Goal: Task Accomplishment & Management: Manage account settings

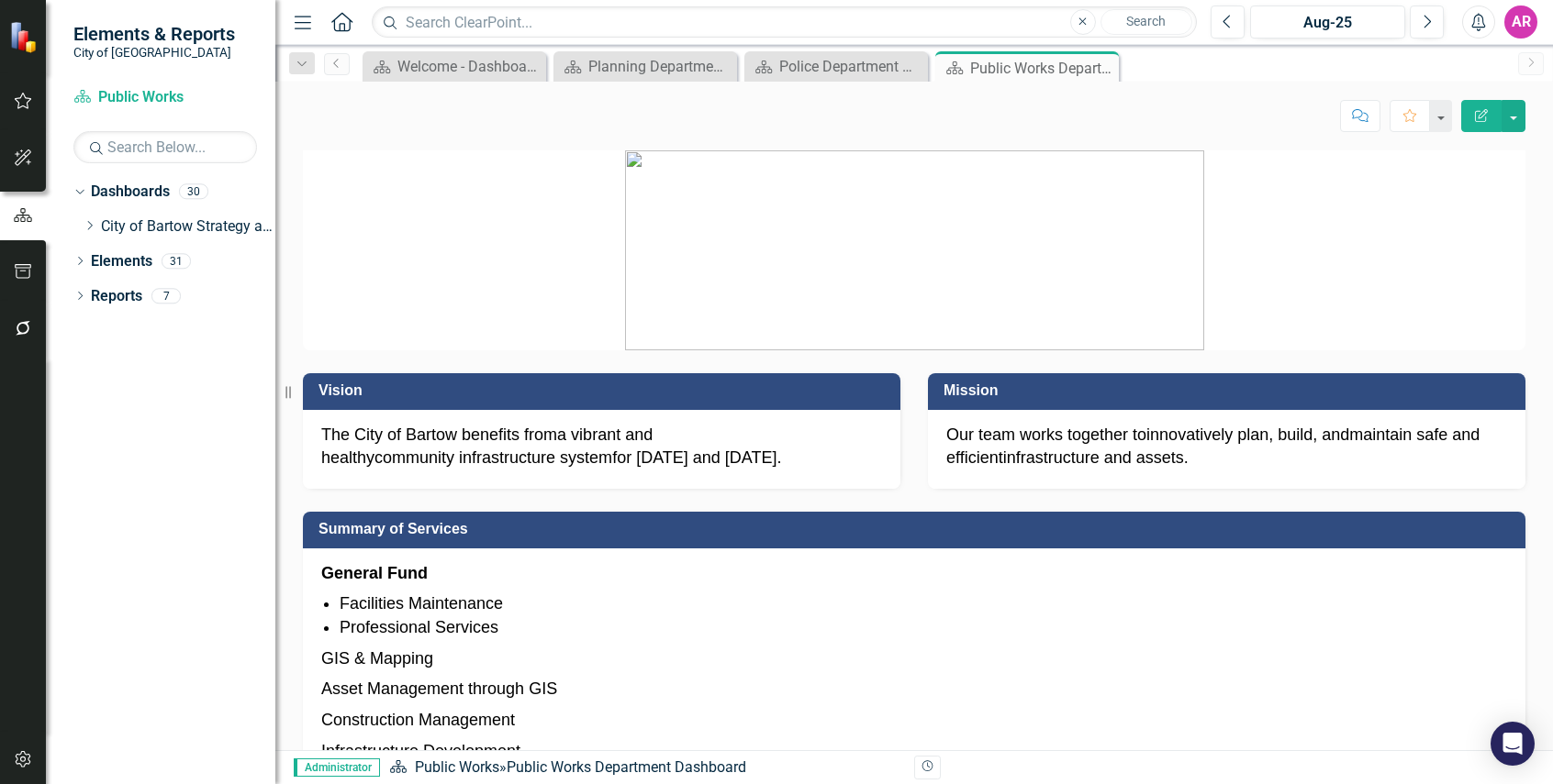
drag, startPoint x: 0, startPoint y: 0, endPoint x: 1538, endPoint y: 221, distance: 1553.8
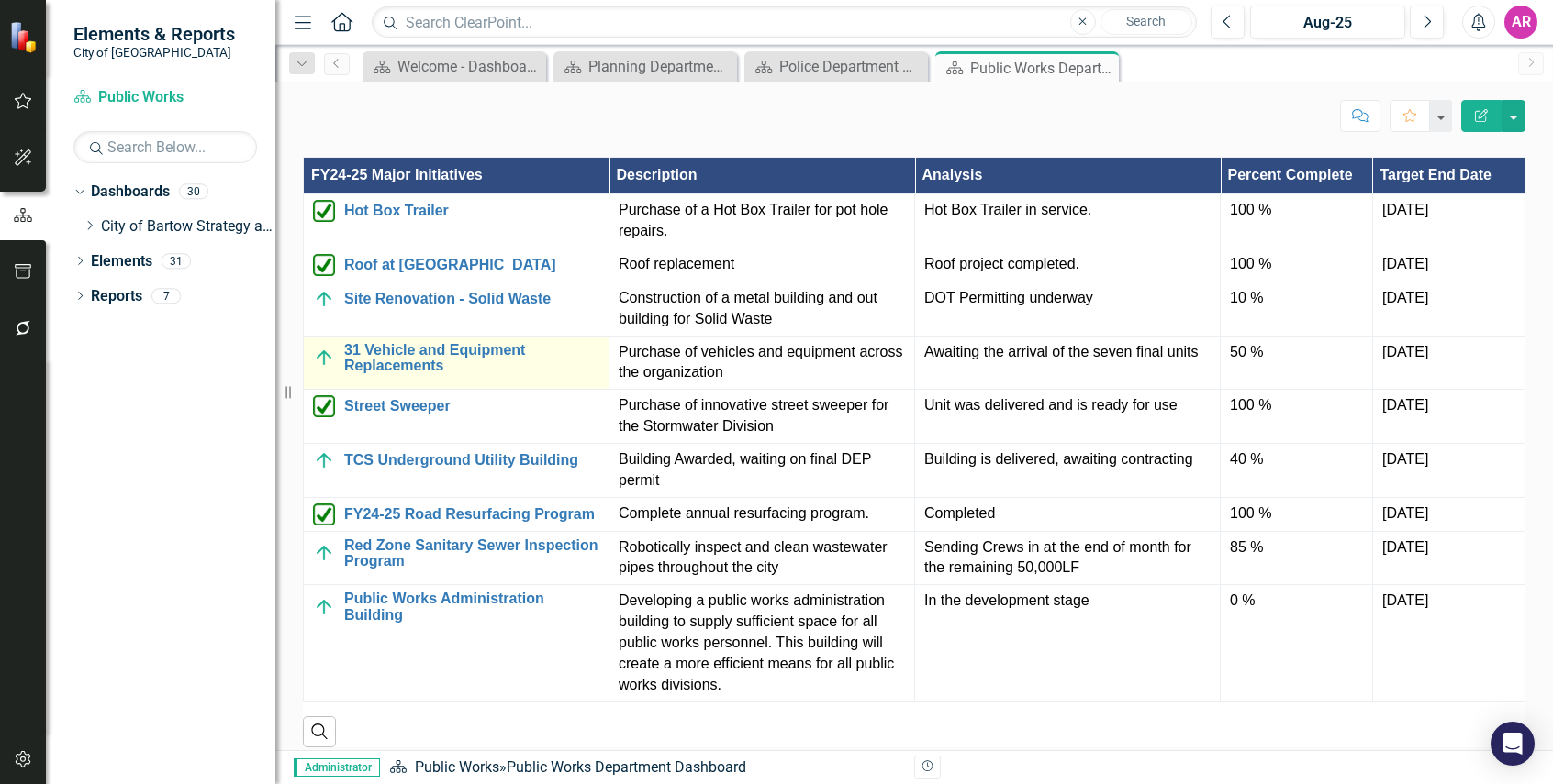
scroll to position [1376, 0]
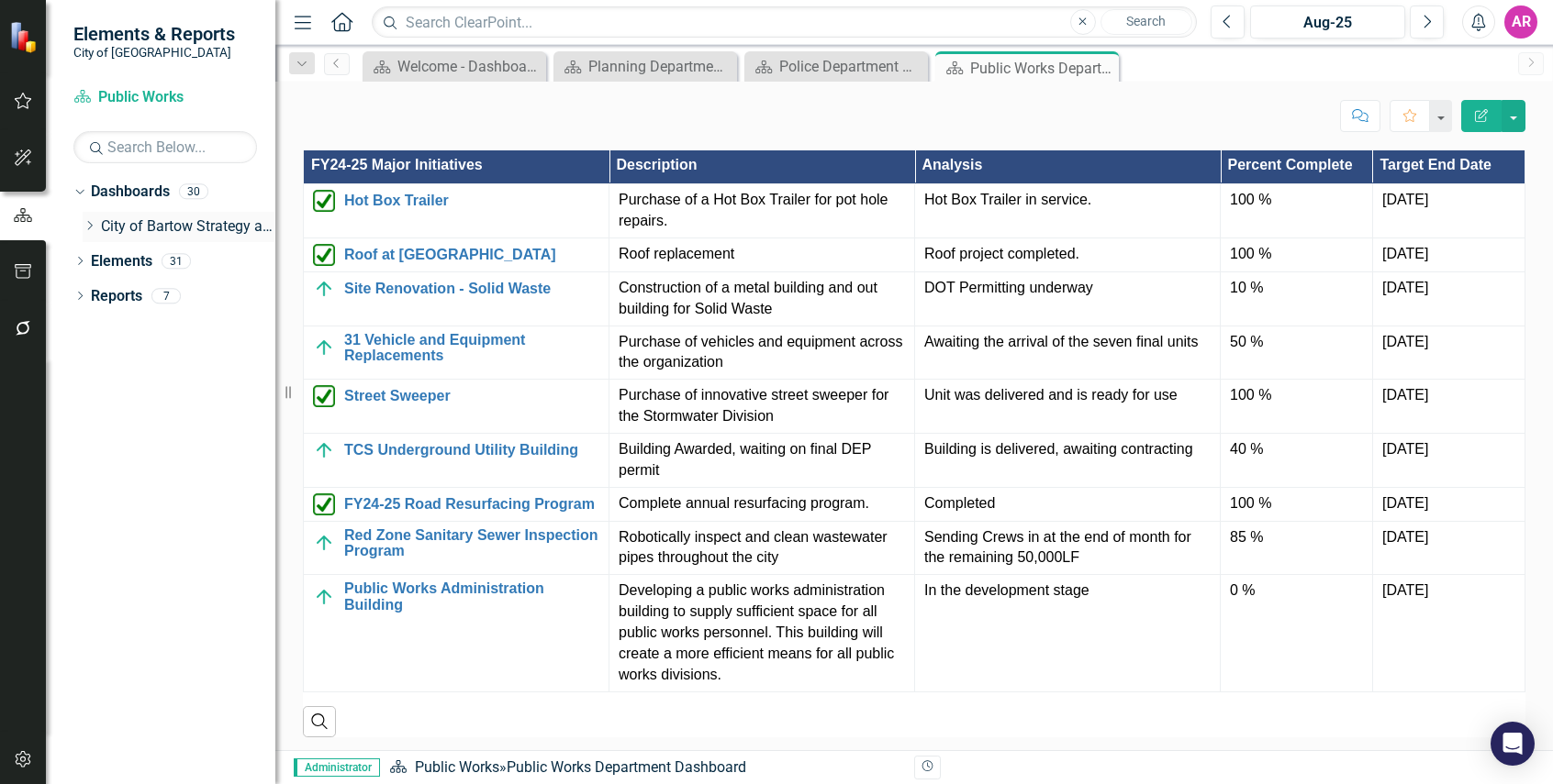
click at [84, 221] on icon "Dropdown" at bounding box center [89, 225] width 14 height 11
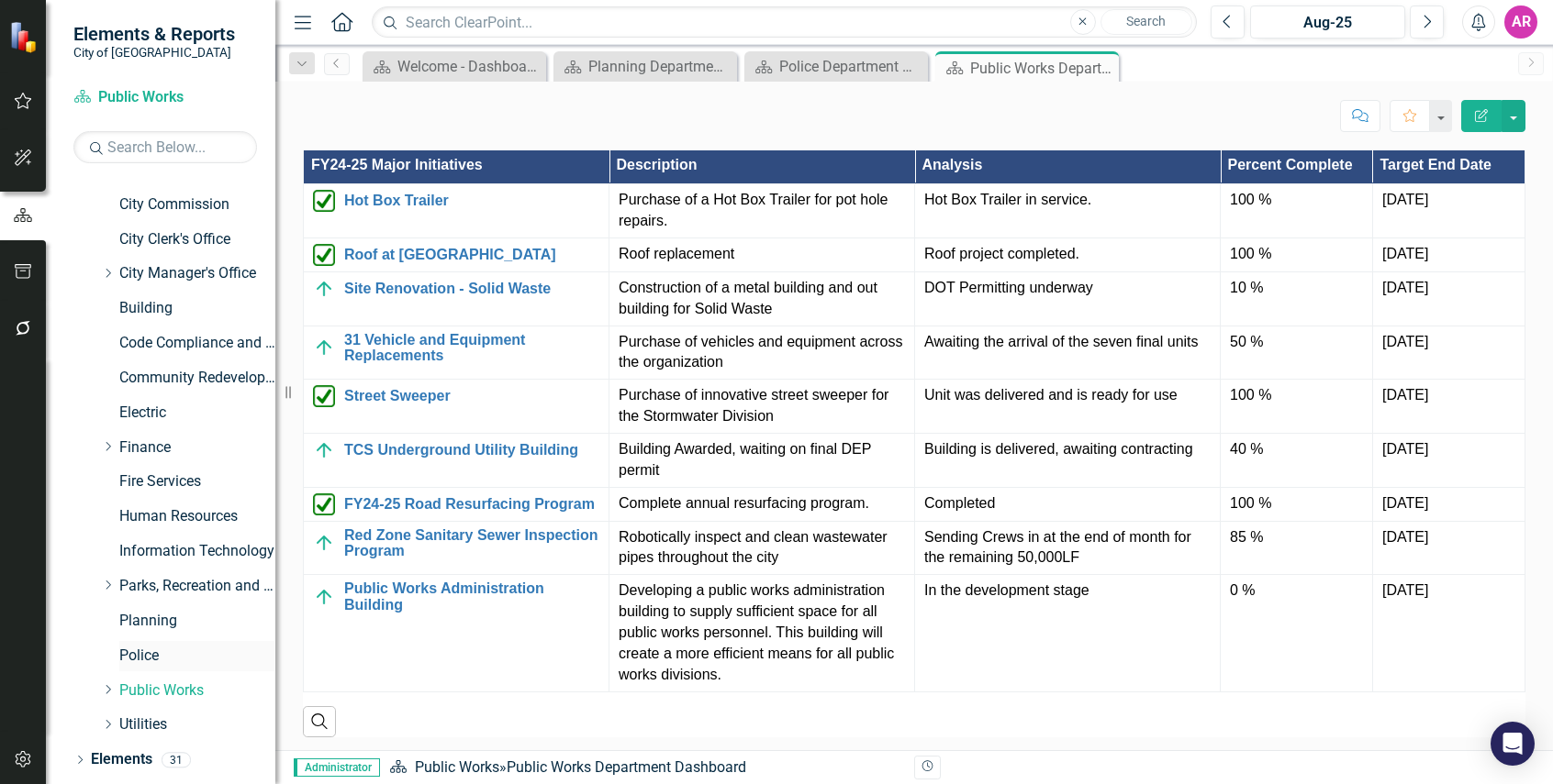
scroll to position [87, 0]
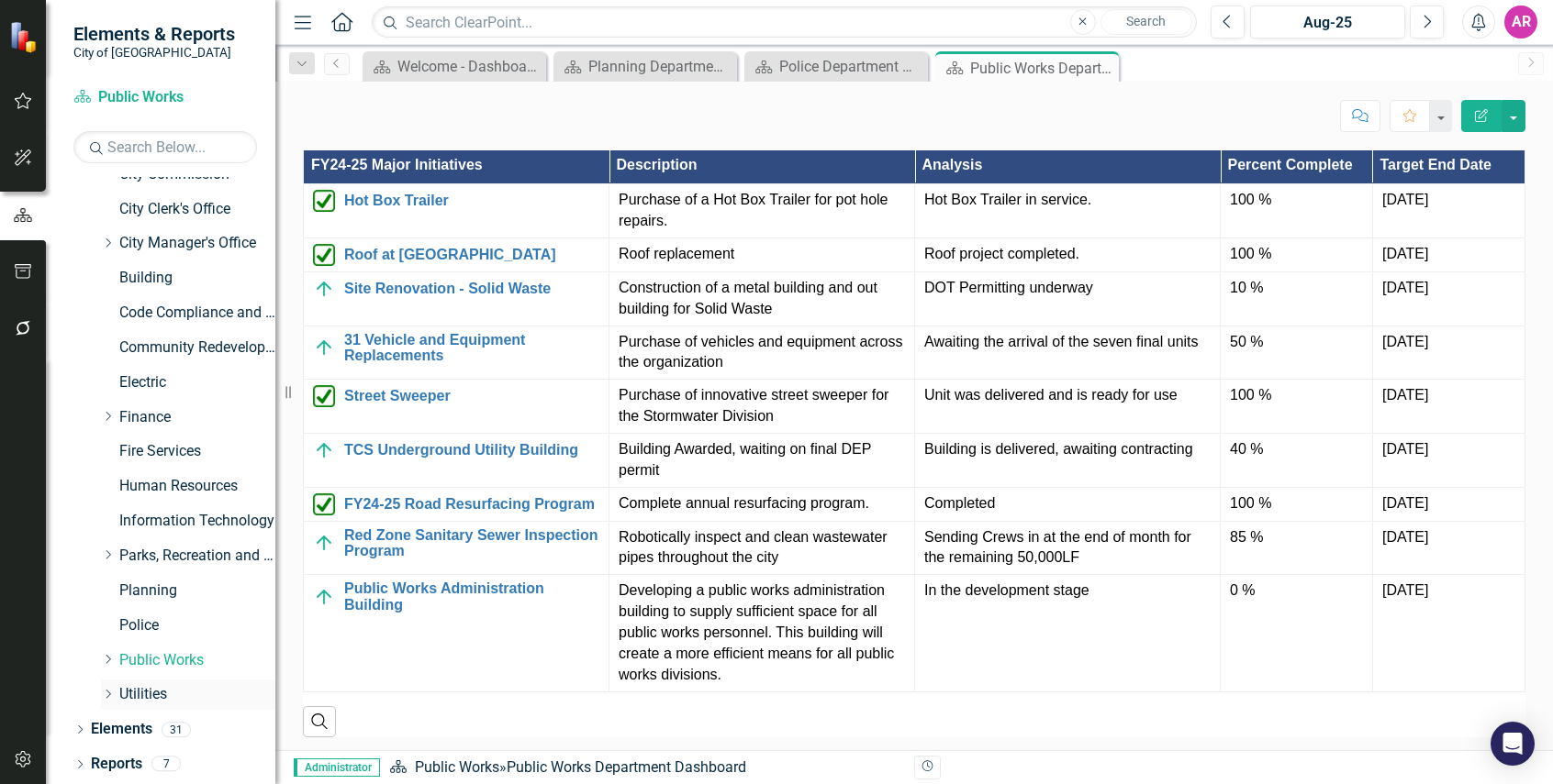
click at [135, 690] on link "Utilities" at bounding box center [197, 695] width 156 height 22
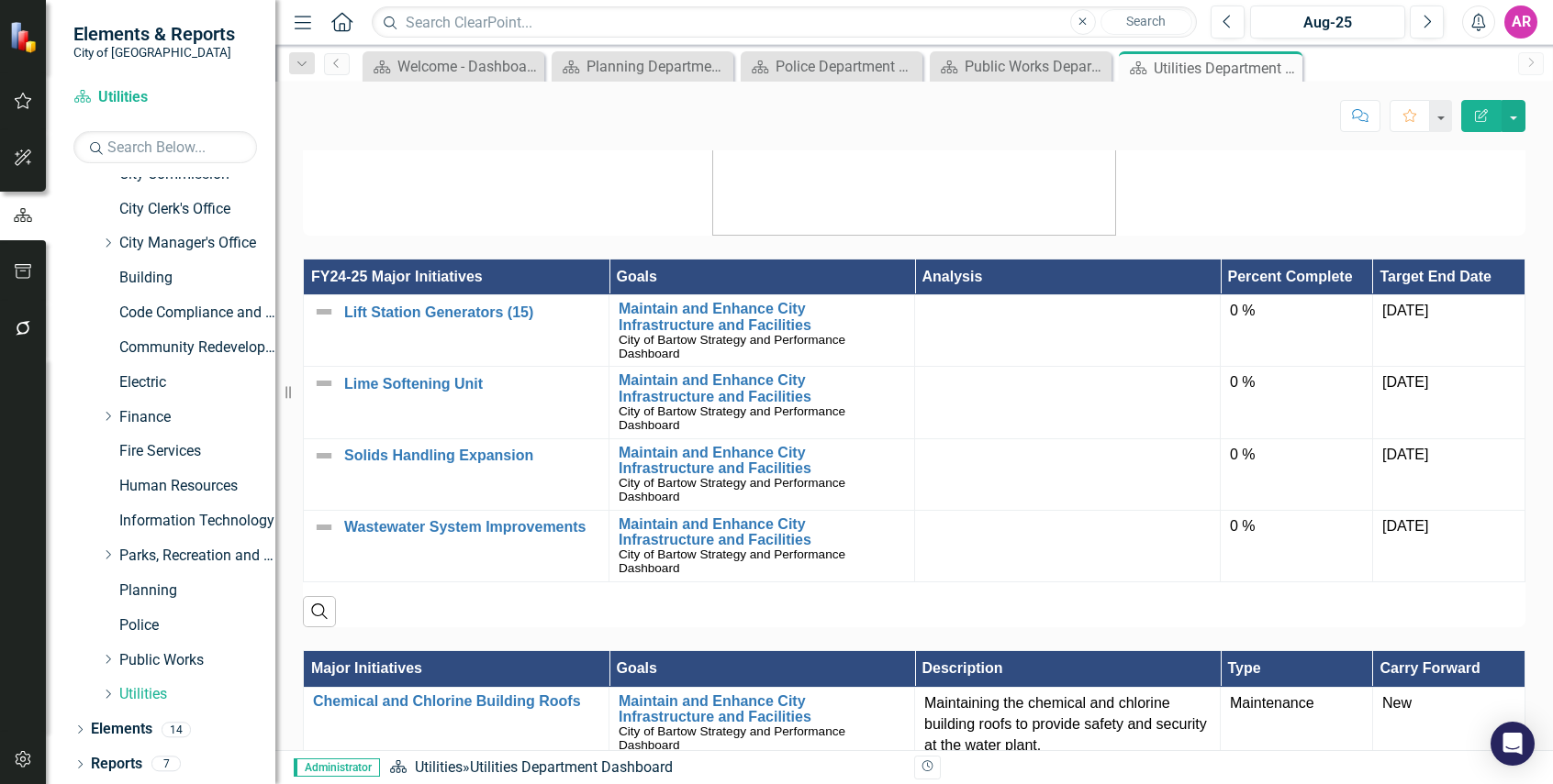
scroll to position [825, 0]
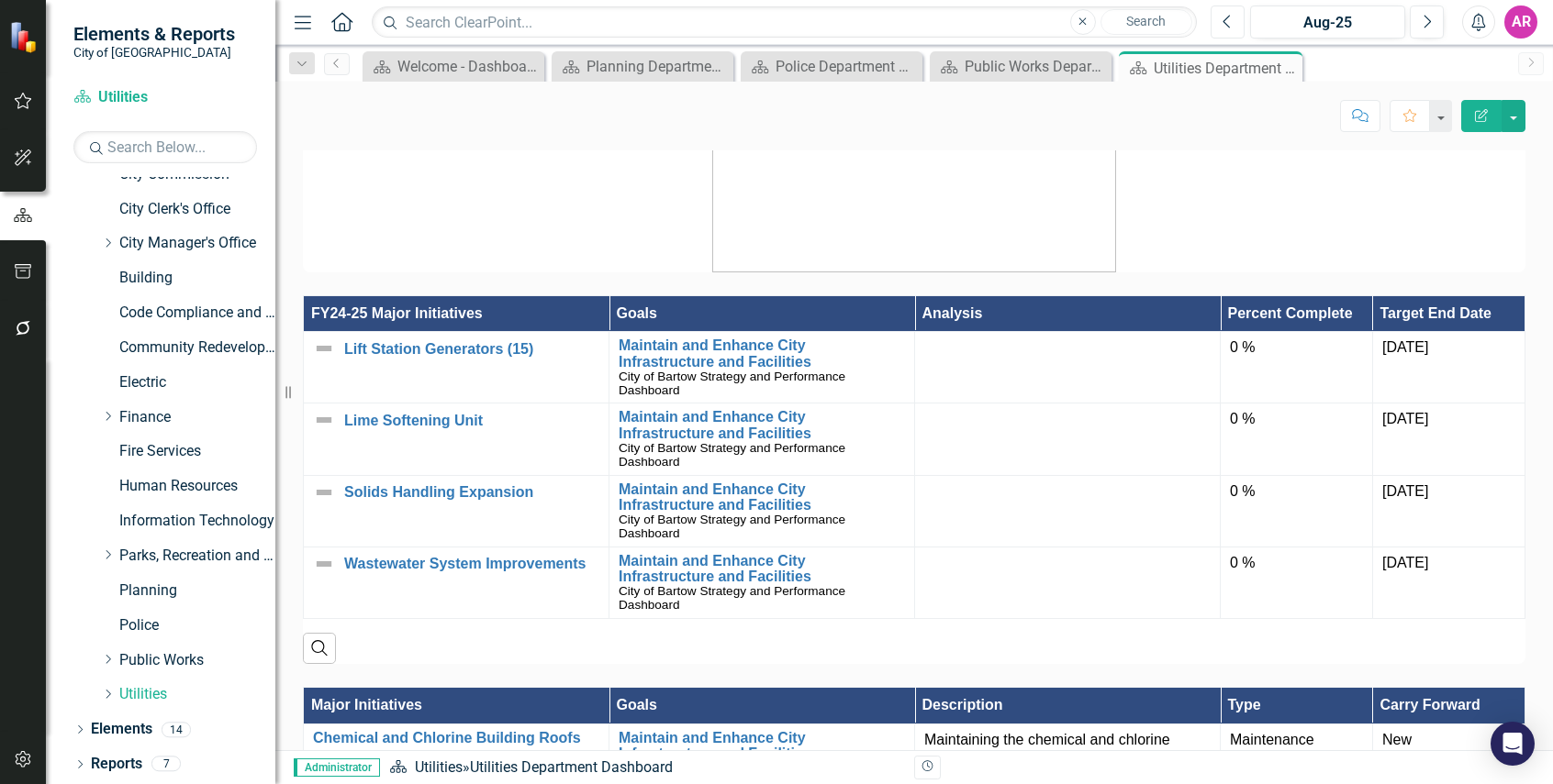
click at [1228, 23] on icon "Previous" at bounding box center [1227, 22] width 10 height 17
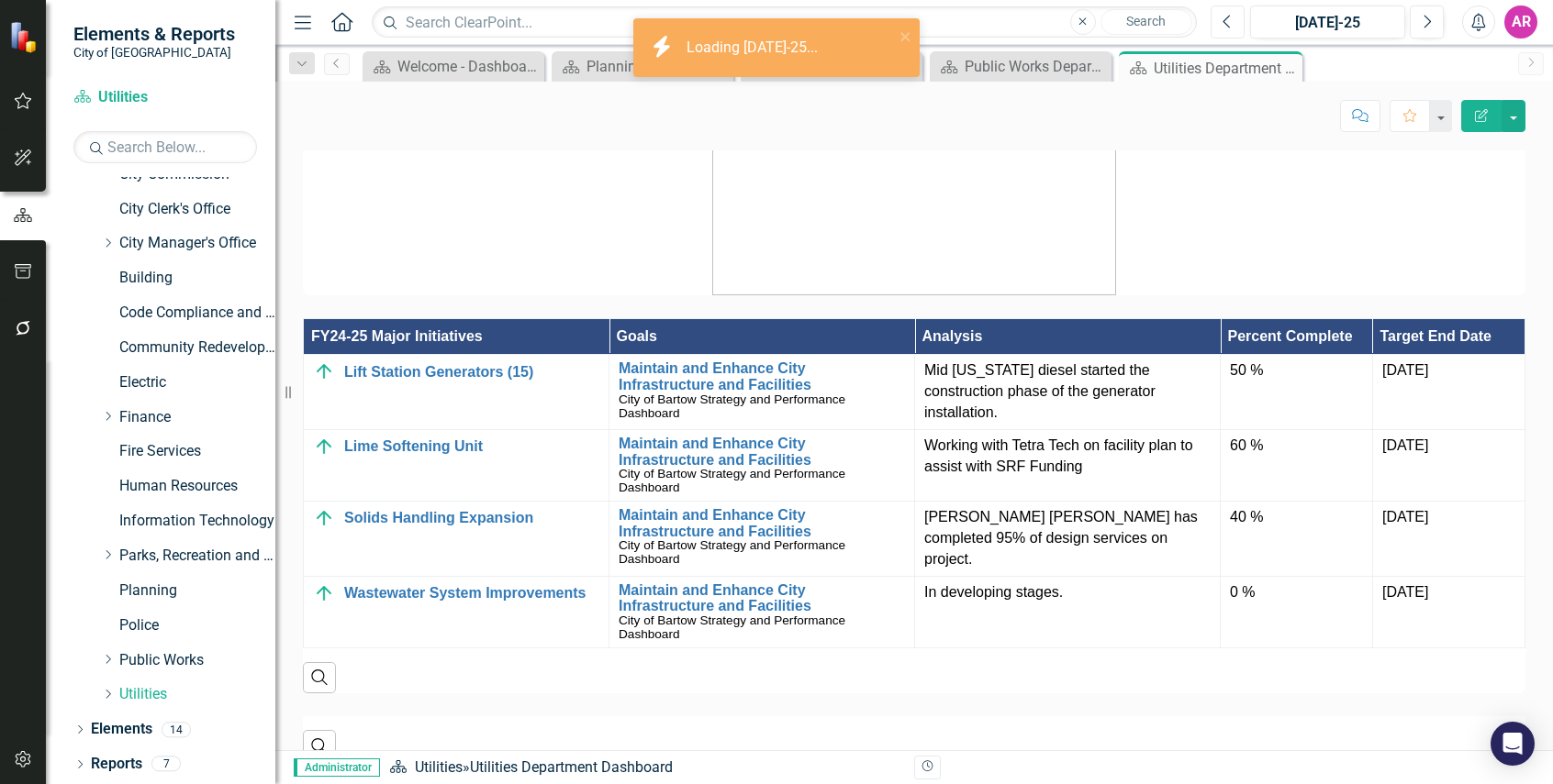
scroll to position [803, 0]
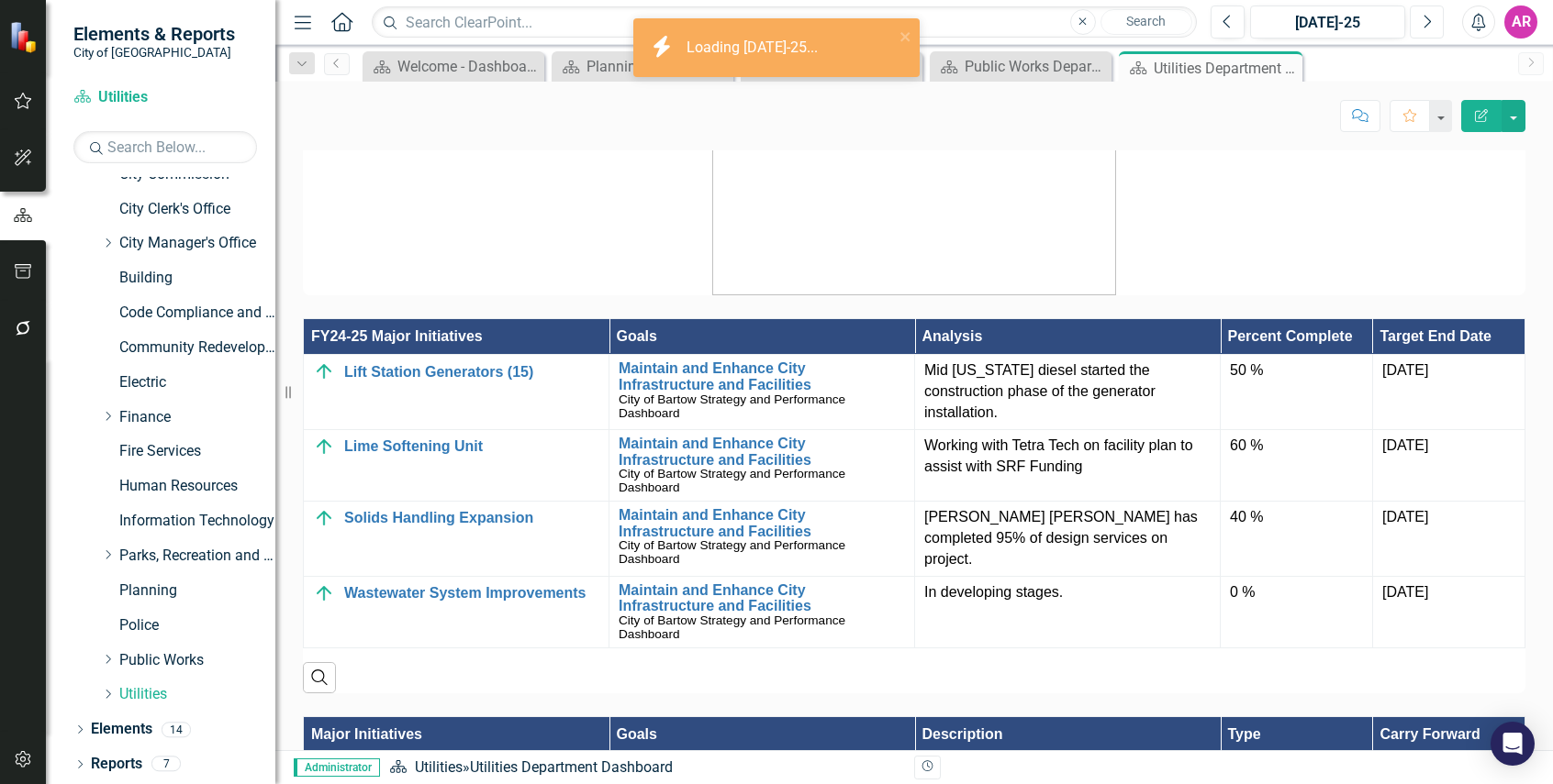
click at [1426, 22] on icon "Next" at bounding box center [1427, 22] width 10 height 17
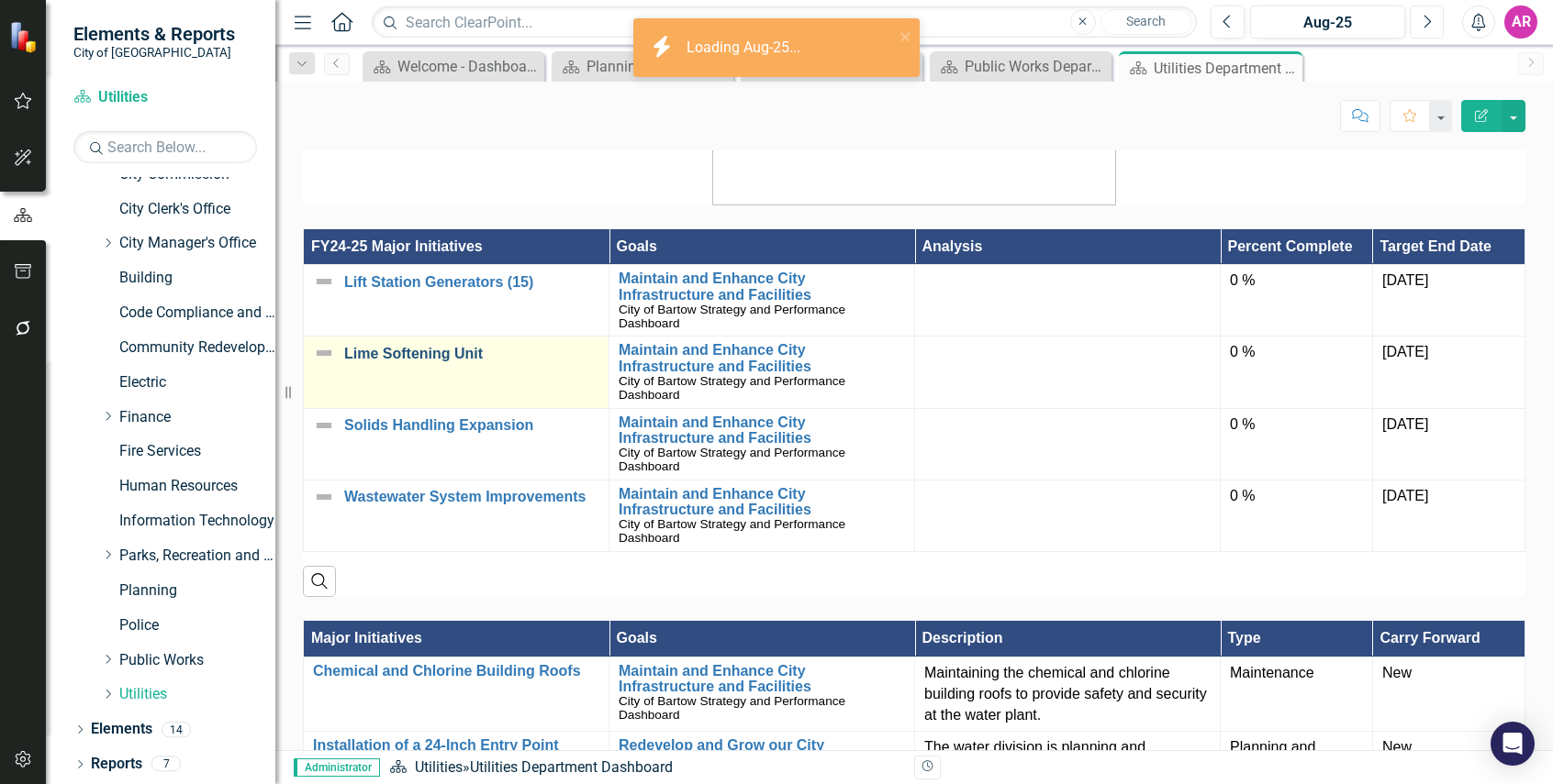
scroll to position [917, 0]
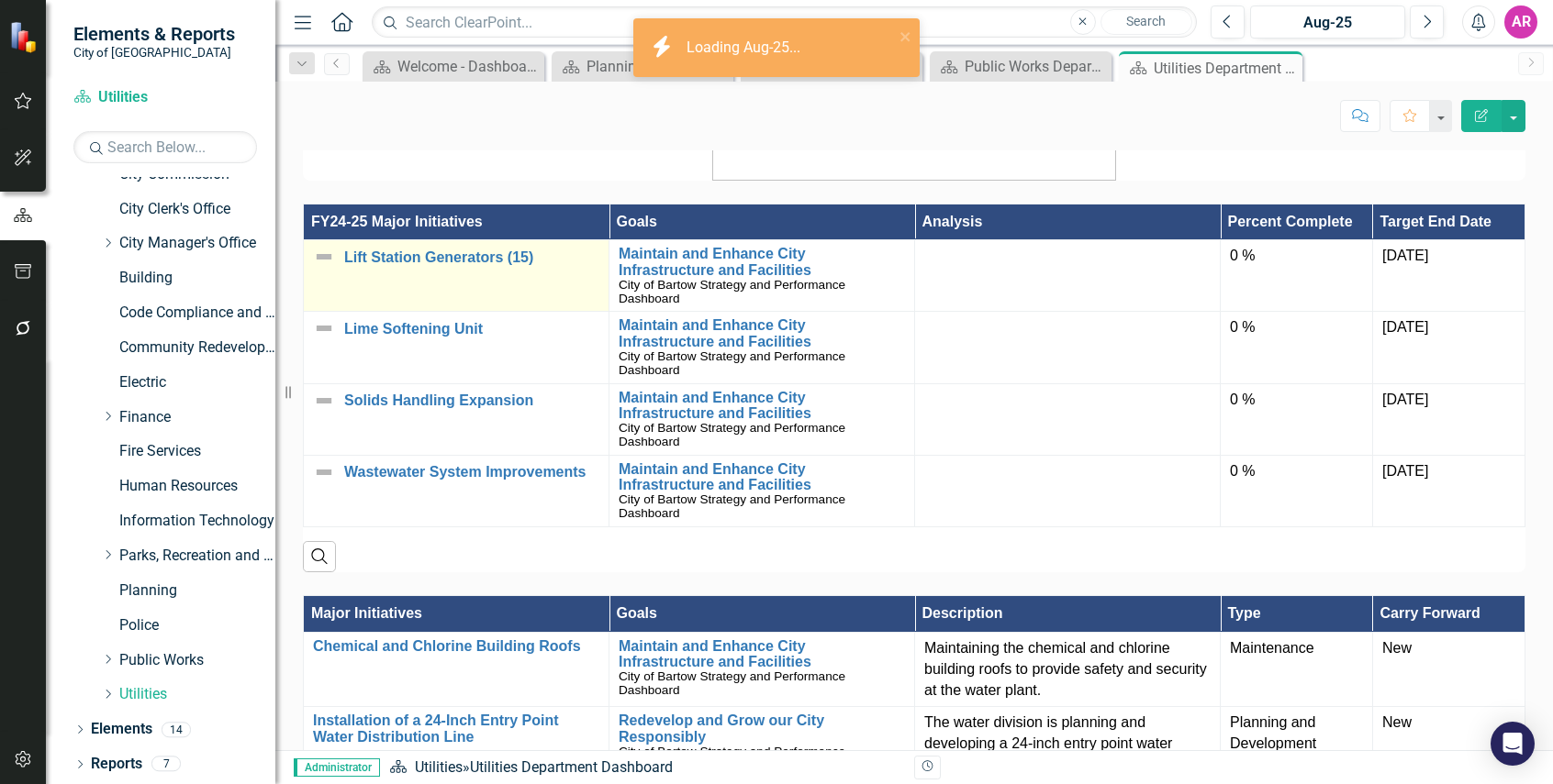
click at [323, 257] on img at bounding box center [324, 257] width 22 height 22
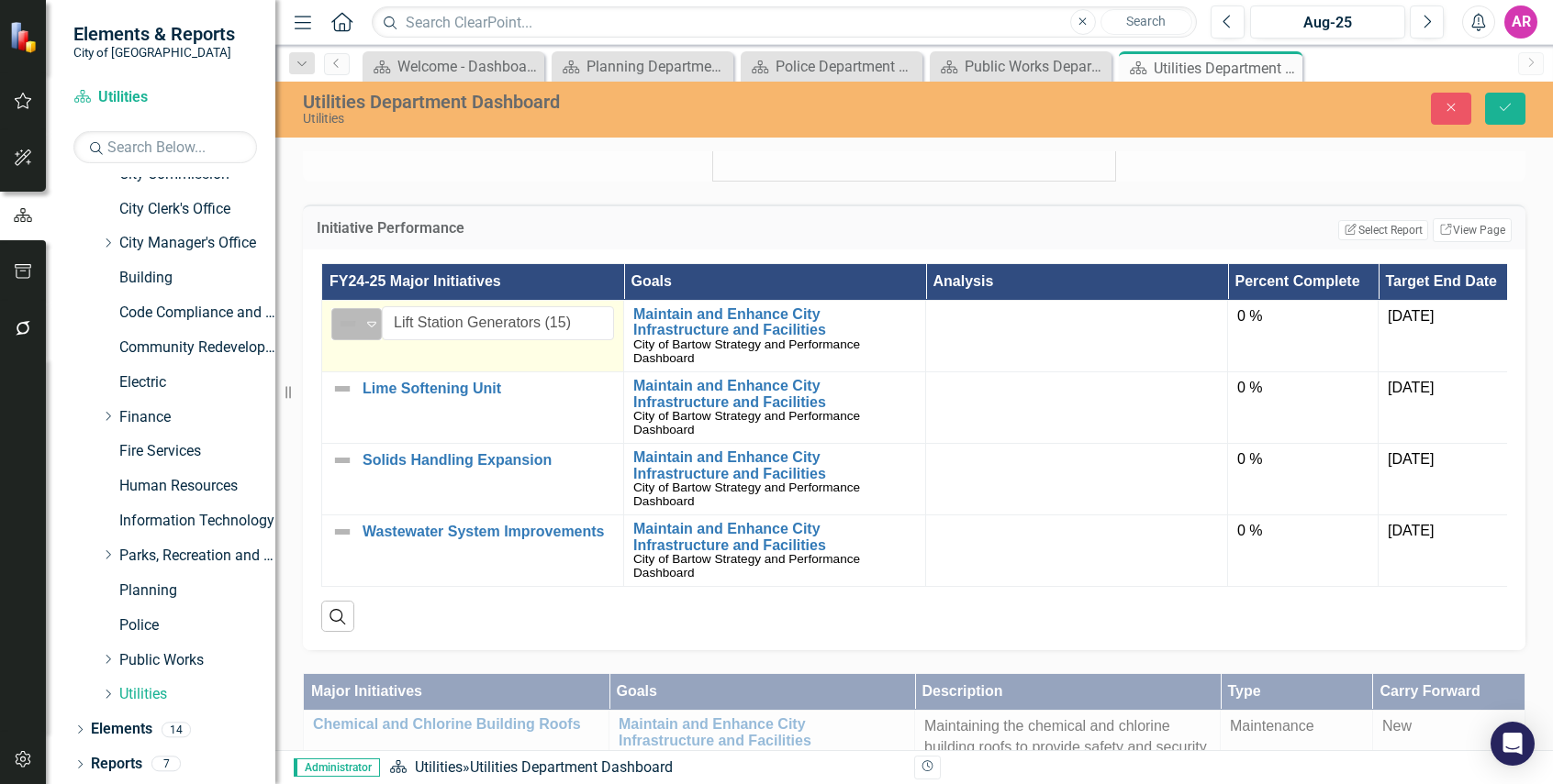
click at [379, 336] on div "Expand" at bounding box center [372, 323] width 19 height 30
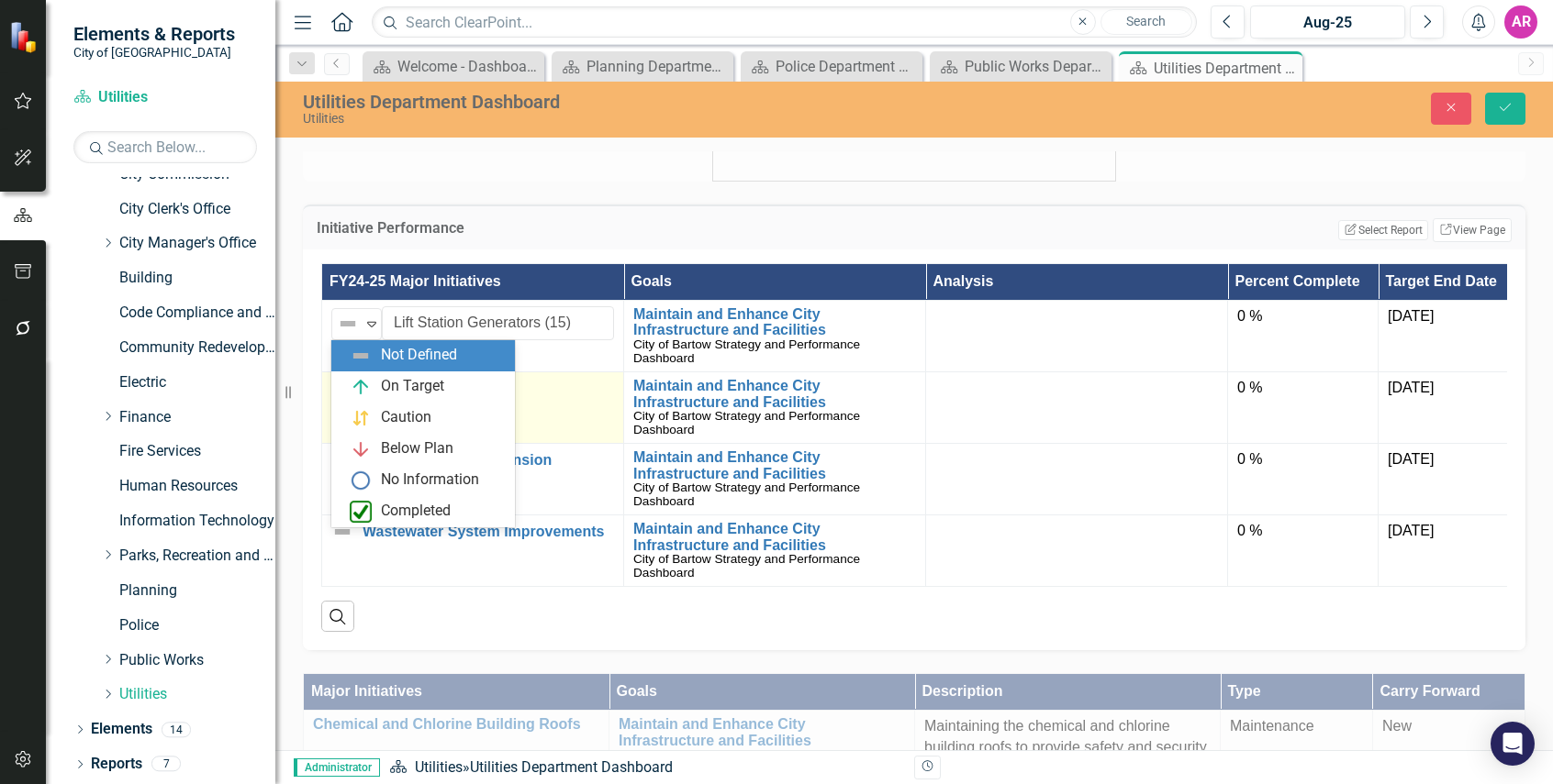
click at [396, 379] on div "On Target" at bounding box center [412, 387] width 64 height 22
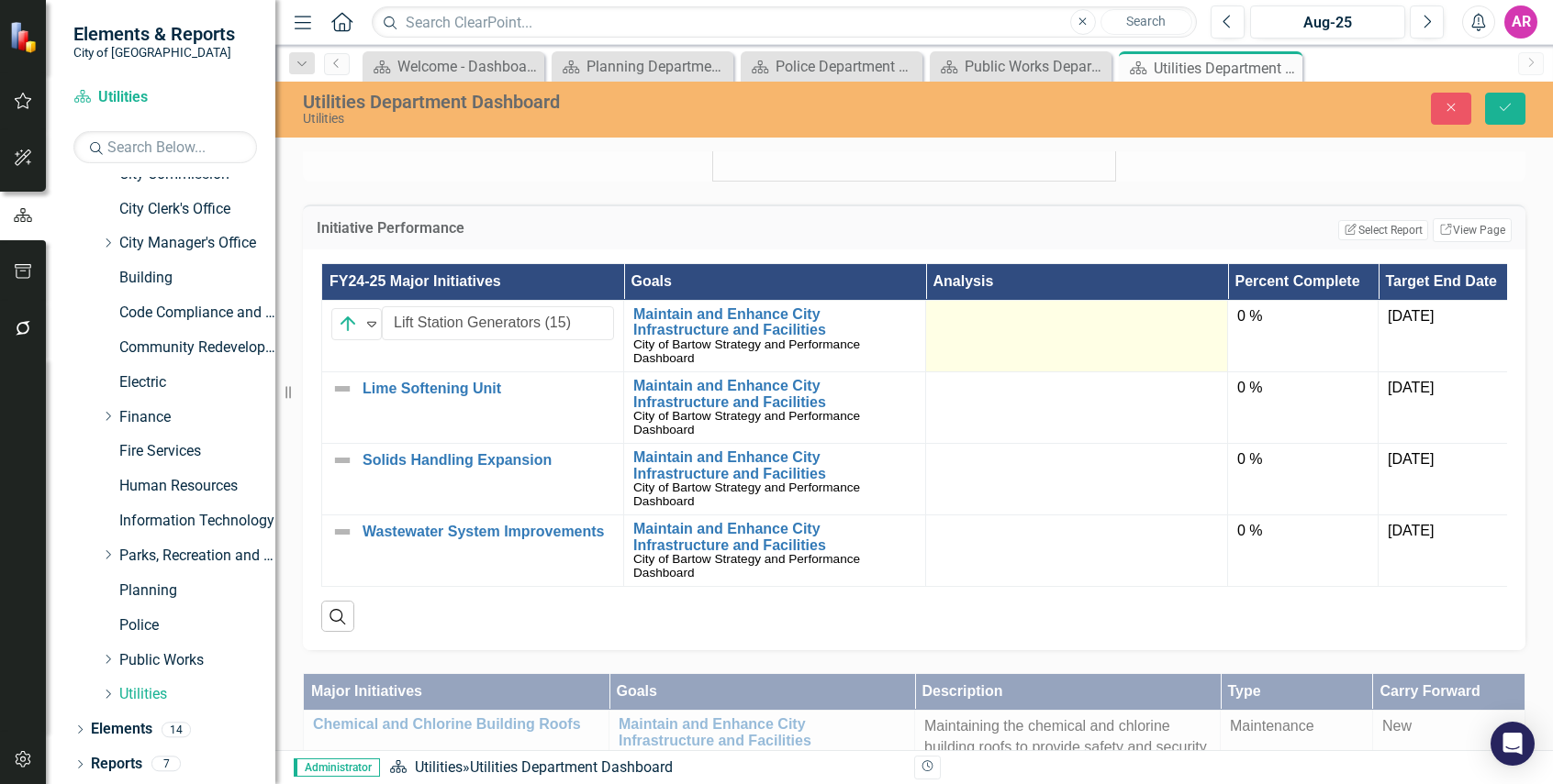
click at [1059, 329] on td at bounding box center [1077, 335] width 302 height 72
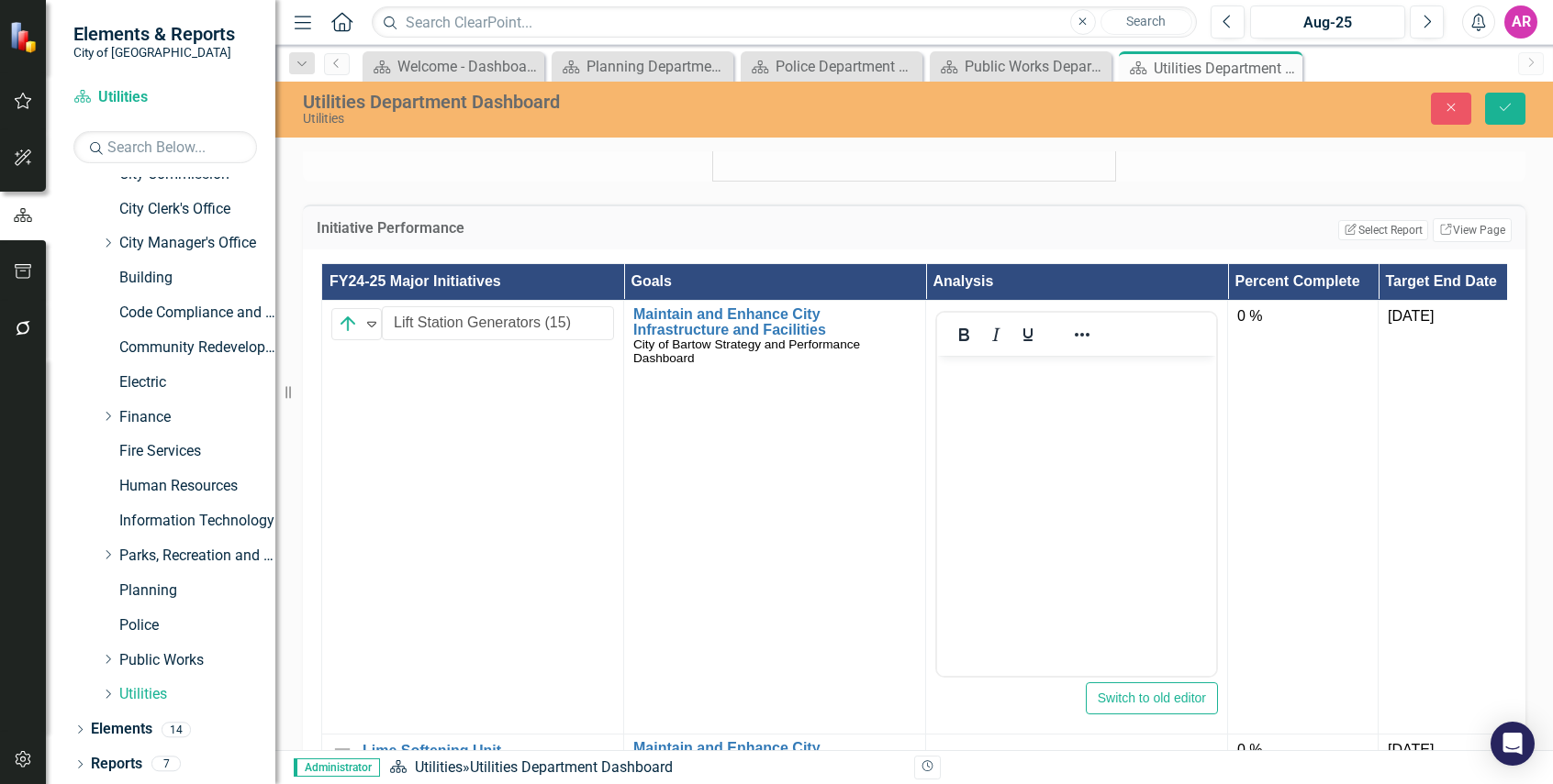
scroll to position [0, 0]
click at [1141, 398] on body "Rich Text Area. Press ALT-0 for help." at bounding box center [1077, 492] width 279 height 275
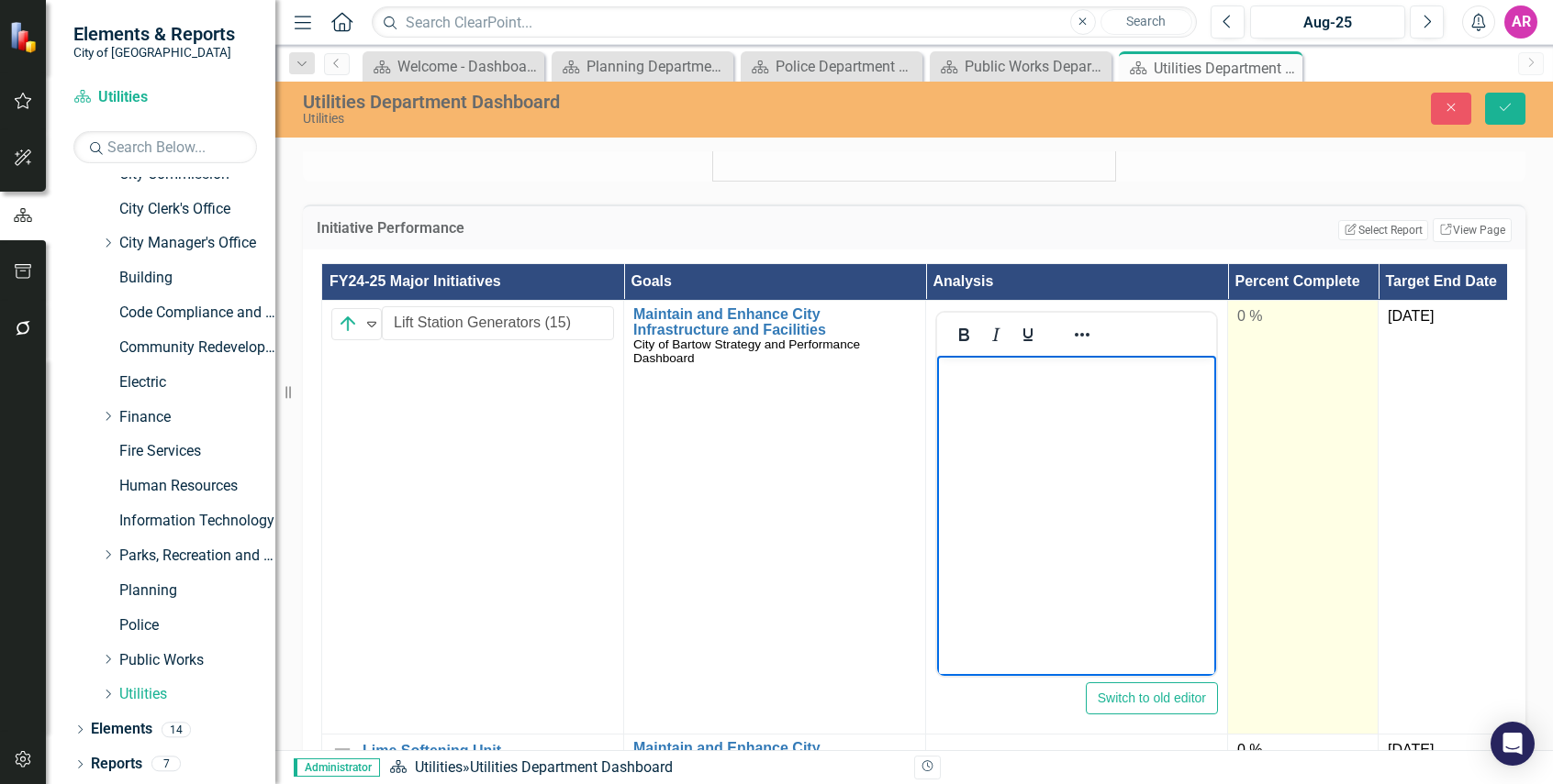
paste body "Rich Text Area. Press ALT-0 for help."
click at [1274, 301] on td "0 %" at bounding box center [1302, 516] width 150 height 434
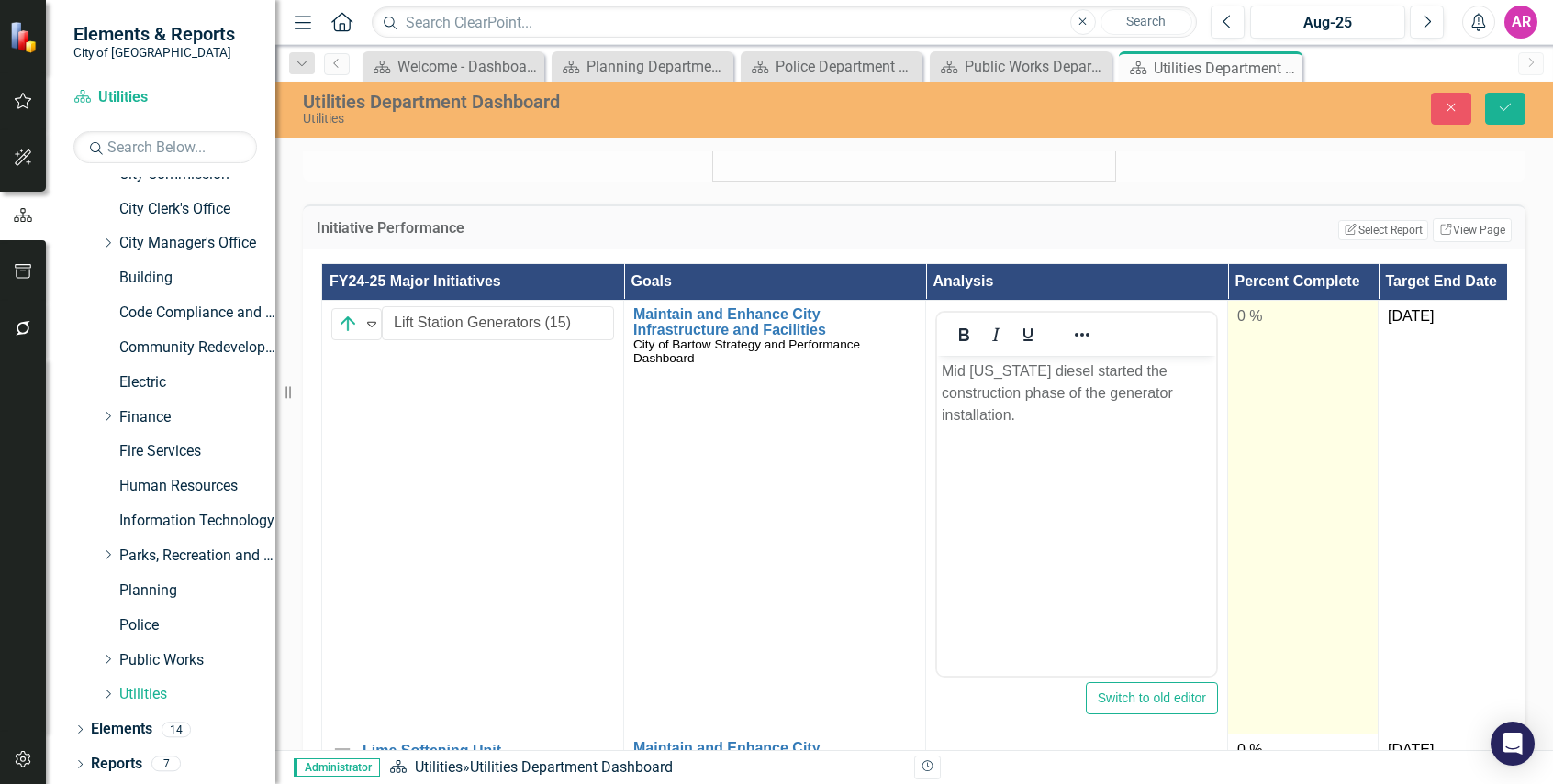
click at [1274, 301] on td "0 %" at bounding box center [1302, 516] width 150 height 434
click at [1281, 325] on input "0" at bounding box center [1303, 323] width 131 height 34
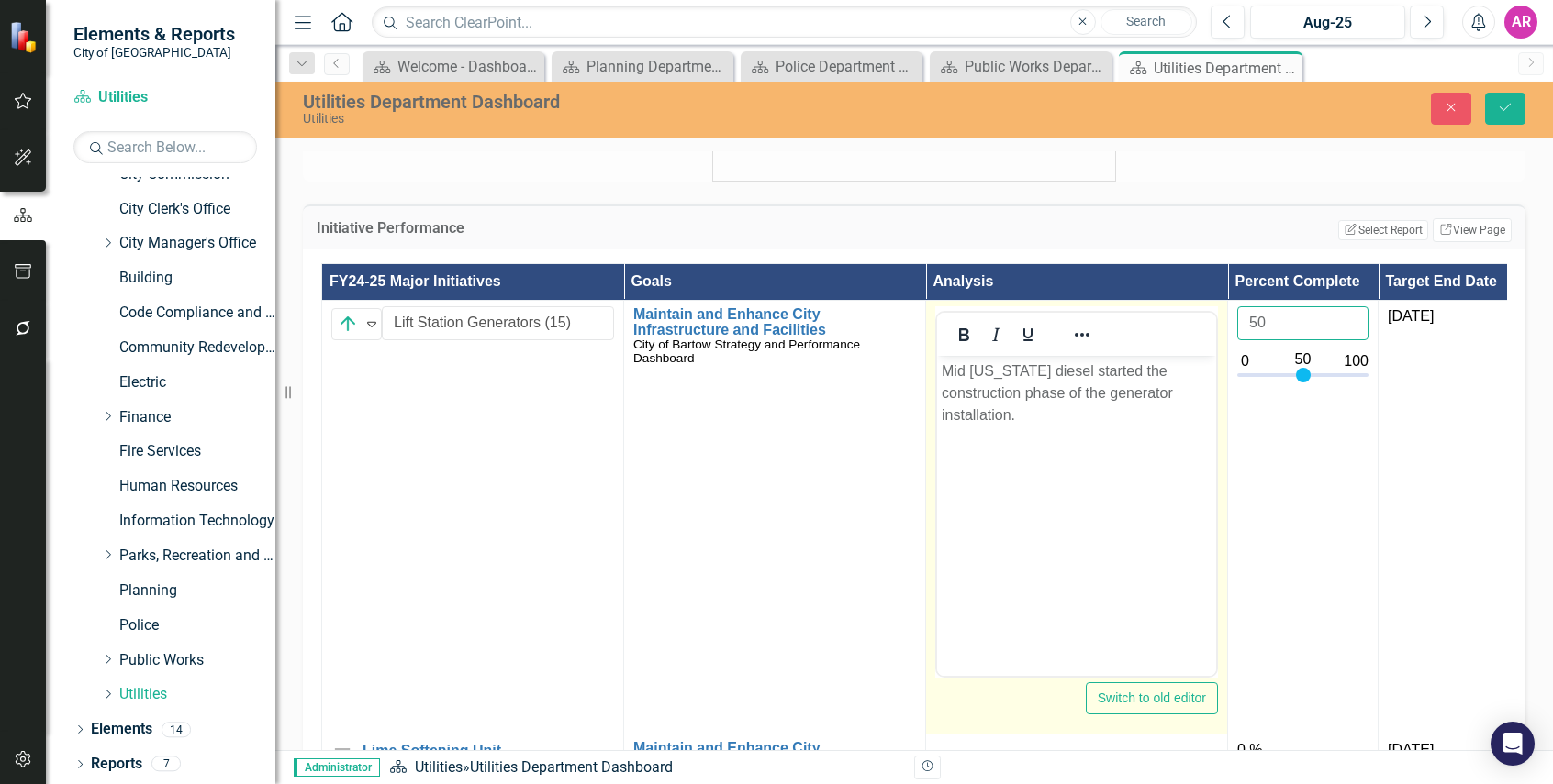
type input "50"
click at [1204, 420] on p "Mid Florida diesel started the construction phase of the generator installation." at bounding box center [1076, 392] width 270 height 66
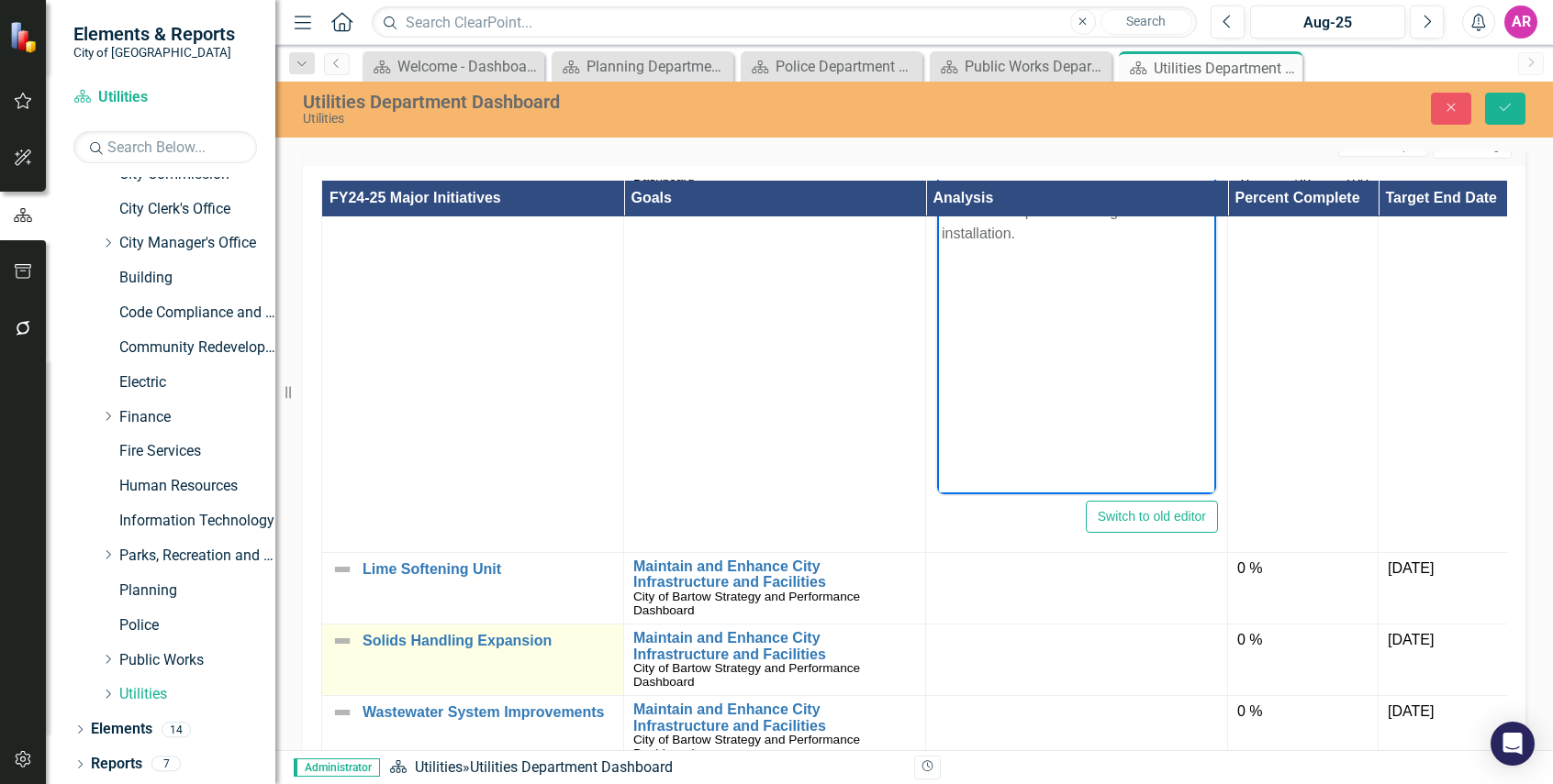
scroll to position [1101, 0]
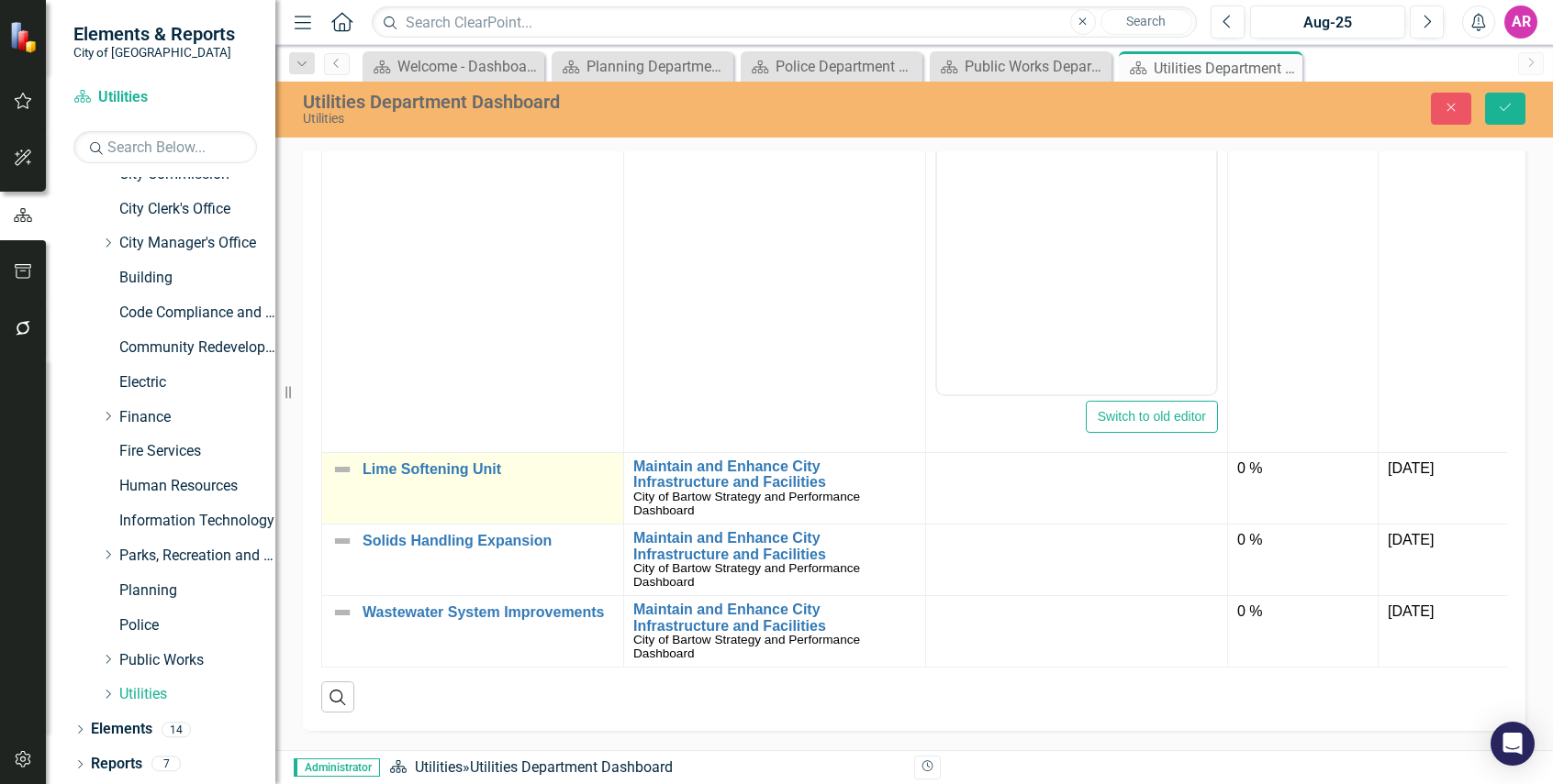
click at [345, 459] on img at bounding box center [342, 469] width 22 height 22
click at [354, 470] on img at bounding box center [347, 476] width 22 height 22
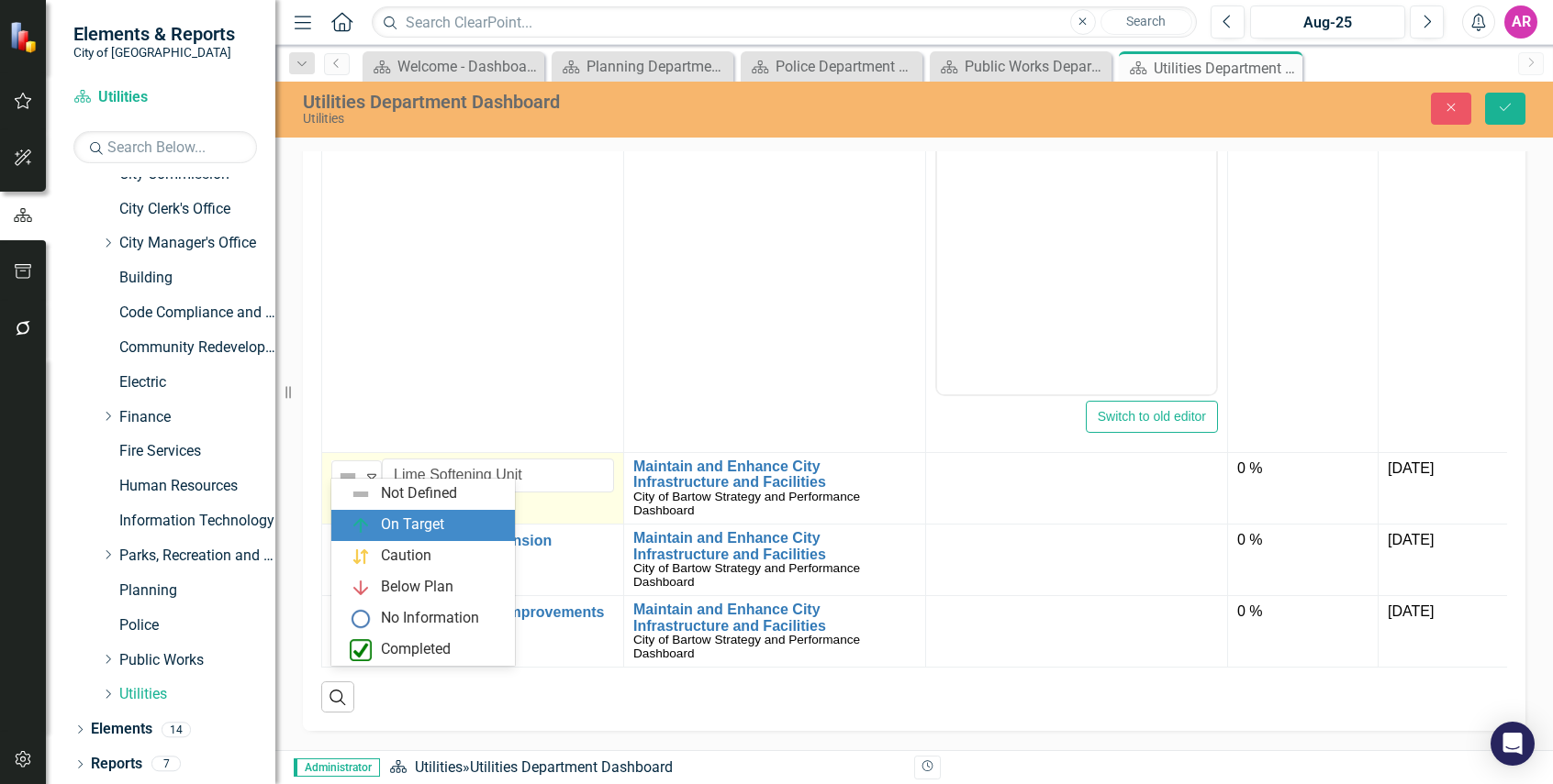
click at [396, 529] on div "On Target" at bounding box center [412, 525] width 64 height 22
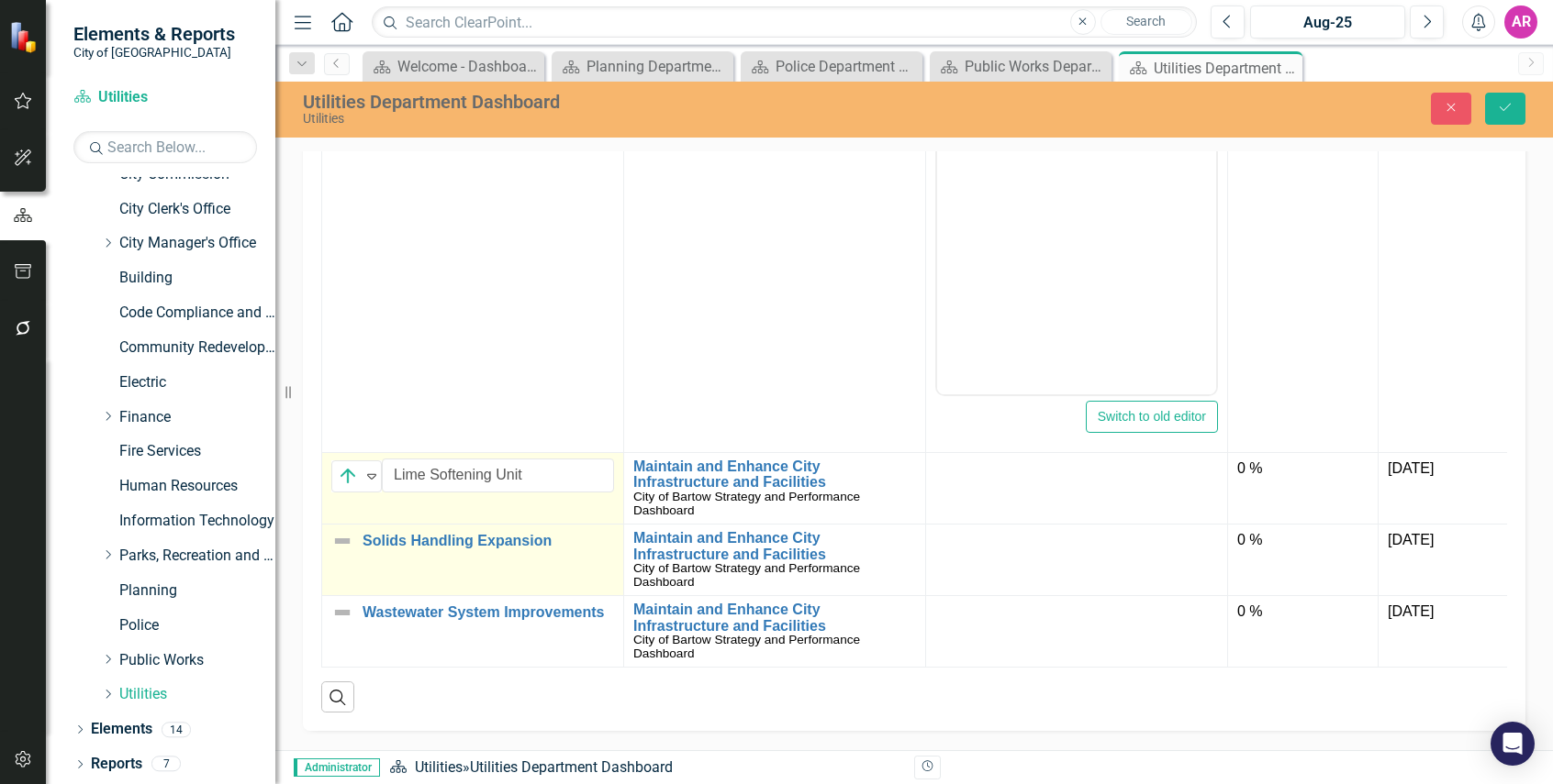
click at [345, 530] on img at bounding box center [342, 541] width 22 height 22
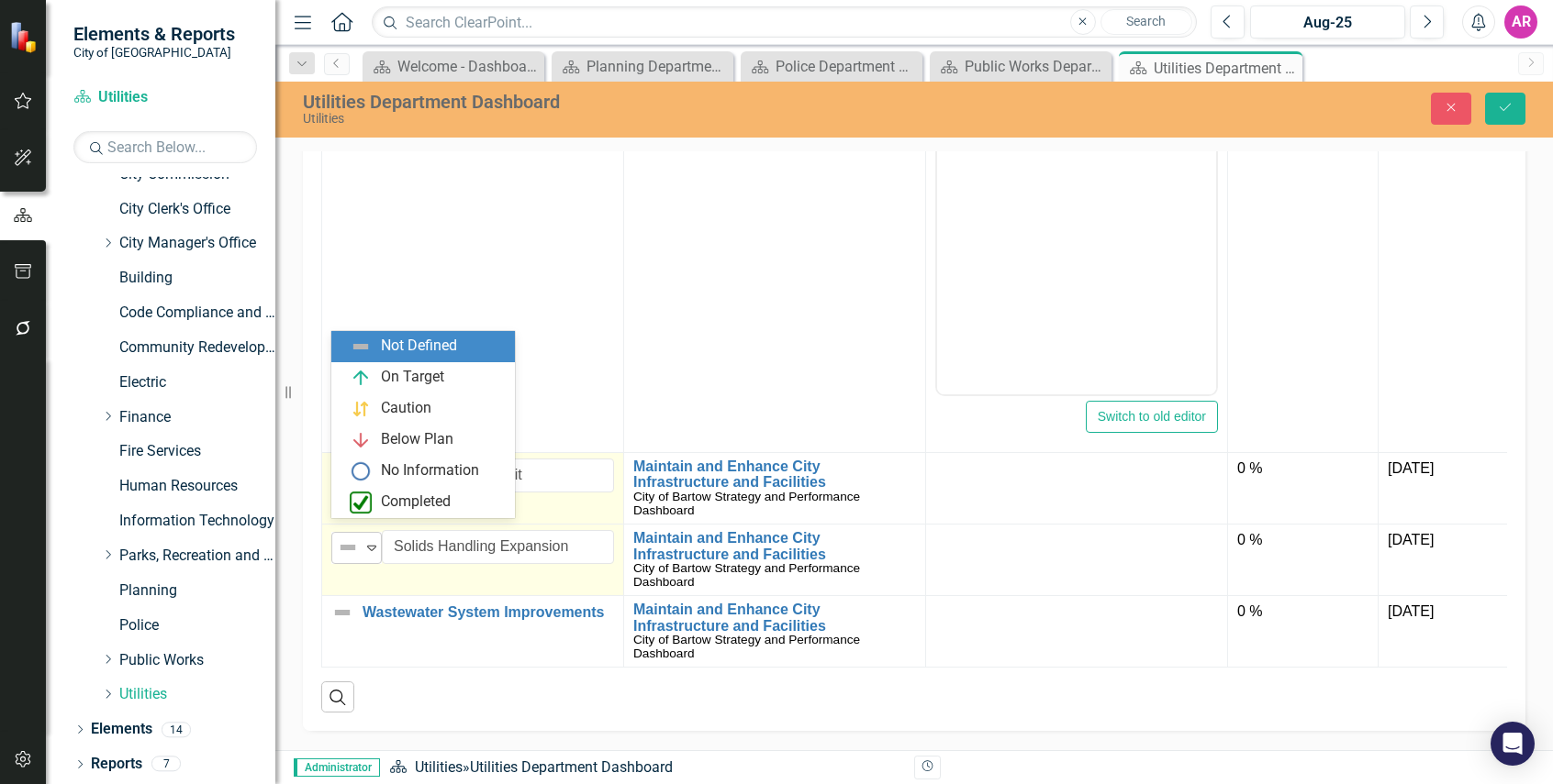
click at [351, 537] on img at bounding box center [347, 548] width 22 height 22
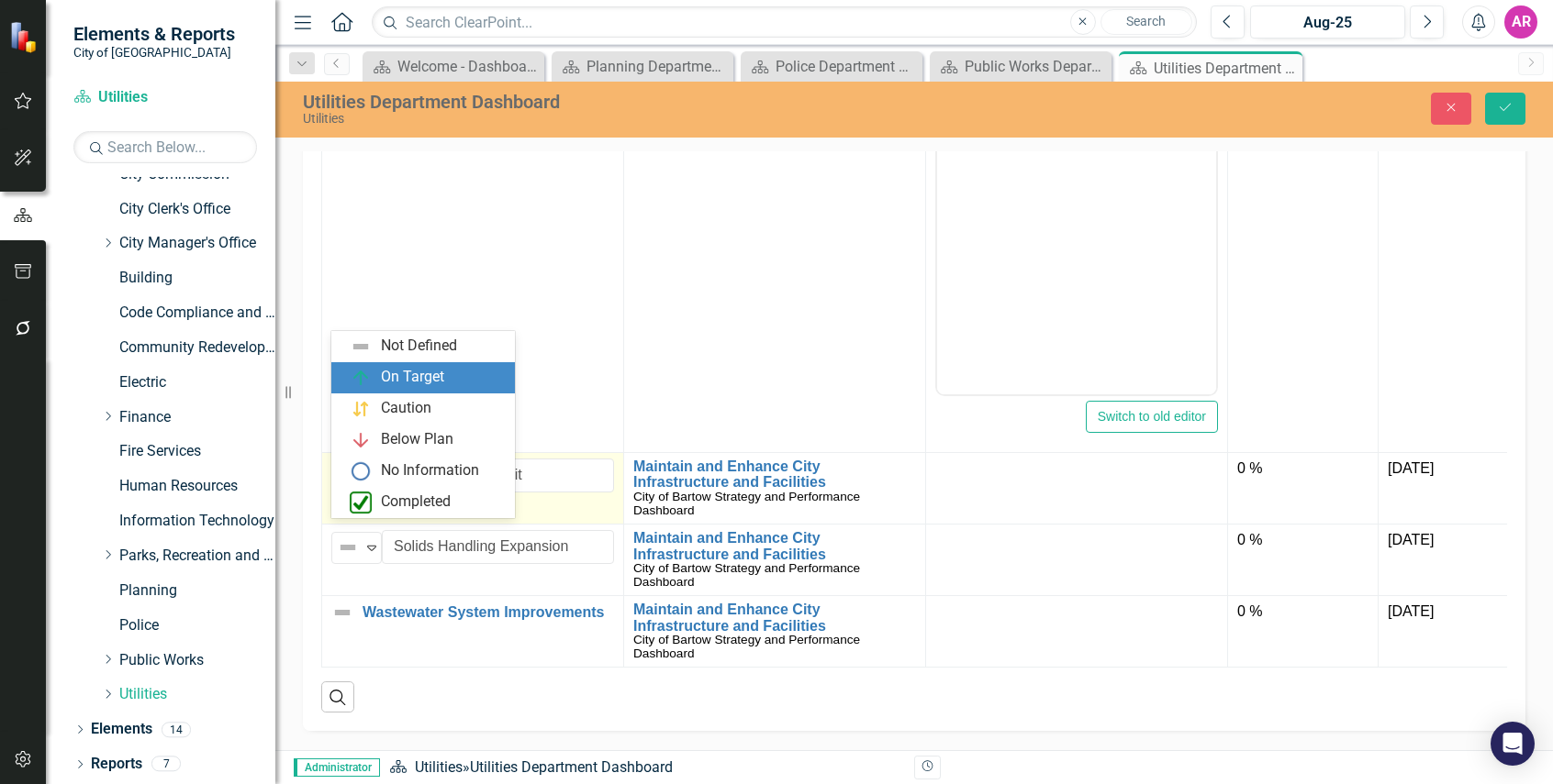
click at [396, 364] on div "On Target" at bounding box center [423, 378] width 183 height 31
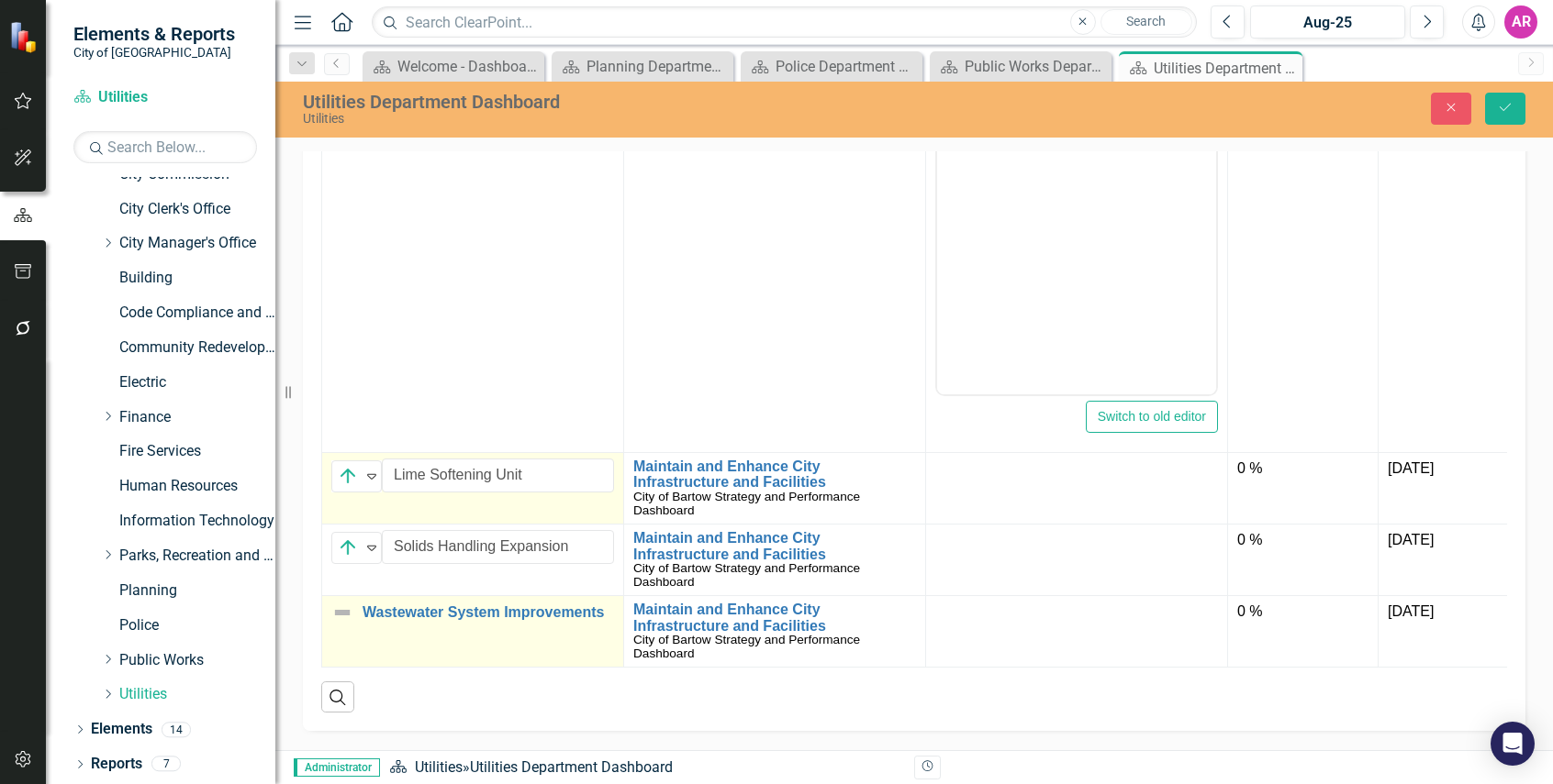
click at [344, 602] on img at bounding box center [342, 612] width 22 height 22
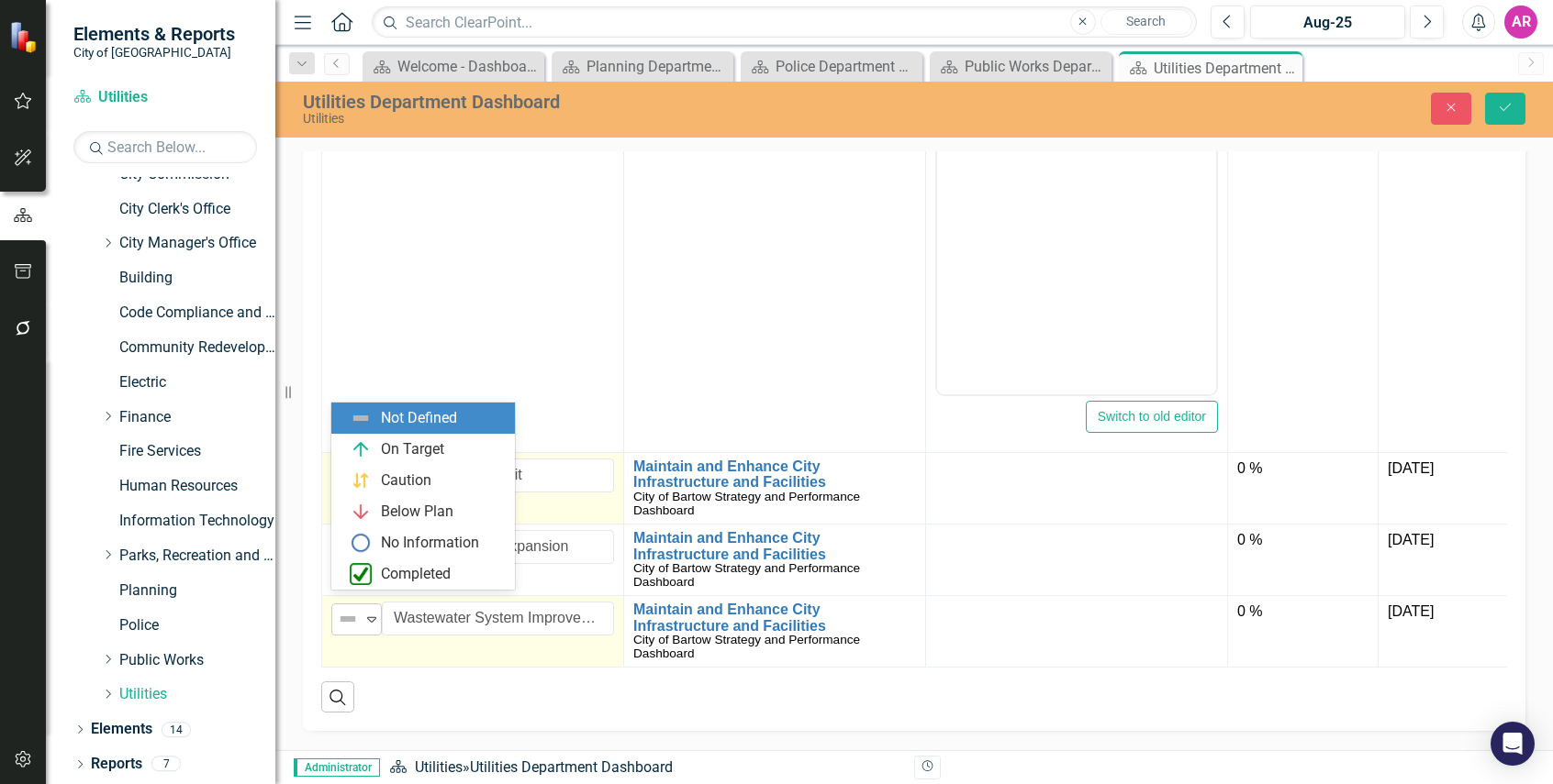
click at [365, 612] on icon "Expand" at bounding box center [372, 618] width 19 height 15
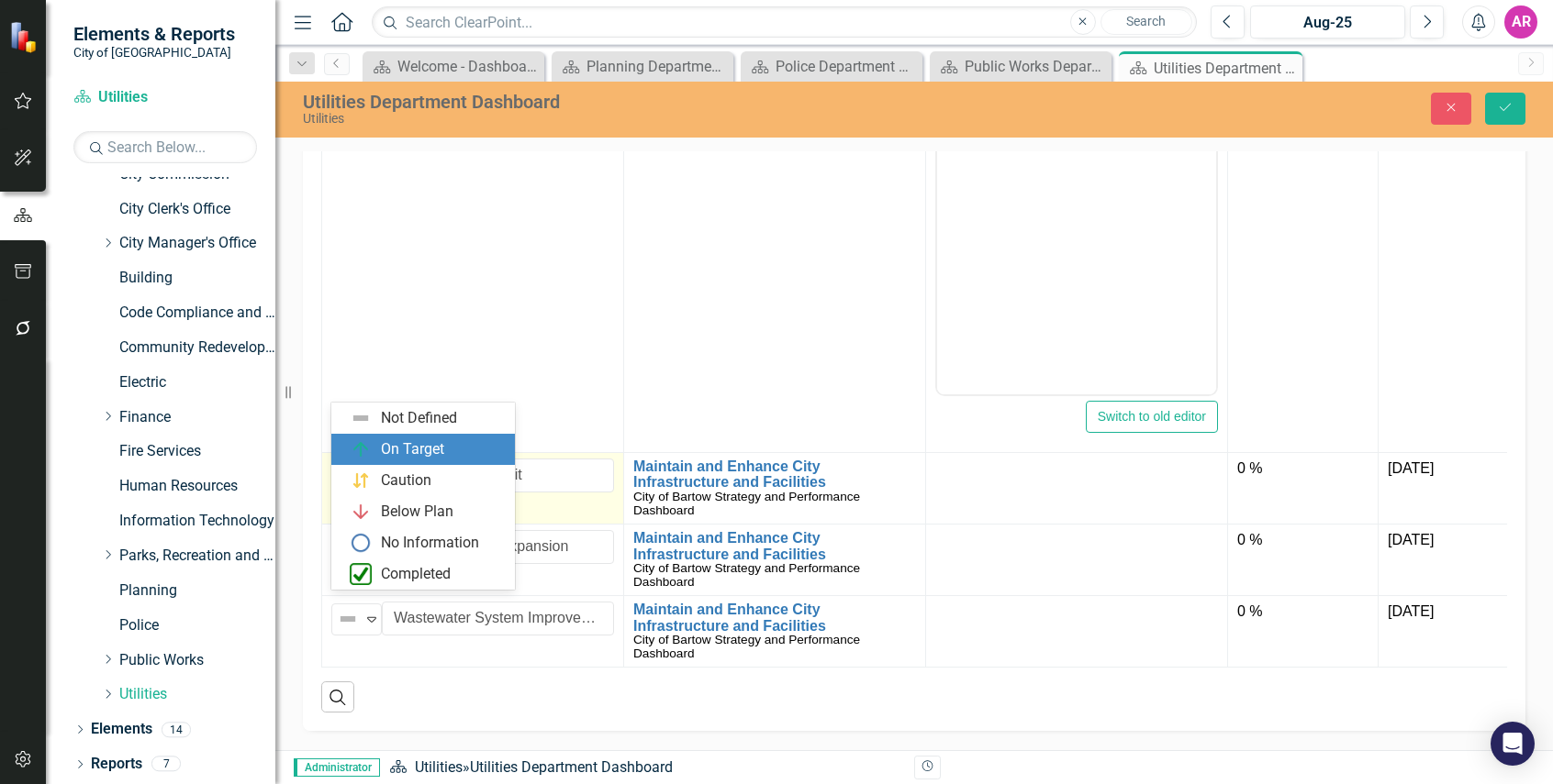
click at [410, 443] on div "On Target" at bounding box center [412, 450] width 64 height 22
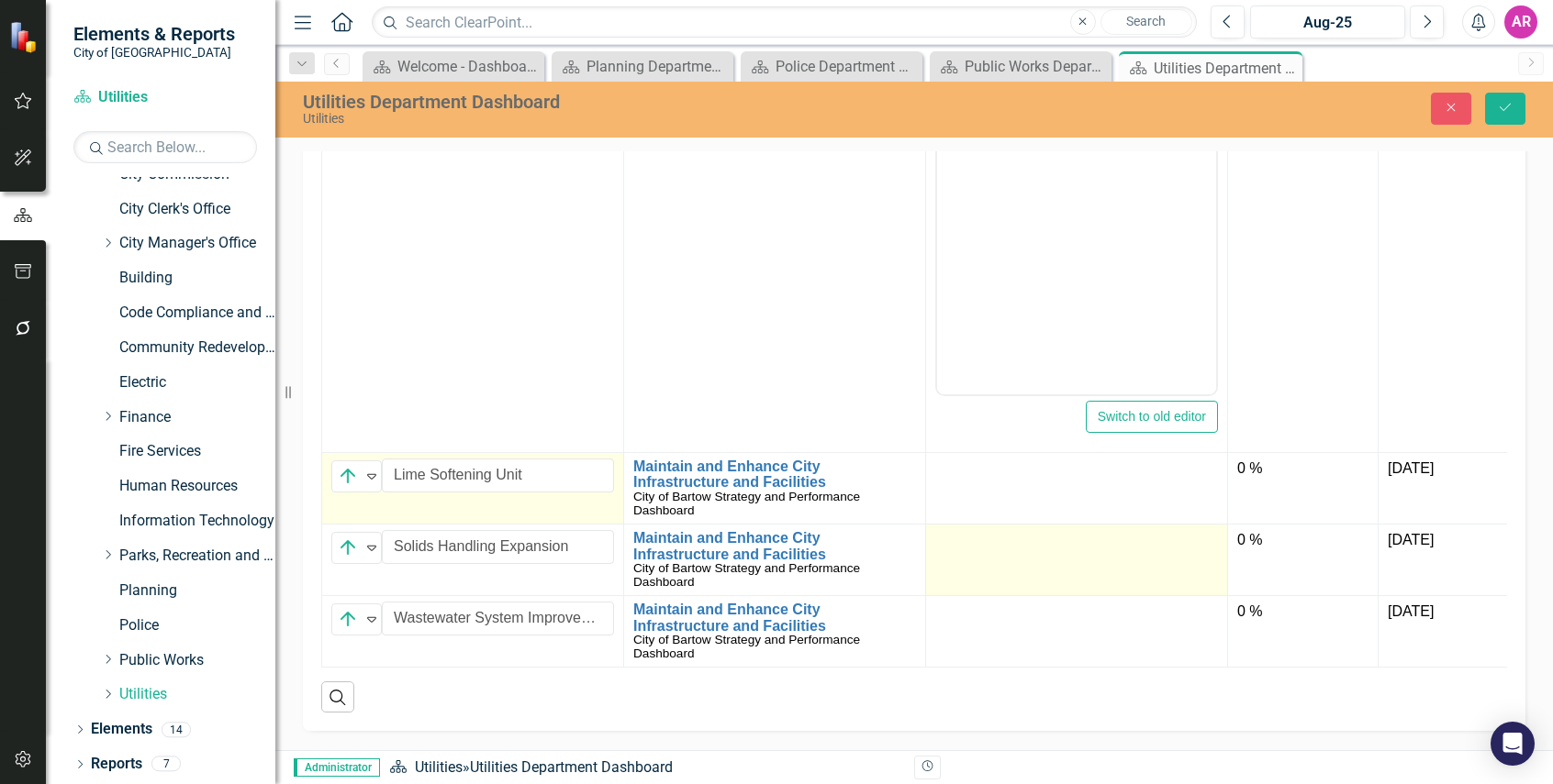
click at [1040, 551] on td at bounding box center [1077, 559] width 302 height 72
click at [1040, 550] on td at bounding box center [1077, 559] width 302 height 72
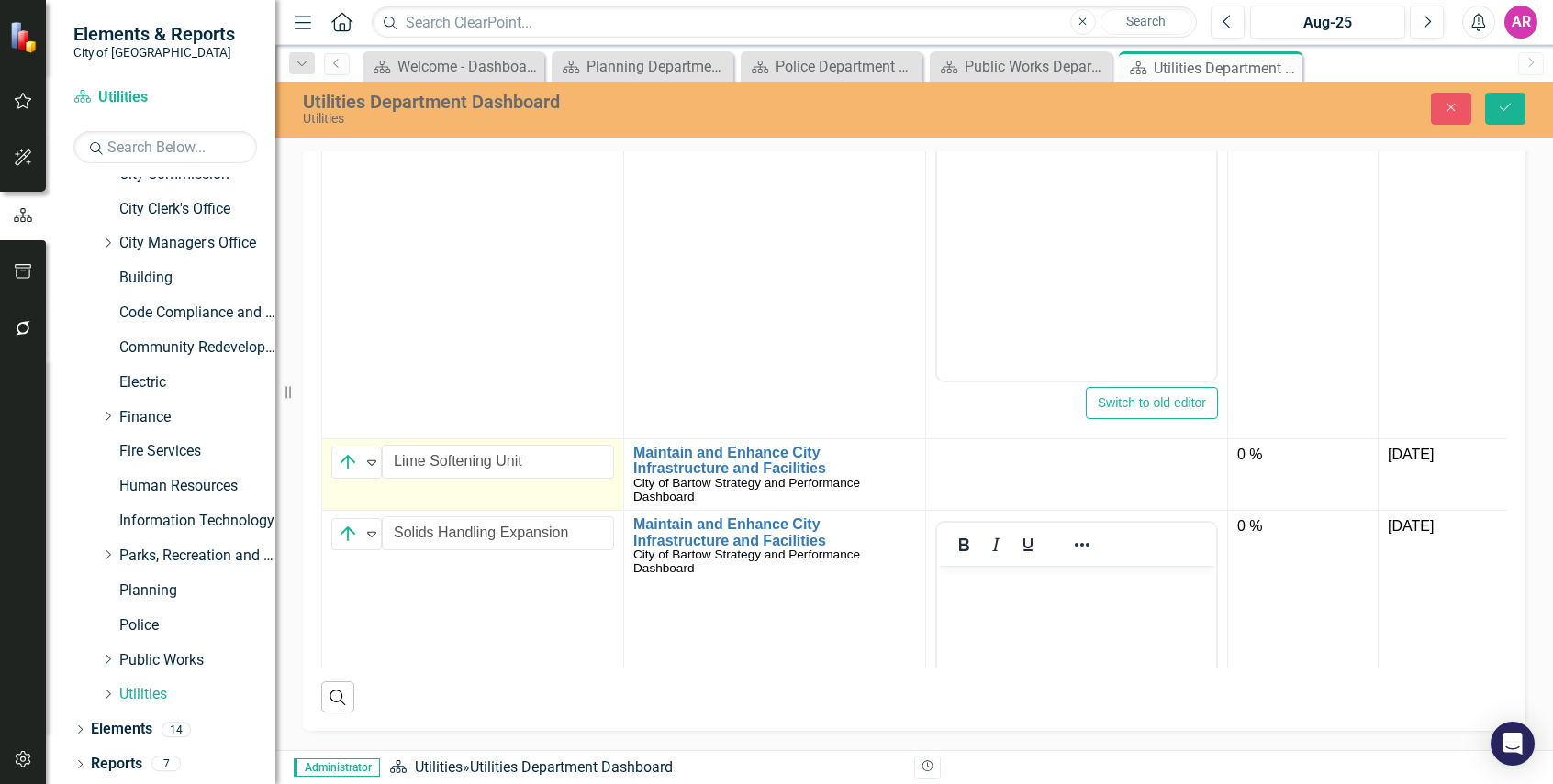
scroll to position [0, 0]
click at [1100, 579] on p "Rich Text Area. Press ALT-0 for help." at bounding box center [1076, 580] width 270 height 22
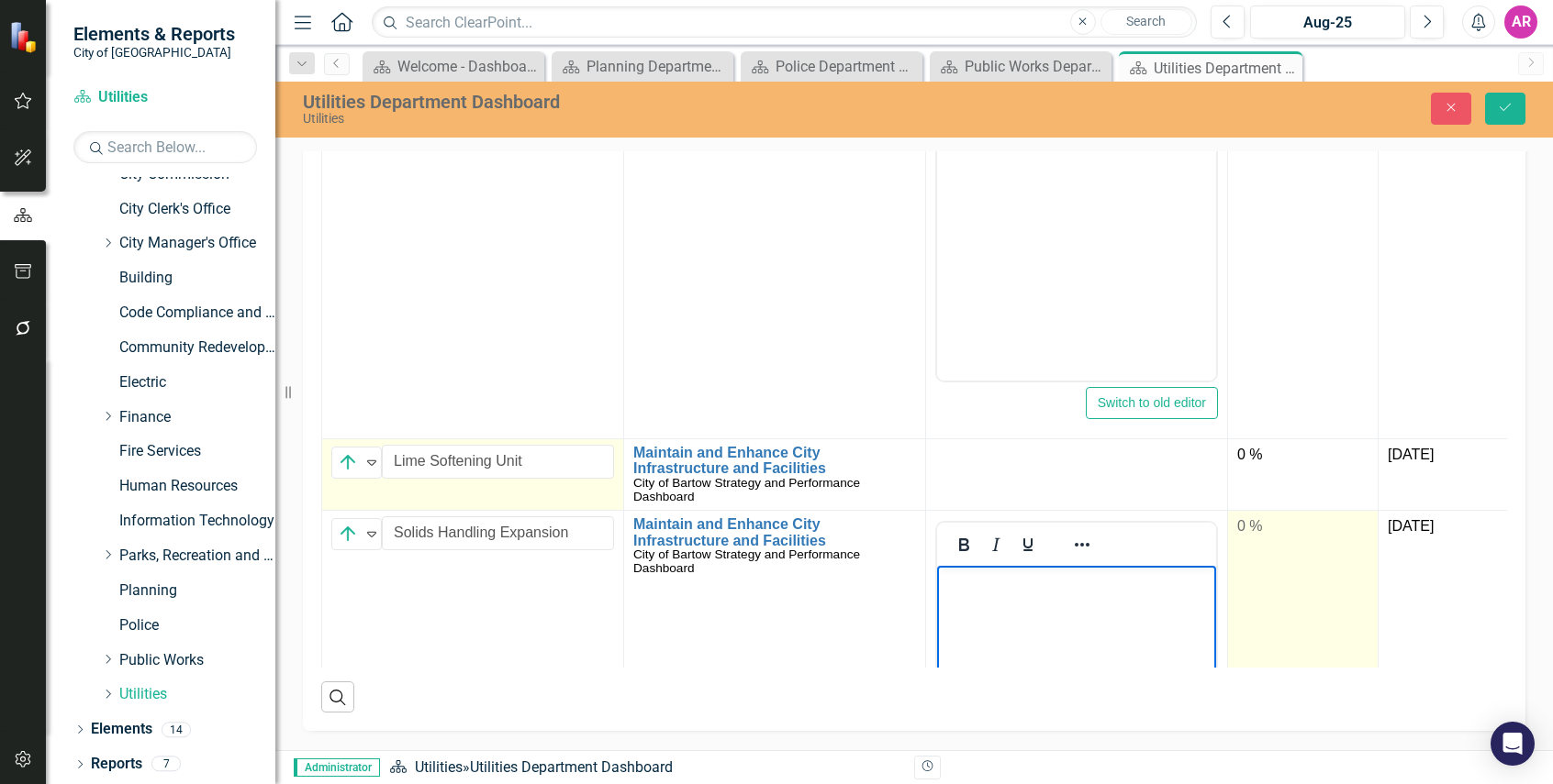
paste body "Rich Text Area. Press ALT-0 for help."
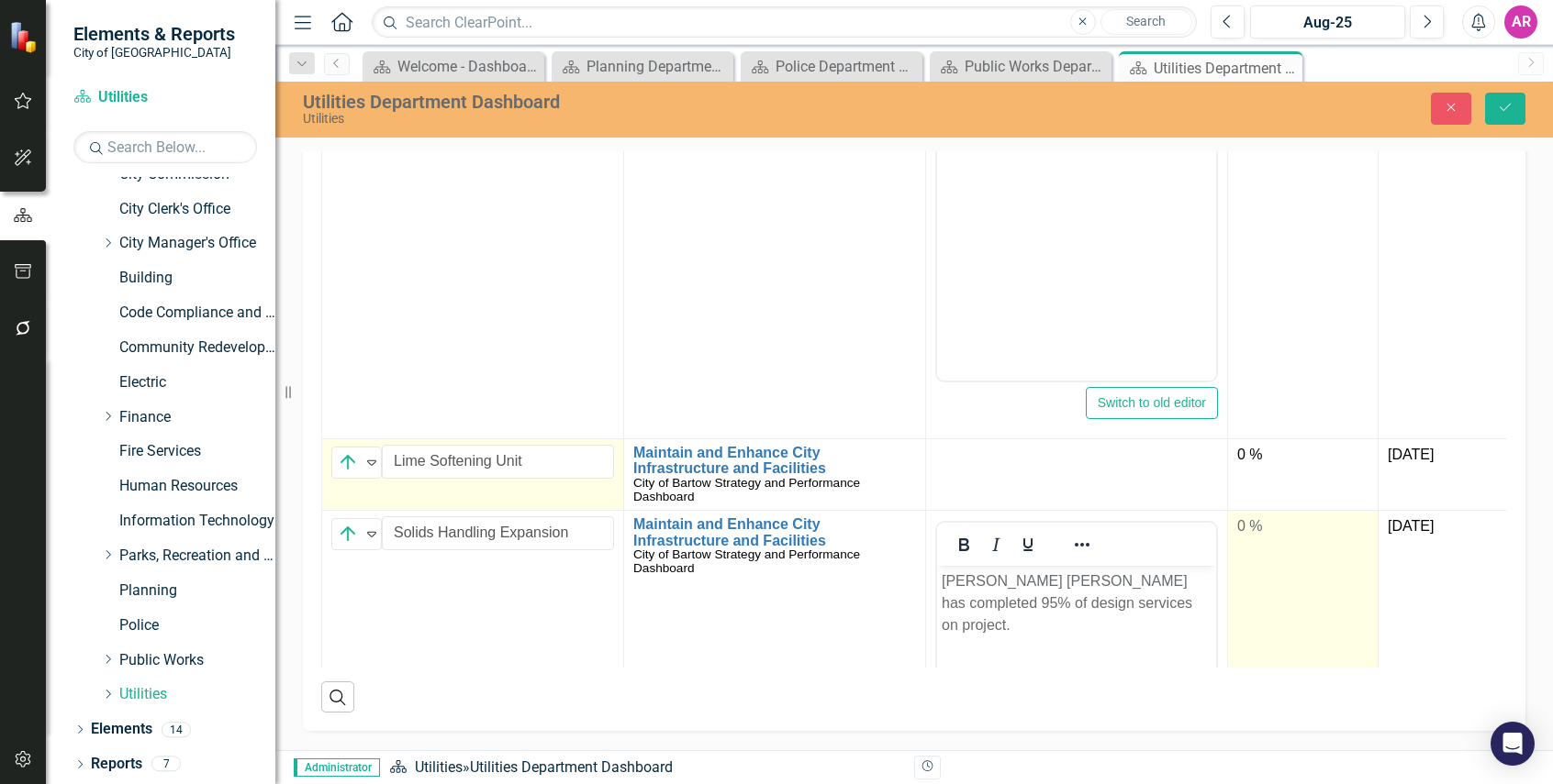
click at [1281, 510] on td "0 %" at bounding box center [1302, 726] width 150 height 434
click at [1290, 520] on div "0 %" at bounding box center [1303, 527] width 131 height 22
click at [1284, 529] on input "0" at bounding box center [1303, 533] width 131 height 34
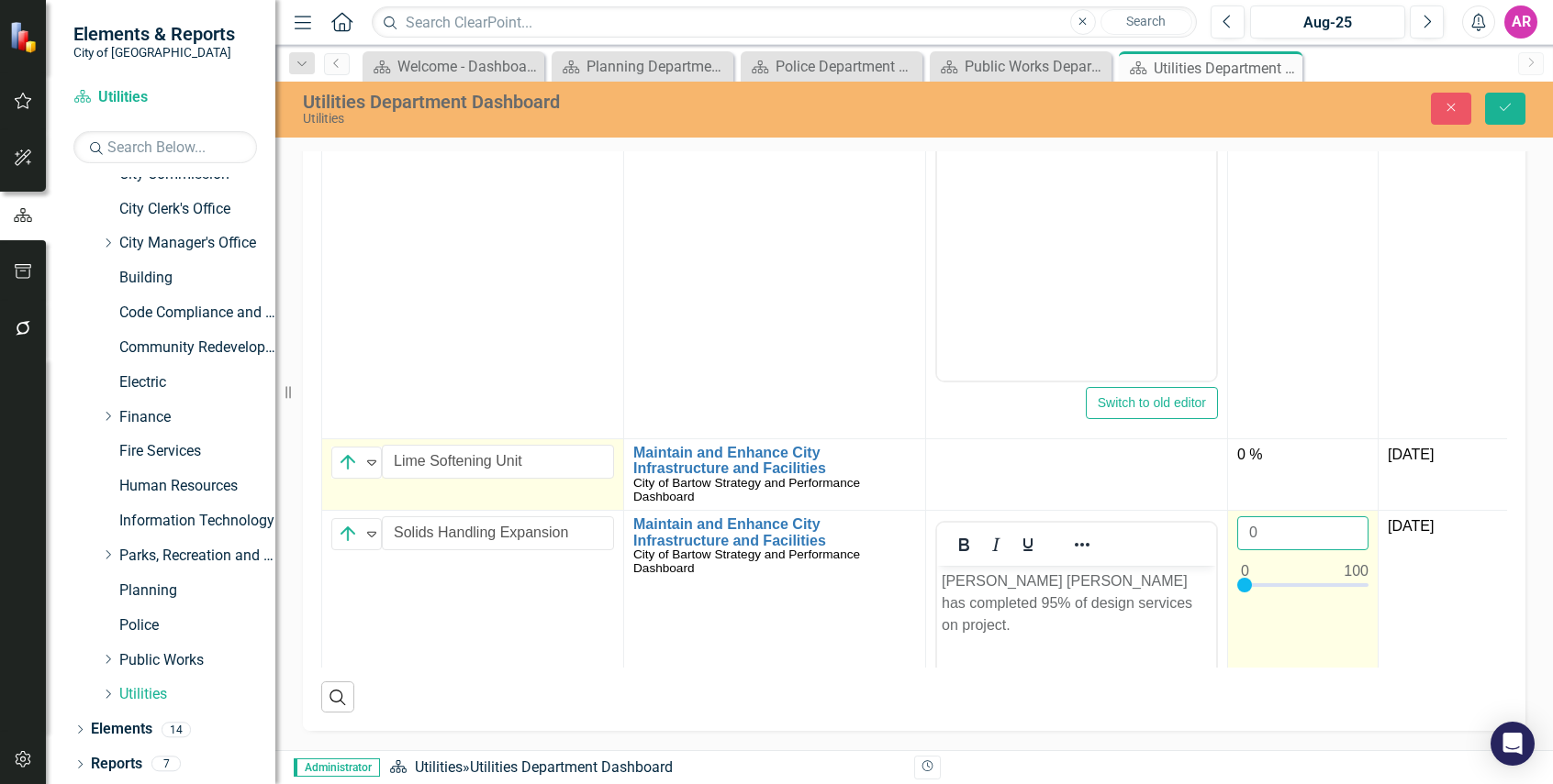
click at [1284, 529] on input "0" at bounding box center [1303, 533] width 131 height 34
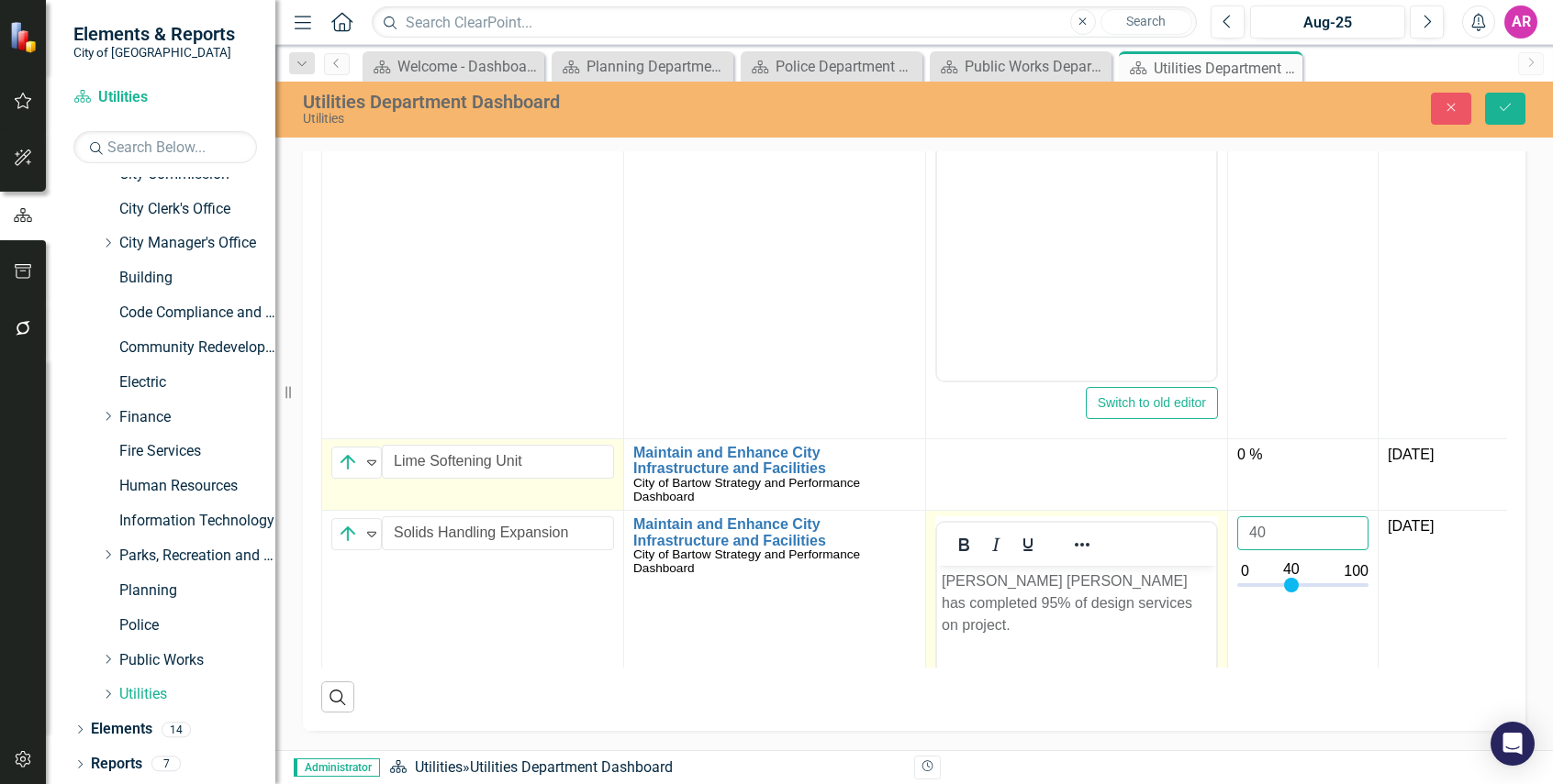
type input "40"
click at [1151, 596] on p "Chastain Skillman has completed 95% of design services on project." at bounding box center [1076, 602] width 270 height 66
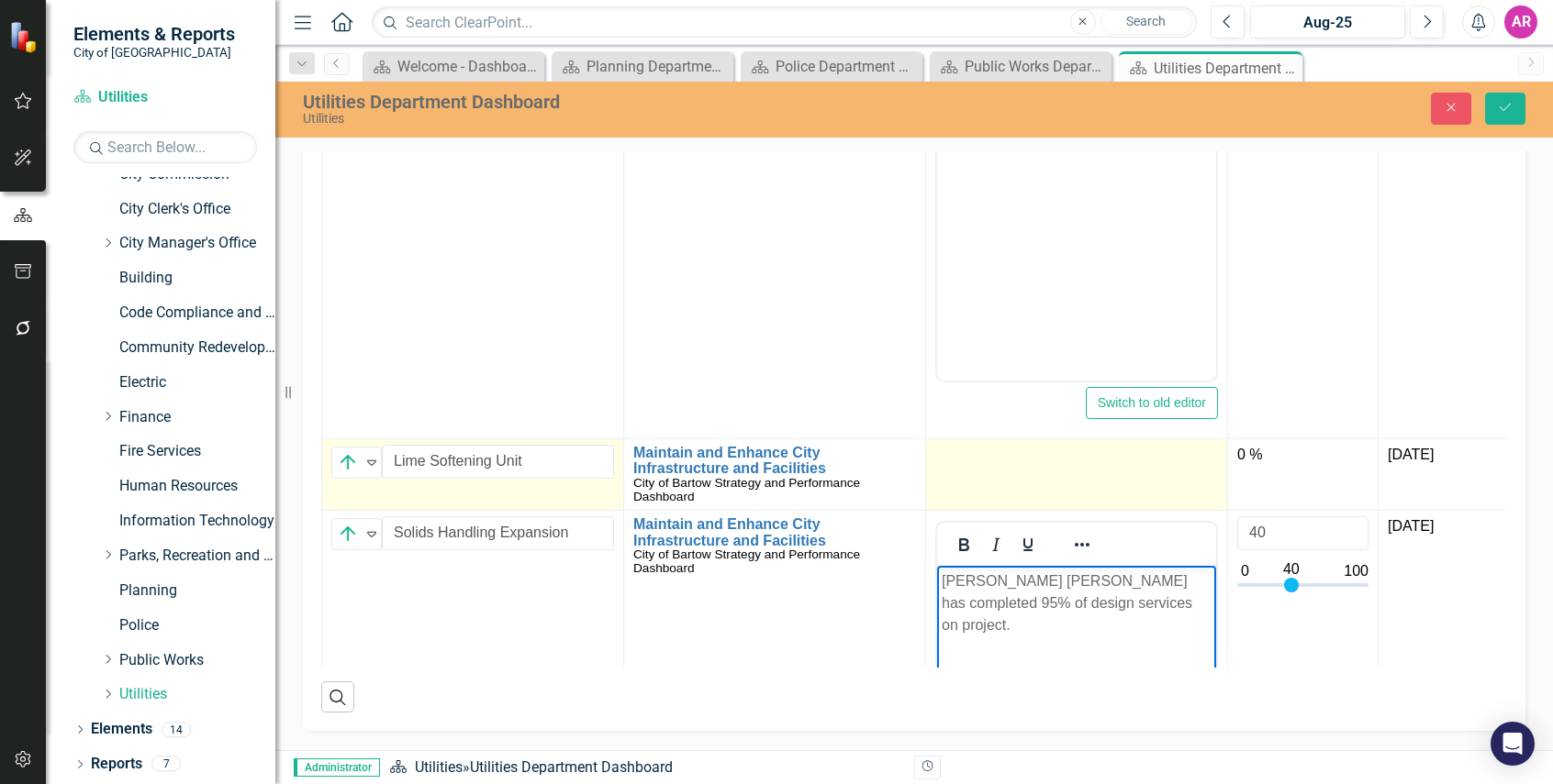
click at [1161, 486] on td at bounding box center [1077, 473] width 302 height 72
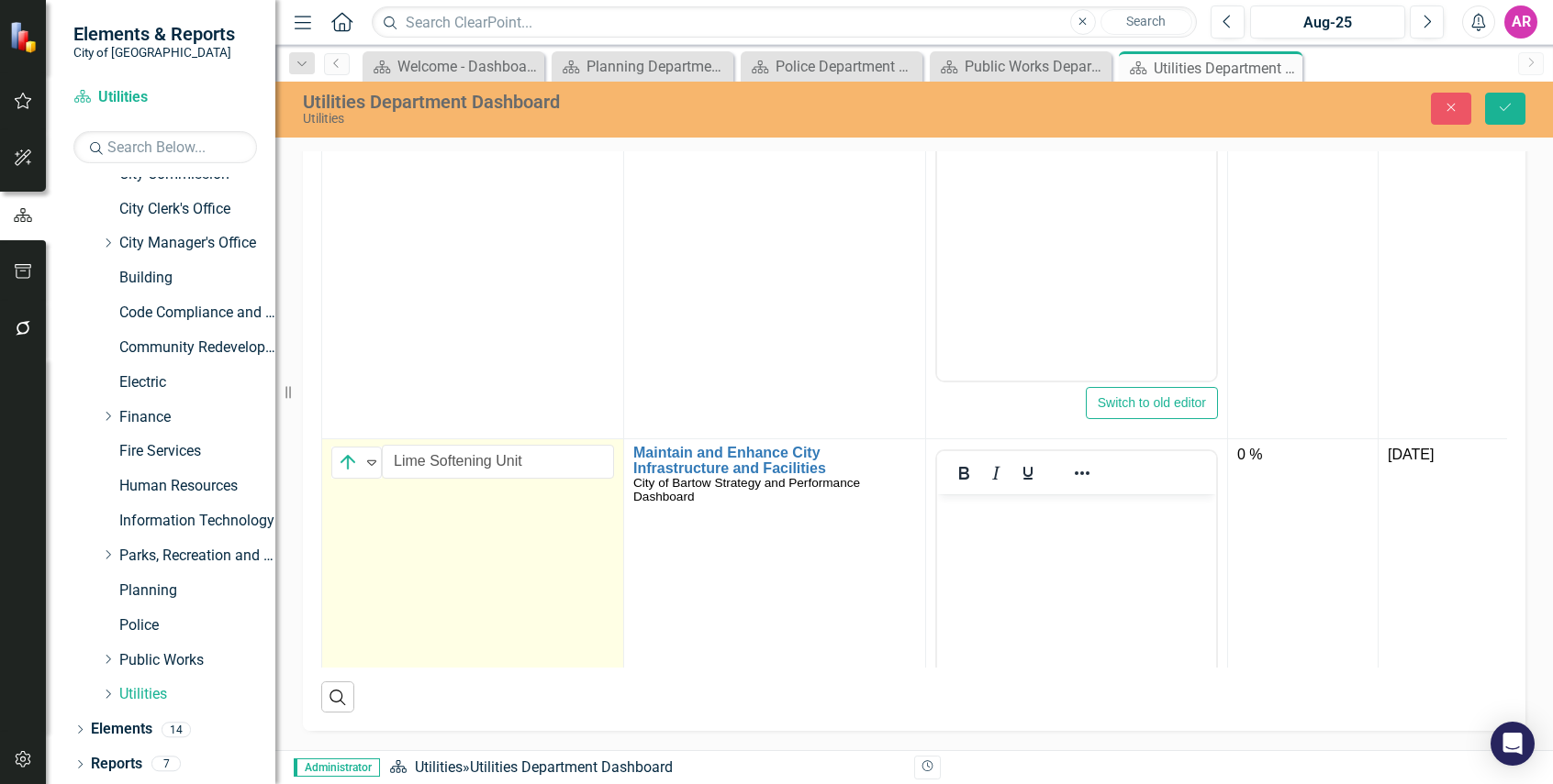
click at [1167, 533] on body "Rich Text Area. Press ALT-0 for help." at bounding box center [1077, 631] width 279 height 275
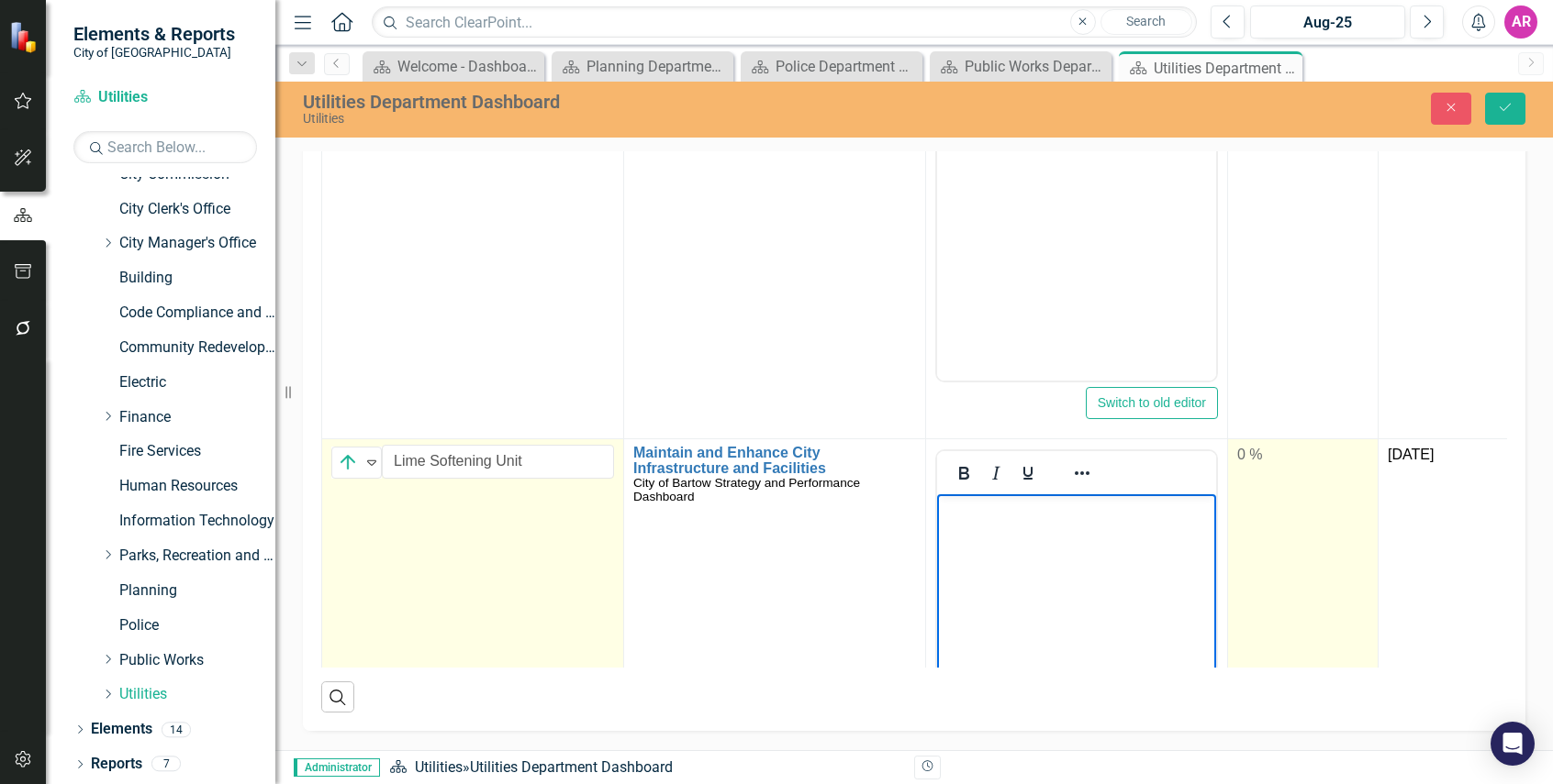
paste body "Rich Text Area. Press ALT-0 for help."
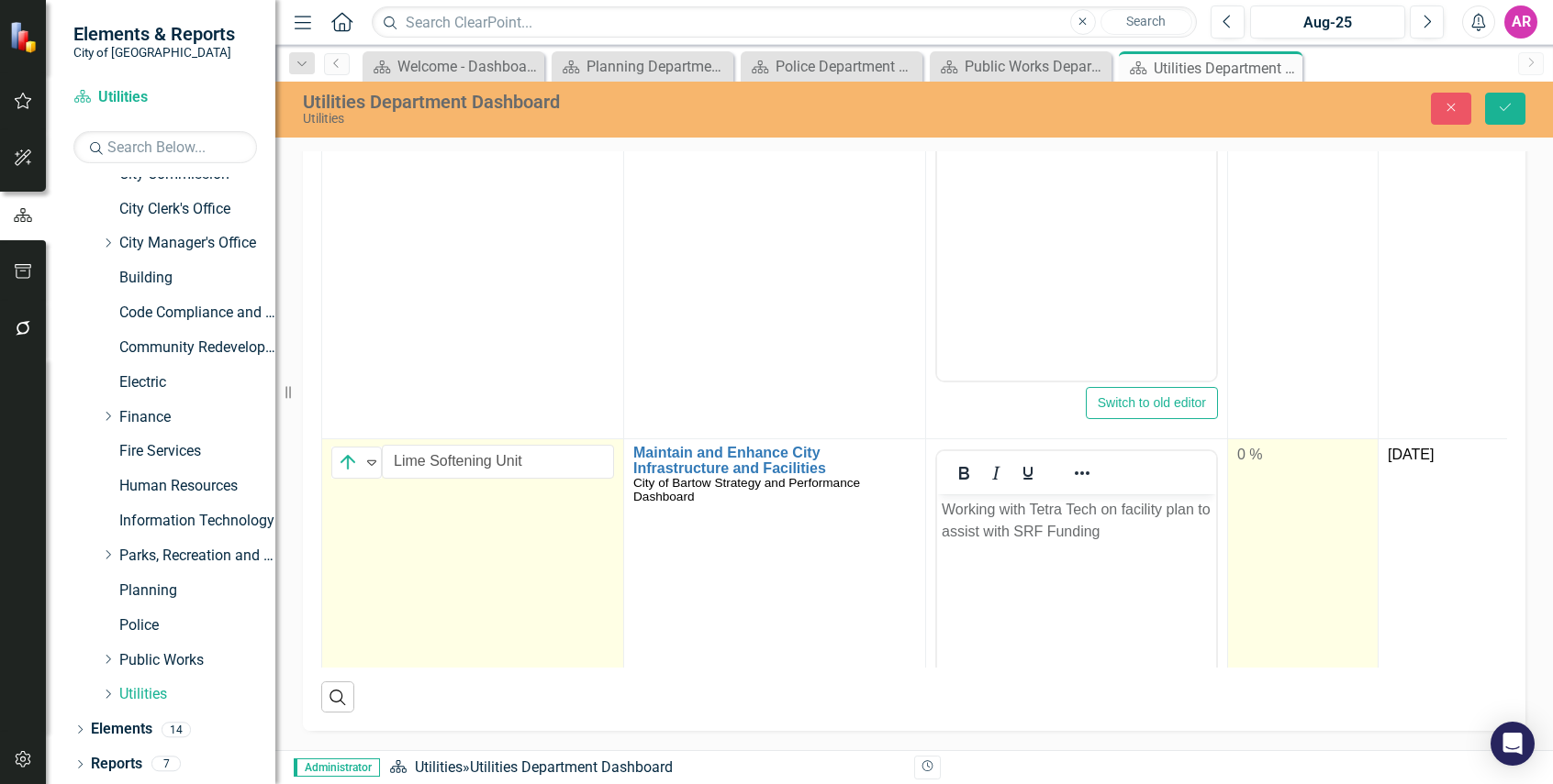
click at [1290, 457] on div "0 %" at bounding box center [1303, 456] width 131 height 22
click at [1290, 457] on input "0" at bounding box center [1303, 462] width 131 height 34
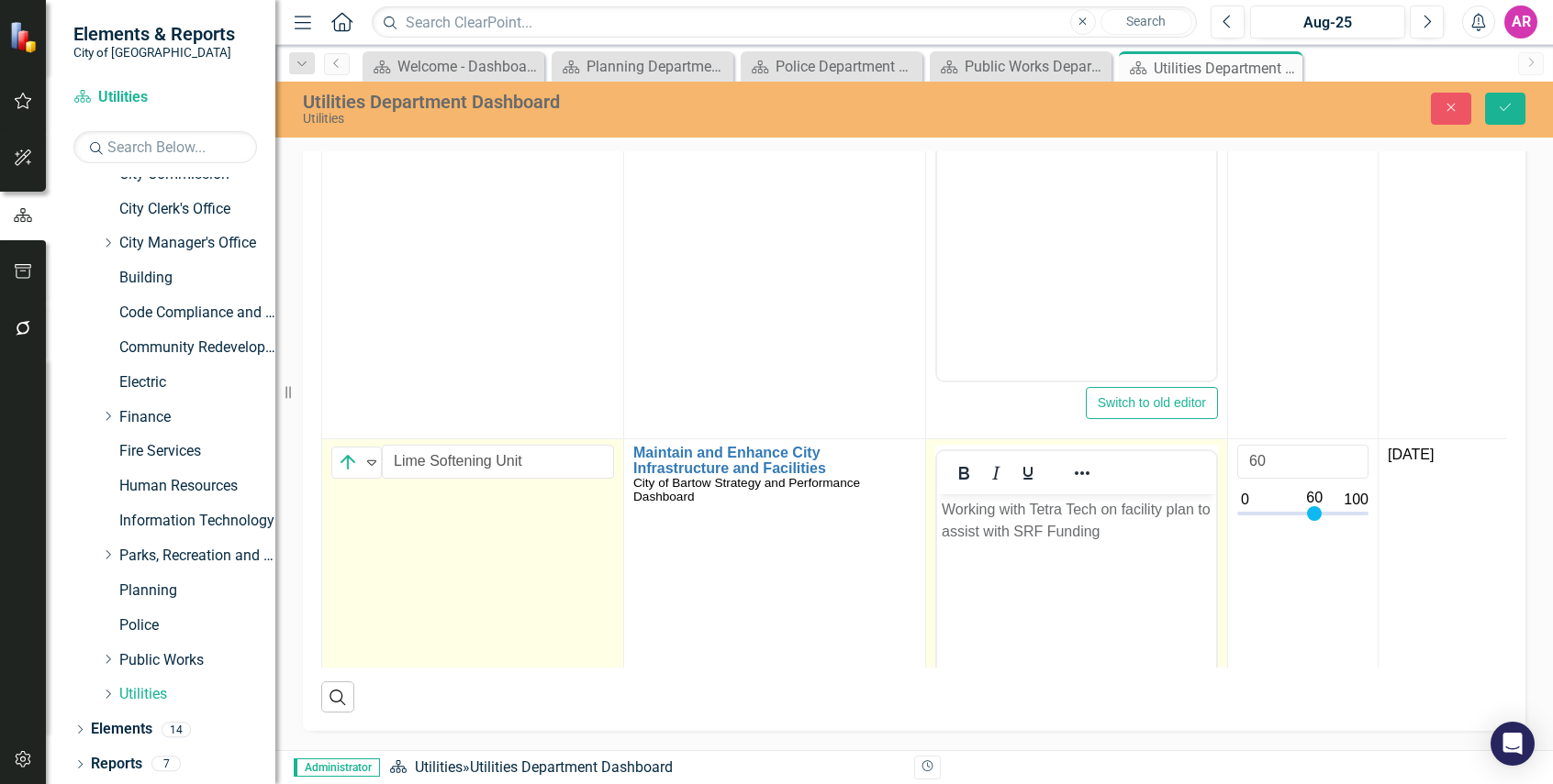
type input "60"
click at [1025, 531] on p "Working with Tetra Tech on facility plan to assist with SRF Funding" at bounding box center [1076, 519] width 270 height 44
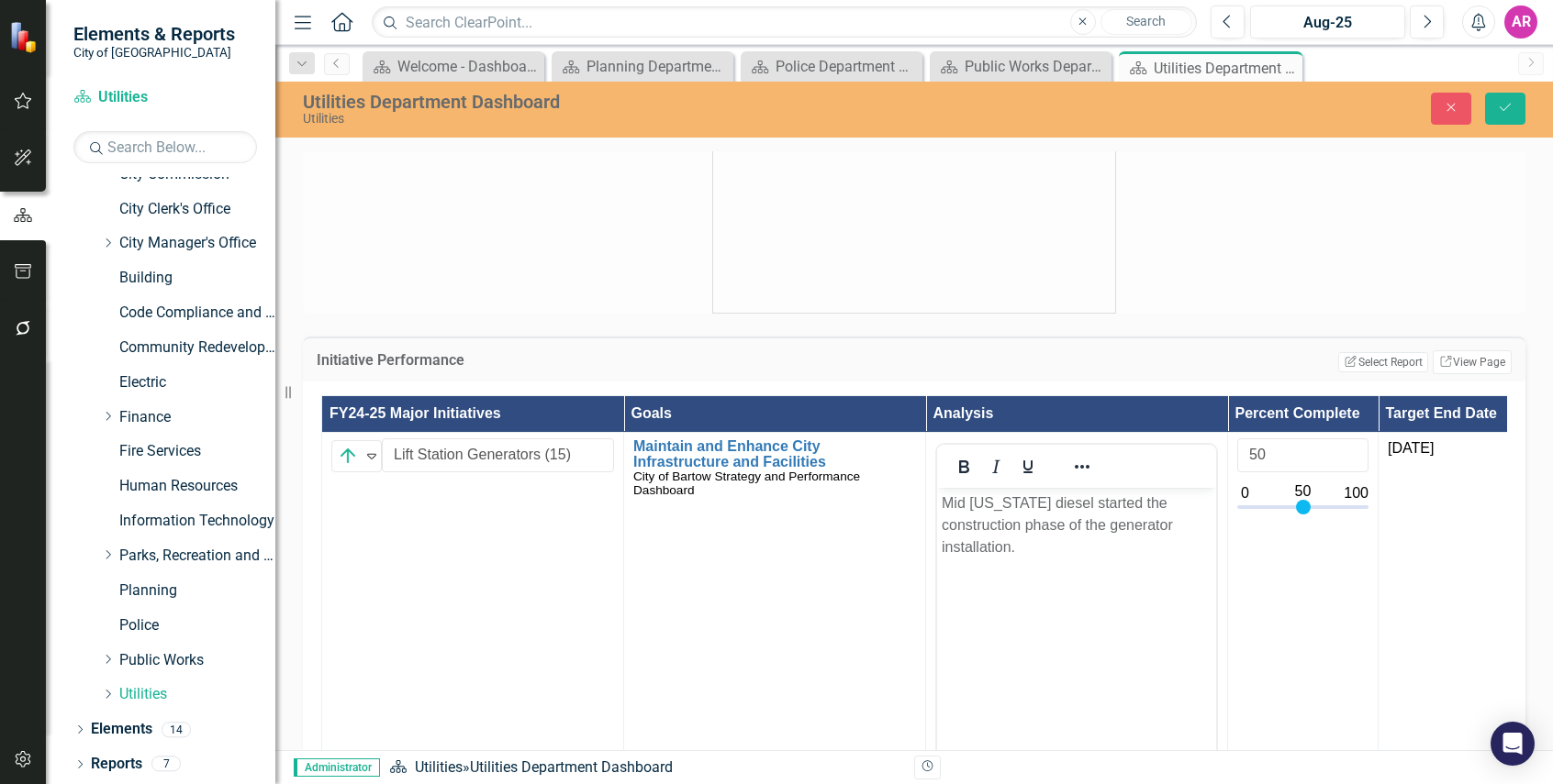
scroll to position [734, 0]
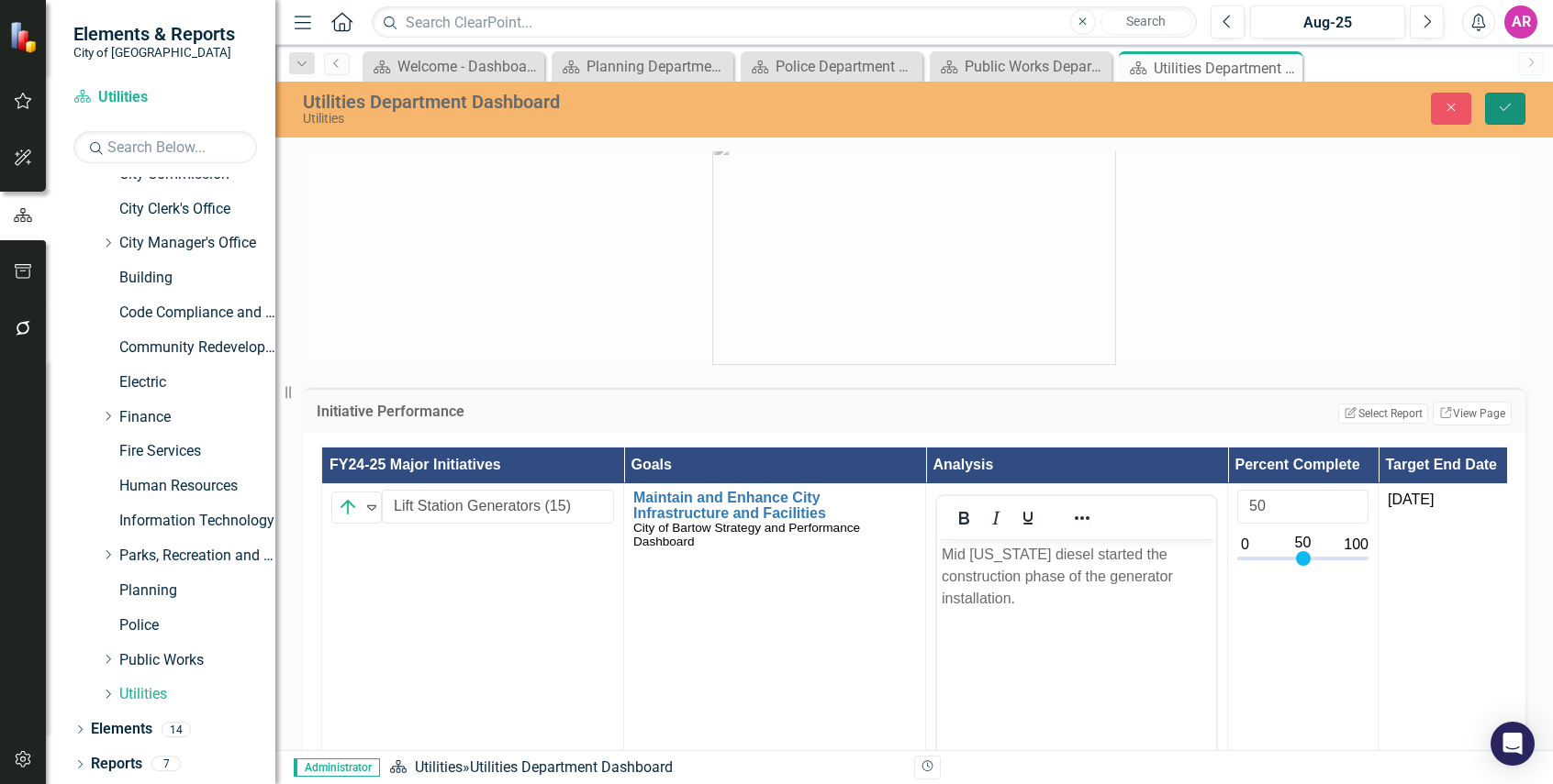
click at [1520, 109] on button "Save" at bounding box center [1504, 109] width 40 height 32
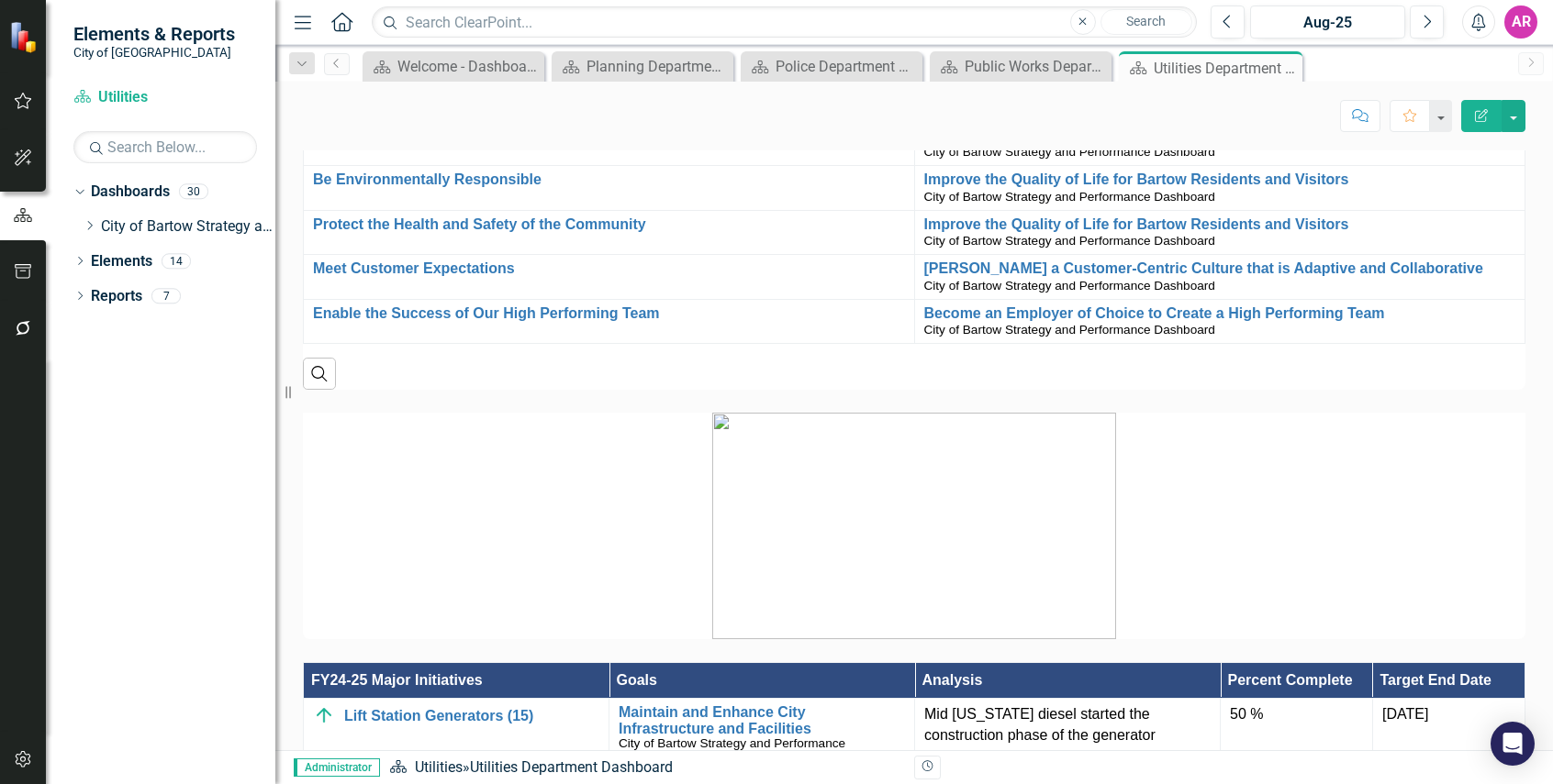
scroll to position [917, 0]
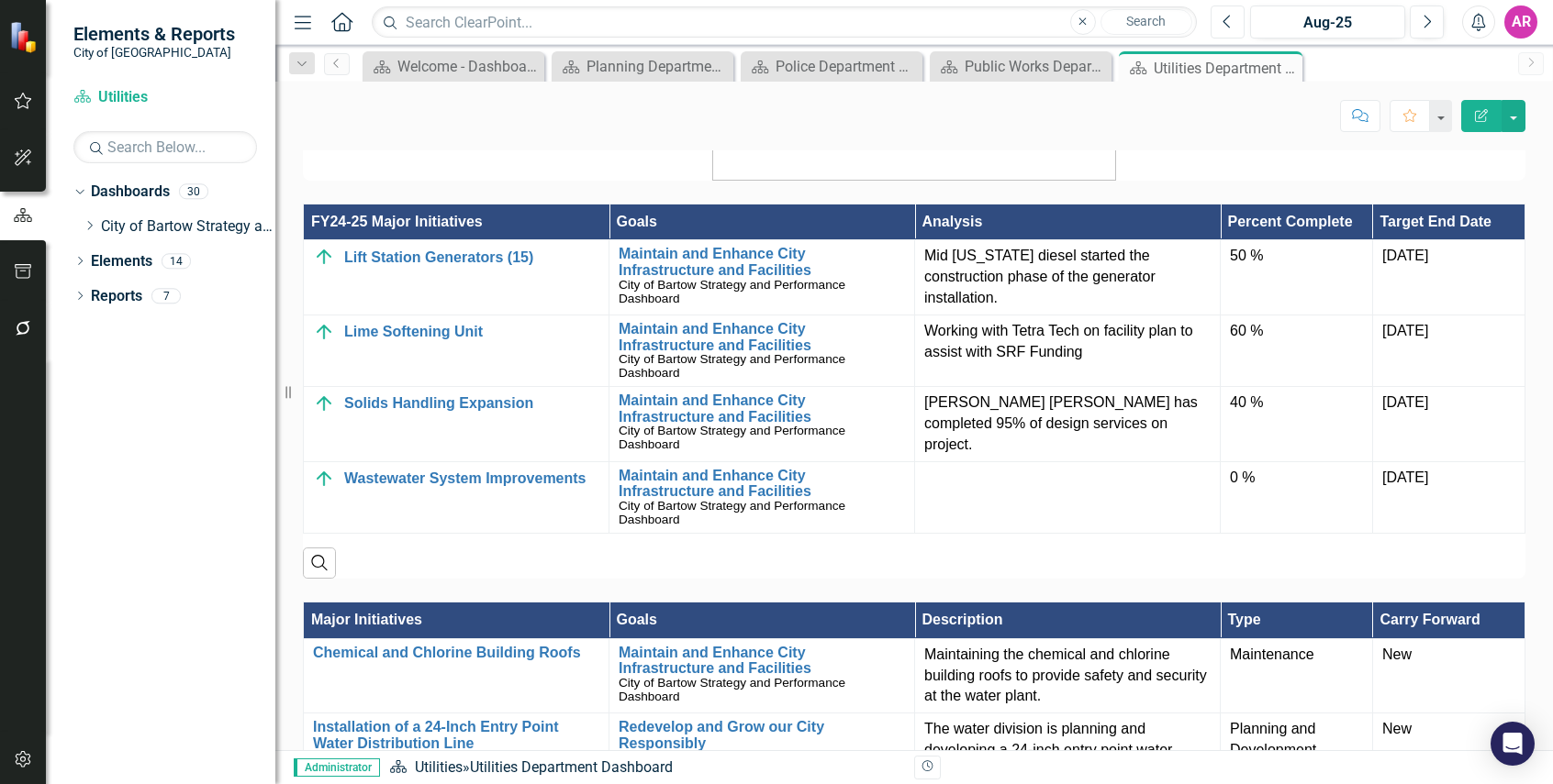
click at [1227, 24] on icon "button" at bounding box center [1226, 21] width 7 height 13
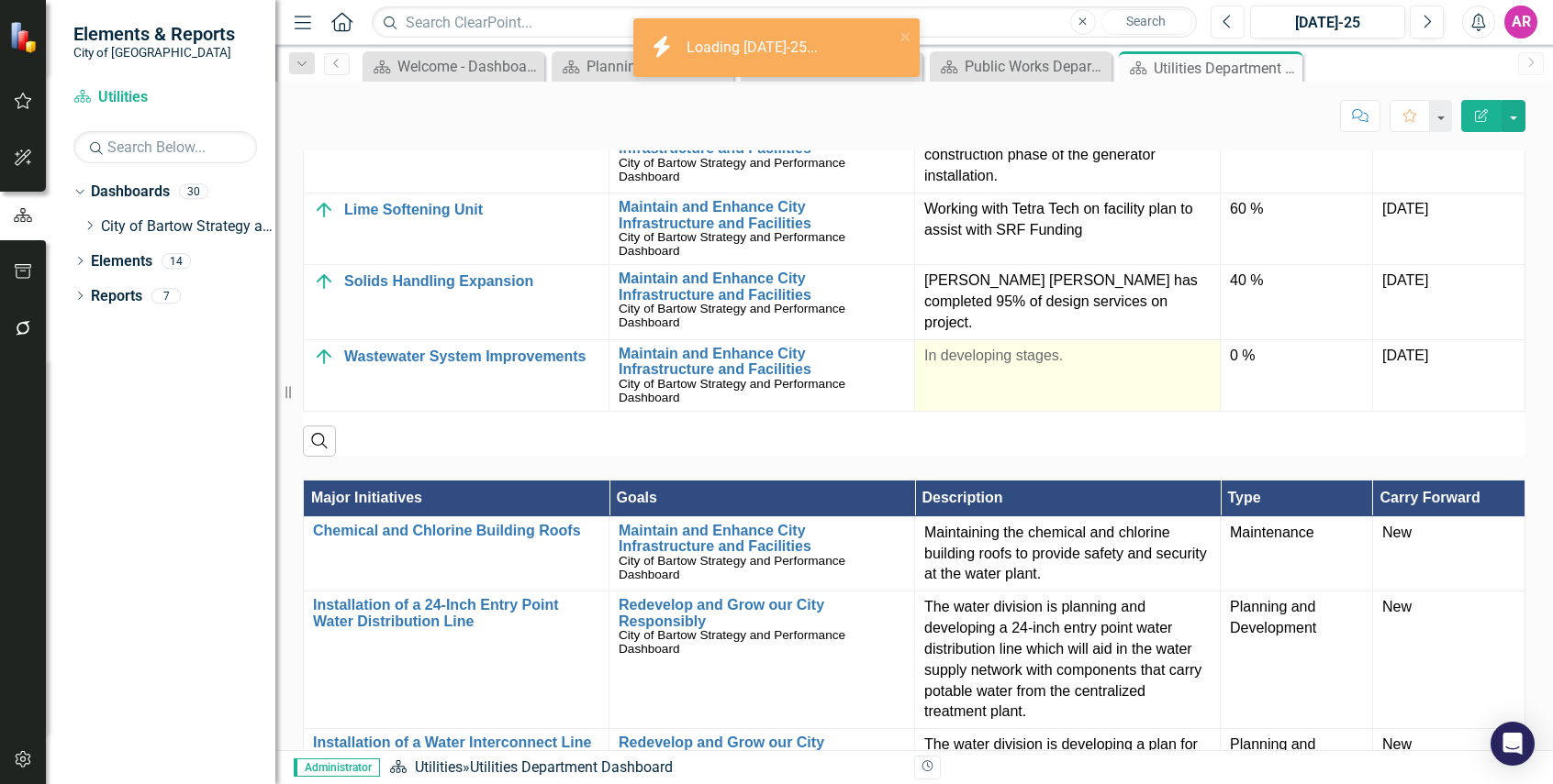
scroll to position [1008, 0]
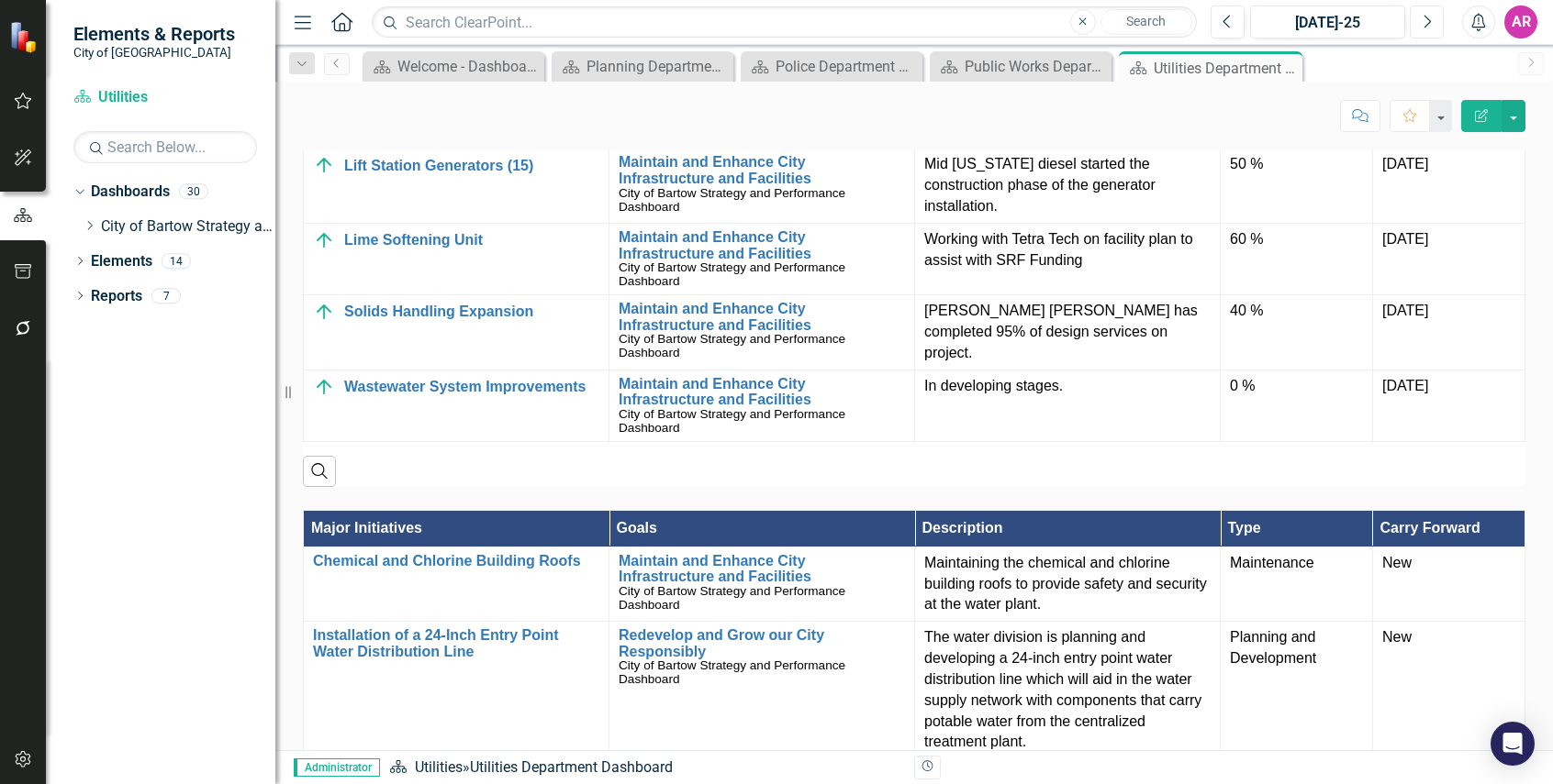
click at [1415, 21] on button "Next" at bounding box center [1427, 23] width 34 height 33
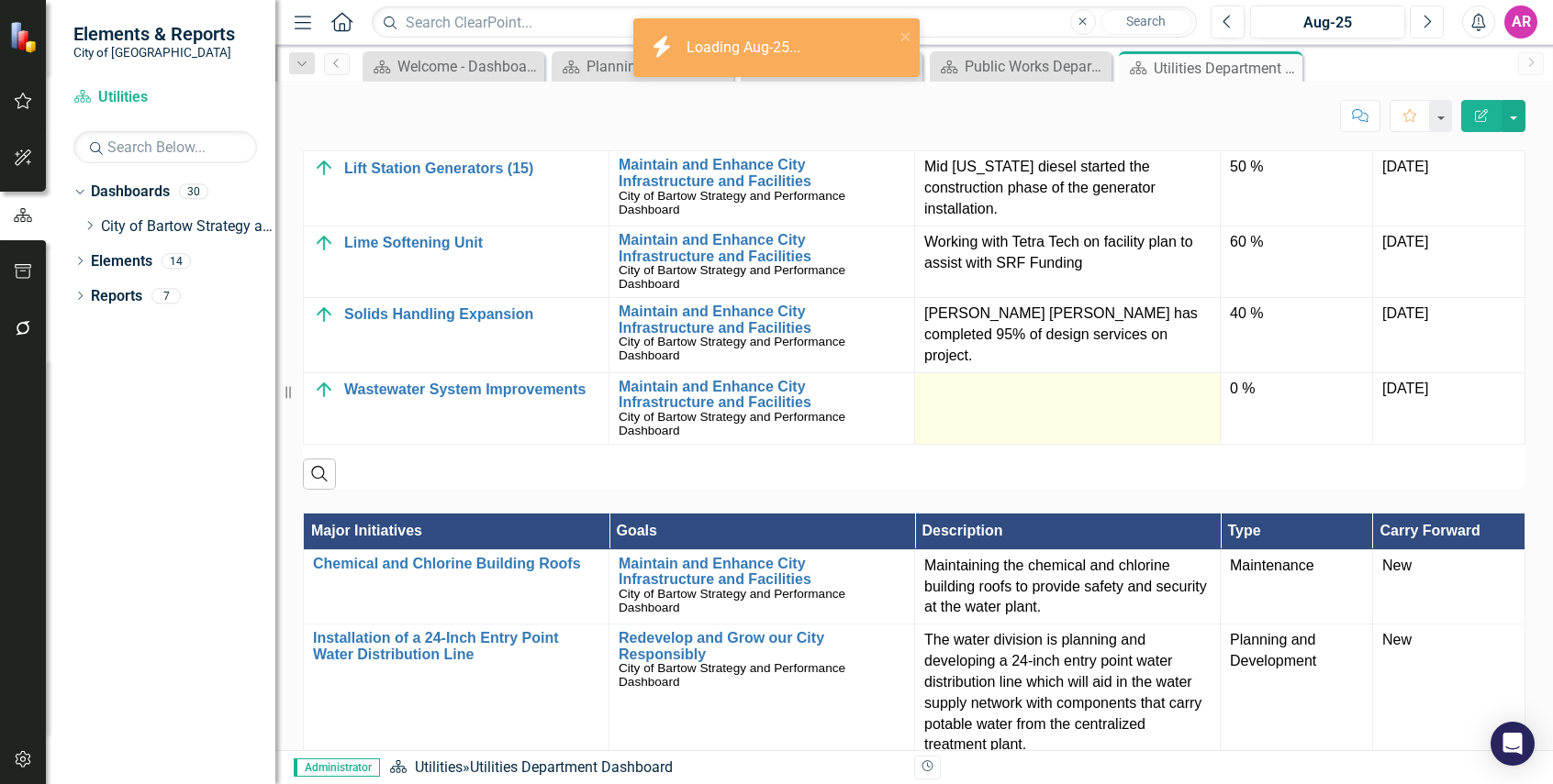
scroll to position [1008, 0]
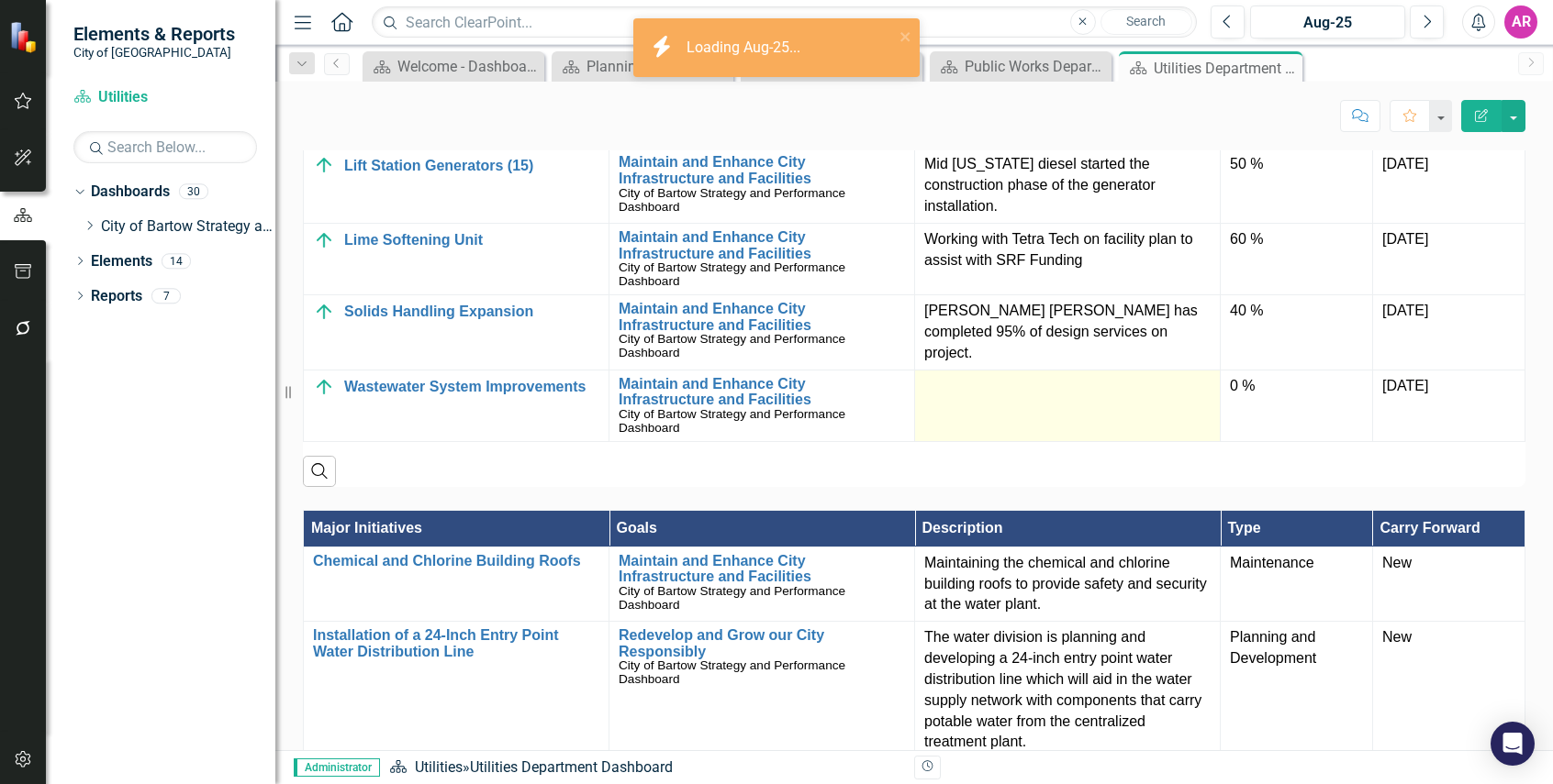
click at [1052, 390] on div at bounding box center [1067, 387] width 286 height 22
click at [1055, 389] on div at bounding box center [1067, 387] width 286 height 22
click at [1062, 406] on td at bounding box center [1068, 405] width 306 height 72
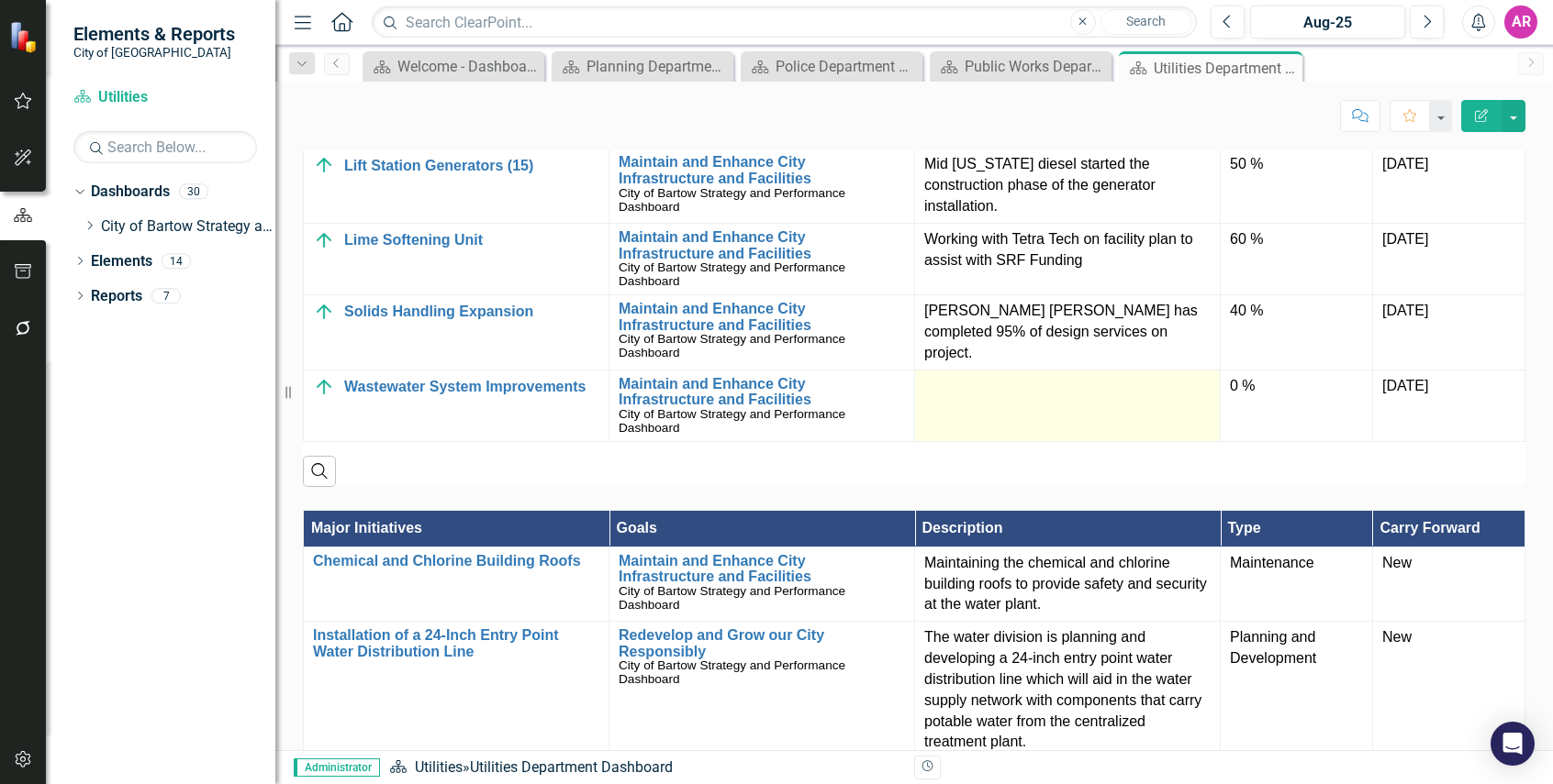
click at [1063, 406] on td at bounding box center [1068, 405] width 306 height 72
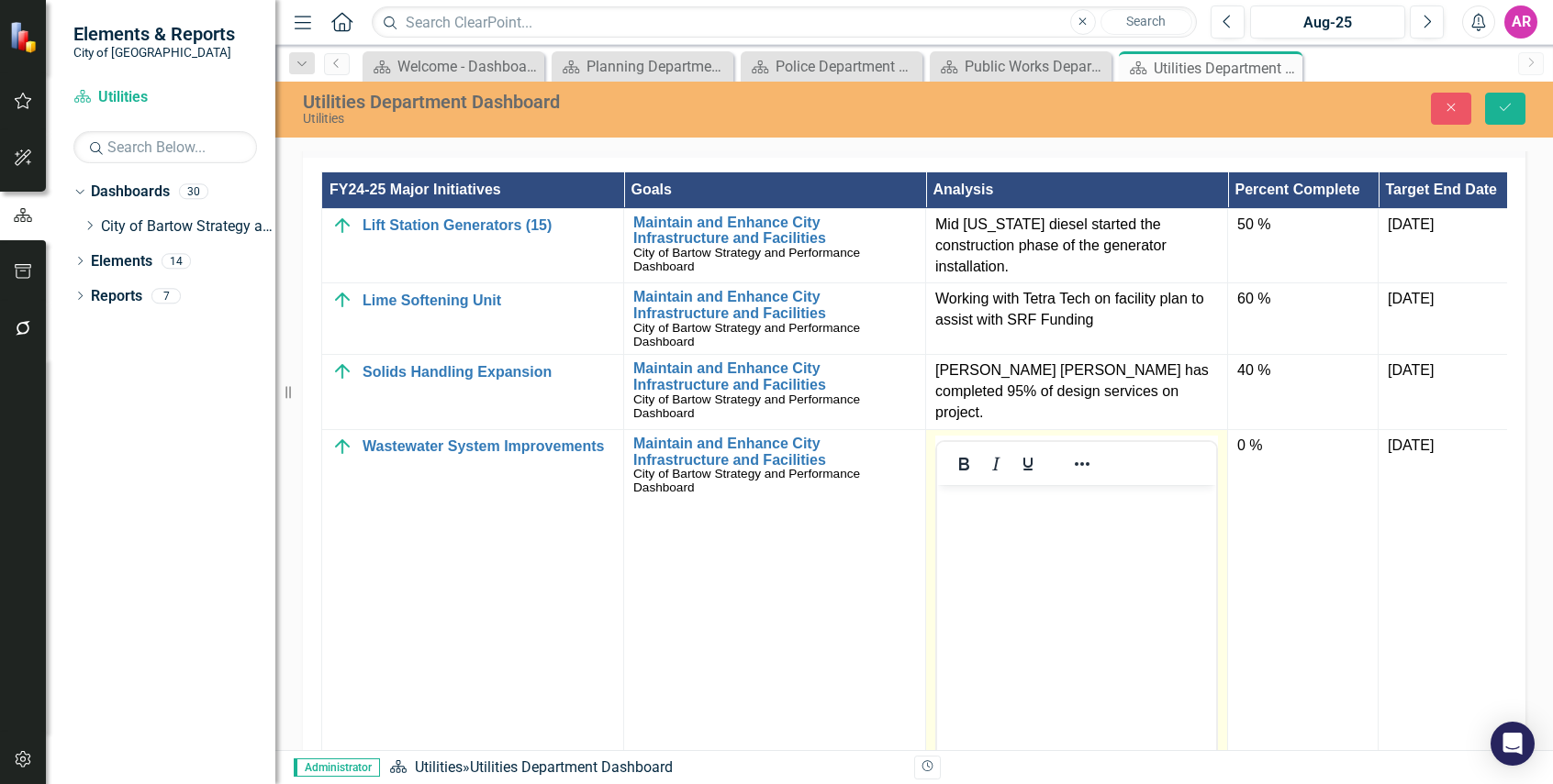
scroll to position [0, 0]
click at [1078, 530] on body "Rich Text Area. Press ALT-0 for help." at bounding box center [1077, 621] width 279 height 275
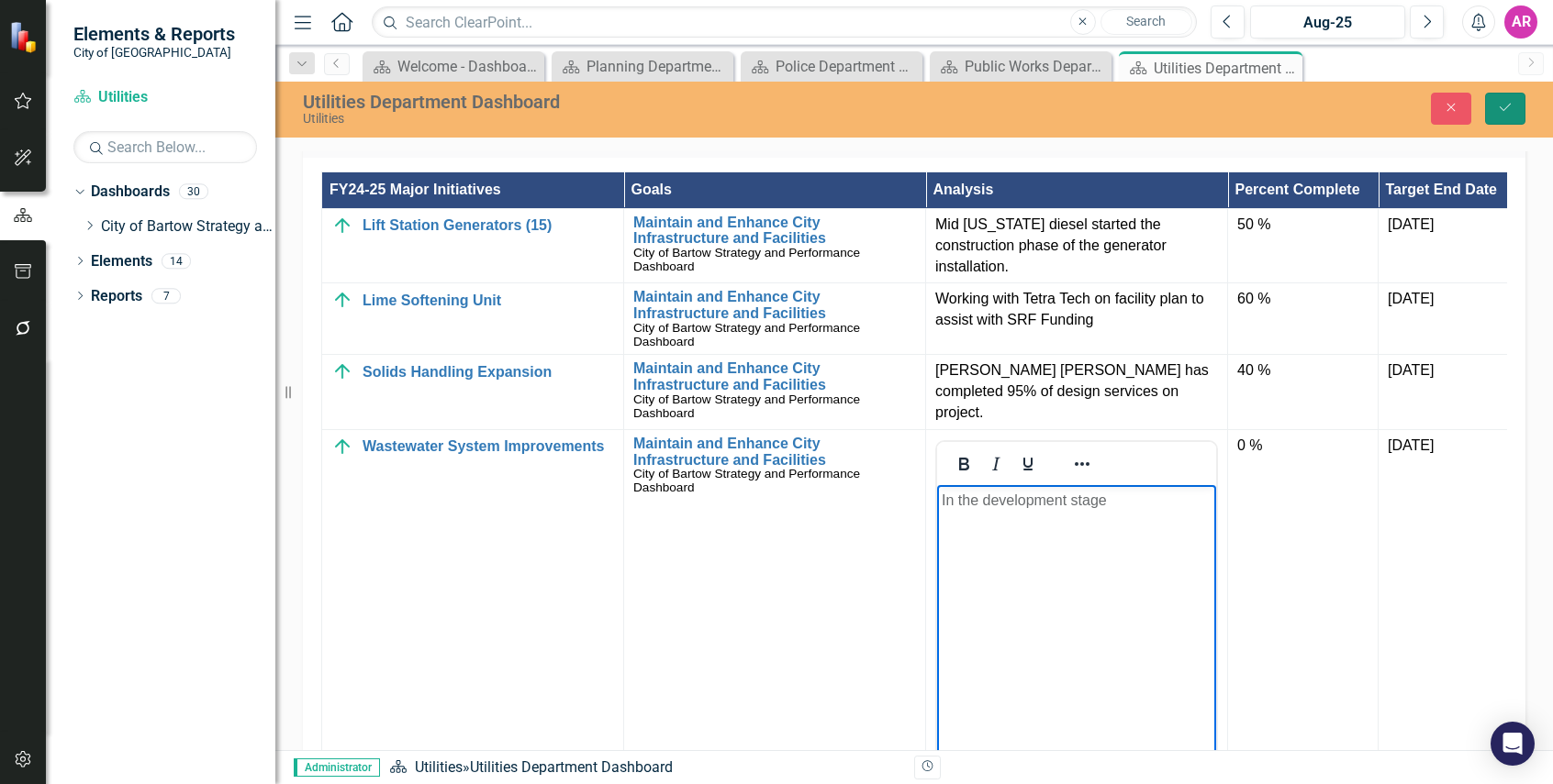
click at [1506, 103] on icon "Save" at bounding box center [1504, 107] width 17 height 13
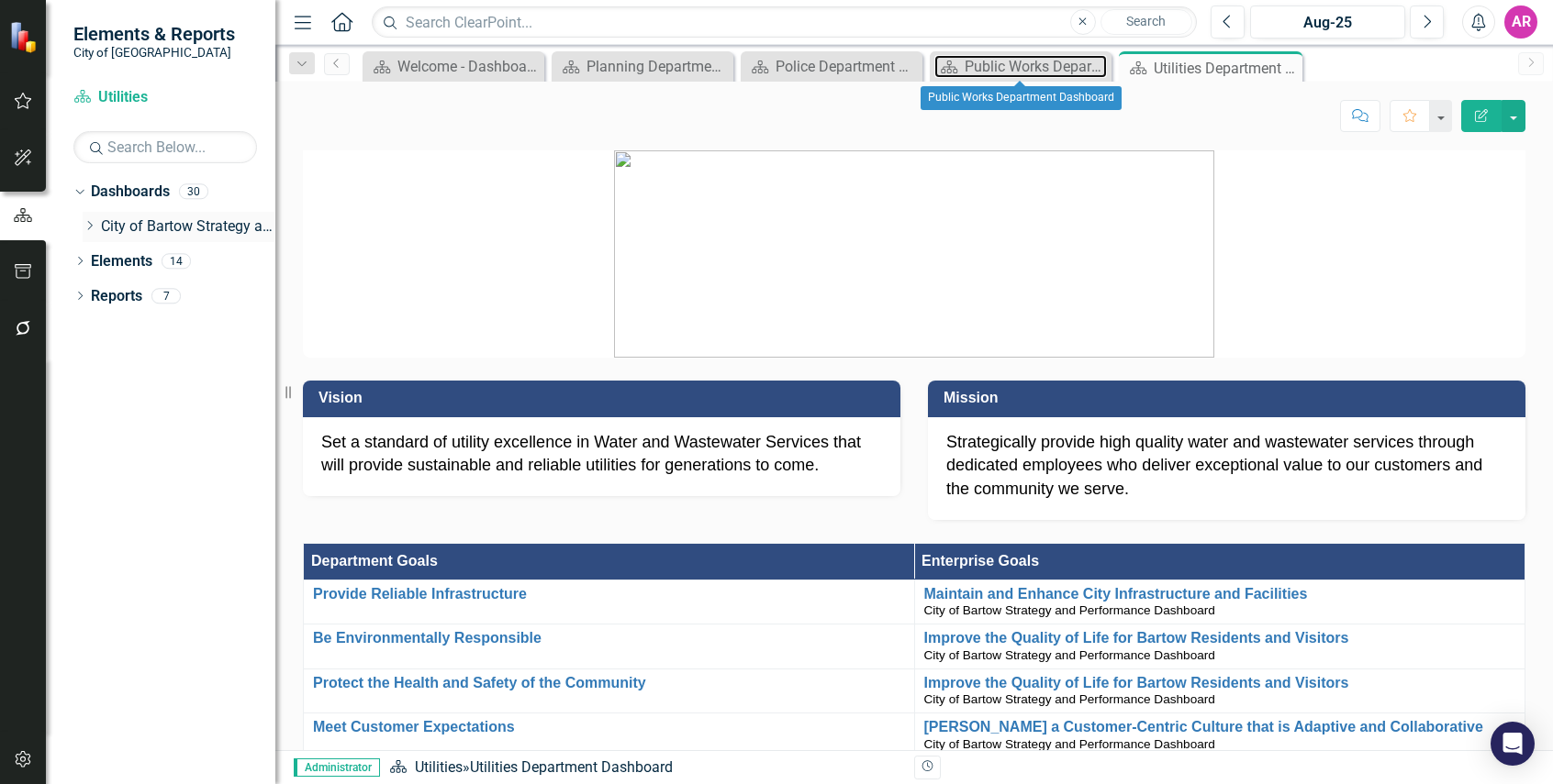
drag, startPoint x: 1008, startPoint y: 67, endPoint x: 92, endPoint y: 228, distance: 930.0
click at [1008, 67] on div "Public Works Department Dashboard" at bounding box center [1035, 66] width 142 height 23
click at [92, 226] on icon at bounding box center [90, 225] width 5 height 9
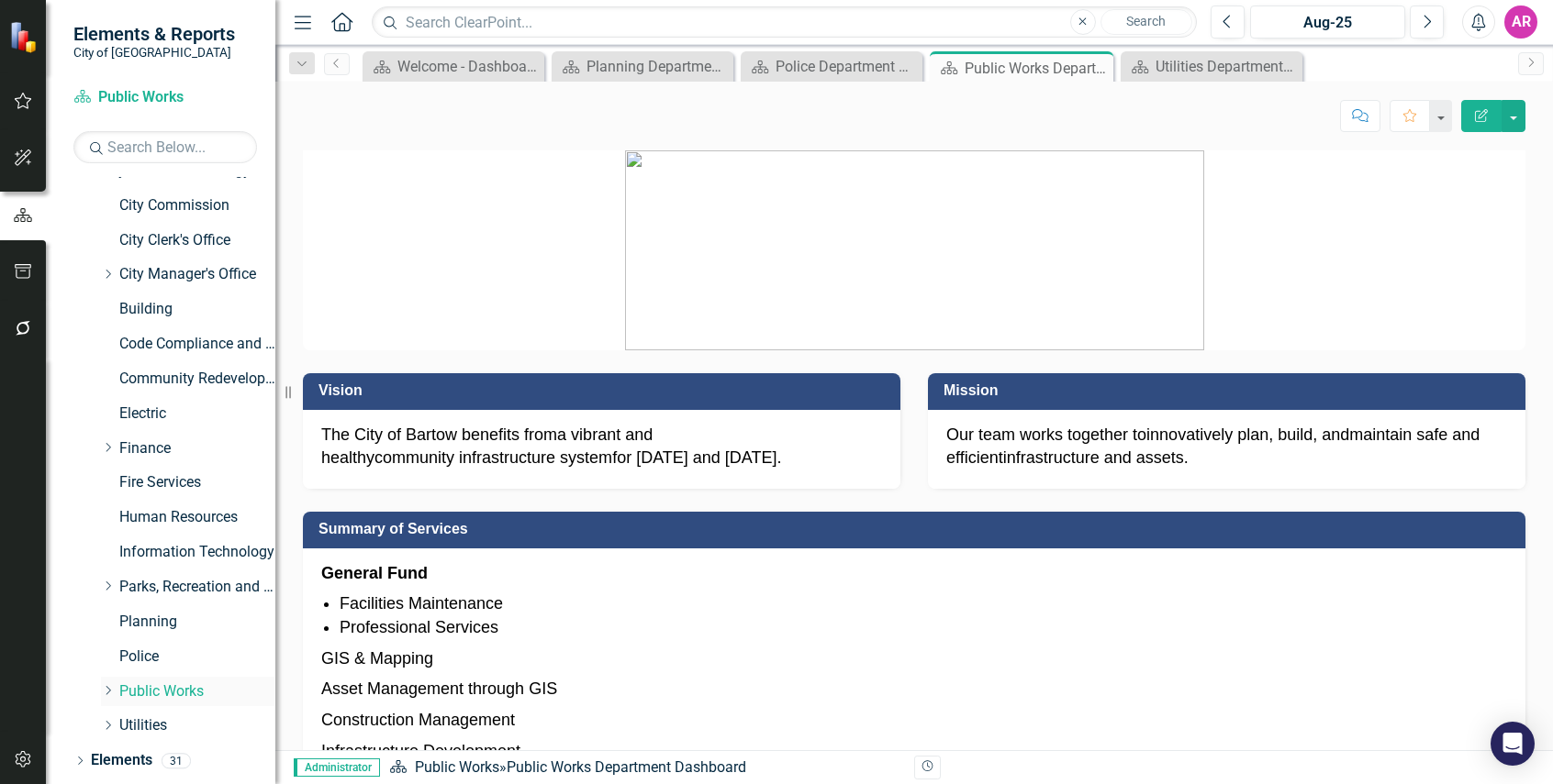
scroll to position [87, 0]
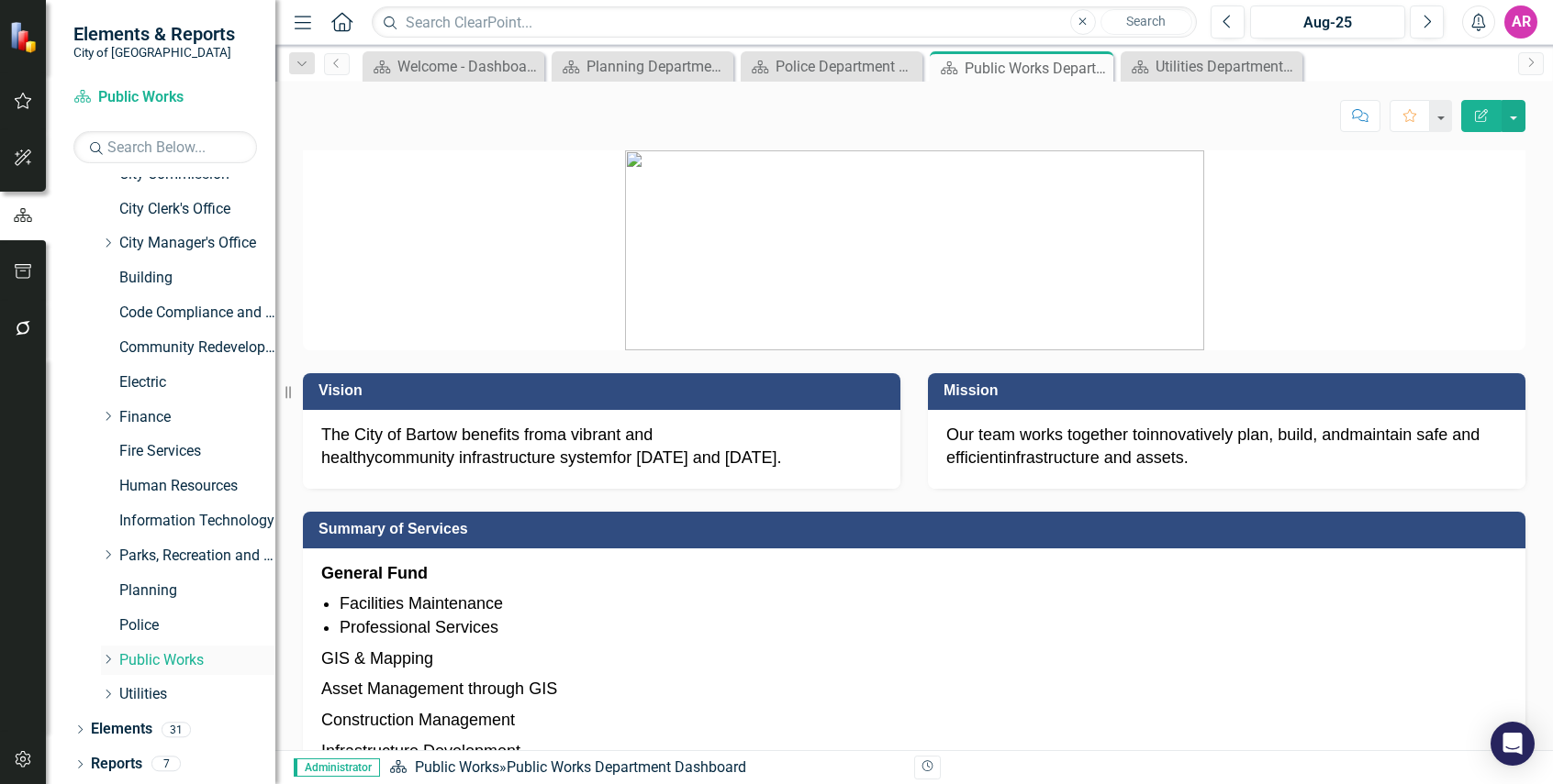
click at [104, 662] on icon "Dropdown" at bounding box center [108, 659] width 14 height 11
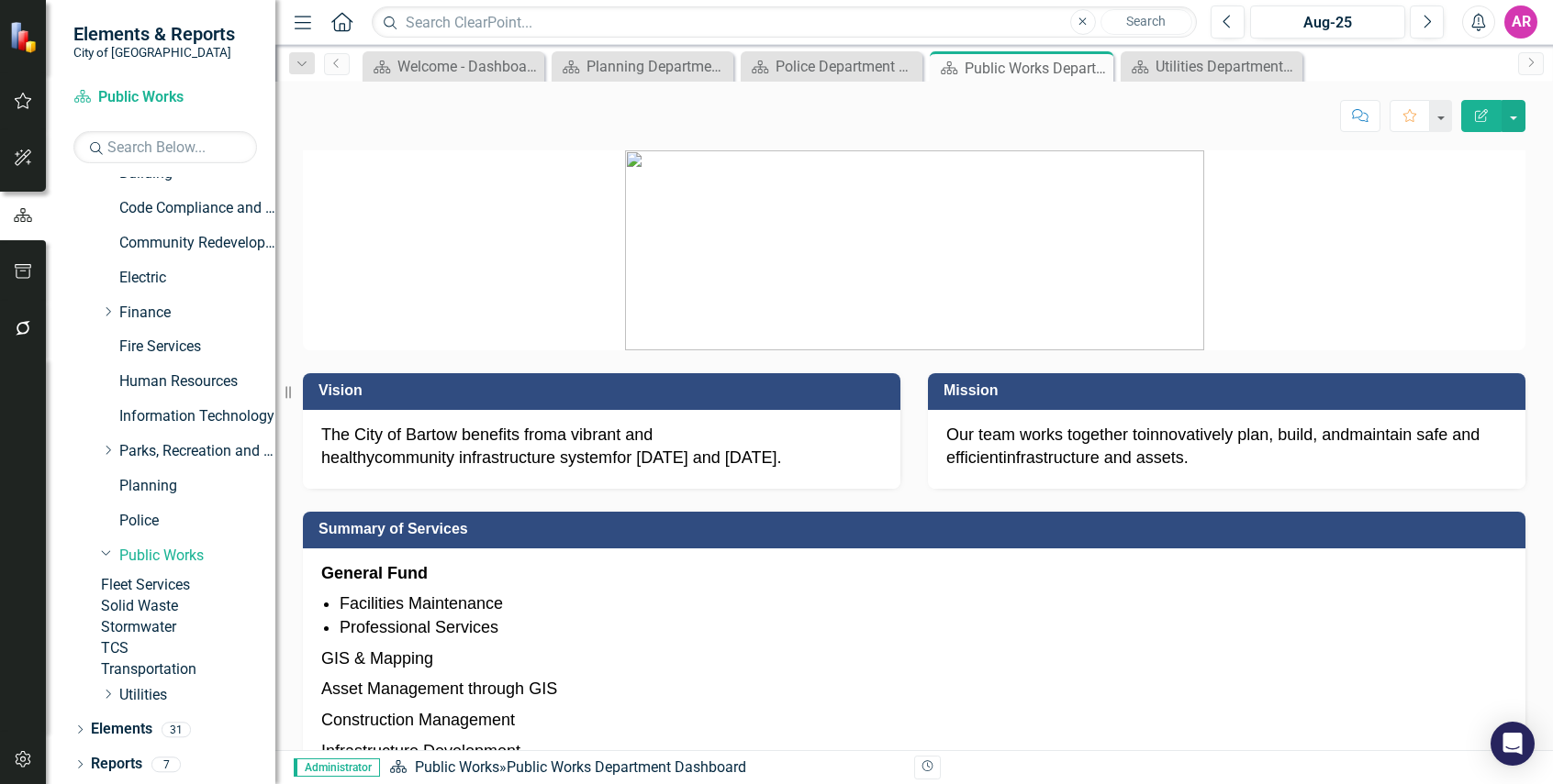
click at [198, 575] on link "Fleet Services" at bounding box center [188, 586] width 175 height 22
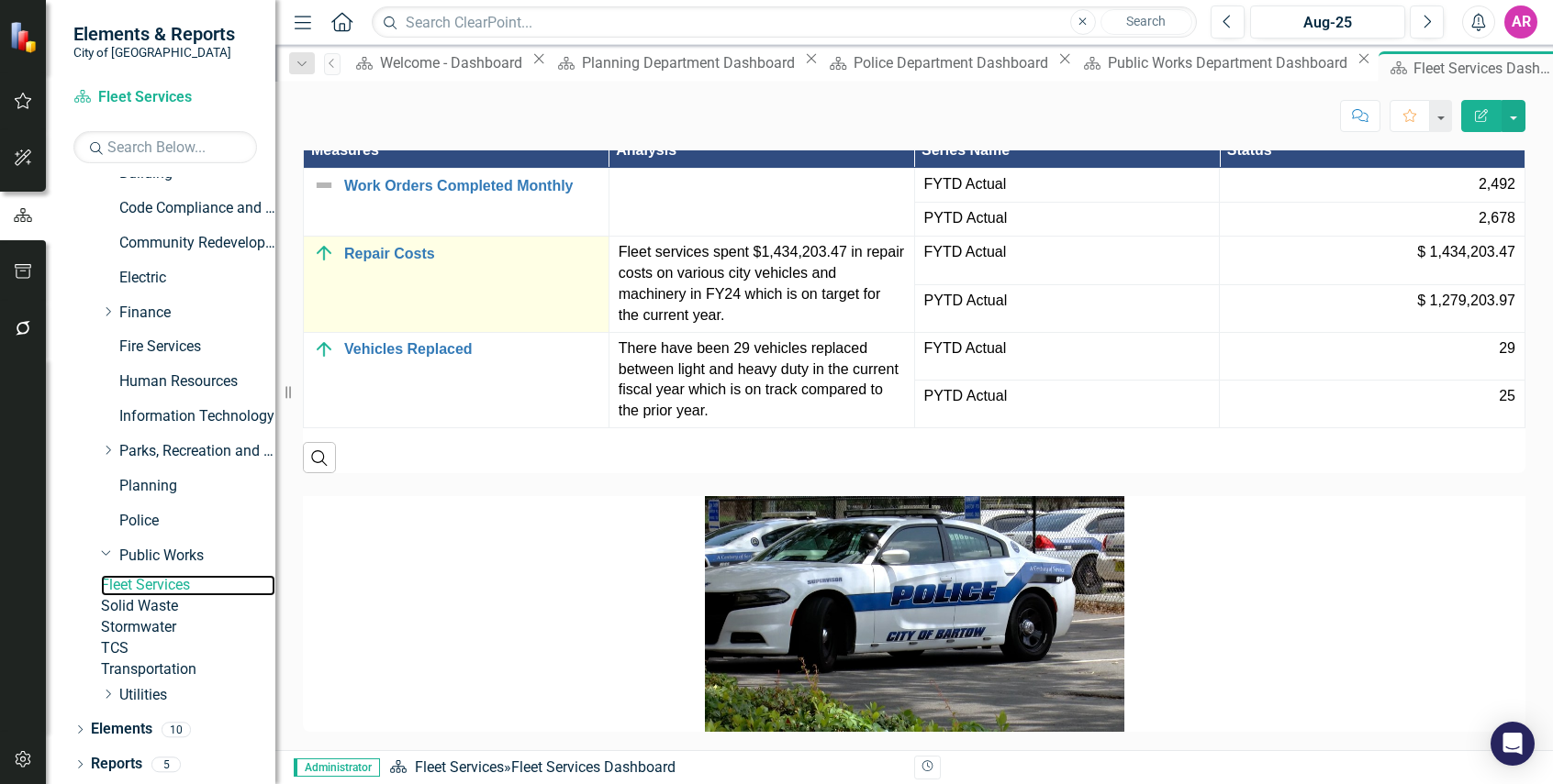
scroll to position [1728, 0]
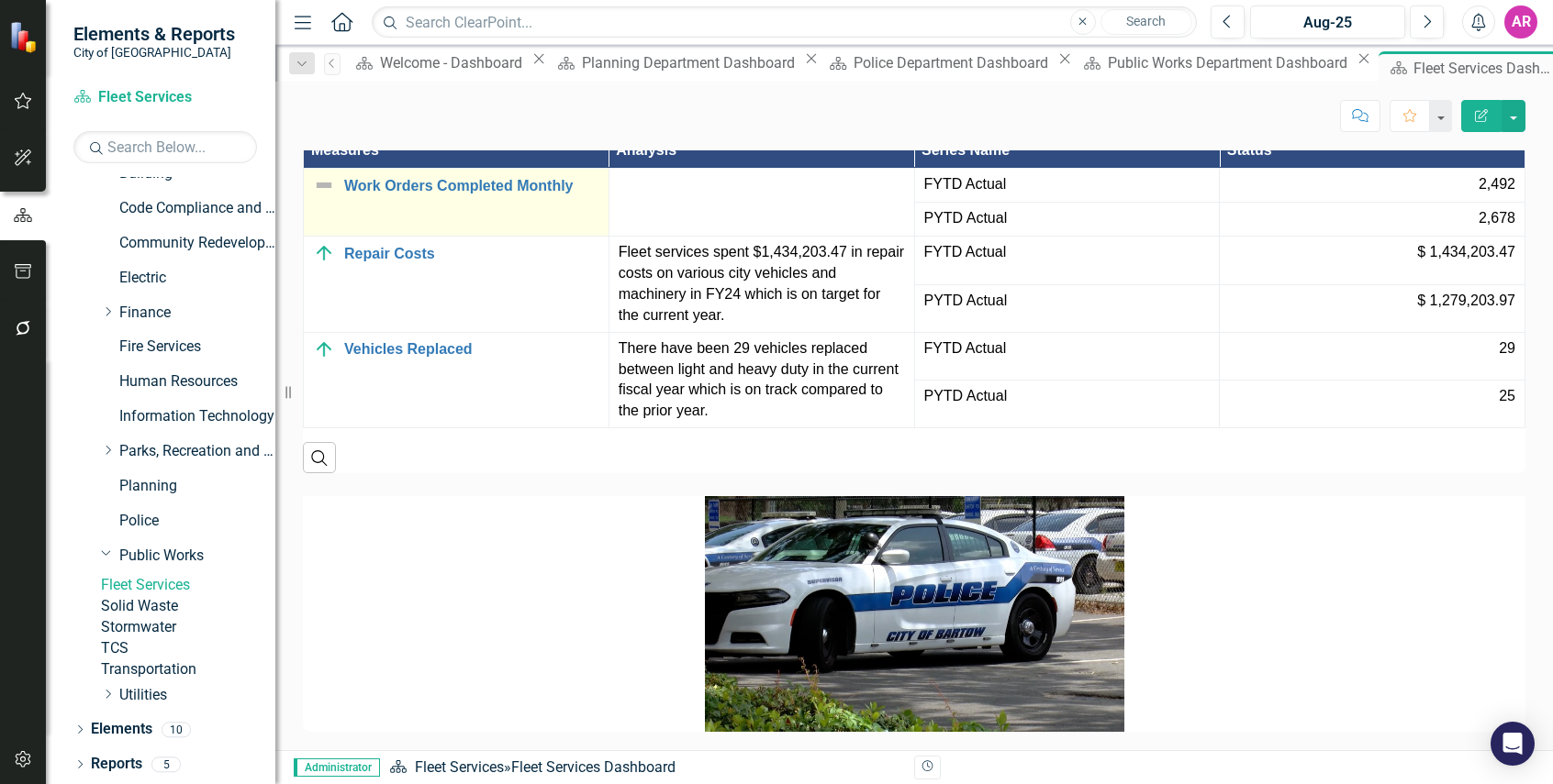
click at [323, 196] on img at bounding box center [324, 185] width 22 height 22
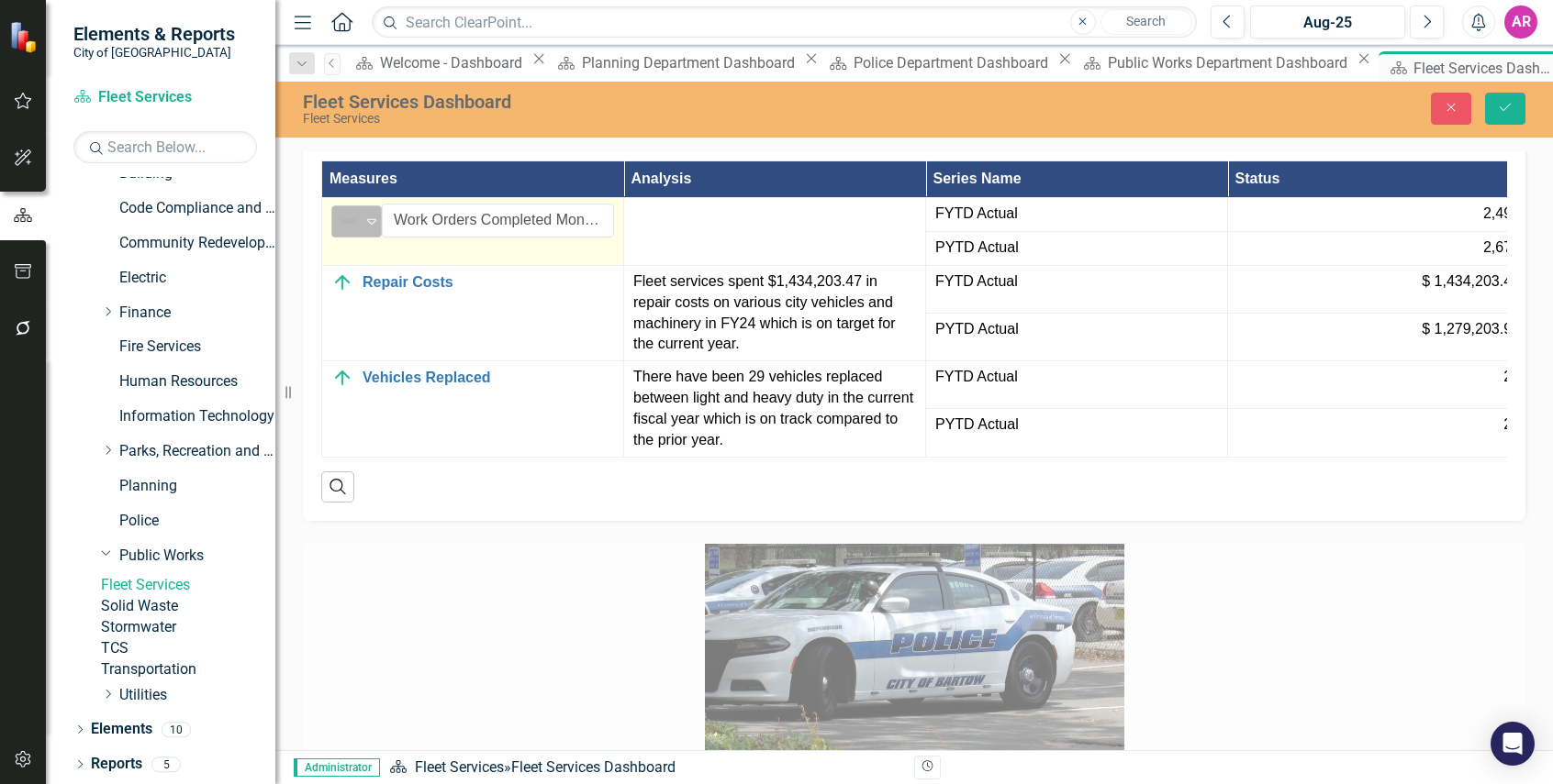
click at [369, 236] on div "Expand" at bounding box center [372, 221] width 19 height 30
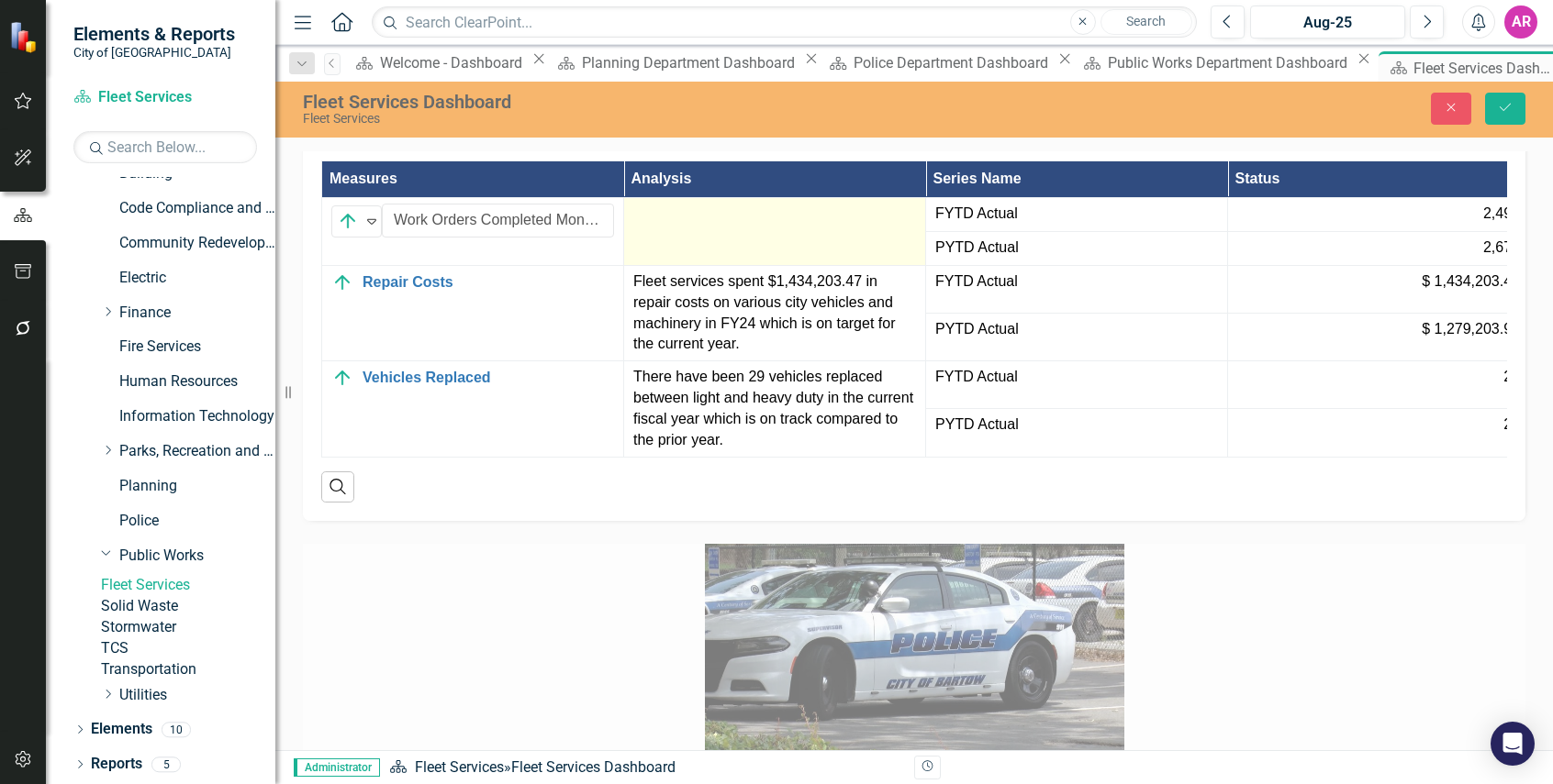
click at [667, 265] on td at bounding box center [775, 230] width 302 height 68
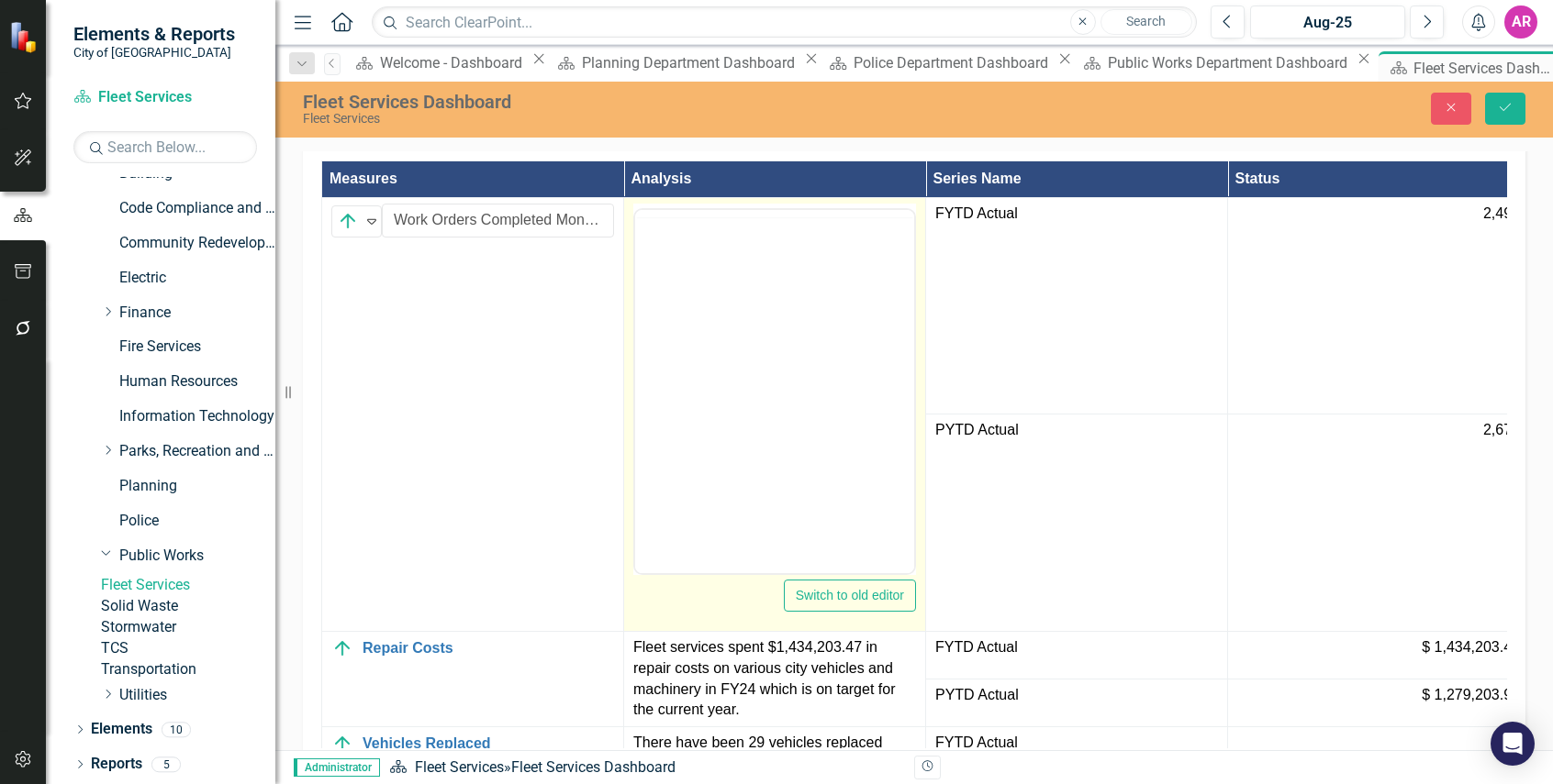
scroll to position [0, 0]
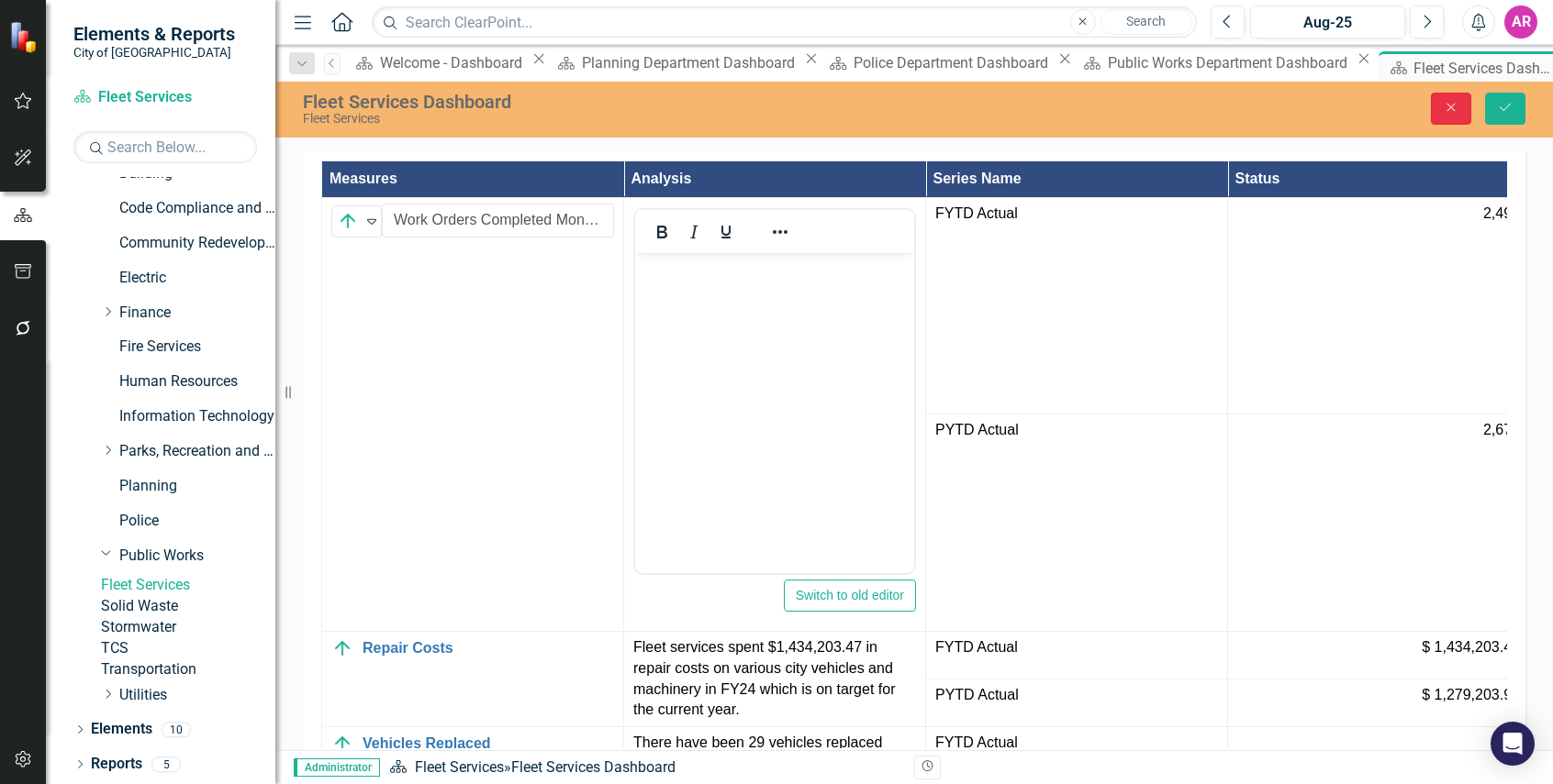
click at [1450, 101] on icon "Close" at bounding box center [1450, 107] width 17 height 13
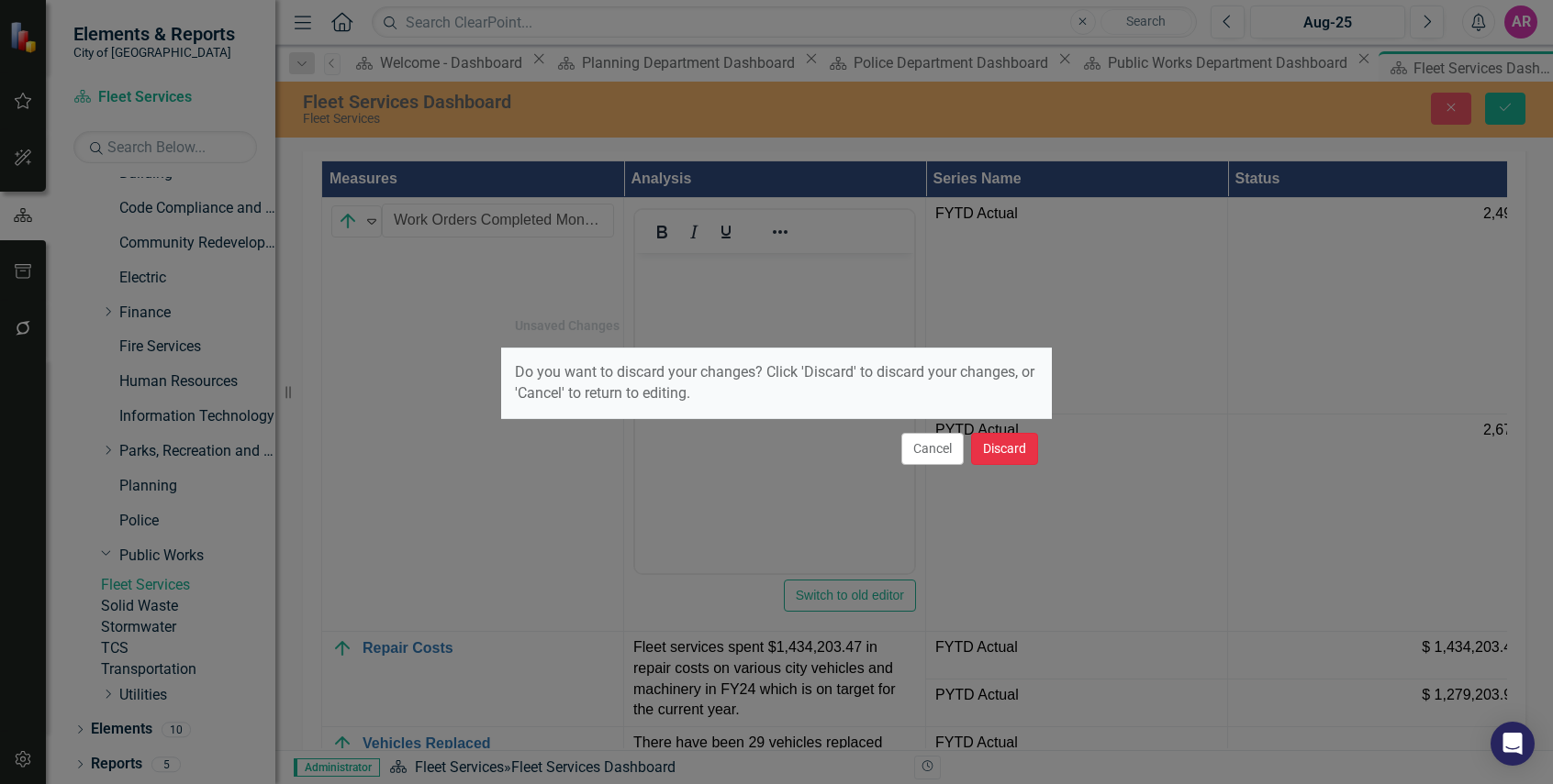
click at [998, 449] on button "Discard" at bounding box center [1004, 449] width 67 height 32
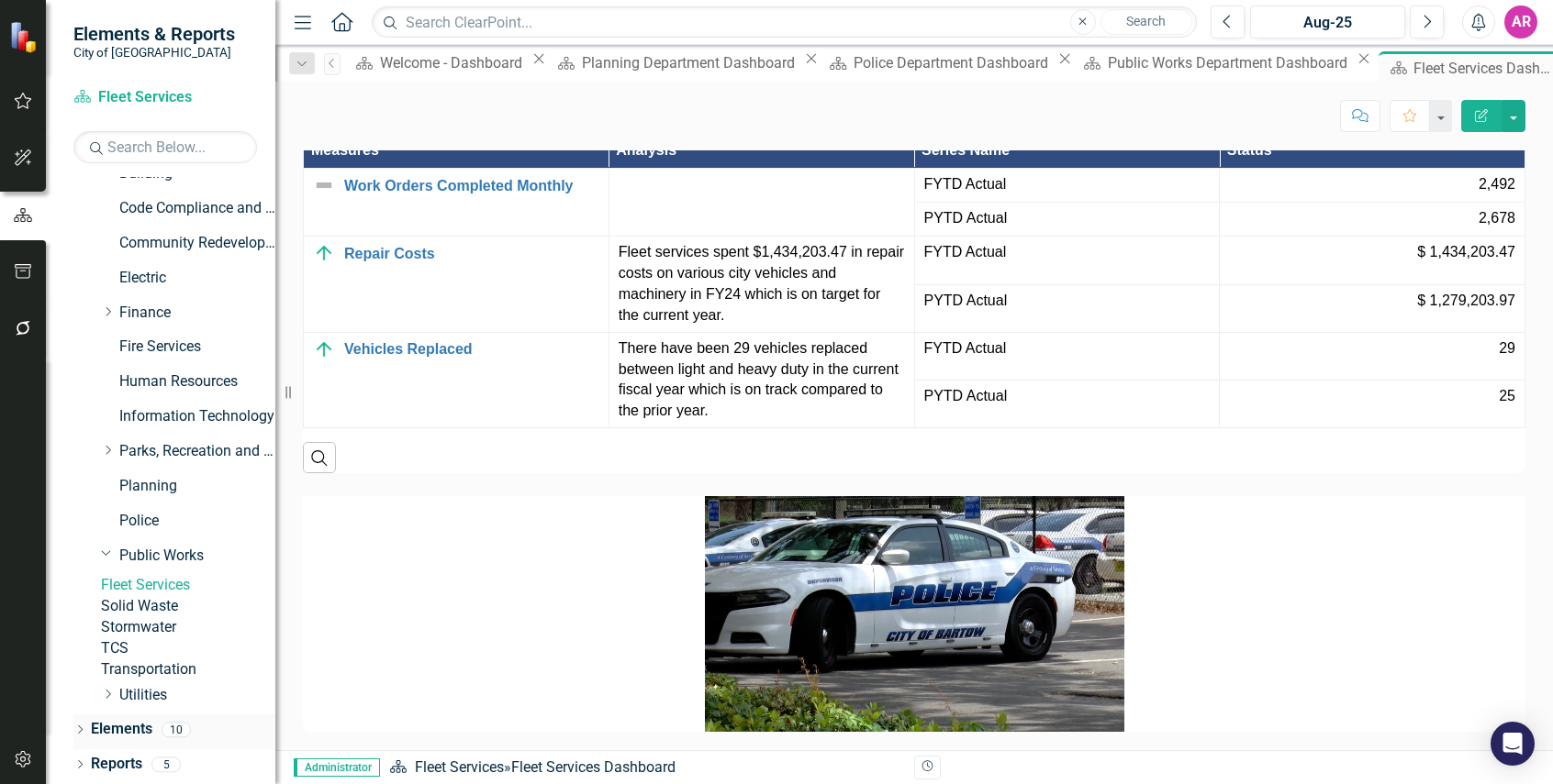
click at [79, 724] on div "Dropdown" at bounding box center [79, 732] width 13 height 16
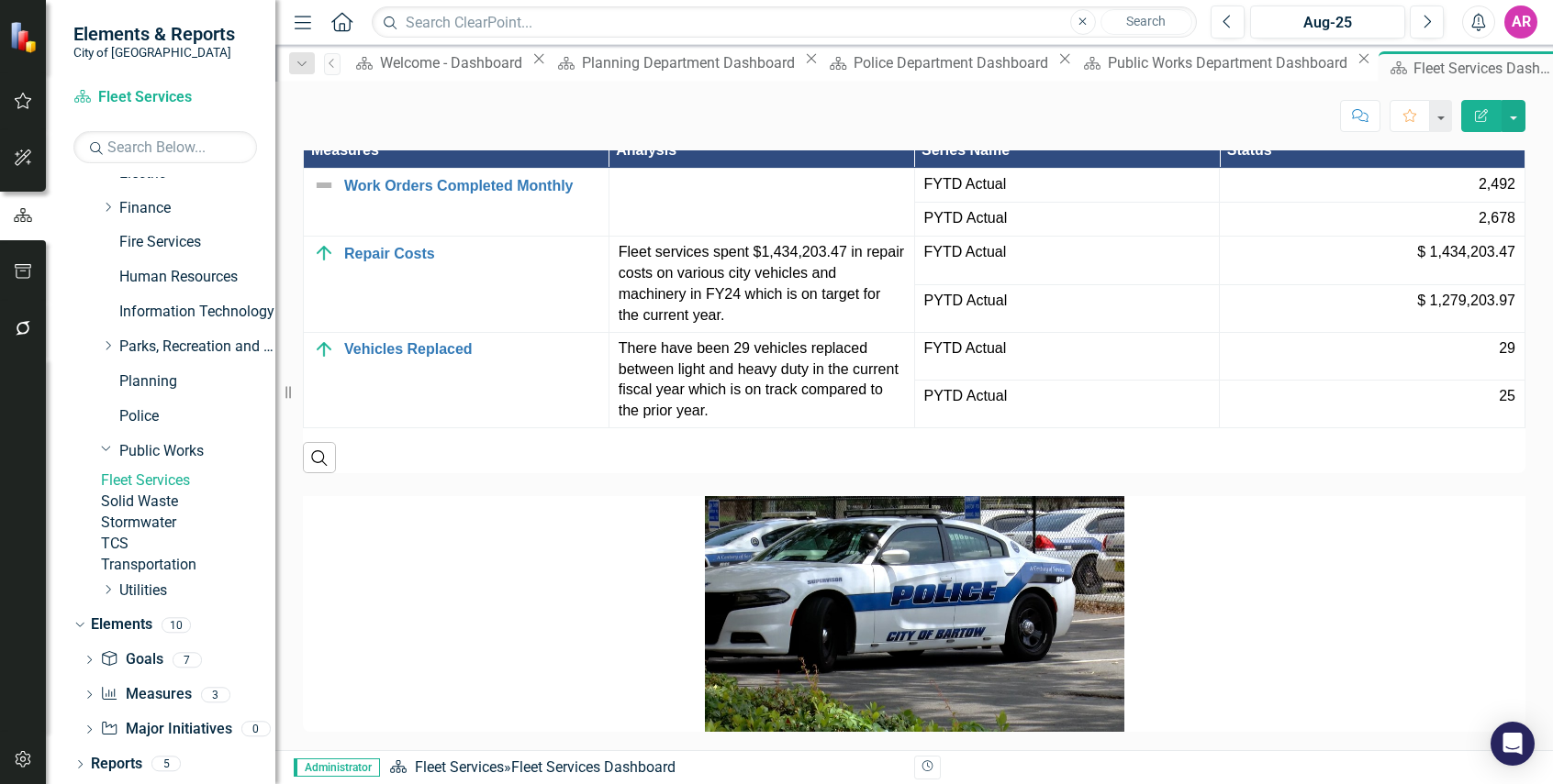
scroll to position [365, 0]
click at [171, 699] on link "Measure Measures" at bounding box center [145, 695] width 91 height 22
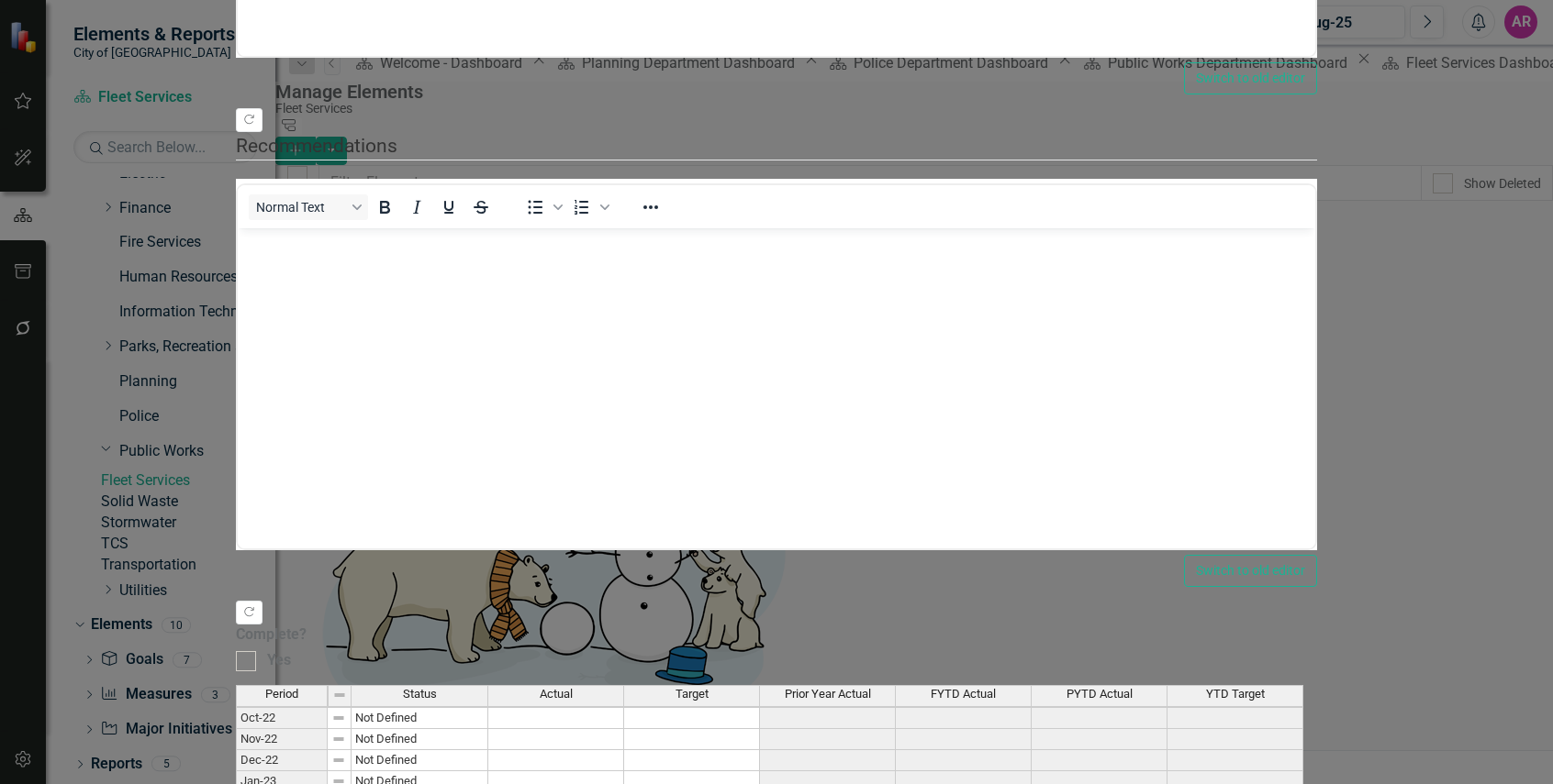
scroll to position [275, 0]
type textarea "200"
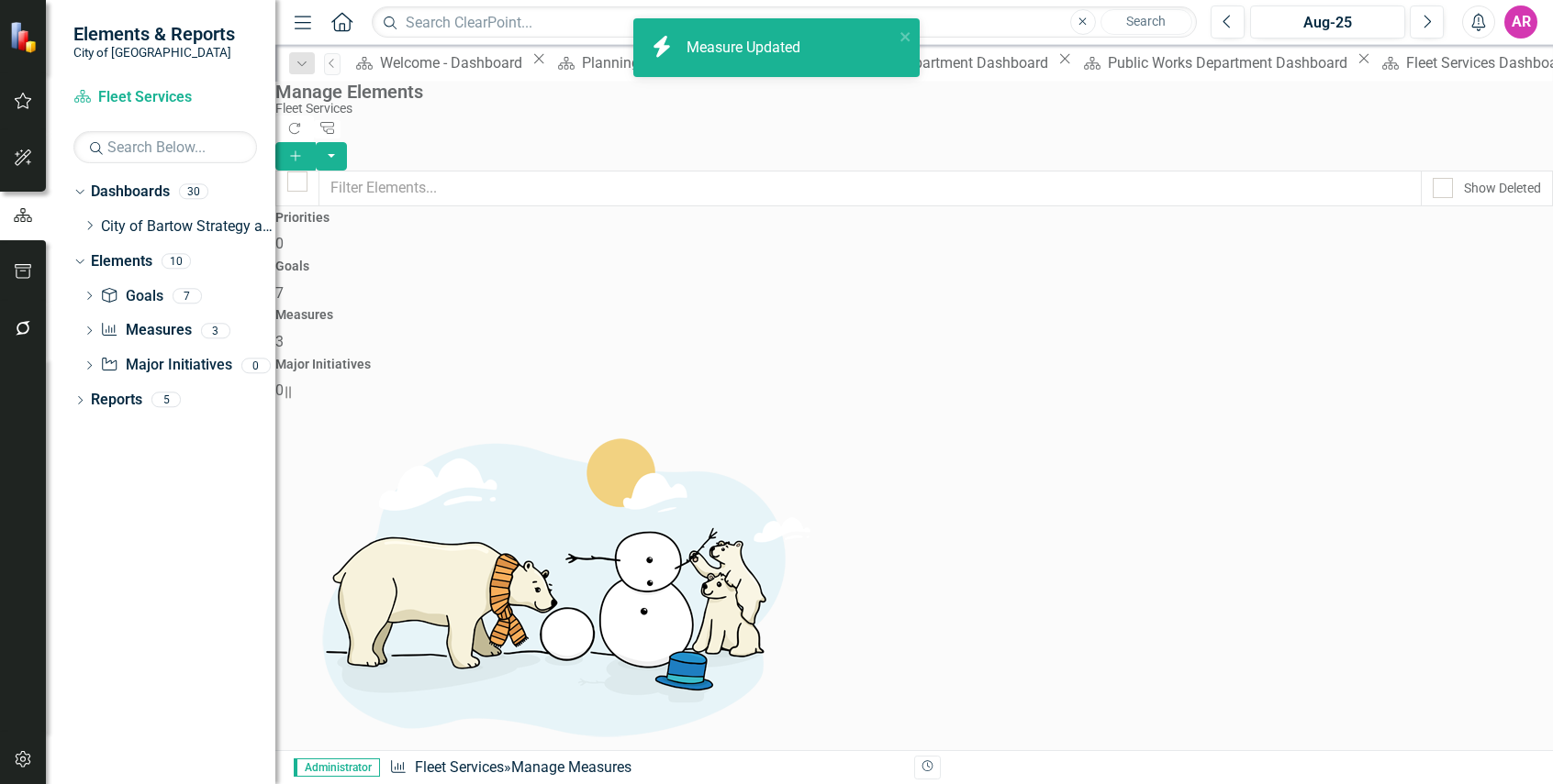
scroll to position [0, 0]
click at [1406, 67] on div "Fleet Services Dashboard" at bounding box center [1490, 62] width 170 height 23
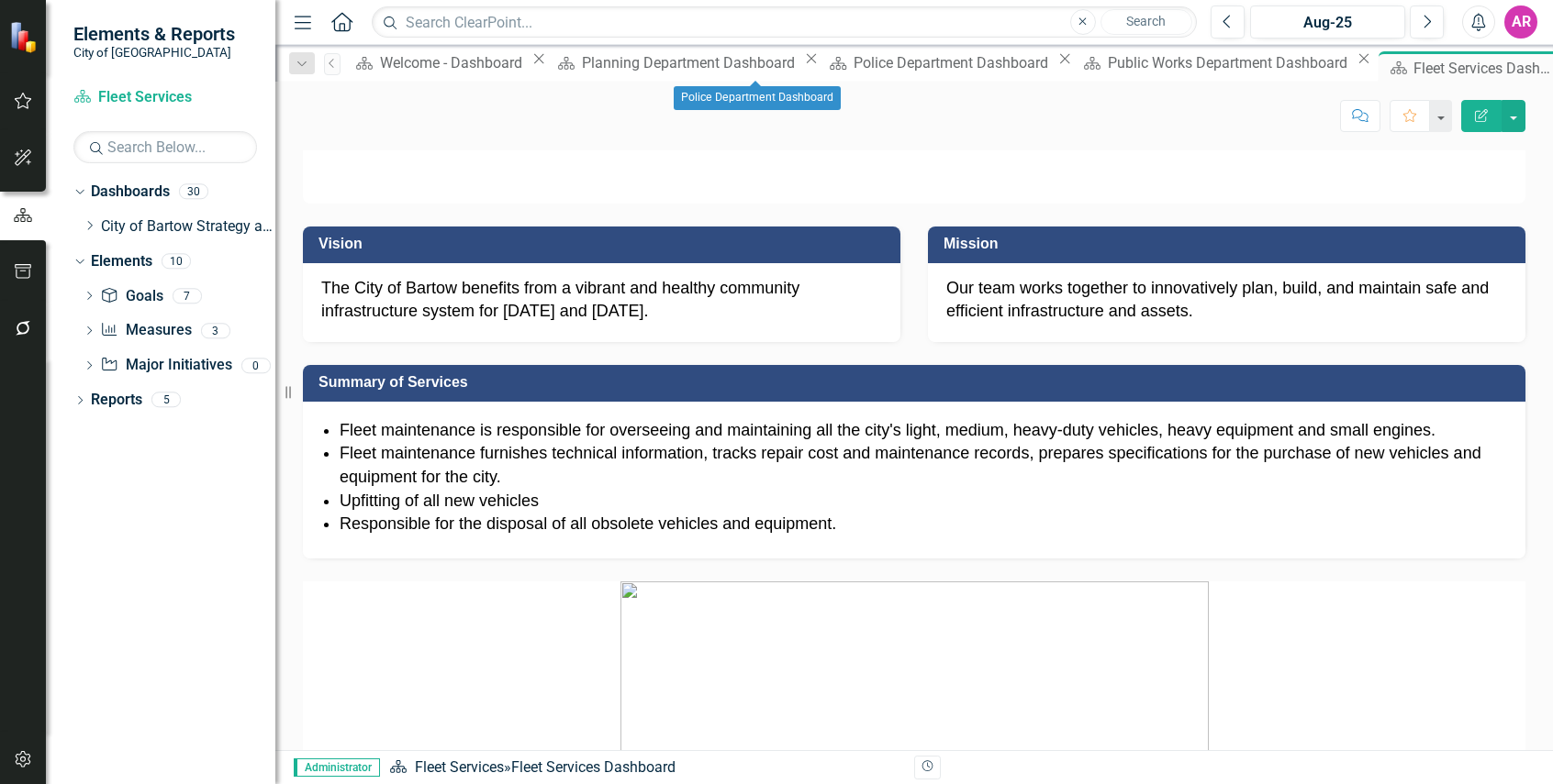
click at [1055, 64] on icon "Close" at bounding box center [1064, 58] width 19 height 15
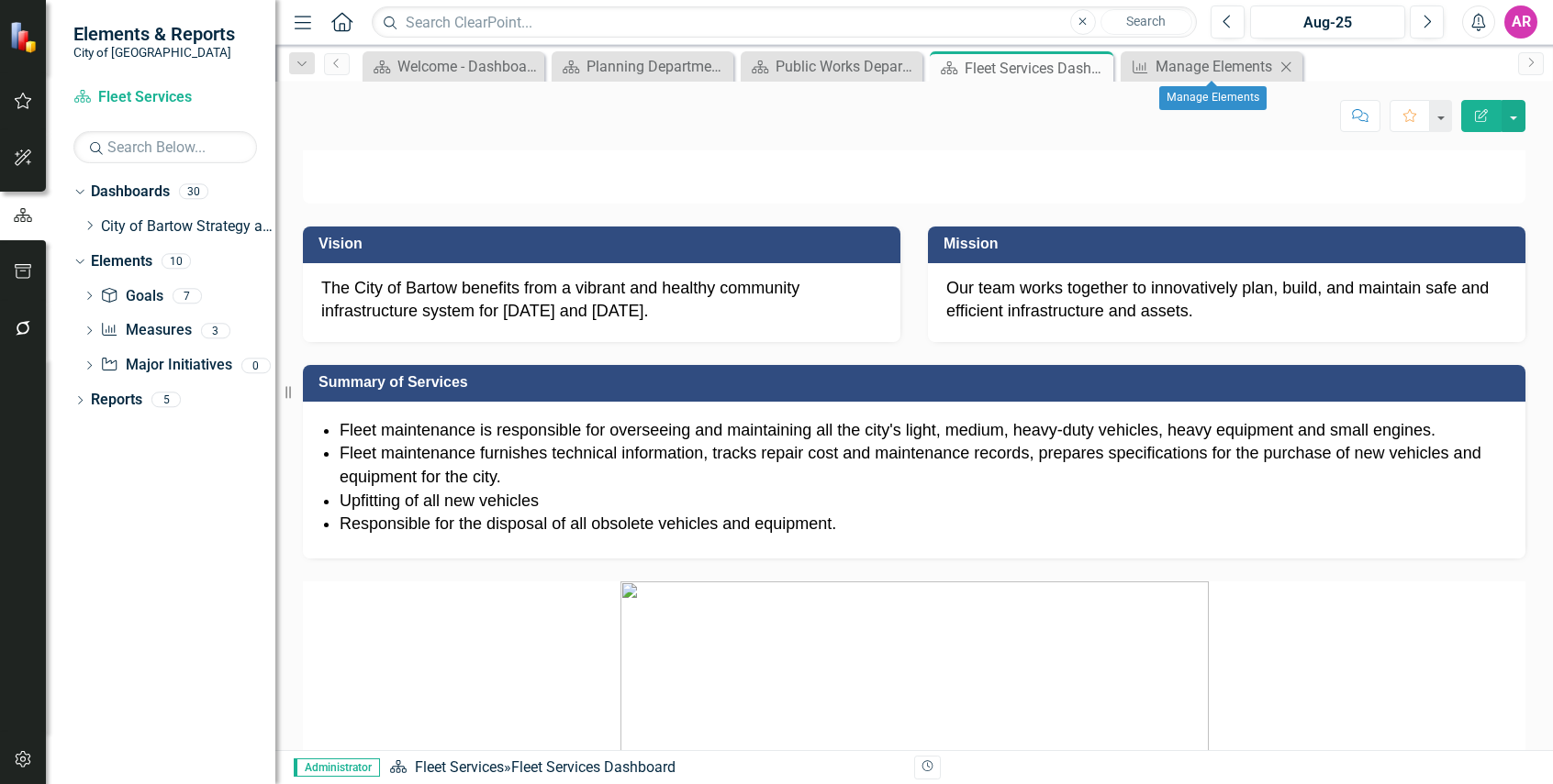
click at [1283, 65] on icon at bounding box center [1286, 67] width 10 height 10
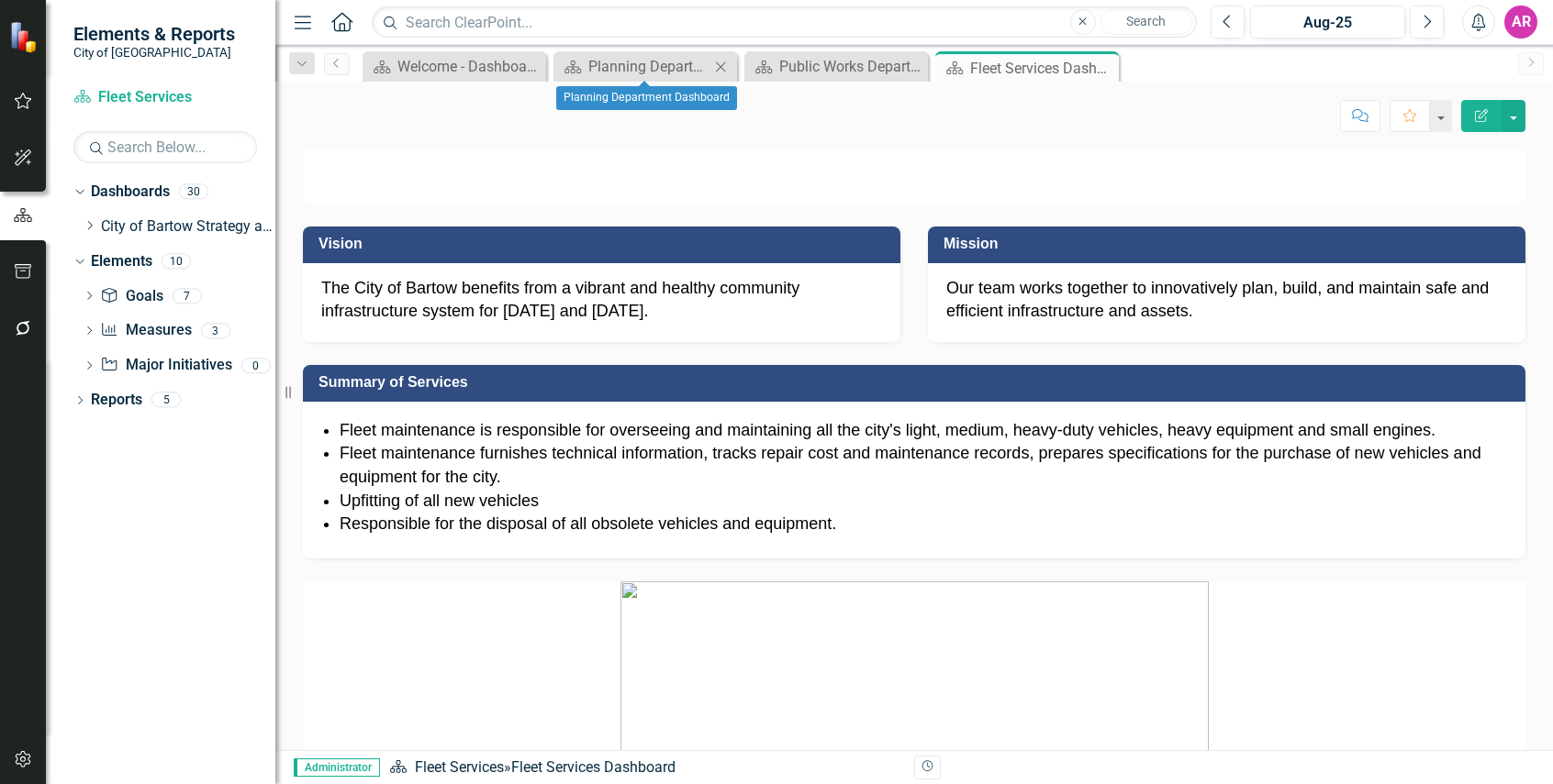
click at [724, 65] on icon "Close" at bounding box center [720, 67] width 19 height 15
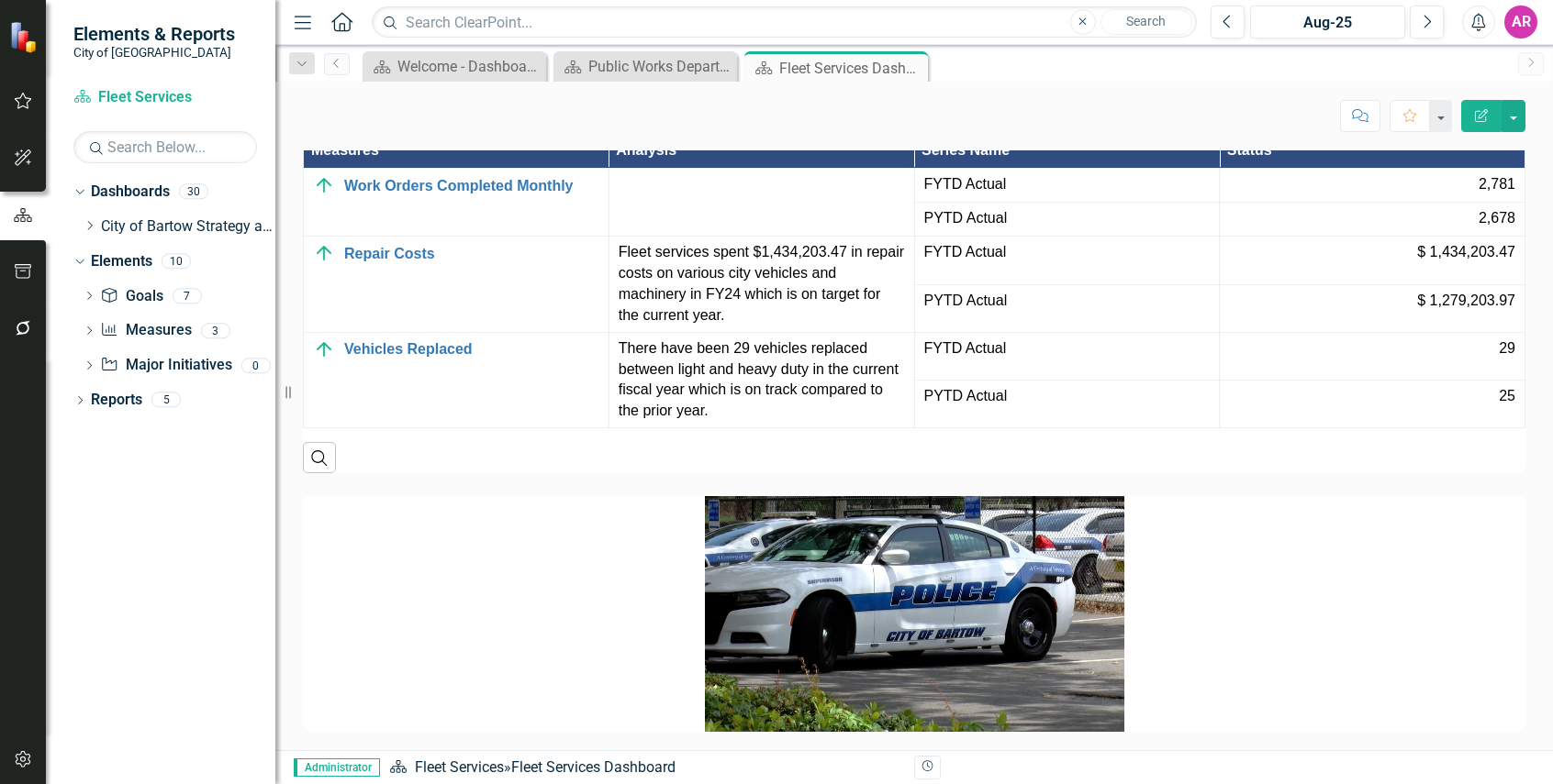
scroll to position [1835, 0]
click at [1243, 25] on button "Previous" at bounding box center [1227, 23] width 34 height 33
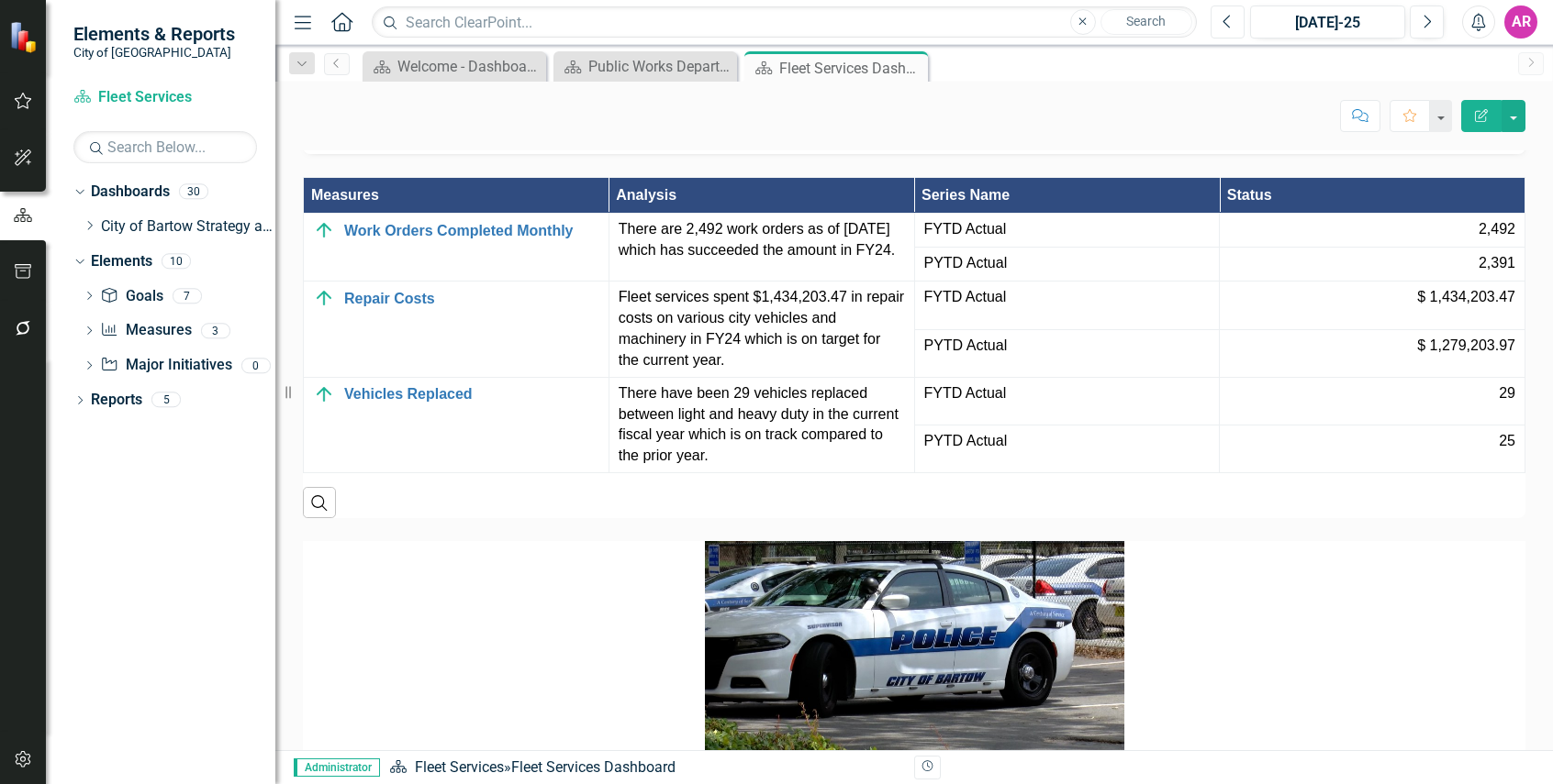
scroll to position [1651, 0]
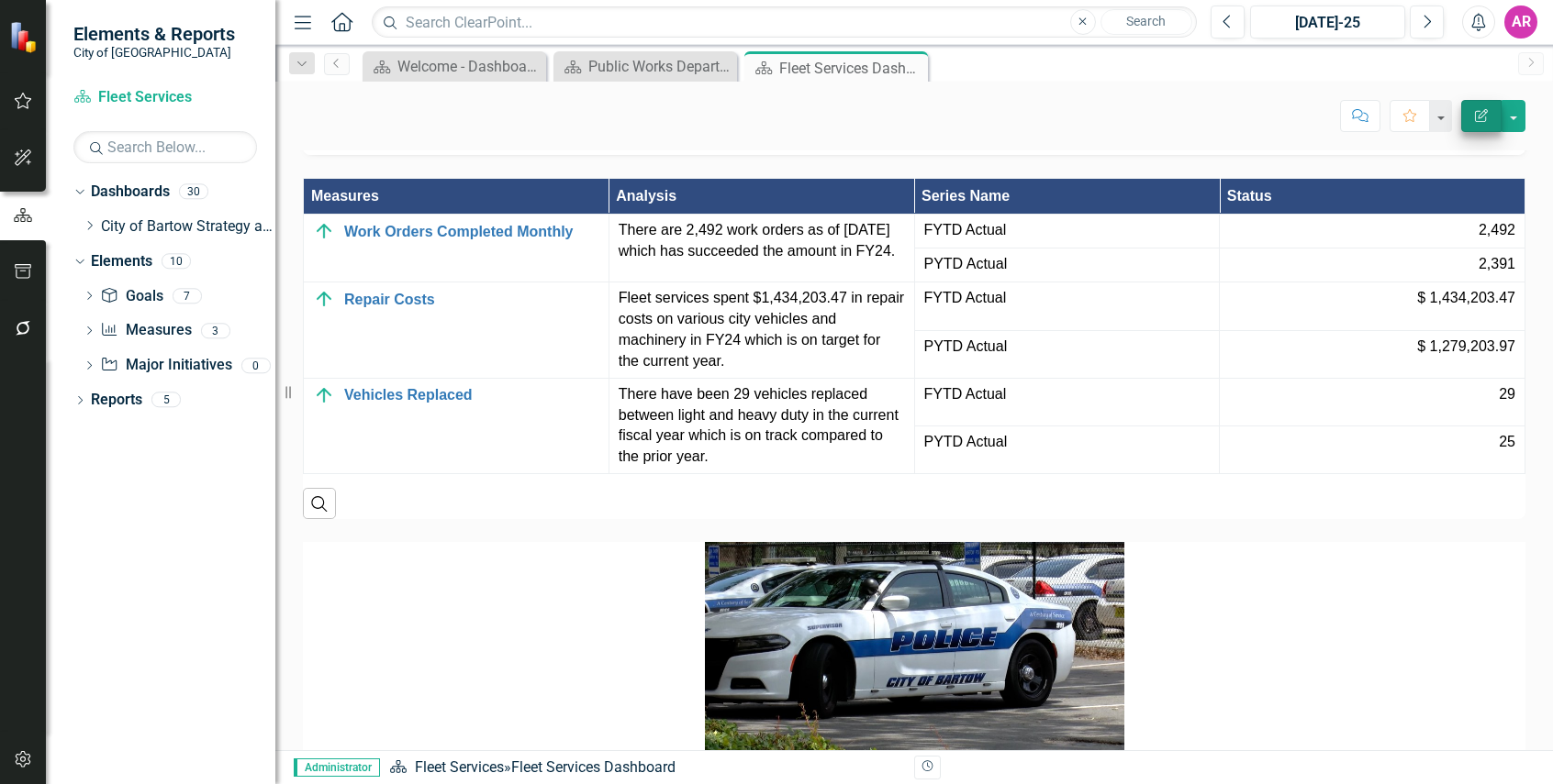
drag, startPoint x: 1525, startPoint y: 157, endPoint x: 1495, endPoint y: 124, distance: 44.6
drag, startPoint x: 1421, startPoint y: 14, endPoint x: 1377, endPoint y: 56, distance: 60.8
click at [1421, 14] on button "Next" at bounding box center [1427, 23] width 34 height 33
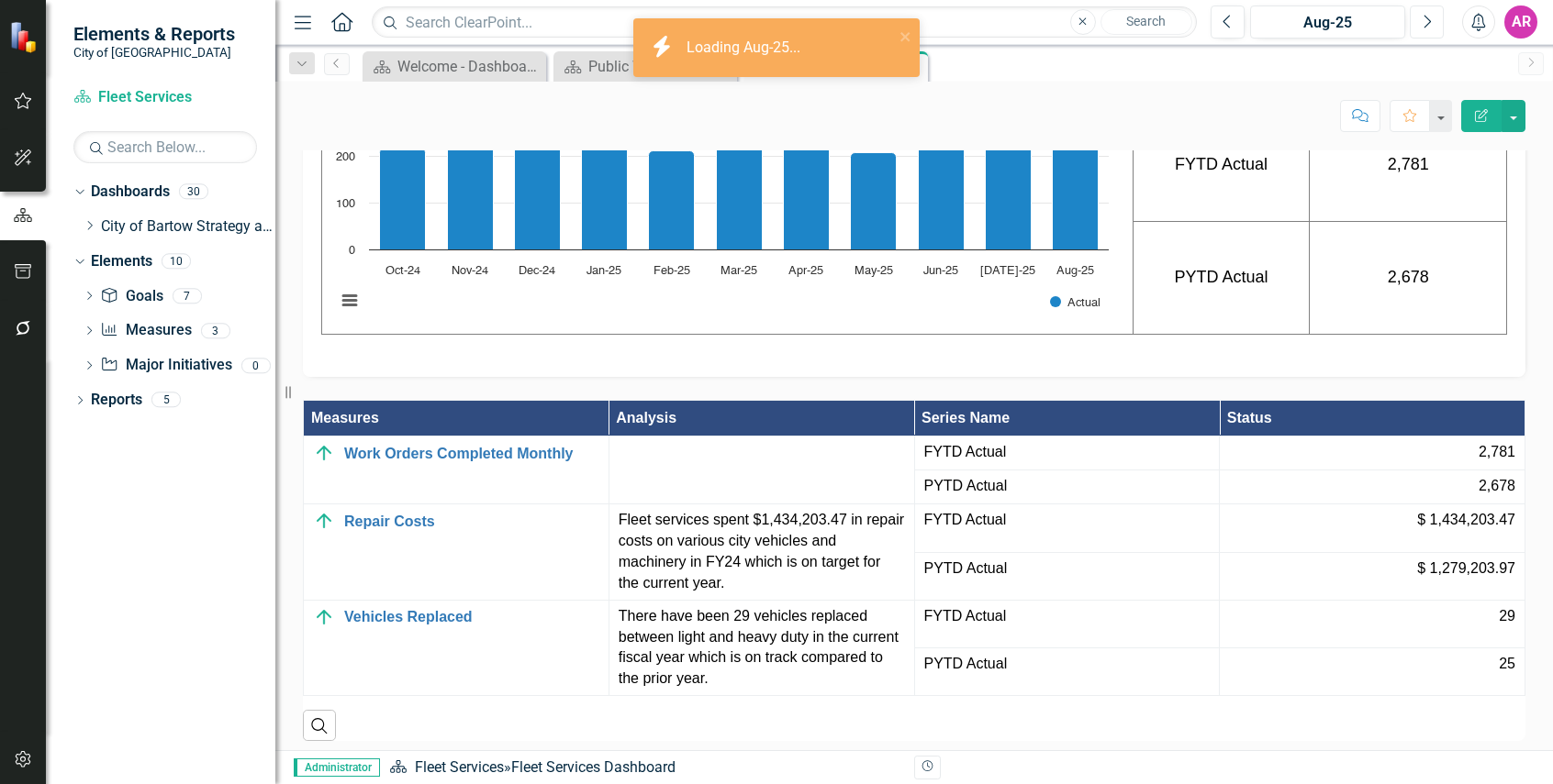
scroll to position [1651, 0]
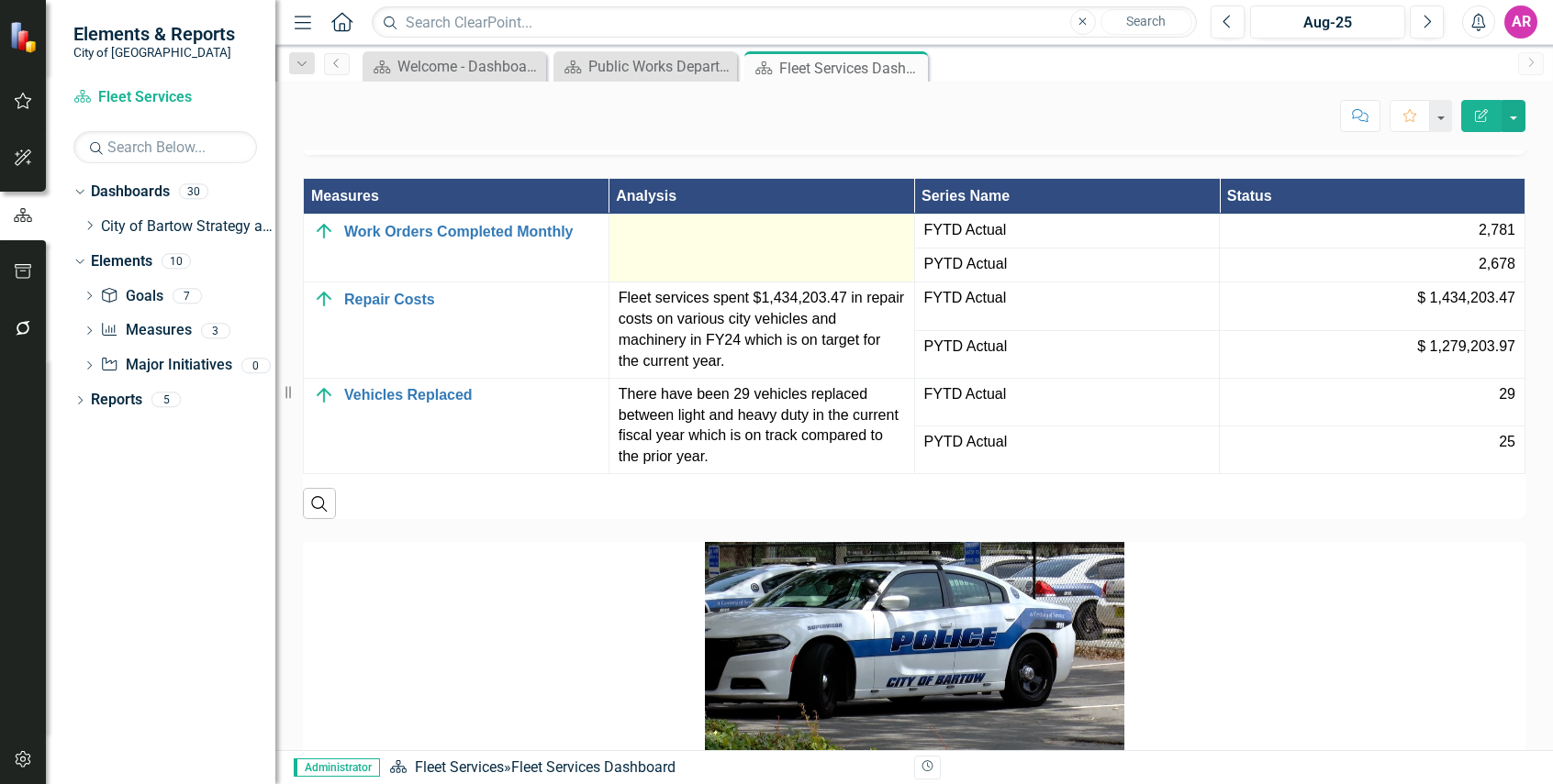
click at [760, 242] on div at bounding box center [762, 231] width 286 height 22
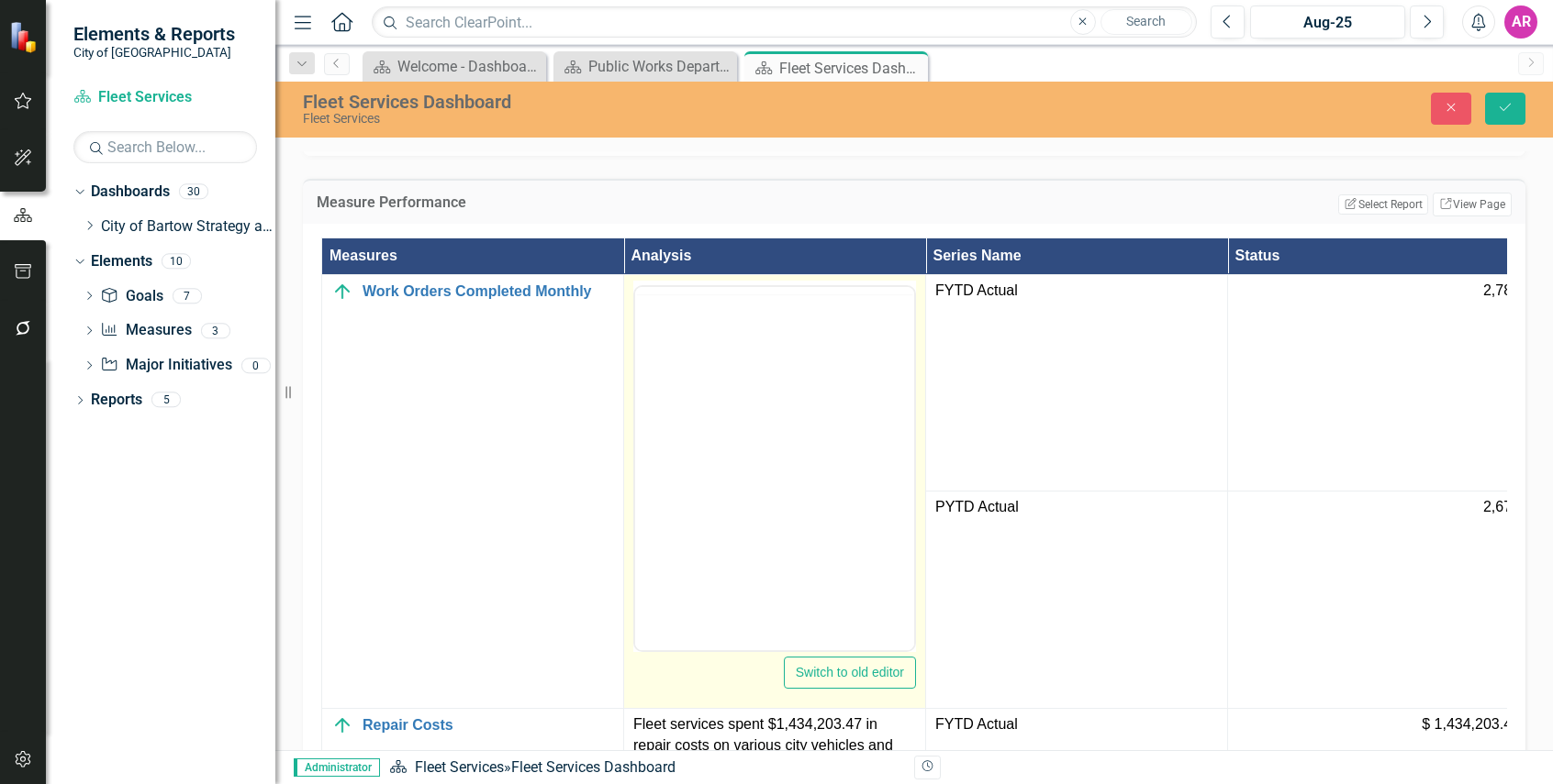
scroll to position [0, 0]
click at [760, 347] on p "Rich Text Area. Press ALT-0 for help." at bounding box center [774, 345] width 270 height 22
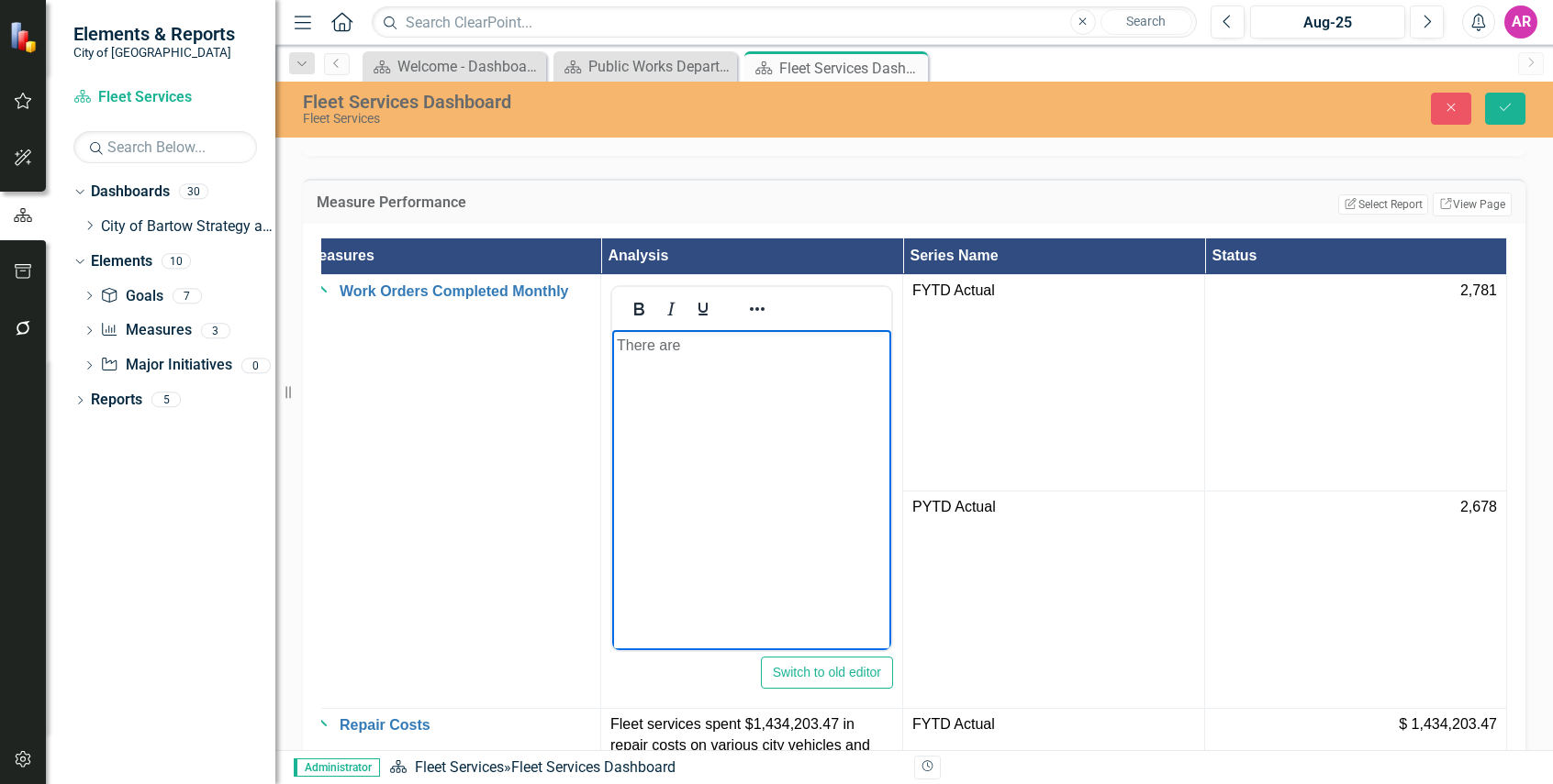
scroll to position [0, 50]
click at [1515, 97] on button "Save" at bounding box center [1504, 109] width 40 height 32
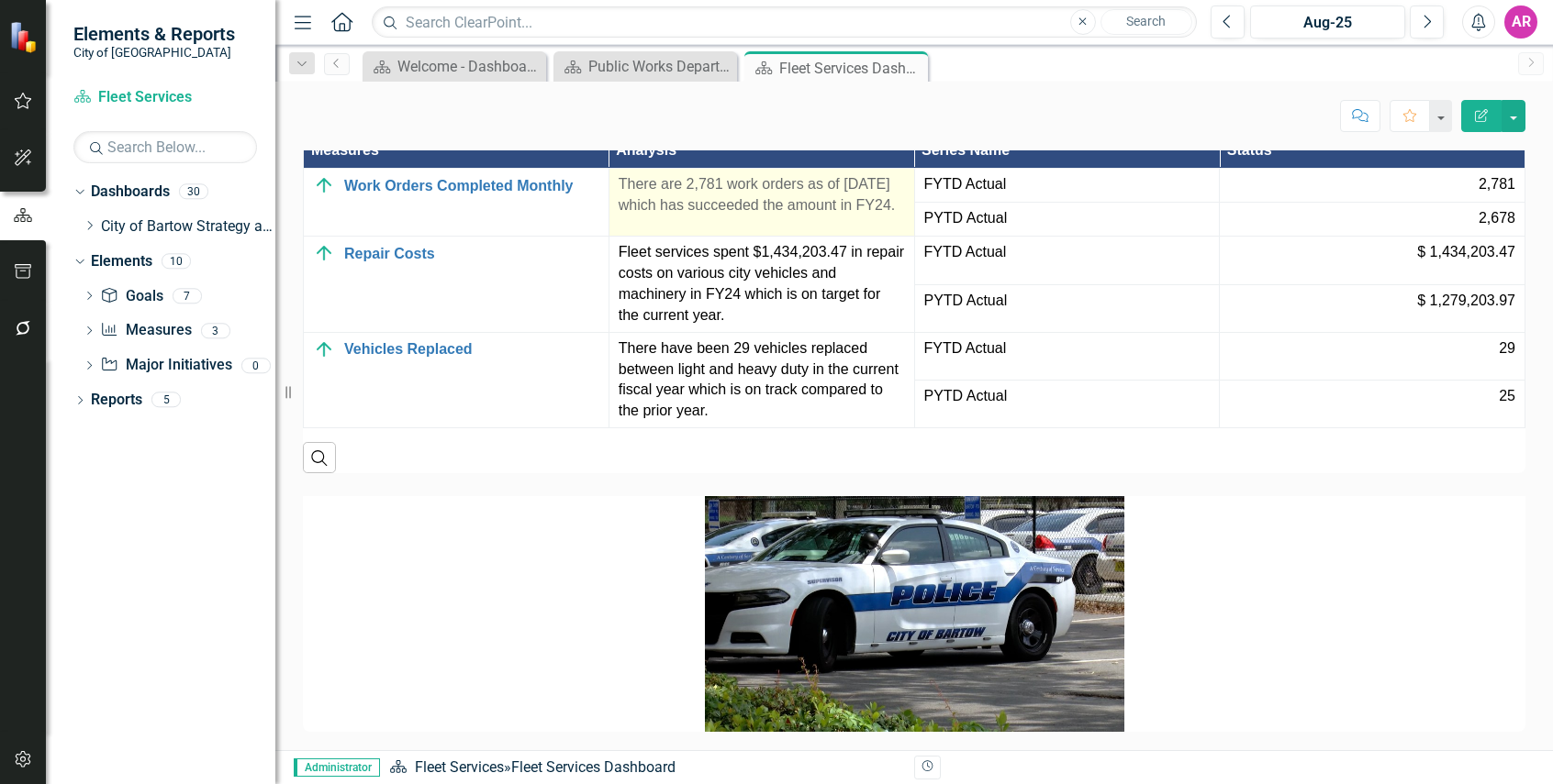
scroll to position [1742, 0]
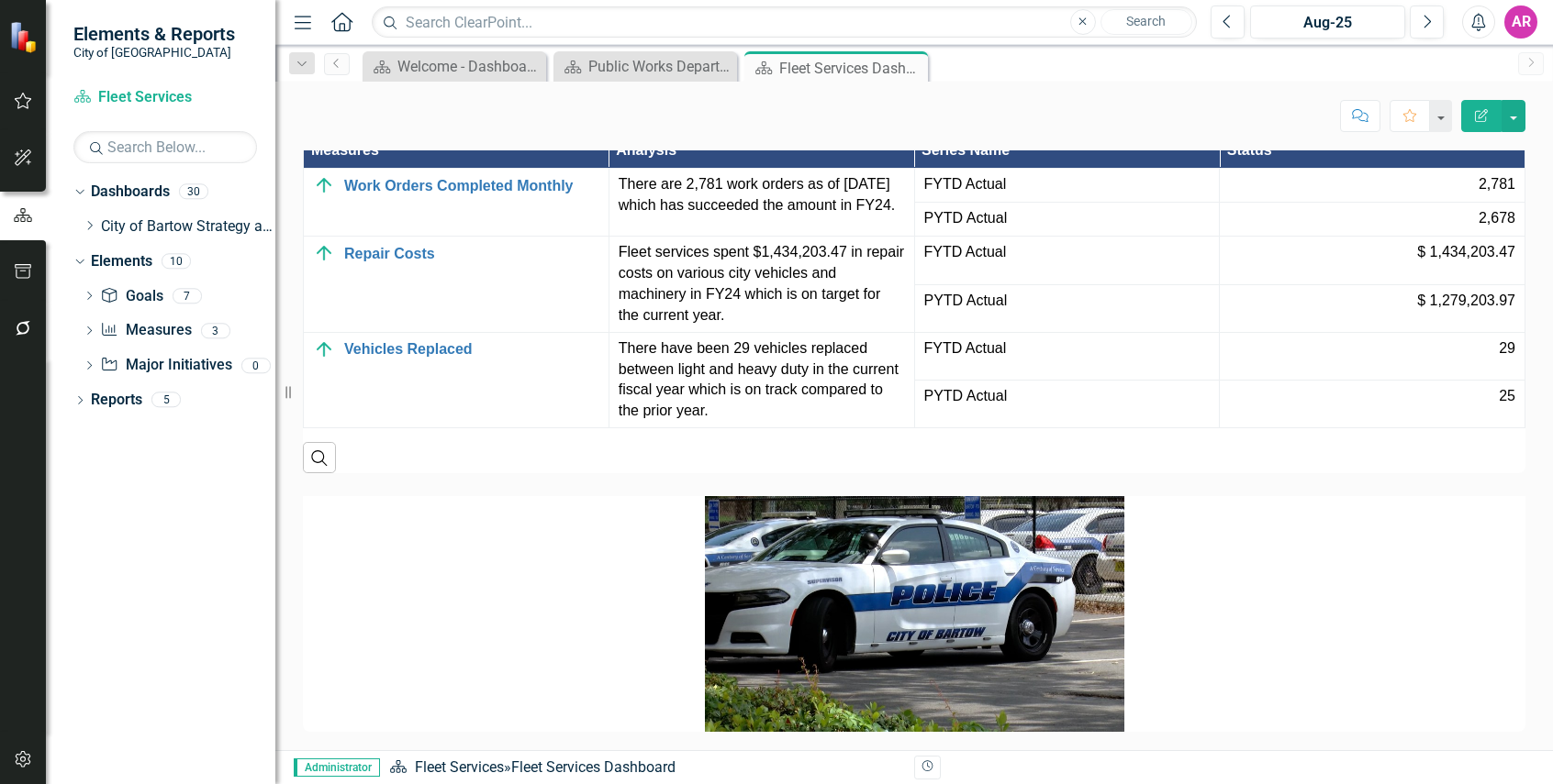
click at [89, 228] on icon "Dropdown" at bounding box center [89, 225] width 14 height 11
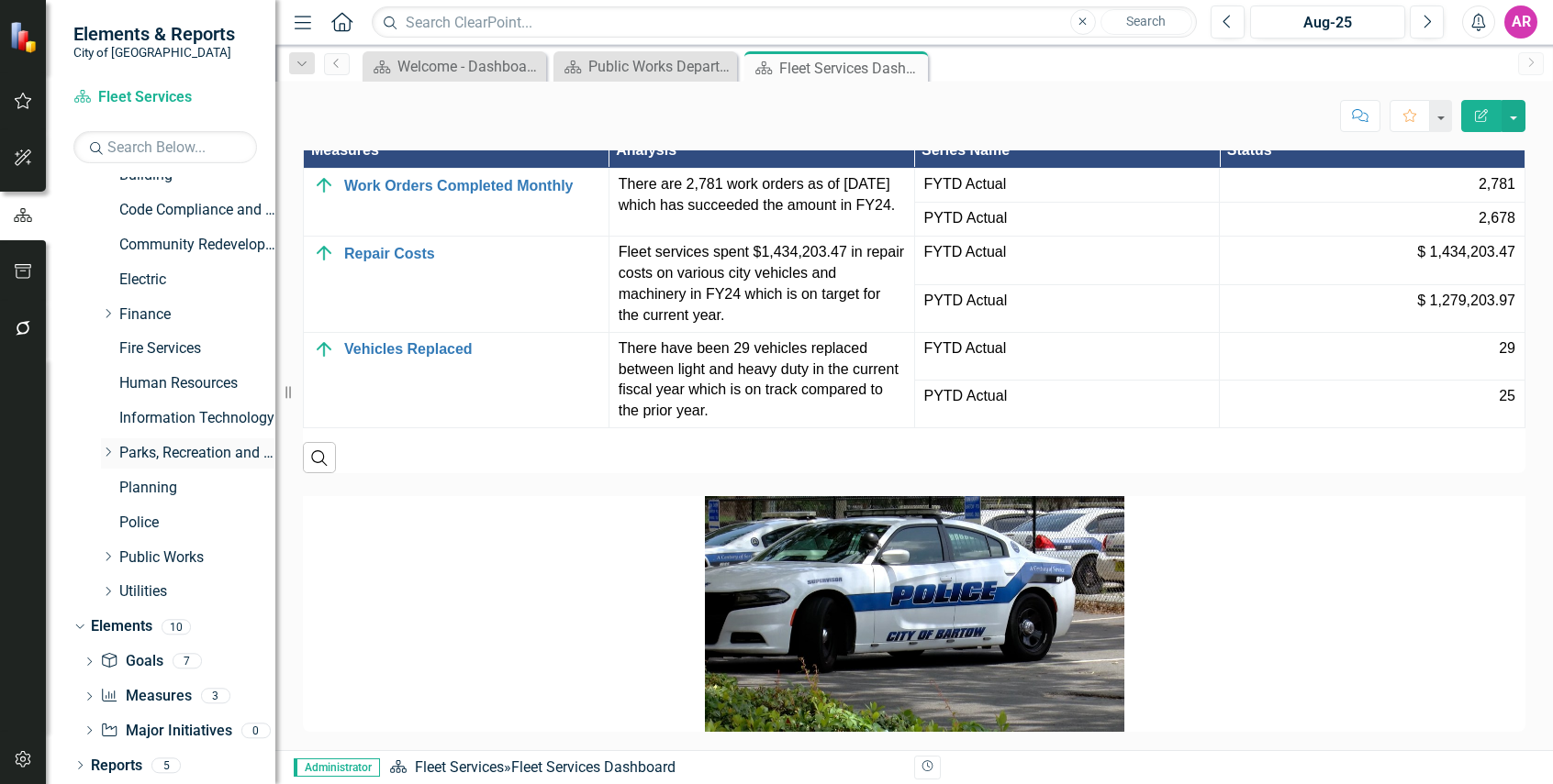
scroll to position [191, 0]
click at [107, 553] on icon "Dropdown" at bounding box center [108, 556] width 14 height 11
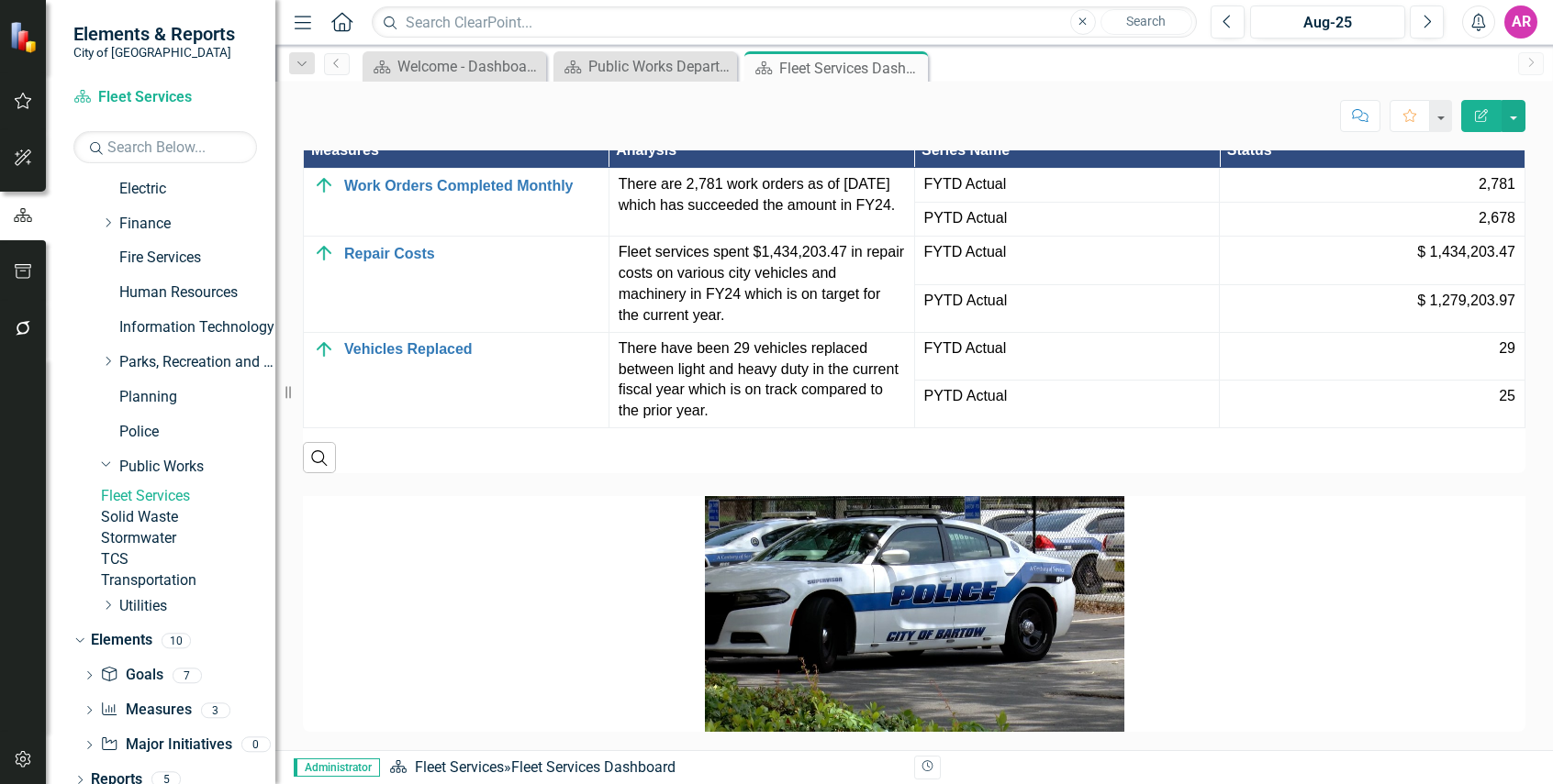
scroll to position [365, 0]
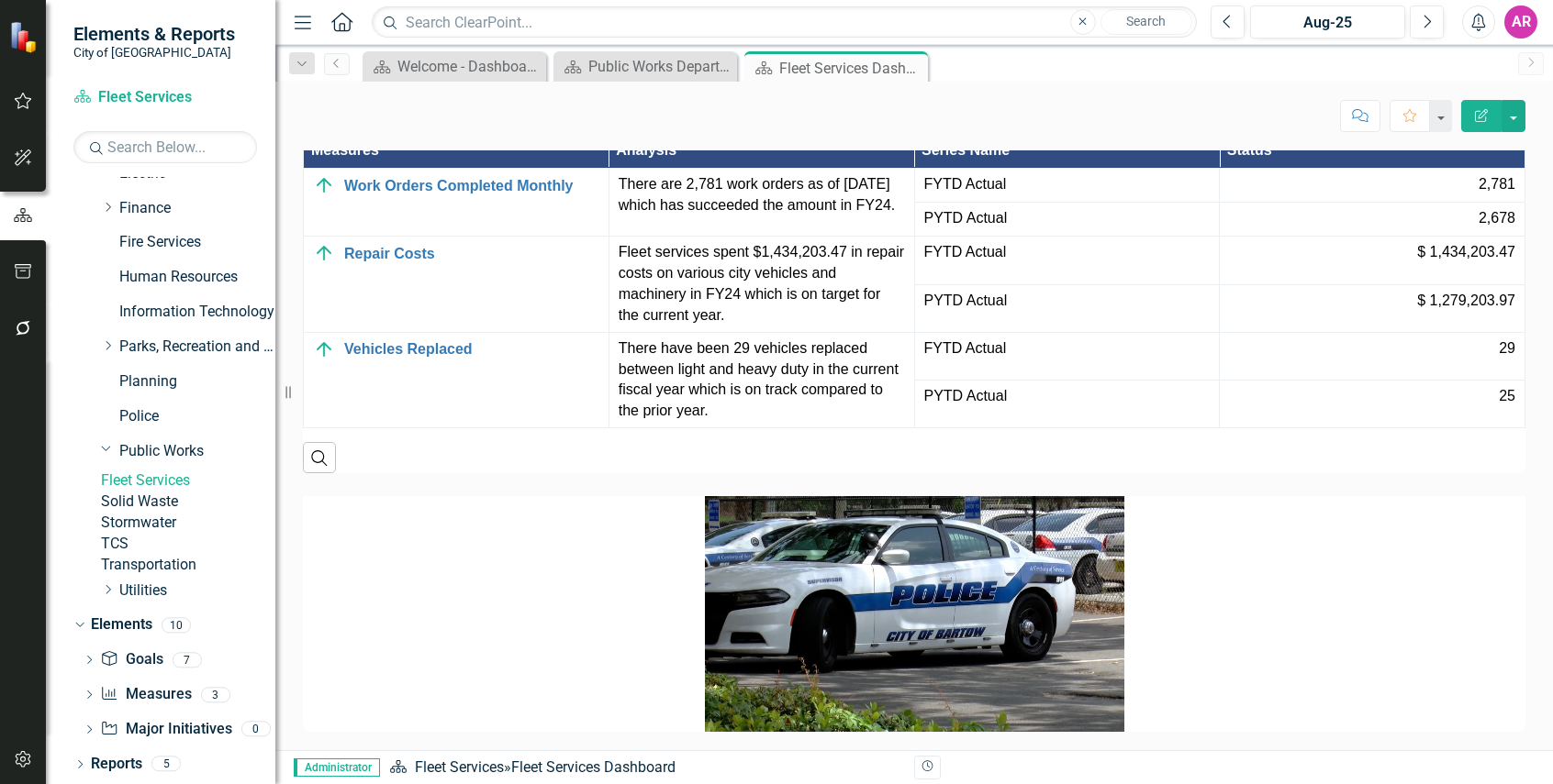
click at [165, 492] on link "Solid Waste" at bounding box center [188, 503] width 175 height 22
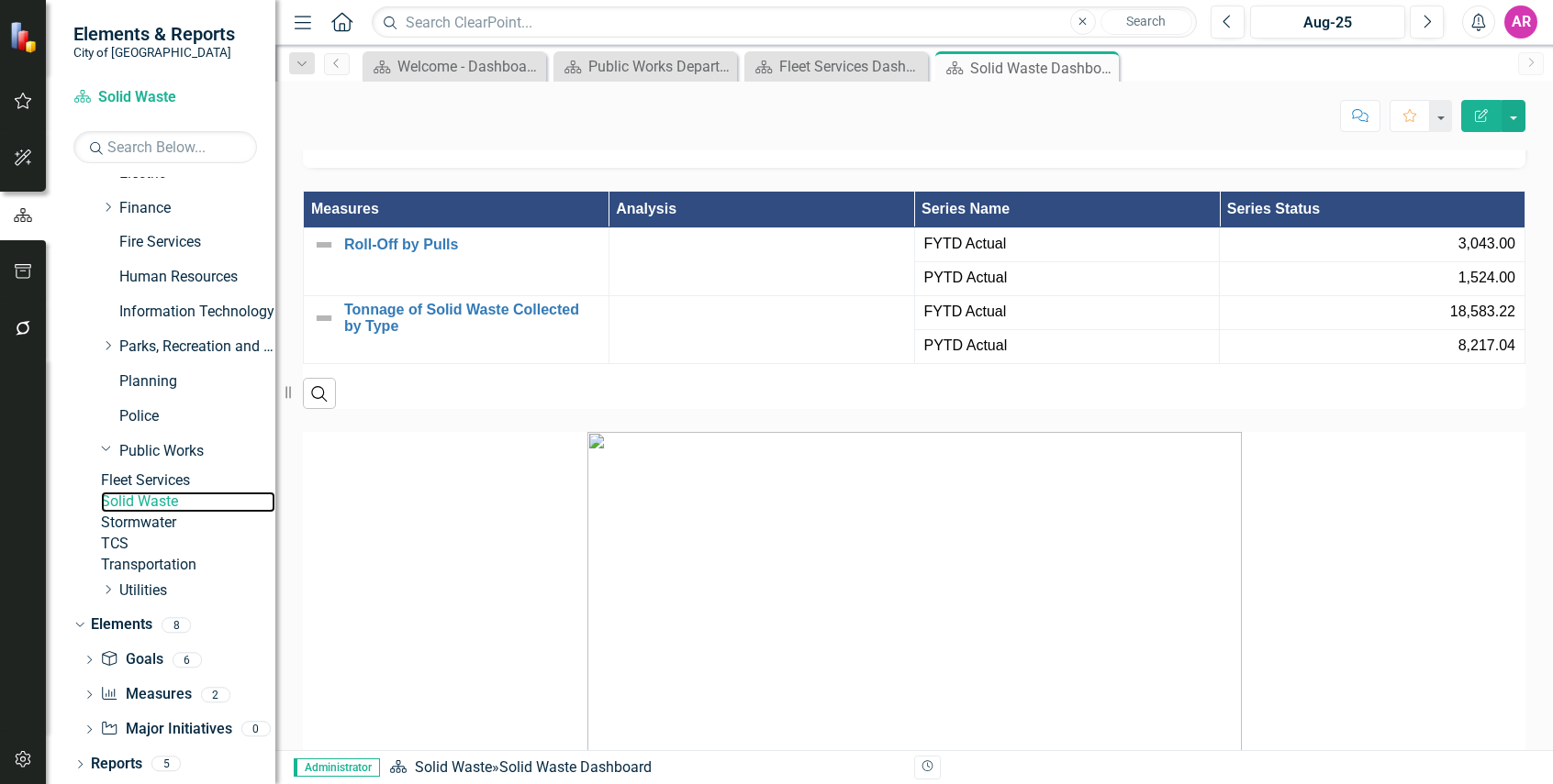
scroll to position [1568, 0]
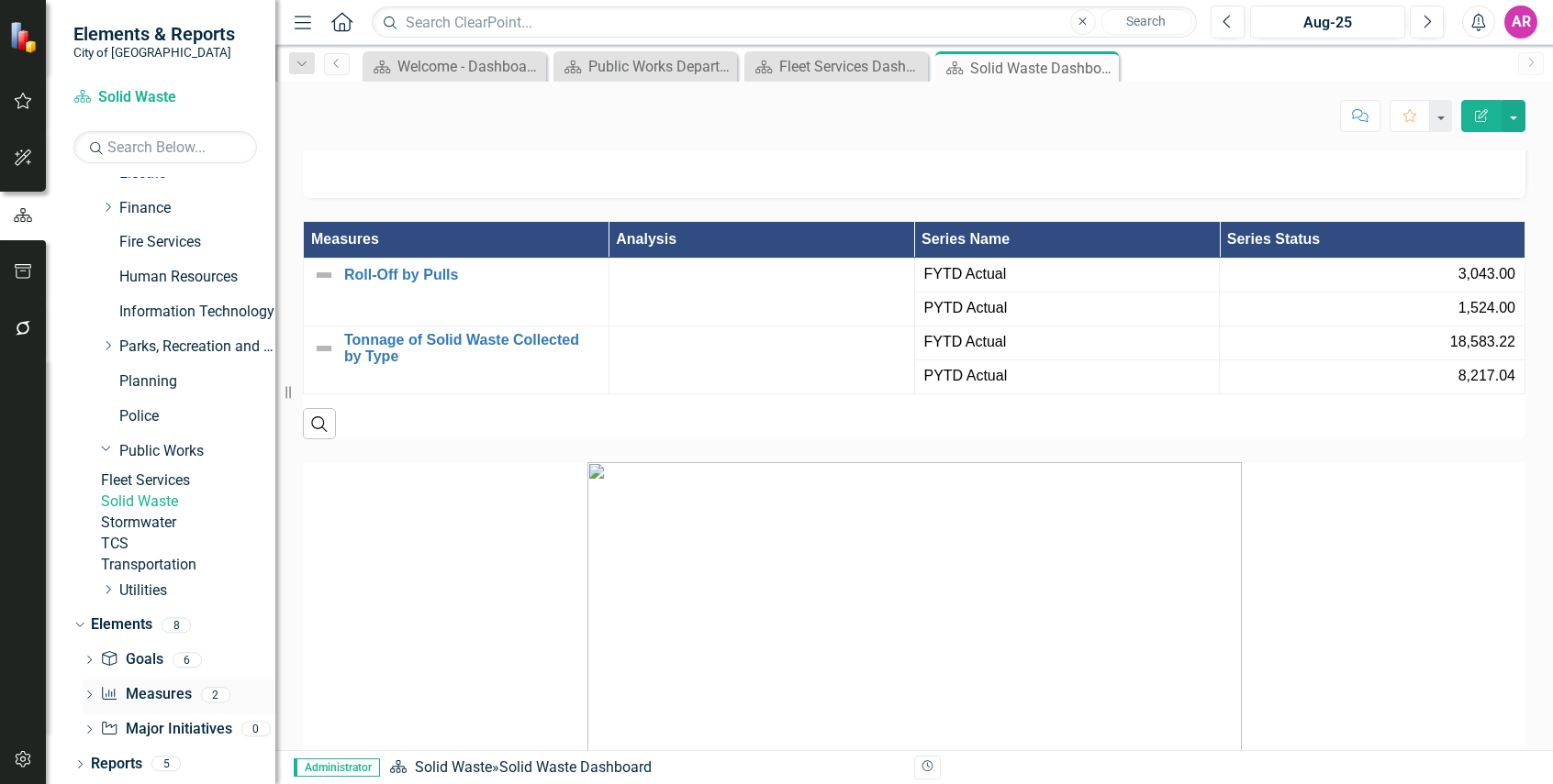
click at [147, 680] on div "Measure Measures" at bounding box center [145, 695] width 91 height 30
click at [160, 696] on link "Measure Measures" at bounding box center [145, 695] width 91 height 22
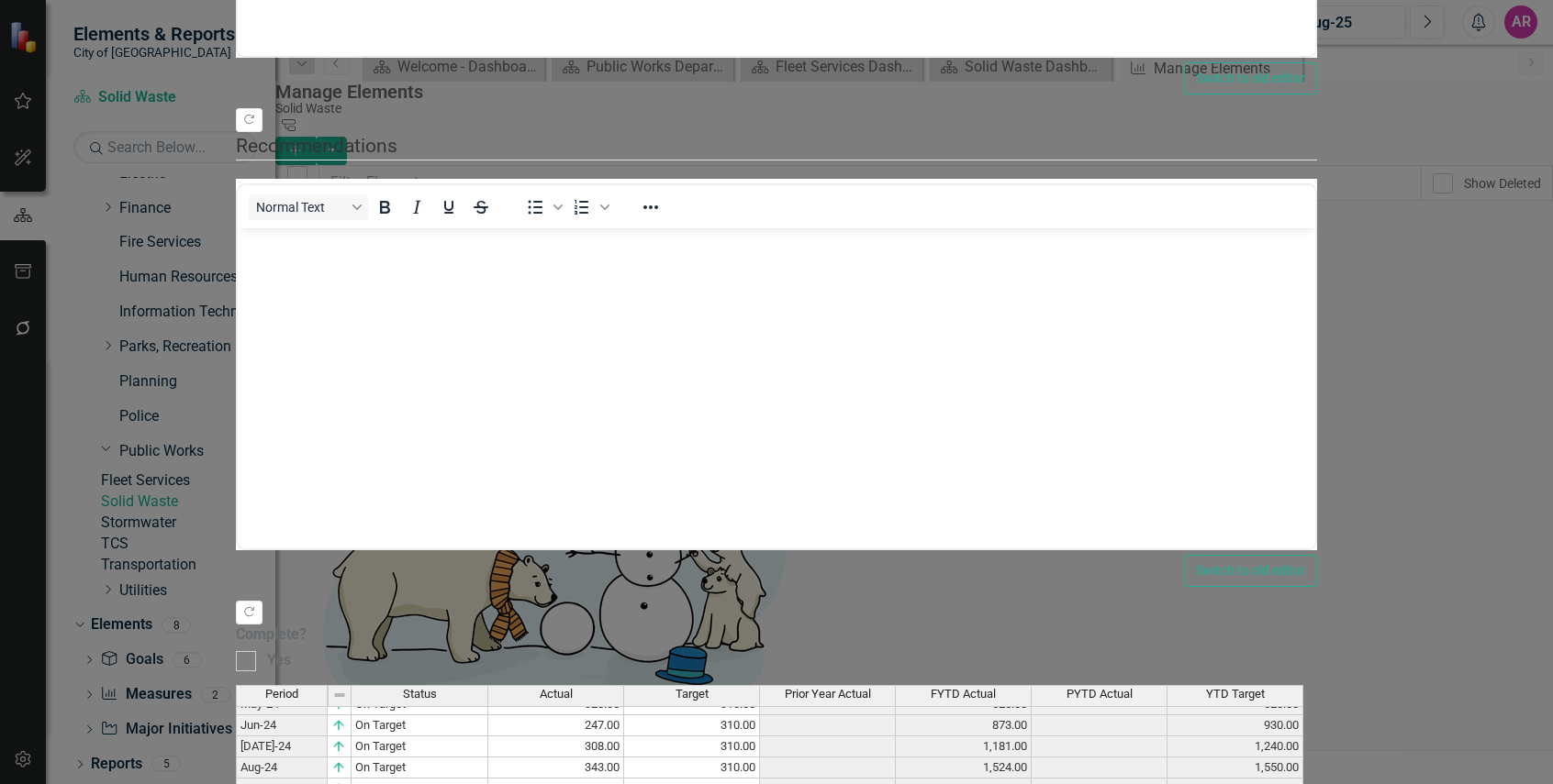
scroll to position [434, 0]
type textarea "310"
drag, startPoint x: 928, startPoint y: 424, endPoint x: 895, endPoint y: 416, distance: 34.0
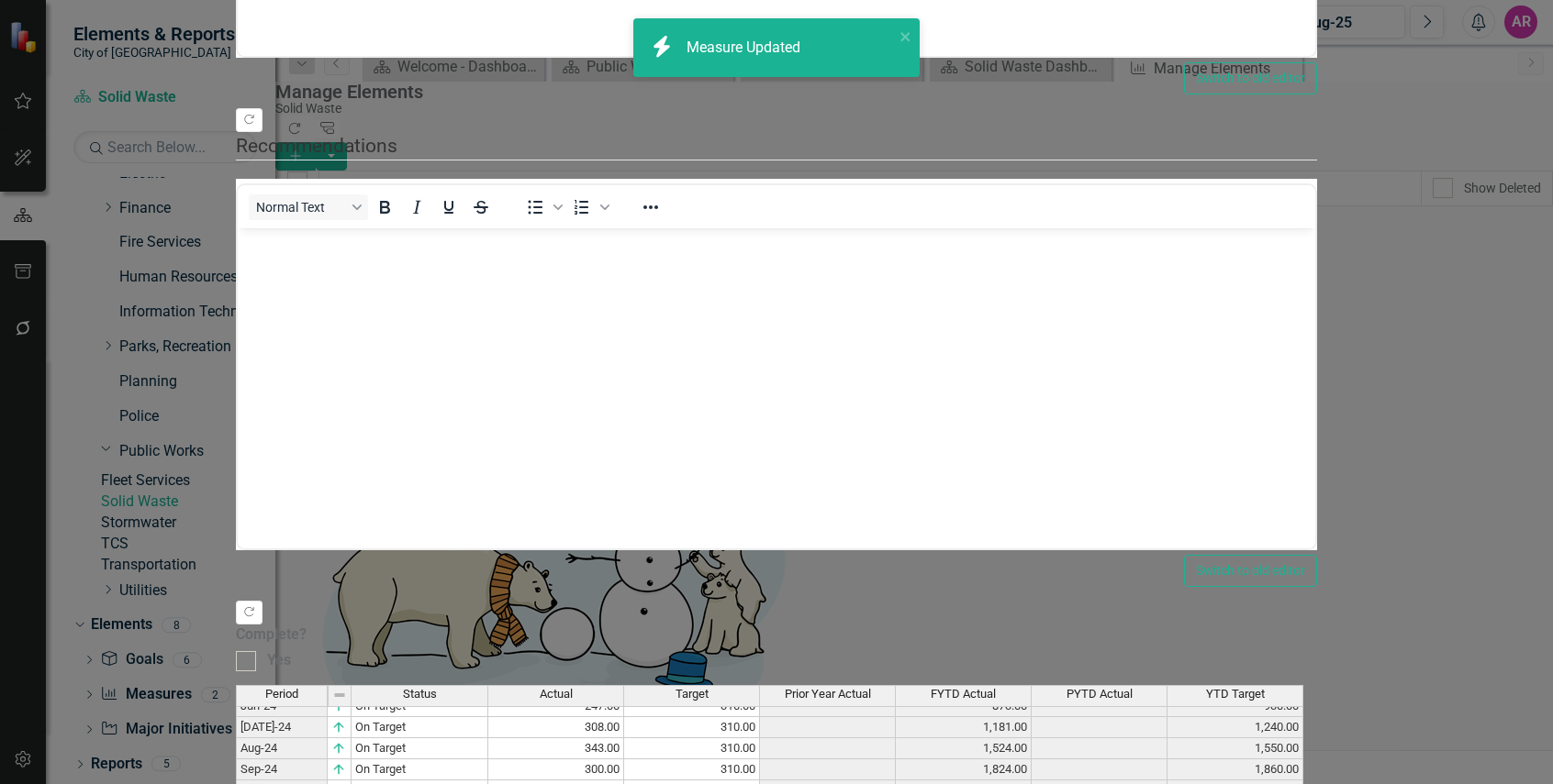
scroll to position [0, 0]
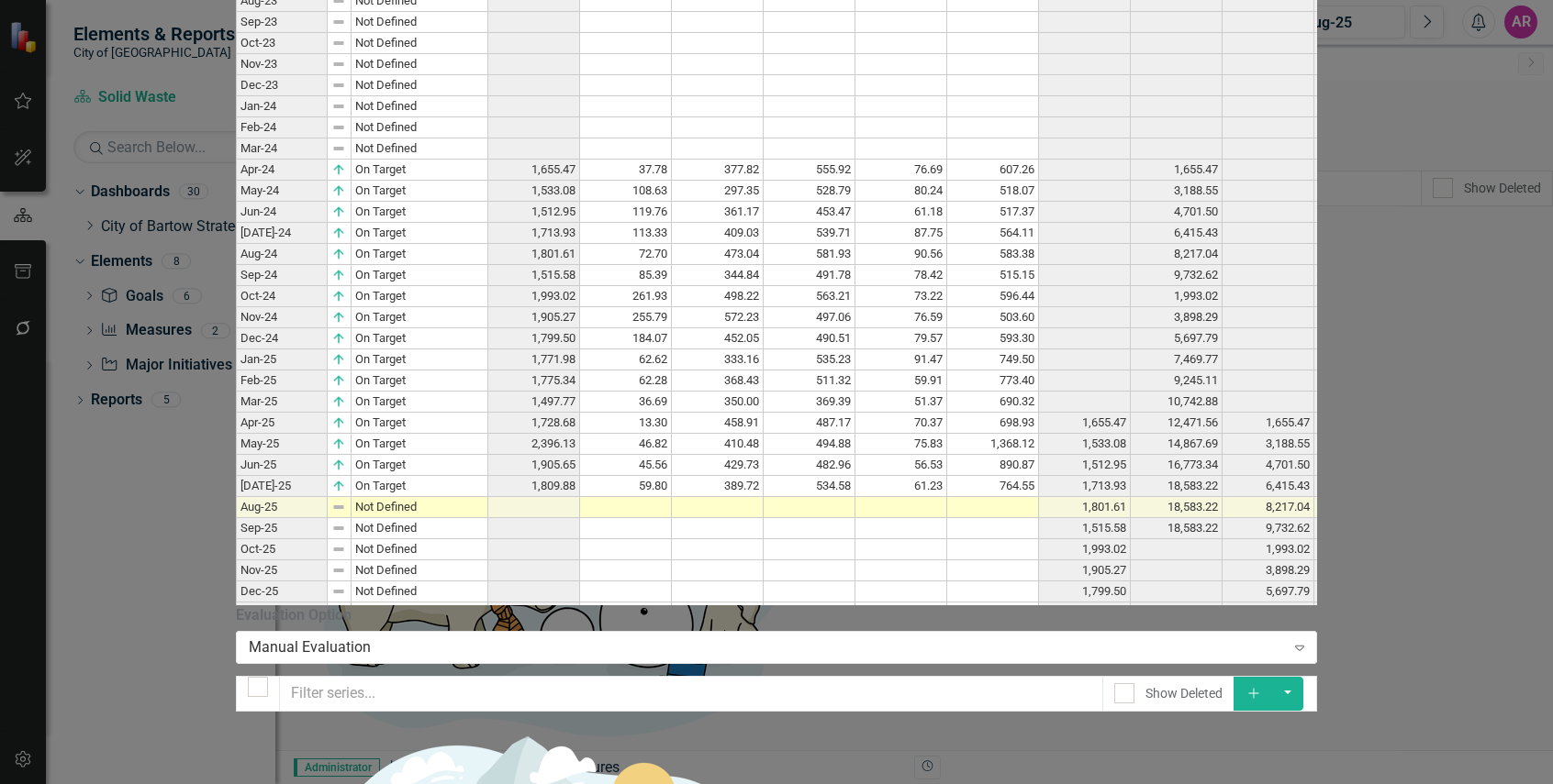
scroll to position [275, 0]
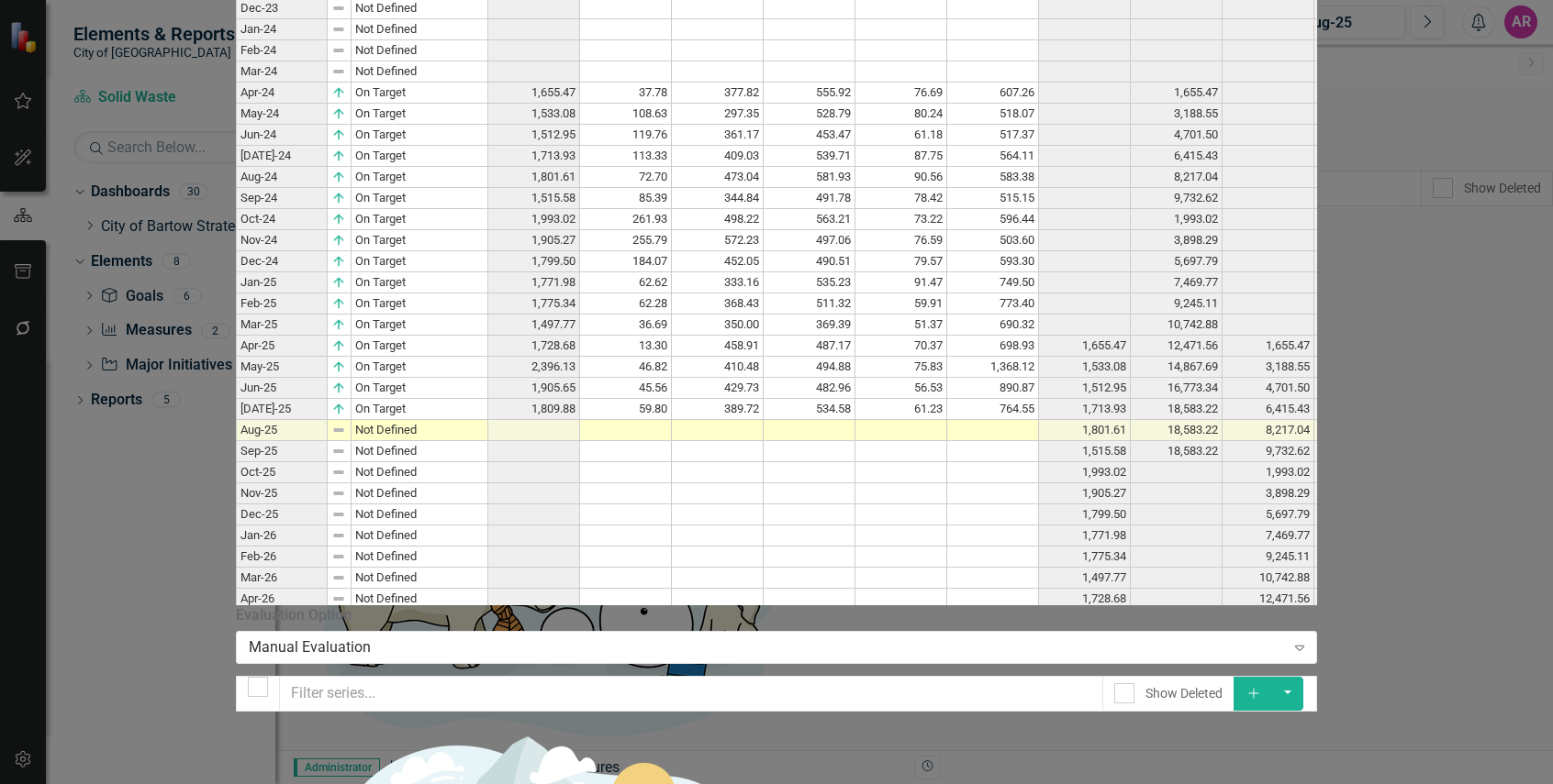
click at [855, 441] on td at bounding box center [810, 431] width 92 height 22
click at [947, 483] on td at bounding box center [901, 473] width 92 height 22
click at [947, 441] on td at bounding box center [901, 431] width 92 height 22
click at [947, 525] on td at bounding box center [901, 515] width 92 height 22
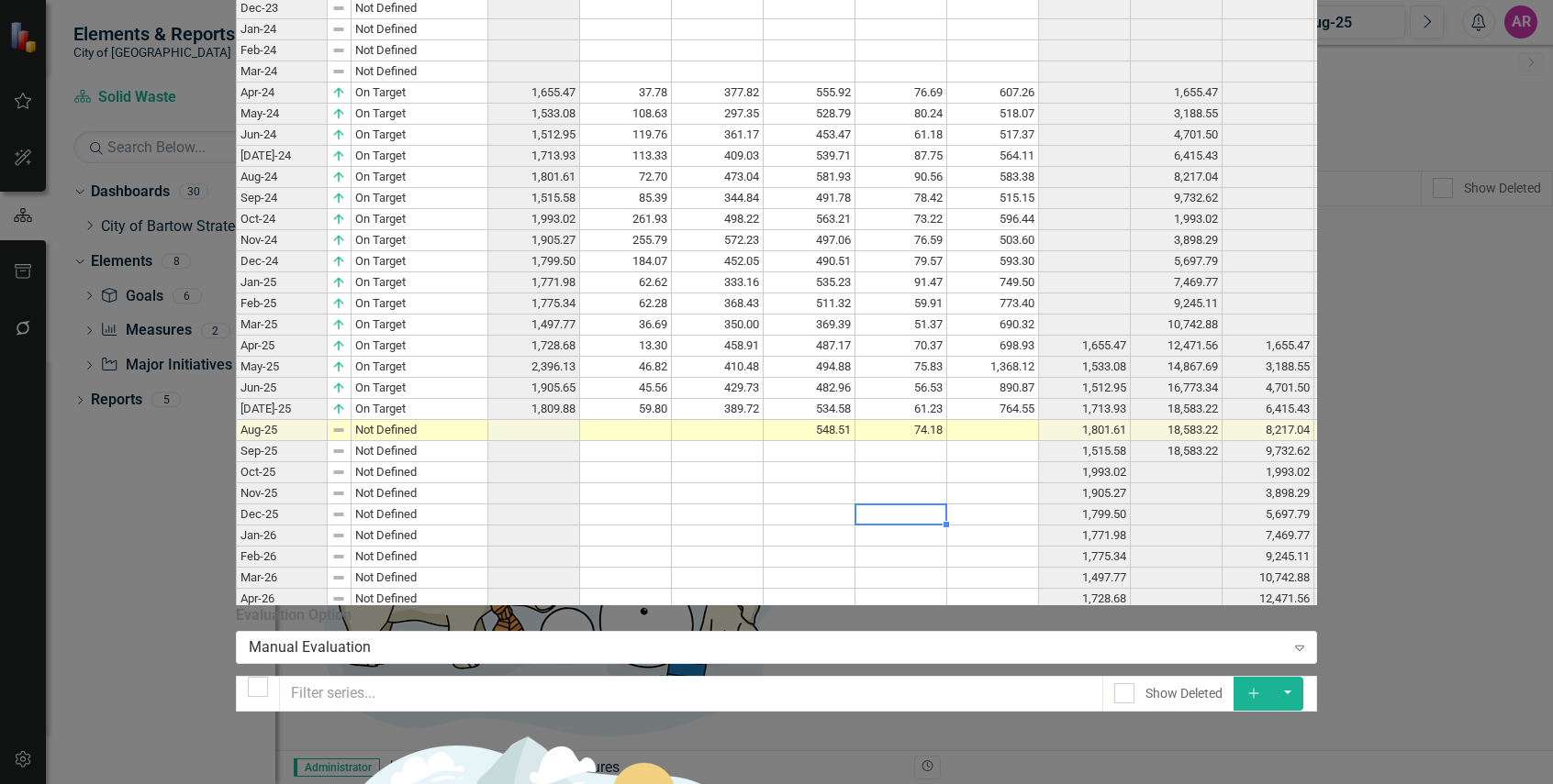
click at [764, 441] on td at bounding box center [718, 431] width 92 height 22
click at [672, 441] on td at bounding box center [626, 431] width 92 height 22
click at [764, 441] on td at bounding box center [718, 431] width 92 height 22
click at [1038, 441] on td at bounding box center [993, 431] width 92 height 22
type textarea "747.46"
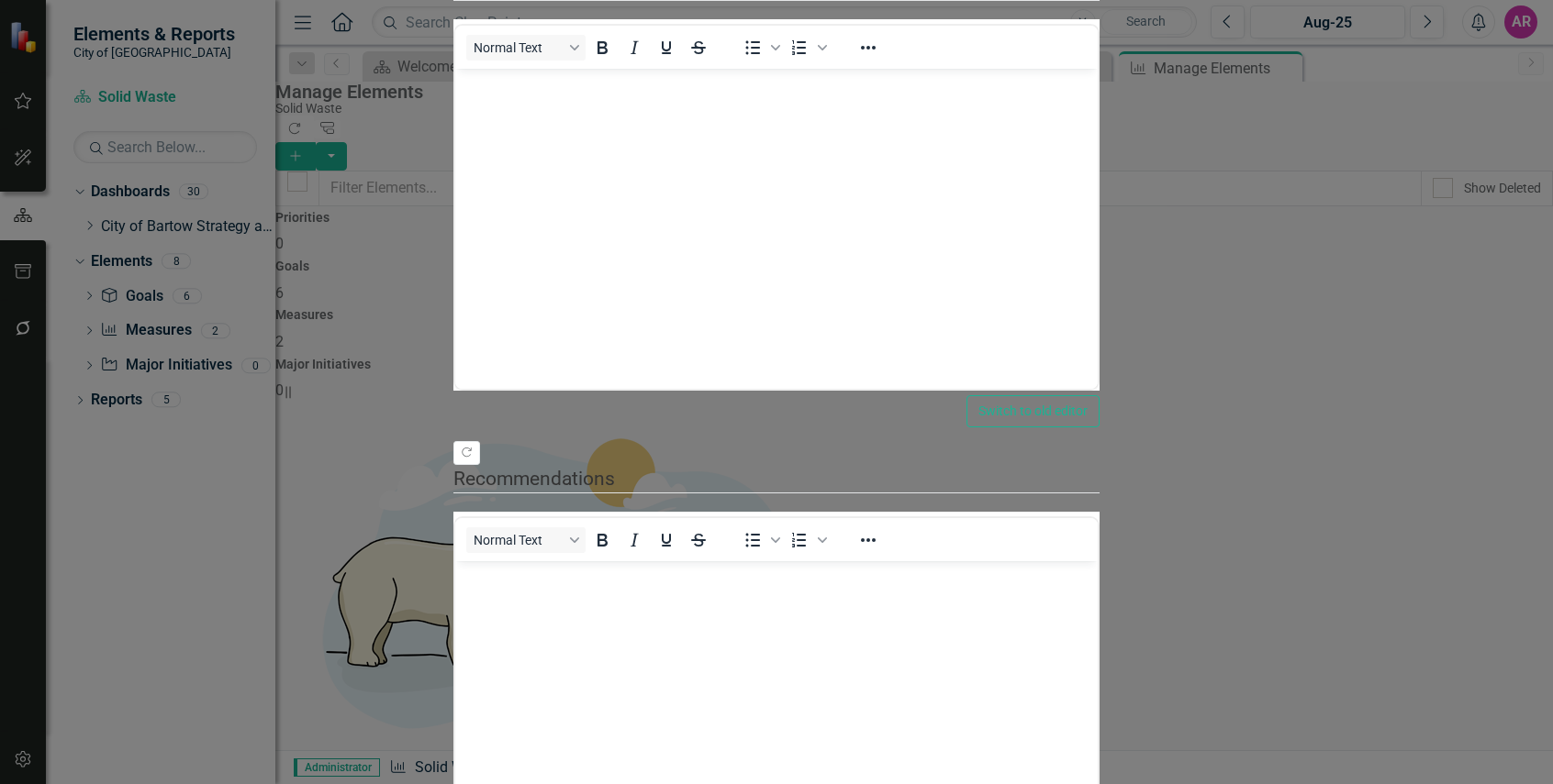
scroll to position [0, 0]
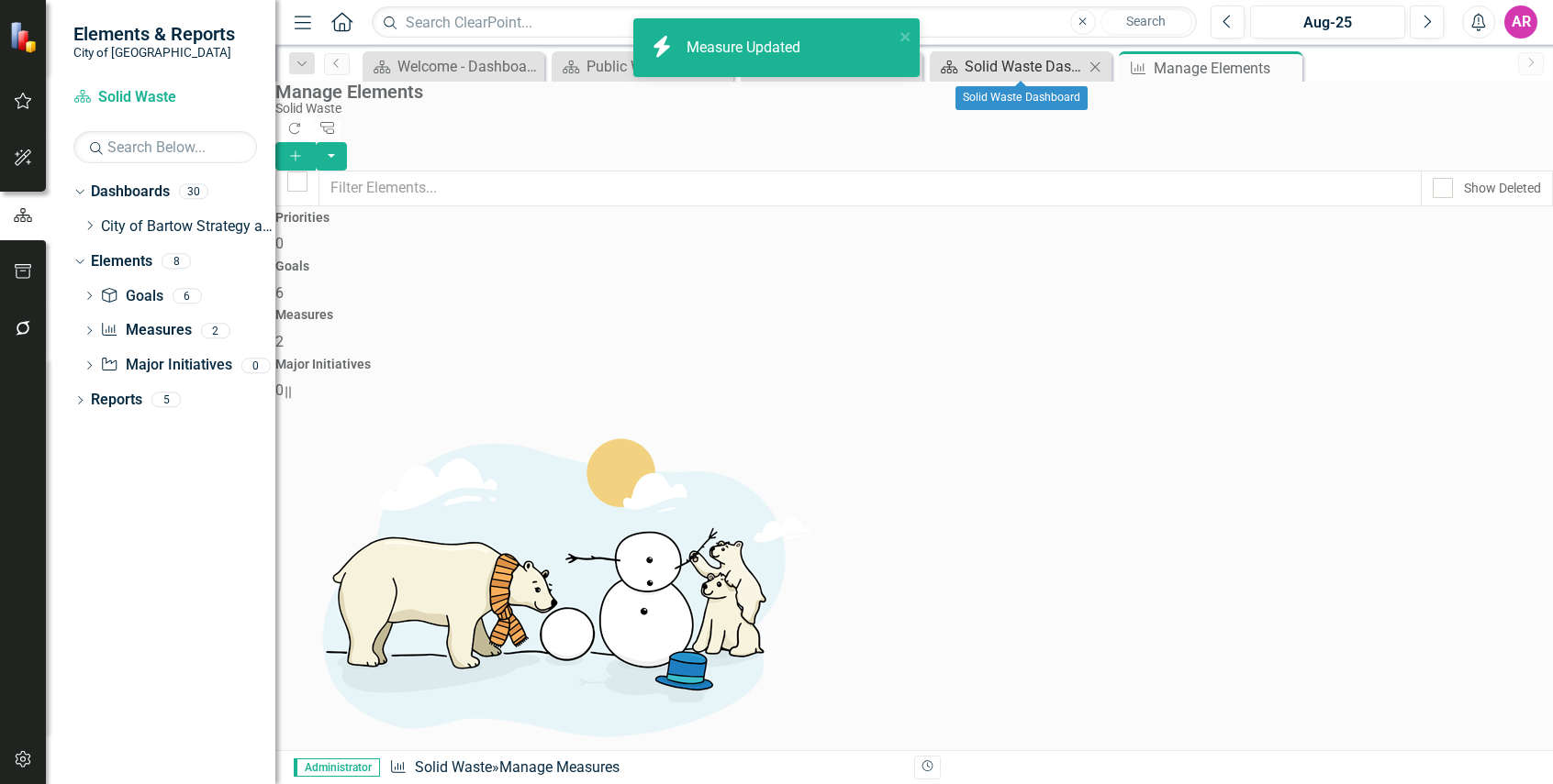
click at [1028, 58] on div "Solid Waste Dashboard" at bounding box center [1025, 66] width 120 height 23
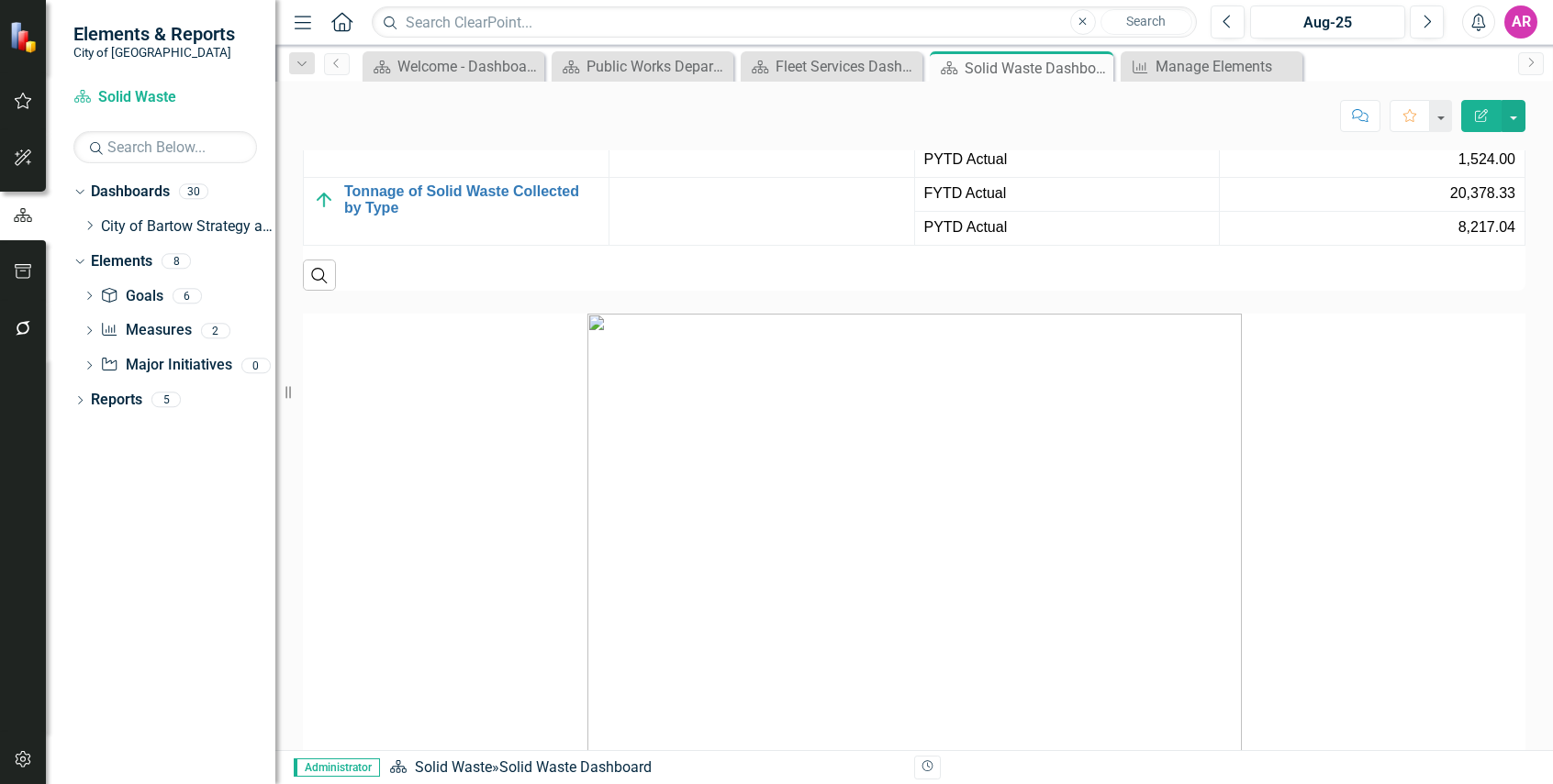
scroll to position [1742, 0]
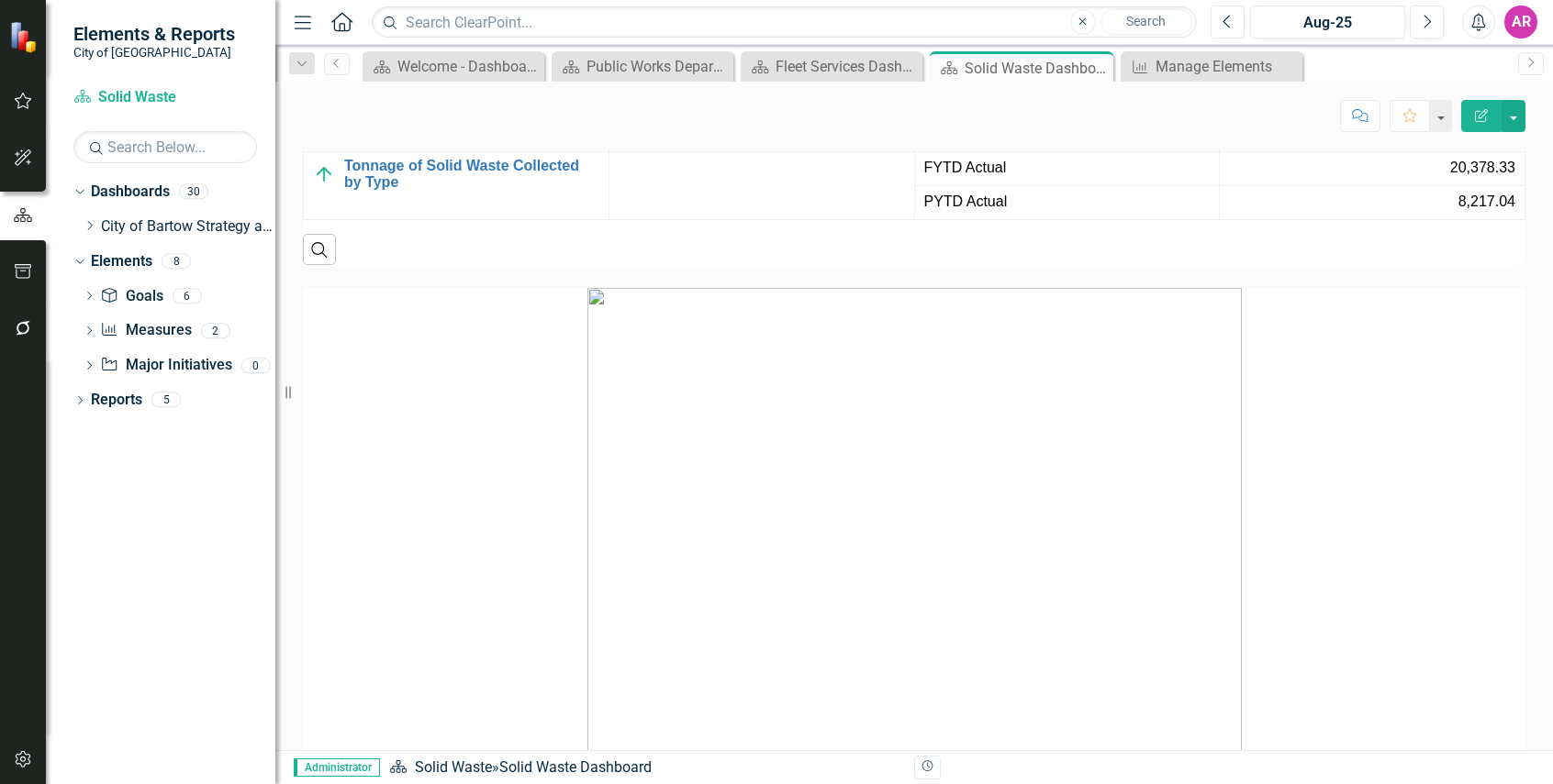
click at [1232, 23] on button "Previous" at bounding box center [1227, 23] width 34 height 33
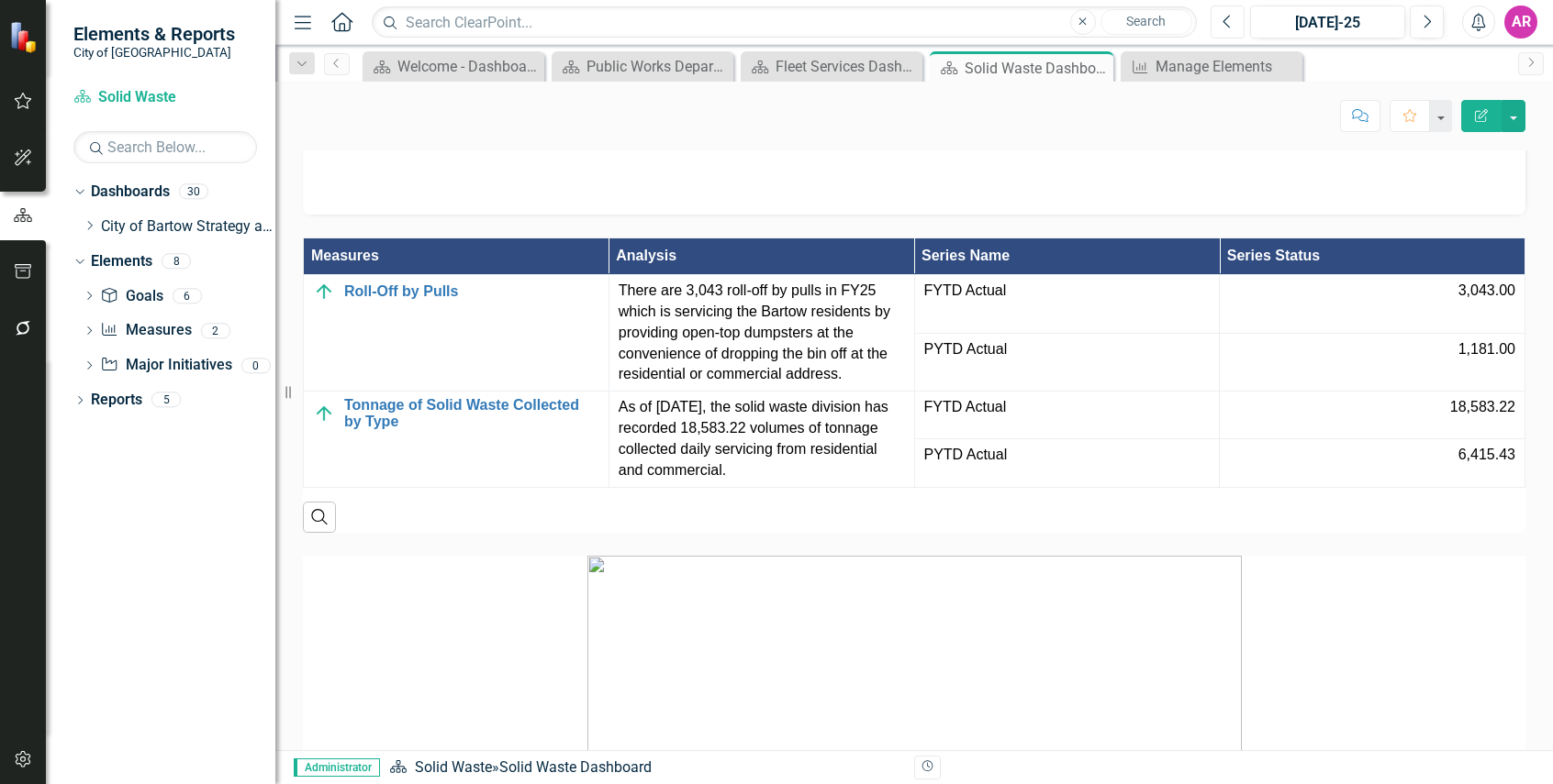
scroll to position [1581, 0]
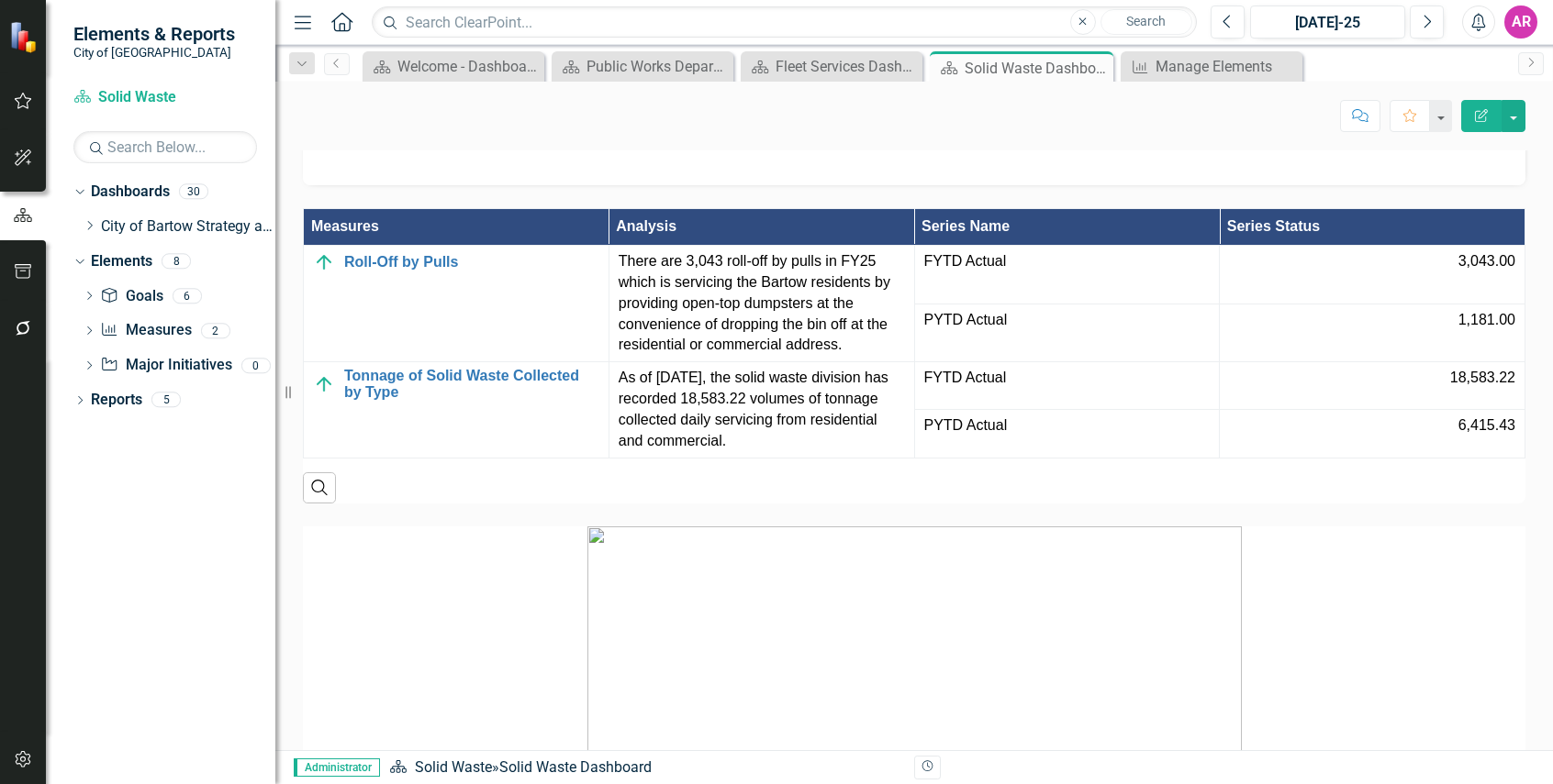
drag, startPoint x: 1523, startPoint y: 172, endPoint x: 1495, endPoint y: 143, distance: 40.3
click at [1425, 24] on icon "Next" at bounding box center [1427, 22] width 10 height 17
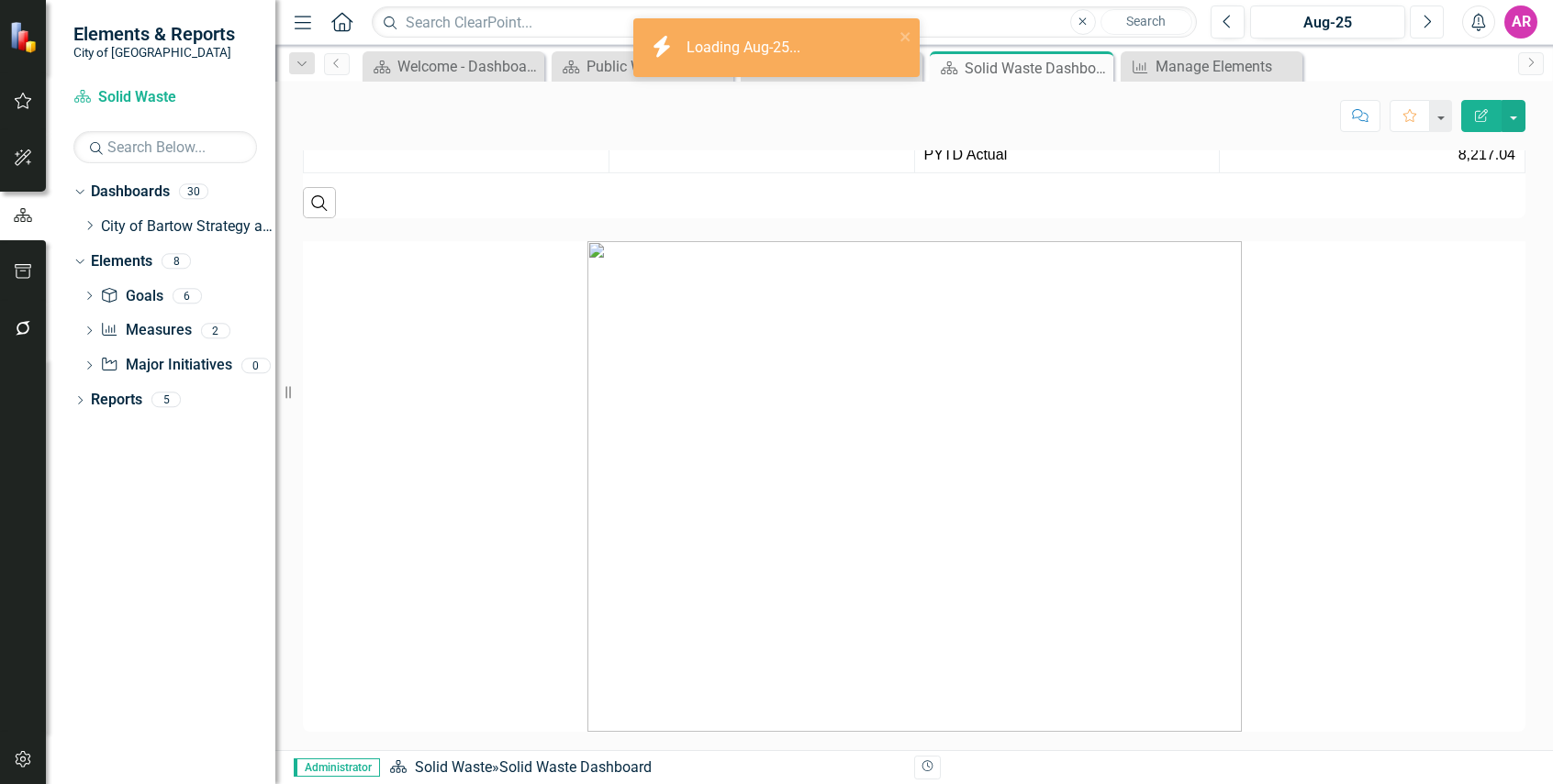
scroll to position [1742, 0]
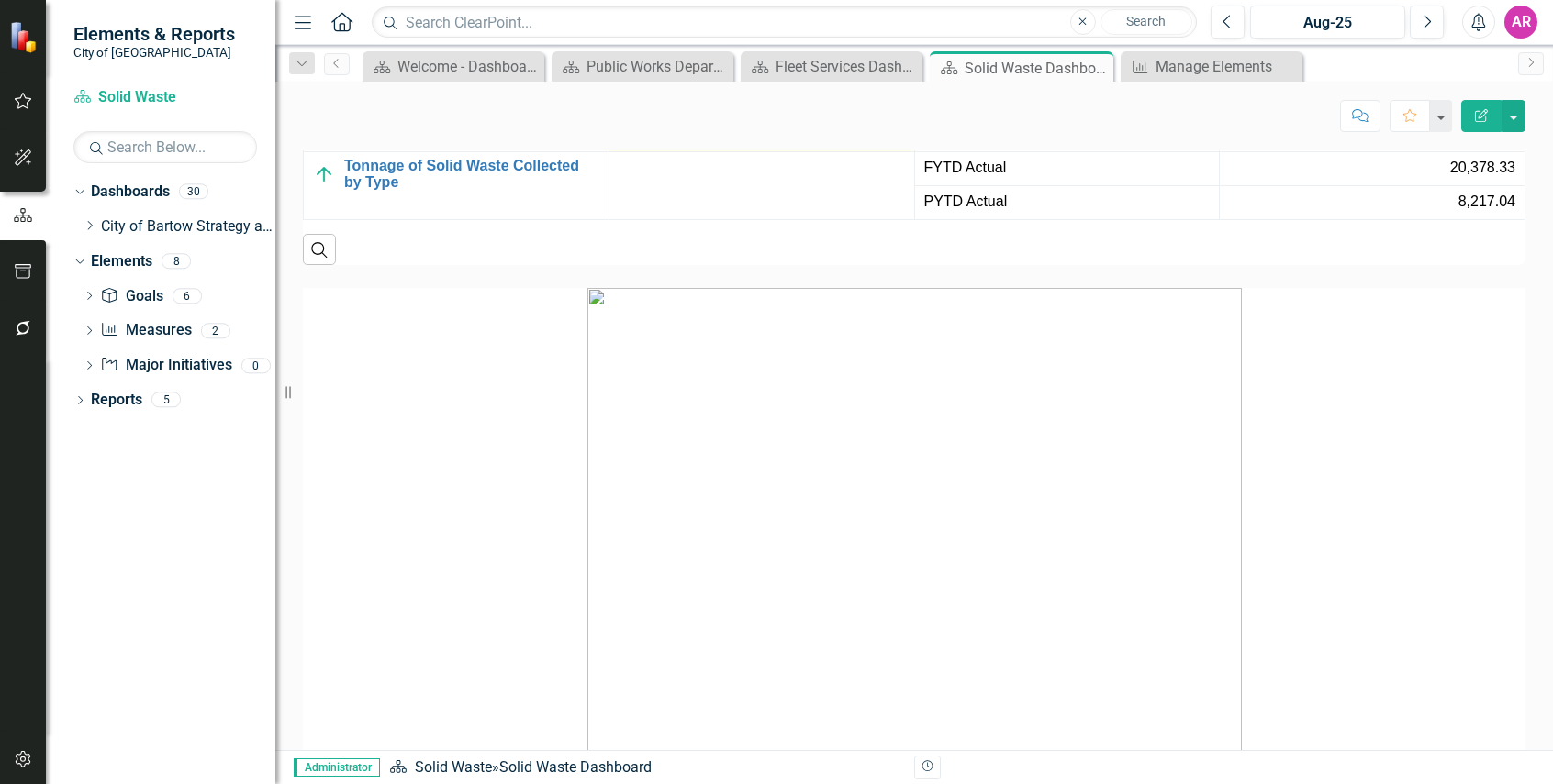
click at [825, 112] on div at bounding box center [762, 101] width 286 height 22
click at [824, 112] on div at bounding box center [762, 101] width 286 height 22
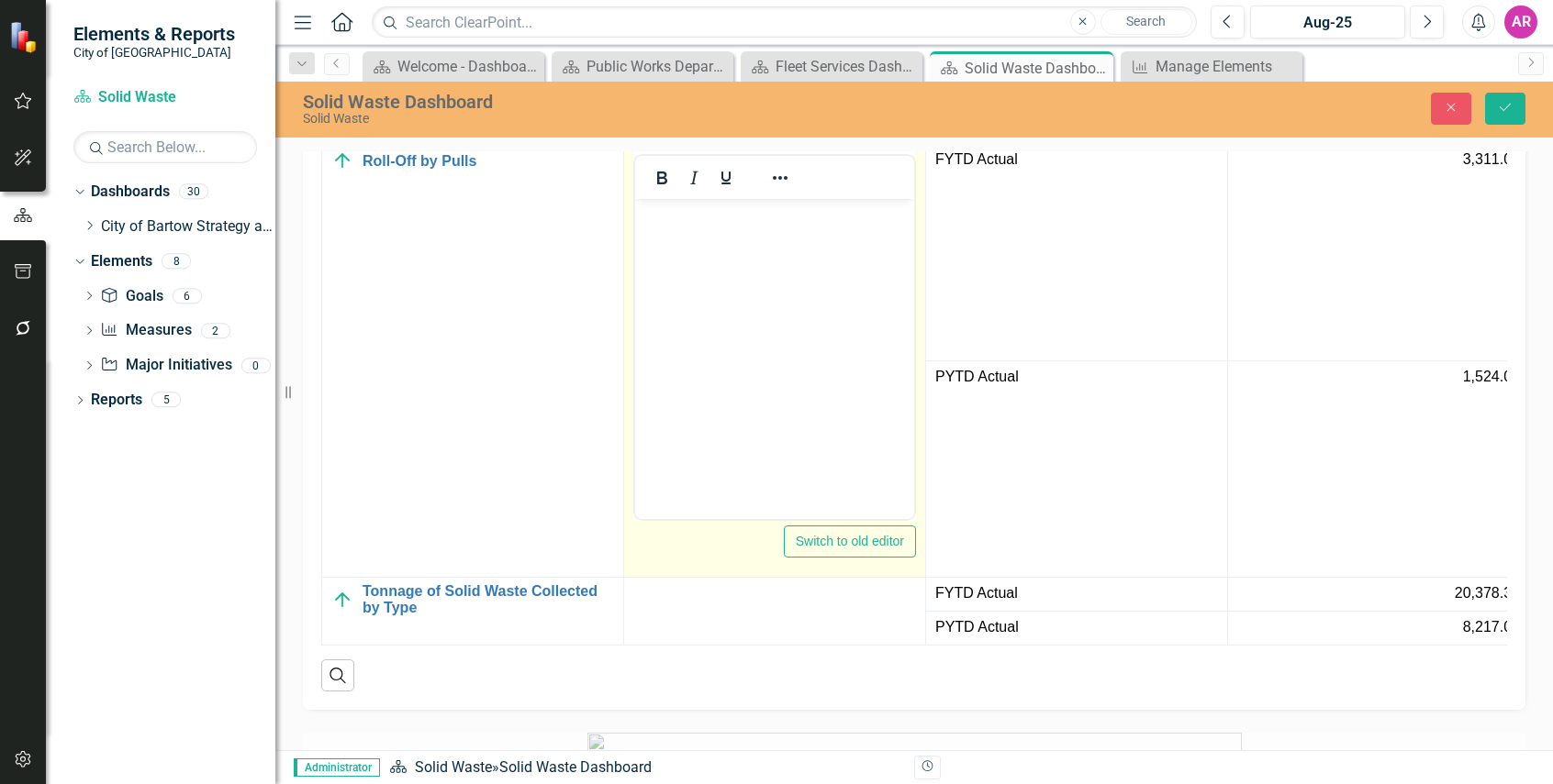
scroll to position [0, 0]
click at [855, 262] on body "Rich Text Area. Press ALT-0 for help." at bounding box center [775, 336] width 279 height 275
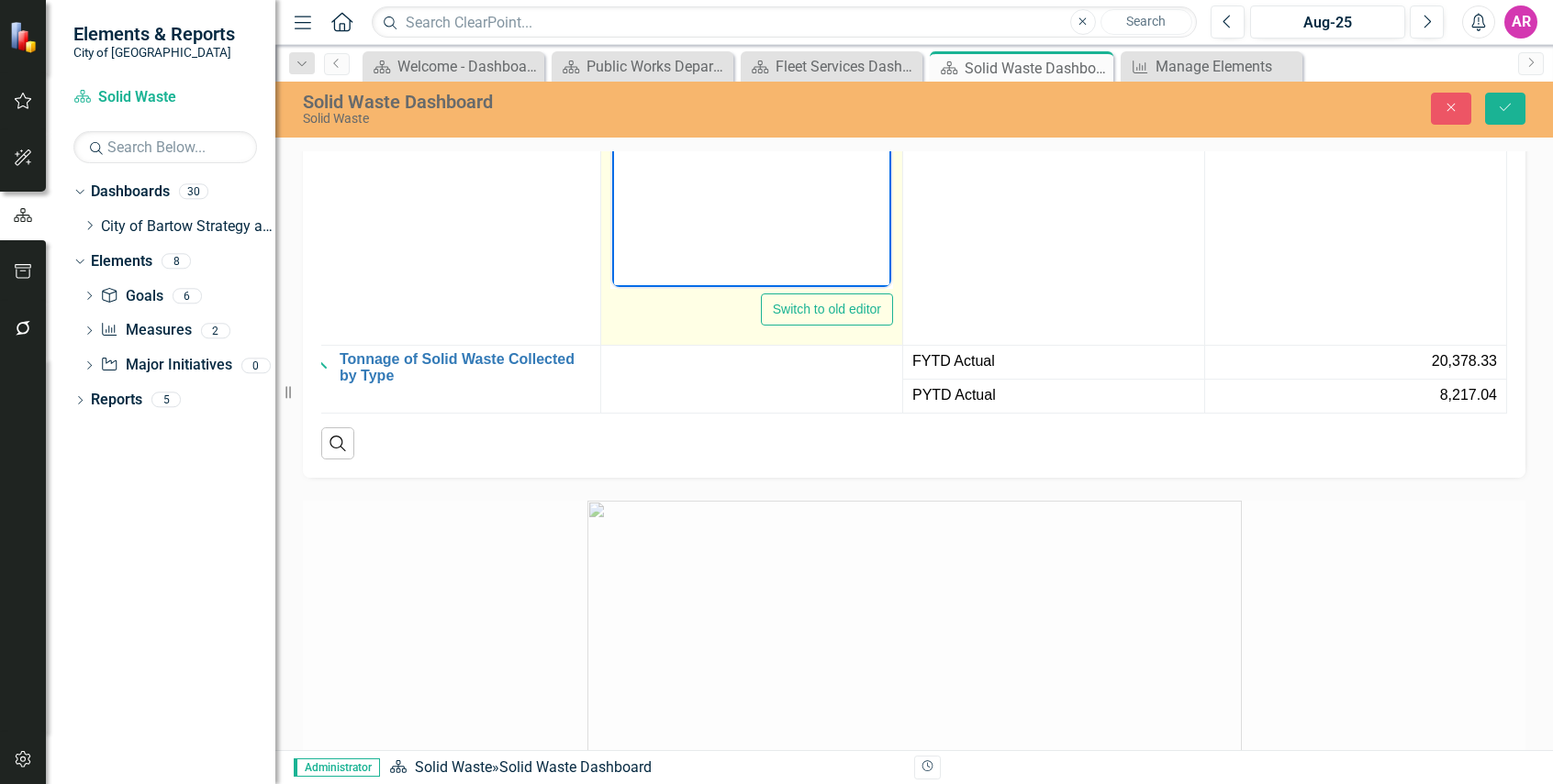
scroll to position [1926, 0]
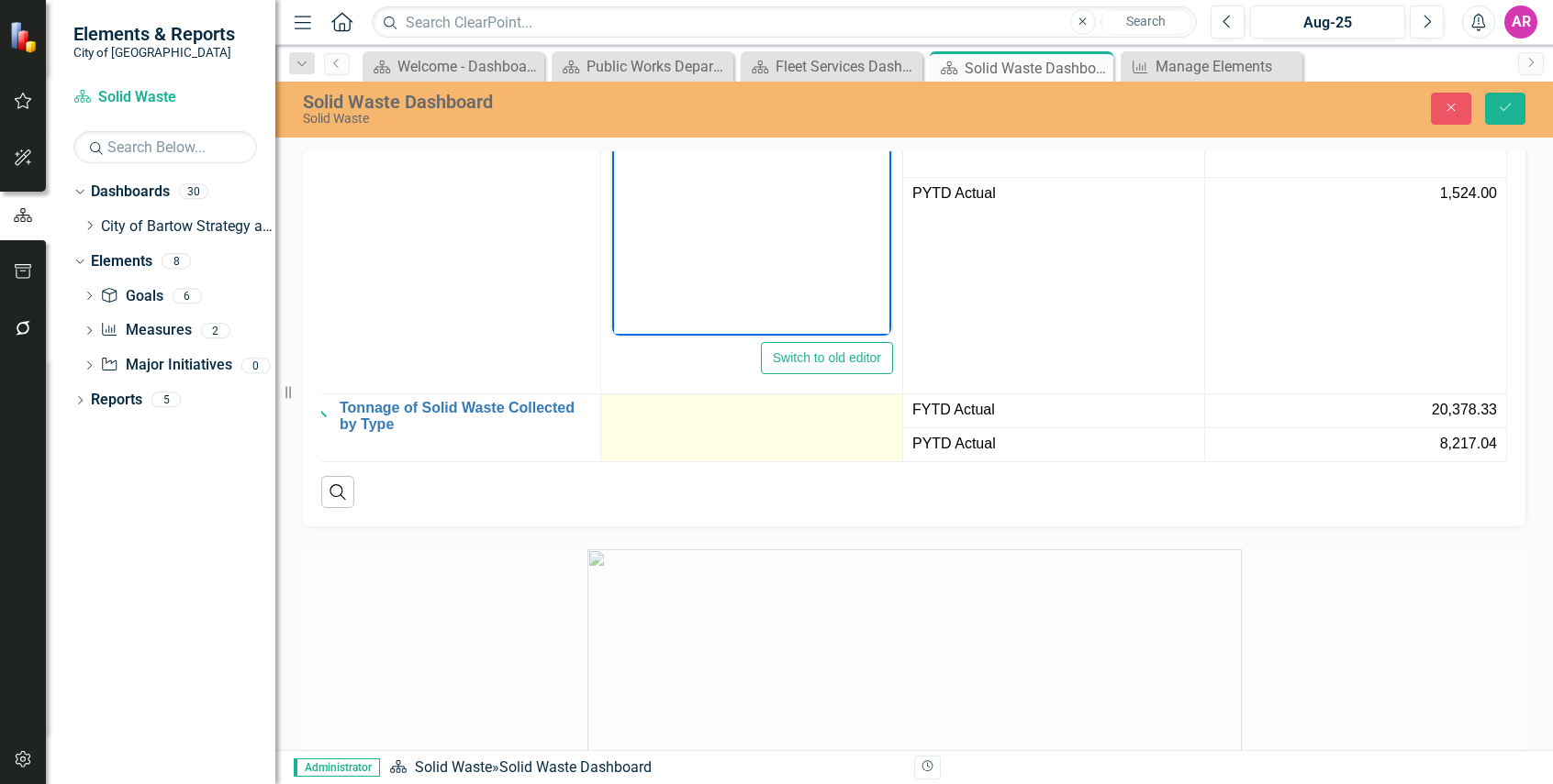
click at [786, 463] on td at bounding box center [752, 427] width 302 height 68
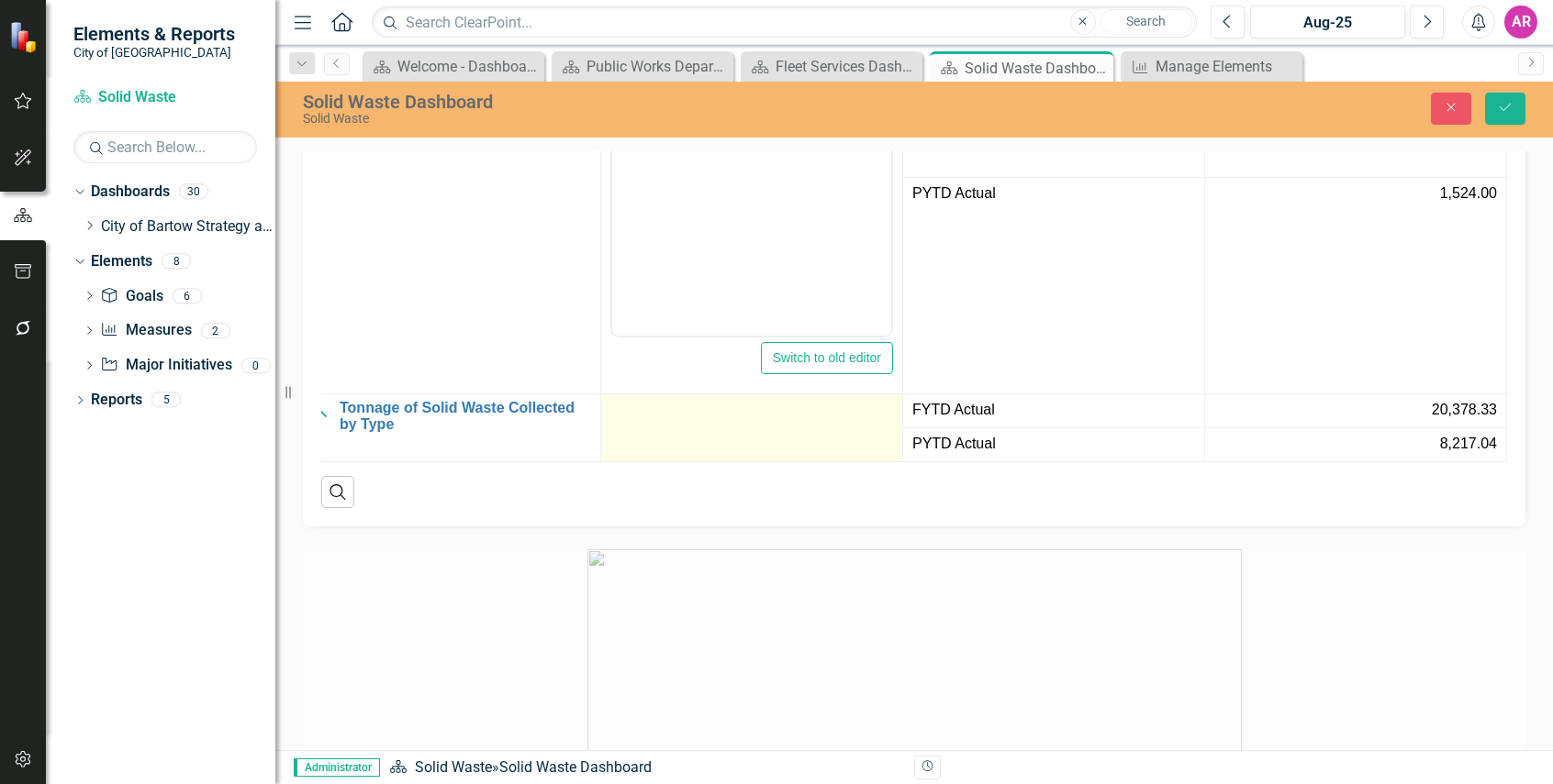
click at [786, 463] on td at bounding box center [752, 427] width 302 height 68
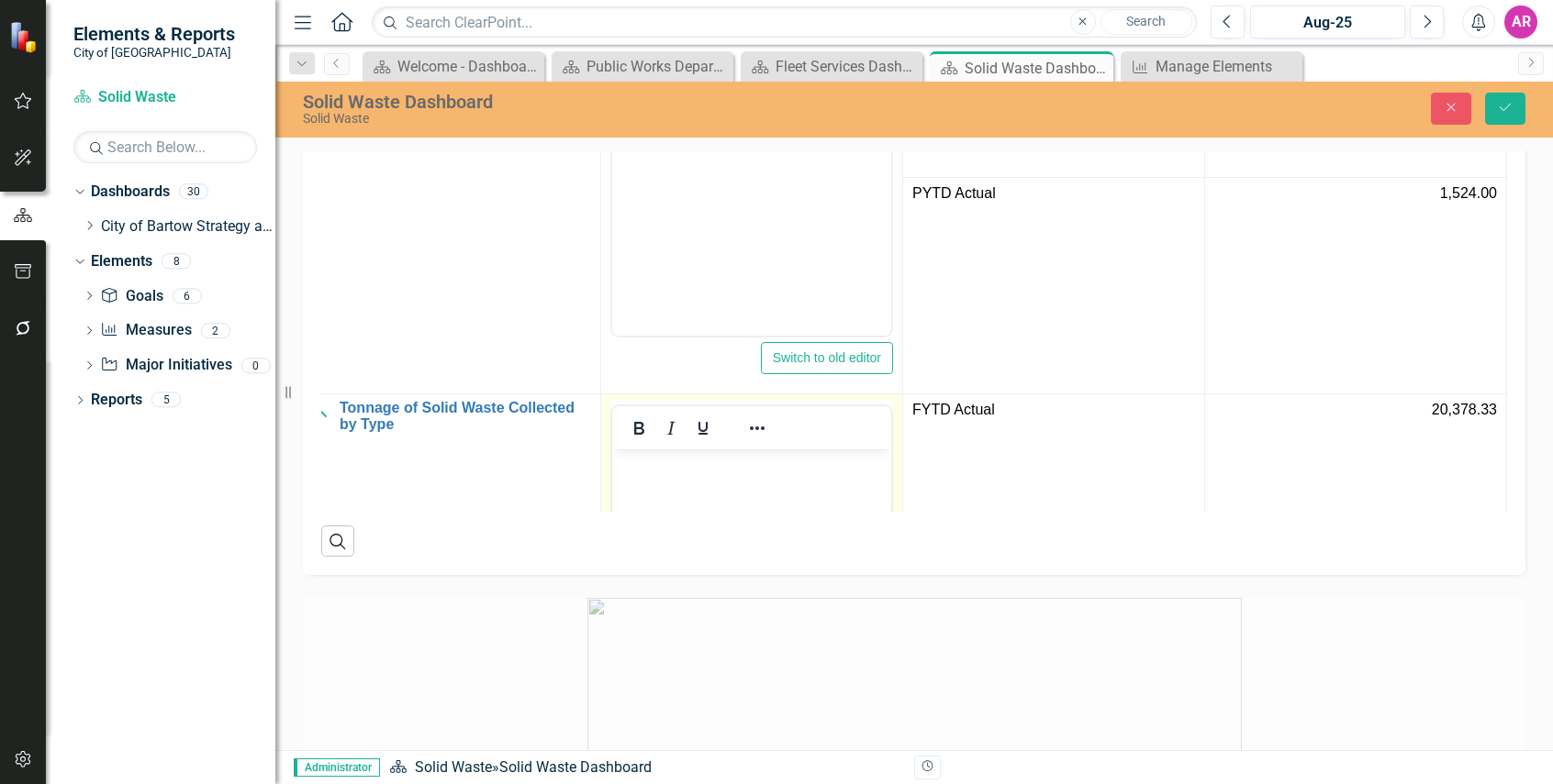
scroll to position [0, 0]
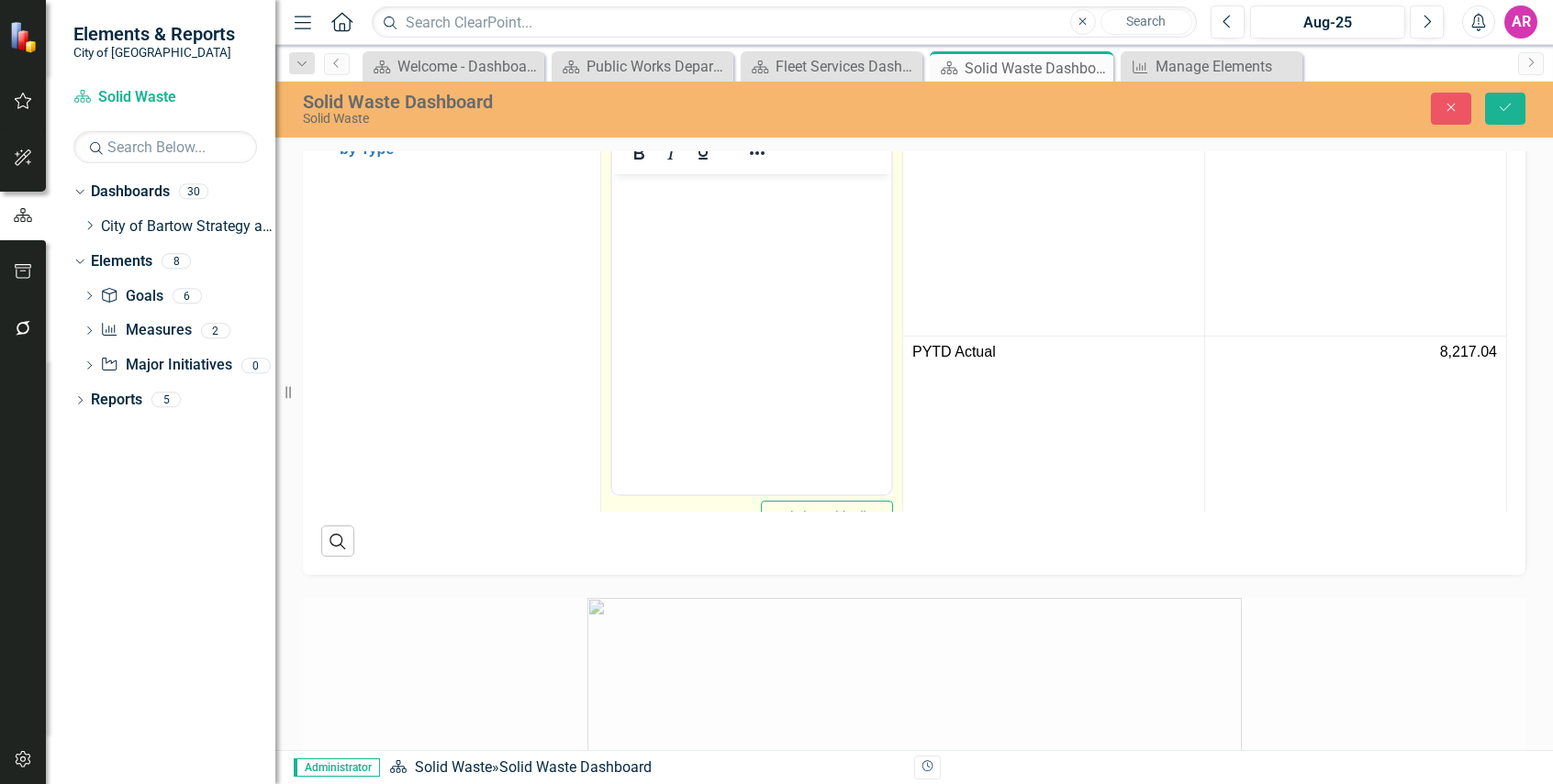
click at [752, 308] on body "Rich Text Area. Press ALT-0 for help." at bounding box center [751, 312] width 279 height 275
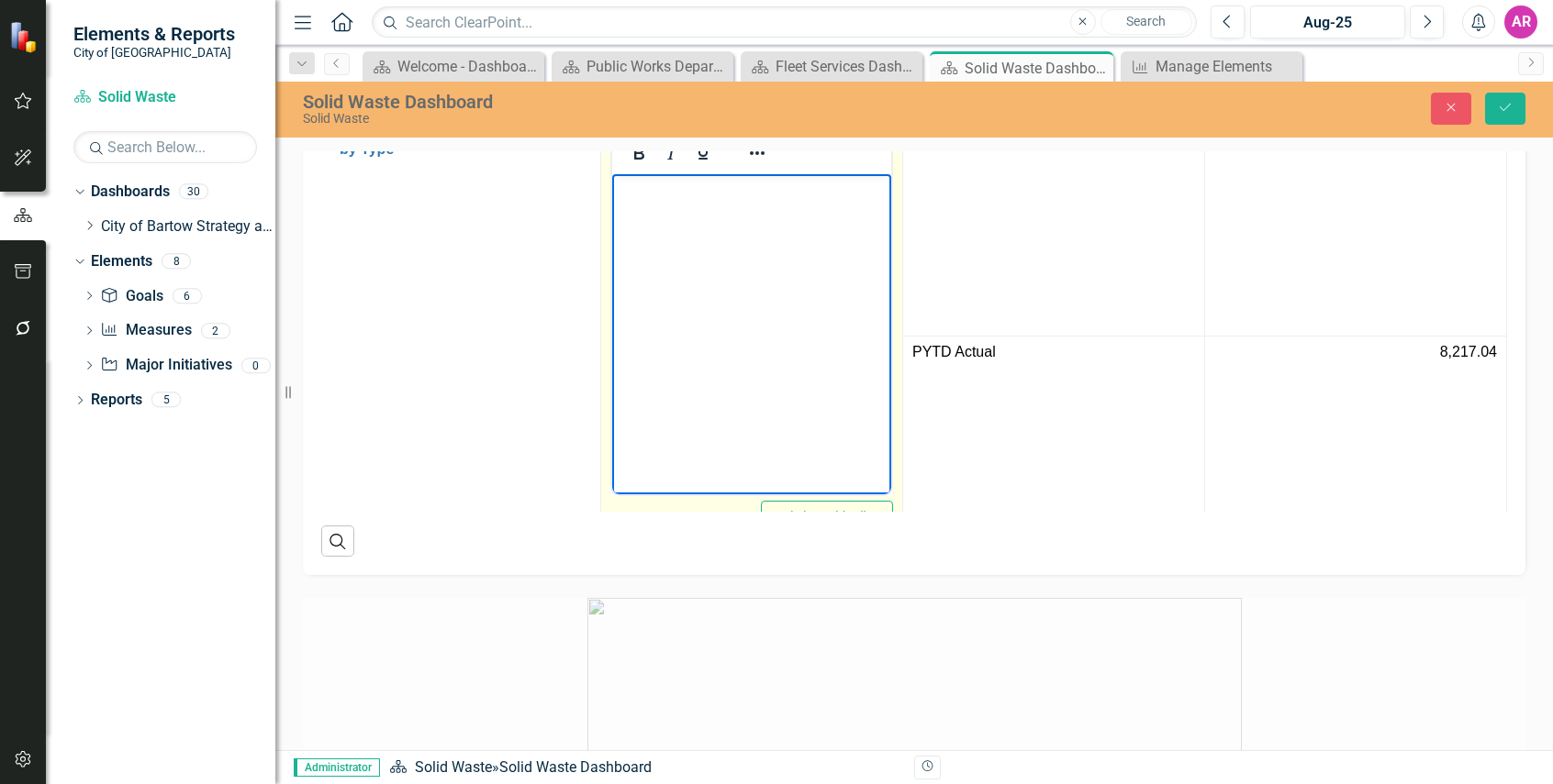
scroll to position [275, 50]
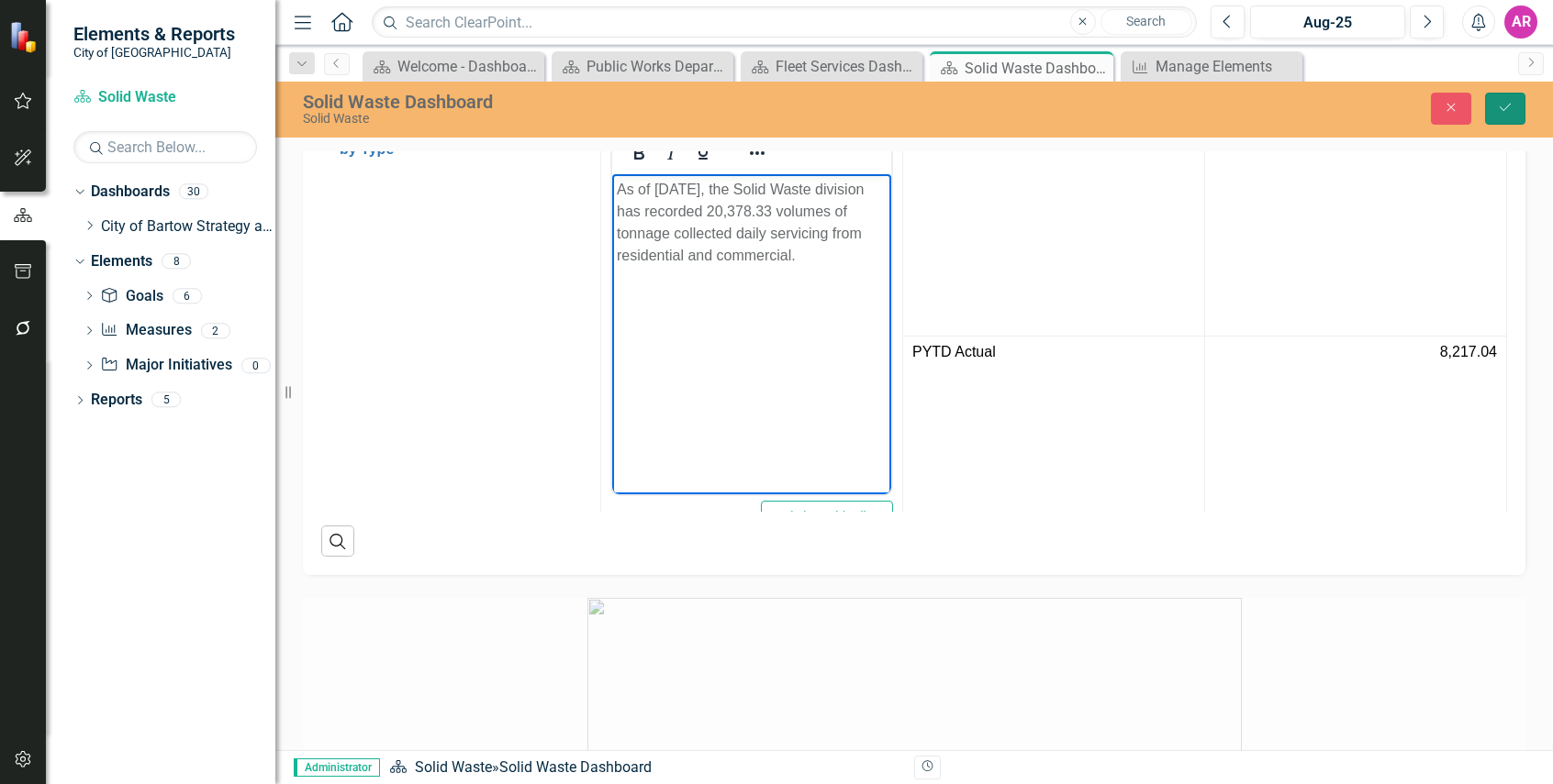
click at [1506, 111] on icon "Save" at bounding box center [1504, 107] width 17 height 13
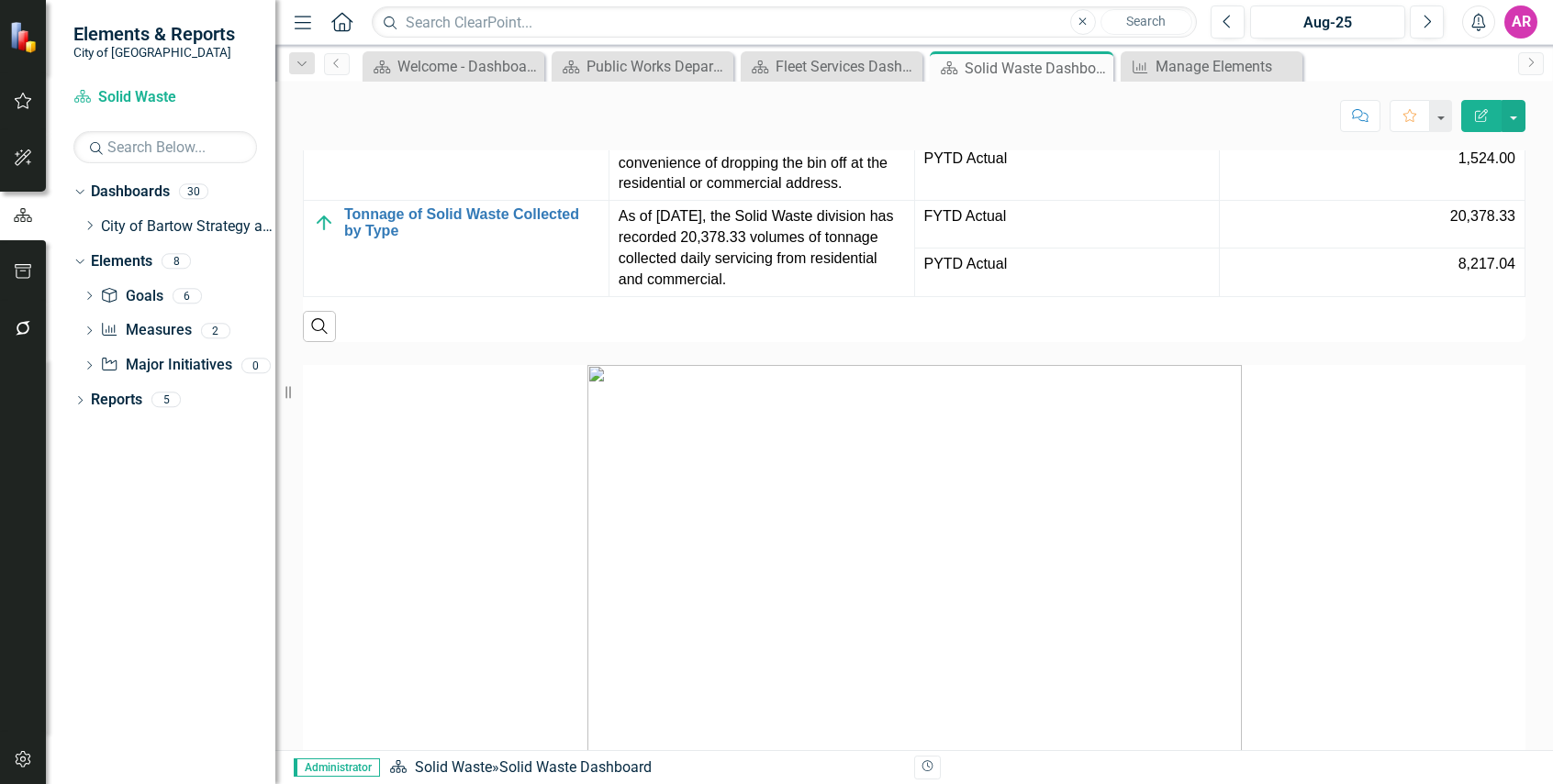
scroll to position [1835, 0]
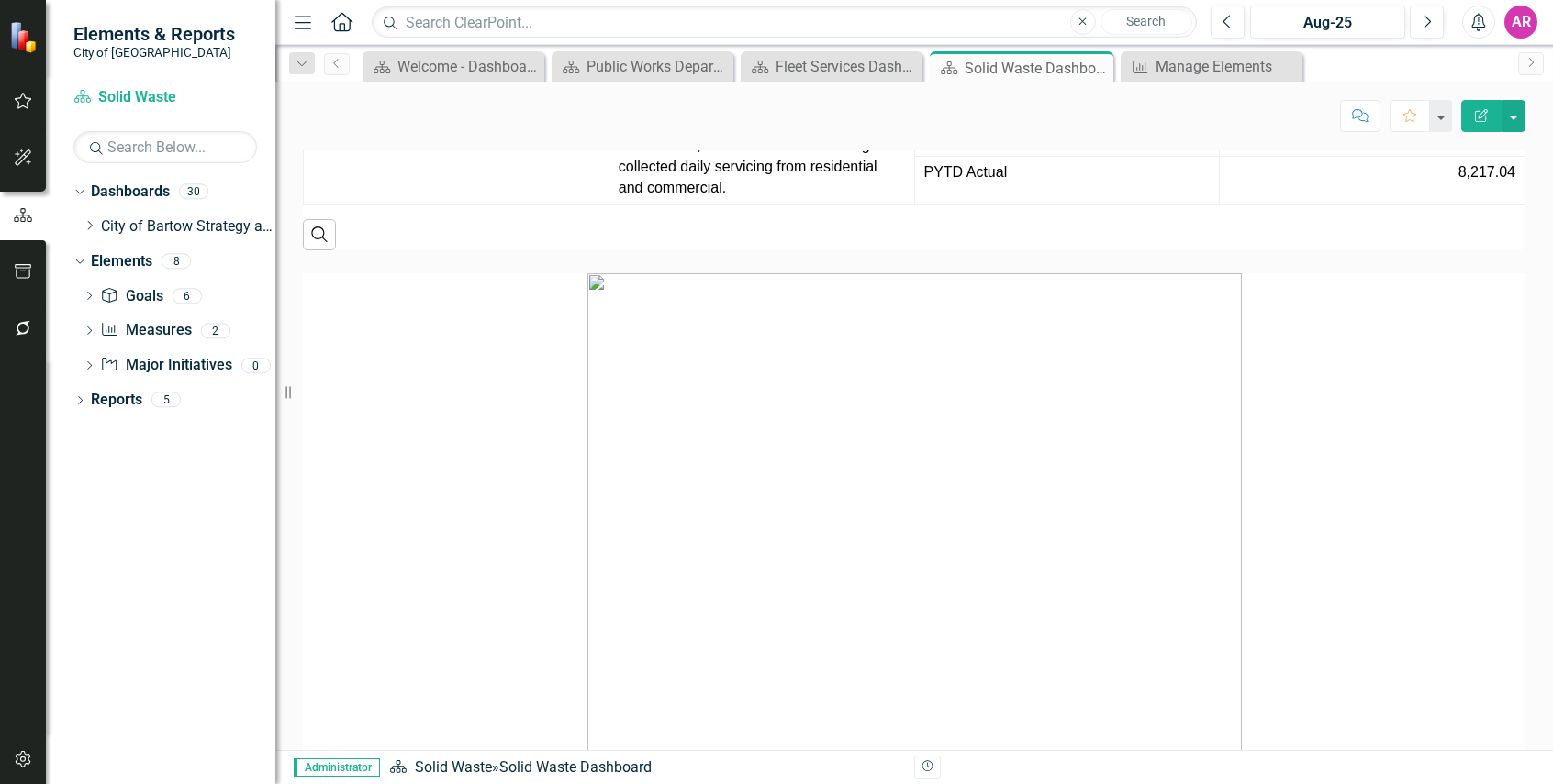
drag, startPoint x: 92, startPoint y: 223, endPoint x: 209, endPoint y: 361, distance: 180.9
click at [92, 223] on icon "Dropdown" at bounding box center [89, 225] width 14 height 11
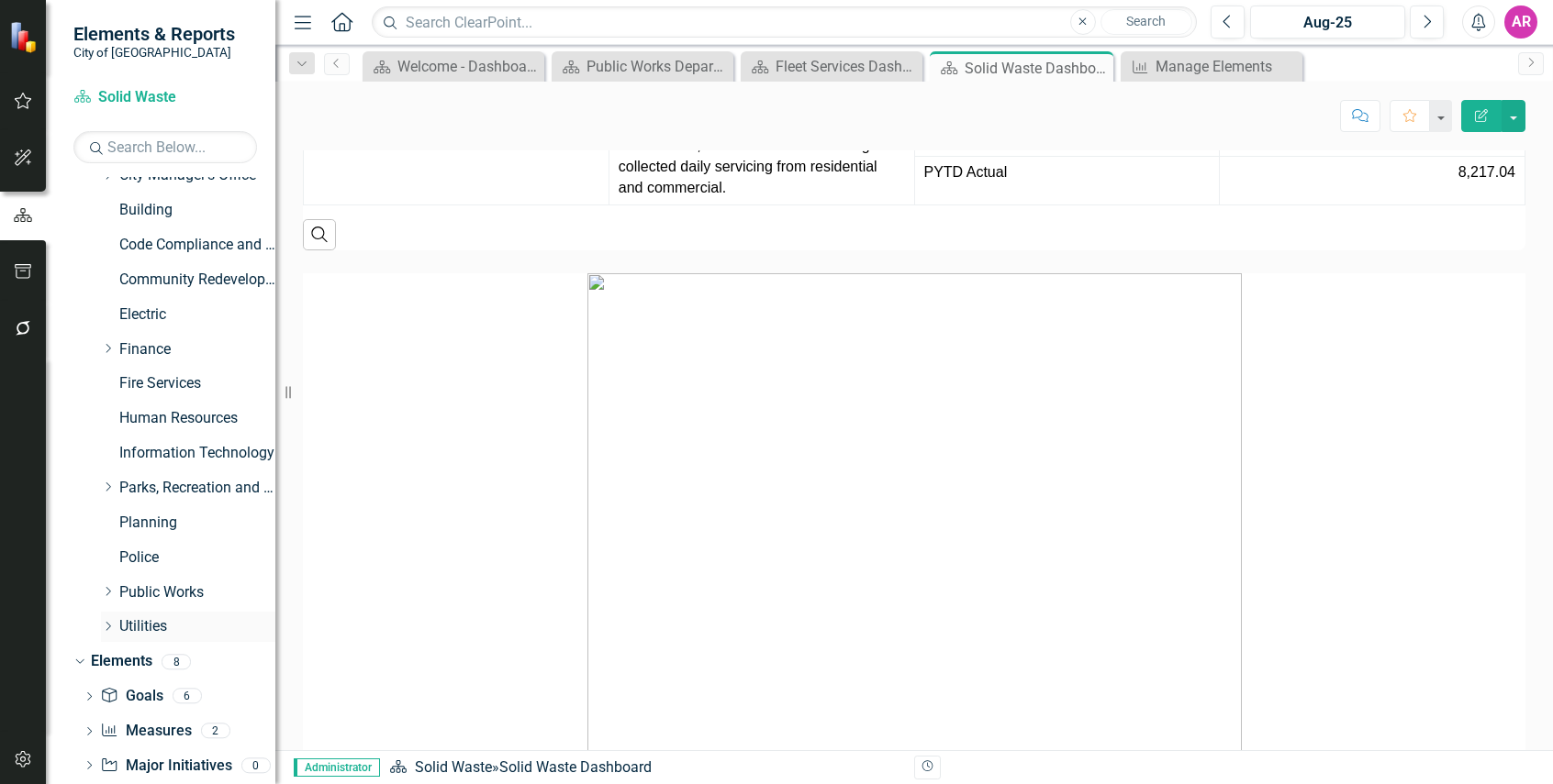
scroll to position [183, 0]
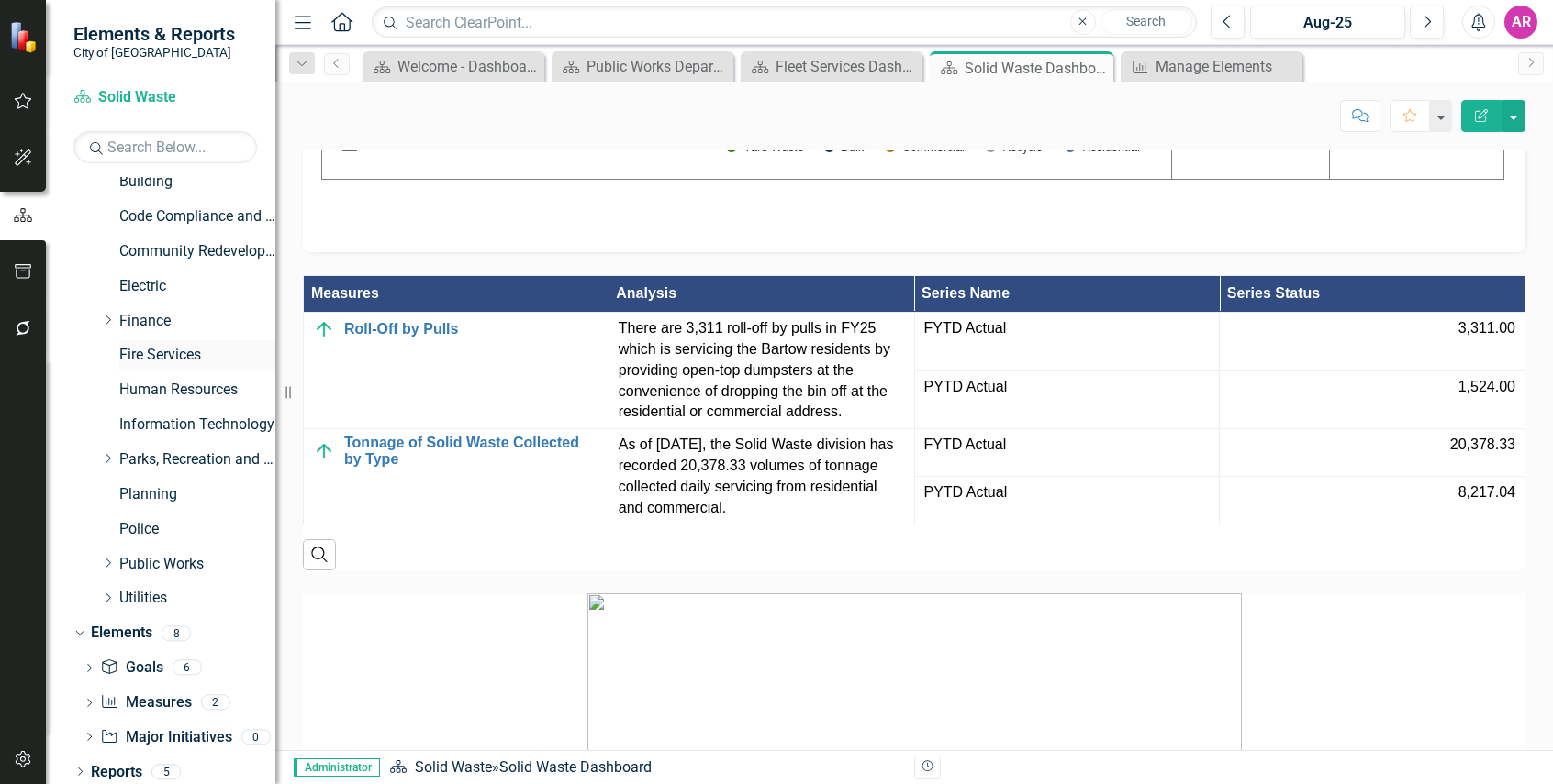
scroll to position [1467, 0]
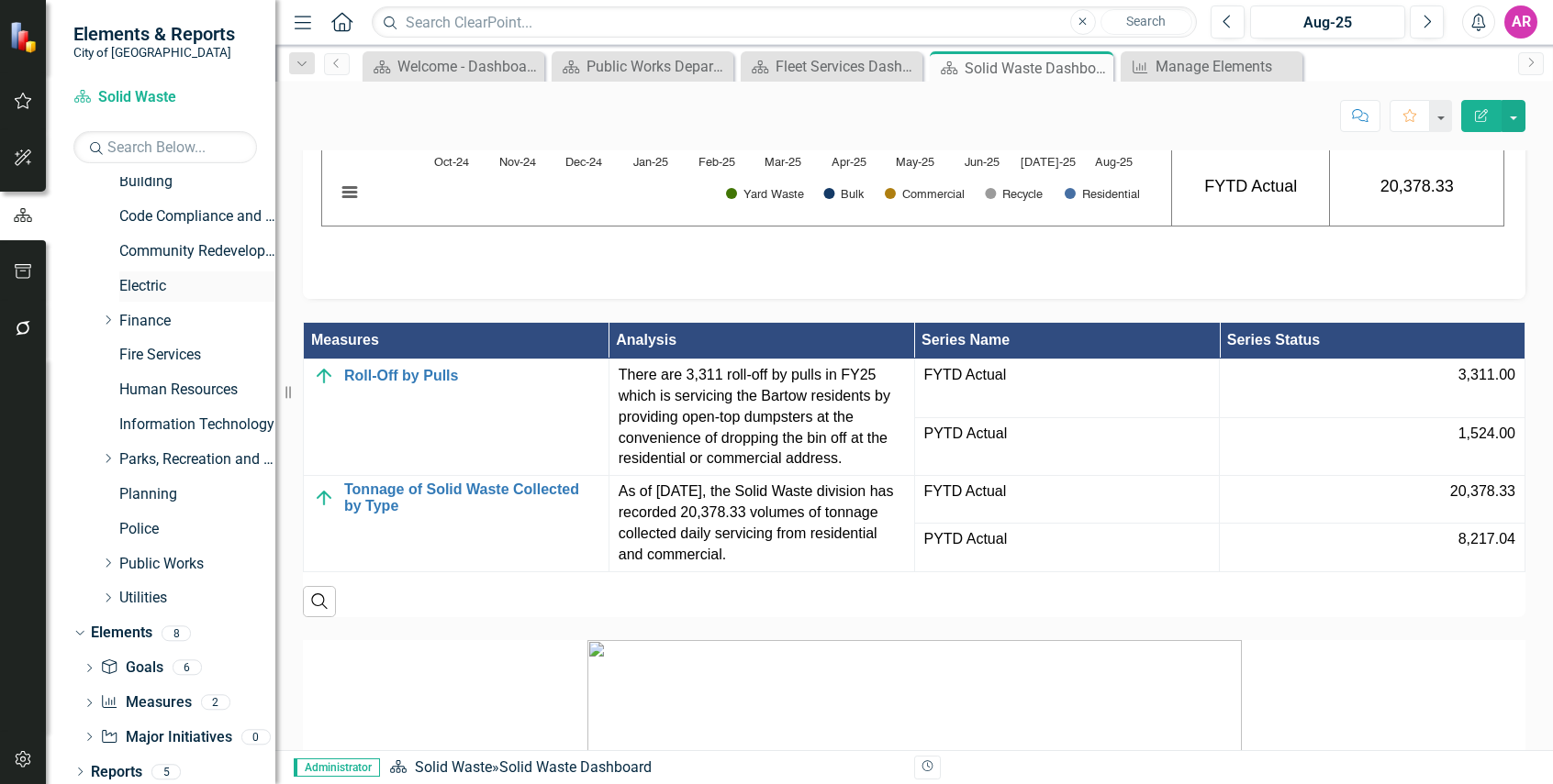
click at [142, 287] on link "Electric" at bounding box center [197, 287] width 156 height 22
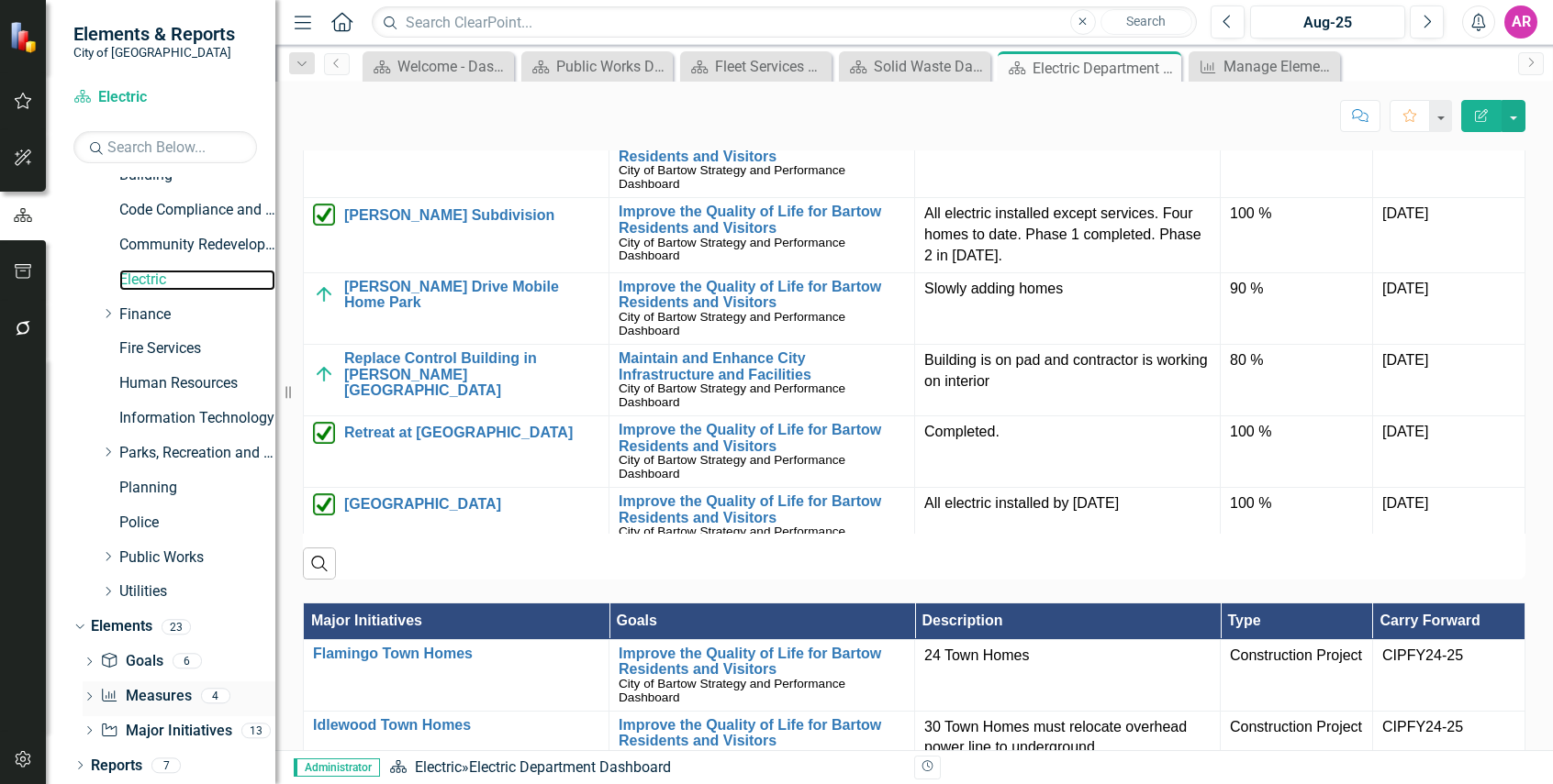
scroll to position [191, 0]
click at [179, 683] on div "Measure Measures" at bounding box center [145, 695] width 91 height 30
click at [161, 690] on link "Measure Measures" at bounding box center [145, 696] width 91 height 22
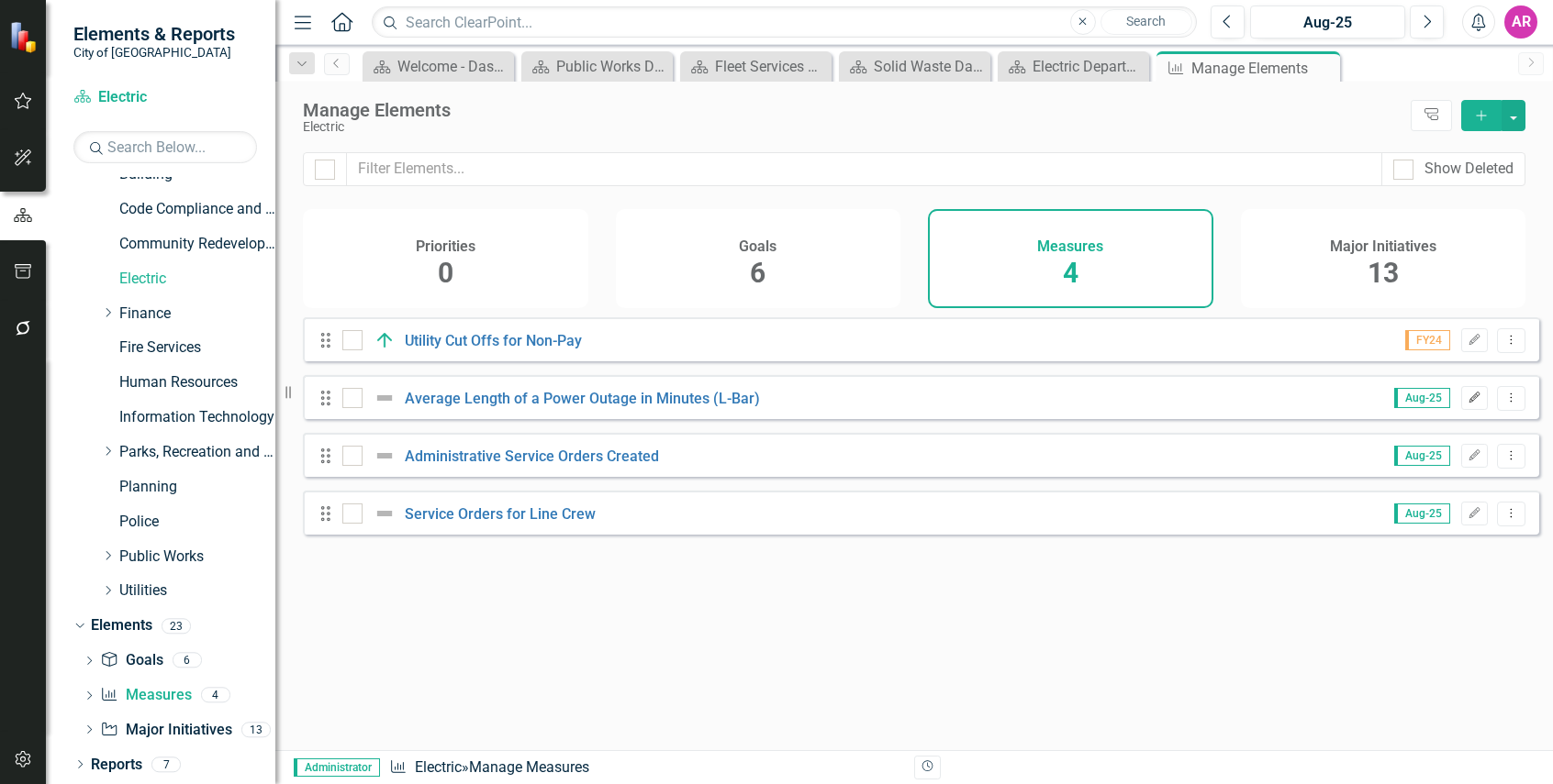
click at [1468, 404] on icon "Edit" at bounding box center [1475, 398] width 14 height 11
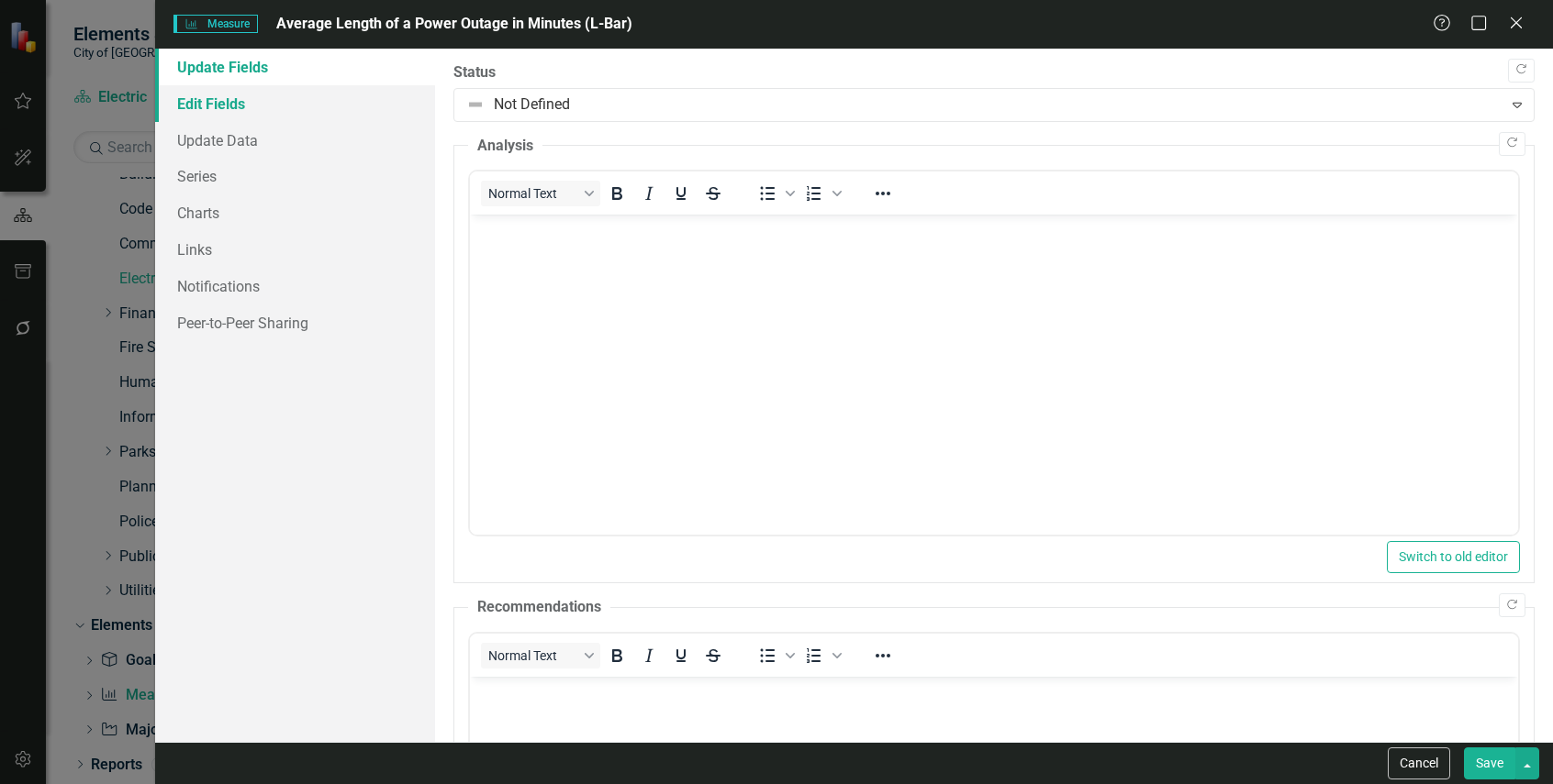
click at [323, 109] on link "Edit Fields" at bounding box center [294, 103] width 279 height 36
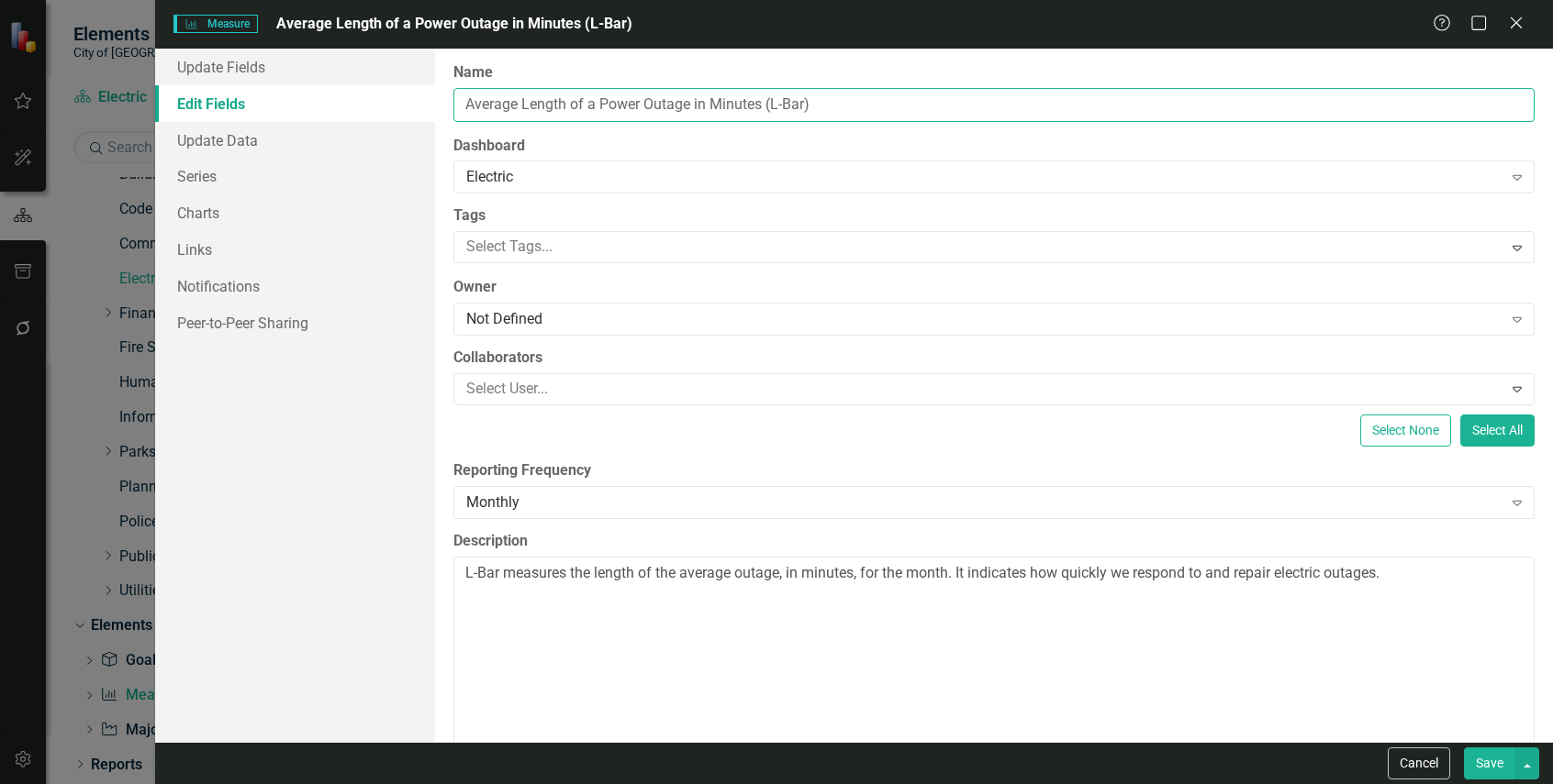
click at [807, 103] on input "Average Length of a Power Outage in Minutes (L-Bar)" at bounding box center [993, 105] width 1080 height 34
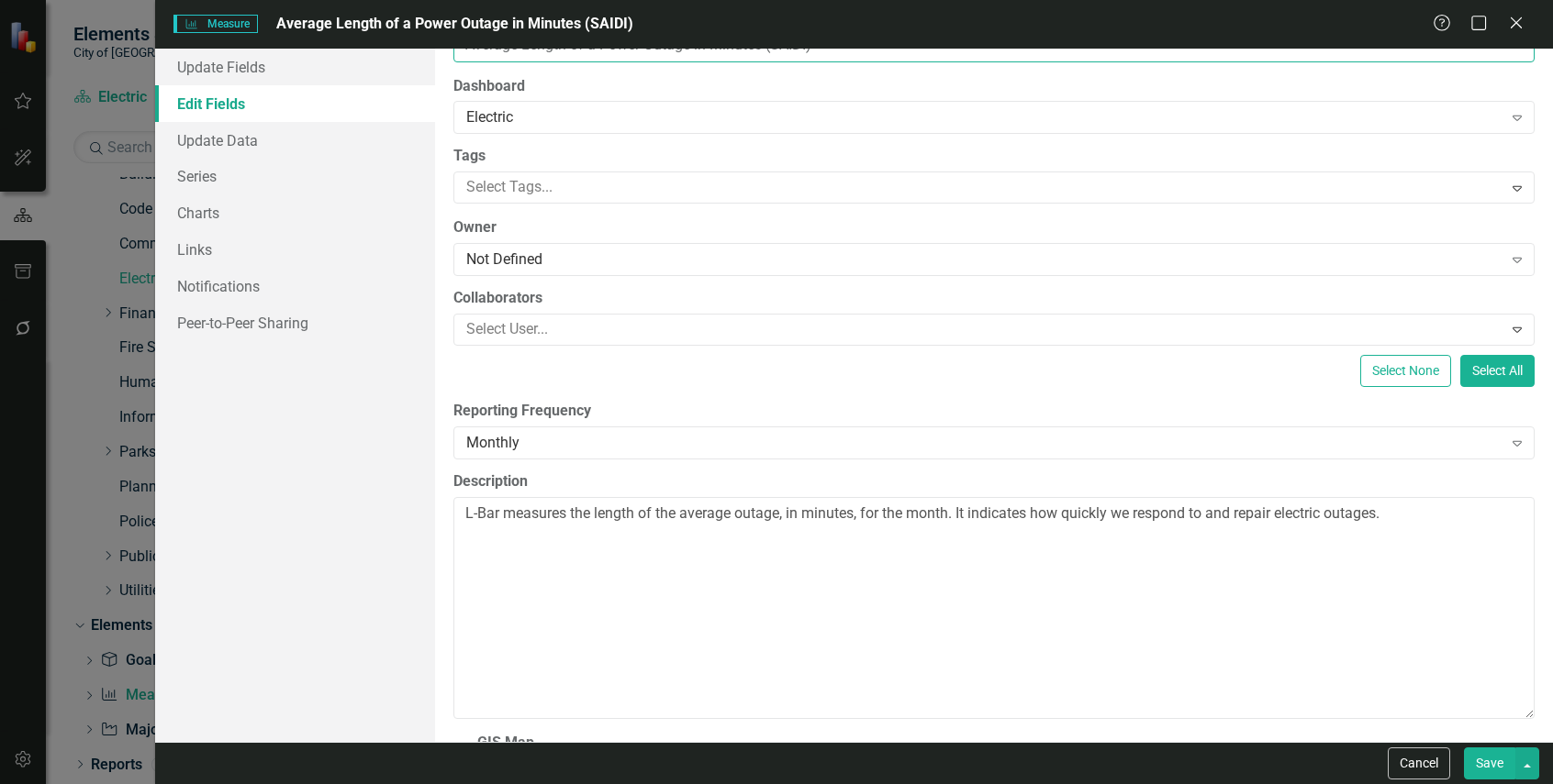
scroll to position [92, 0]
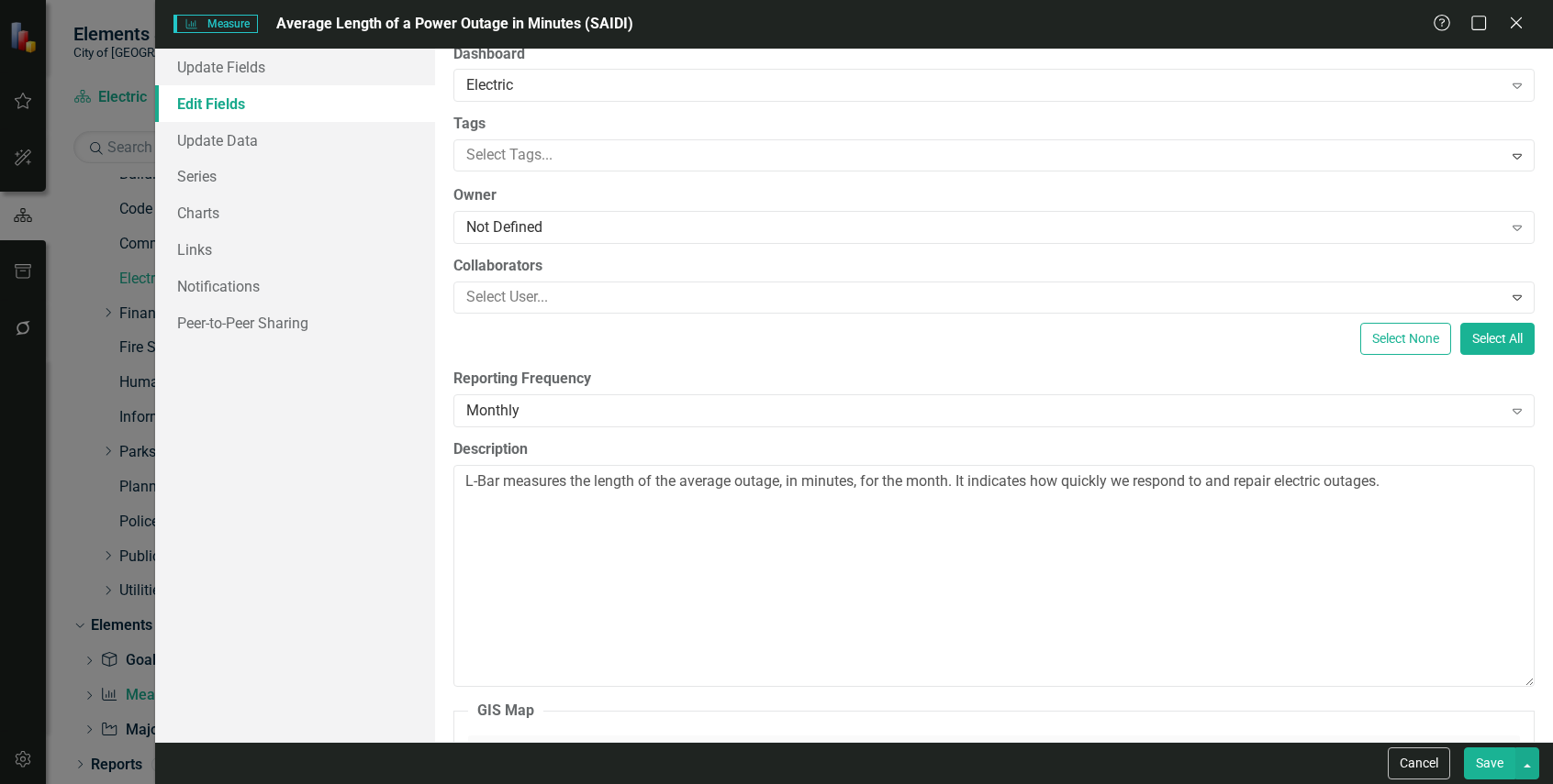
type input "Average Length of a Power Outage in Minutes (SAIDI)"
click at [1142, 550] on textarea "L-Bar measures the length of the average outage, in minutes, for the month. It …" at bounding box center [993, 576] width 1080 height 221
drag, startPoint x: 956, startPoint y: 482, endPoint x: 421, endPoint y: 472, distance: 535.1
click at [421, 472] on div "Update Fields Edit Fields Update Data Series Charts Links Notifications Peer-to…" at bounding box center [853, 396] width 1397 height 694
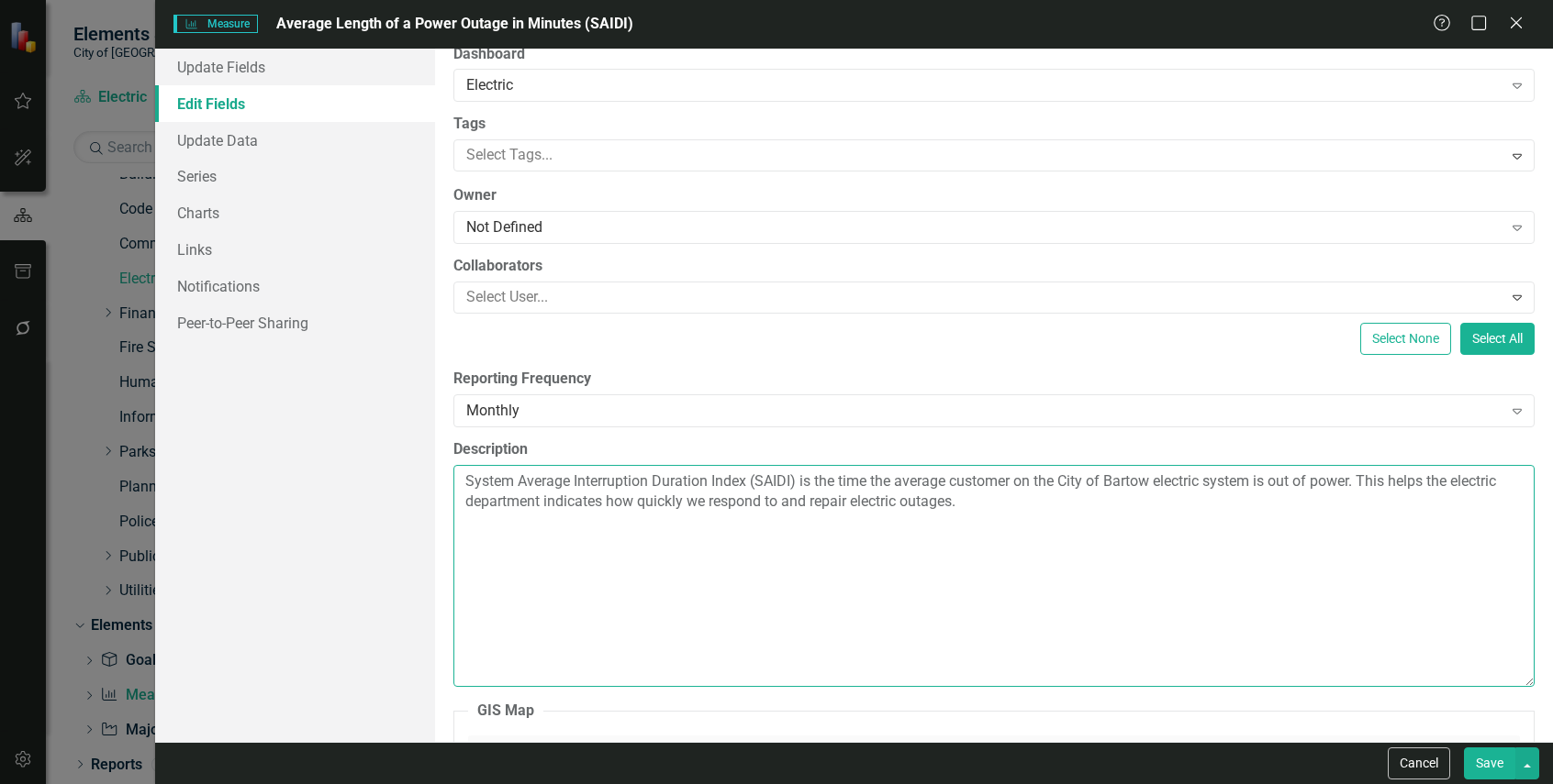
click at [577, 513] on textarea "System Average Interruption Duration Index (SAIDI) is the time the average cust…" at bounding box center [993, 576] width 1080 height 221
click at [600, 501] on textarea "System Average Interruption Duration Index (SAIDI) is the time the average cust…" at bounding box center [993, 576] width 1080 height 221
click at [1008, 502] on textarea "System Average Interruption Duration Index (SAIDI) is the time the average cust…" at bounding box center [993, 576] width 1080 height 221
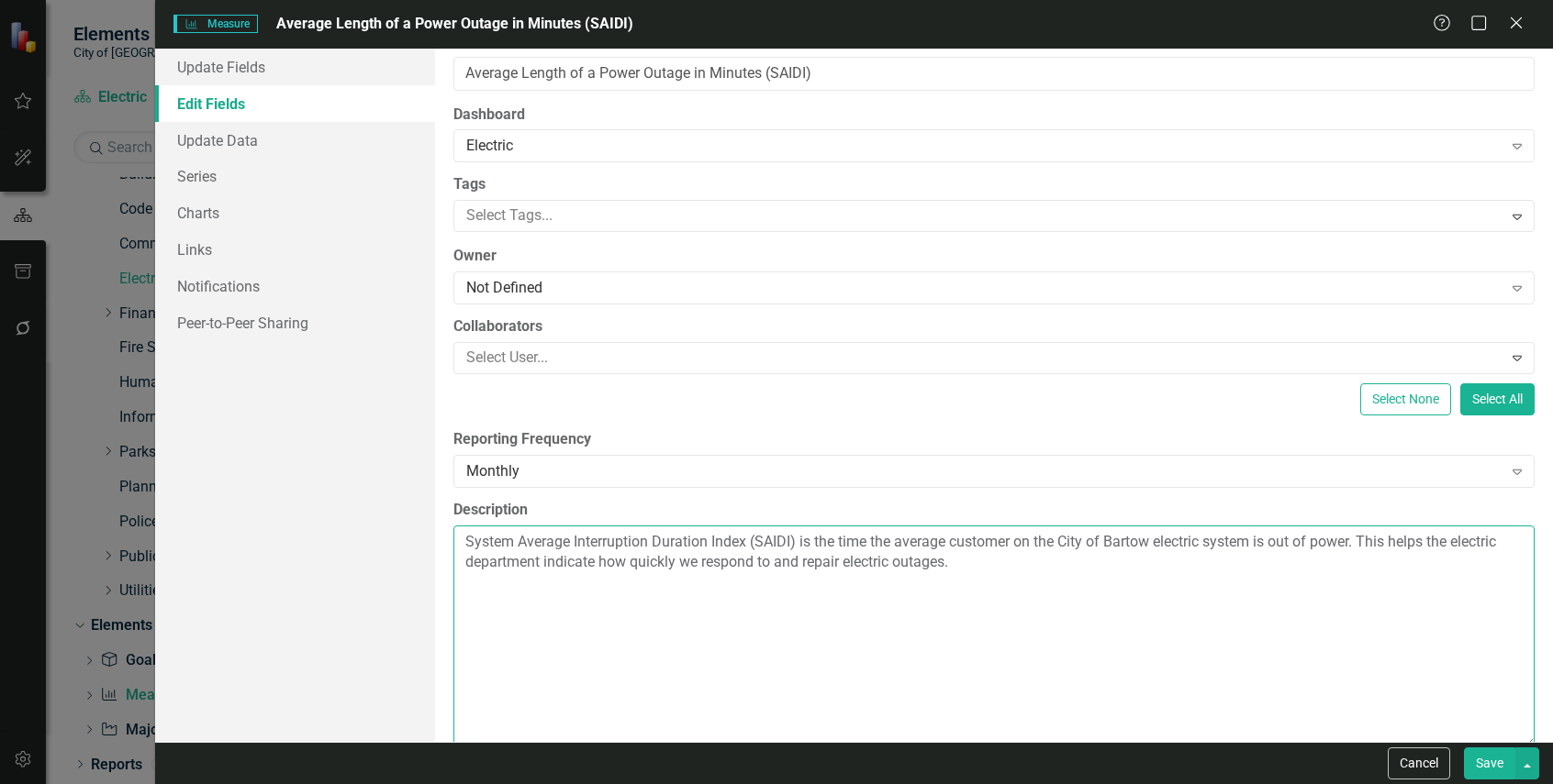
scroll to position [0, 0]
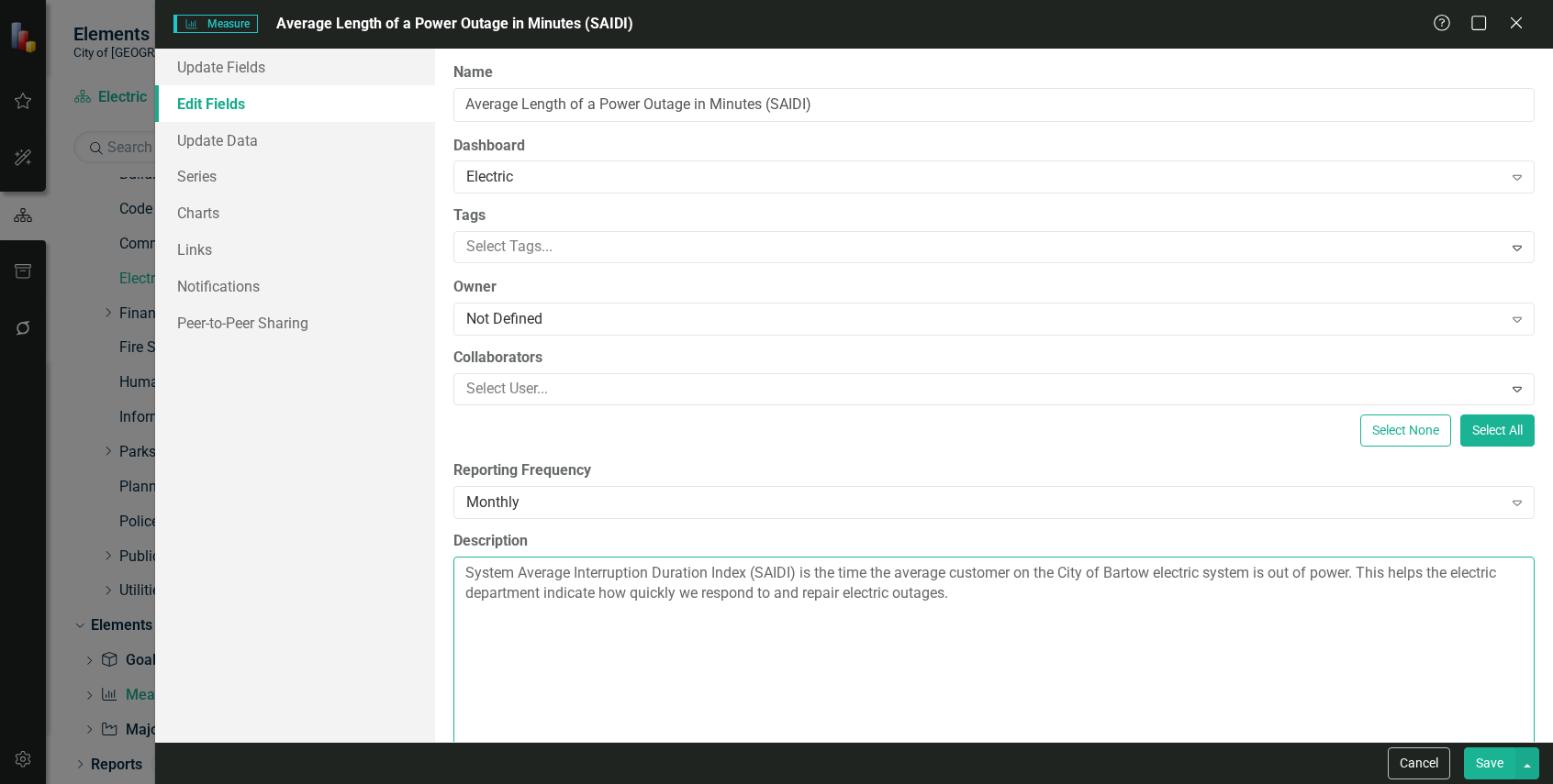
type textarea "System Average Interruption Duration Index (SAIDI) is the time the average cust…"
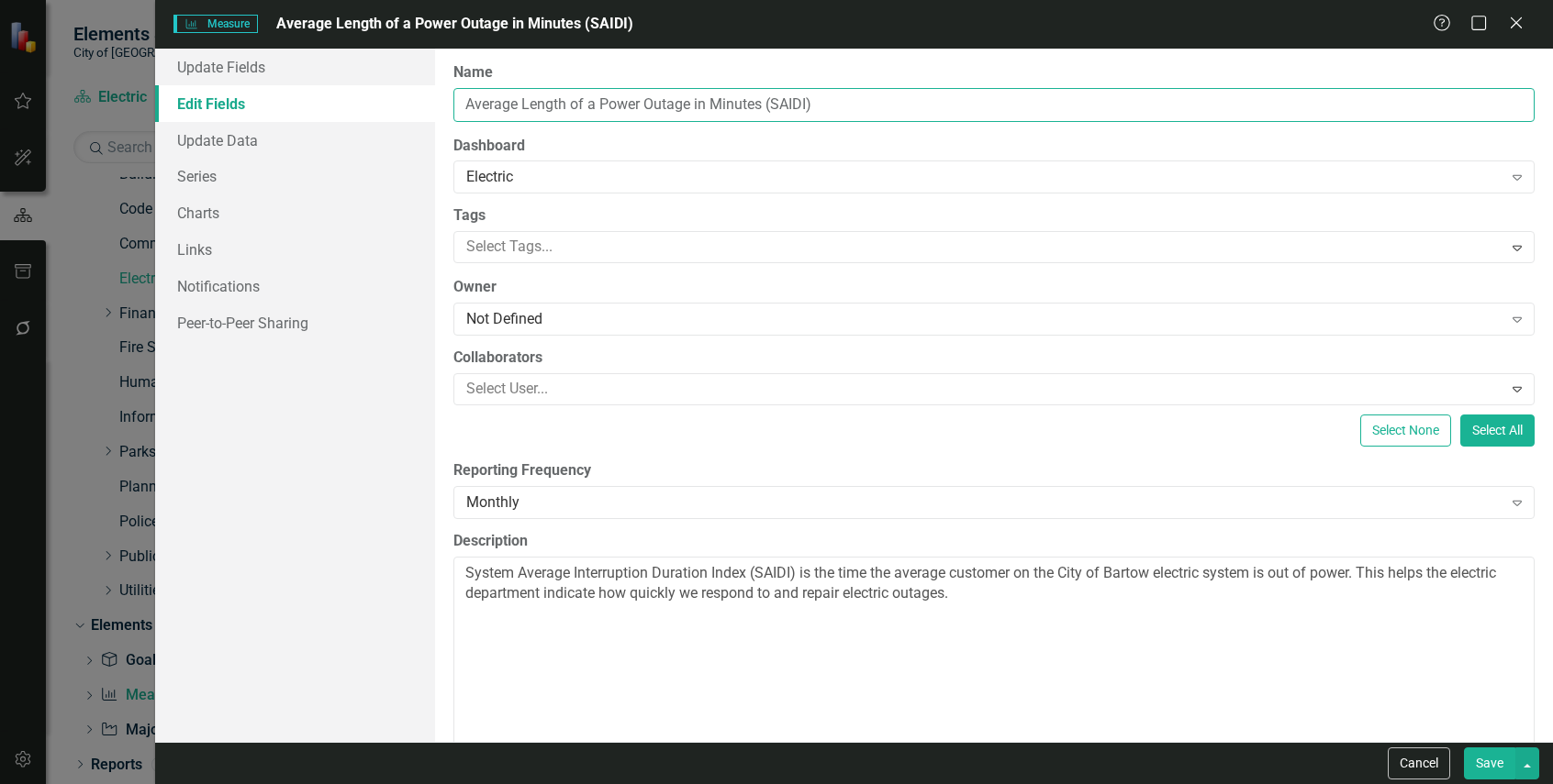
click at [763, 99] on input "Average Length of a Power Outage in Minutes (SAIDI)" at bounding box center [993, 105] width 1080 height 34
click at [886, 108] on input "Average Length of a Power Outage in Minutes (SAIDI)" at bounding box center [993, 105] width 1080 height 34
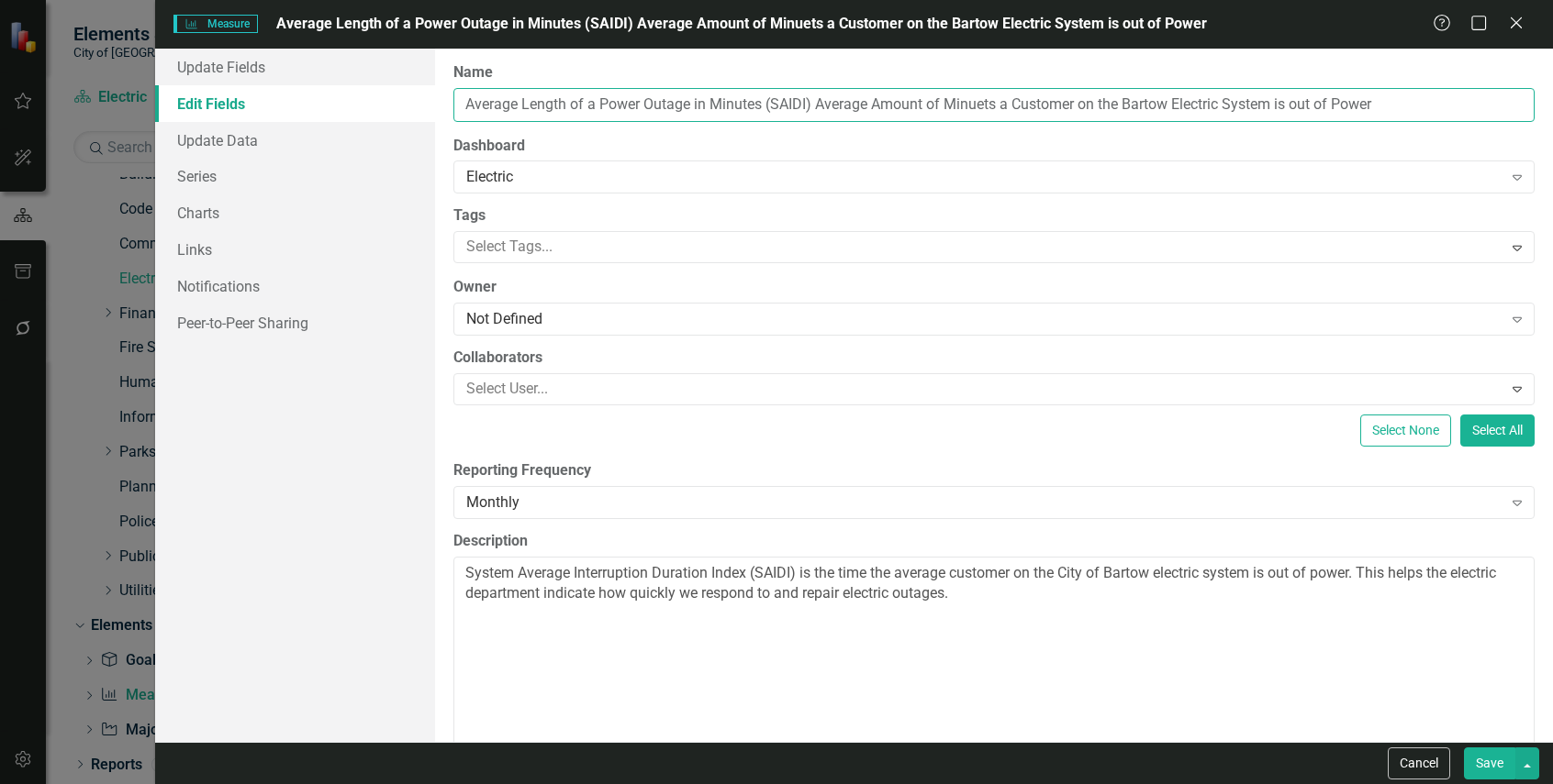
click at [812, 105] on input "Average Length of a Power Outage in Minutes (SAIDI) Average Amount of Minuets a…" at bounding box center [993, 105] width 1080 height 34
drag, startPoint x: 819, startPoint y: 105, endPoint x: 373, endPoint y: 112, distance: 446.1
click at [373, 112] on div "Update Fields Edit Fields Update Data Series Charts Links Notifications Peer-to…" at bounding box center [853, 396] width 1397 height 694
click at [1131, 97] on input "Average Amount of Minuets a Customer on the Bartow Electric System is out of Po…" at bounding box center [993, 105] width 1080 height 34
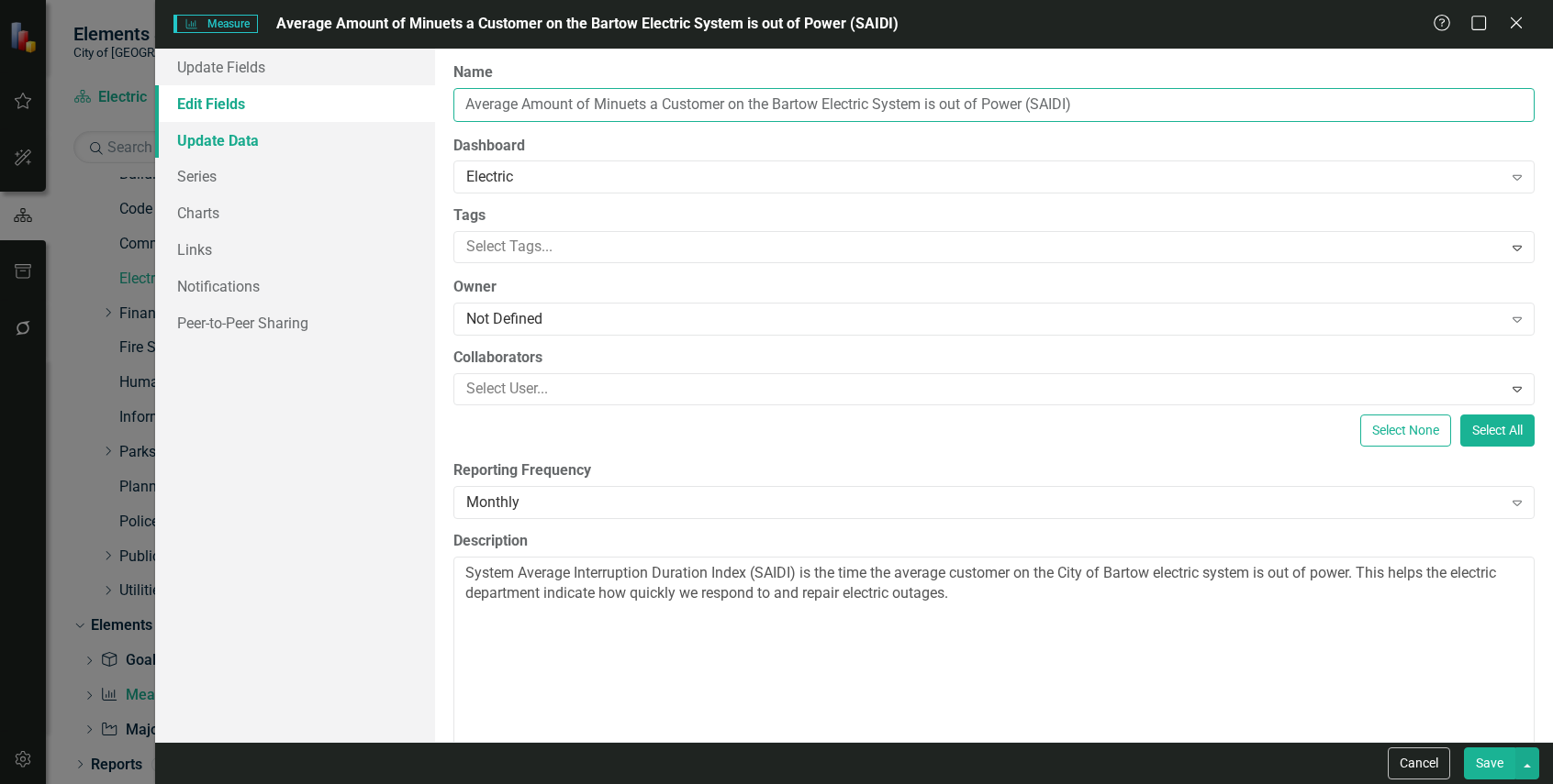
type input "Average Amount of Minuets a Customer on the Bartow Electric System is out of Po…"
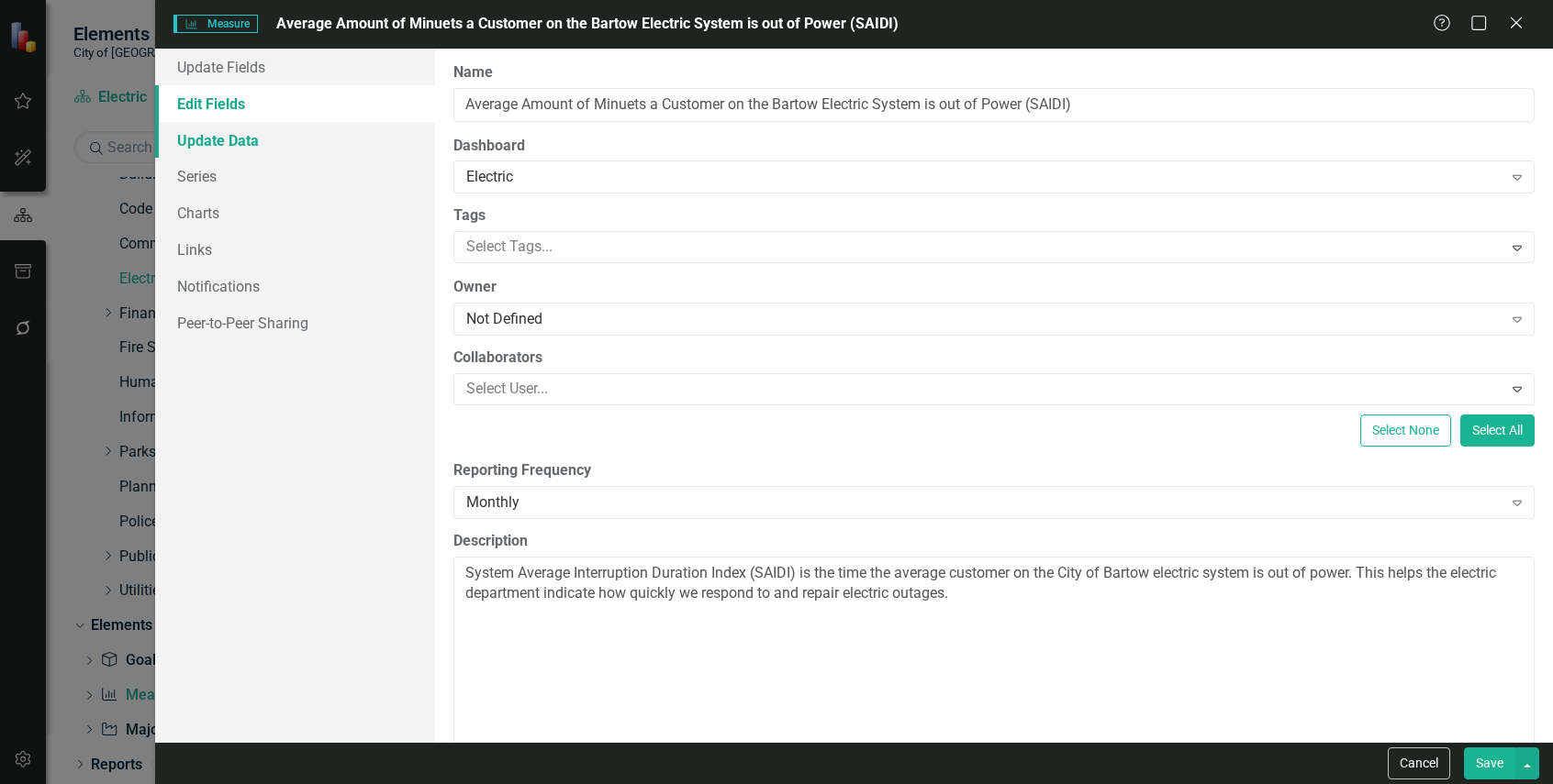
click at [302, 130] on link "Update Data" at bounding box center [294, 139] width 279 height 36
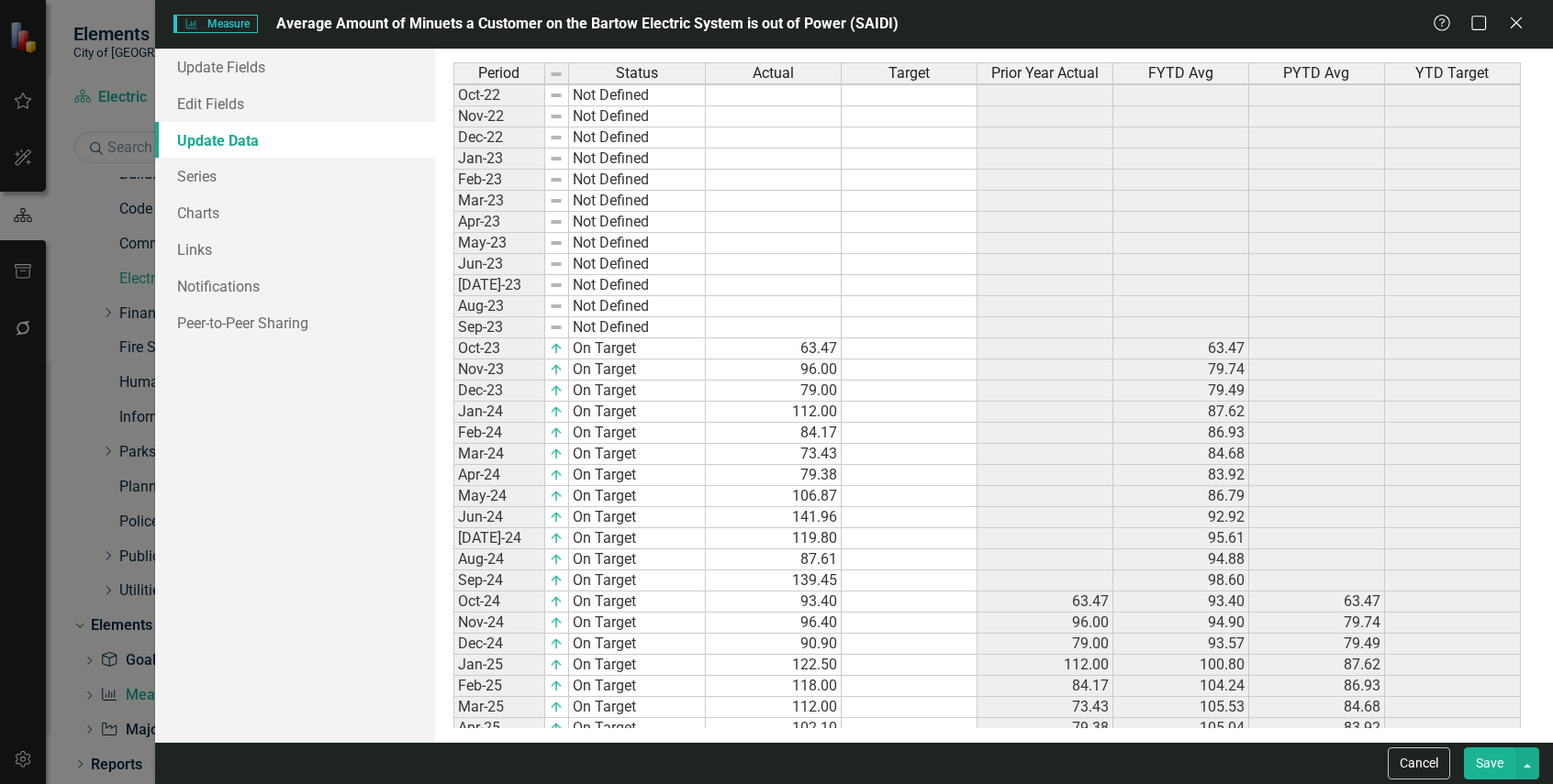
scroll to position [183, 0]
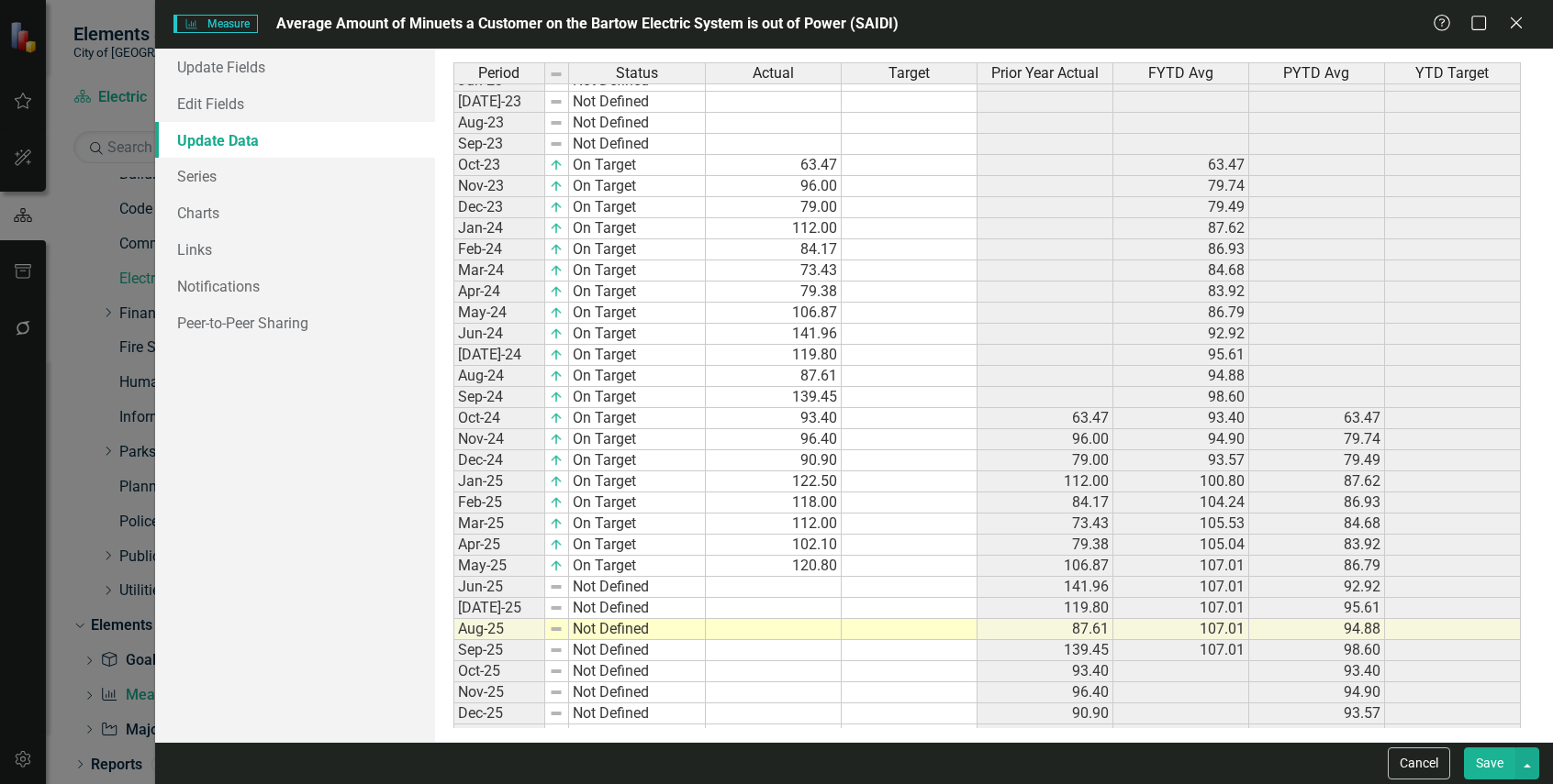
click at [823, 167] on td "63.47" at bounding box center [774, 166] width 136 height 22
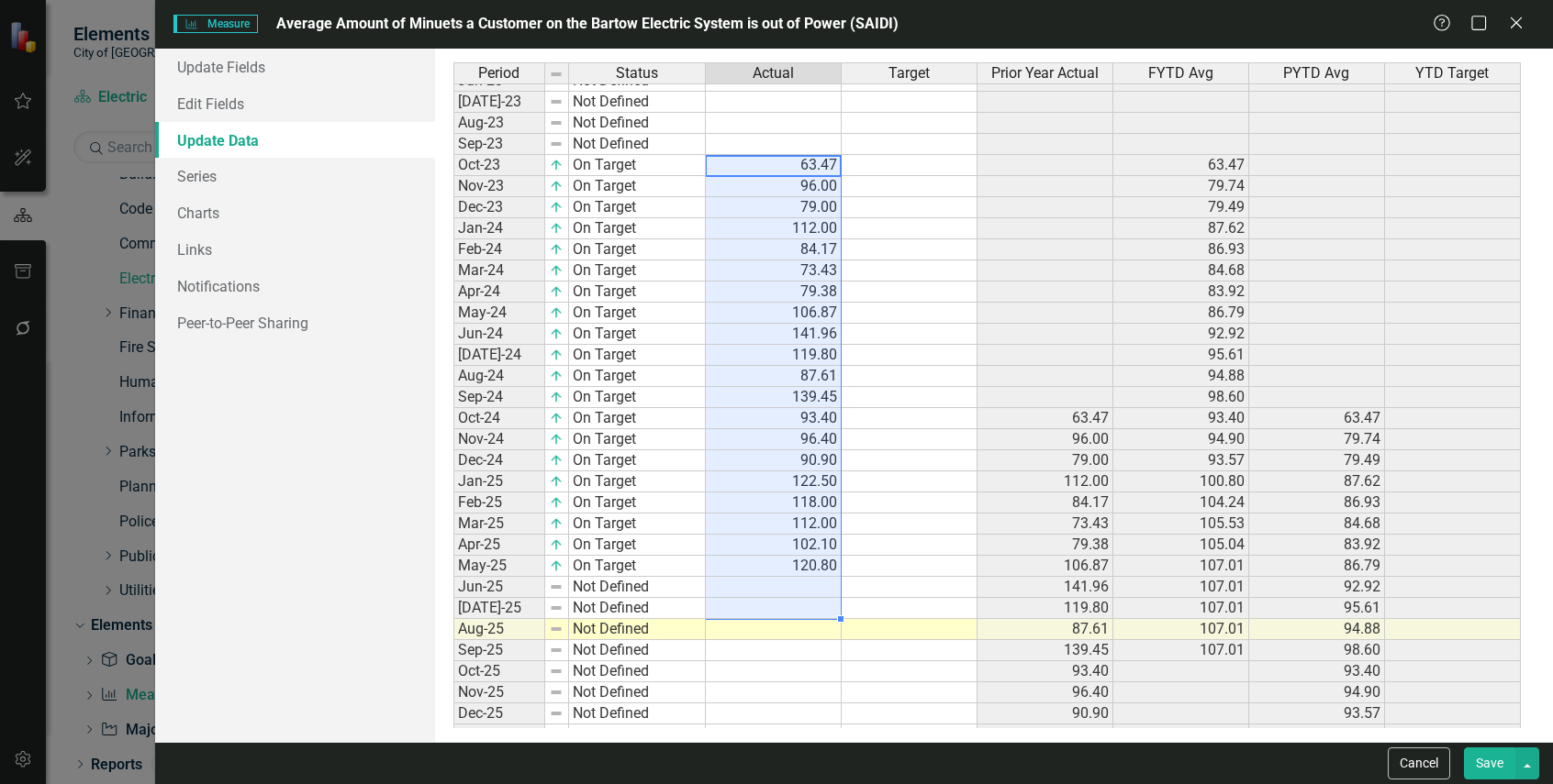
drag, startPoint x: 818, startPoint y: 167, endPoint x: 809, endPoint y: 600, distance: 433.1
click at [809, 600] on tbody "Oct-22 Not Defined Nov-22 Not Defined Dec-22 Not Defined Jan-23 Not Defined Feb…" at bounding box center [986, 428] width 1067 height 1055
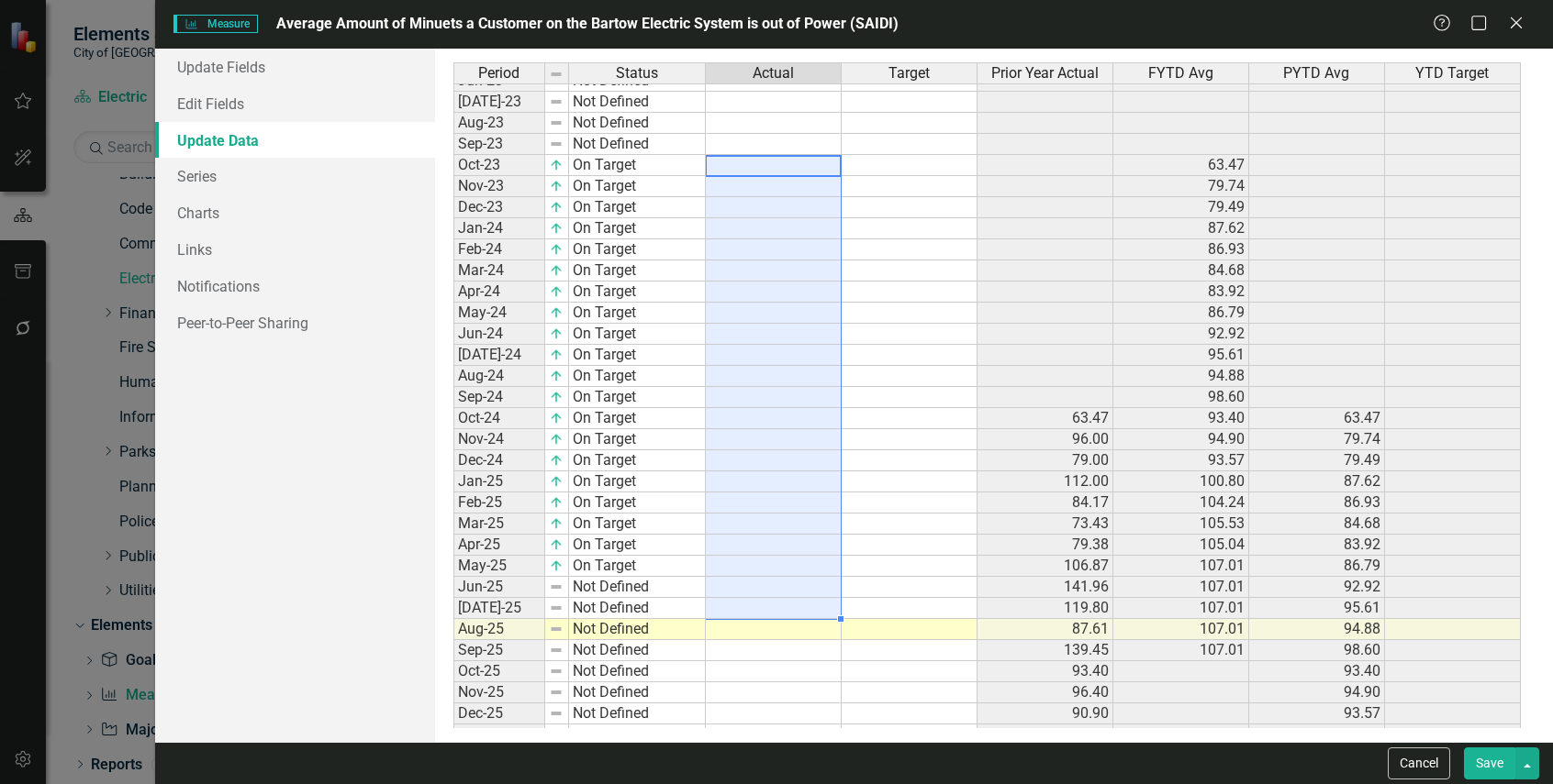
click at [820, 165] on td at bounding box center [774, 166] width 136 height 22
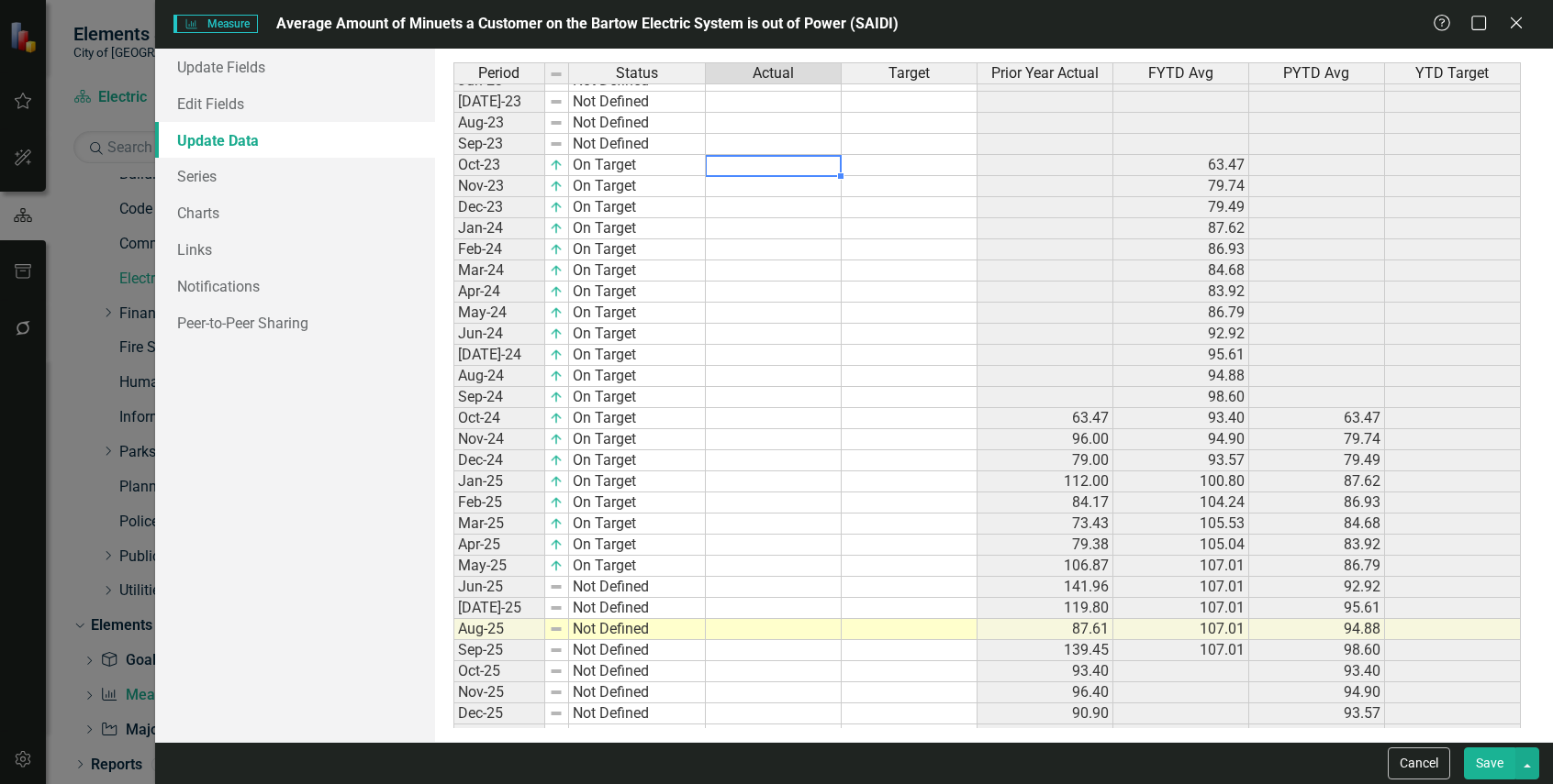
click at [820, 165] on td at bounding box center [774, 166] width 136 height 22
type textarea "0.38"
type textarea "0.56"
type textarea "."
type textarea "0.34"
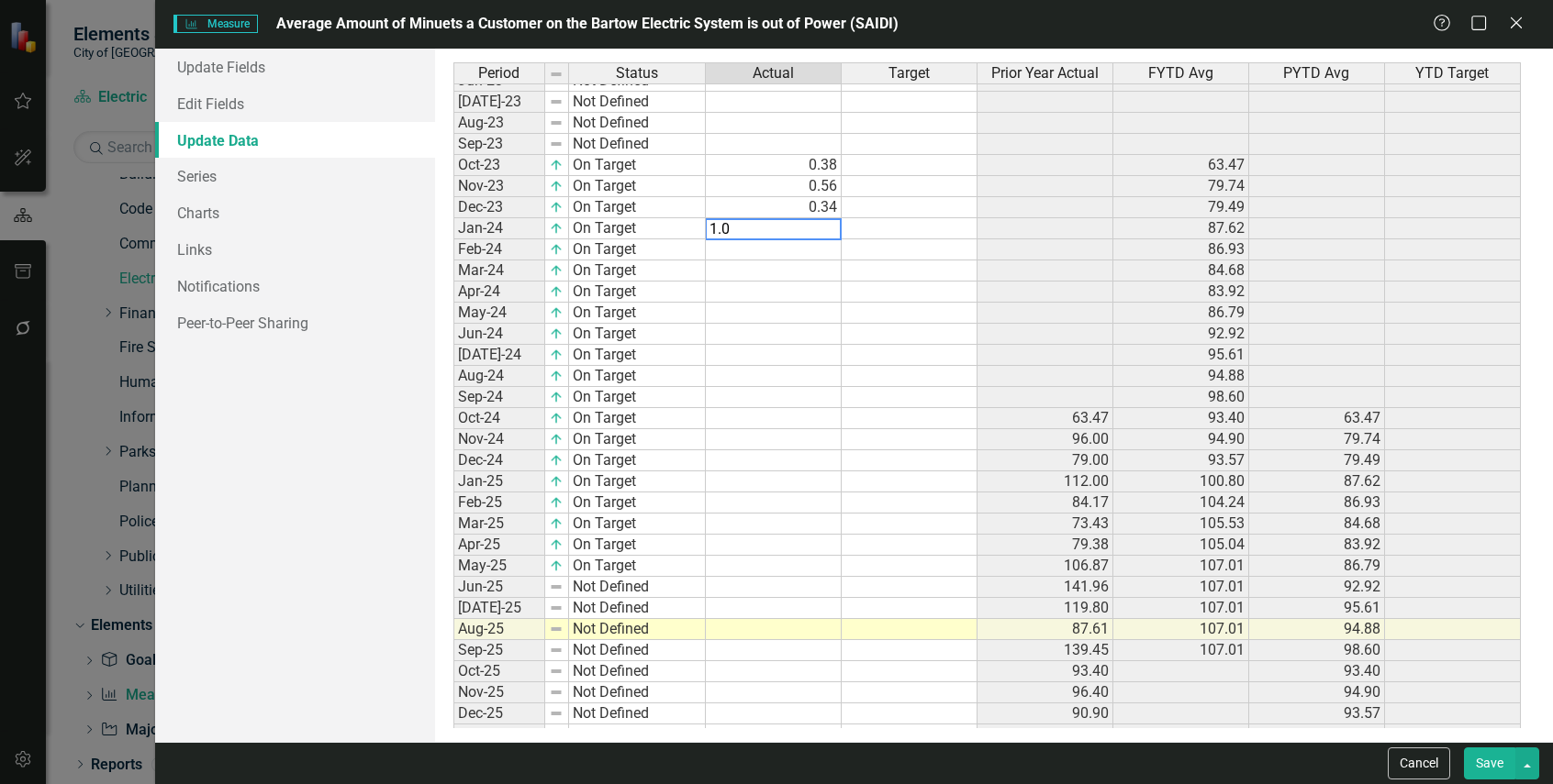
type textarea "1.05"
type textarea "10.39"
type textarea "0.81"
type textarea "0.61"
type textarea "1.31"
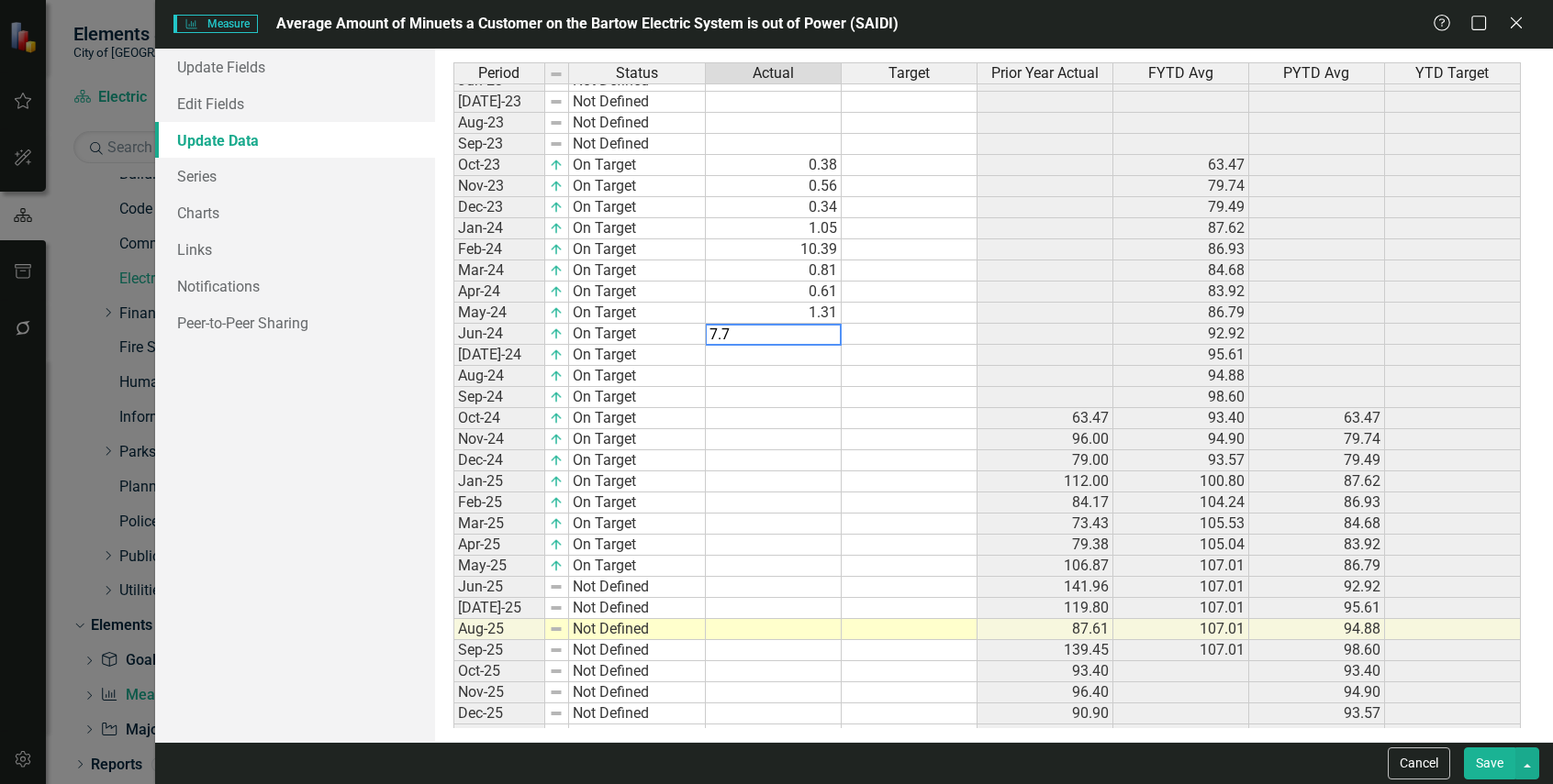
type textarea "7.70"
type textarea "1.68"
type textarea "0.27"
click at [797, 403] on td at bounding box center [774, 398] width 136 height 22
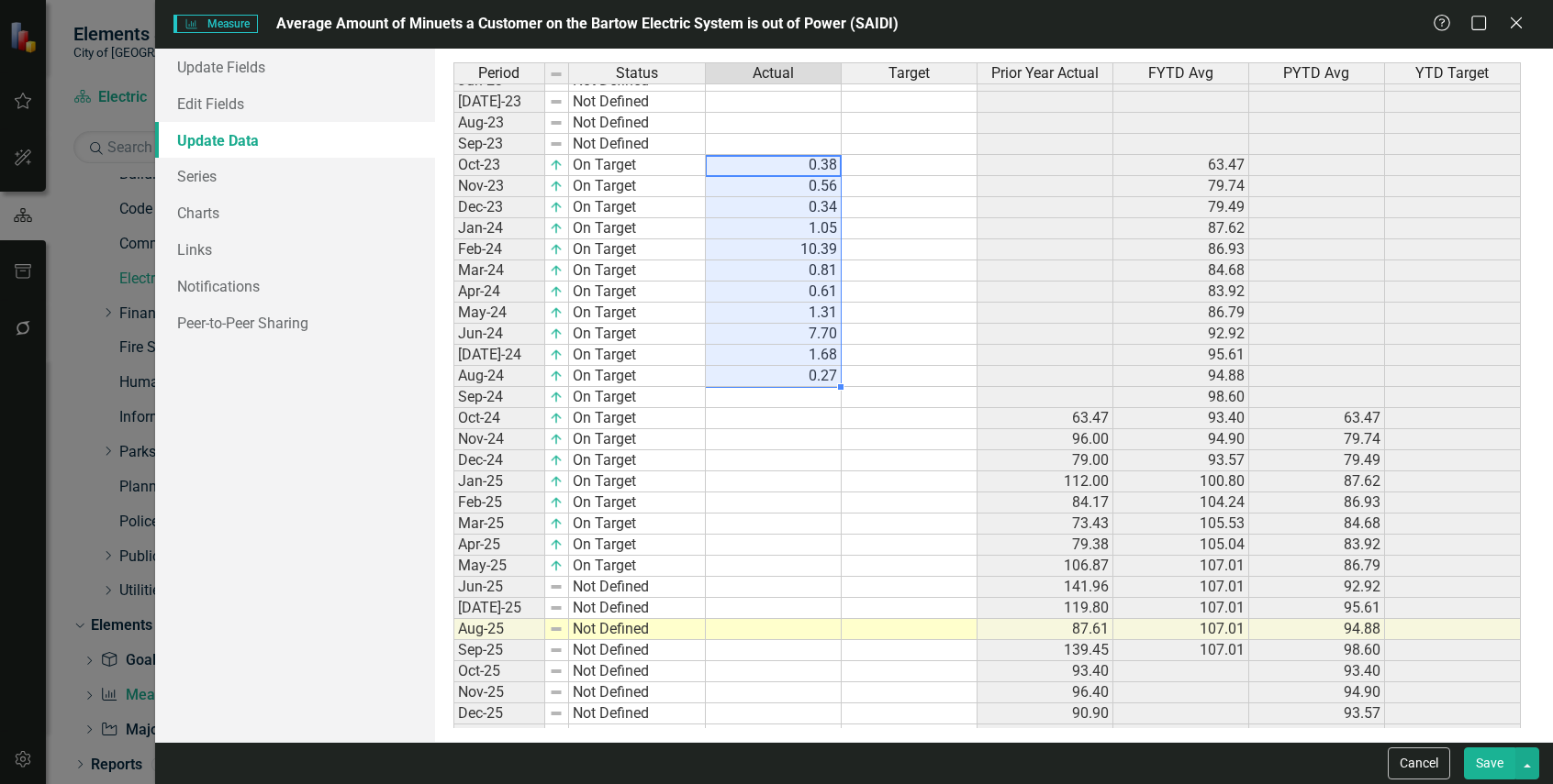
drag, startPoint x: 824, startPoint y: 162, endPoint x: 809, endPoint y: 373, distance: 211.5
click at [809, 373] on tbody "Oct-22 Not Defined Nov-22 Not Defined Dec-22 Not Defined Jan-23 Not Defined Feb…" at bounding box center [986, 428] width 1067 height 1055
click at [794, 401] on td at bounding box center [774, 398] width 136 height 22
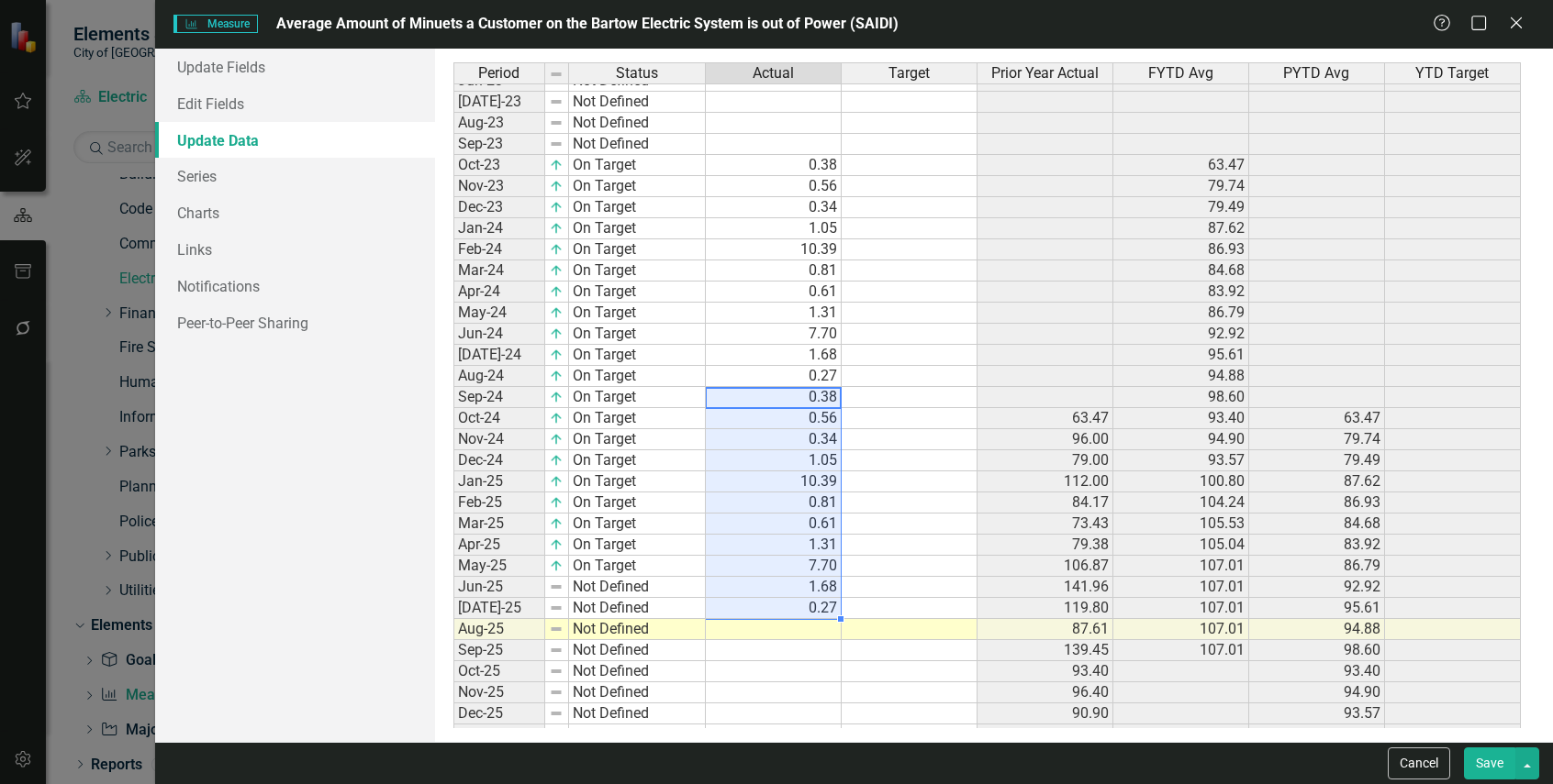
type textarea "0.38"
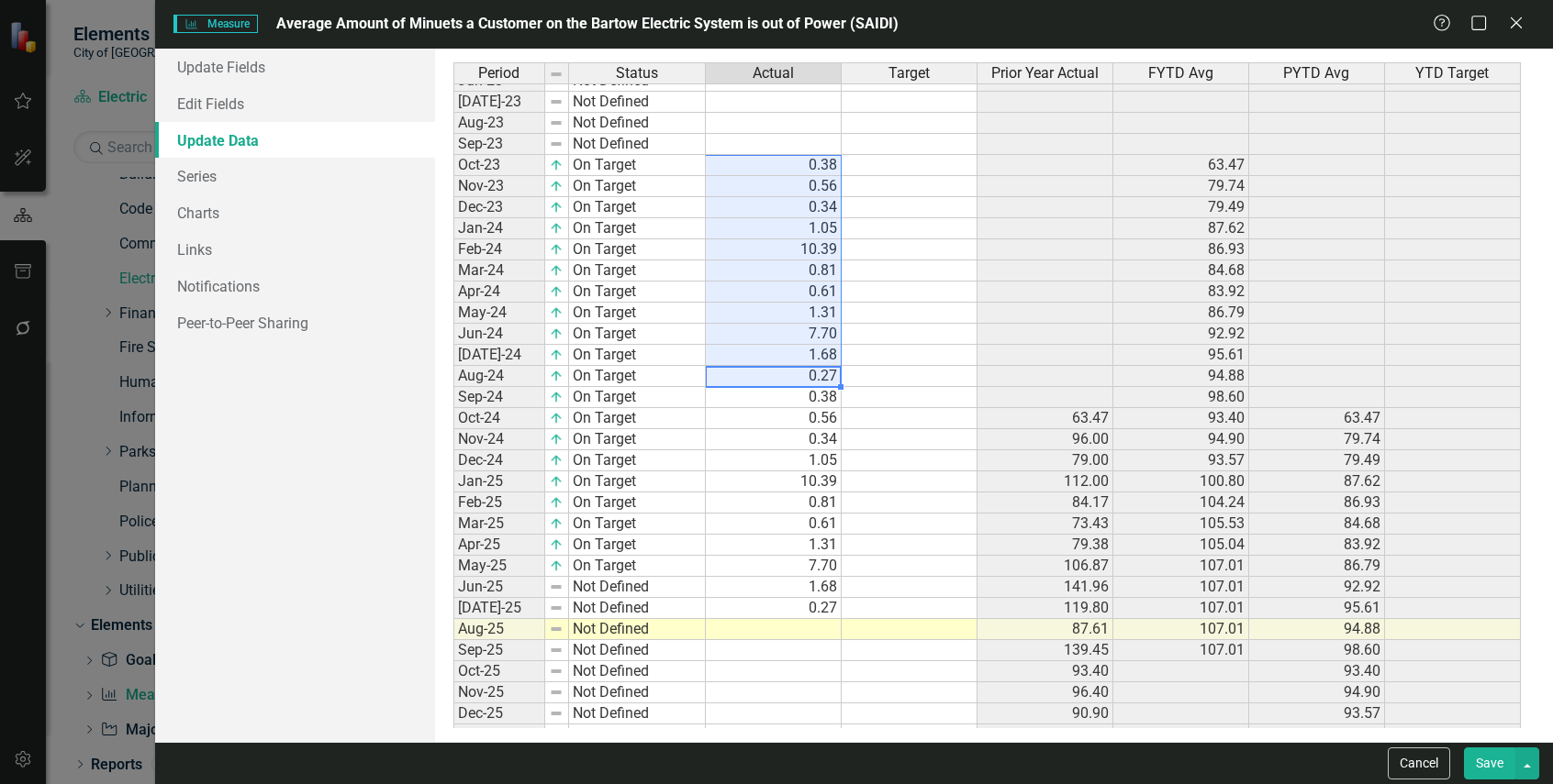
drag, startPoint x: 798, startPoint y: 374, endPoint x: 804, endPoint y: 171, distance: 203.1
click at [804, 171] on tbody "Oct-22 Not Defined Nov-22 Not Defined Dec-22 Not Defined Jan-23 Not Defined Feb…" at bounding box center [986, 428] width 1067 height 1055
click at [806, 378] on td at bounding box center [774, 376] width 136 height 22
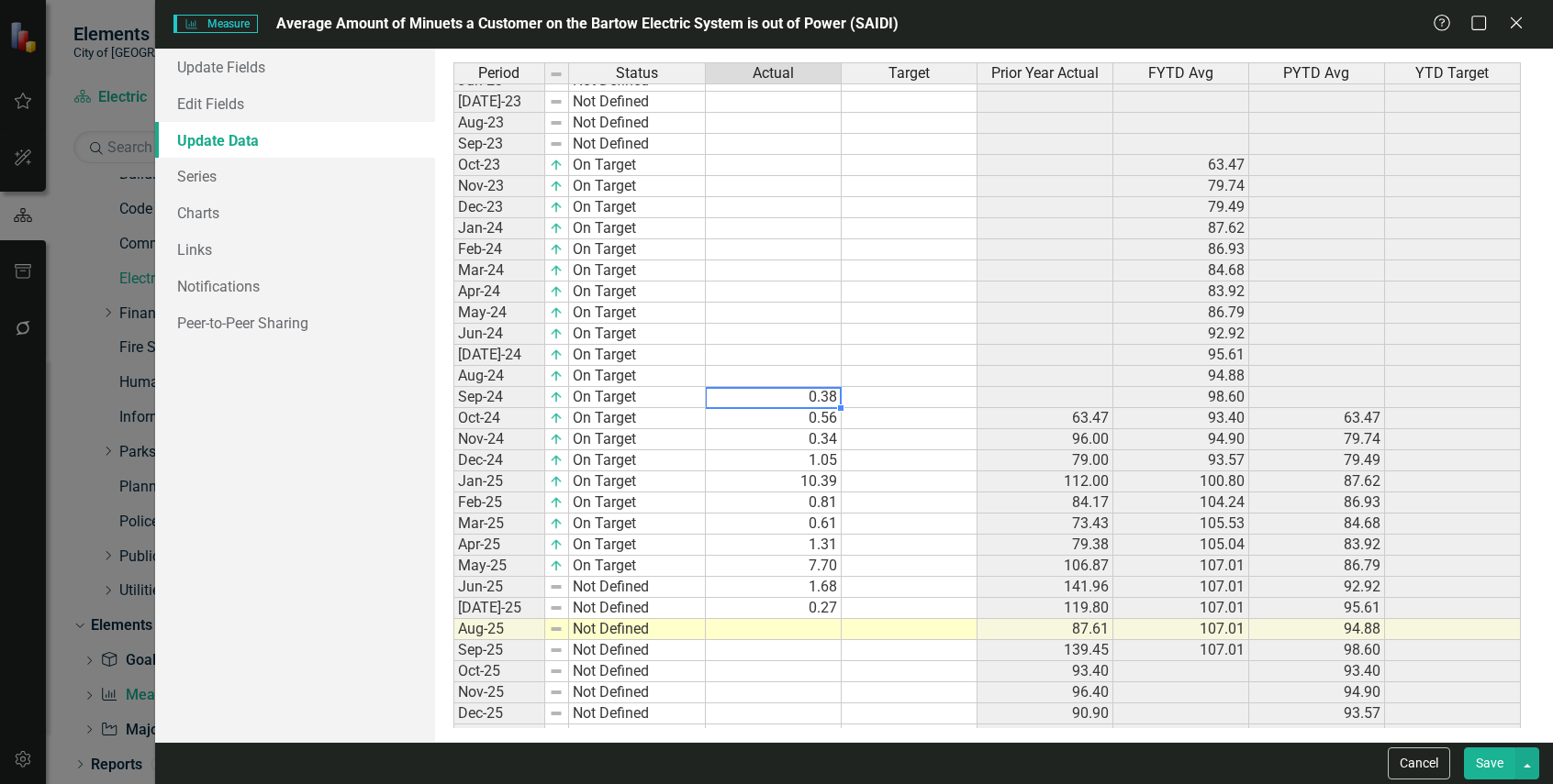
click at [802, 404] on td "0.38" at bounding box center [774, 398] width 136 height 22
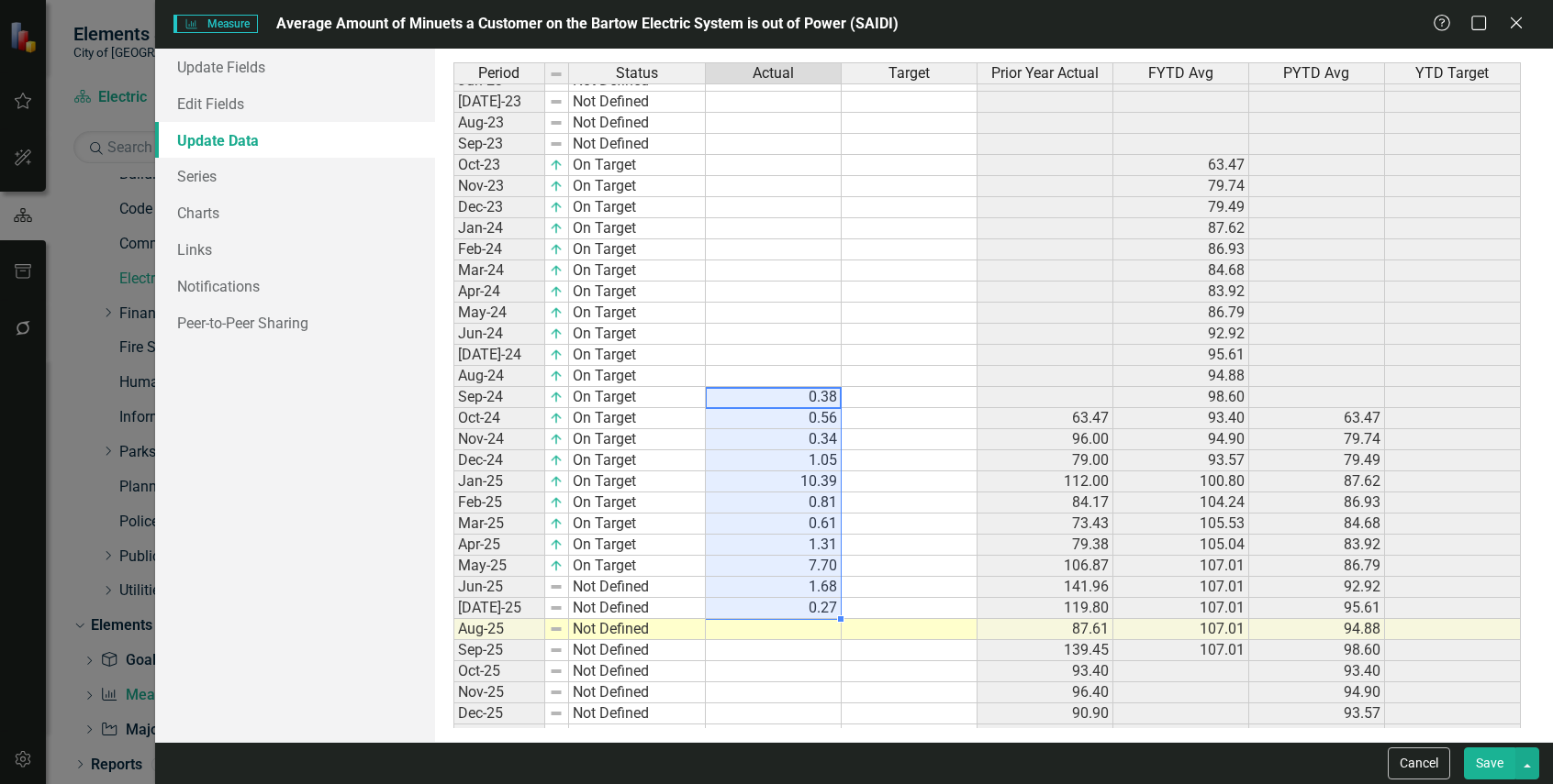
drag, startPoint x: 807, startPoint y: 394, endPoint x: 806, endPoint y: 608, distance: 214.0
click at [806, 608] on tbody "Oct-22 Not Defined Nov-22 Not Defined Dec-22 Not Defined Jan-23 Not Defined Feb…" at bounding box center [986, 428] width 1067 height 1055
click at [794, 420] on td at bounding box center [774, 418] width 136 height 22
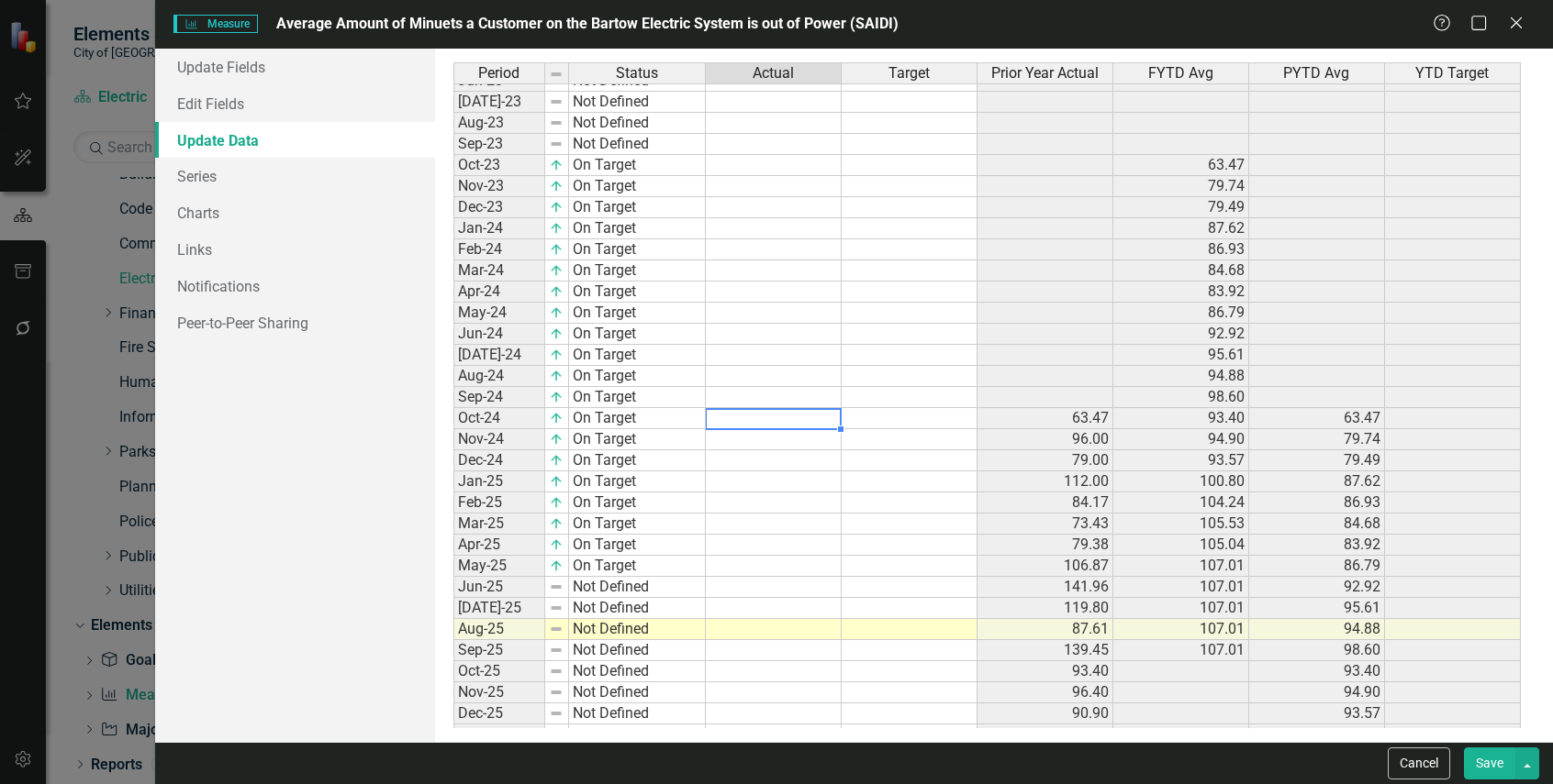
type textarea "0.38"
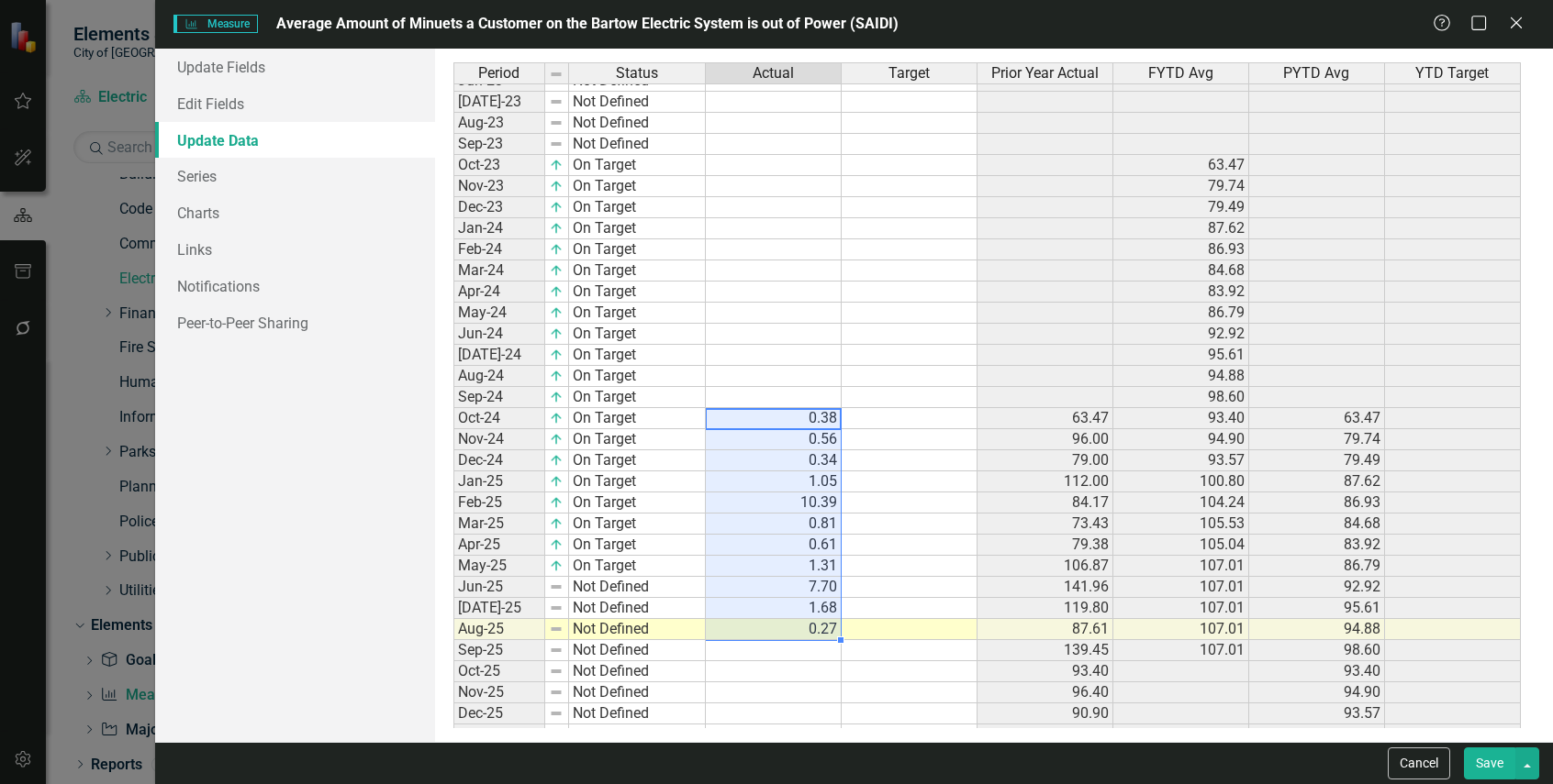
click at [877, 480] on td at bounding box center [909, 482] width 136 height 22
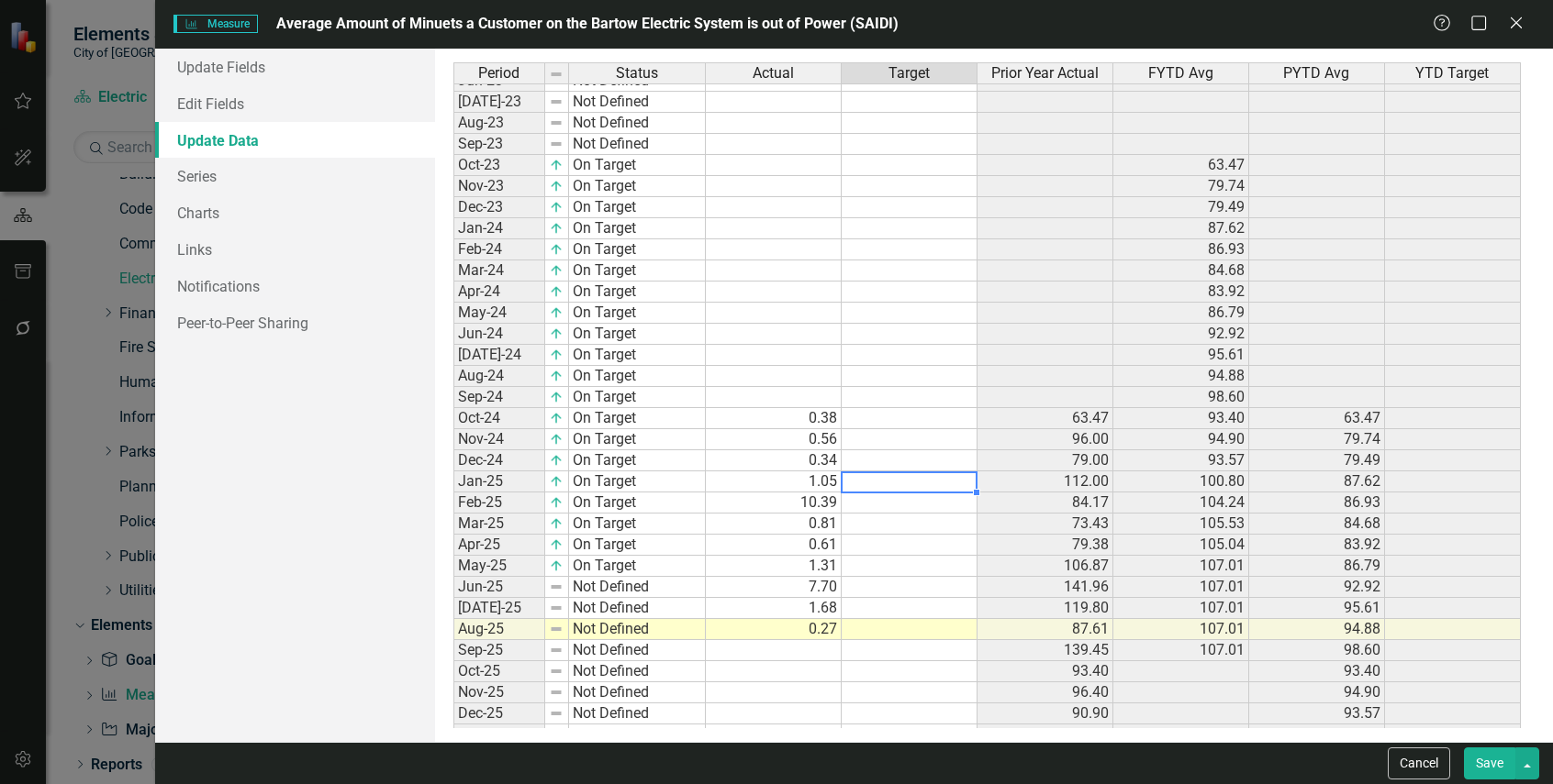
scroll to position [92, 0]
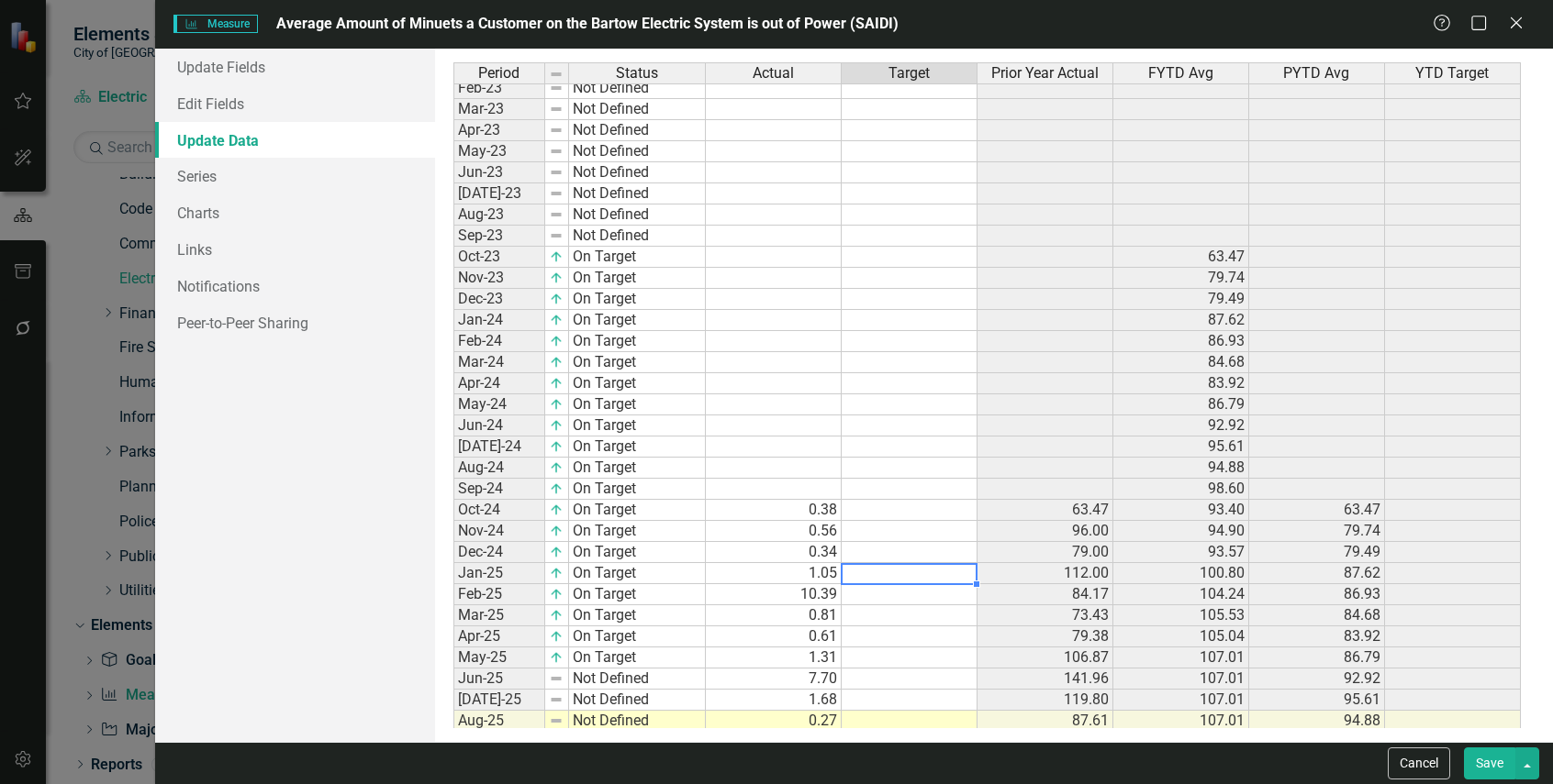
click at [639, 234] on td "Not Defined" at bounding box center [636, 236] width 136 height 22
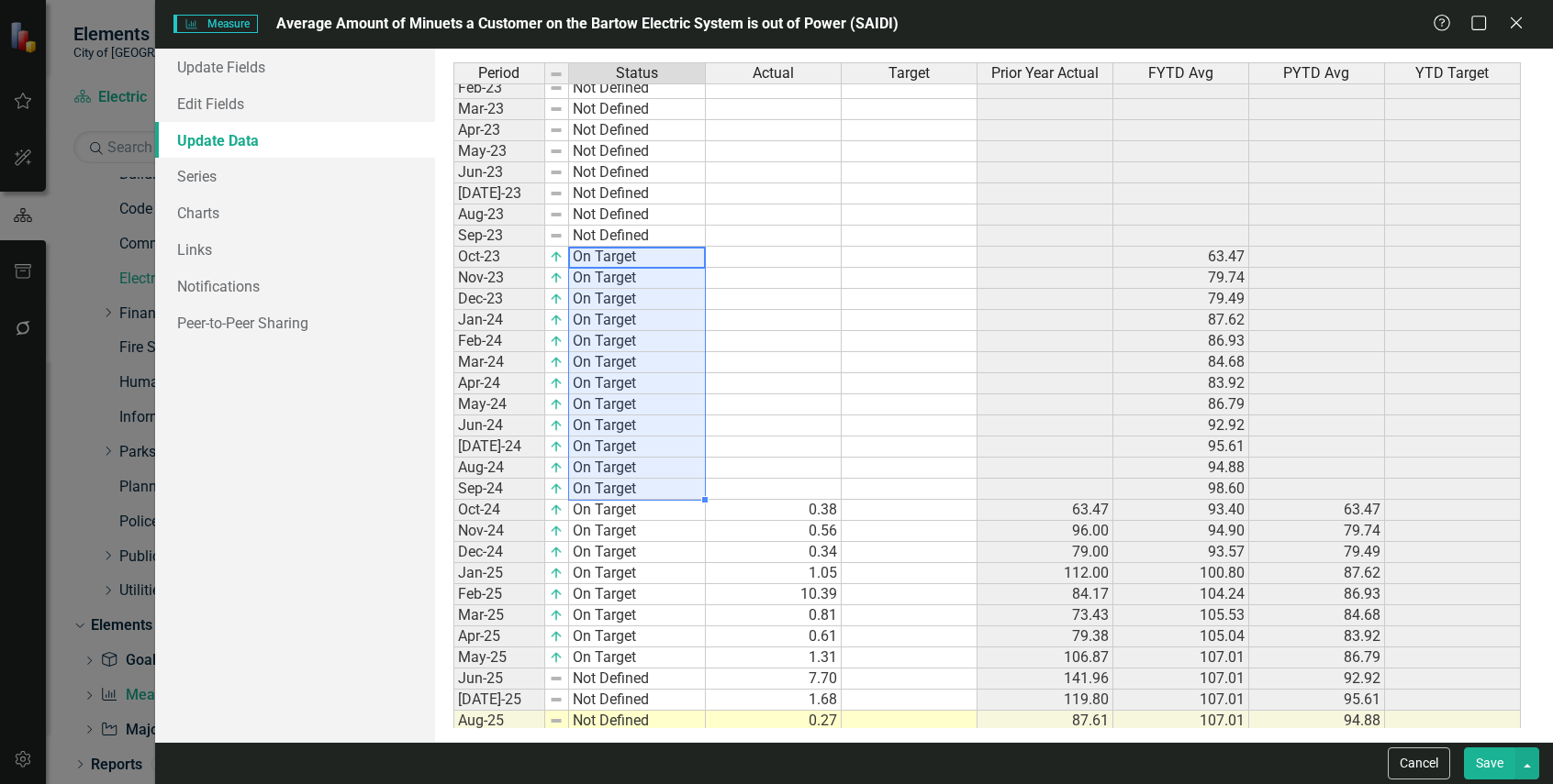
drag, startPoint x: 635, startPoint y: 256, endPoint x: 630, endPoint y: 483, distance: 227.1
click at [630, 483] on tbody "Oct-22 Not Defined Nov-22 Not Defined Dec-22 Not Defined Jan-23 Not Defined Feb…" at bounding box center [578, 520] width 252 height 1055
type textarea "Not Defined"
click at [749, 468] on td at bounding box center [774, 468] width 136 height 22
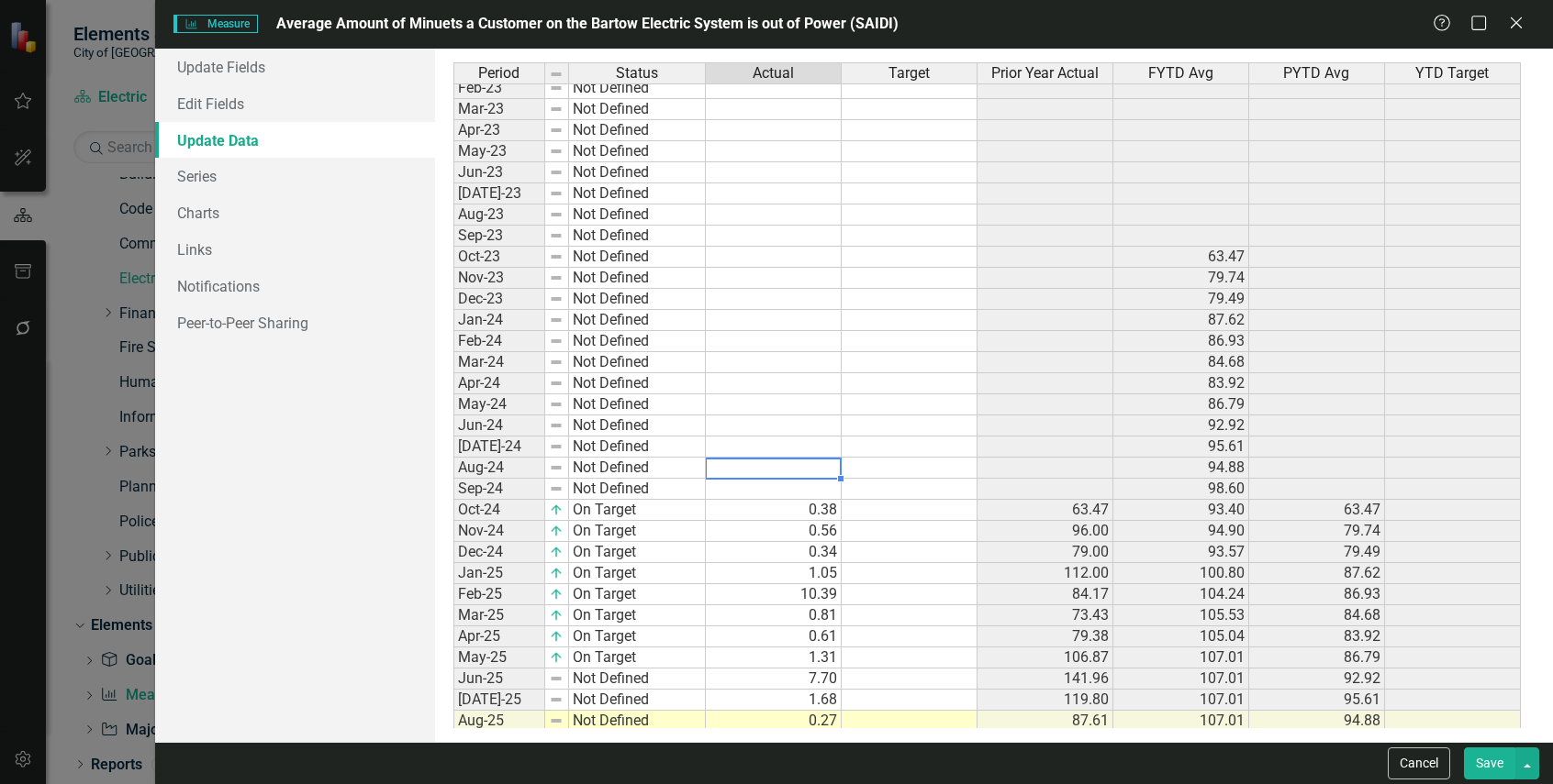
click at [791, 472] on td at bounding box center [774, 468] width 136 height 22
click at [772, 218] on td at bounding box center [774, 216] width 136 height 22
click at [794, 251] on td at bounding box center [774, 258] width 136 height 22
type textarea "0.24"
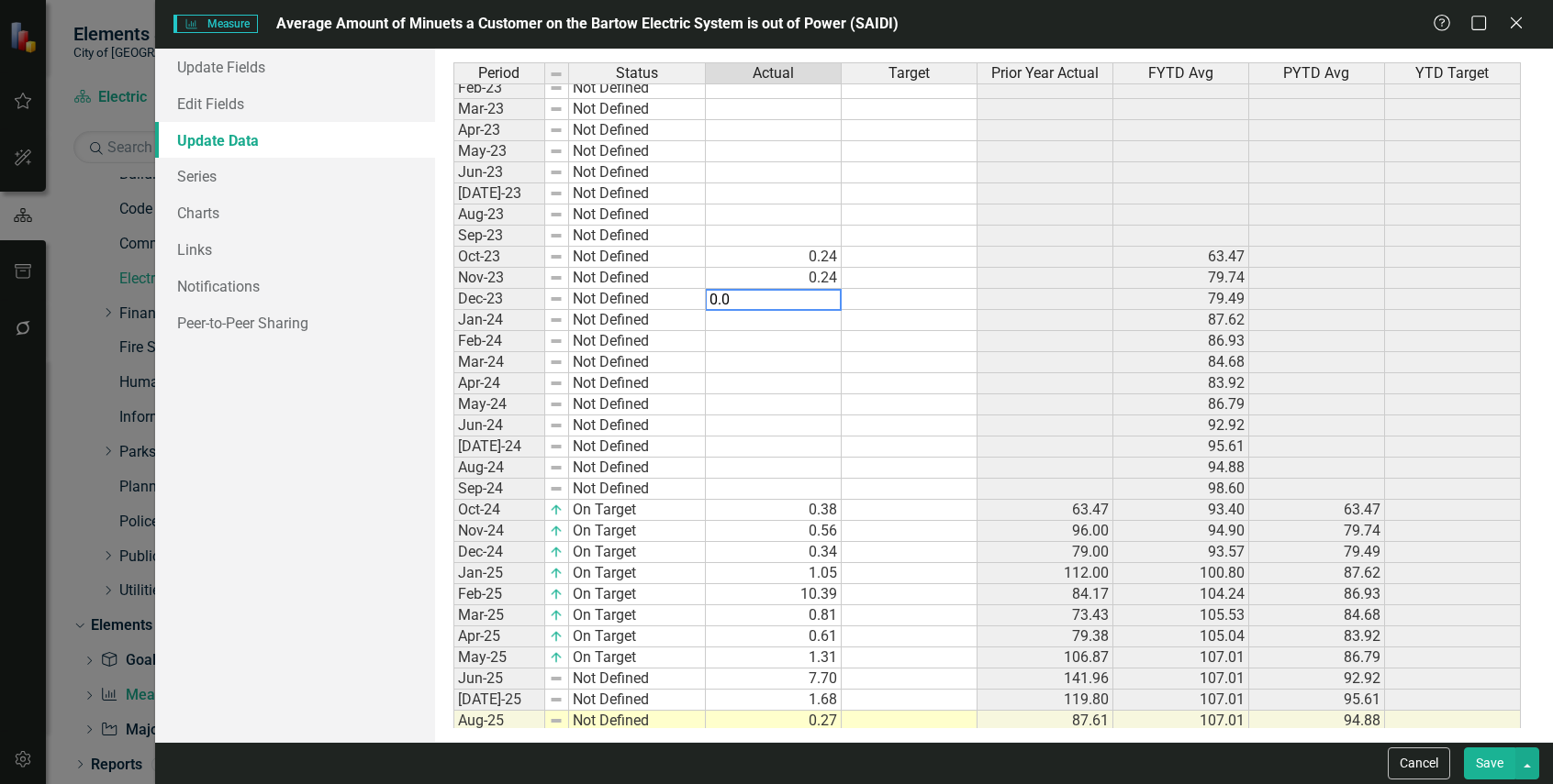
type textarea "0.06"
type textarea "1.10"
type textarea "0.12"
type textarea ".71"
type textarea "1.61"
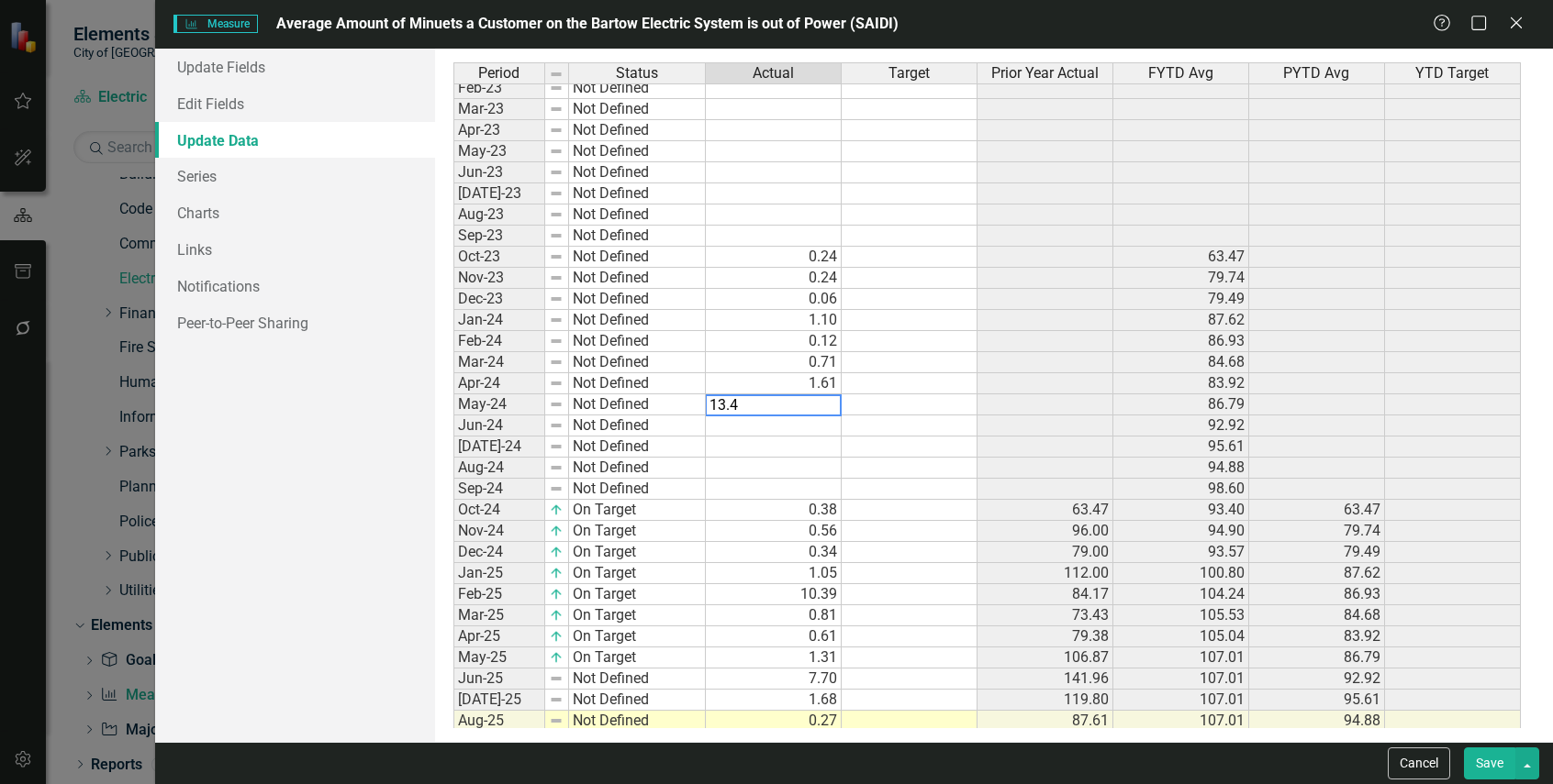
type textarea "13.44"
type textarea "1.22"
type textarea "7.96"
type textarea "1.71"
type textarea "0.38"
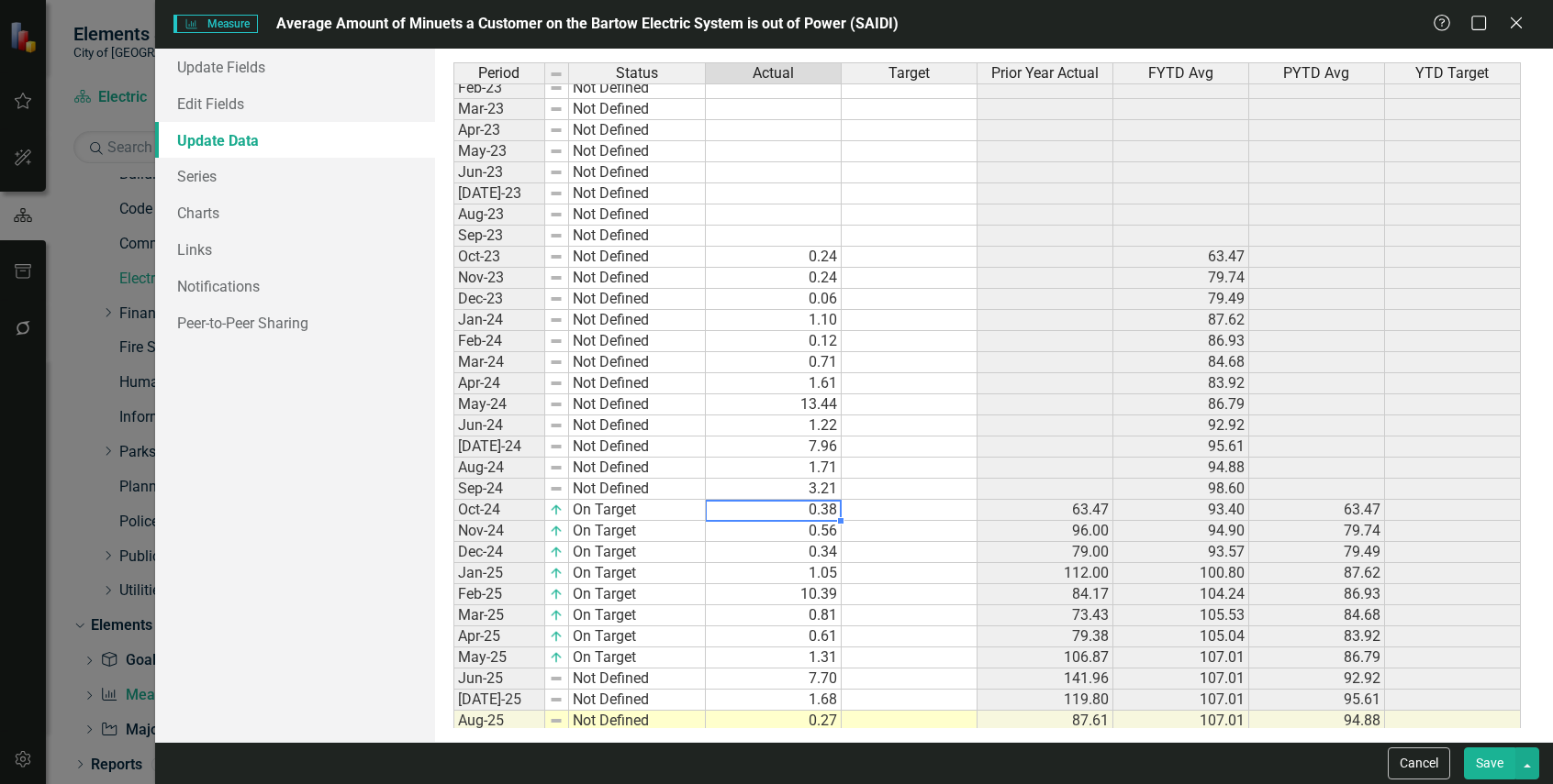
click at [643, 514] on tbody "Nov-22 Not Defined Dec-22 Not Defined Jan-23 Not Defined Feb-23 Not Defined Mar…" at bounding box center [578, 541] width 252 height 1055
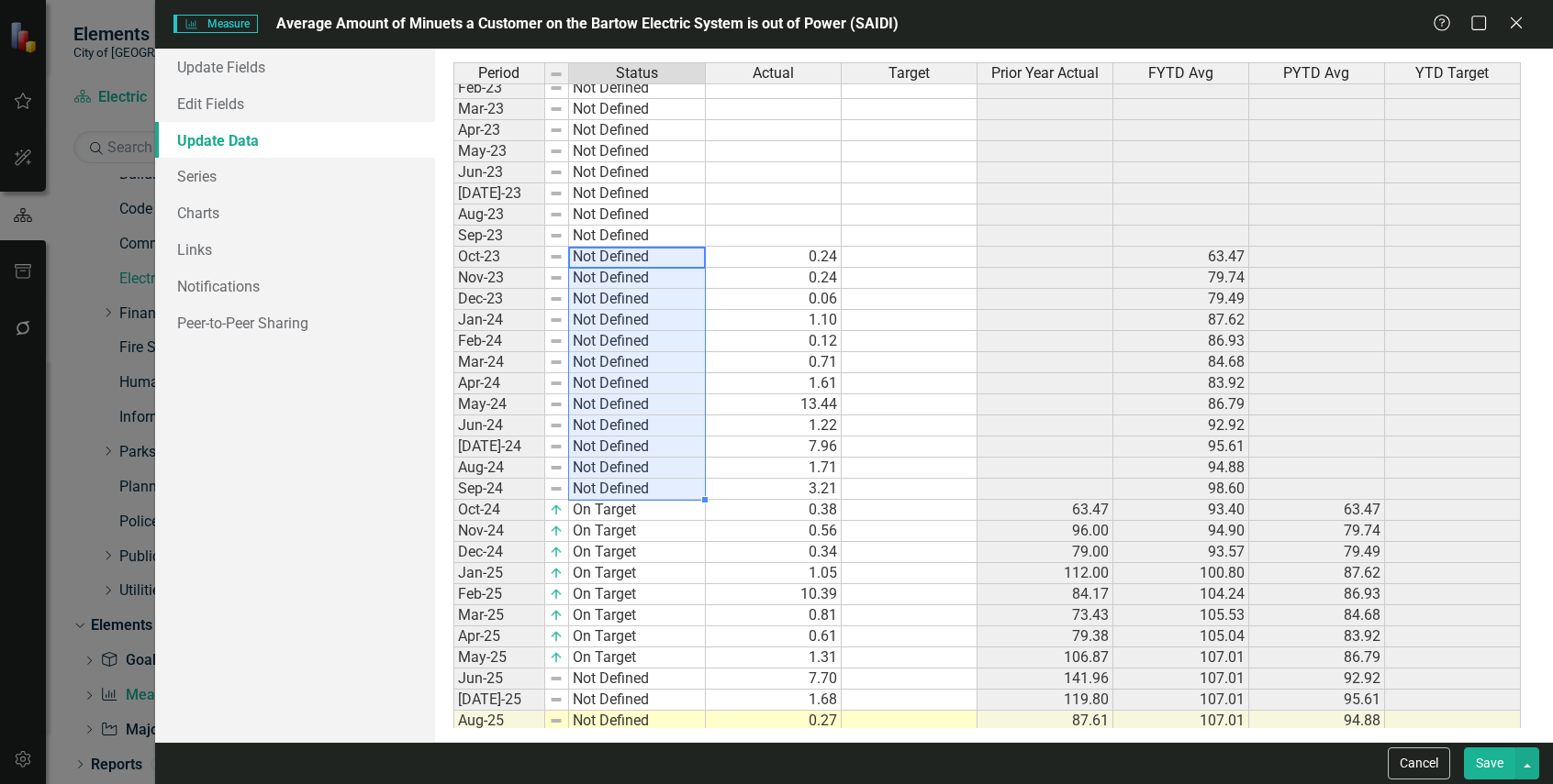
drag, startPoint x: 633, startPoint y: 261, endPoint x: 626, endPoint y: 485, distance: 224.1
click at [626, 485] on tbody "Oct-22 Not Defined Nov-22 Not Defined Dec-22 Not Defined Jan-23 Not Defined Feb…" at bounding box center [578, 447] width 252 height 908
click at [660, 556] on td "On Target" at bounding box center [636, 553] width 136 height 22
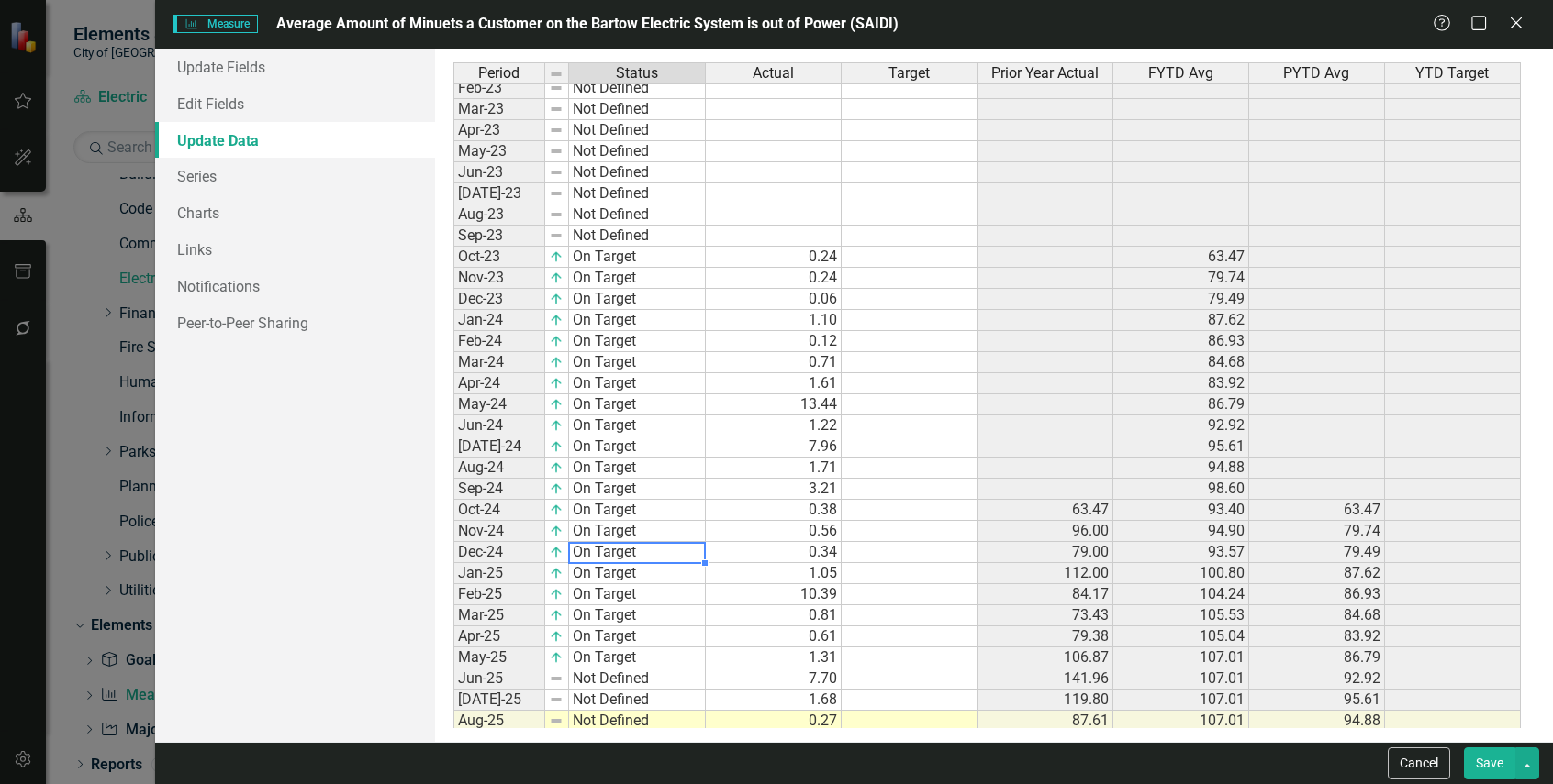
scroll to position [0, 0]
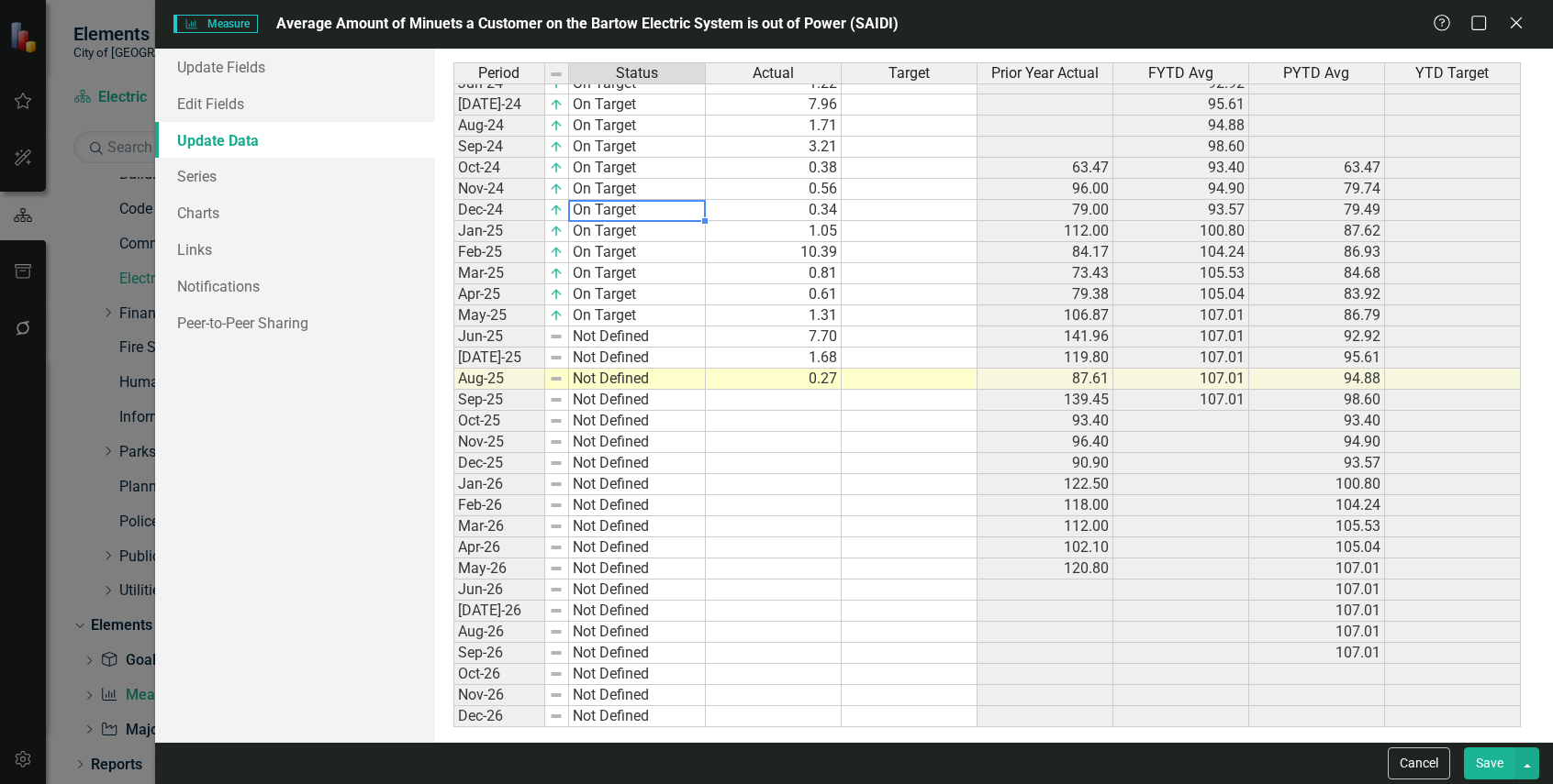
click at [653, 380] on td "Not Defined" at bounding box center [636, 379] width 136 height 22
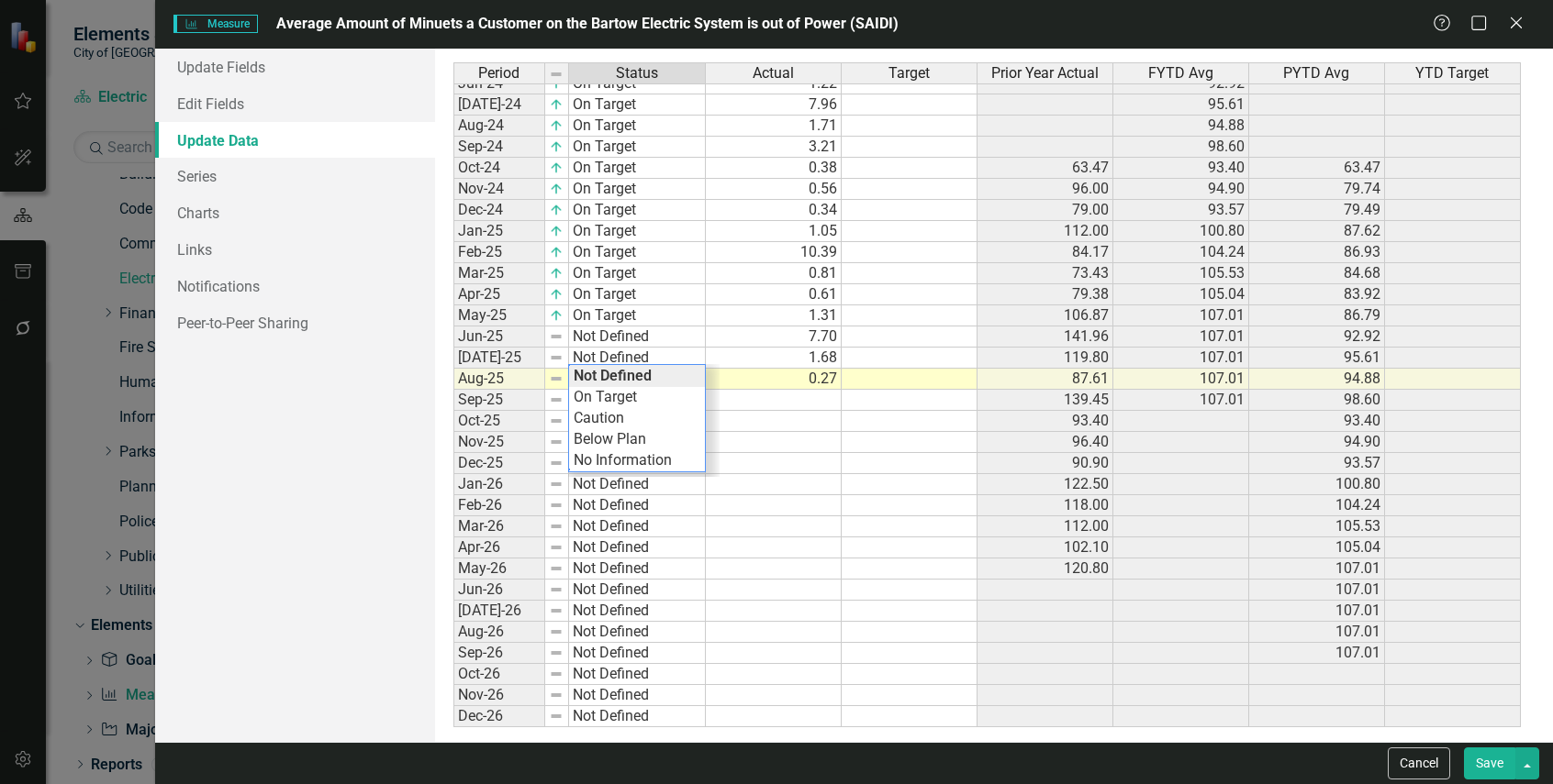
click at [635, 301] on tbody "Nov-22 Not Defined Dec-22 Not Defined Jan-23 Not Defined Feb-23 Not Defined Mar…" at bounding box center [578, 199] width 252 height 1055
type textarea "On Target"
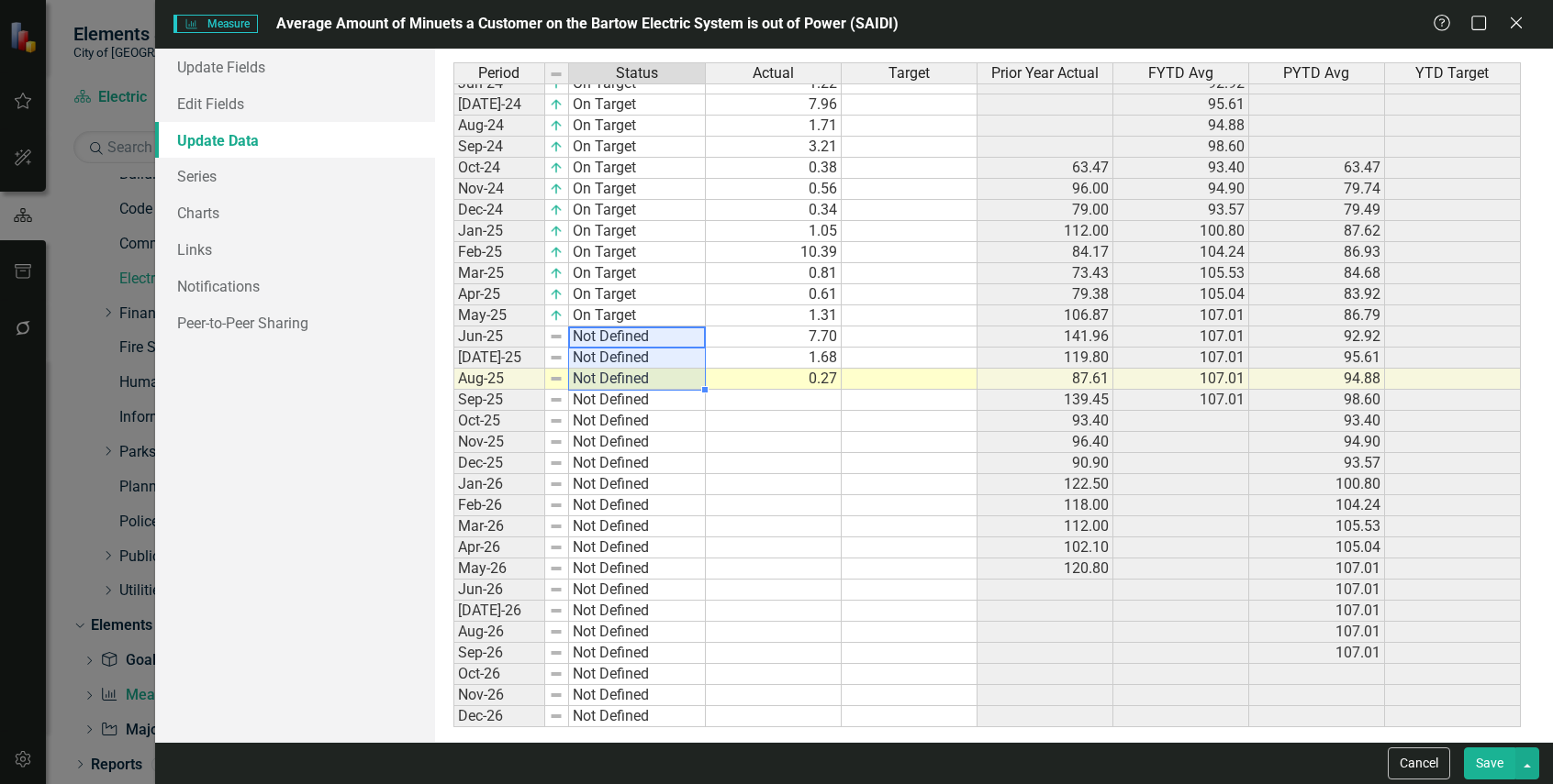
drag, startPoint x: 642, startPoint y: 336, endPoint x: 644, endPoint y: 372, distance: 36.1
click at [644, 370] on tbody "Jun-23 Not Defined Jul-23 Not Defined Aug-23 Not Defined Sep-23 Not Defined Oct…" at bounding box center [578, 273] width 252 height 908
click at [650, 397] on td "Not Defined" at bounding box center [636, 401] width 136 height 22
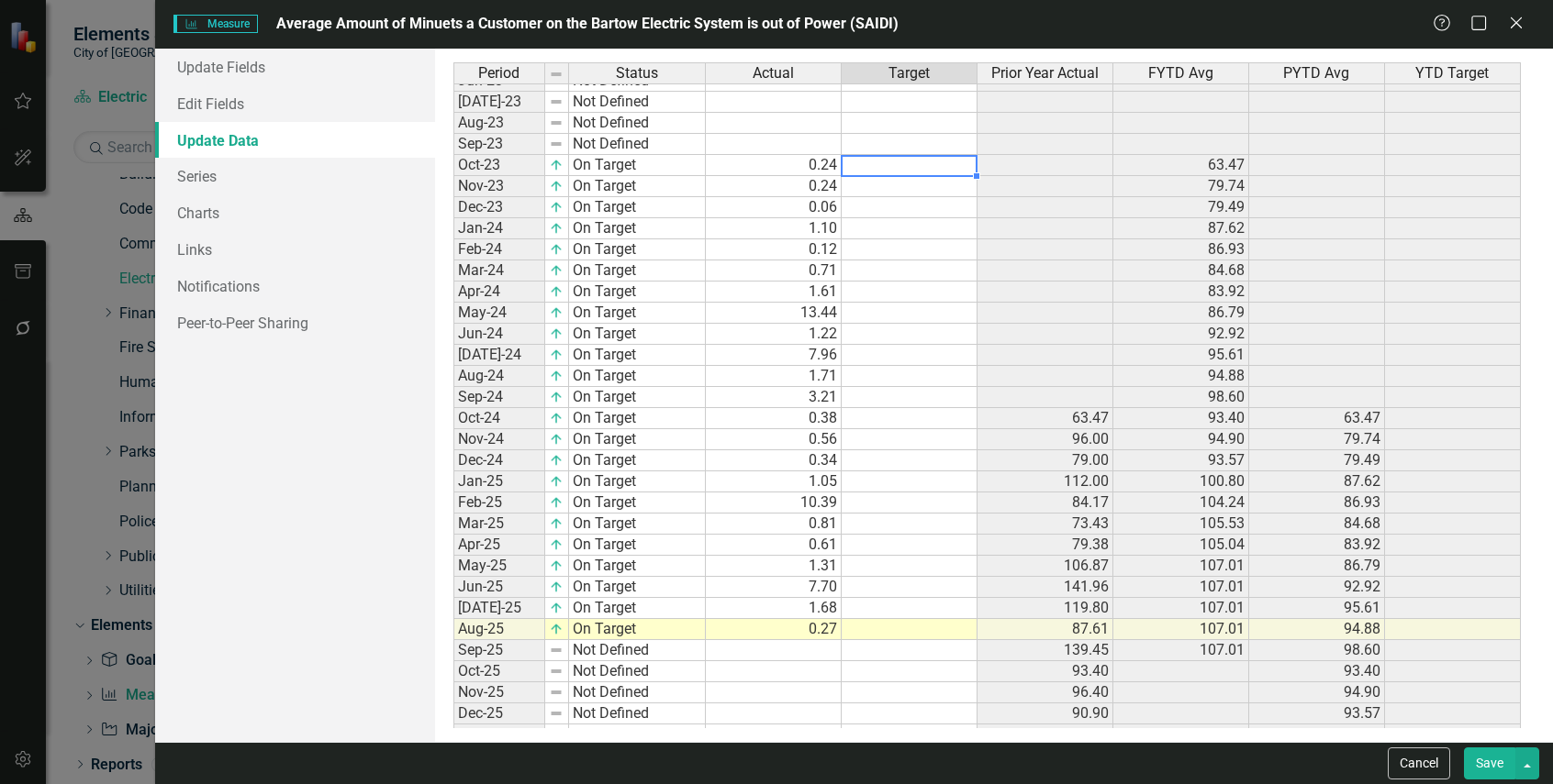
click at [939, 167] on td at bounding box center [909, 166] width 136 height 22
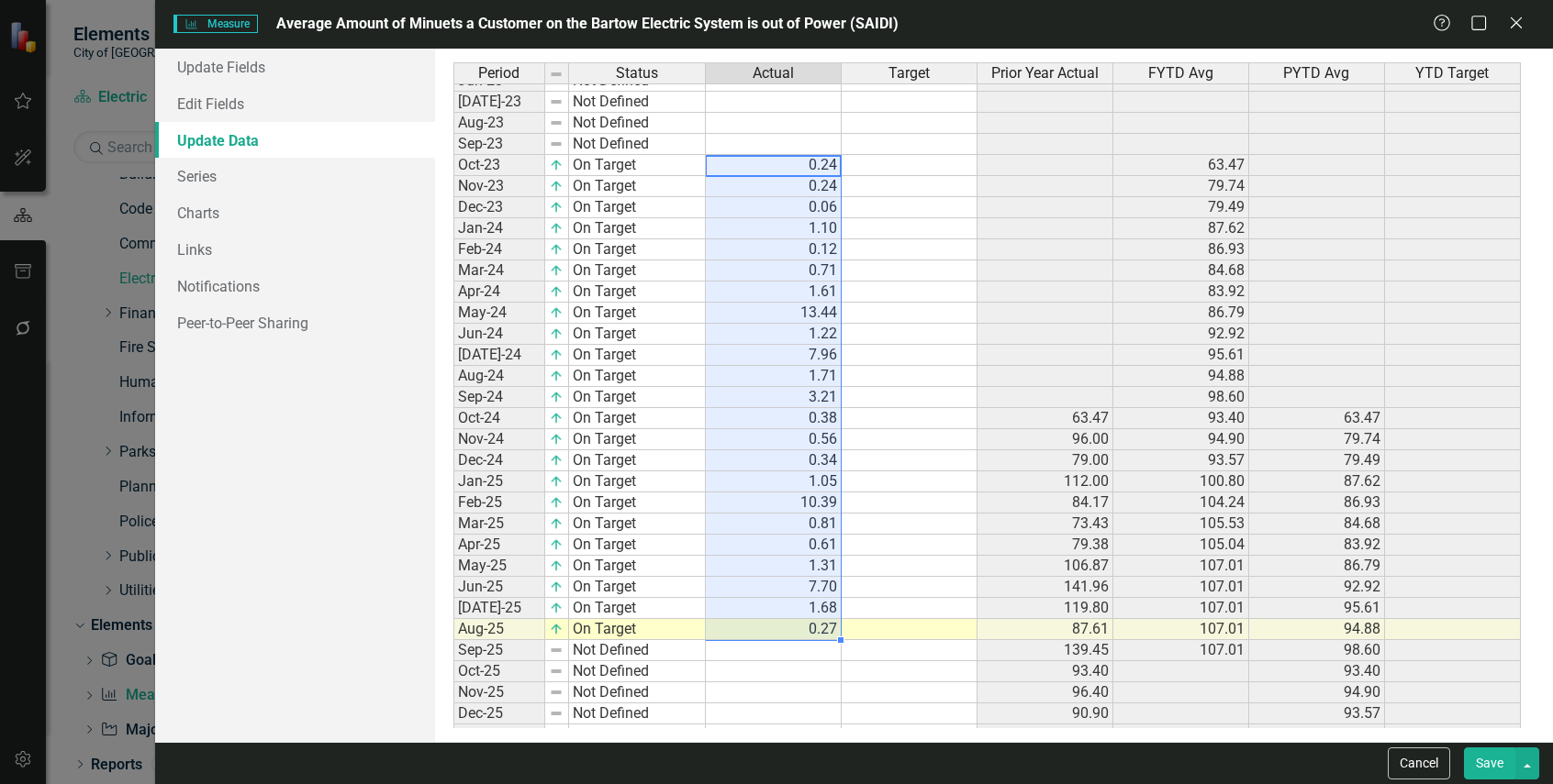
drag, startPoint x: 807, startPoint y: 165, endPoint x: 775, endPoint y: 624, distance: 460.1
click at [775, 624] on tbody "Oct-22 Not Defined Nov-22 Not Defined Dec-22 Not Defined Jan-23 Not Defined Feb…" at bounding box center [986, 408] width 1067 height 1013
click at [909, 167] on td at bounding box center [909, 166] width 136 height 22
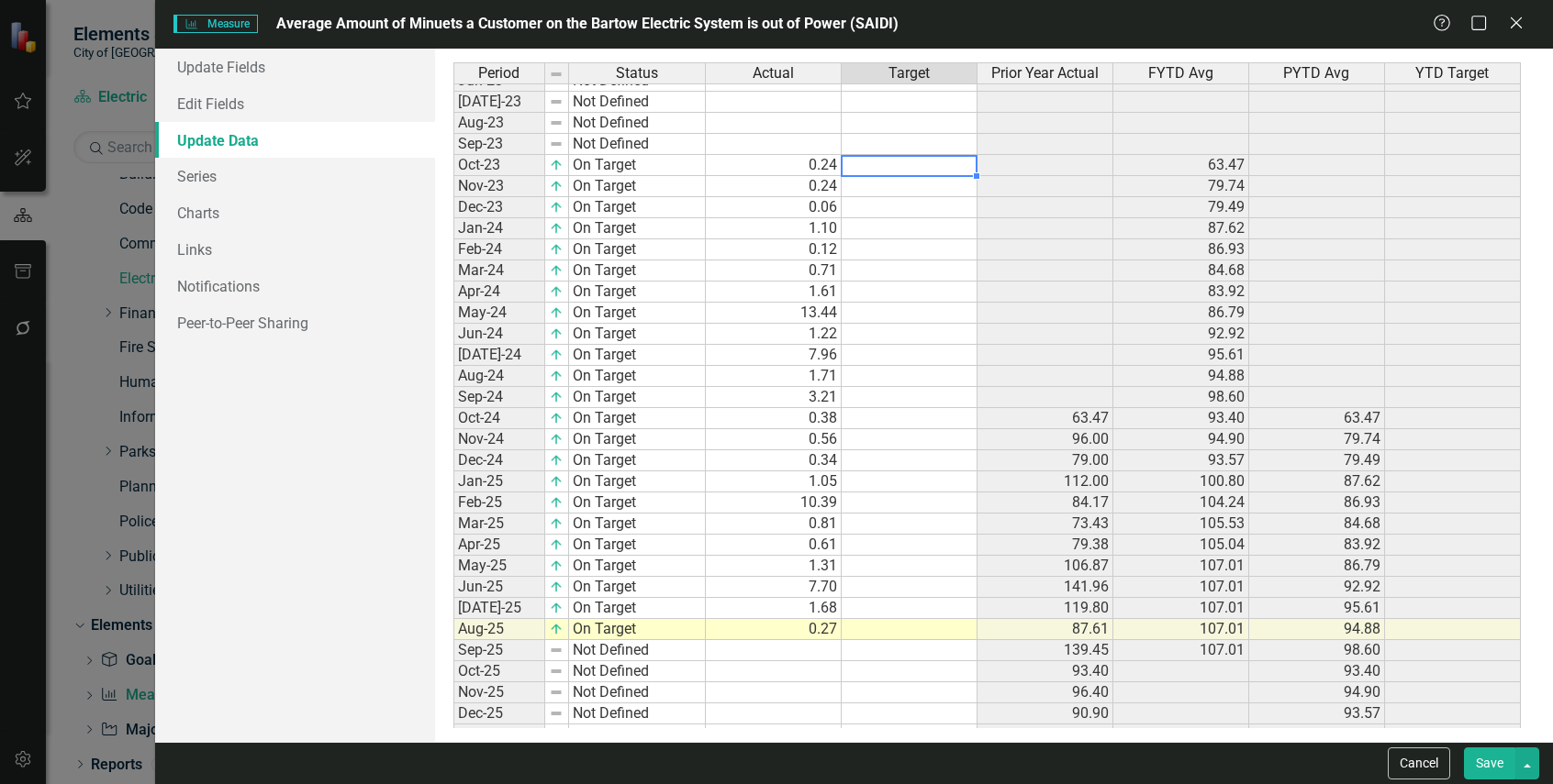
click at [937, 160] on td at bounding box center [909, 166] width 136 height 22
type textarea "."
type textarea "0.60"
click at [942, 192] on td at bounding box center [909, 187] width 136 height 22
click at [952, 165] on td "0.60" at bounding box center [909, 166] width 136 height 22
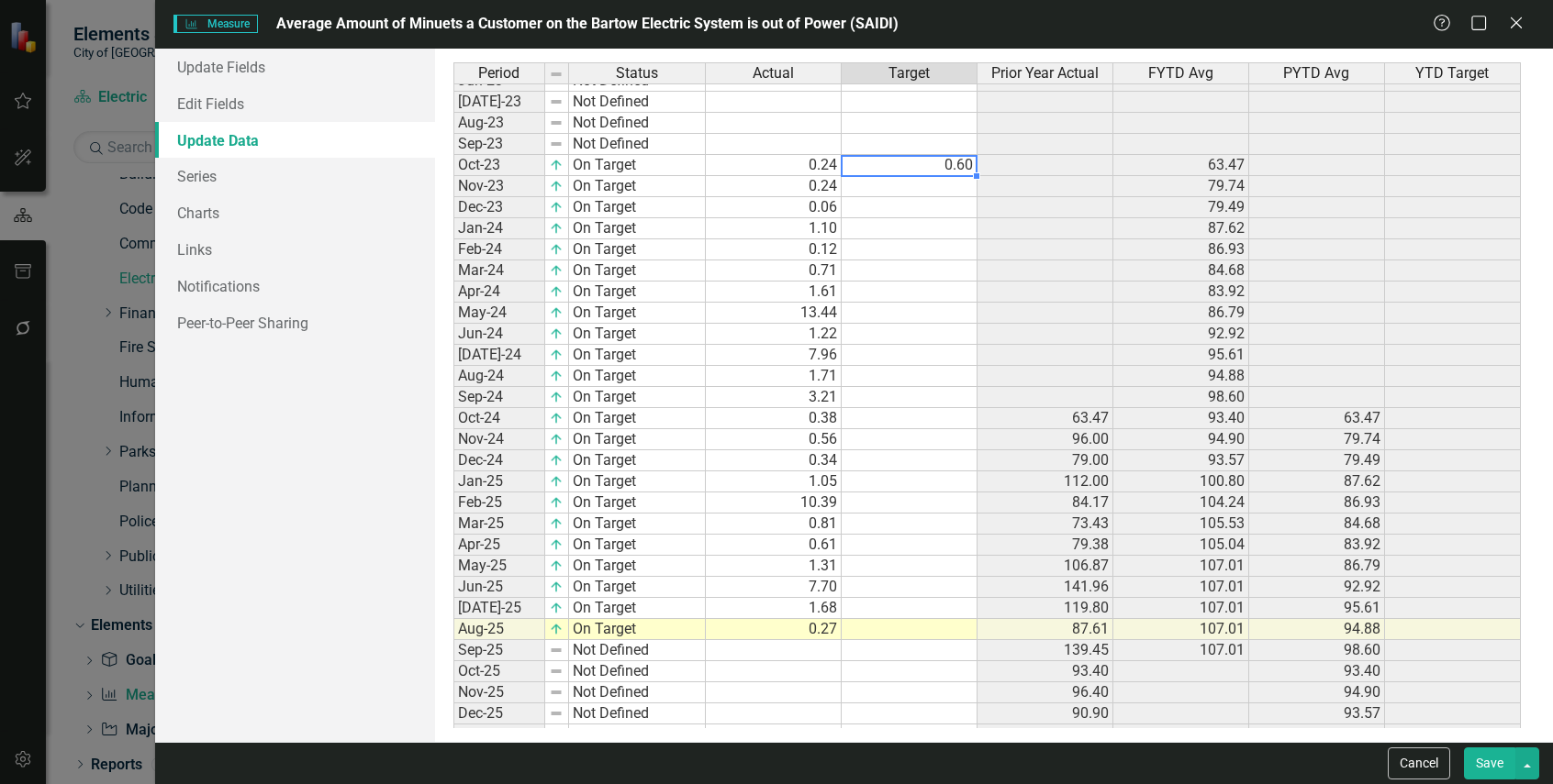
click at [951, 165] on td "0.60" at bounding box center [909, 166] width 136 height 22
click at [951, 165] on textarea "0.60" at bounding box center [908, 166] width 136 height 22
type textarea "0.30"
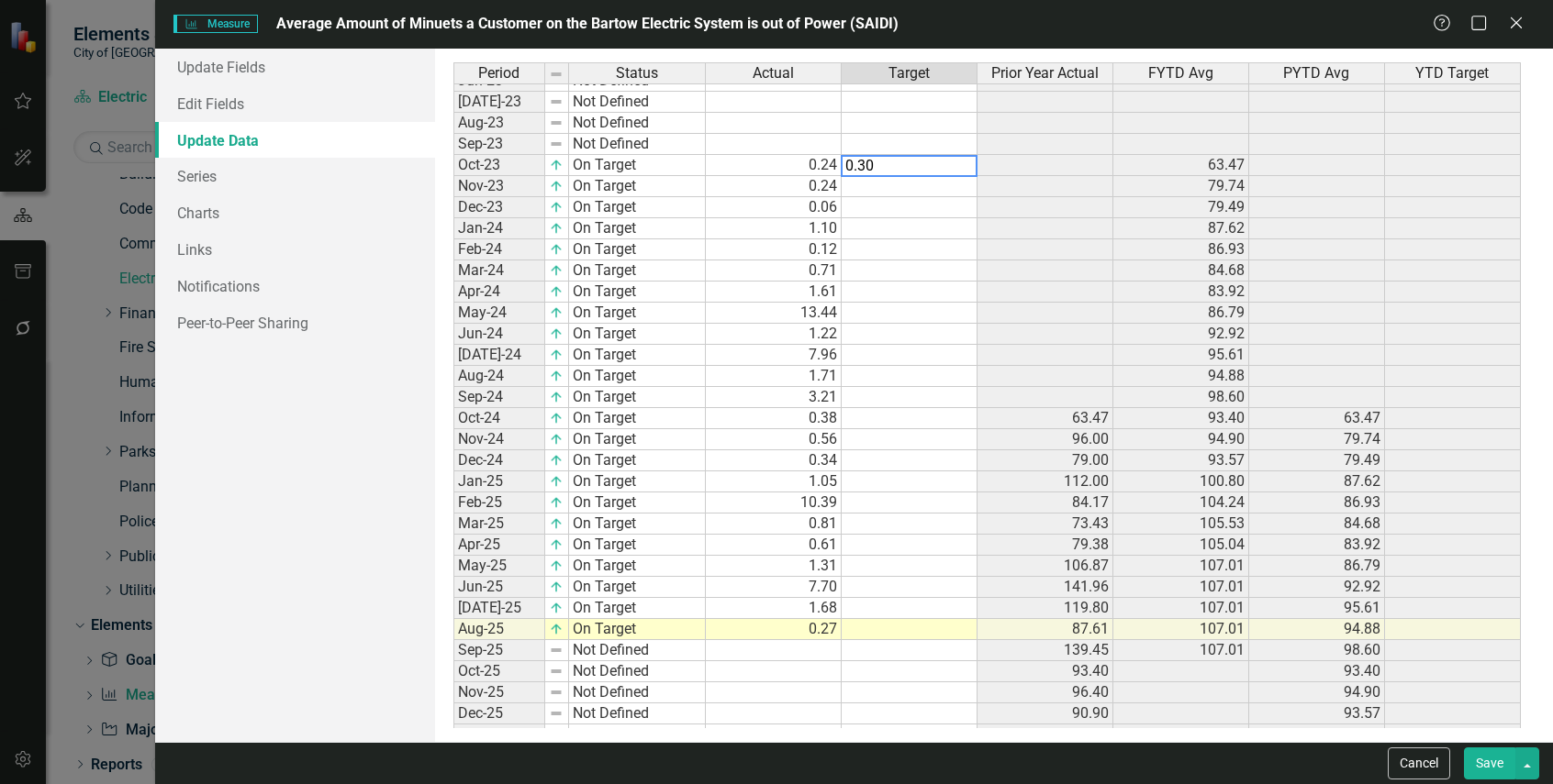
click at [939, 267] on td at bounding box center [909, 271] width 136 height 22
click at [949, 164] on td "0.30" at bounding box center [909, 166] width 136 height 22
drag, startPoint x: 966, startPoint y: 188, endPoint x: 964, endPoint y: 167, distance: 21.1
click at [966, 188] on td at bounding box center [909, 187] width 136 height 22
click at [453, 156] on div "Period Status Actual Target Prior Year Actual FYTD Avg PYTD Avg YTD Target Oct-…" at bounding box center [453, 417] width 0 height 1078
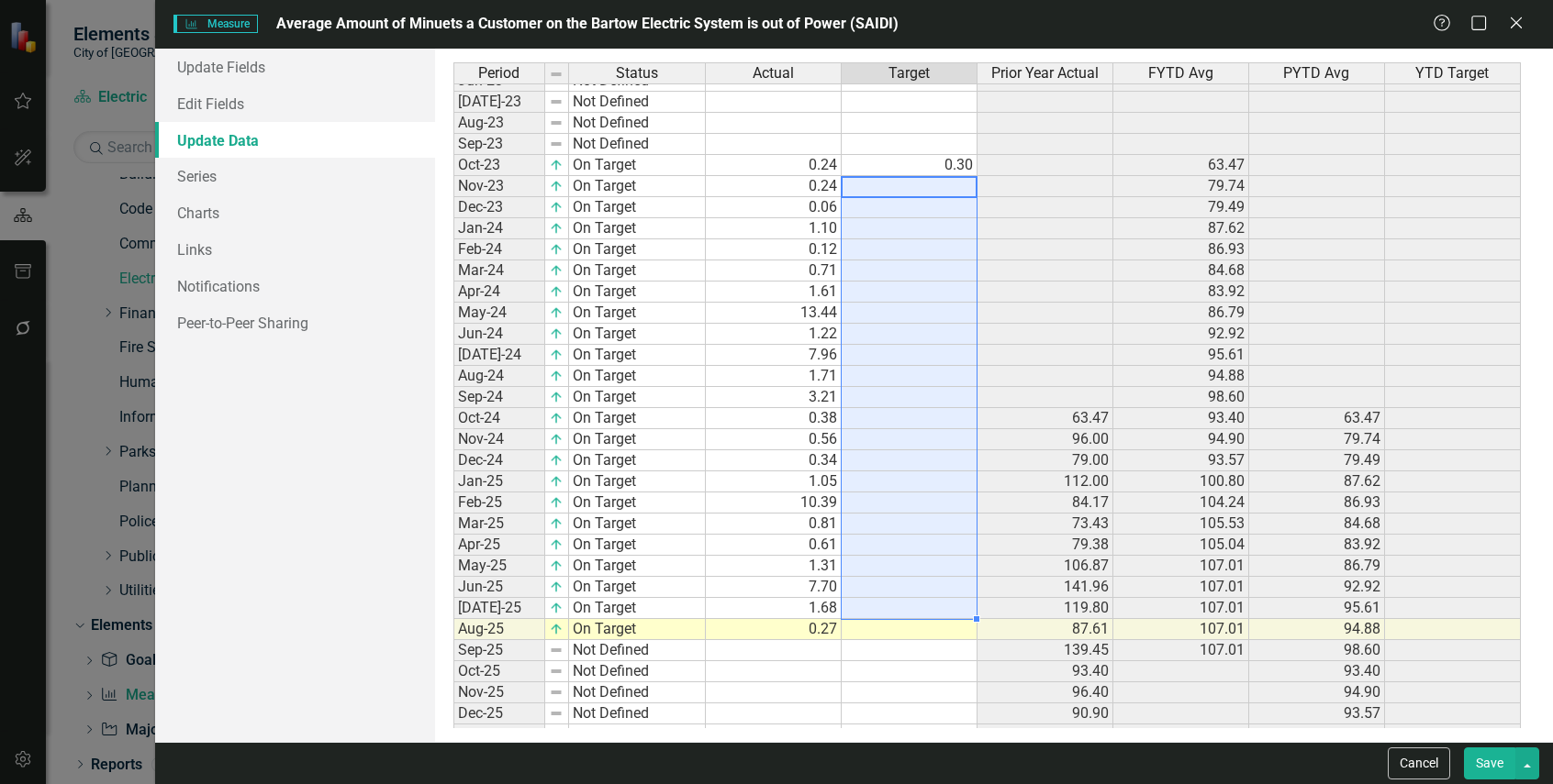
drag, startPoint x: 956, startPoint y: 184, endPoint x: 940, endPoint y: 617, distance: 433.3
click at [940, 617] on tbody "Oct-22 Not Defined Nov-22 Not Defined Dec-22 Not Defined Jan-23 Not Defined Feb…" at bounding box center [986, 428] width 1067 height 1055
type textarea "0.30"
click at [938, 629] on td at bounding box center [909, 630] width 136 height 22
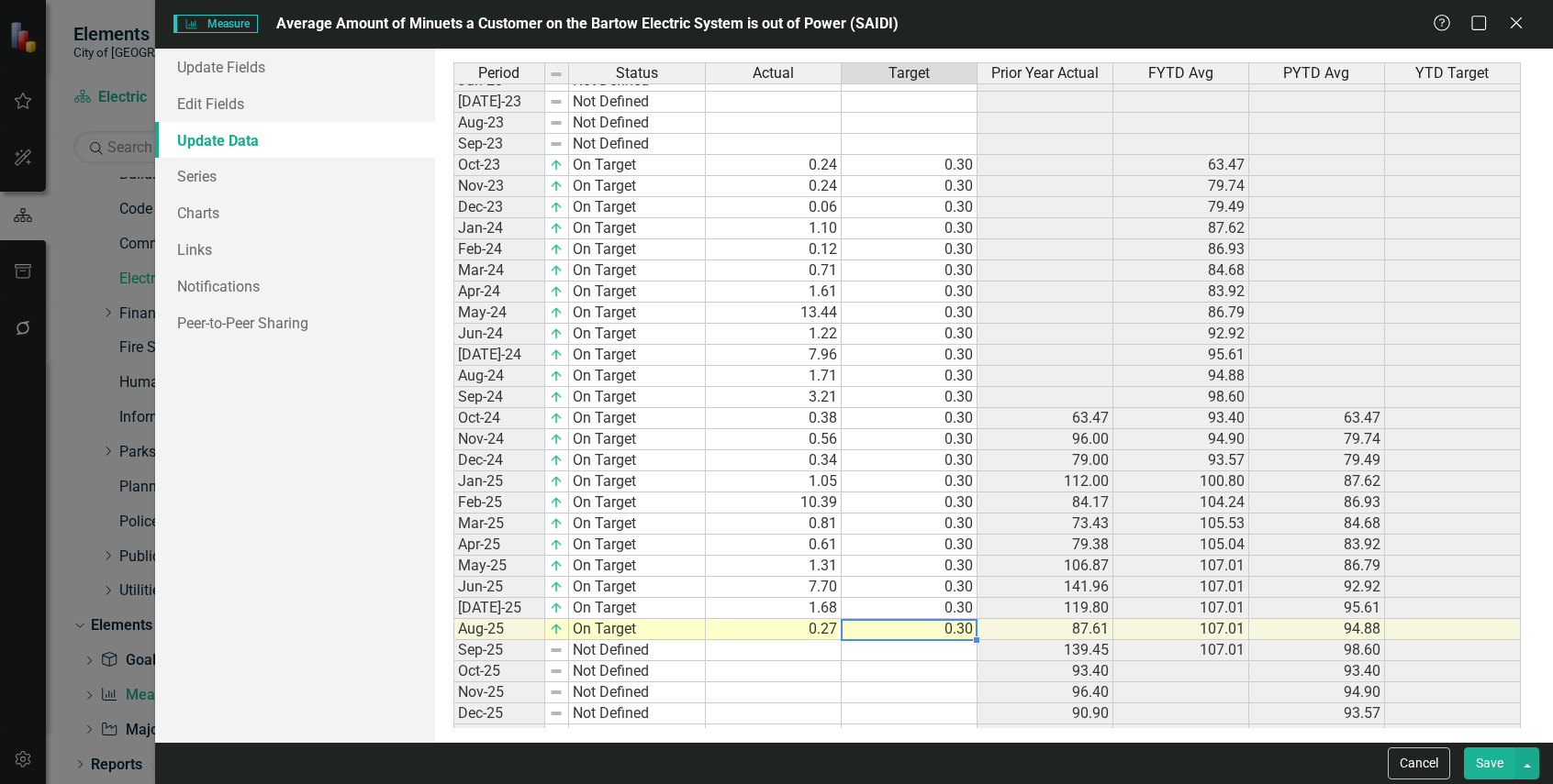
click at [911, 495] on td "0.30" at bounding box center [909, 504] width 136 height 22
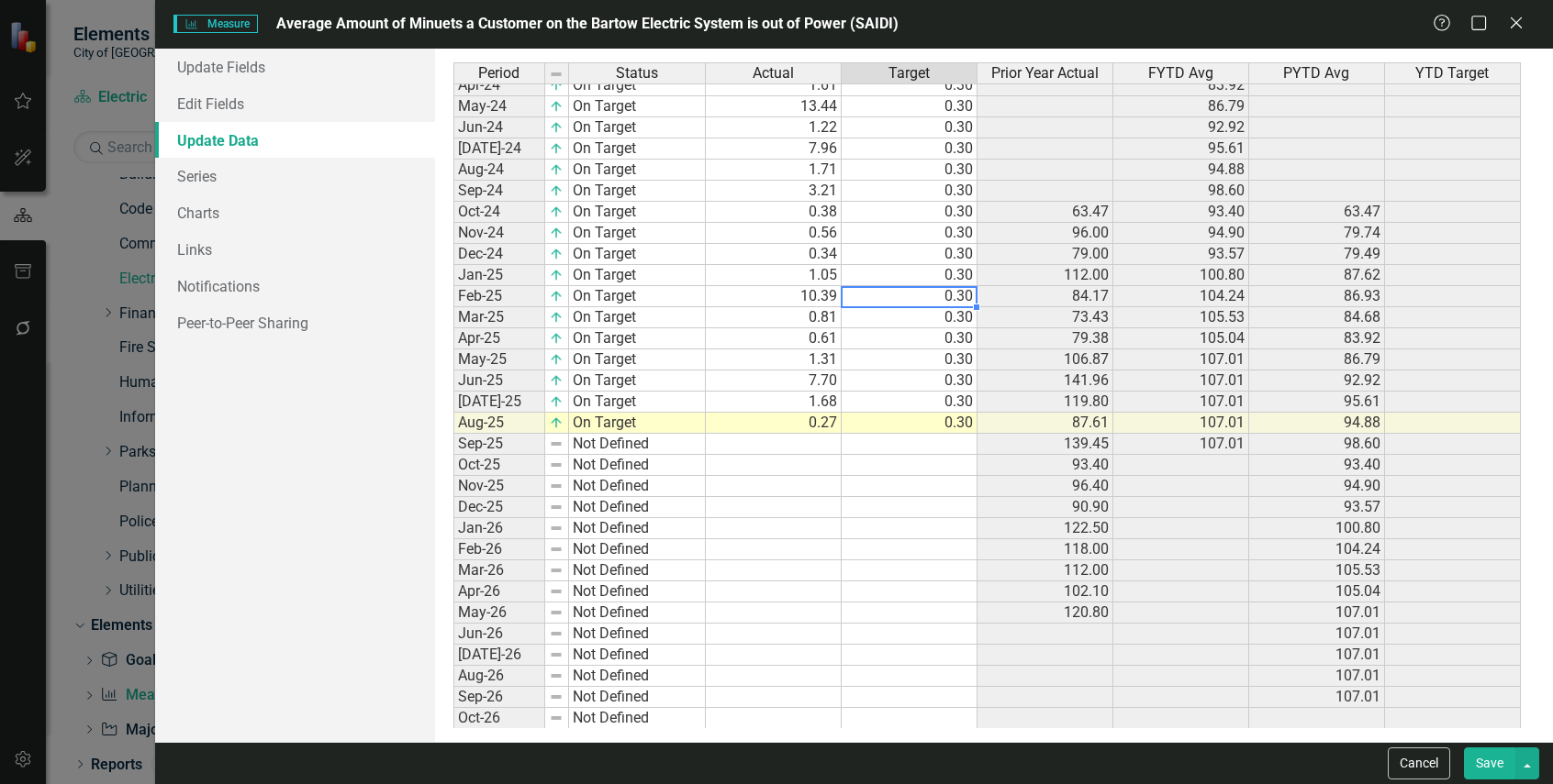
scroll to position [434, 0]
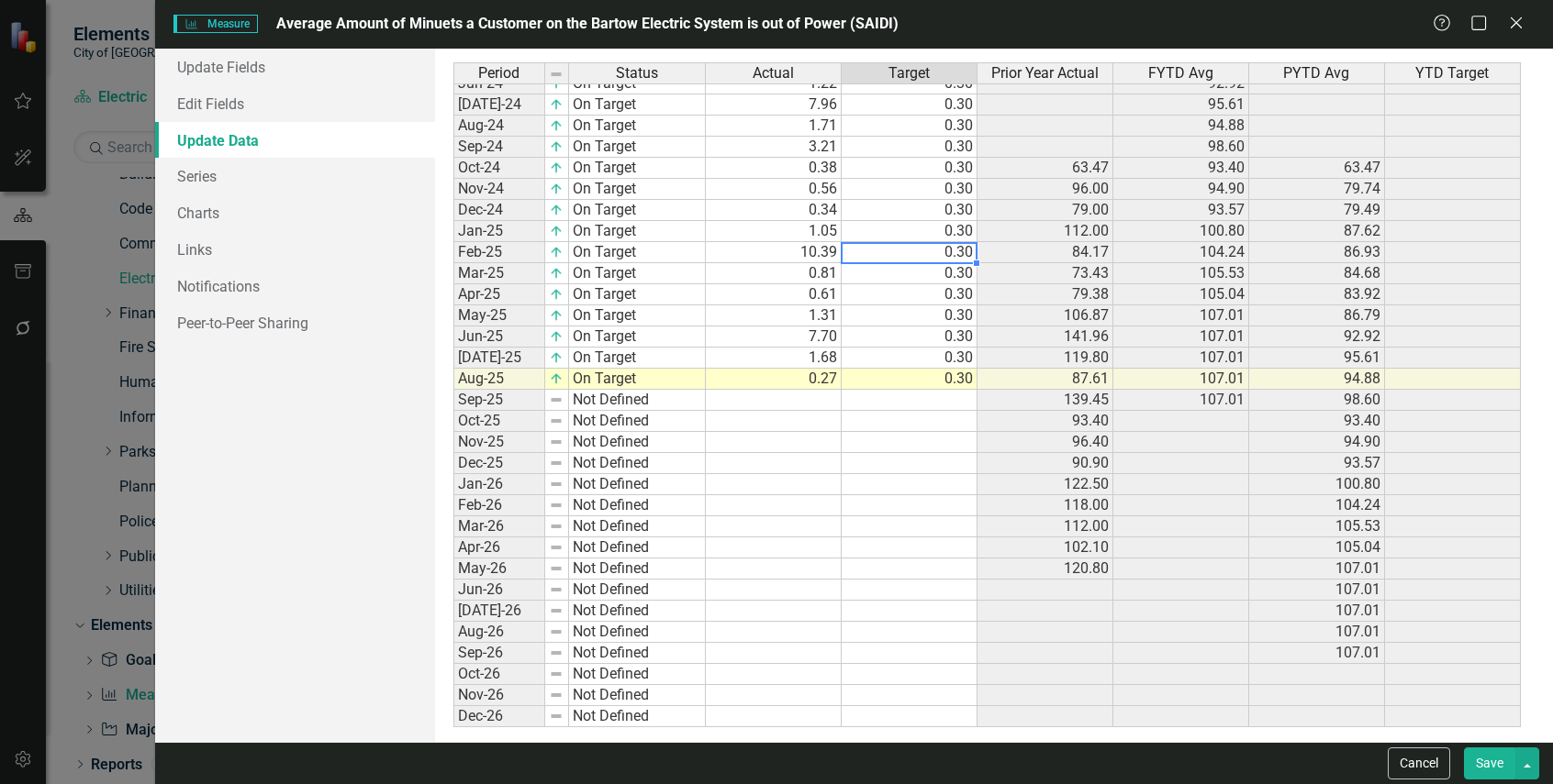
click at [1489, 772] on button "Save" at bounding box center [1489, 763] width 51 height 32
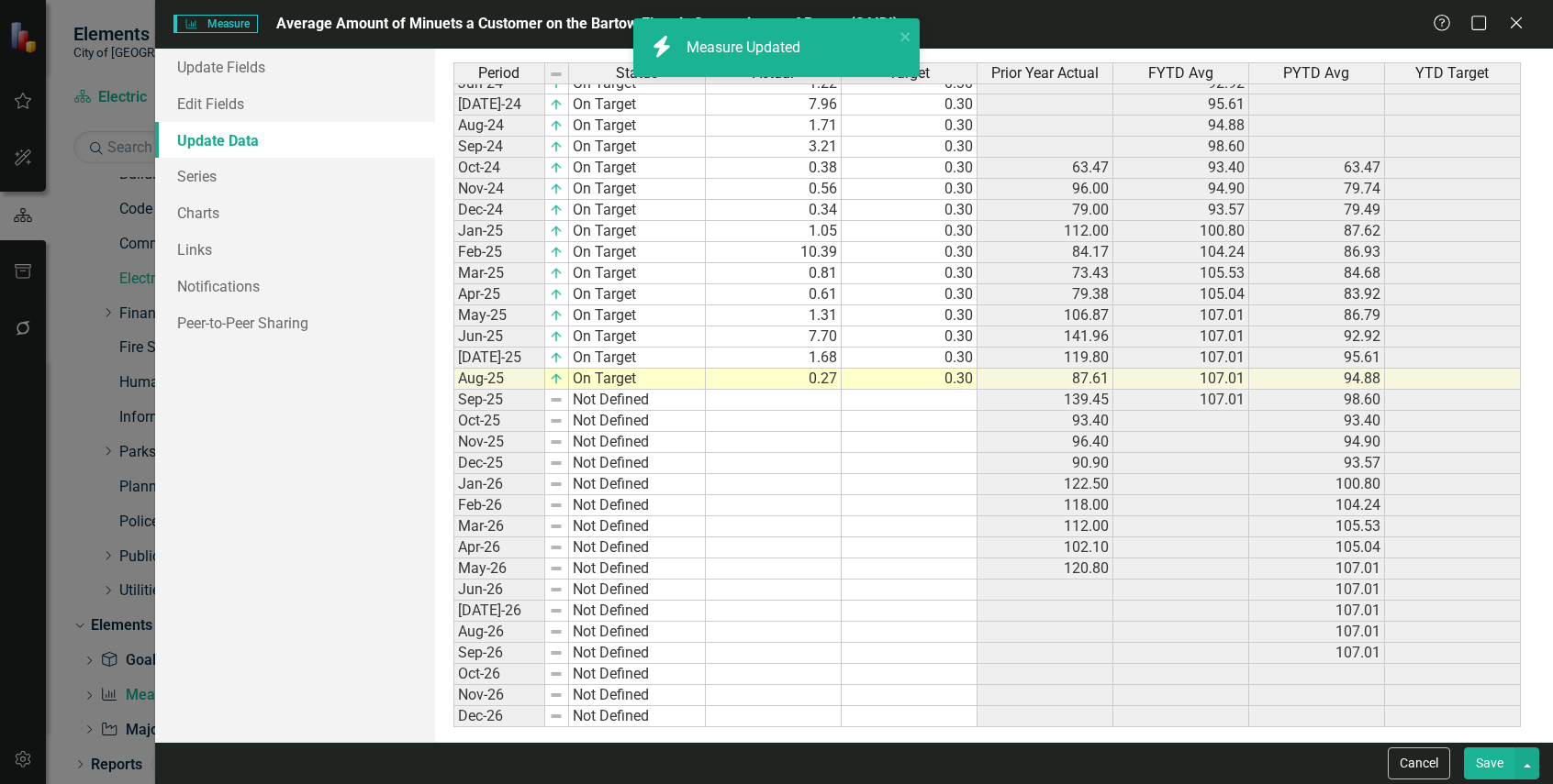
scroll to position [0, 0]
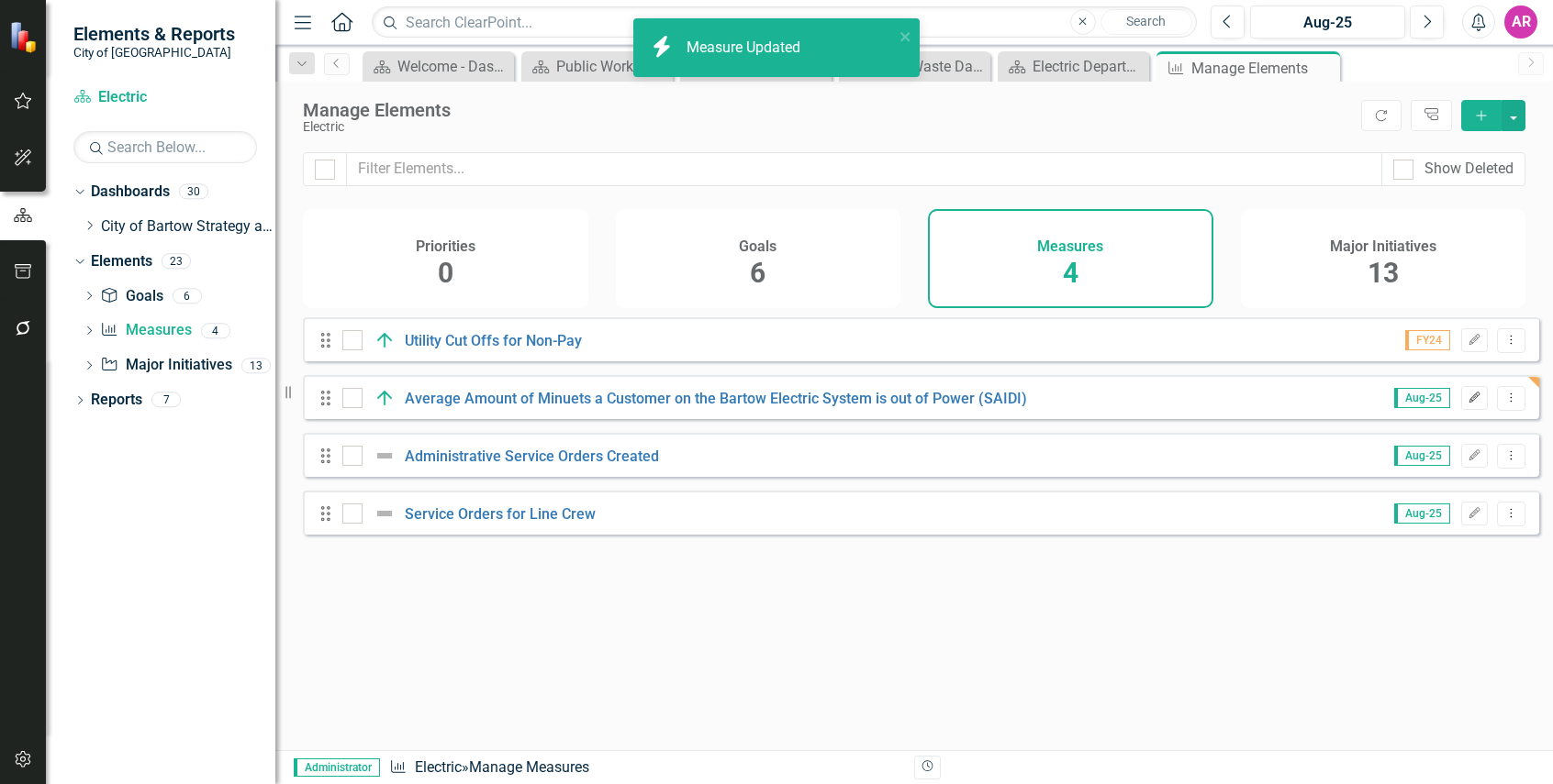
click at [1468, 404] on icon "Edit" at bounding box center [1475, 398] width 14 height 11
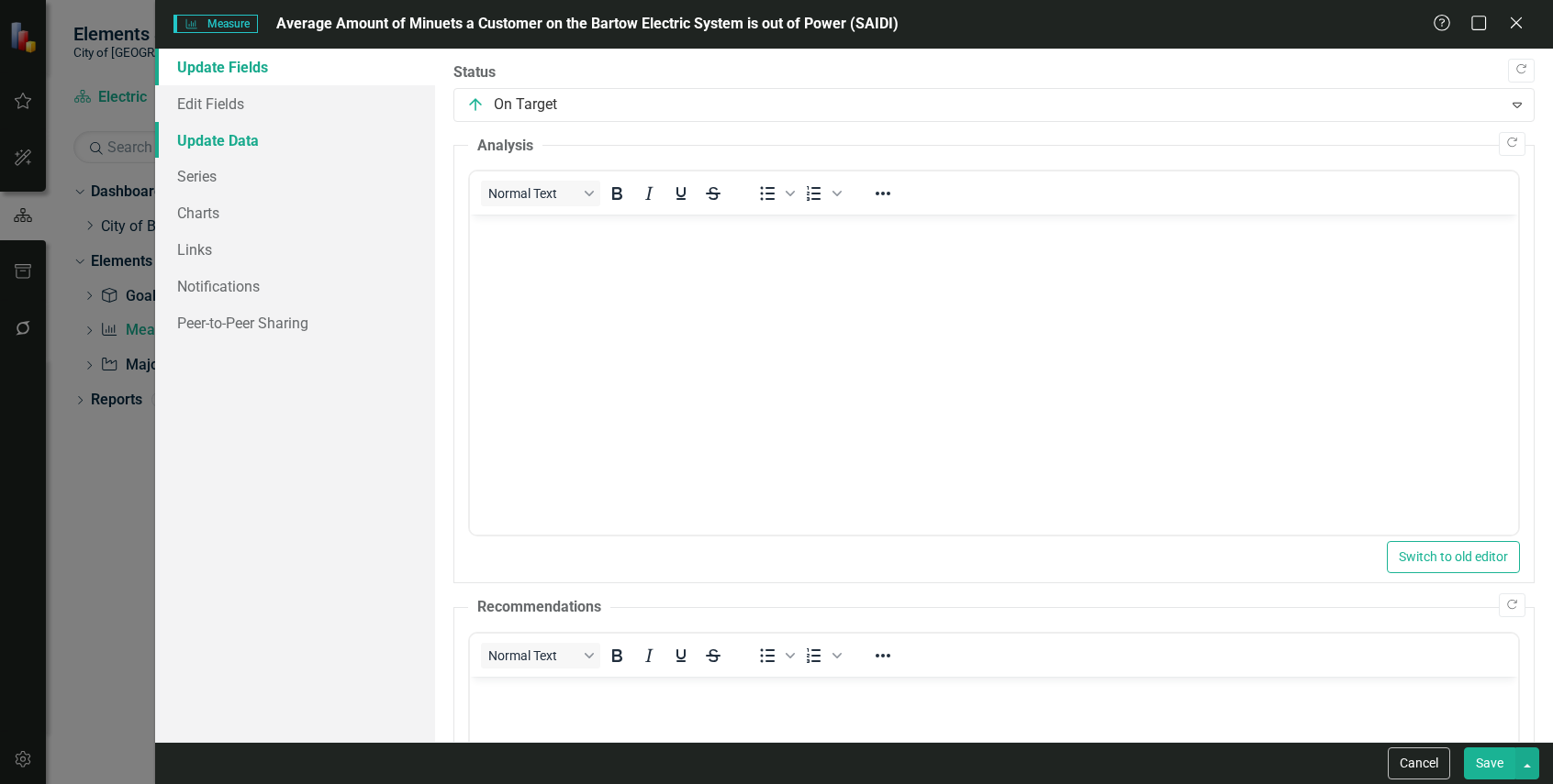
click at [264, 122] on link "Update Data" at bounding box center [294, 139] width 279 height 36
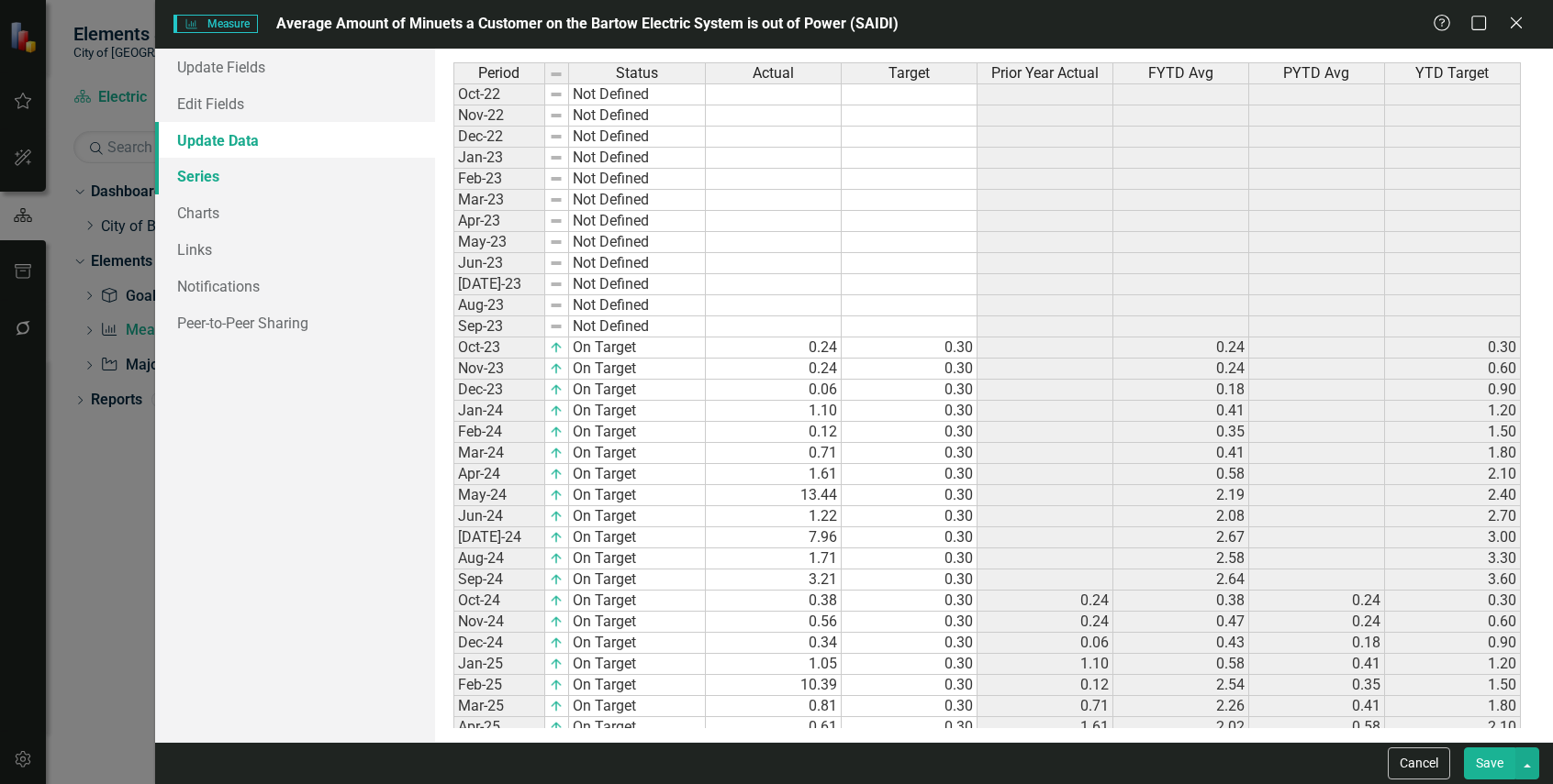
click at [283, 172] on link "Series" at bounding box center [294, 175] width 279 height 36
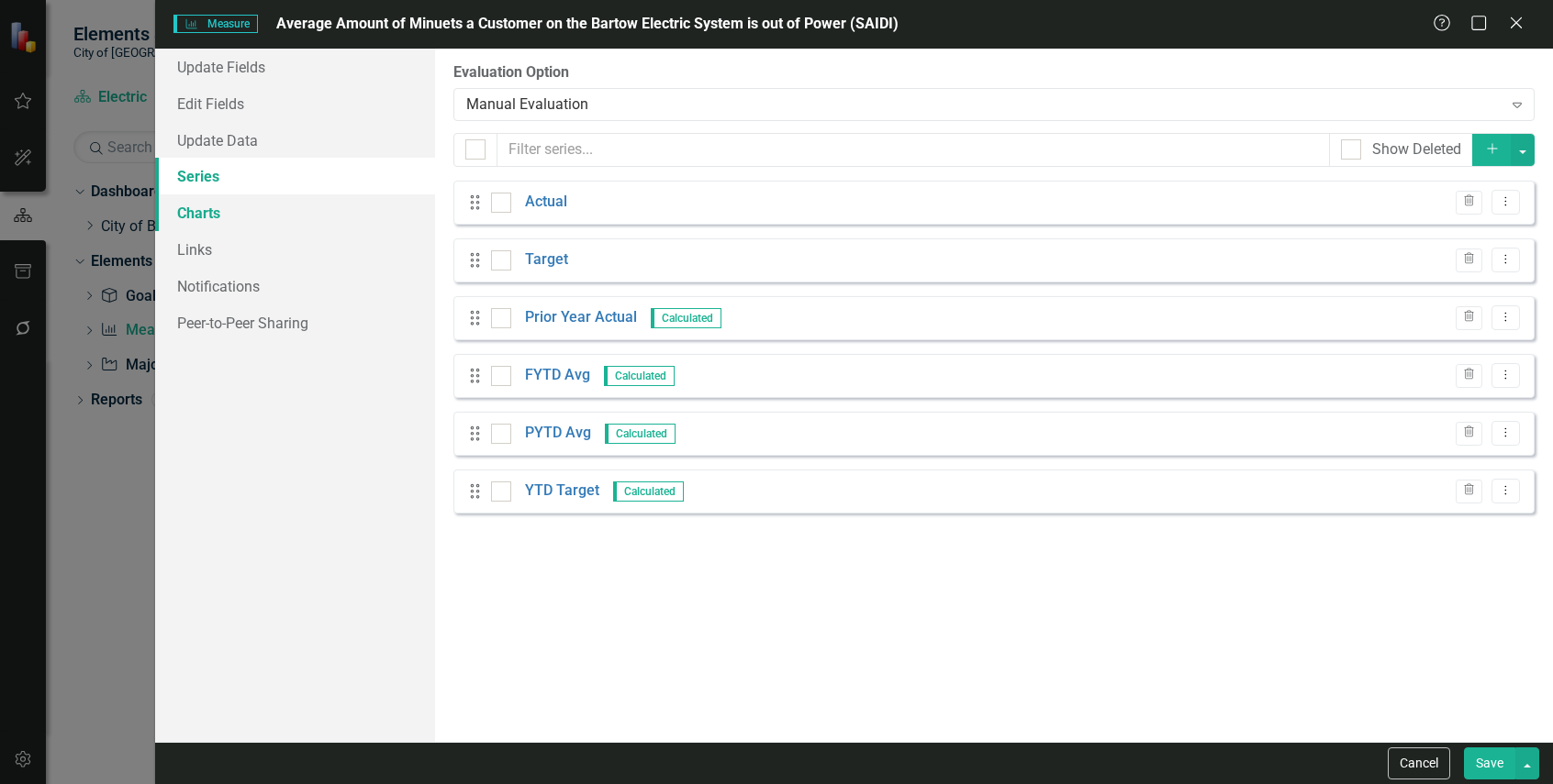
click at [289, 221] on link "Charts" at bounding box center [294, 212] width 279 height 36
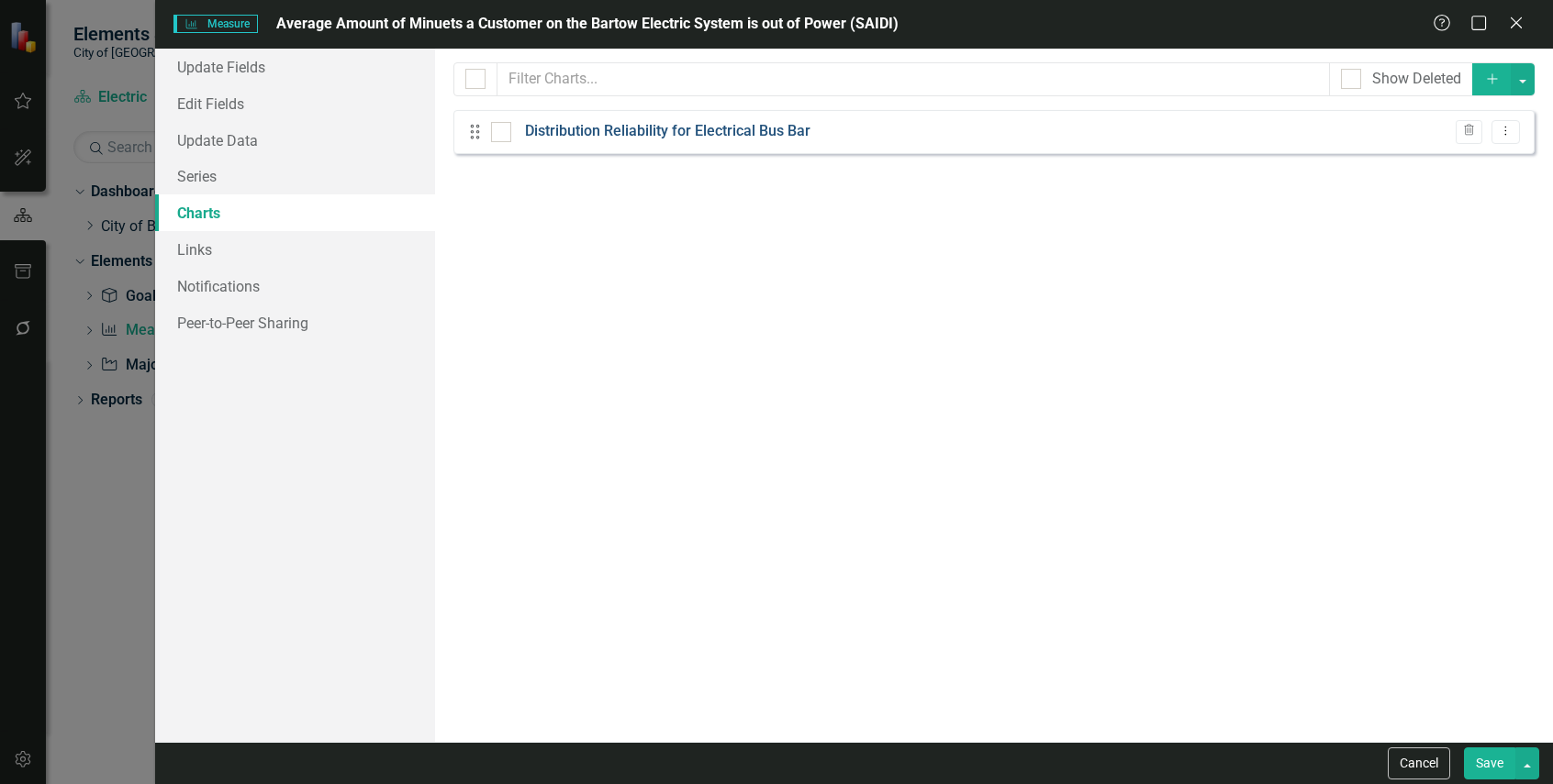
click at [708, 132] on link "Distribution Reliability for Electrical Bus Bar" at bounding box center [667, 132] width 285 height 22
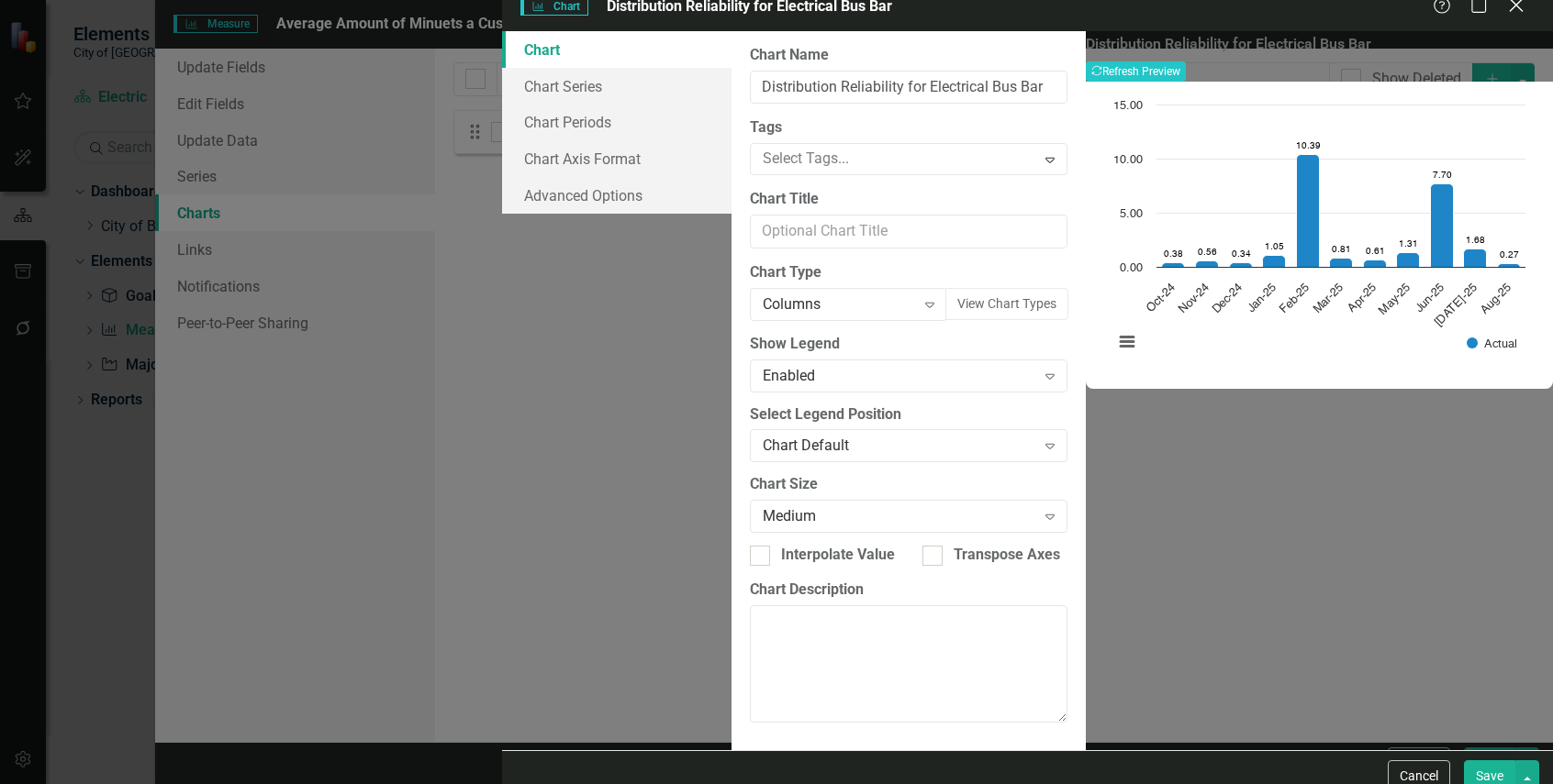
click at [1519, 14] on icon "Close" at bounding box center [1515, 5] width 23 height 18
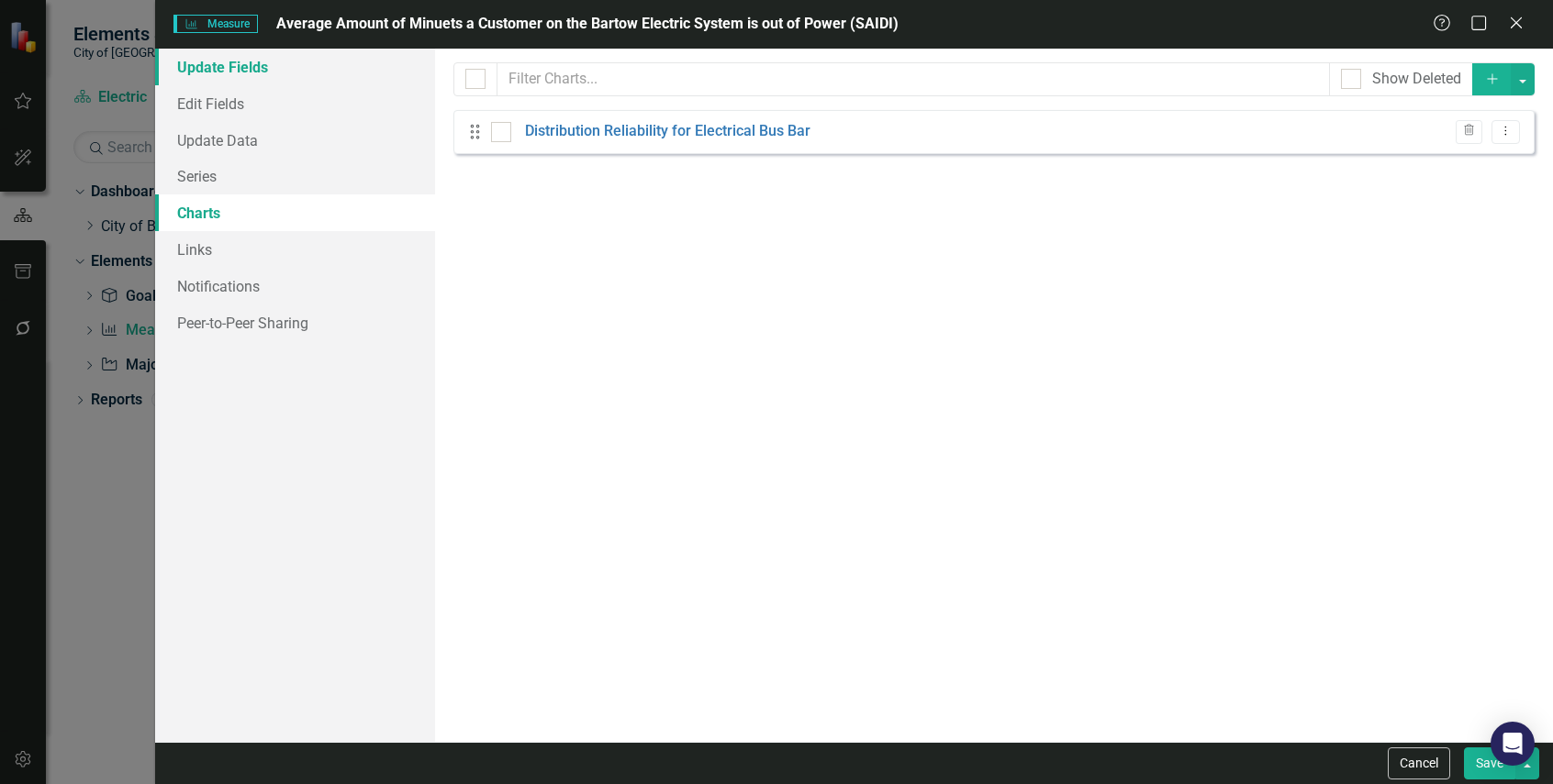
click at [283, 49] on link "Update Fields" at bounding box center [294, 67] width 279 height 36
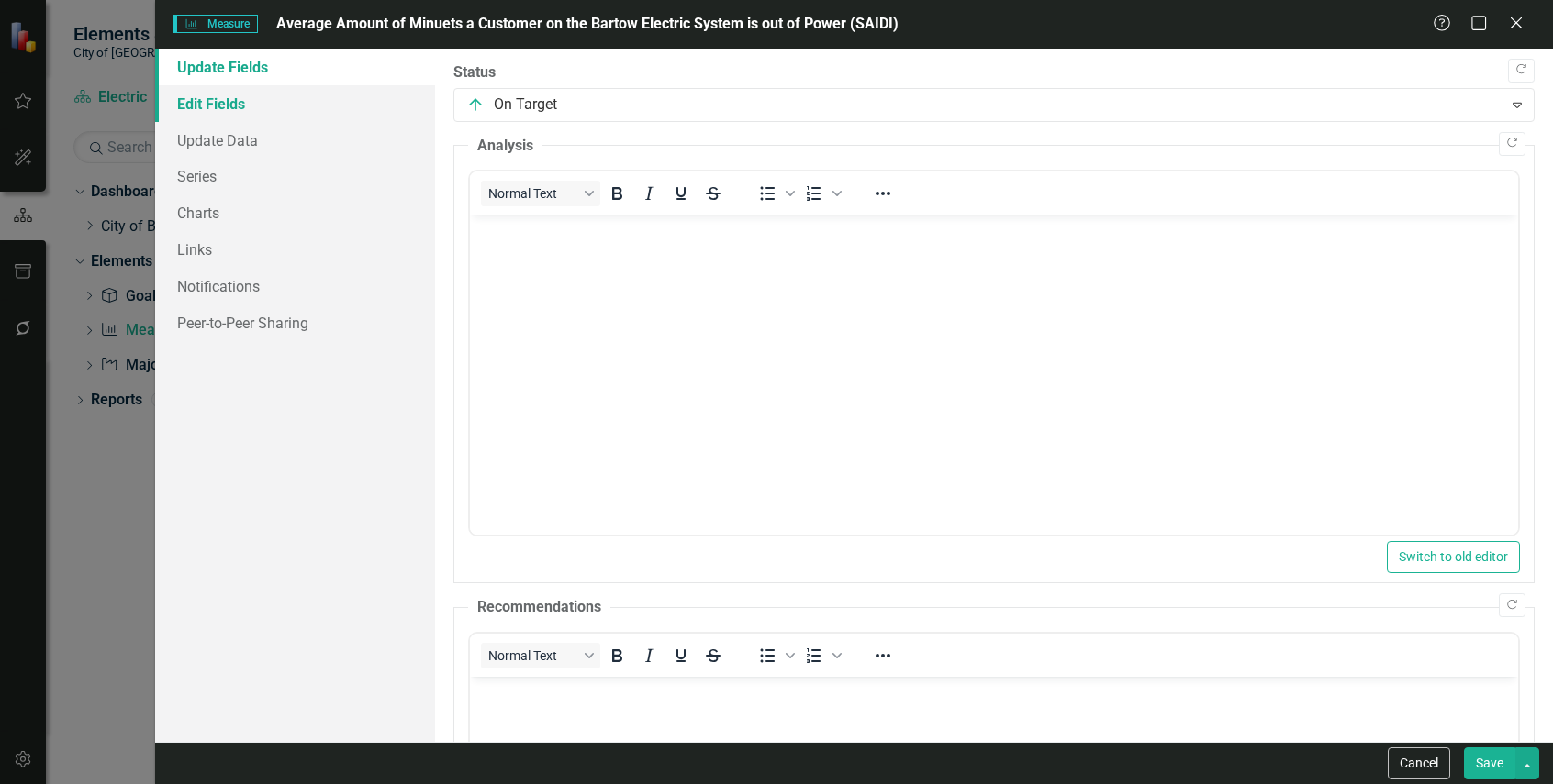
click at [284, 105] on link "Edit Fields" at bounding box center [294, 103] width 279 height 36
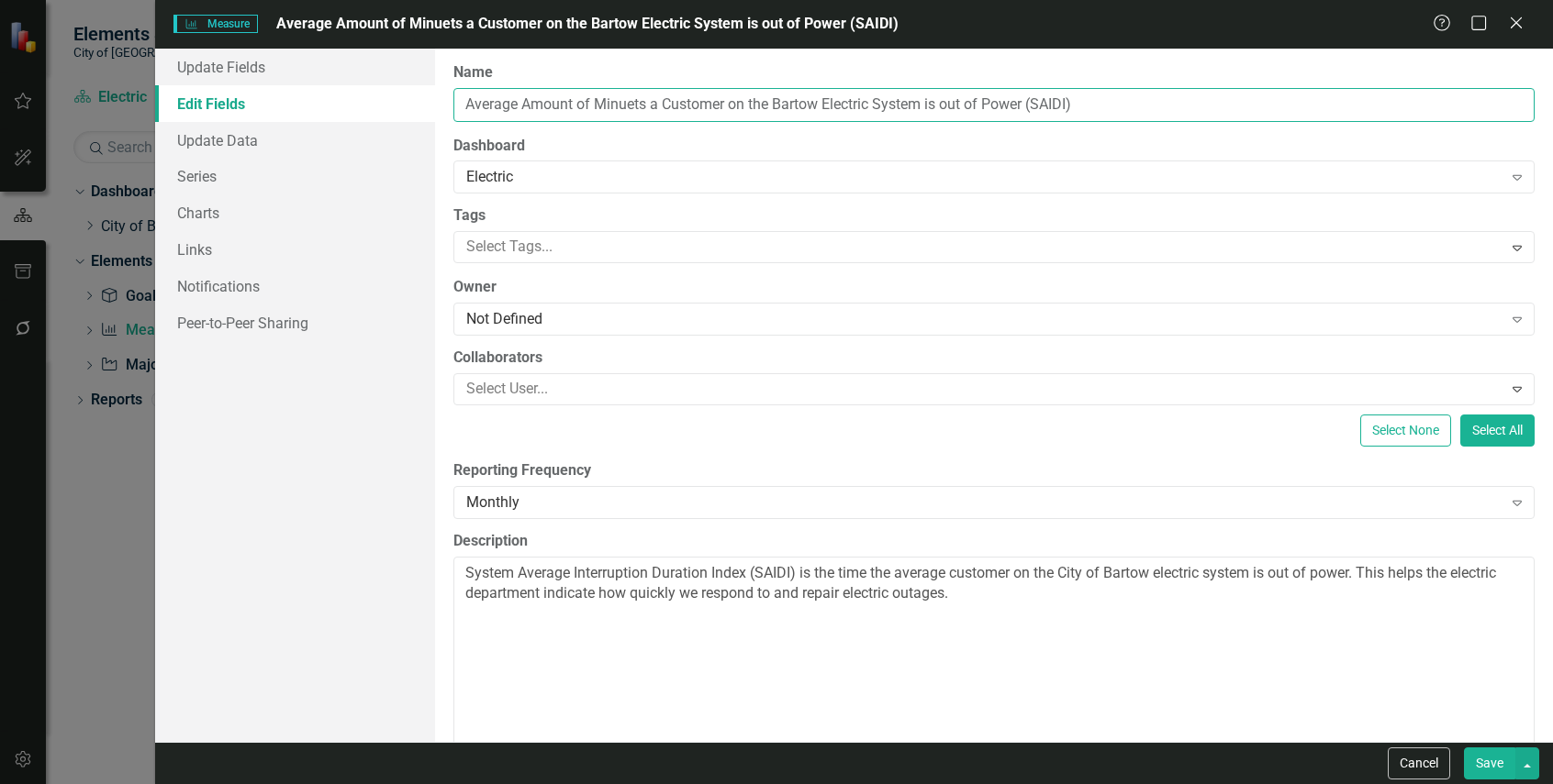
click at [551, 108] on input "Average Amount of Minuets a Customer on the Bartow Electric System is out of Po…" at bounding box center [993, 105] width 1080 height 34
click at [554, 110] on input "Average Amount of Minuets a Customer on the Bartow Electric System is out of Po…" at bounding box center [993, 105] width 1080 height 34
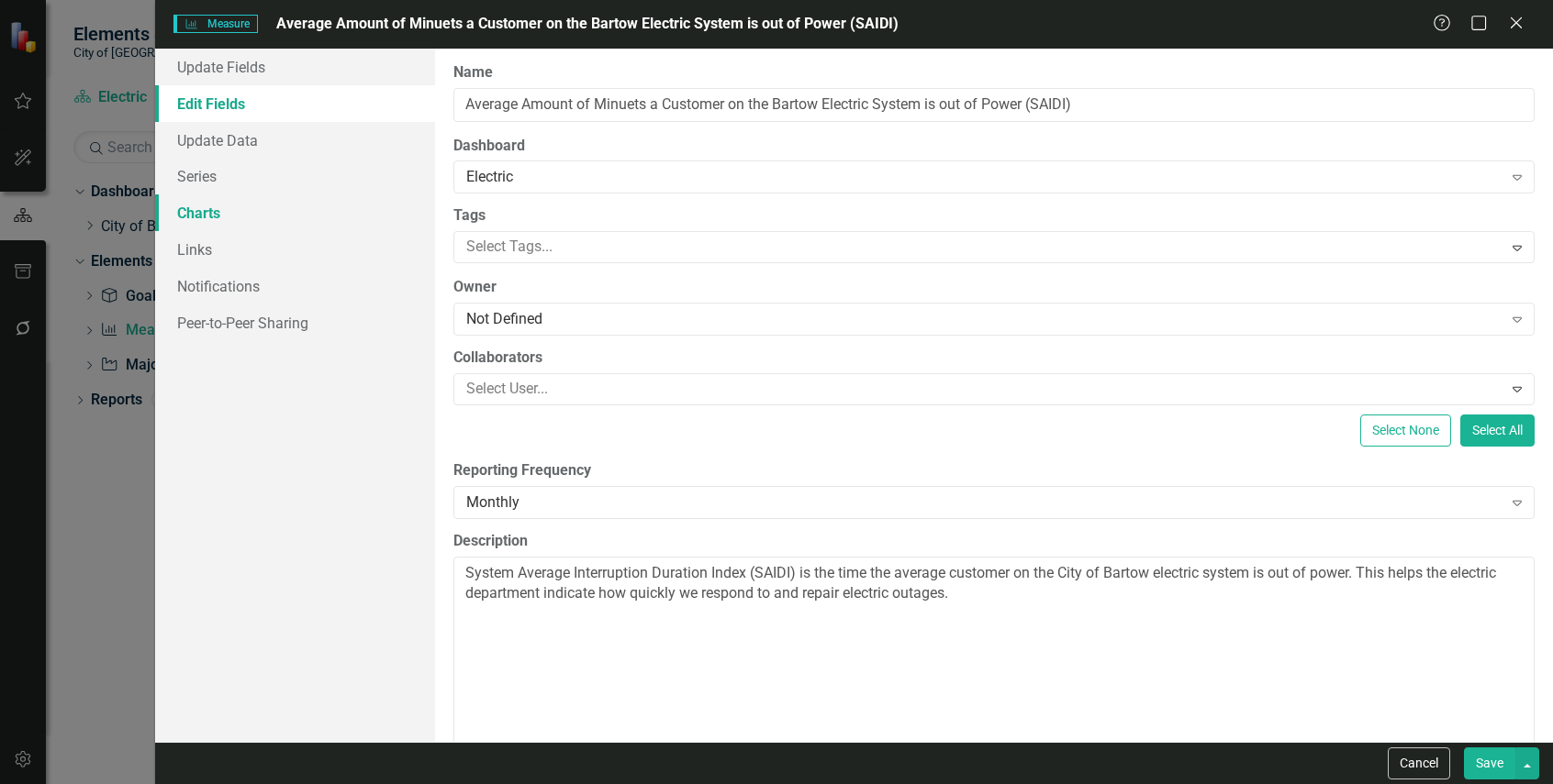
click at [307, 198] on link "Charts" at bounding box center [294, 212] width 279 height 36
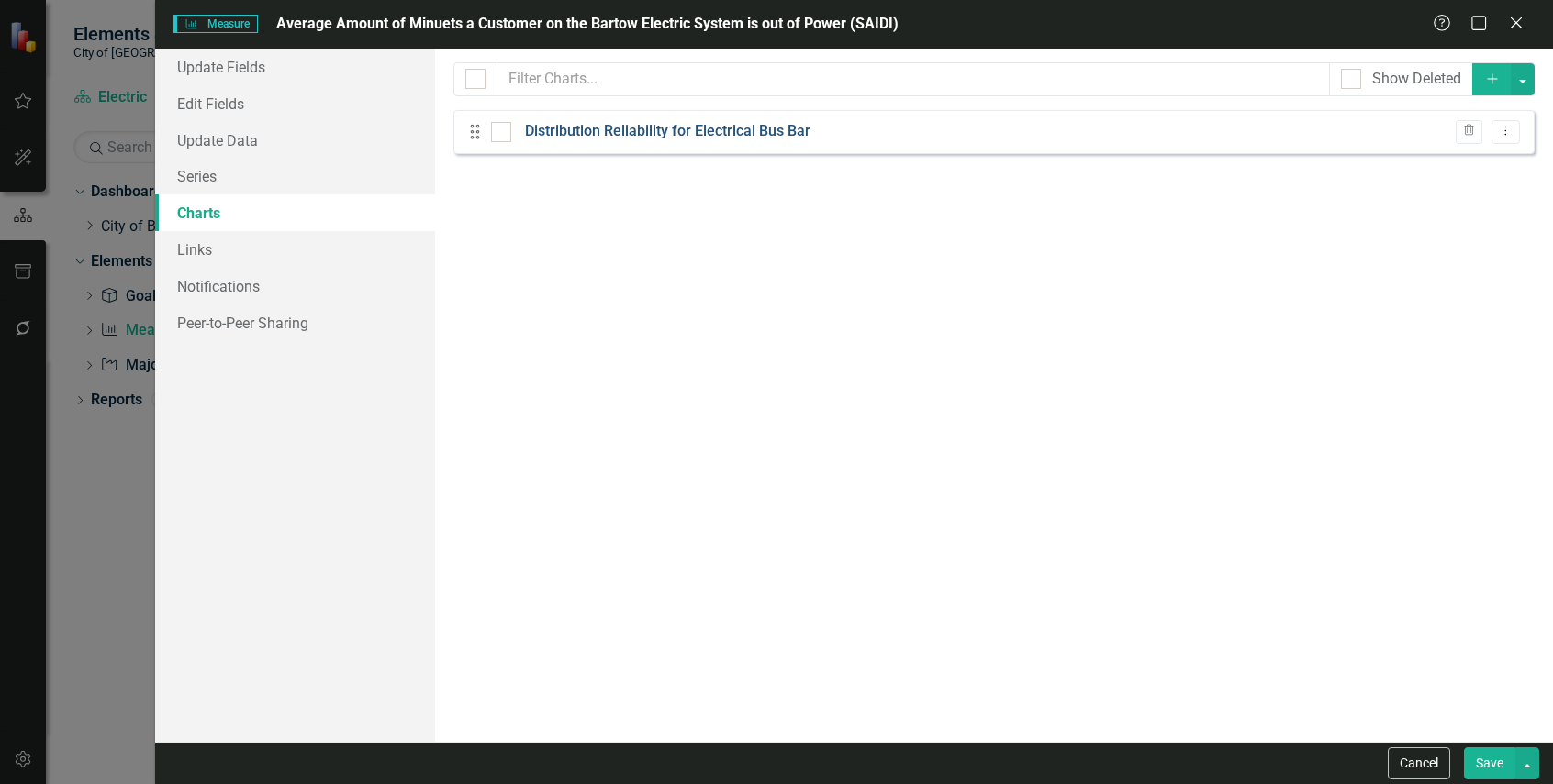
click at [785, 130] on link "Distribution Reliability for Electrical Bus Bar" at bounding box center [667, 132] width 285 height 22
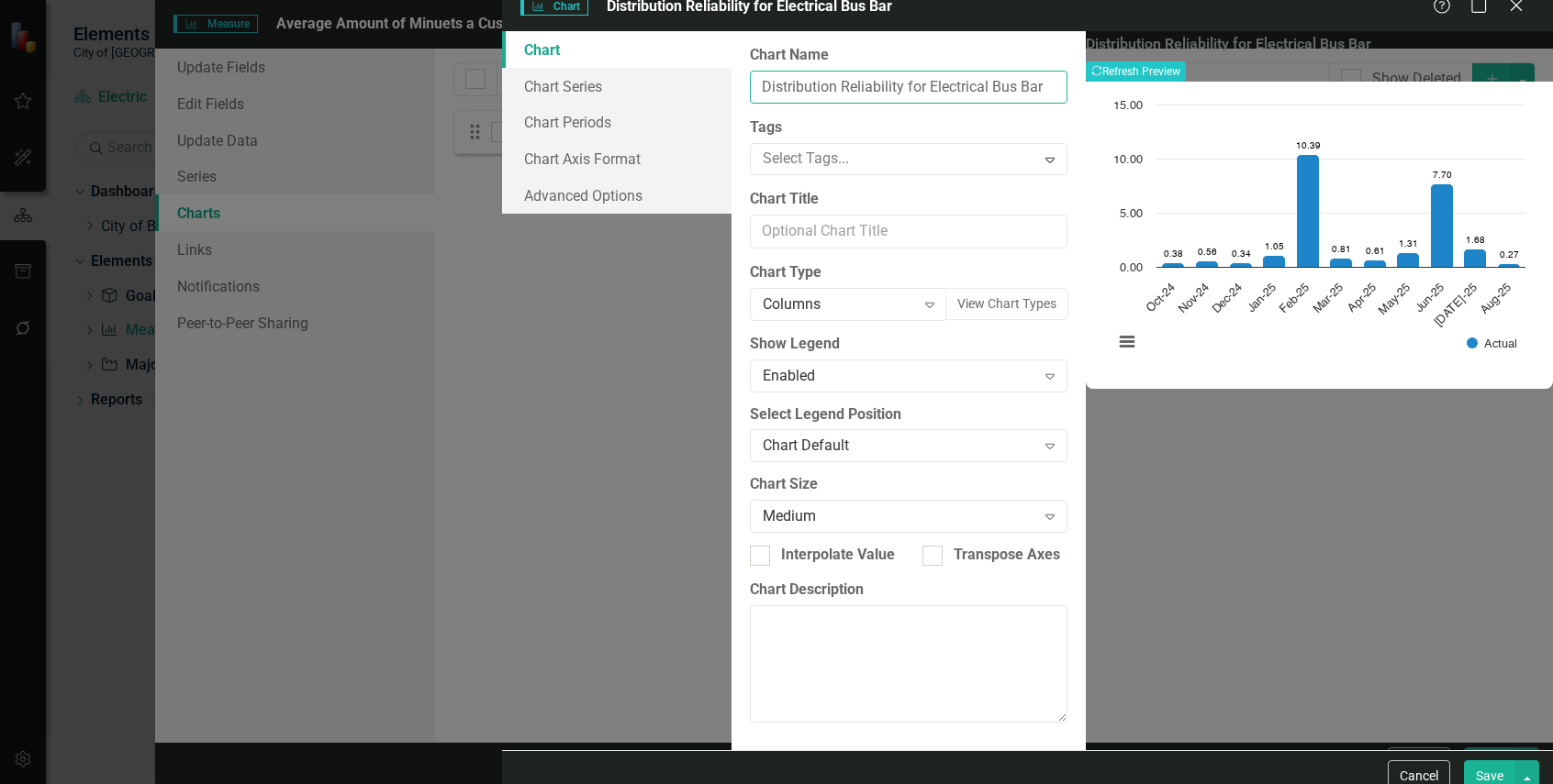
click at [770, 105] on input "Distribution Reliability for Electrical Bus Bar" at bounding box center [909, 87] width 318 height 34
paste input "Average Amount of Minuets a Customer on the Bartow Electric System is out of Po…"
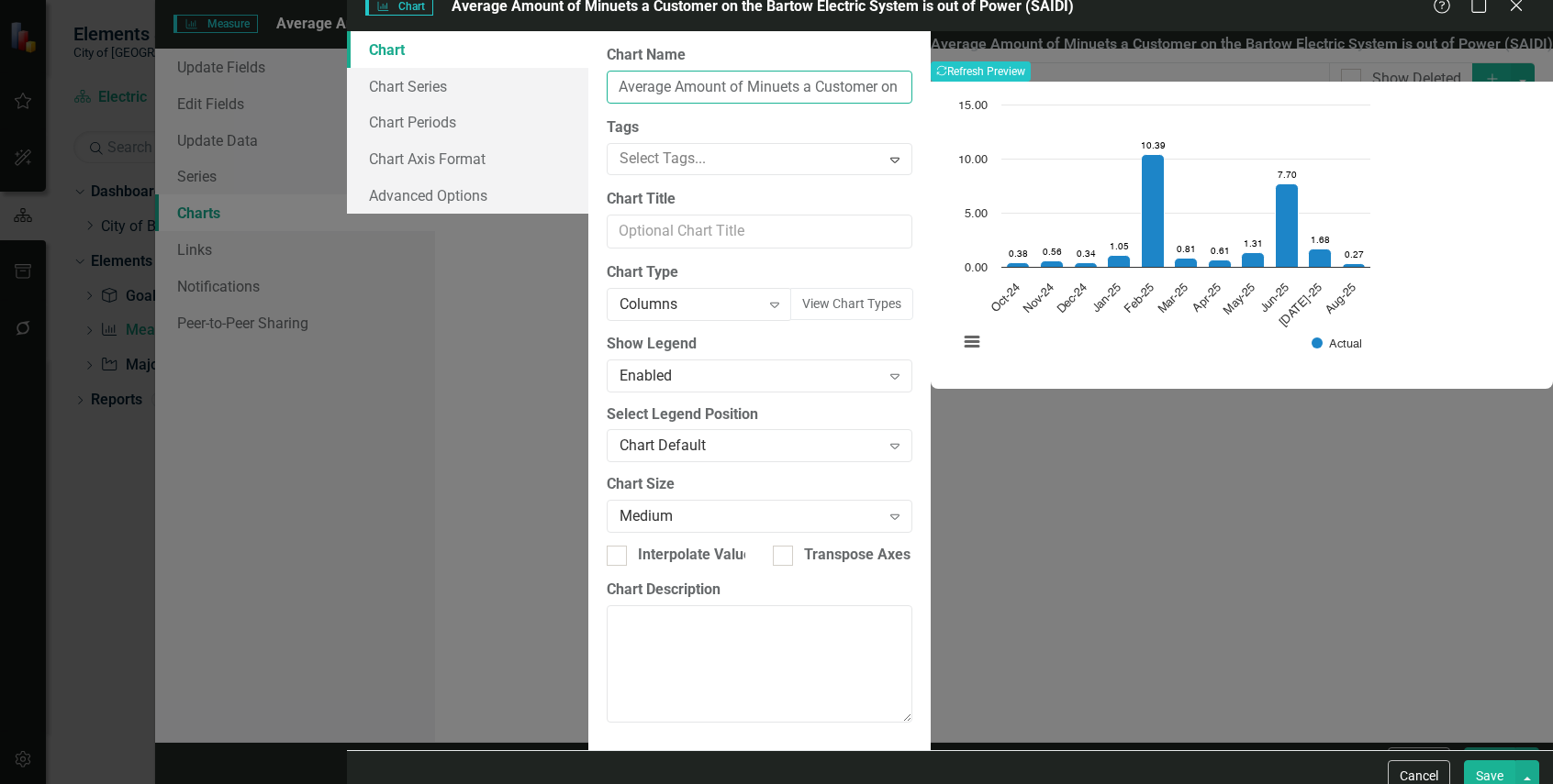
scroll to position [0, 189]
type input "Average Amount of Minuets a Customer on the Bartow Electric System is out of Po…"
click at [1293, 523] on div "Average Amount of Minuets a Customer on the Bartow Electric System is out of Po…" at bounding box center [1241, 391] width 623 height 720
click at [947, 76] on icon "Recalculate" at bounding box center [941, 70] width 11 height 11
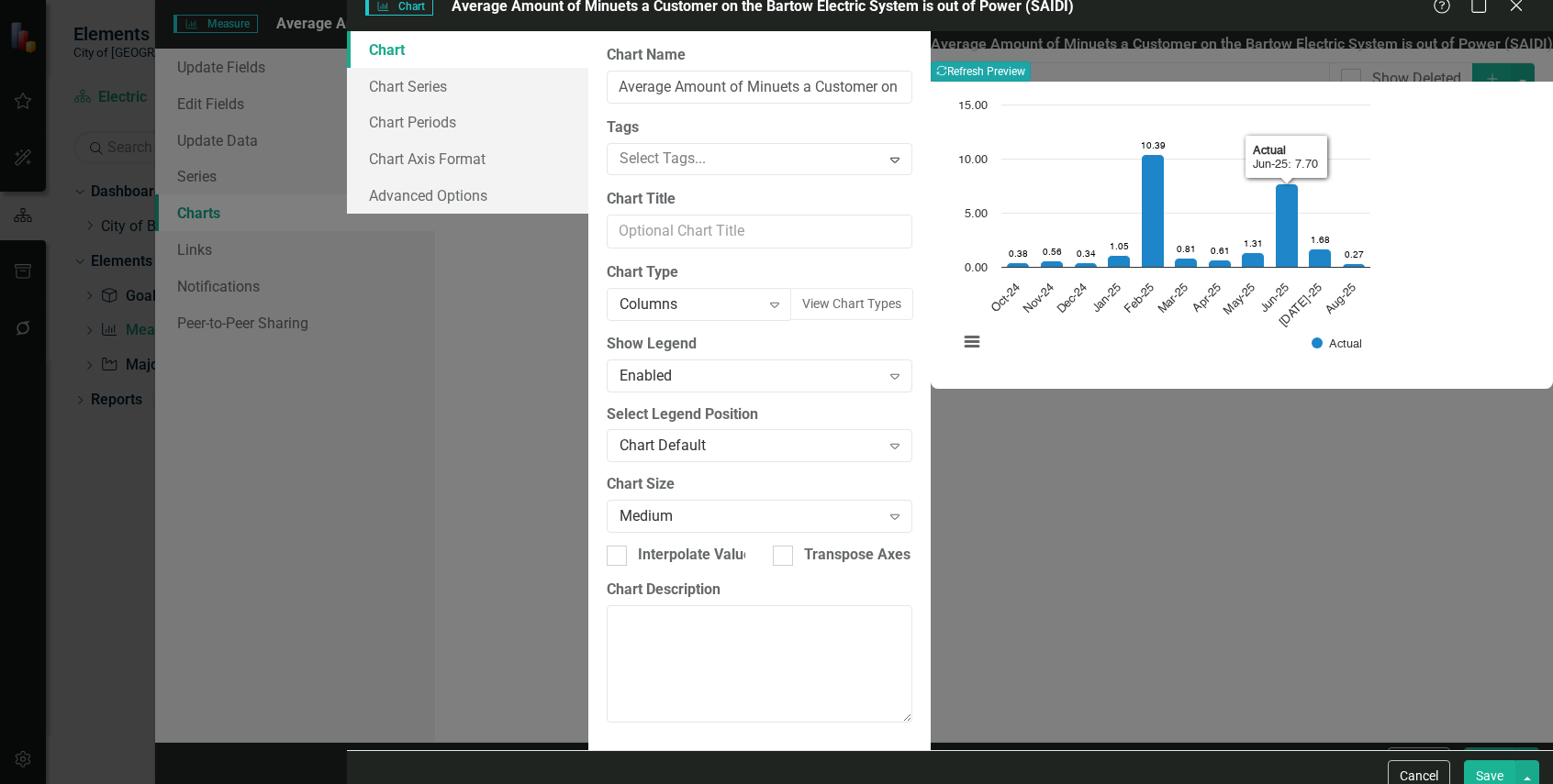
click at [1372, 491] on div "Average Amount of Minuets a Customer on the Bartow Electric System is out of Po…" at bounding box center [1241, 391] width 623 height 720
click at [1494, 769] on button "Save" at bounding box center [1489, 776] width 51 height 32
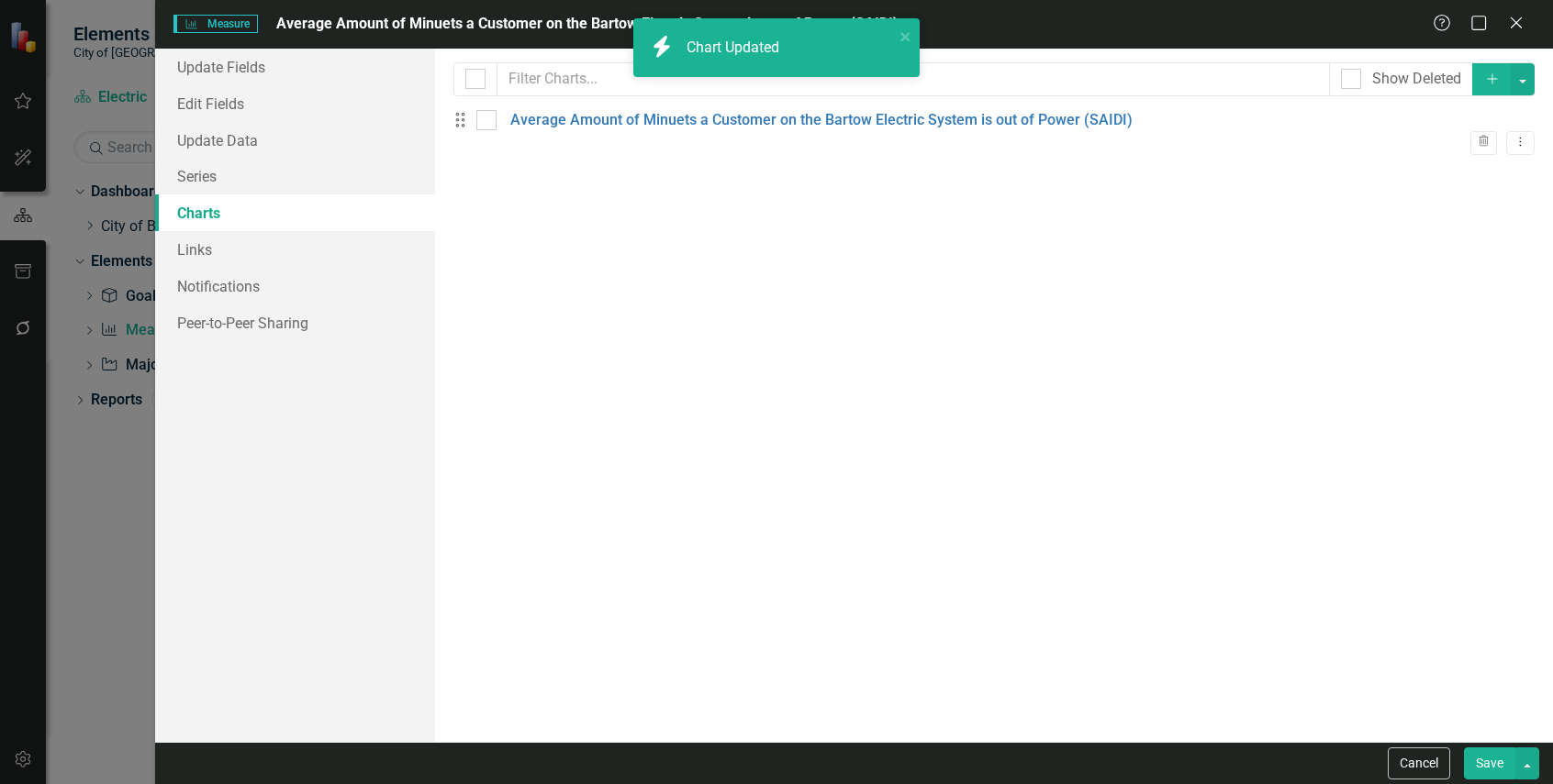
click at [1483, 765] on button "Save" at bounding box center [1489, 763] width 51 height 32
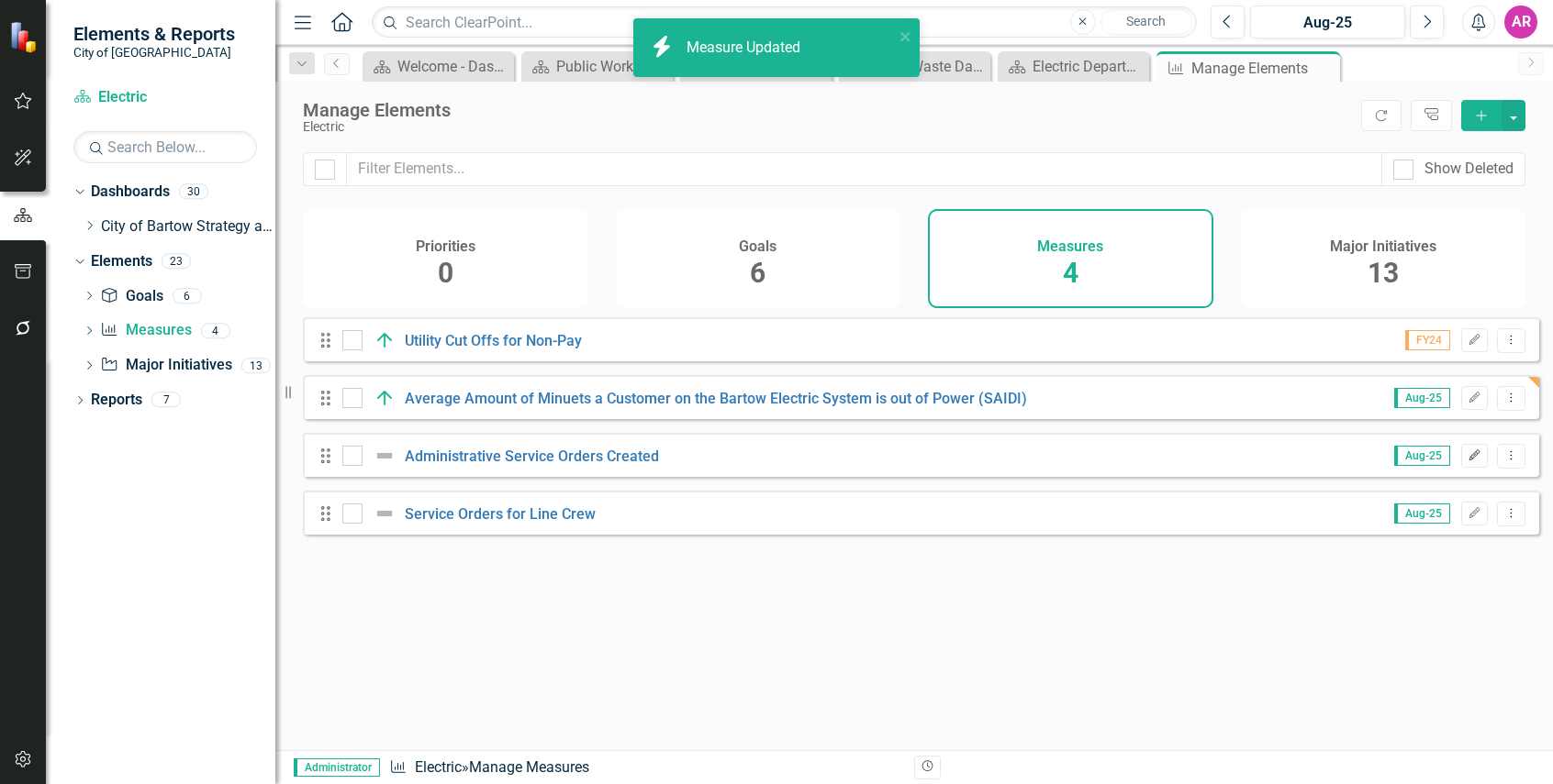
click at [1468, 462] on icon "Edit" at bounding box center [1475, 456] width 14 height 11
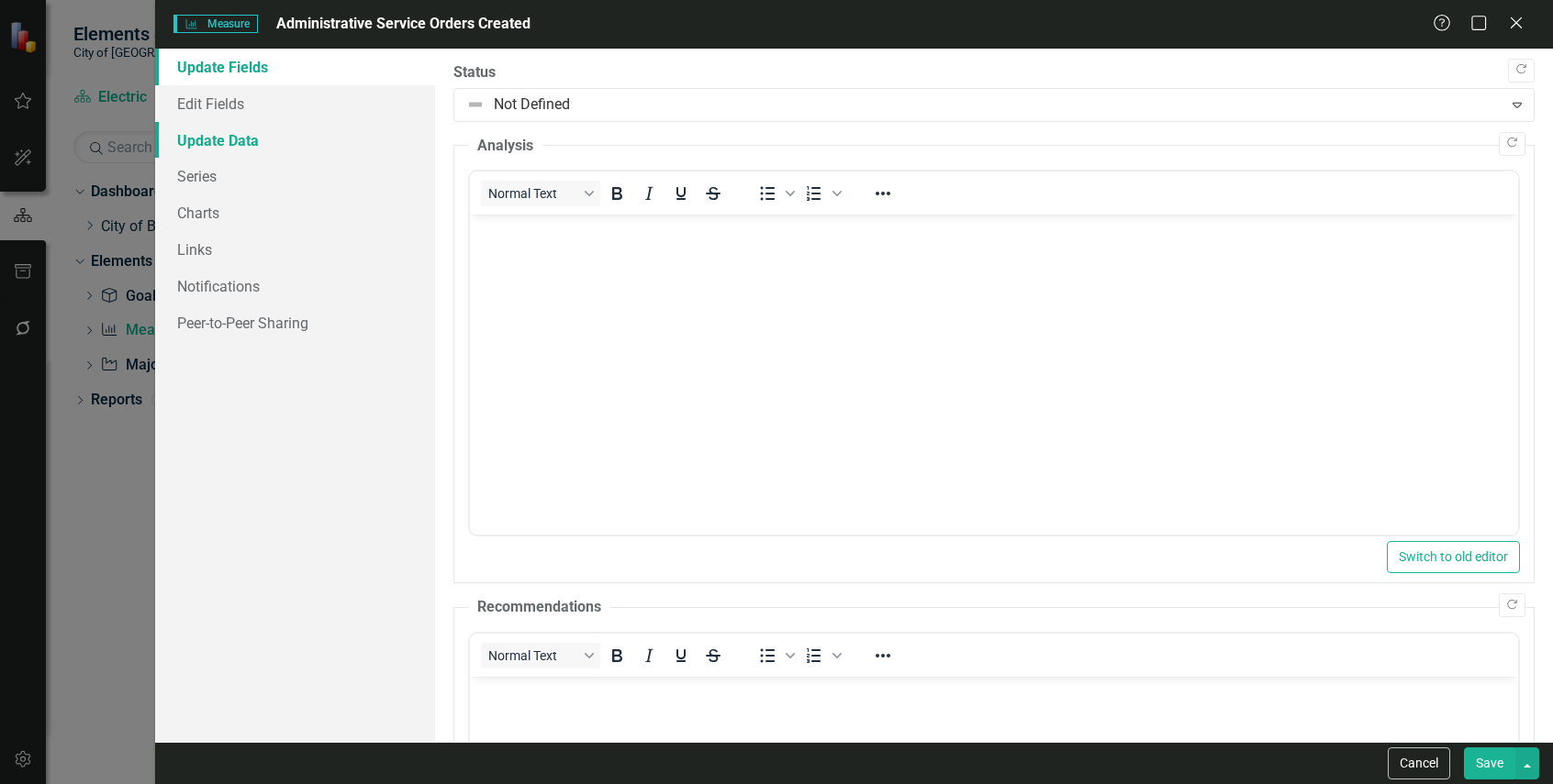
click at [302, 144] on link "Update Data" at bounding box center [294, 139] width 279 height 36
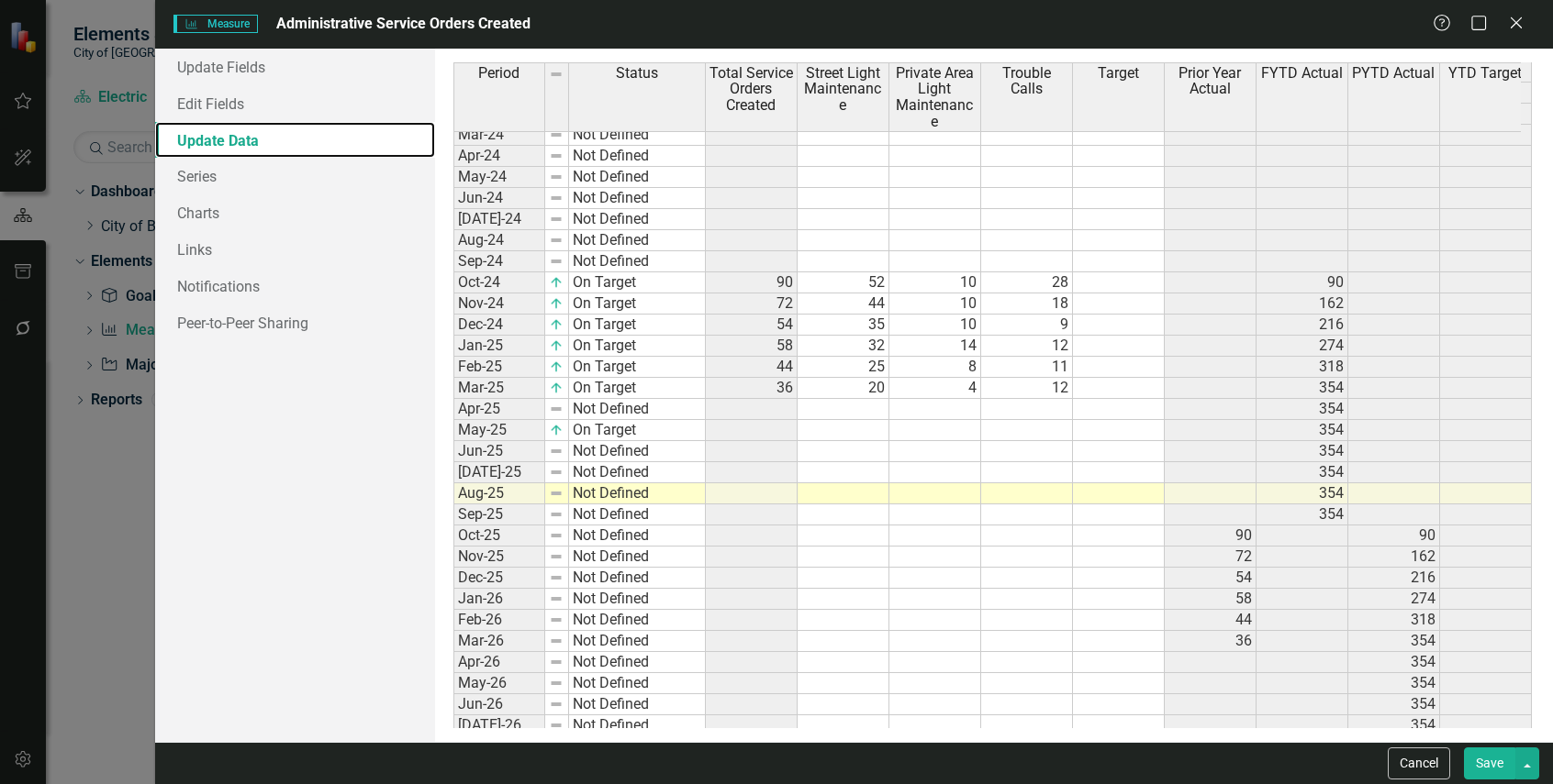
scroll to position [459, 0]
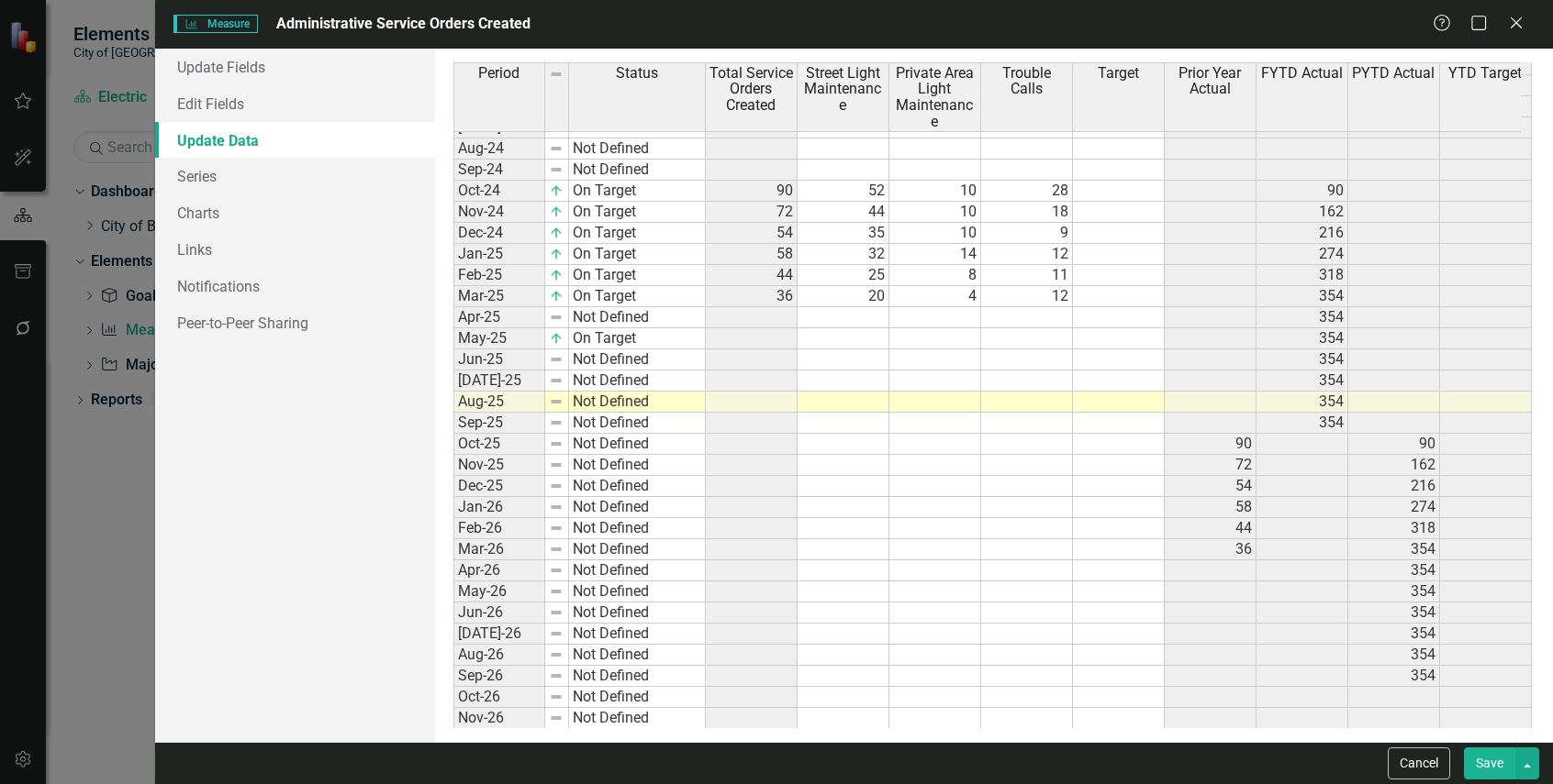
click at [667, 317] on tbody "Apr-23 Not Defined May-23 Not Defined Jun-23 Not Defined Jul-23 Not Defined Aug…" at bounding box center [578, 275] width 252 height 951
click at [667, 317] on td "Not Defined" at bounding box center [636, 318] width 136 height 22
click at [666, 313] on td "Not Defined" at bounding box center [636, 318] width 136 height 22
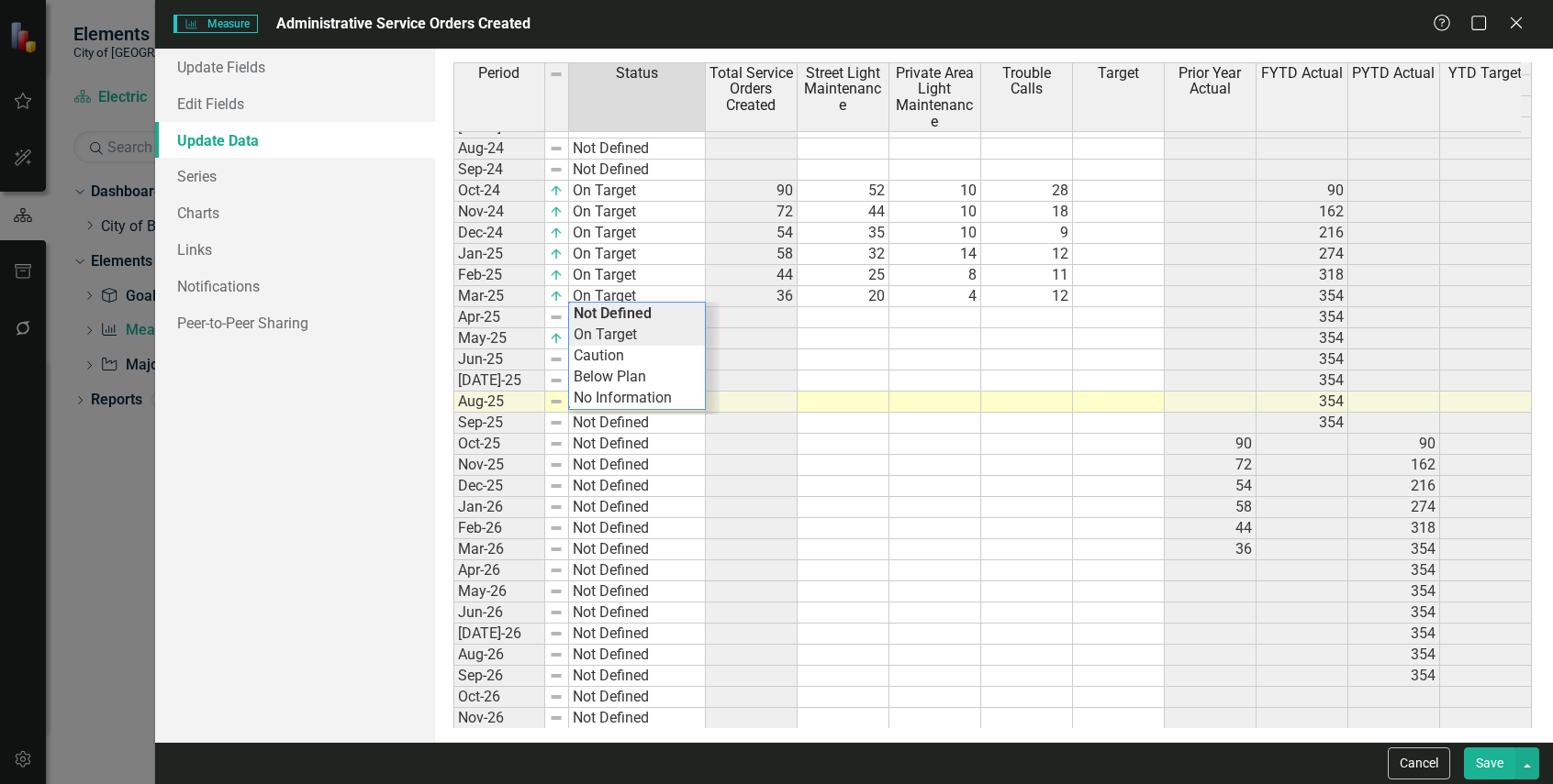
click at [664, 331] on div "Period Status Total Service Orders Created Street Light Maintenance Private Are…" at bounding box center [993, 395] width 1080 height 665
click at [660, 355] on td "Not Defined" at bounding box center [636, 361] width 136 height 22
type textarea "On Target"
click at [660, 372] on div "Period Status Total Service Orders Created Street Light Maintenance Private Are…" at bounding box center [993, 395] width 1080 height 665
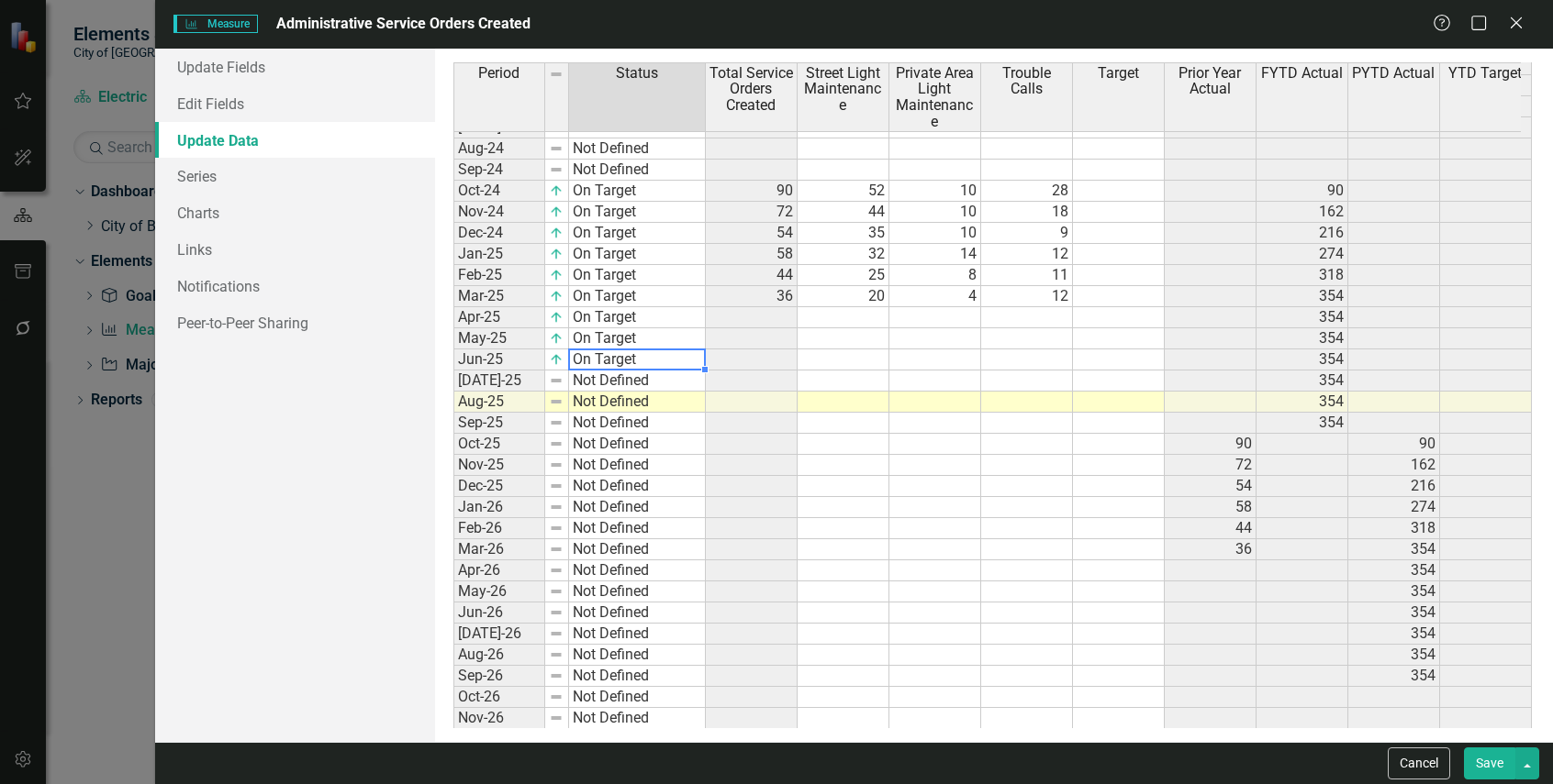
click at [657, 376] on td "Not Defined" at bounding box center [636, 381] width 136 height 22
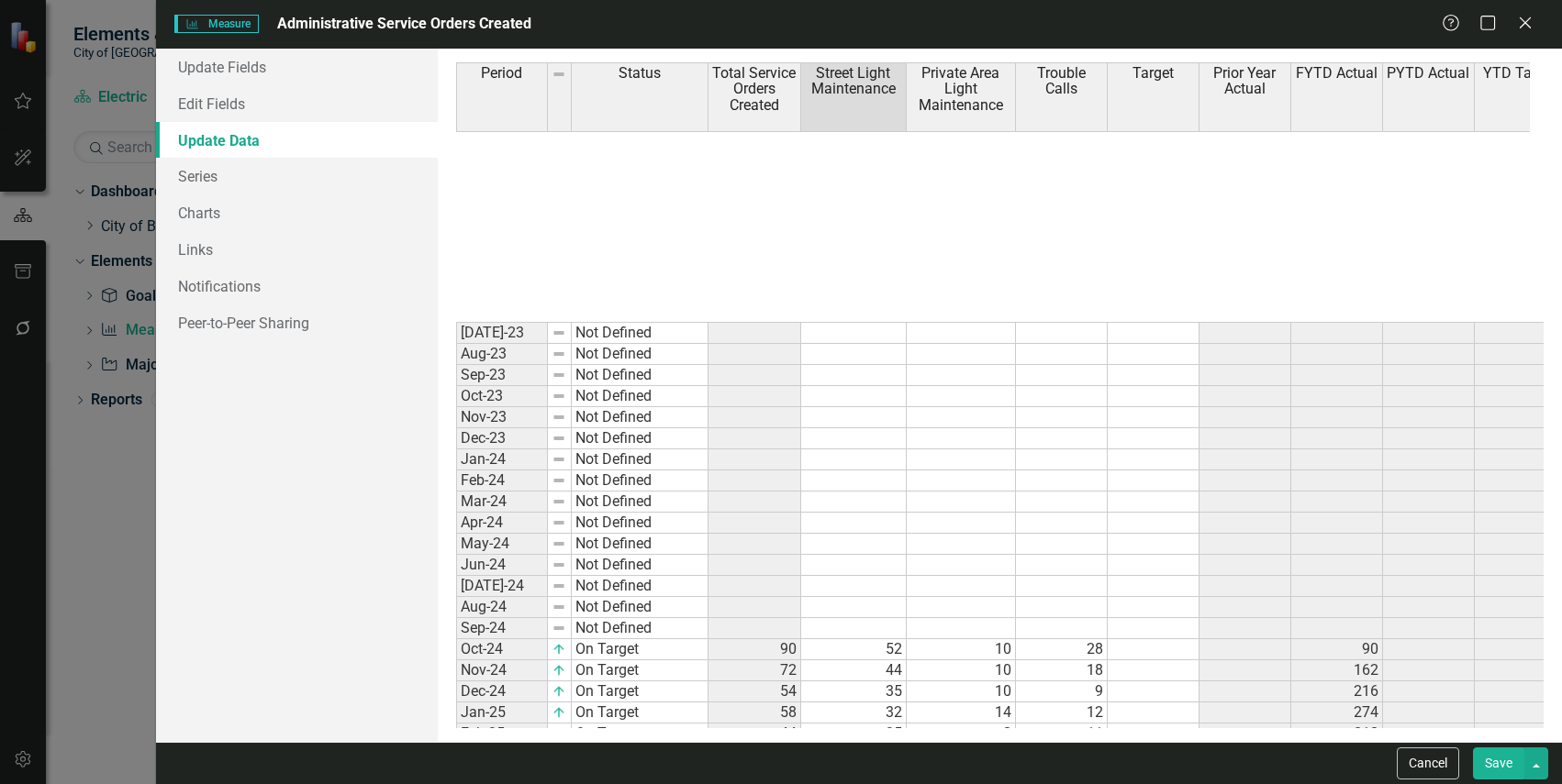
scroll to position [459, 0]
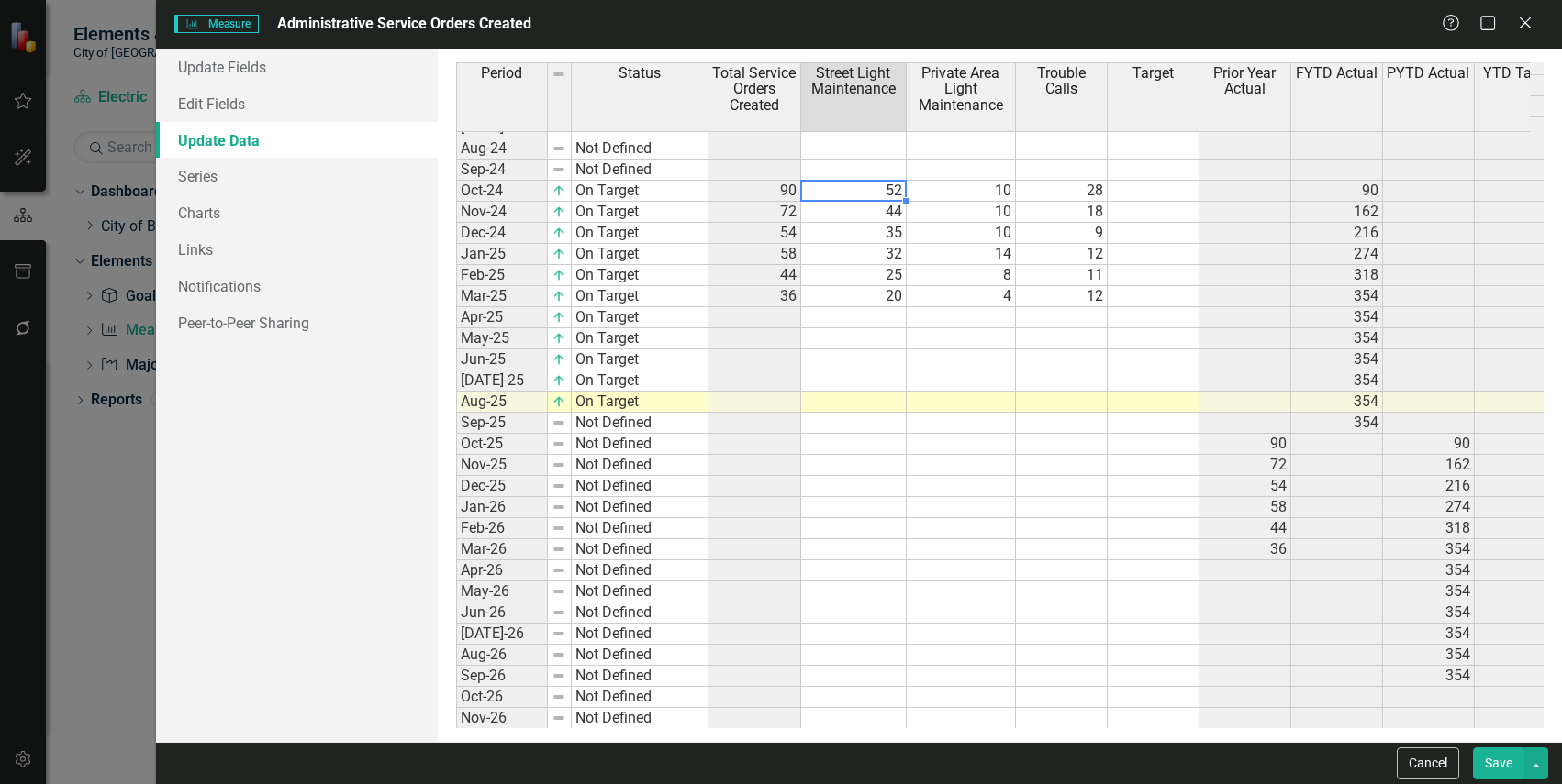
click at [883, 192] on td "52" at bounding box center [854, 191] width 106 height 22
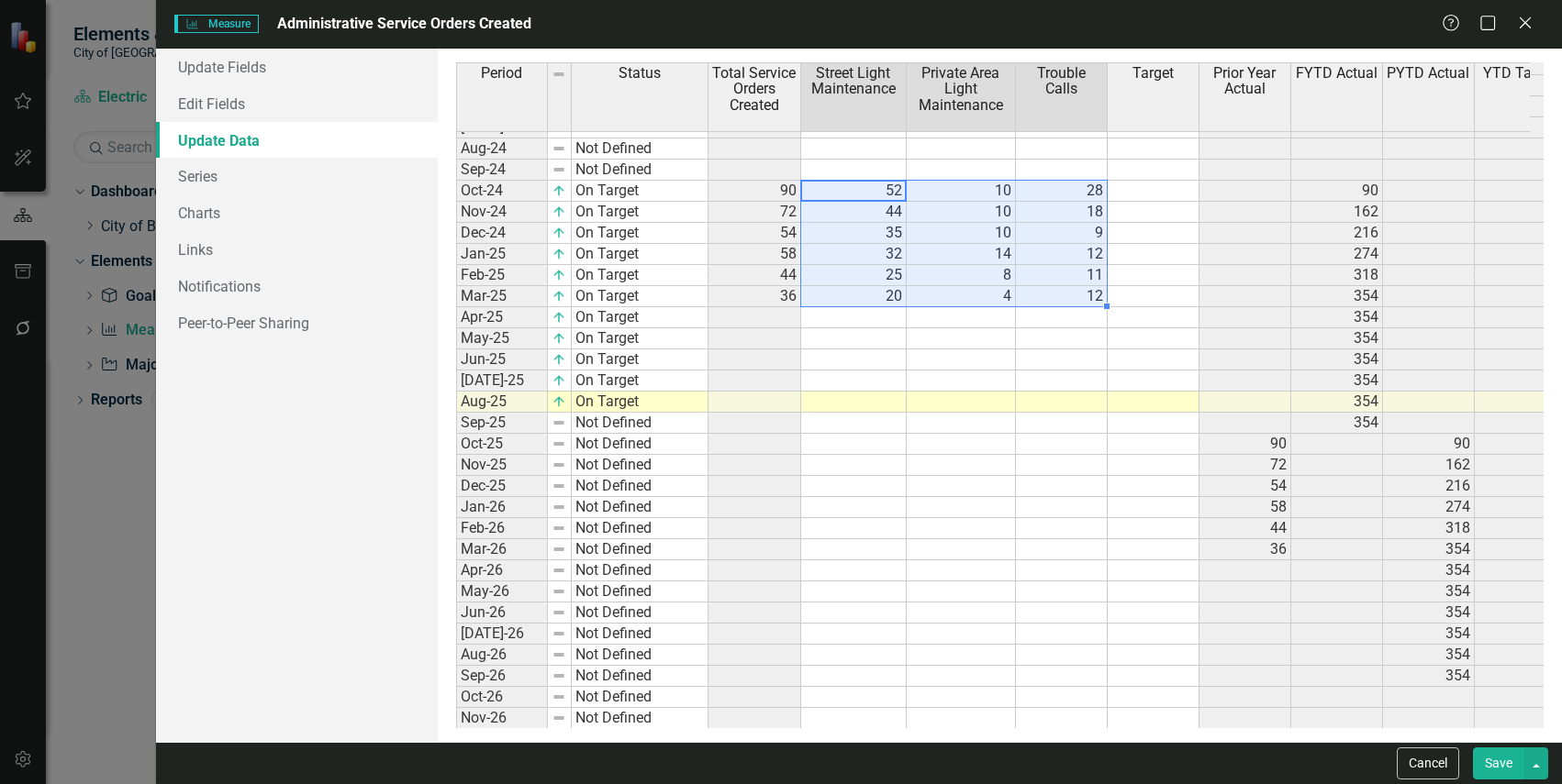
drag, startPoint x: 873, startPoint y: 193, endPoint x: 1091, endPoint y: 297, distance: 241.5
click at [1091, 297] on tbody "Jul-23 Not Defined Aug-23 Not Defined Sep-23 Not Defined Oct-23 Not Defined Nov…" at bounding box center [1011, 307] width 1110 height 887
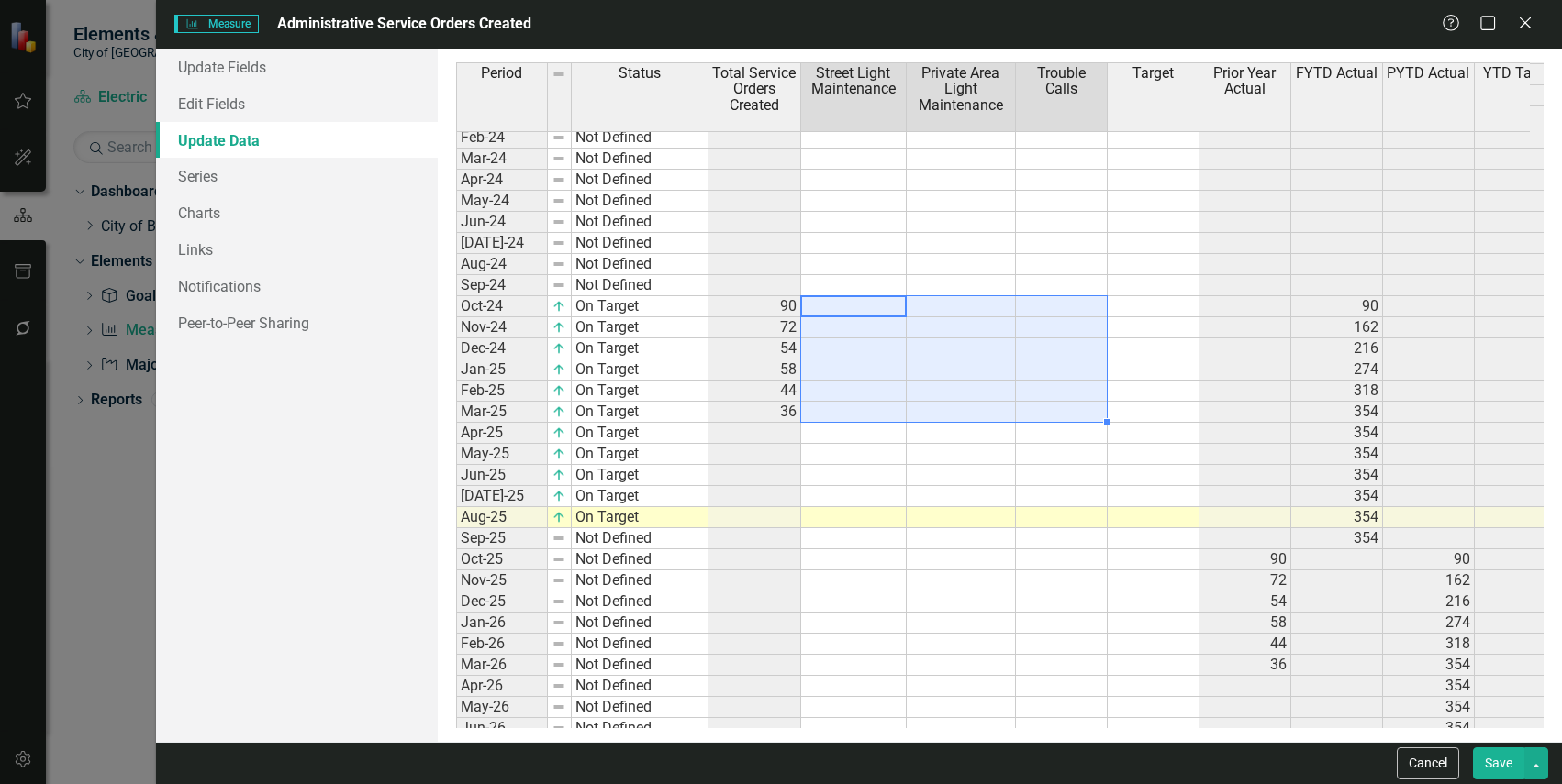
scroll to position [275, 0]
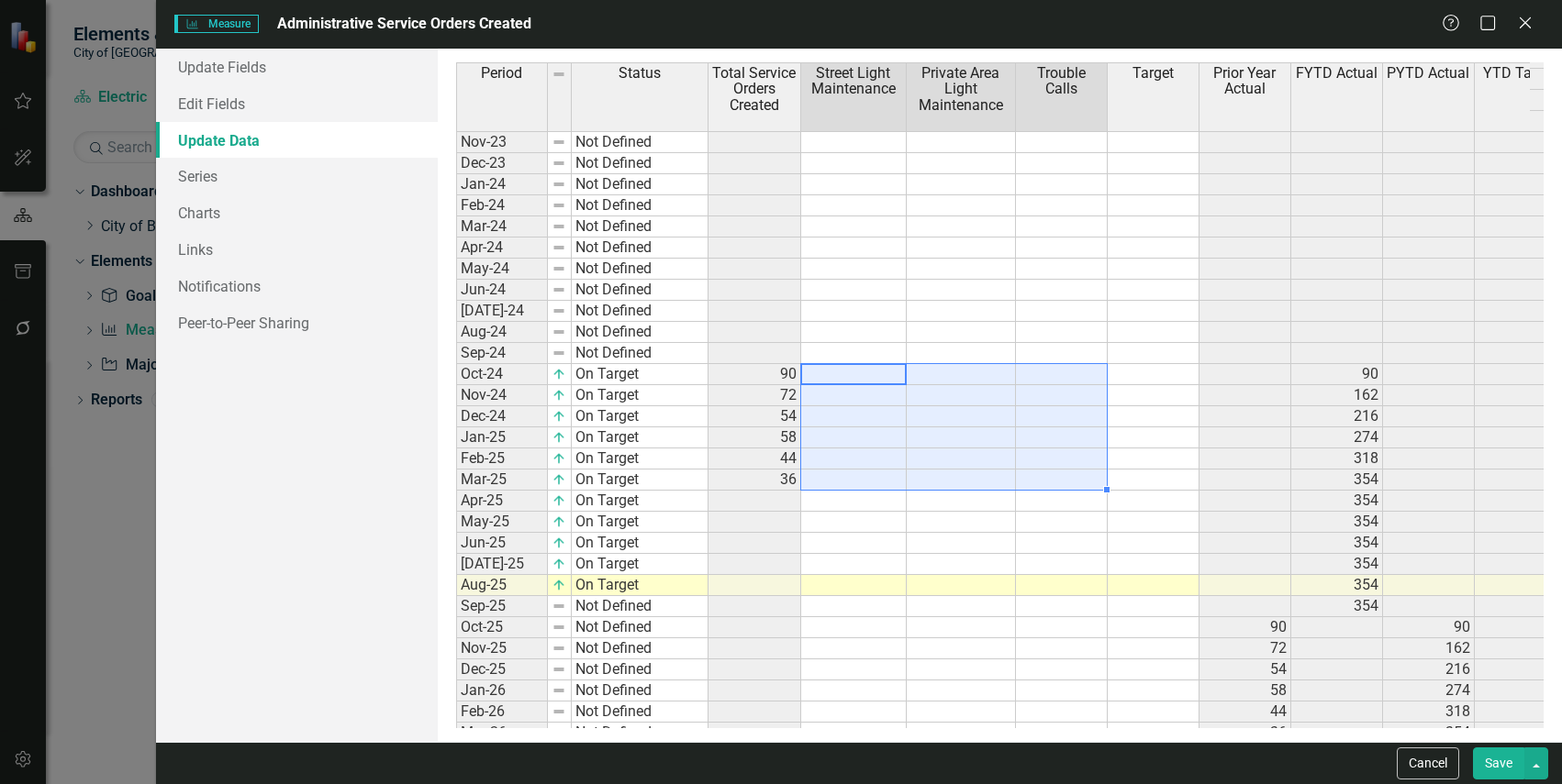
click at [456, 340] on div "Period Status Total Service Orders Created Street Light Maintenance Private Are…" at bounding box center [456, 456] width 0 height 956
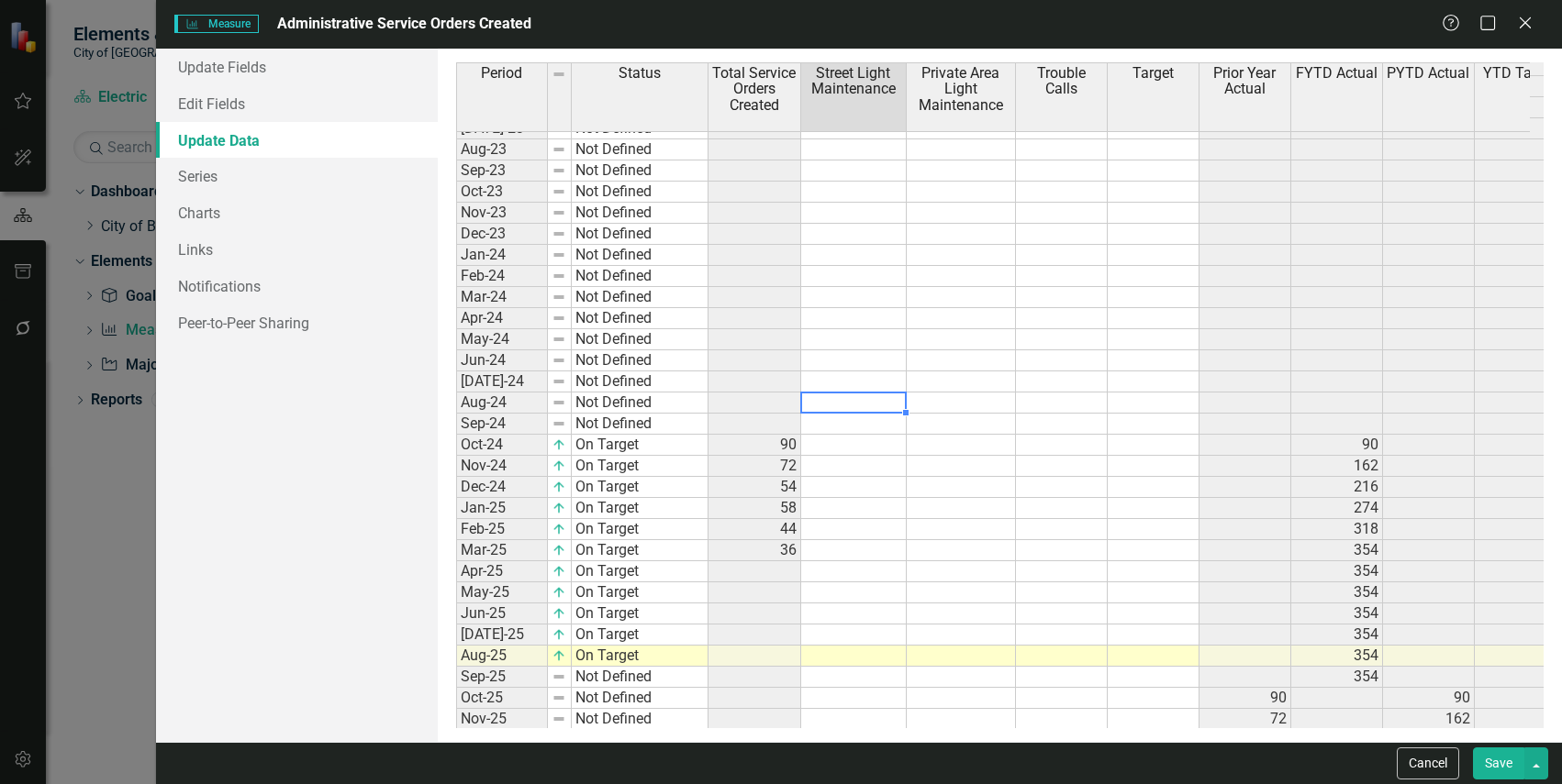
scroll to position [0, 0]
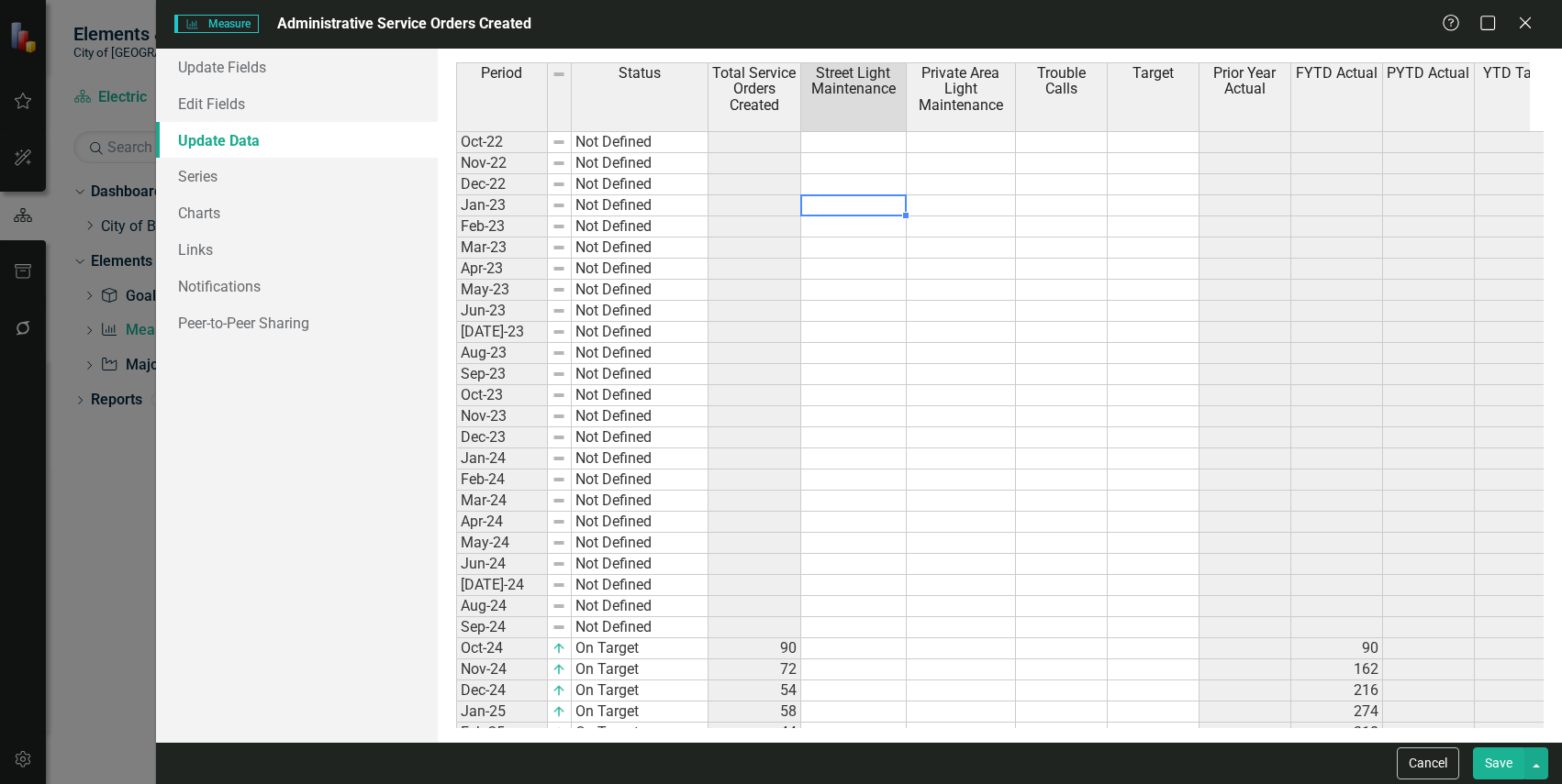
click at [871, 211] on td at bounding box center [854, 206] width 106 height 22
click at [822, 137] on td at bounding box center [854, 142] width 106 height 22
click at [882, 301] on td at bounding box center [854, 305] width 106 height 22
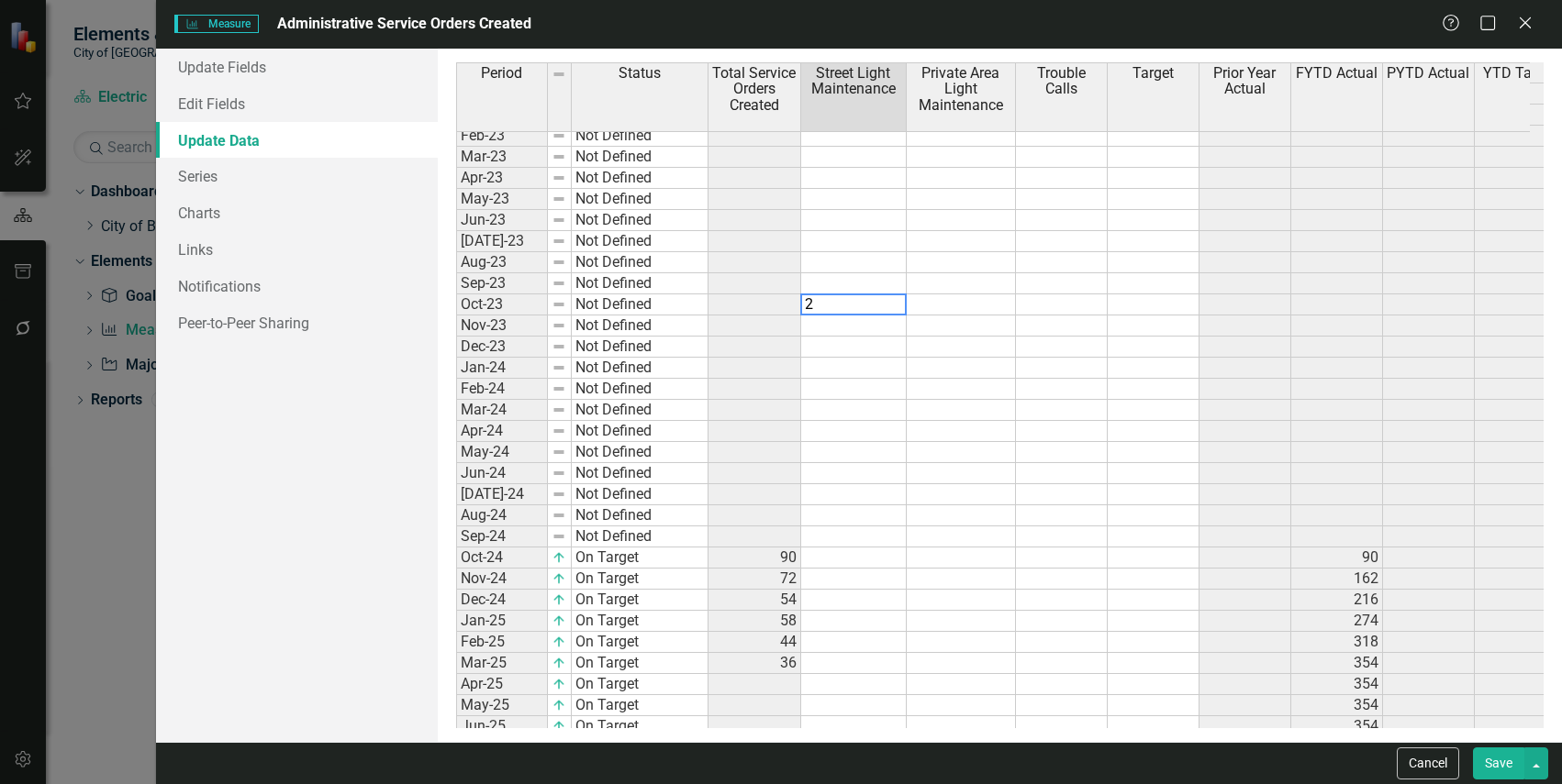
type textarea "23"
type textarea "12"
type textarea "15"
type textarea "35"
type textarea "10"
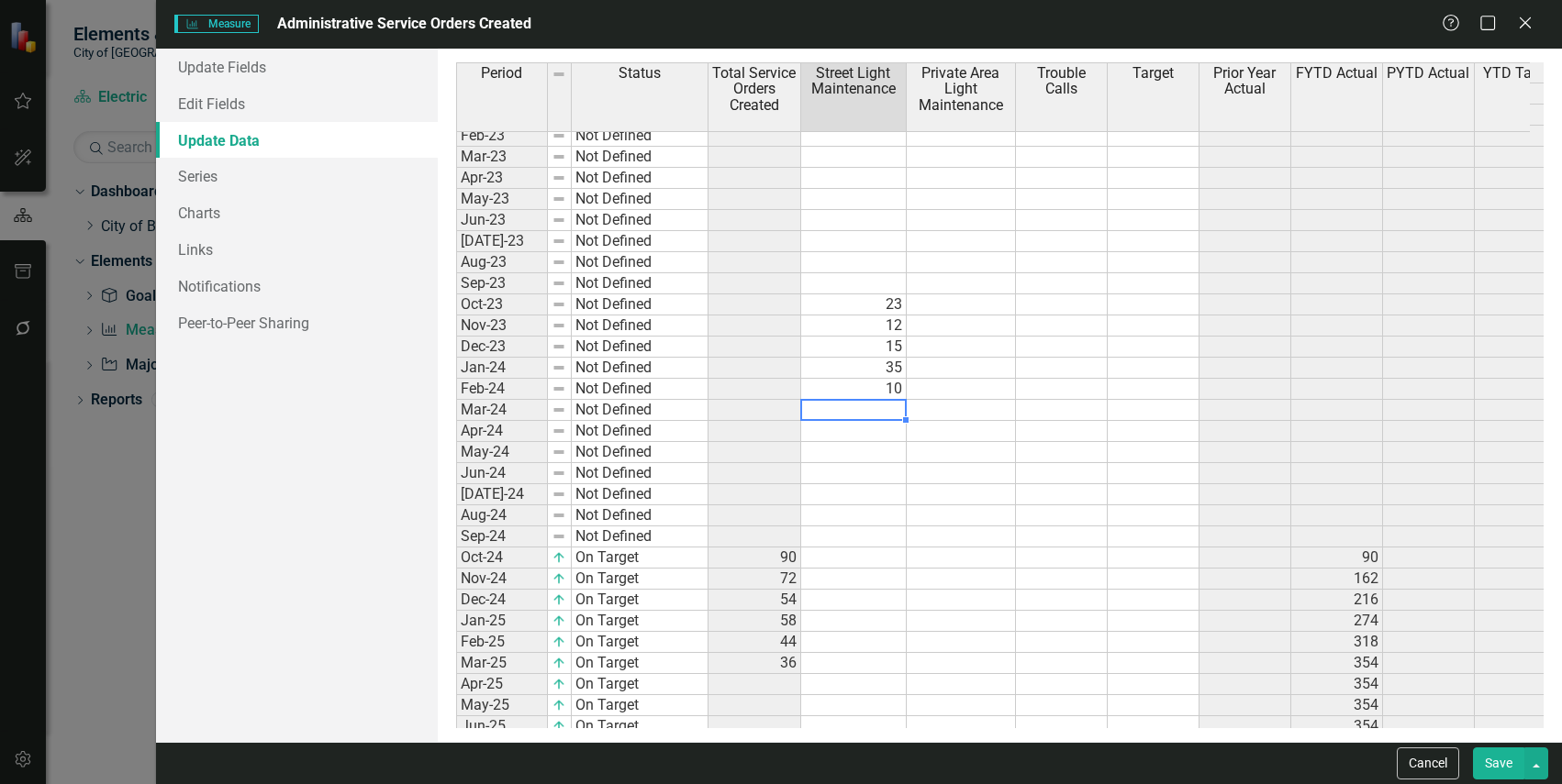
type textarea "25"
type textarea "17"
type textarea "14"
type textarea "13"
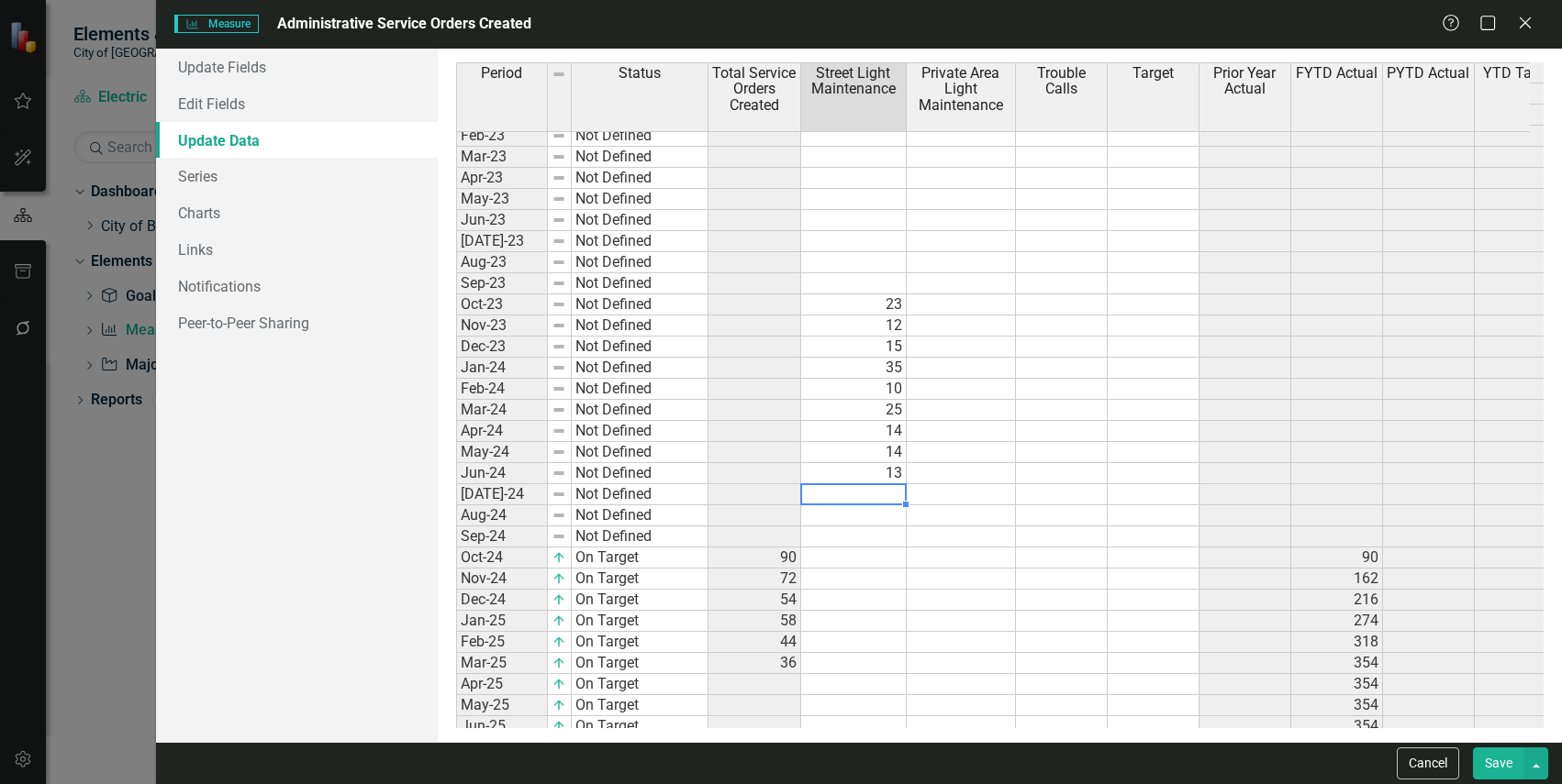
type textarea "8"
type textarea "19"
type textarea "23"
type textarea "58"
type textarea "12"
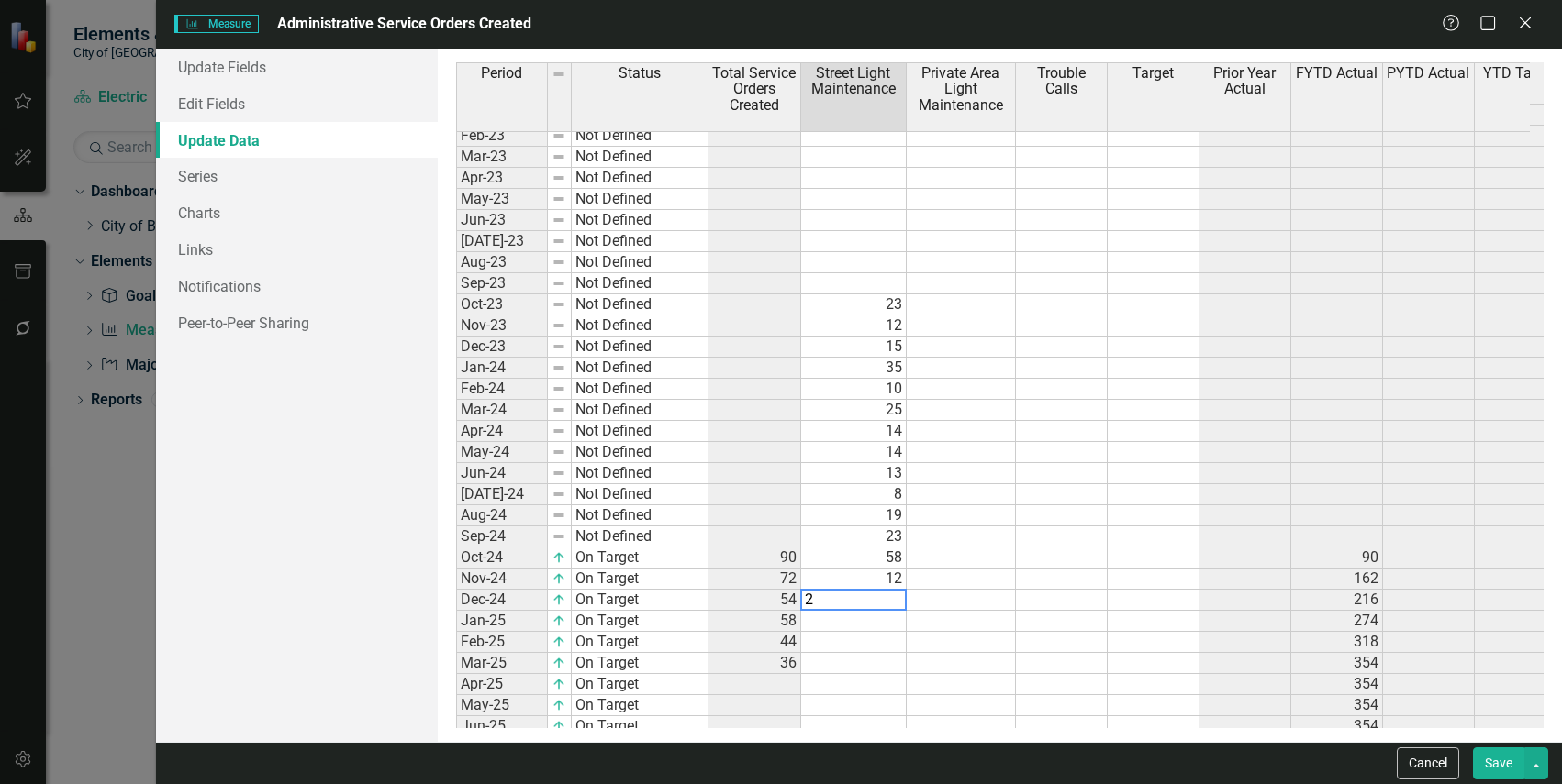
type textarea "29"
type textarea "20"
type textarea "34"
type textarea "43"
click at [938, 431] on td at bounding box center [961, 432] width 109 height 22
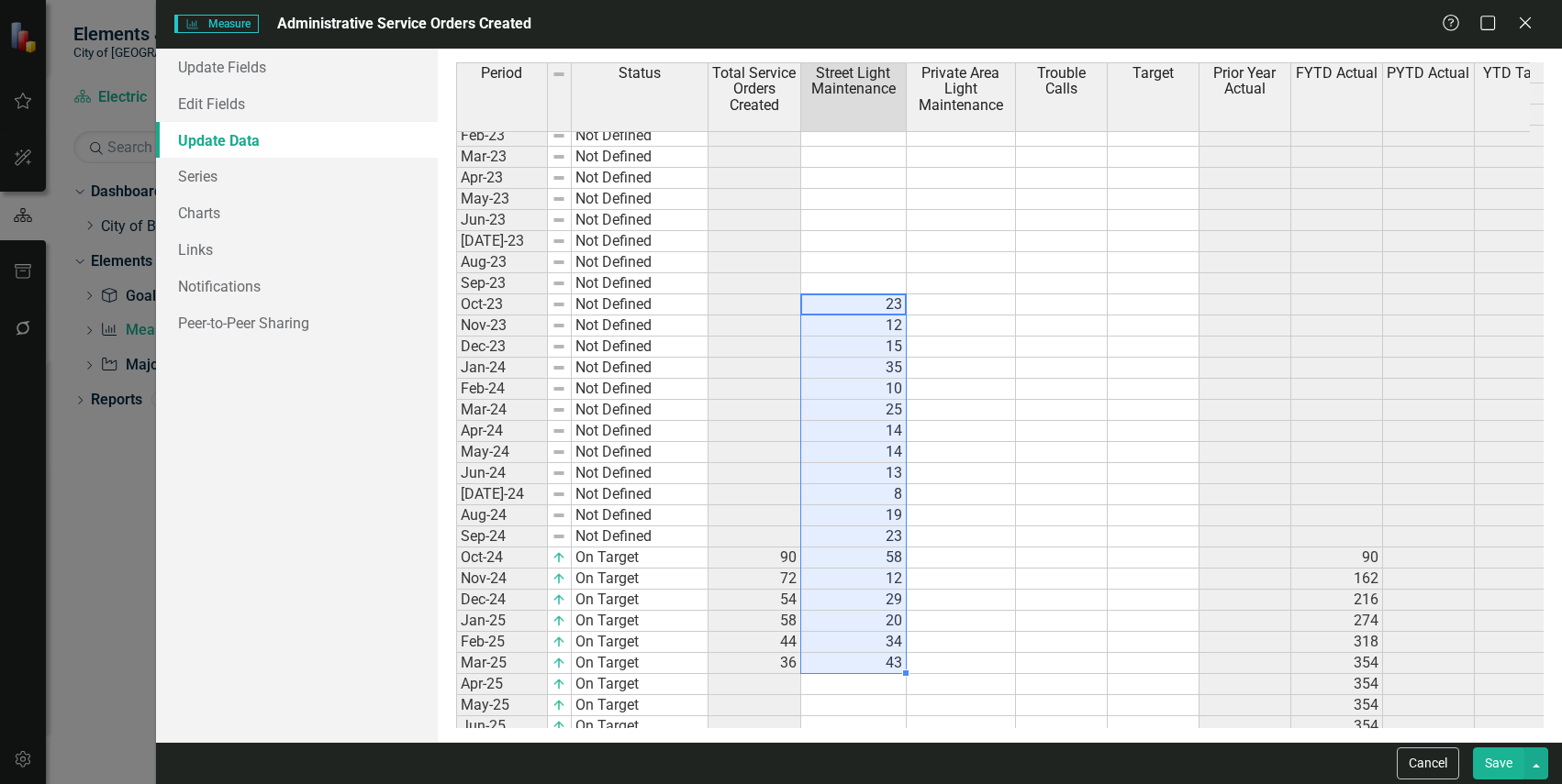
drag, startPoint x: 880, startPoint y: 303, endPoint x: 872, endPoint y: 671, distance: 368.1
click at [872, 671] on tbody "Oct-22 Not Defined Nov-22 Not Defined Dec-22 Not Defined Jan-23 Not Defined Feb…" at bounding box center [1011, 463] width 1110 height 845
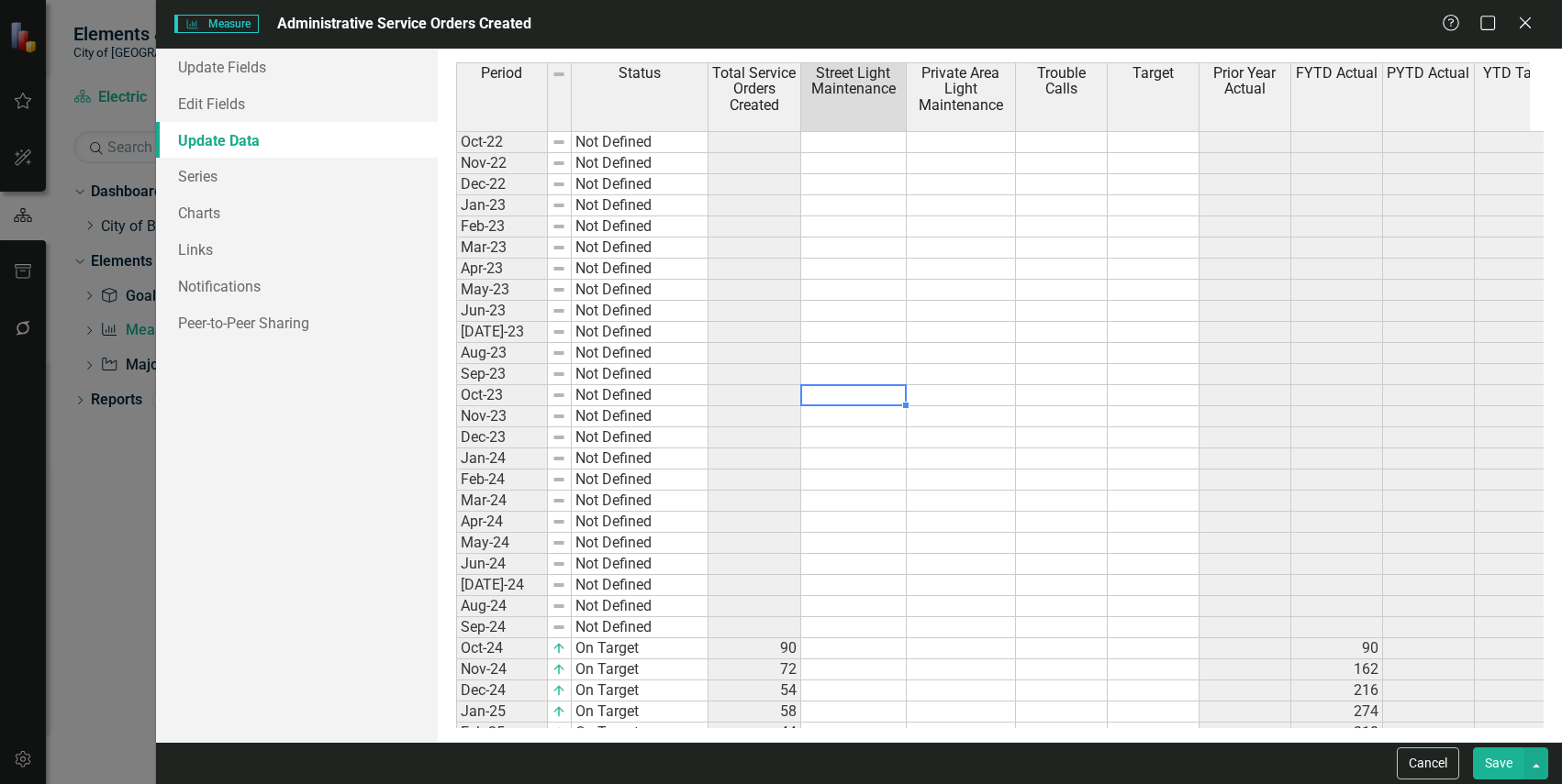
click at [856, 394] on td at bounding box center [854, 396] width 106 height 22
click at [887, 143] on td at bounding box center [854, 142] width 106 height 22
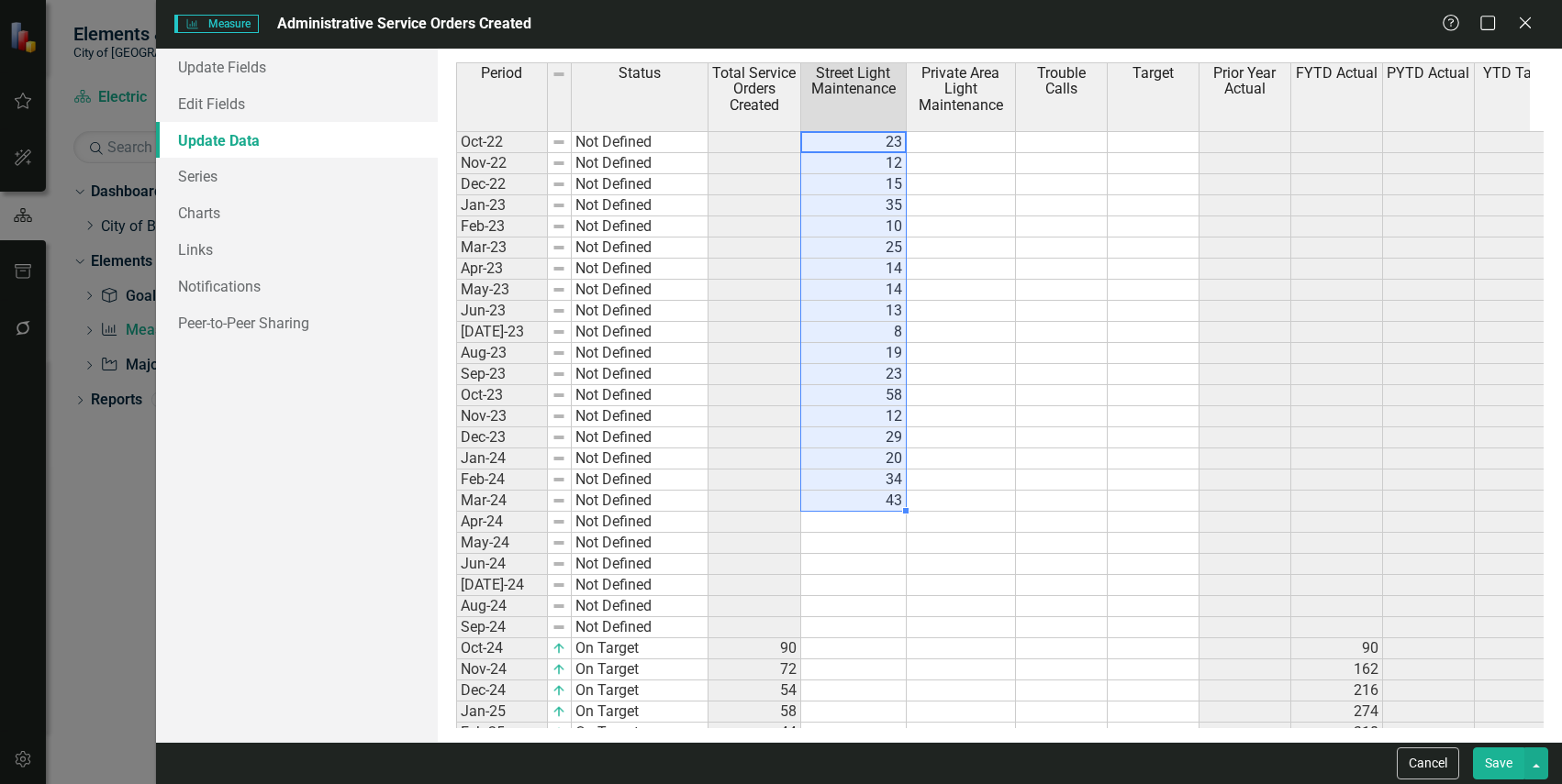
click at [878, 474] on tbody "Oct-22 Not Defined 23 Nov-22 Not Defined 12 Dec-22 Not Defined 15 Jan-23 Not De…" at bounding box center [1011, 501] width 1110 height 739
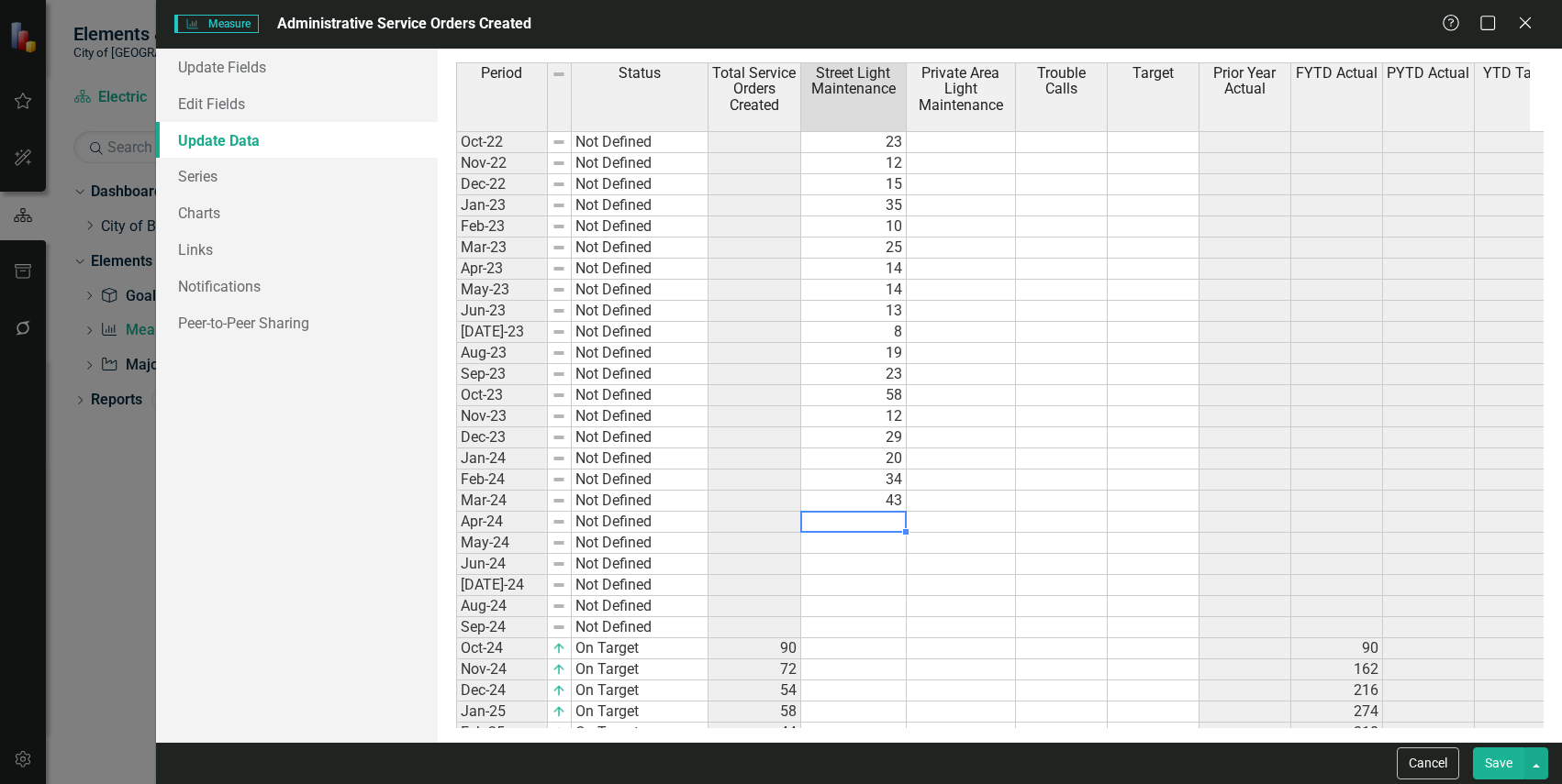
click at [456, 512] on div "Period Status Total Service Orders Created Street Light Maintenance Private Are…" at bounding box center [456, 466] width 0 height 808
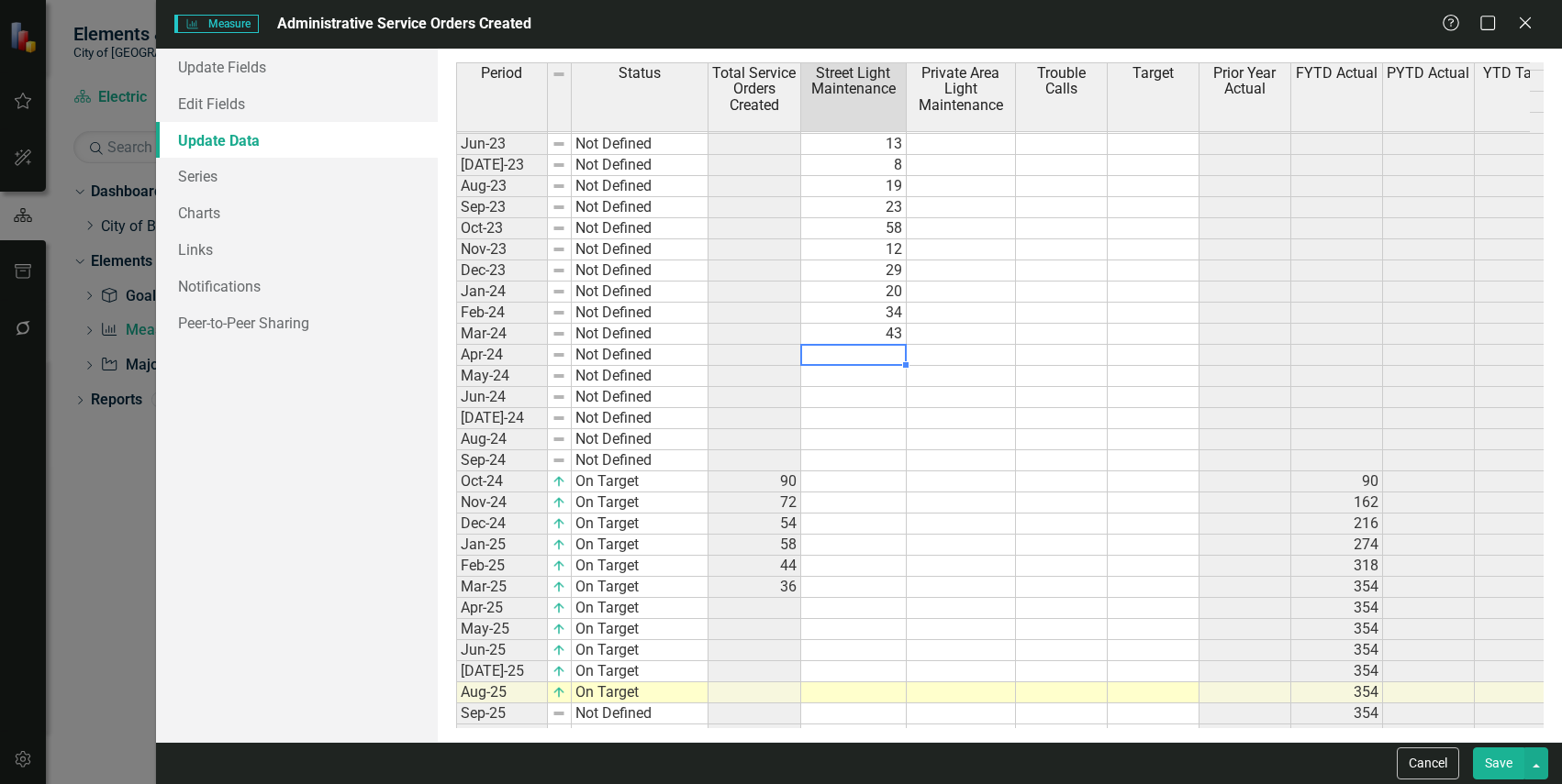
scroll to position [275, 0]
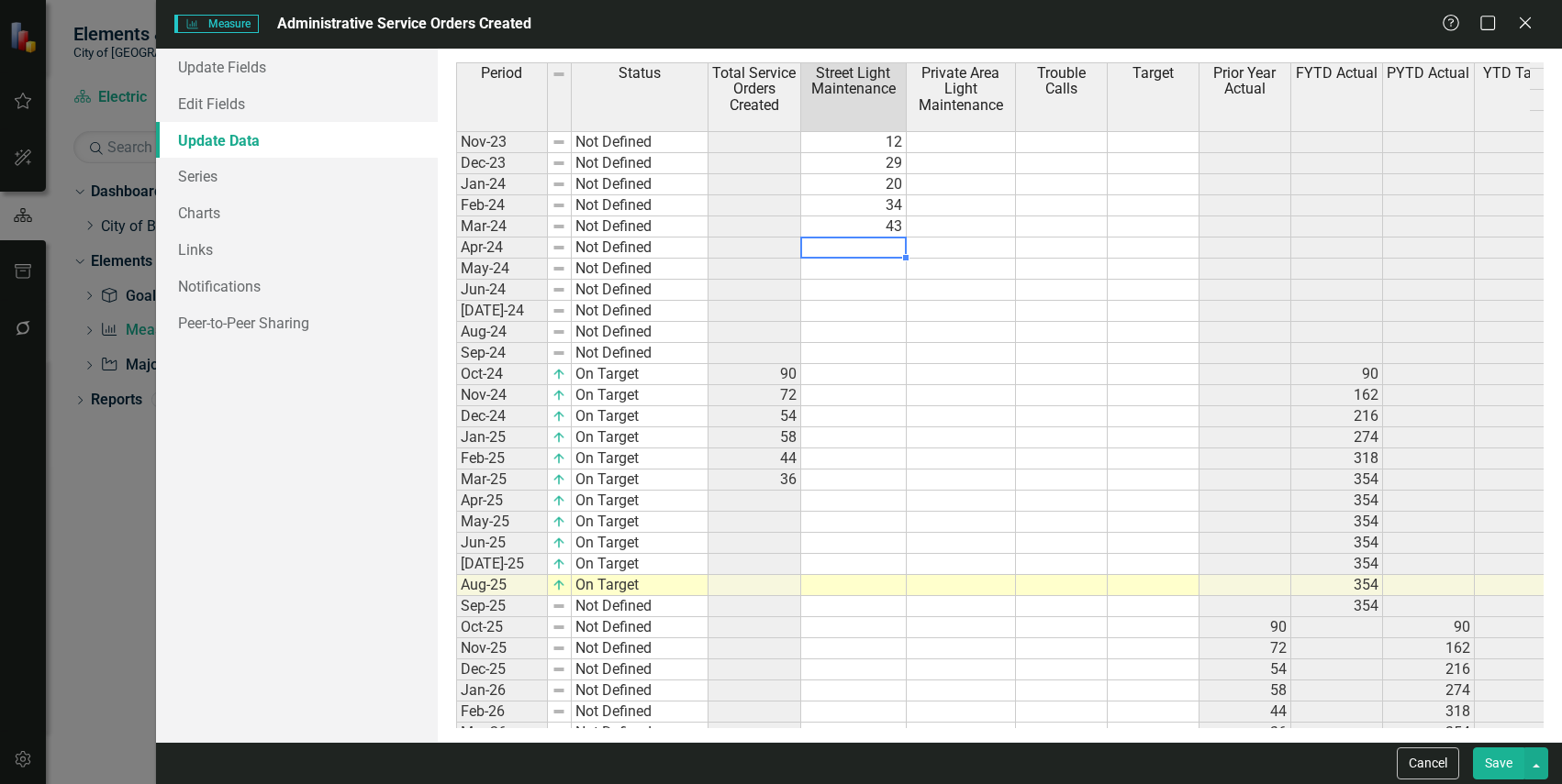
click at [877, 243] on td at bounding box center [854, 248] width 106 height 22
type textarea "19"
type textarea "32"
type textarea "25"
type textarea "18"
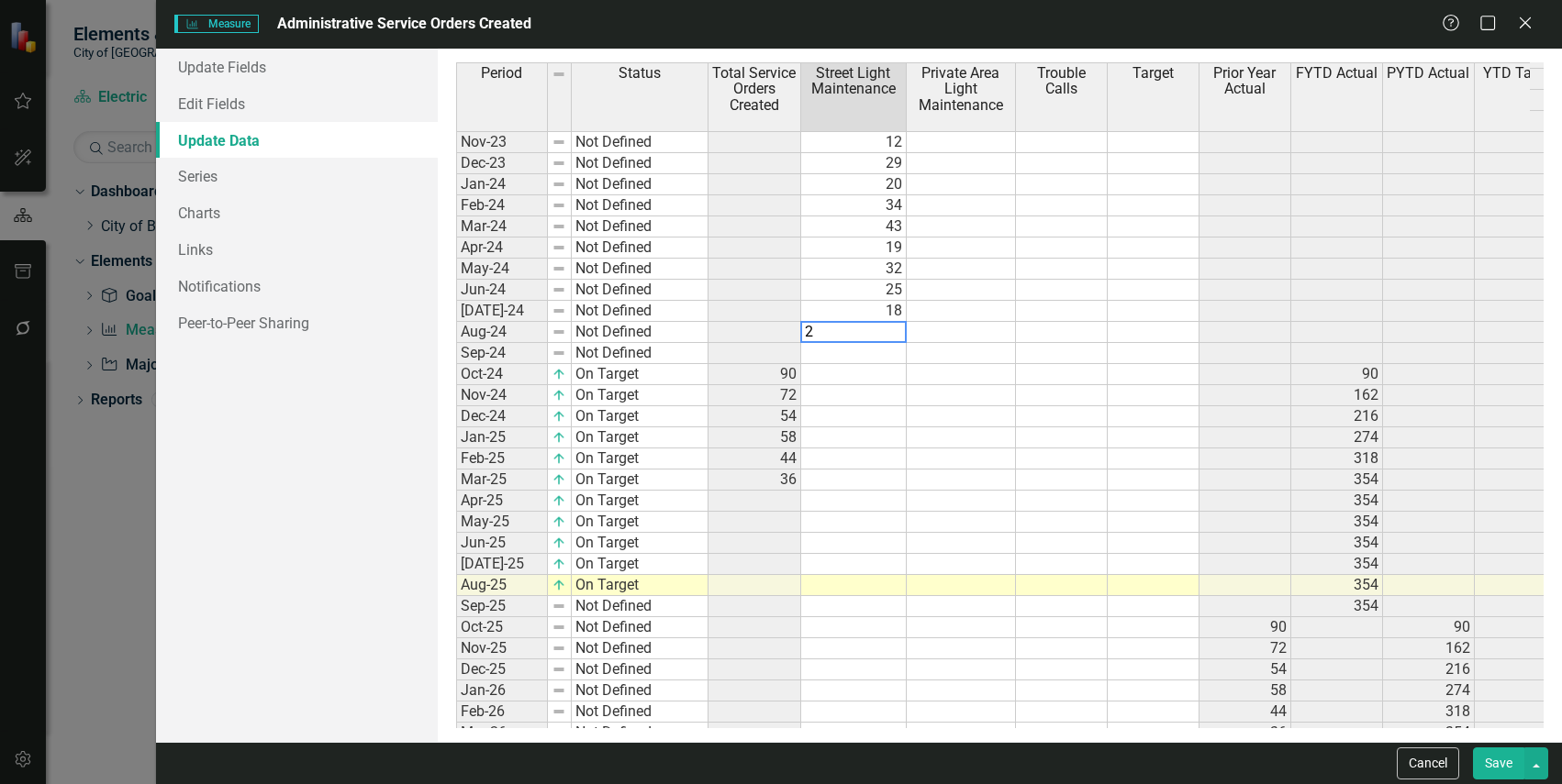
type textarea "25"
type textarea "21"
type textarea "52"
type textarea "44"
type textarea "35"
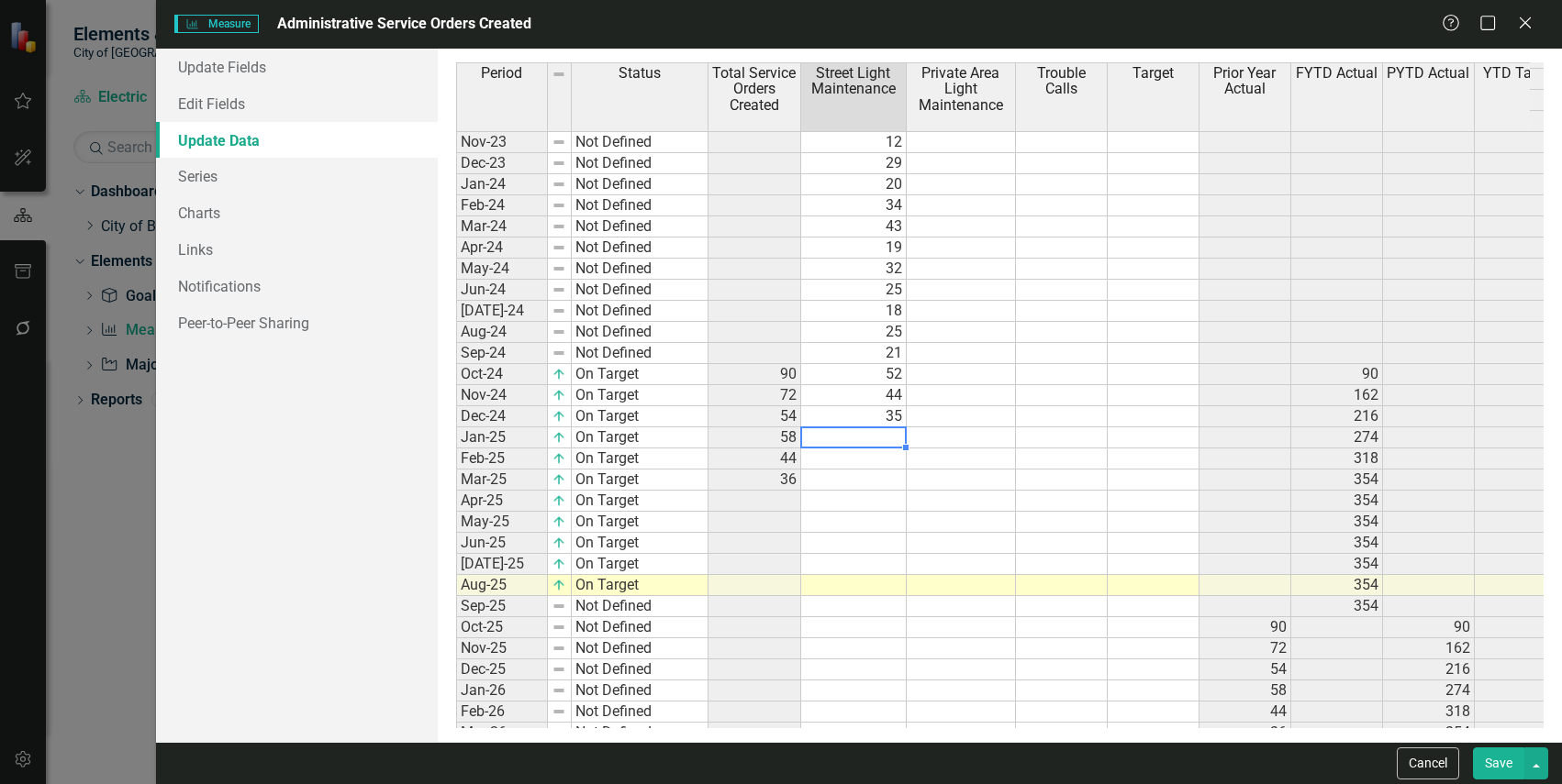
type textarea "32"
type textarea "3"
type textarea "25"
type textarea "20"
type textarea "12"
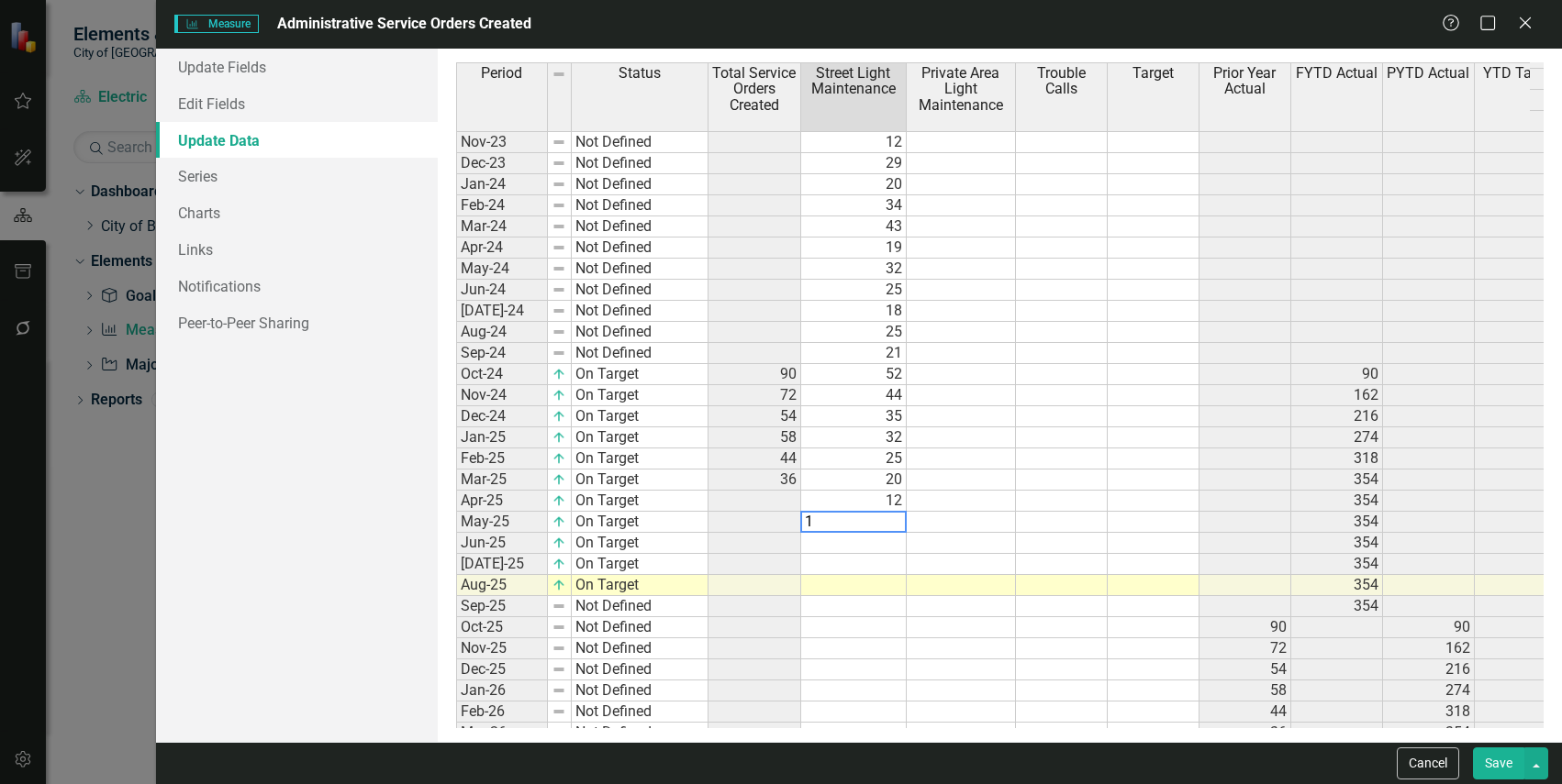
type textarea "13"
type textarea "9"
type textarea "12"
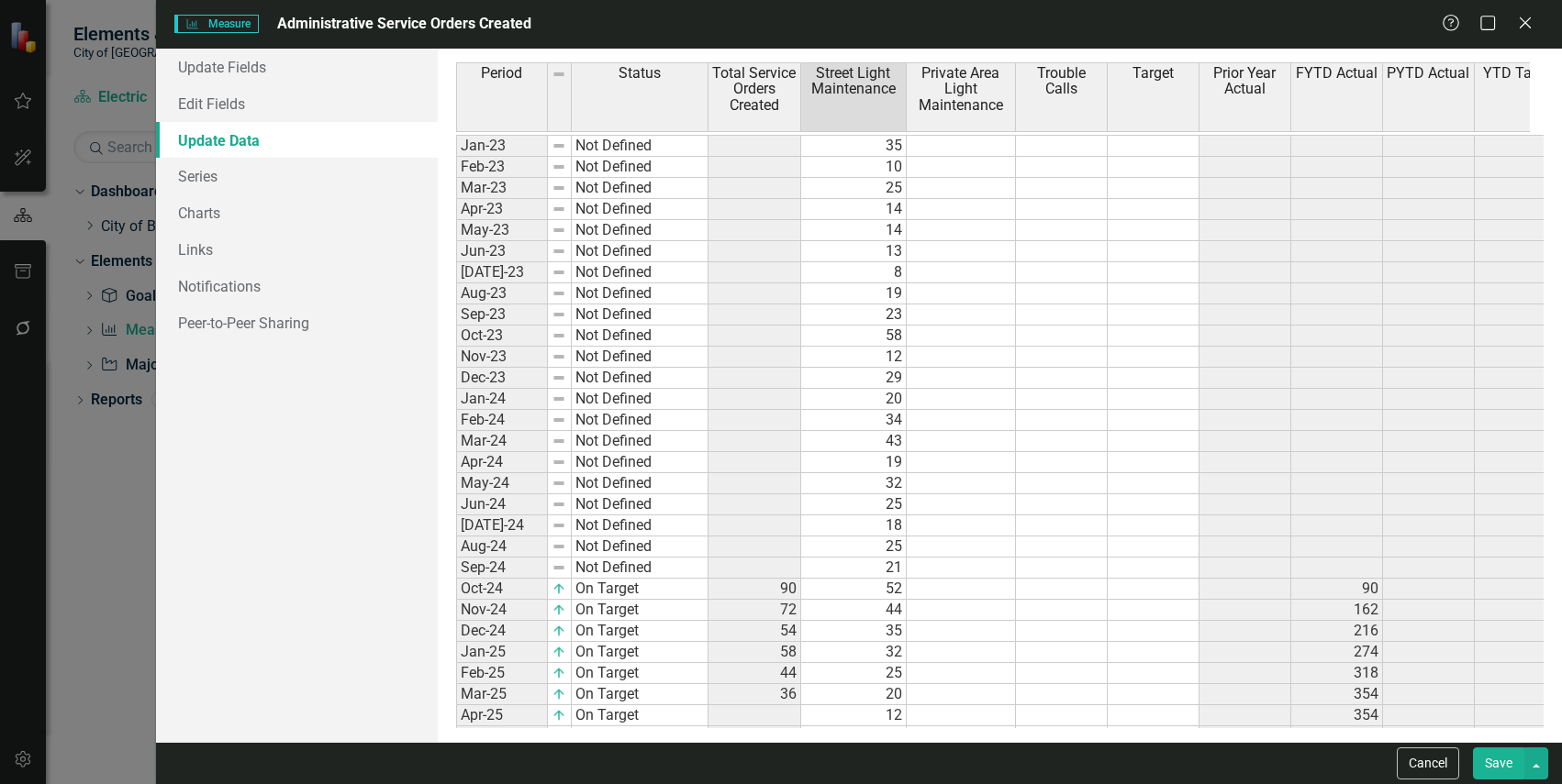
scroll to position [0, 0]
click at [981, 136] on td at bounding box center [961, 142] width 109 height 22
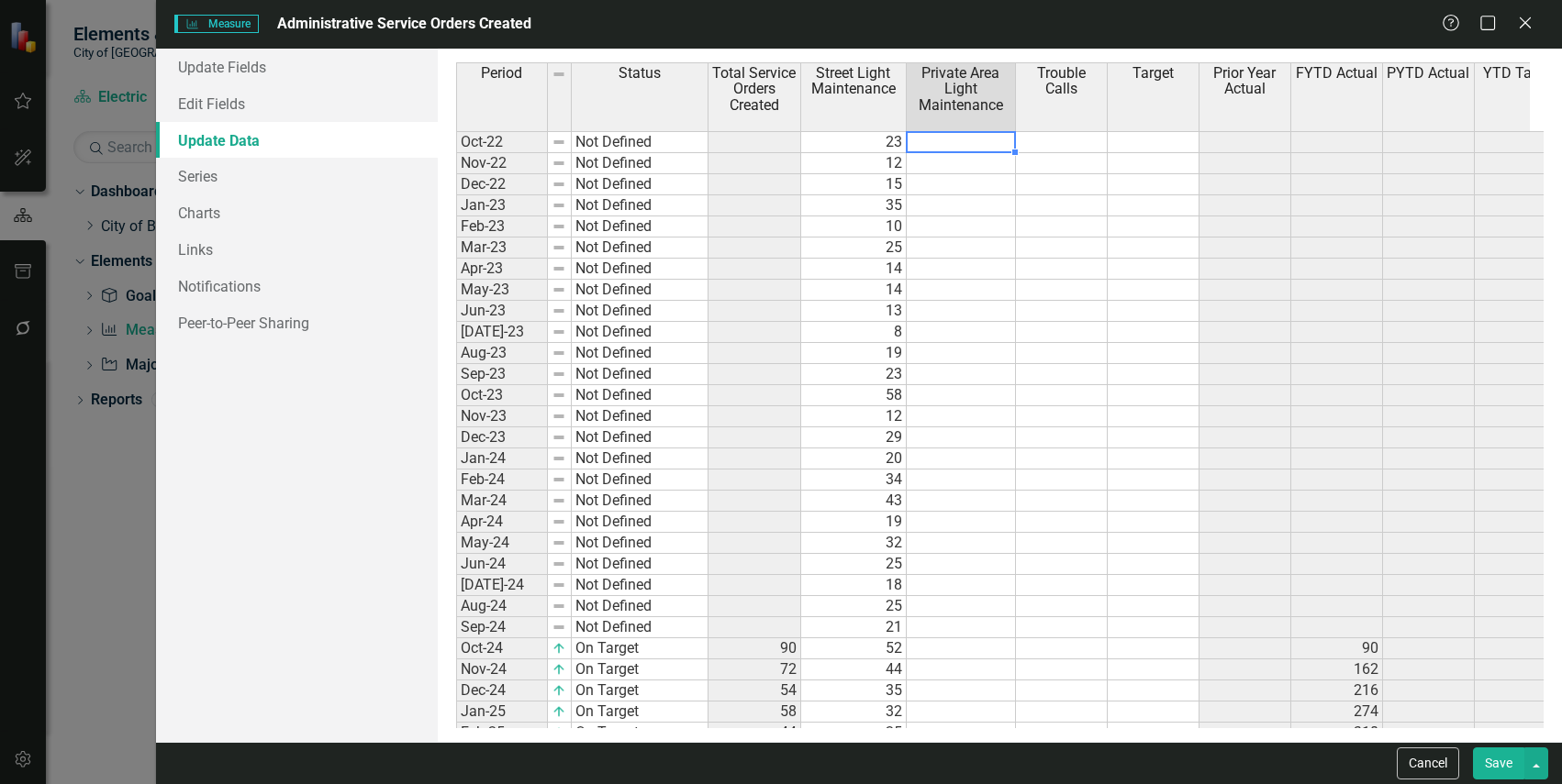
type textarea "26"
type textarea "21"
type textarea "15"
type textarea "18"
type textarea "19"
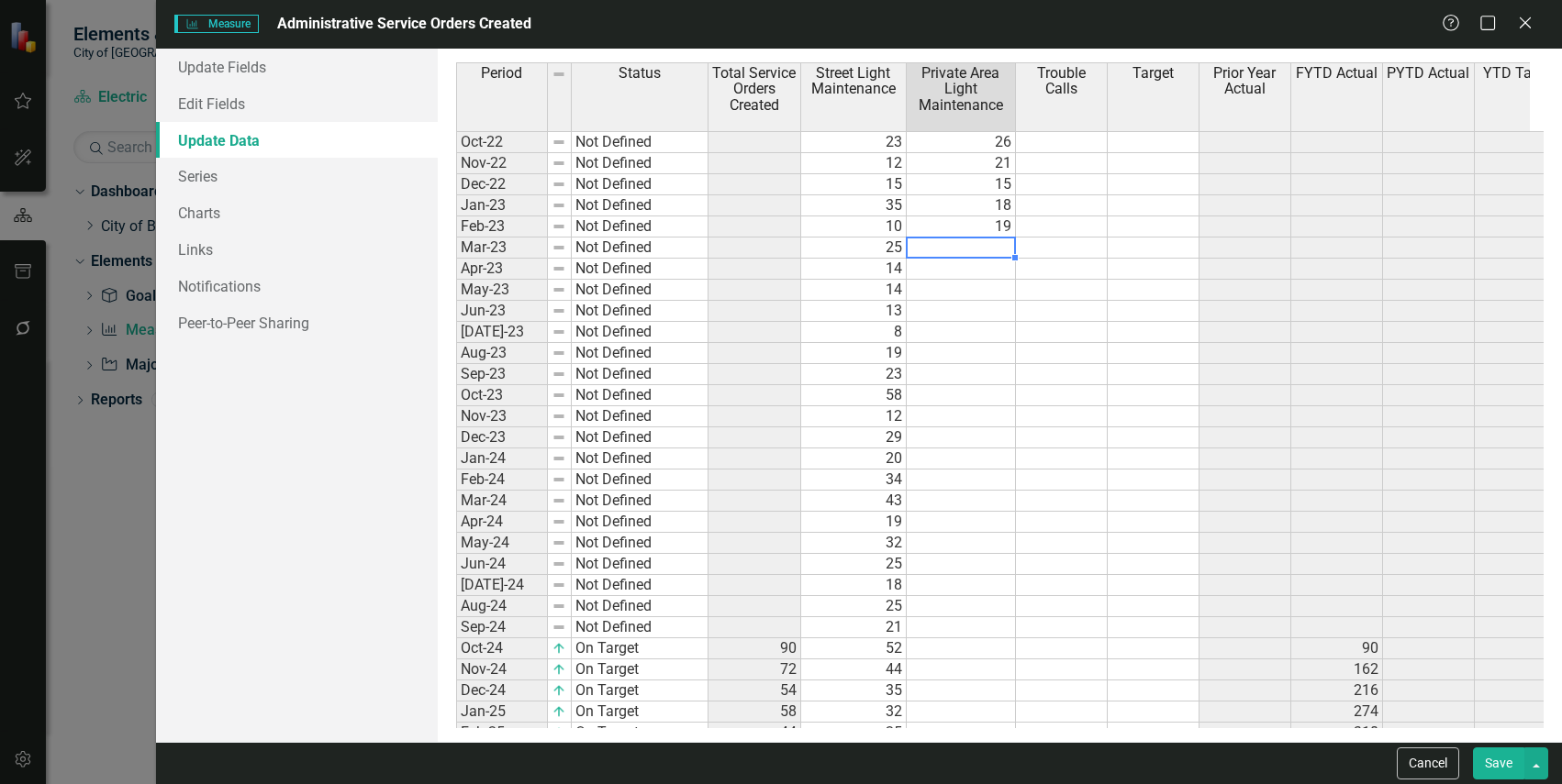
type textarea "14"
type textarea "10"
type textarea "6"
type textarea "11"
type textarea "2"
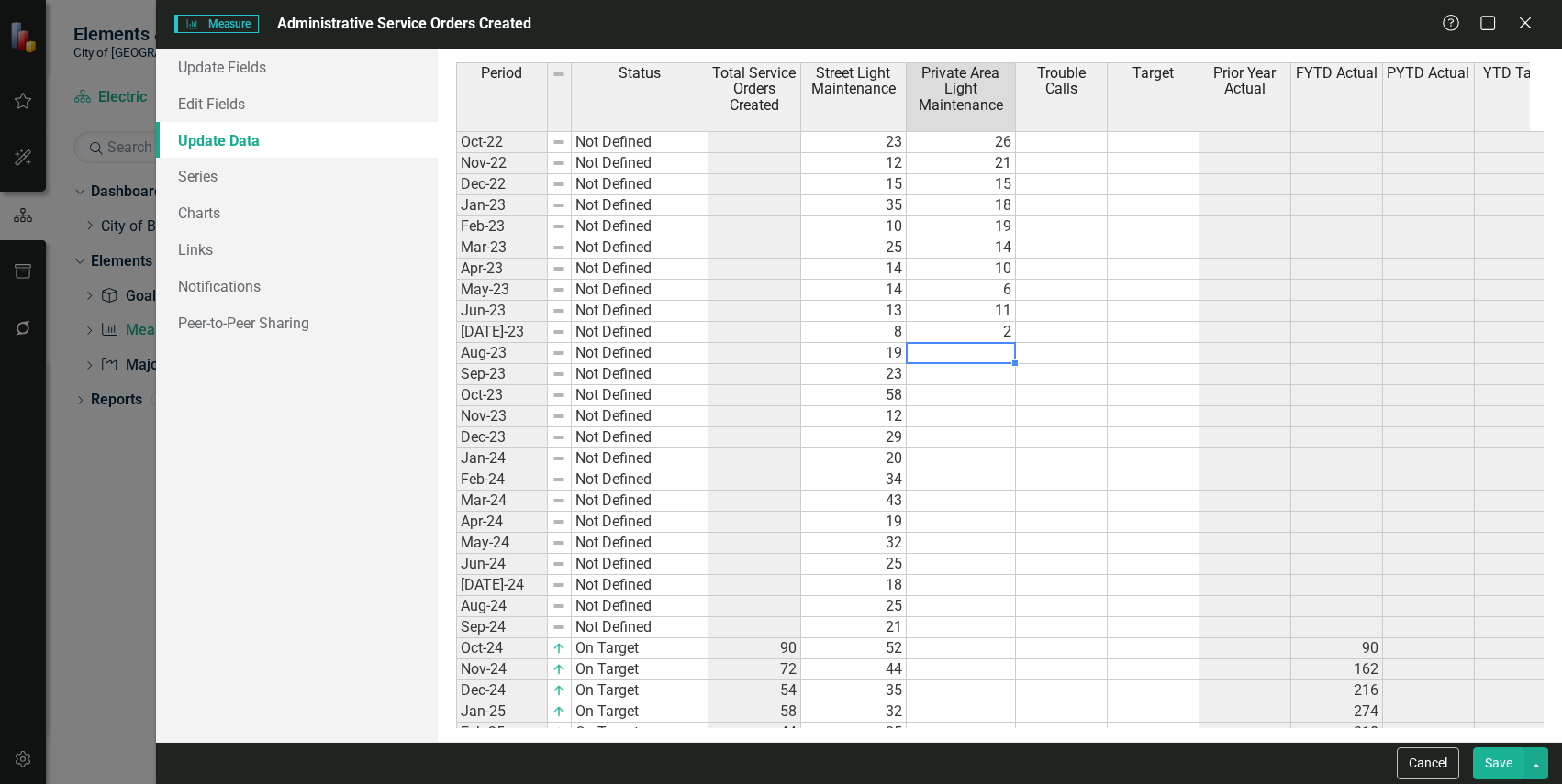
type textarea "7"
type textarea "12"
type textarea "14"
type textarea "8"
type textarea "12"
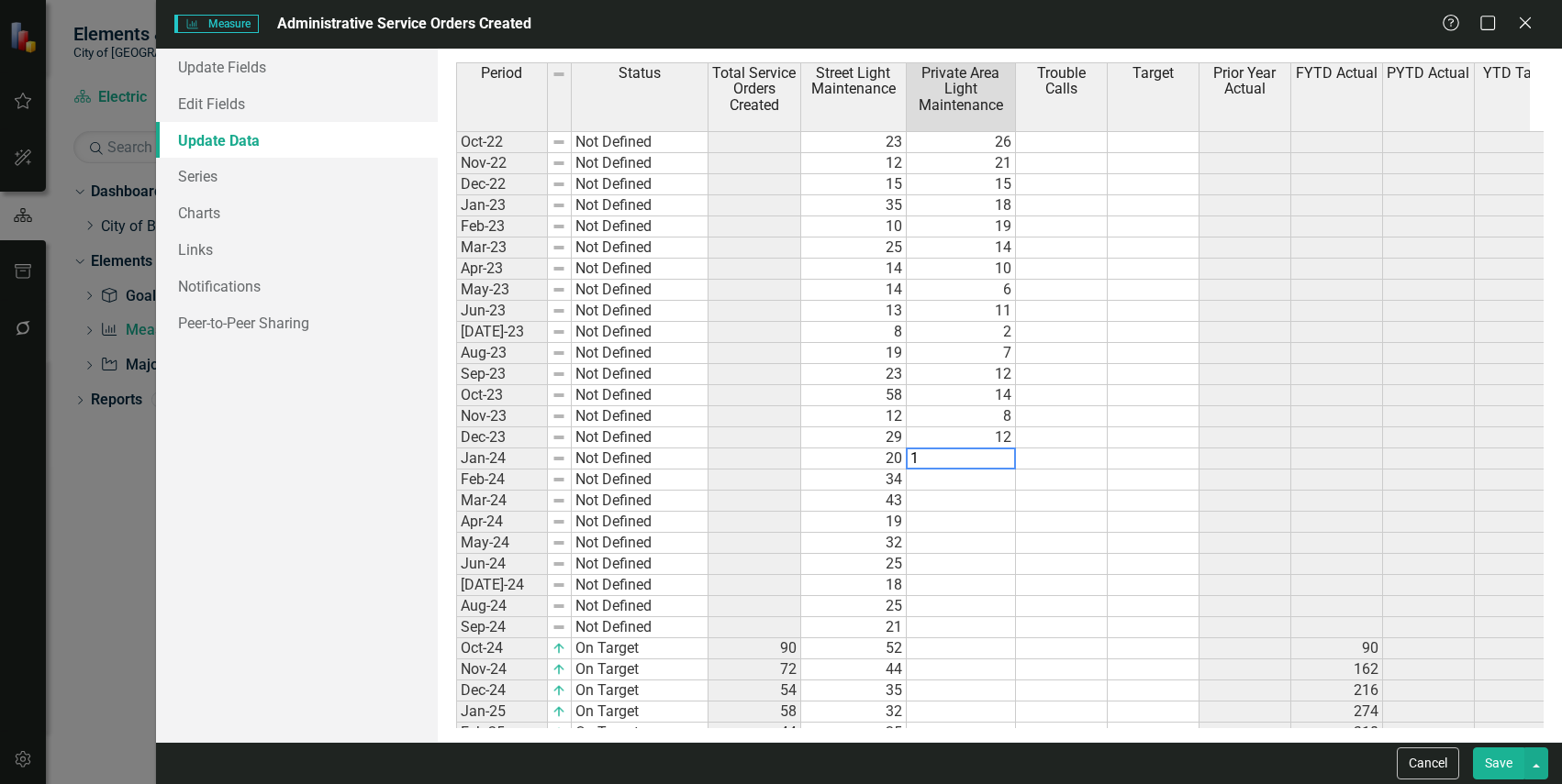
type textarea "18"
type textarea "14"
type textarea "13"
type textarea "11"
type textarea "8"
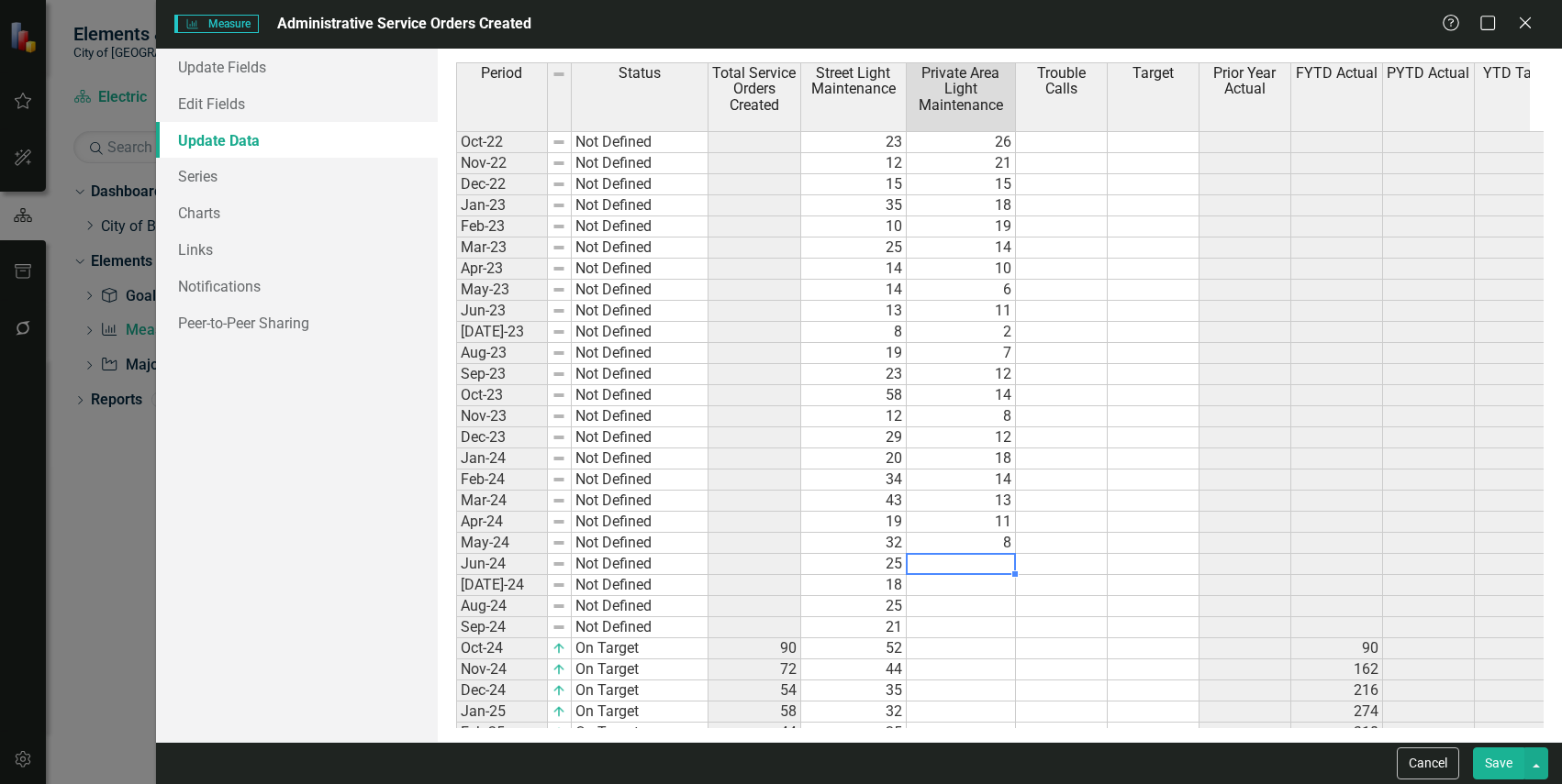
type textarea "10"
type textarea "7"
type textarea "16"
type textarea "7"
type textarea "10"
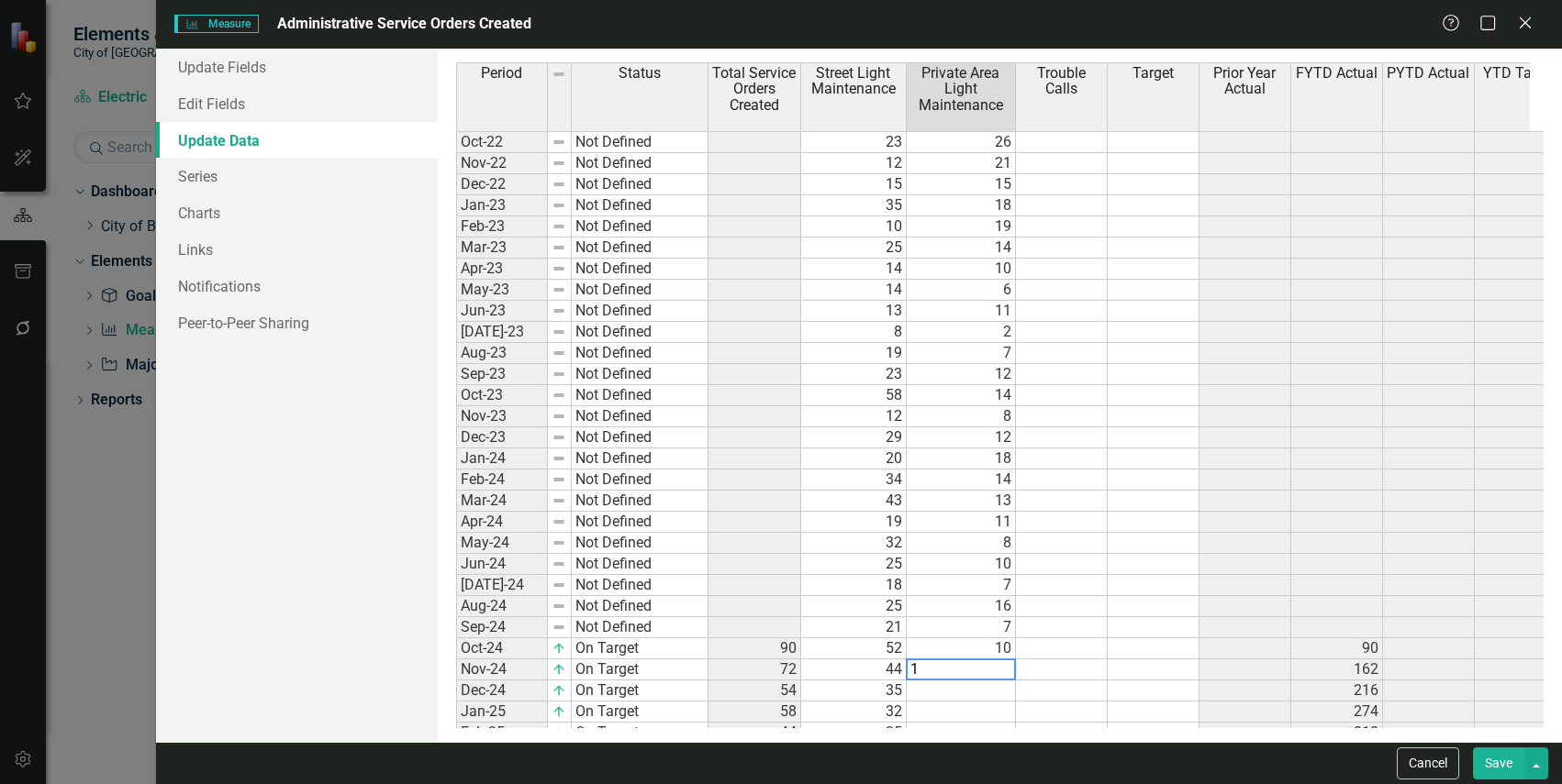
type textarea "10"
type textarea "14"
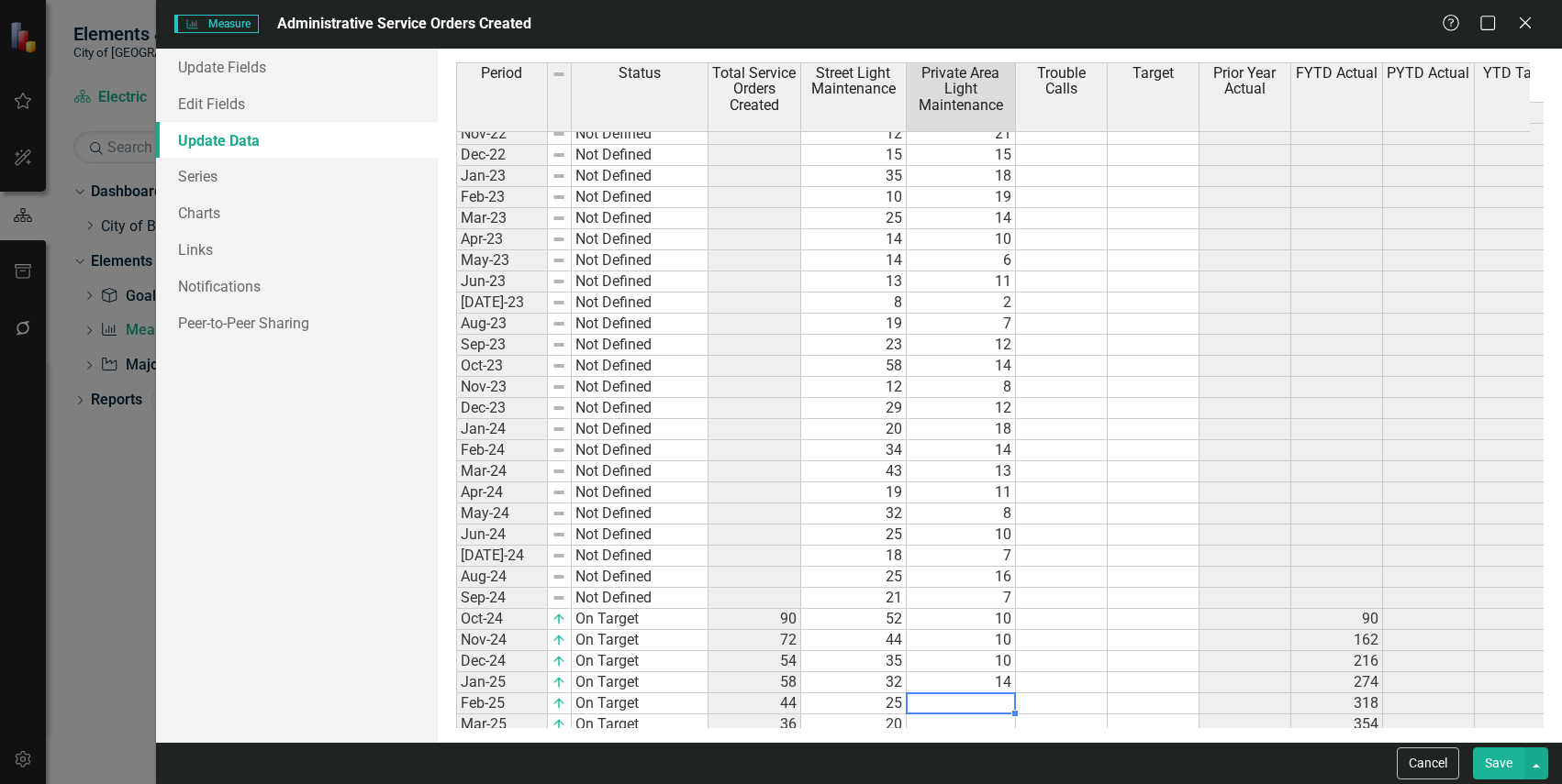
type textarea "8"
type textarea "4"
type textarea "12"
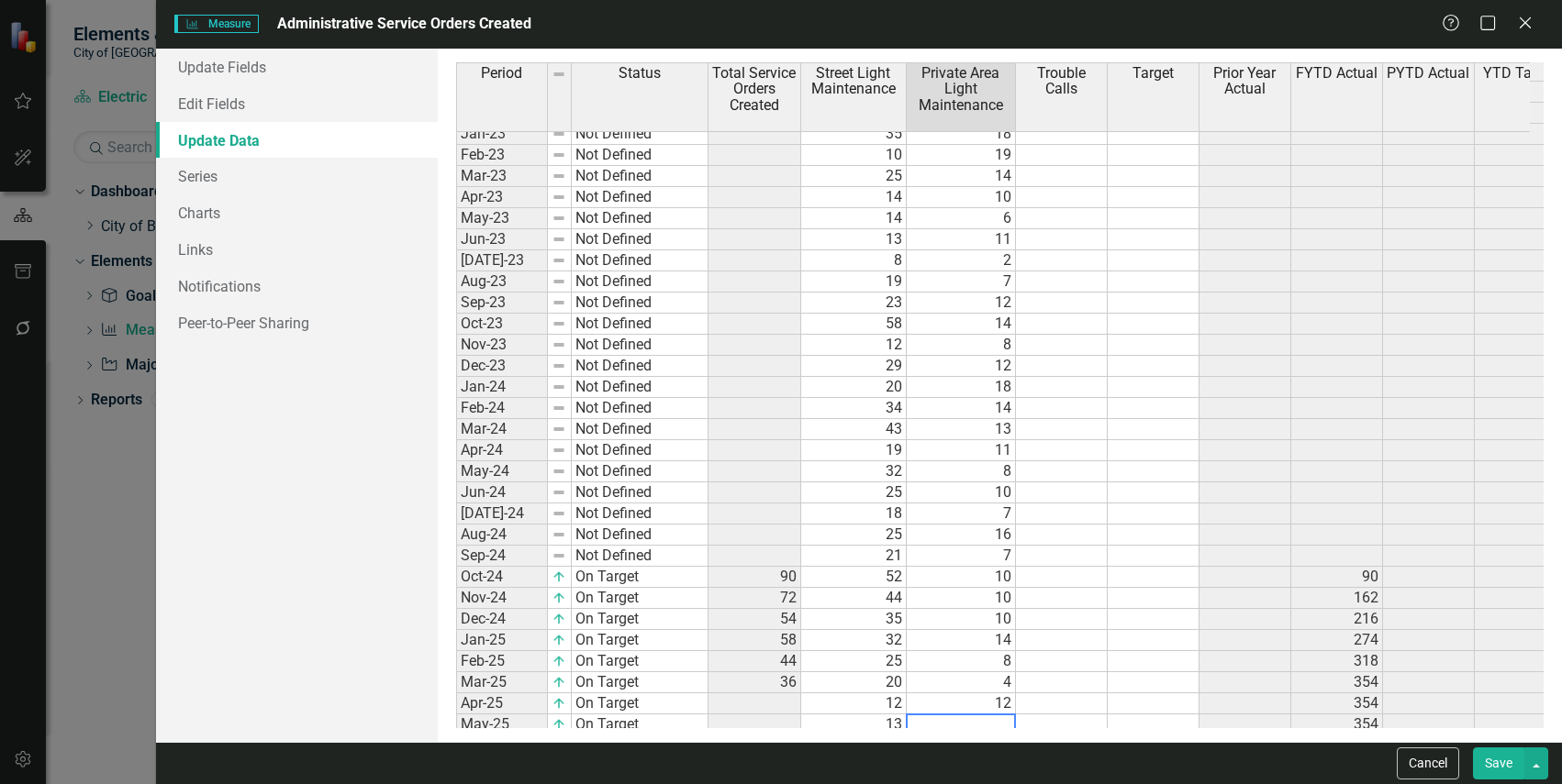
scroll to position [93, 0]
type textarea "4"
type textarea "5"
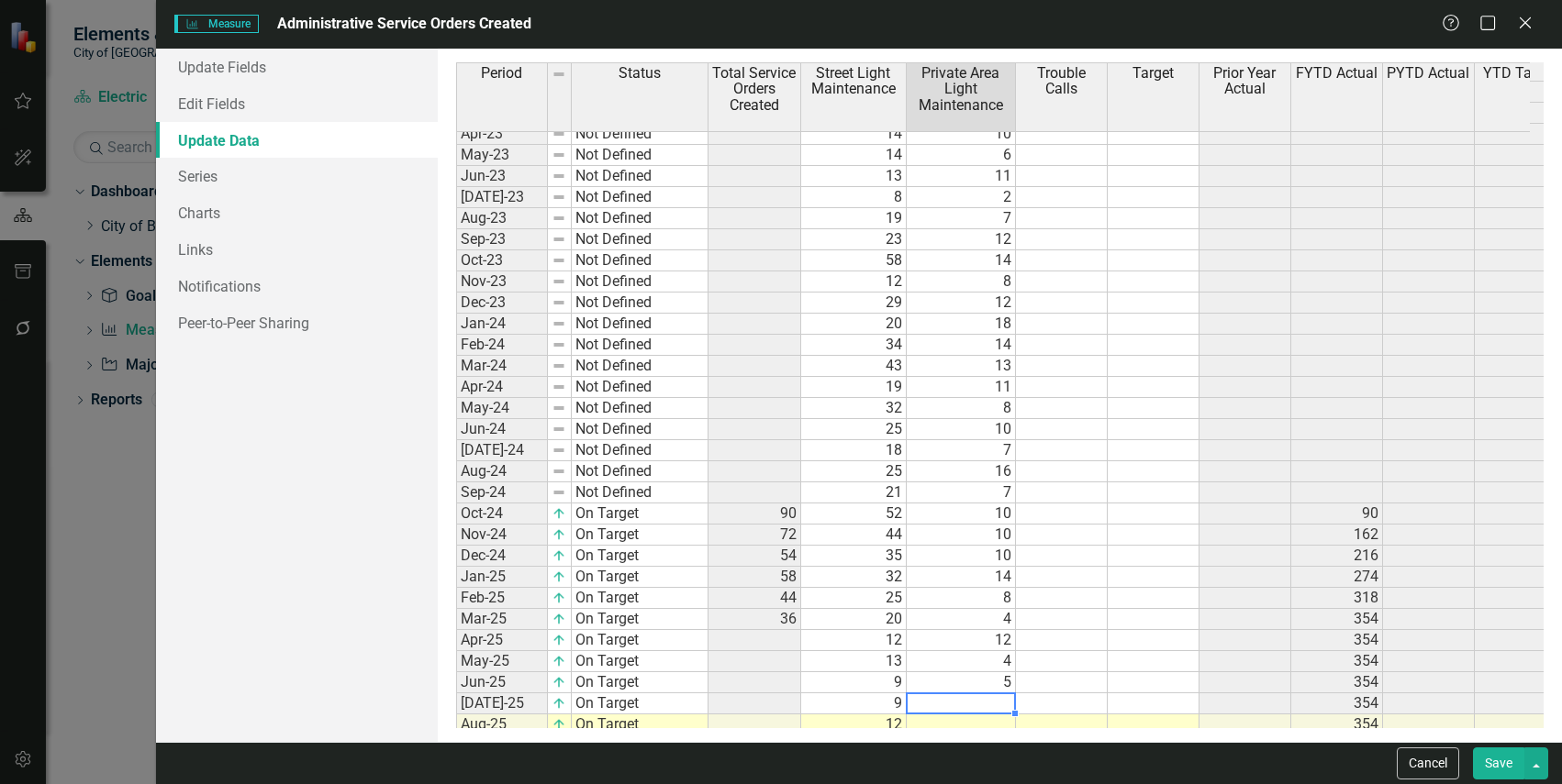
type textarea "5"
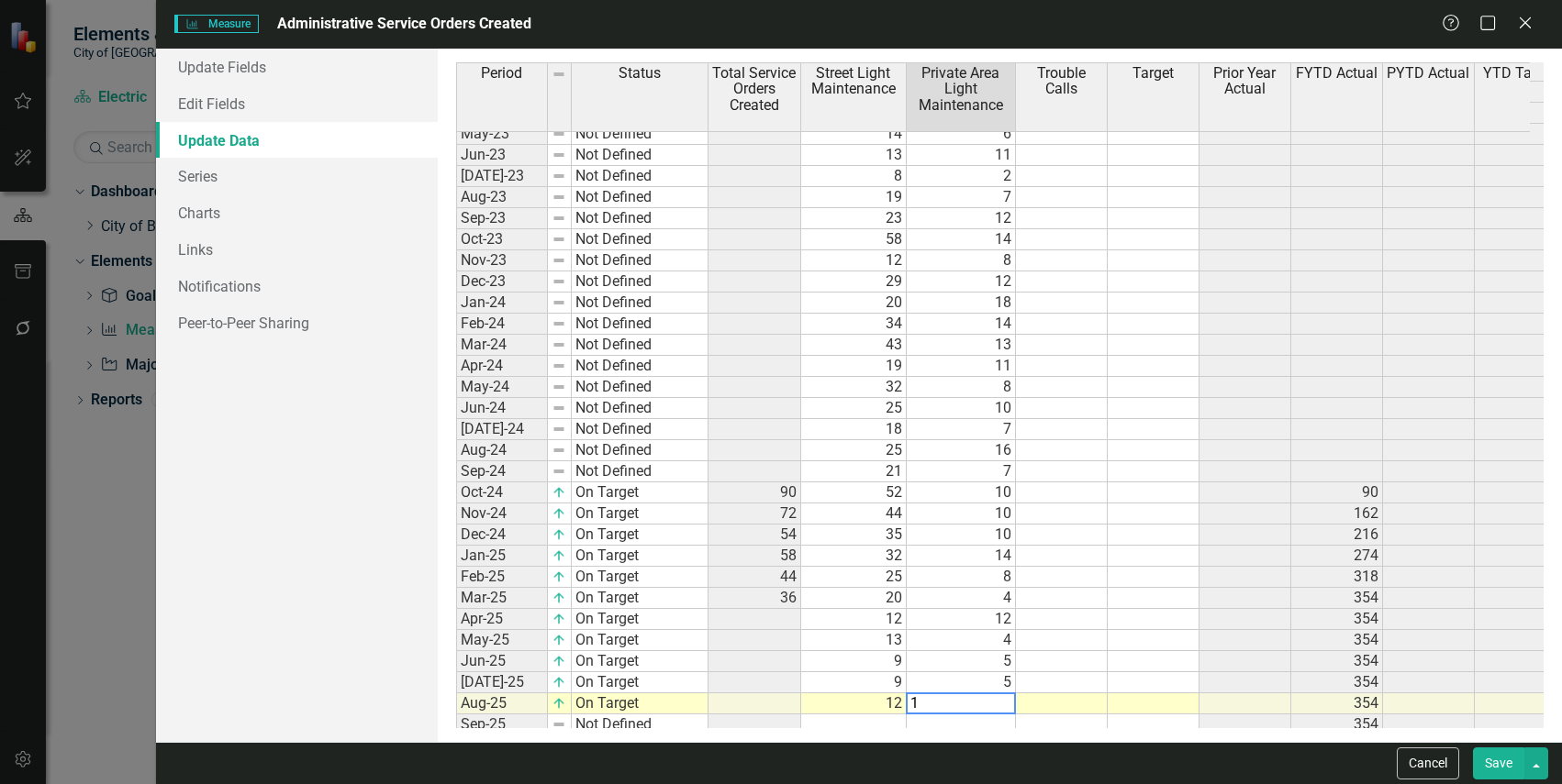
type textarea "14"
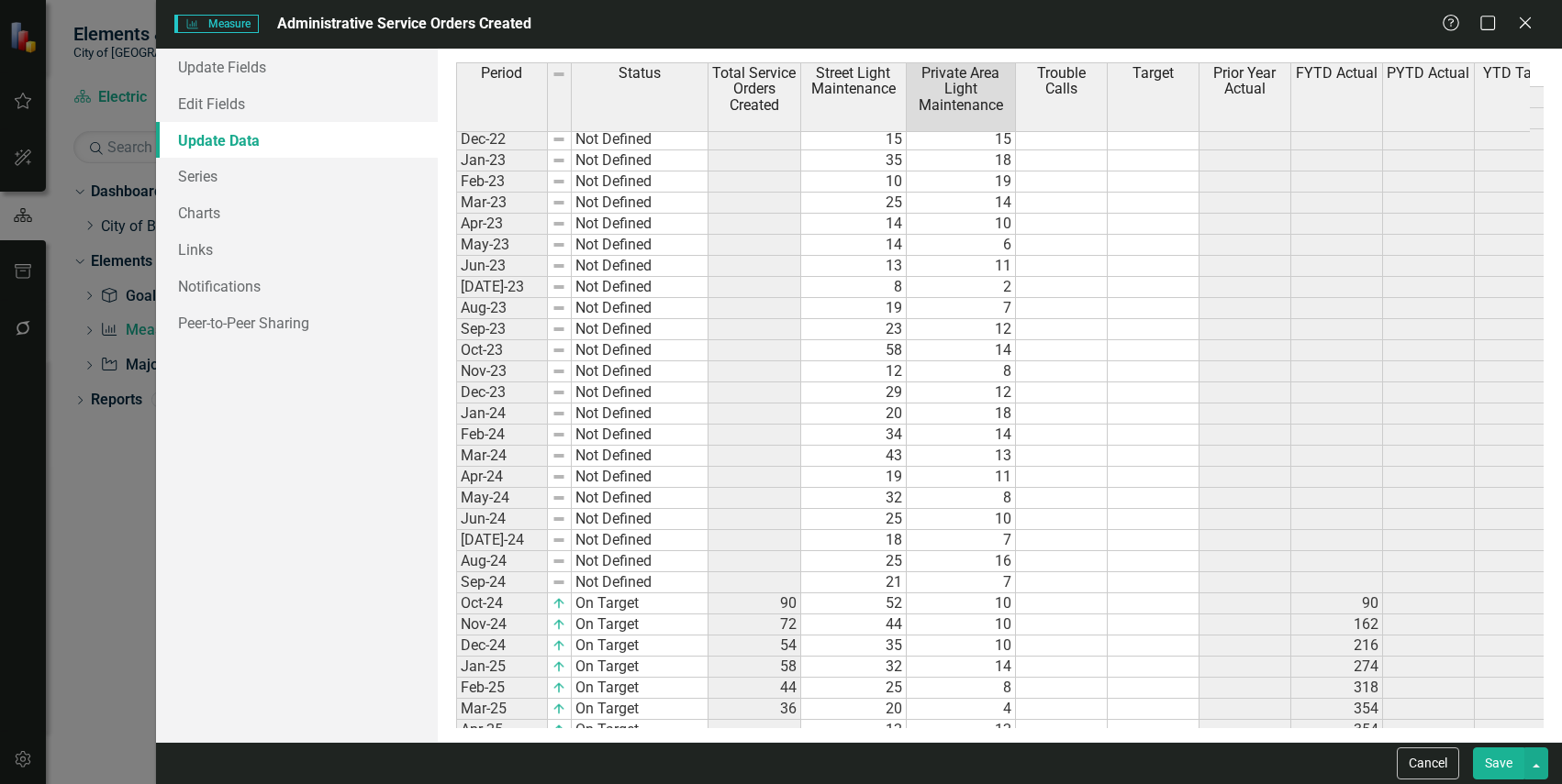
scroll to position [0, 0]
click at [1089, 140] on td at bounding box center [1062, 142] width 92 height 22
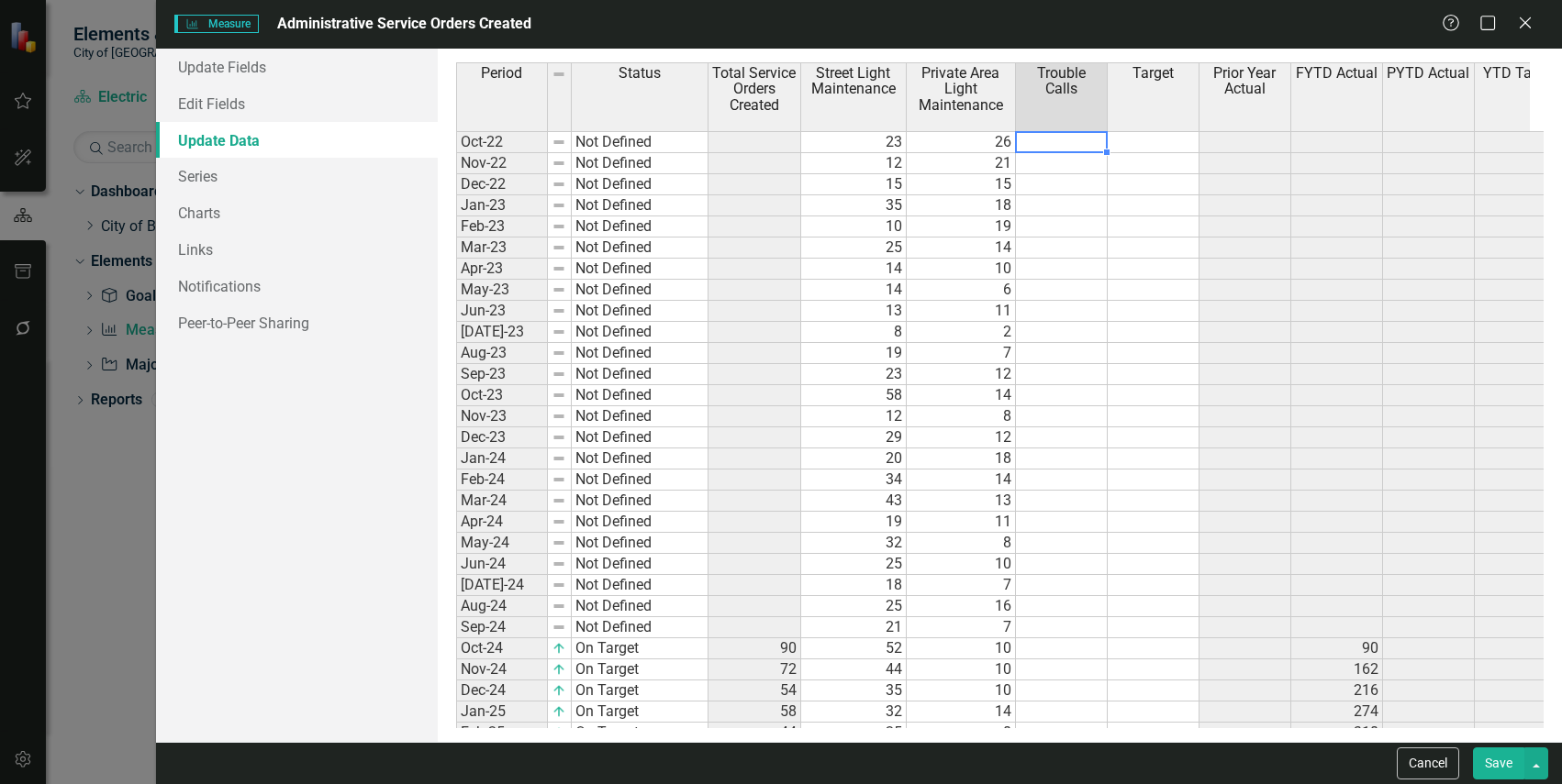
type textarea "20"
type textarea "19"
type textarea "2"
type textarea "0"
type textarea "3"
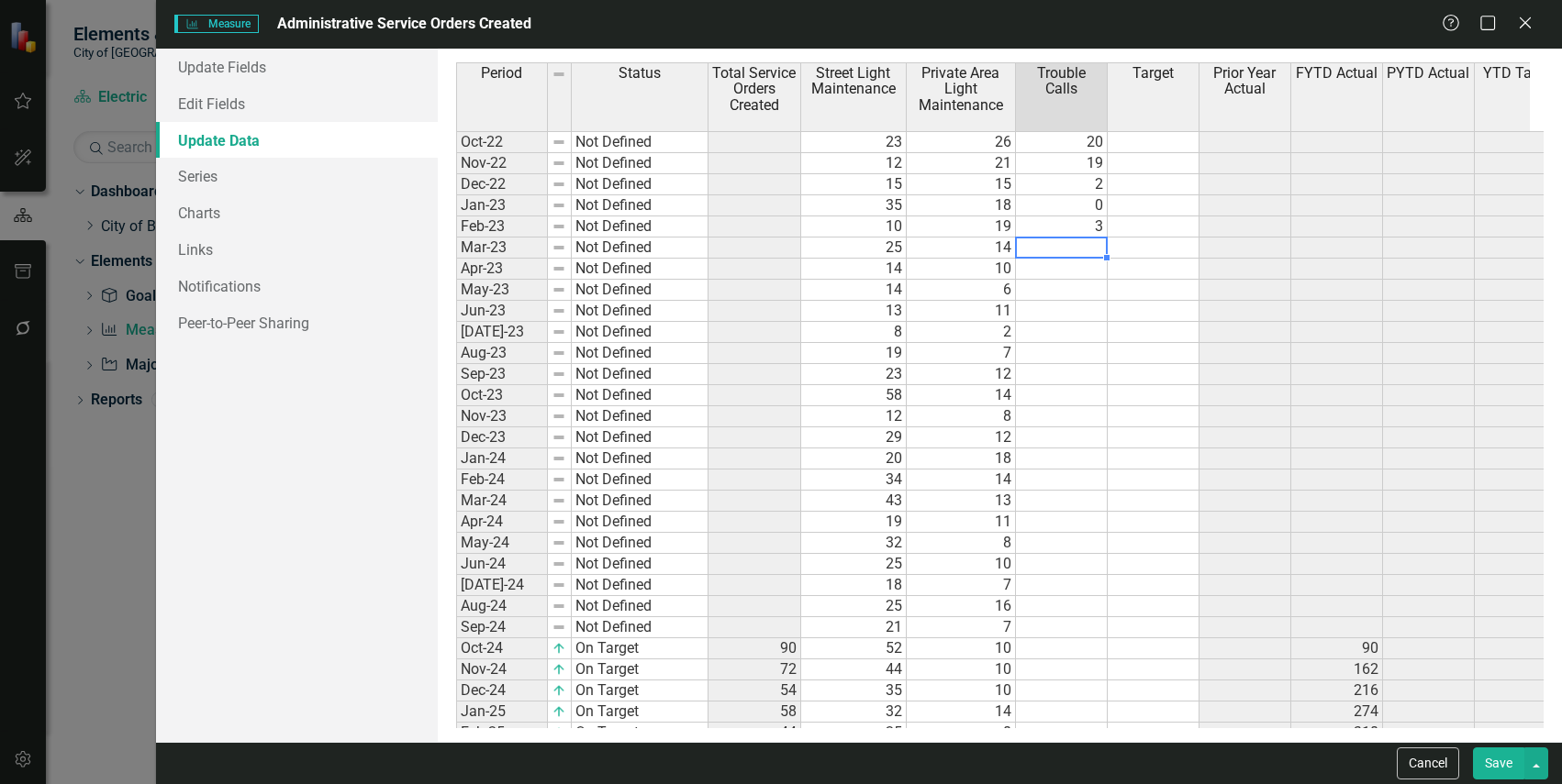
type textarea "6"
type textarea "3"
type textarea "4"
type textarea "12"
type textarea "7"
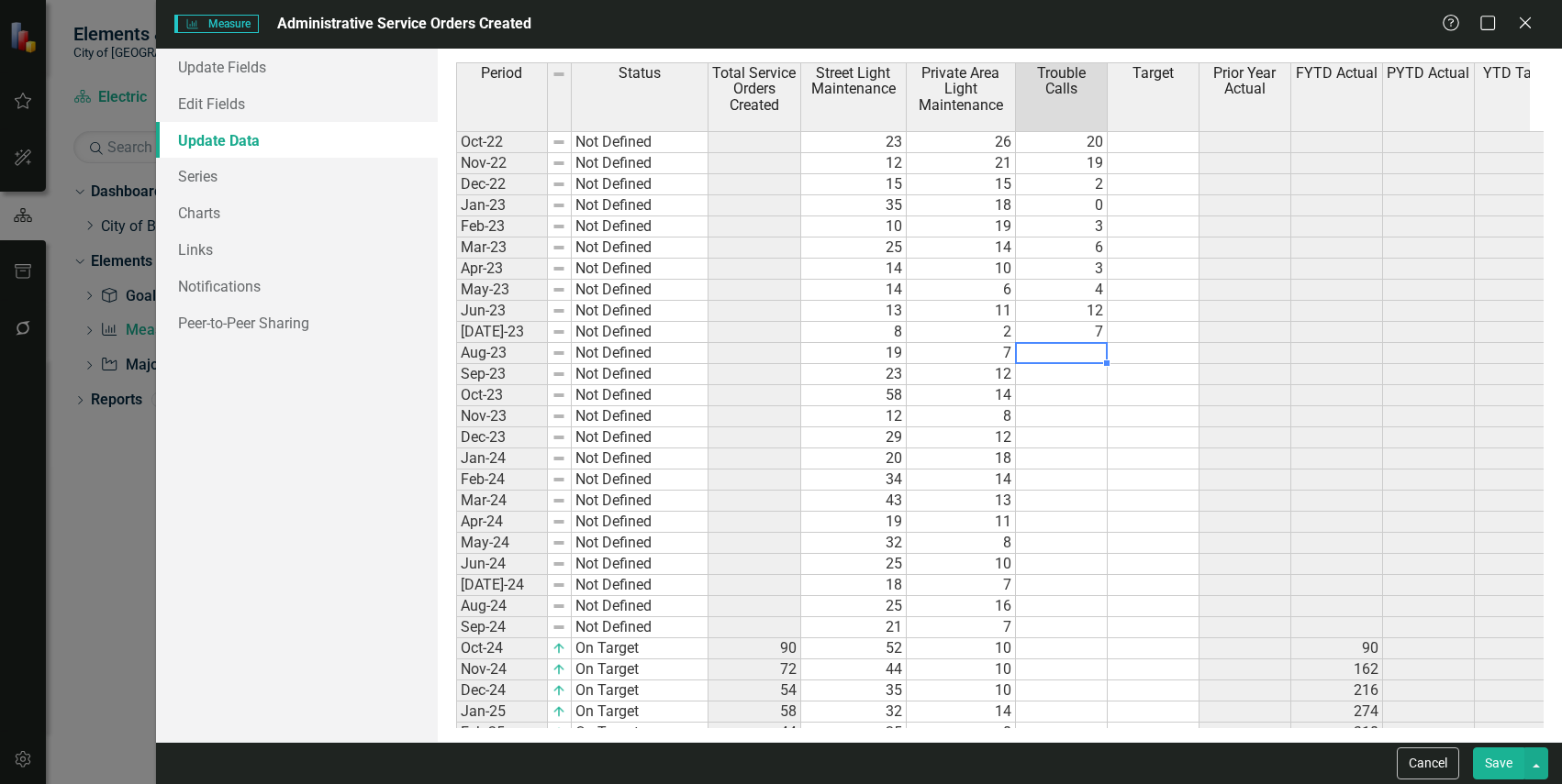
type textarea "4"
type textarea "14"
type textarea "8"
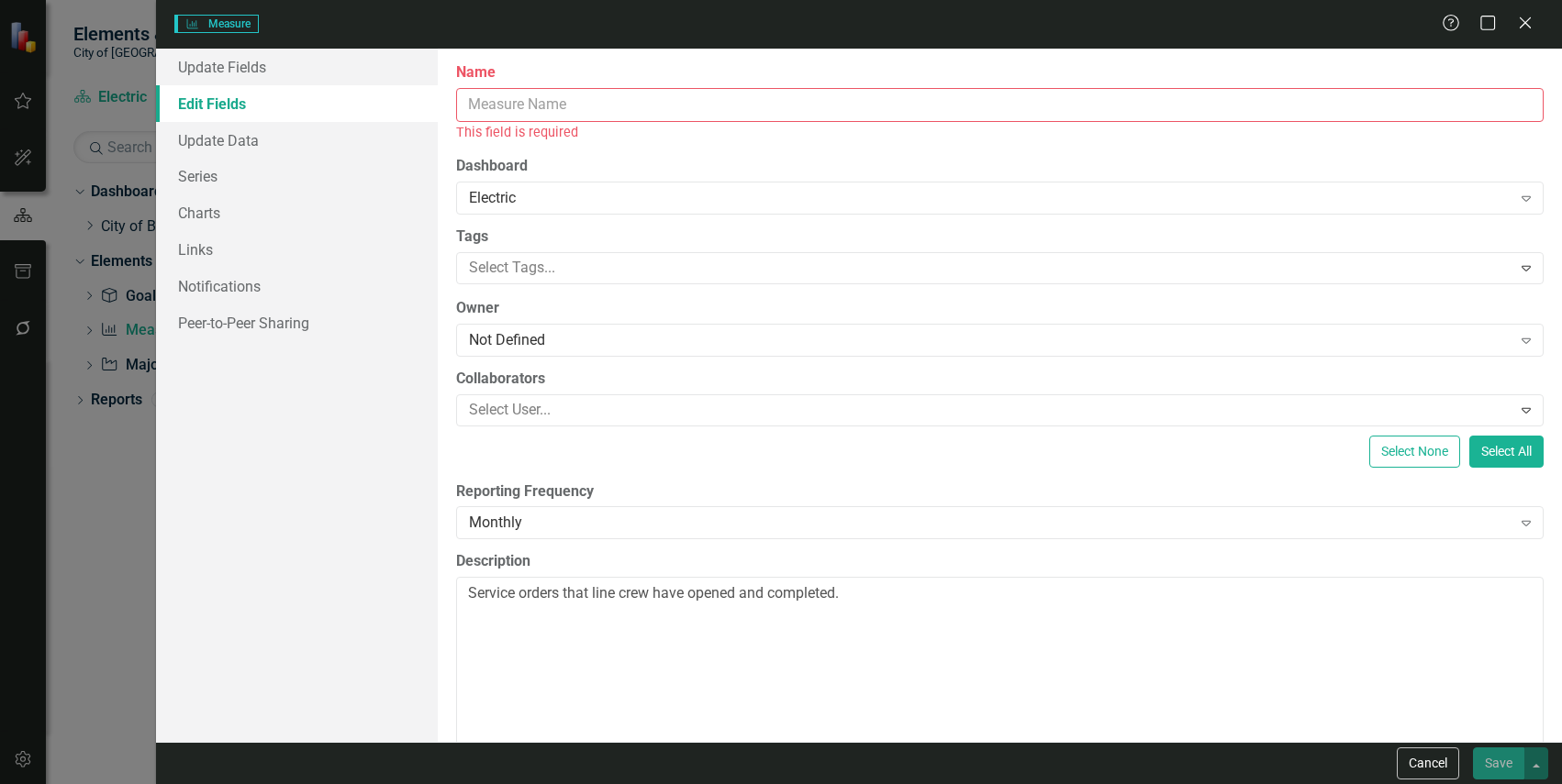
type input "N"
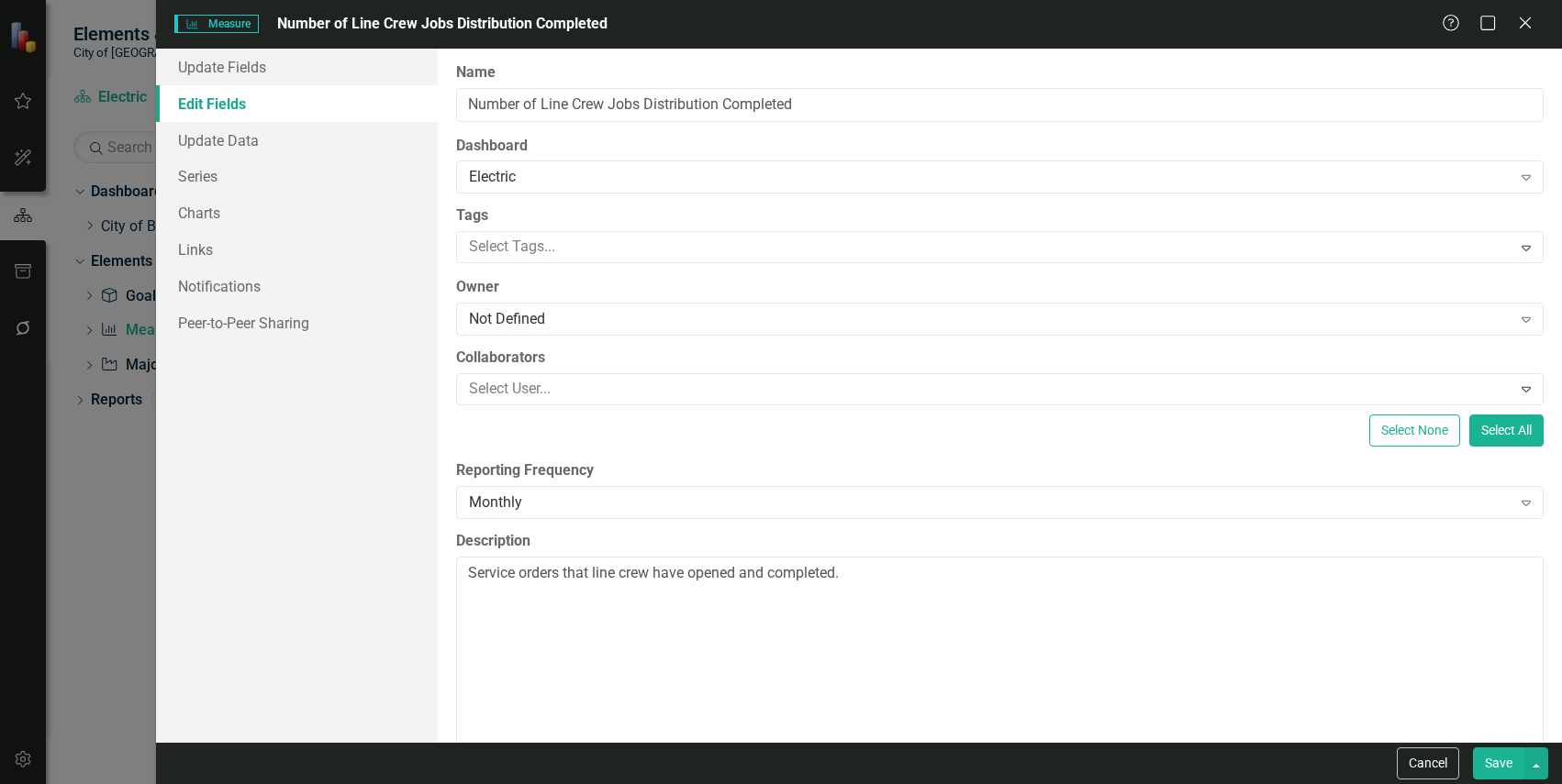
type input "Number of Line Crew Jobs Distribution Completed"
click at [875, 589] on textarea "Service orders that line crew have opened and completed." at bounding box center [999, 667] width 1087 height 221
drag, startPoint x: 873, startPoint y: 578, endPoint x: 421, endPoint y: 560, distance: 452.4
click at [421, 560] on div "Update Fields Edit Fields Update Data Series Charts Links Notifications Peer-to…" at bounding box center [859, 396] width 1406 height 694
click at [719, 582] on textarea "Number of jobs that the line crew completed with new, maintenance, underground," at bounding box center [999, 667] width 1087 height 221
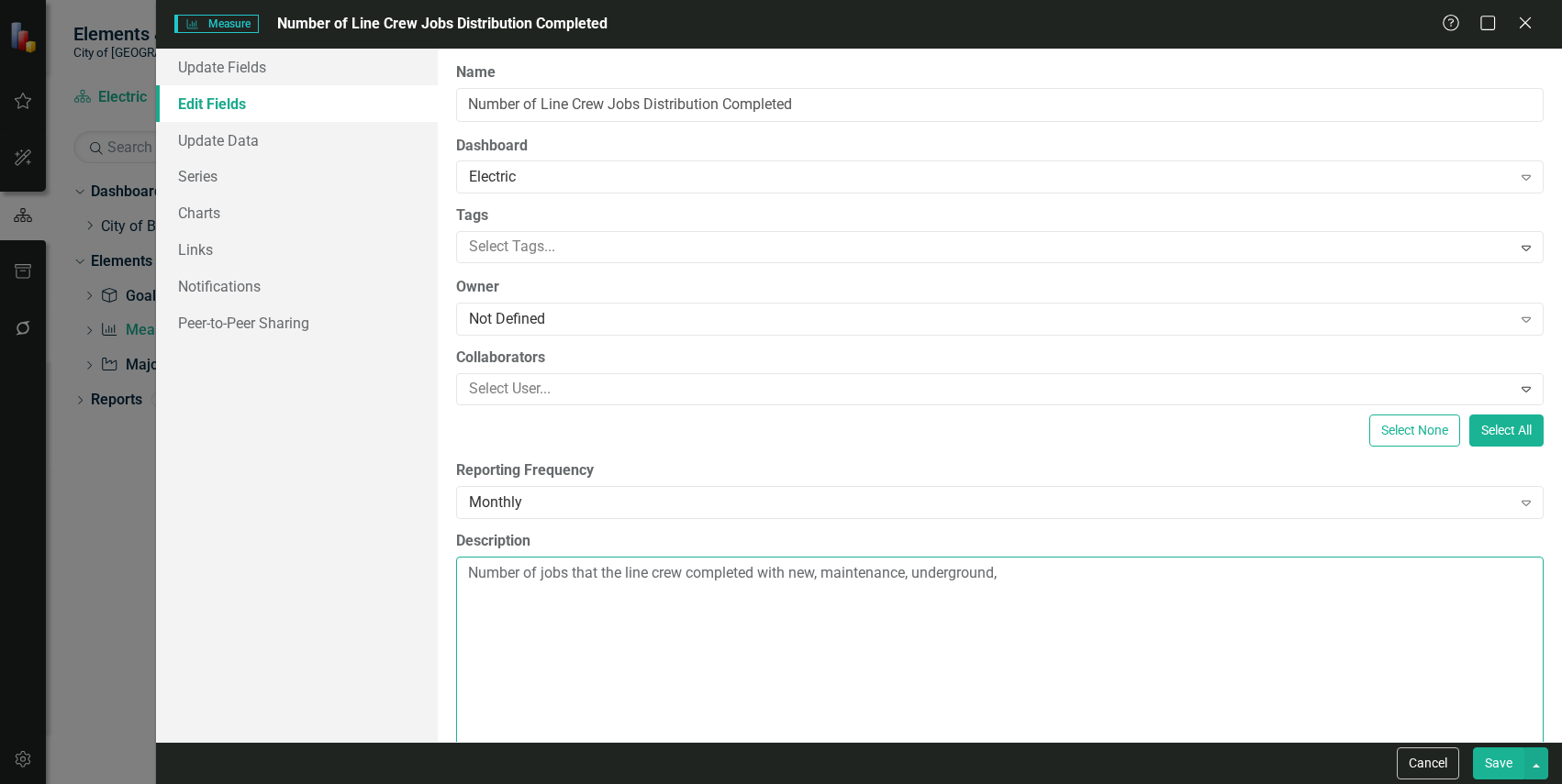
click at [683, 599] on textarea "Number of jobs that the line crew completed with new, maintenance, underground," at bounding box center [999, 667] width 1087 height 221
click at [1046, 579] on textarea "Number of jobs that the line crew completed with new, maintenance, underground," at bounding box center [999, 667] width 1087 height 221
type textarea "Number of jobs that the line crew completed with new, maintenance, underground,…"
click at [248, 148] on link "Update Data" at bounding box center [296, 139] width 280 height 36
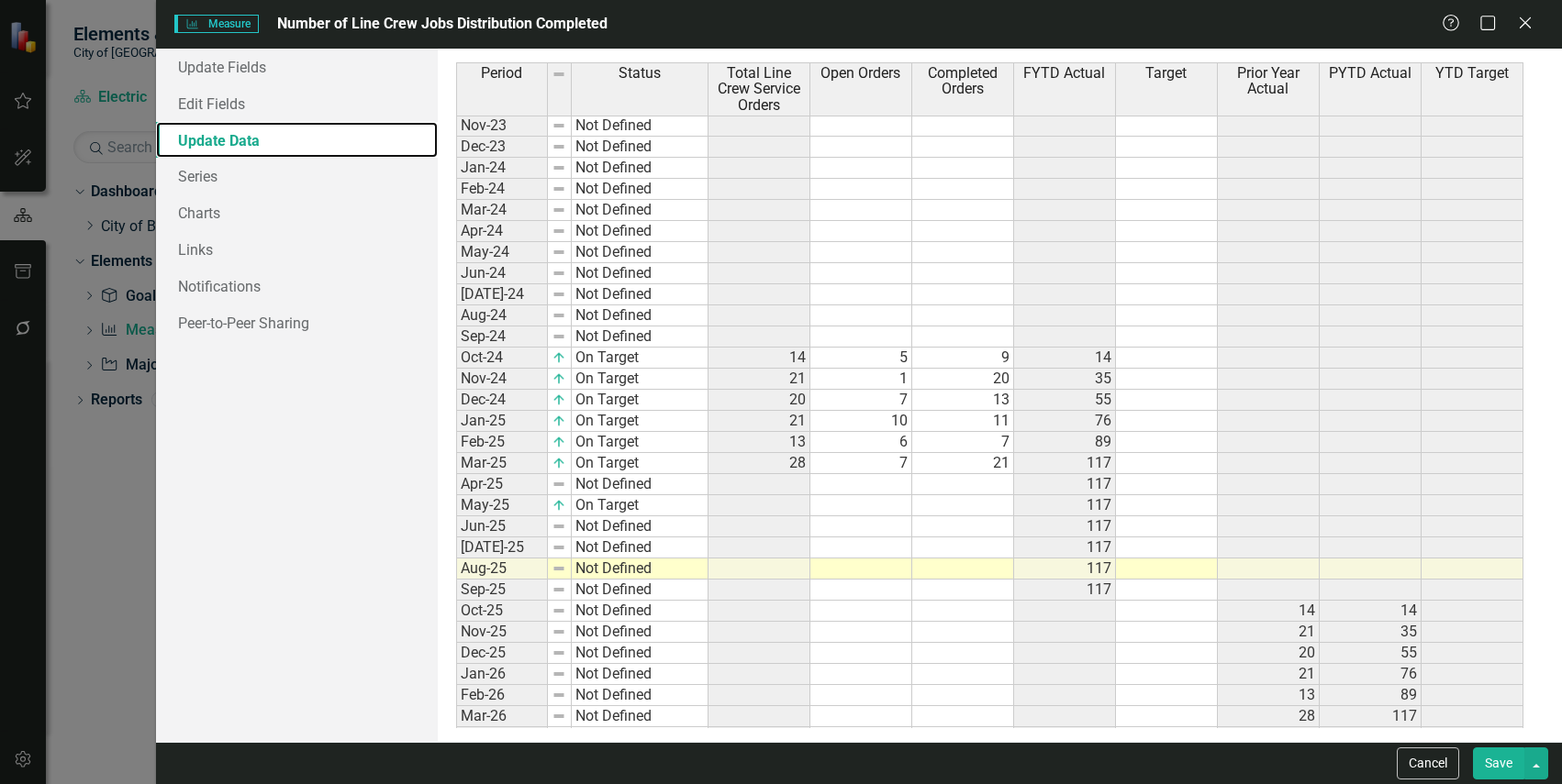
scroll to position [459, 0]
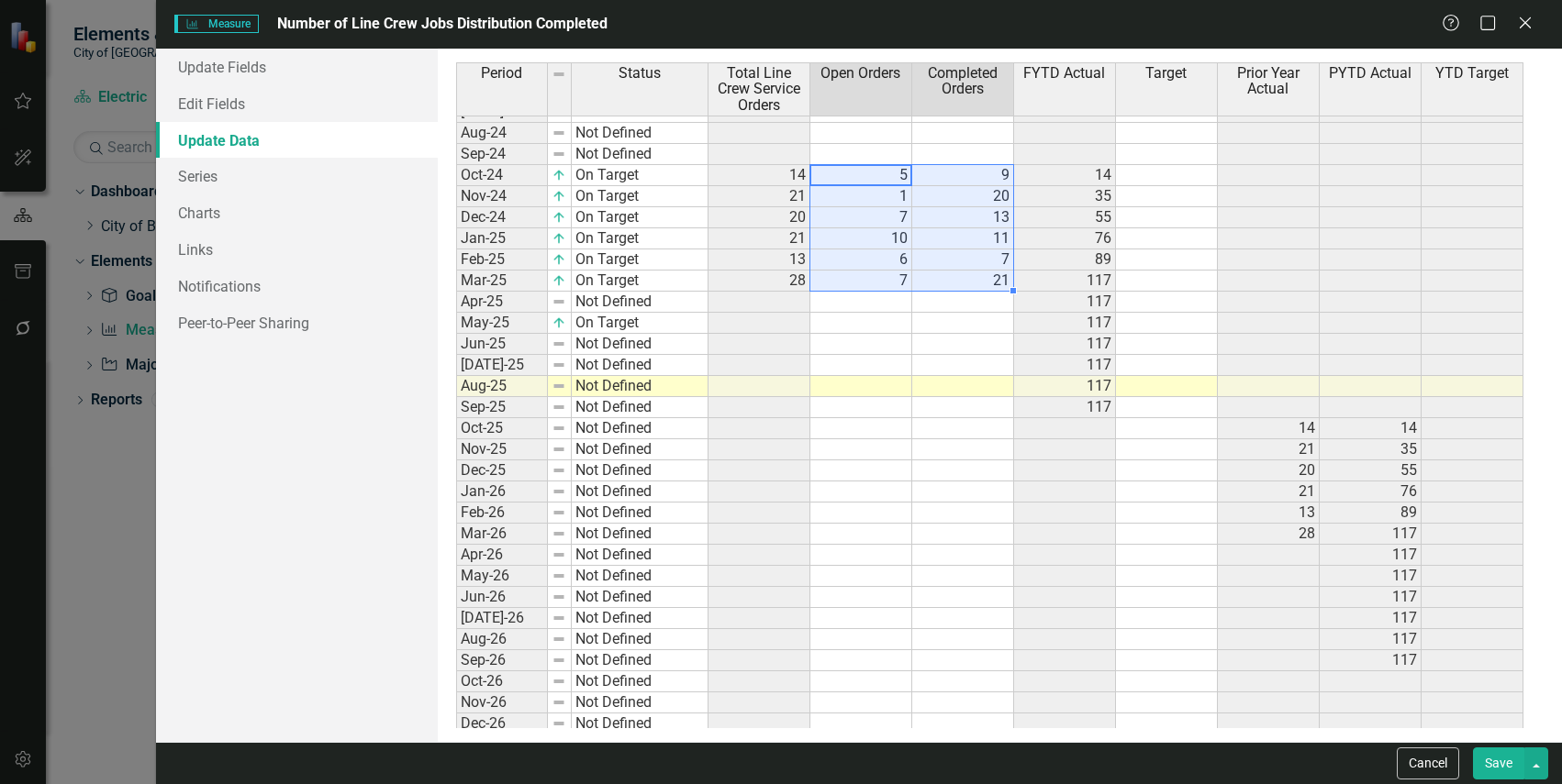
drag, startPoint x: 850, startPoint y: 178, endPoint x: 990, endPoint y: 284, distance: 175.6
click at [990, 284] on tbody "Jul-23 Not Defined Aug-23 Not Defined Sep-23 Not Defined Oct-23 Not Defined Nov…" at bounding box center [989, 291] width 1067 height 887
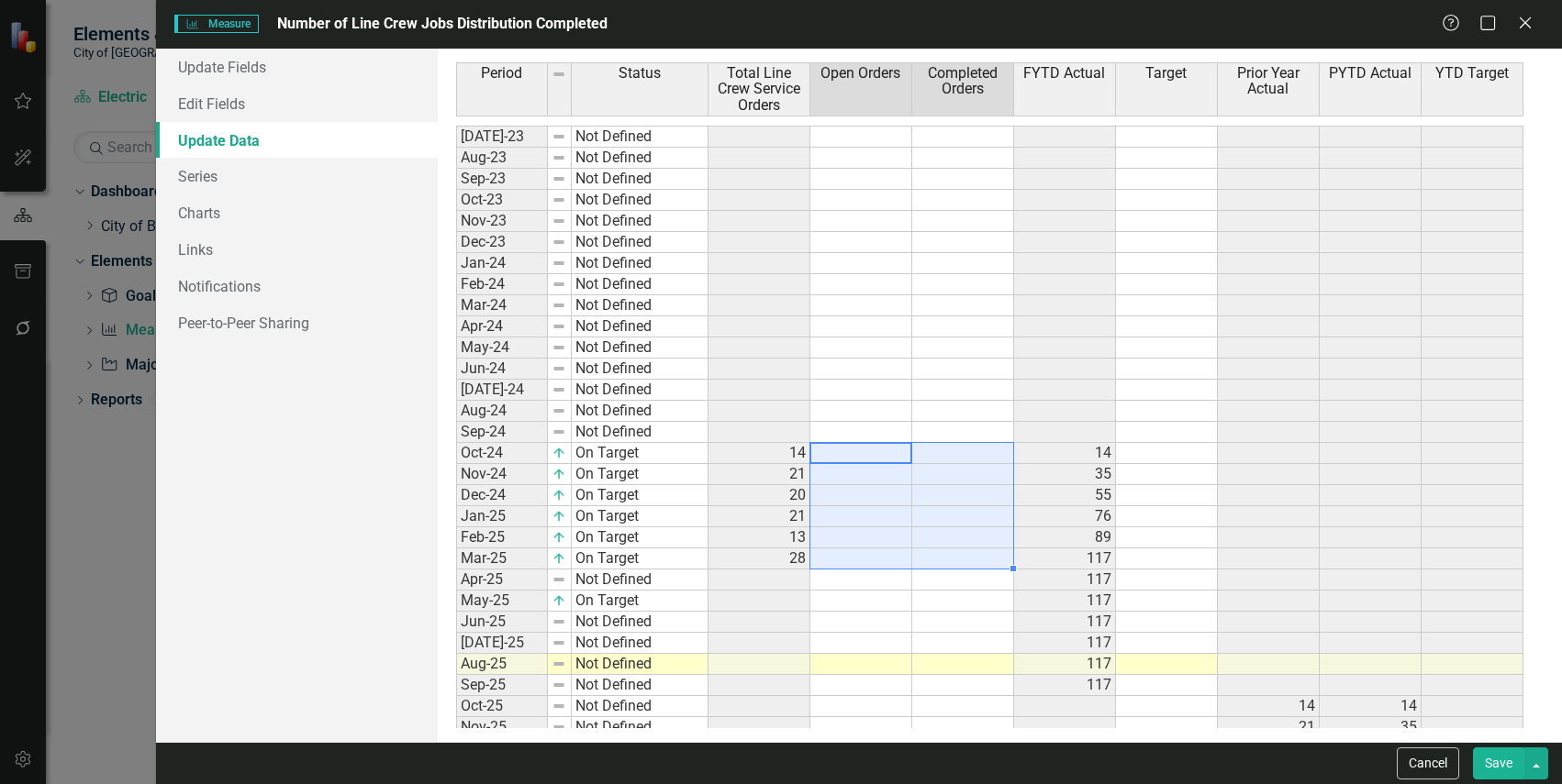
scroll to position [0, 0]
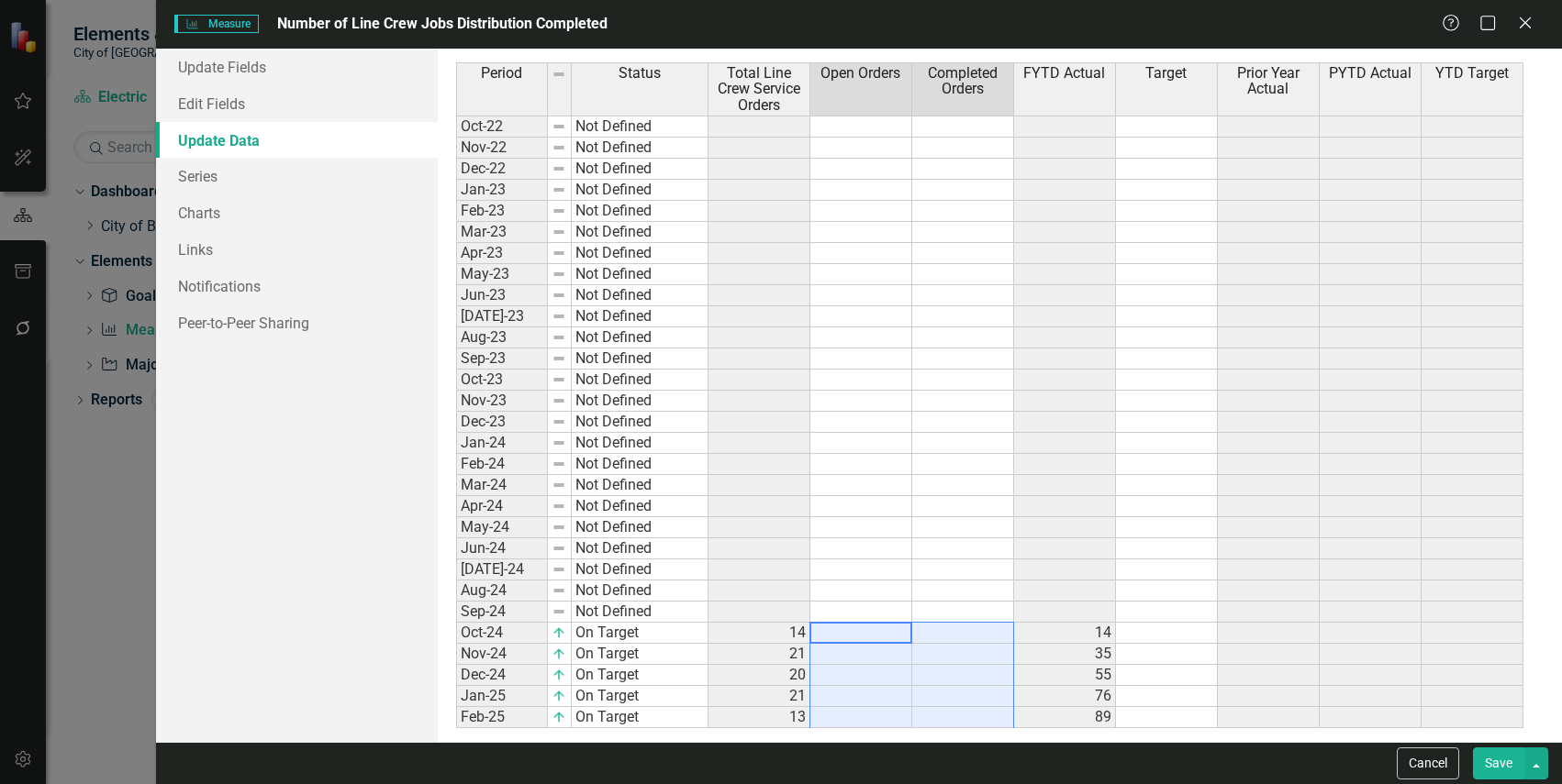
click at [893, 313] on td at bounding box center [861, 318] width 102 height 22
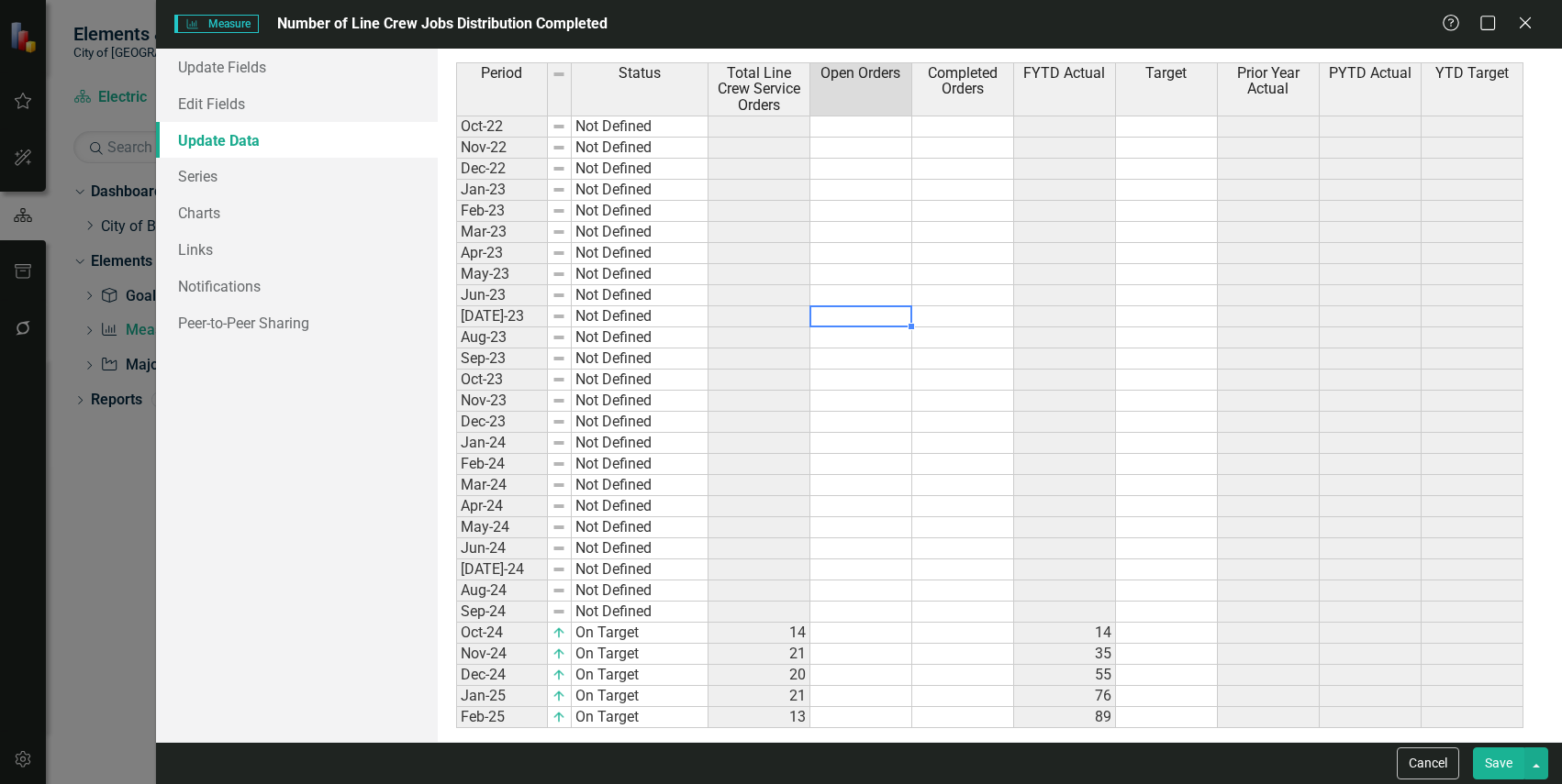
click at [844, 251] on td at bounding box center [861, 254] width 102 height 22
click at [874, 128] on td at bounding box center [861, 126] width 102 height 22
click at [232, 167] on link "Series" at bounding box center [296, 175] width 280 height 36
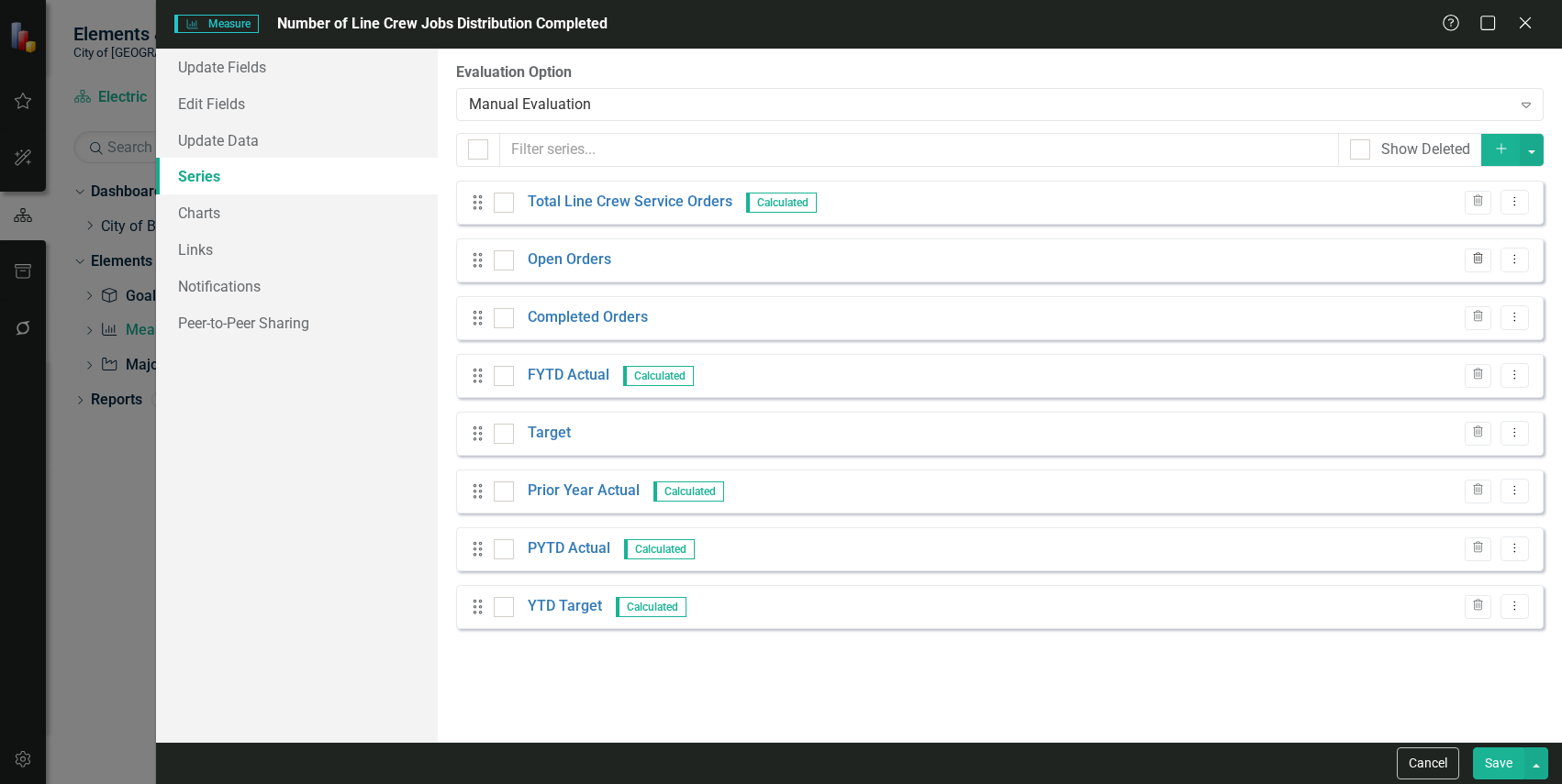
click at [1478, 261] on icon "Trash" at bounding box center [1478, 259] width 14 height 11
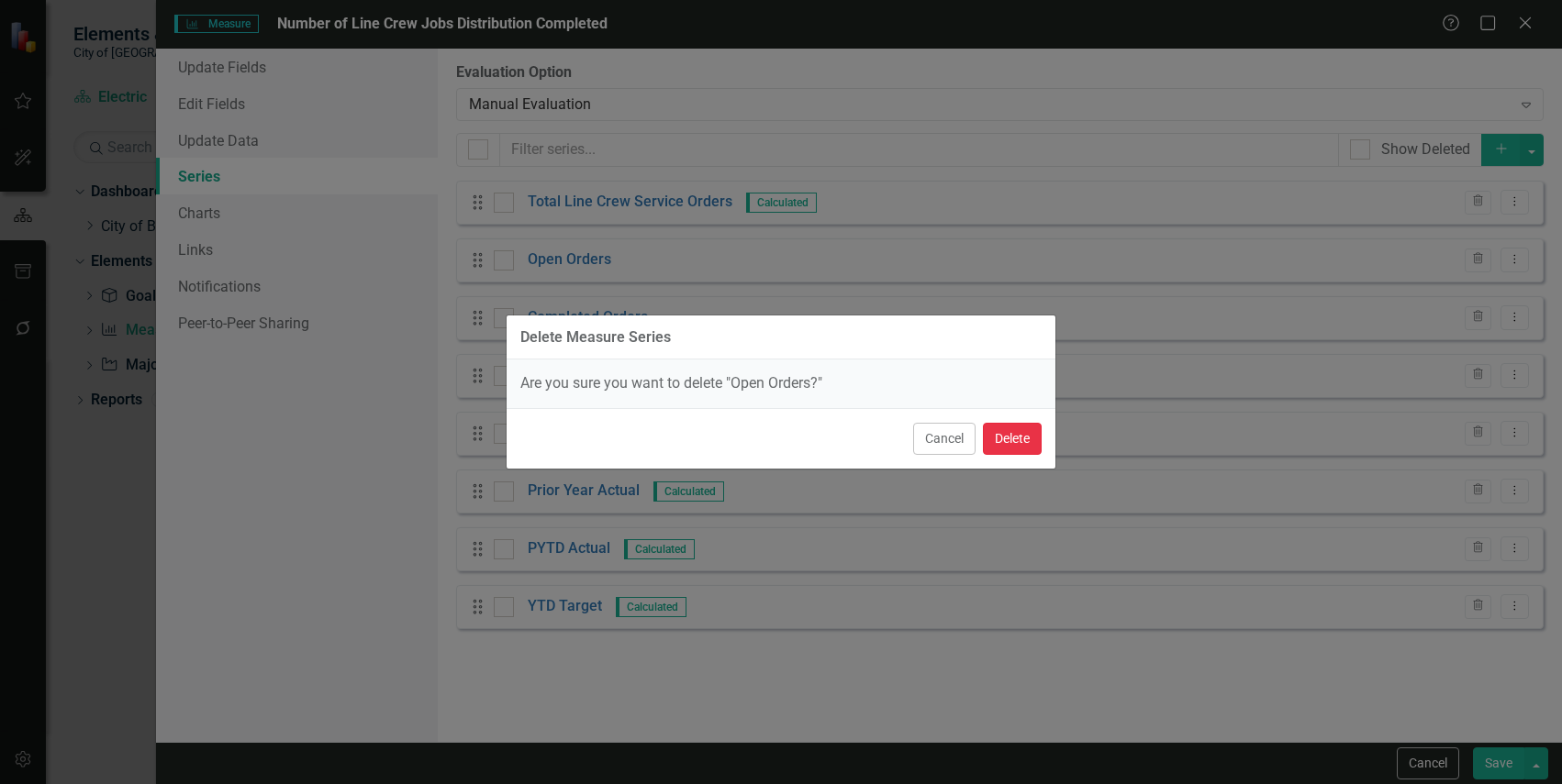
click at [1001, 427] on button "Delete" at bounding box center [1012, 438] width 59 height 32
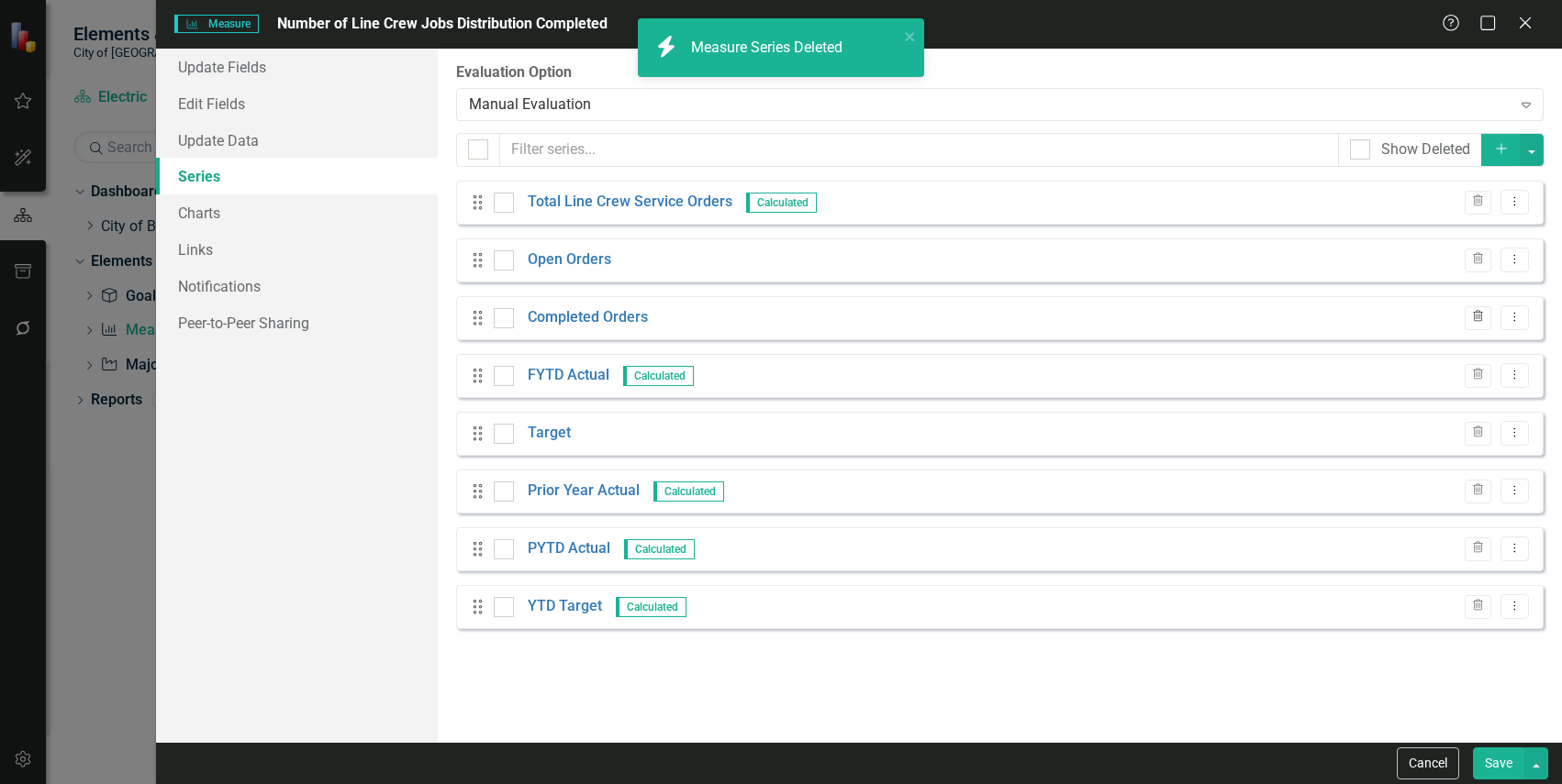
click at [1476, 312] on icon "Trash" at bounding box center [1478, 317] width 14 height 11
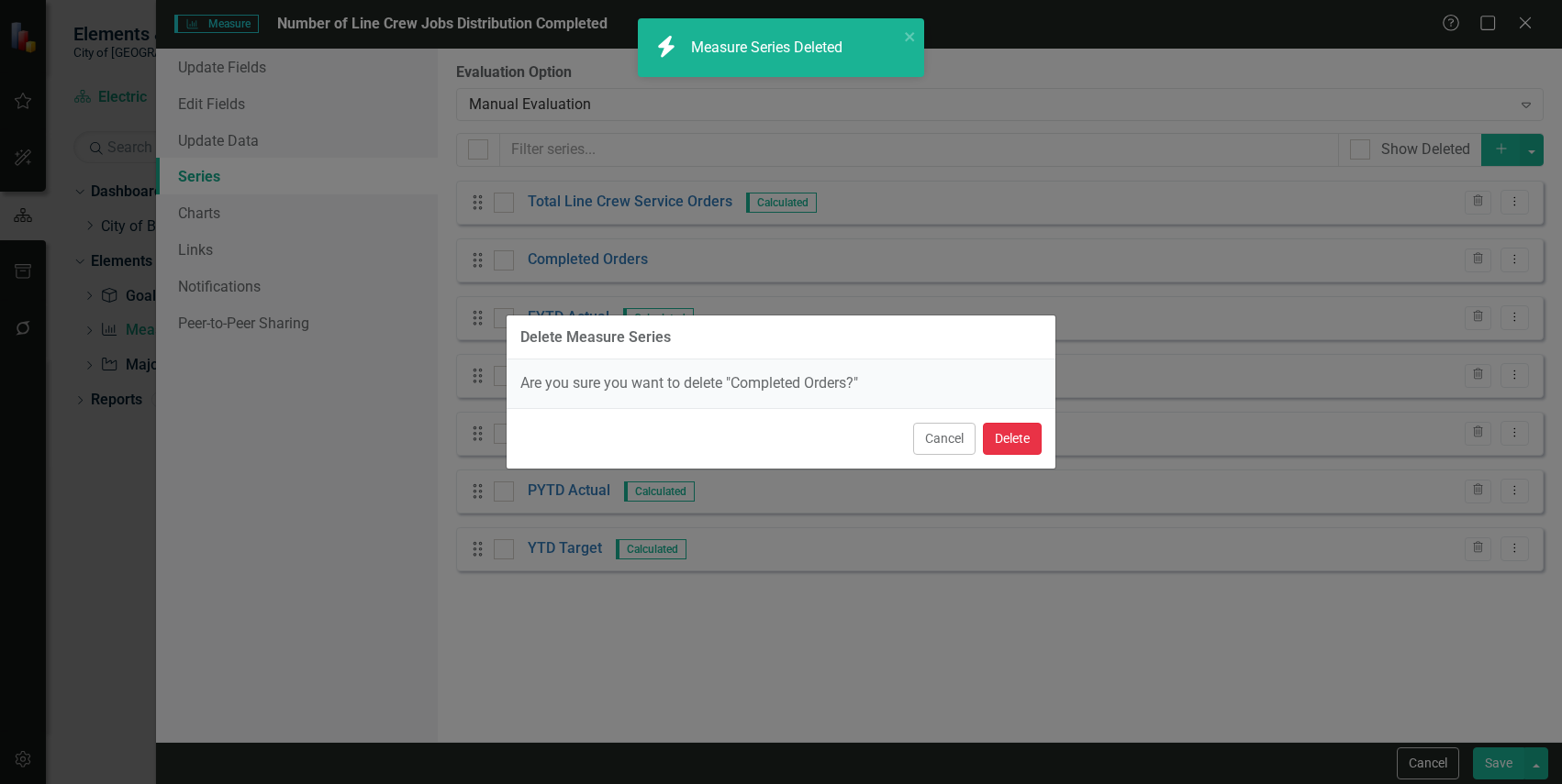
click at [1024, 436] on button "Delete" at bounding box center [1012, 438] width 59 height 32
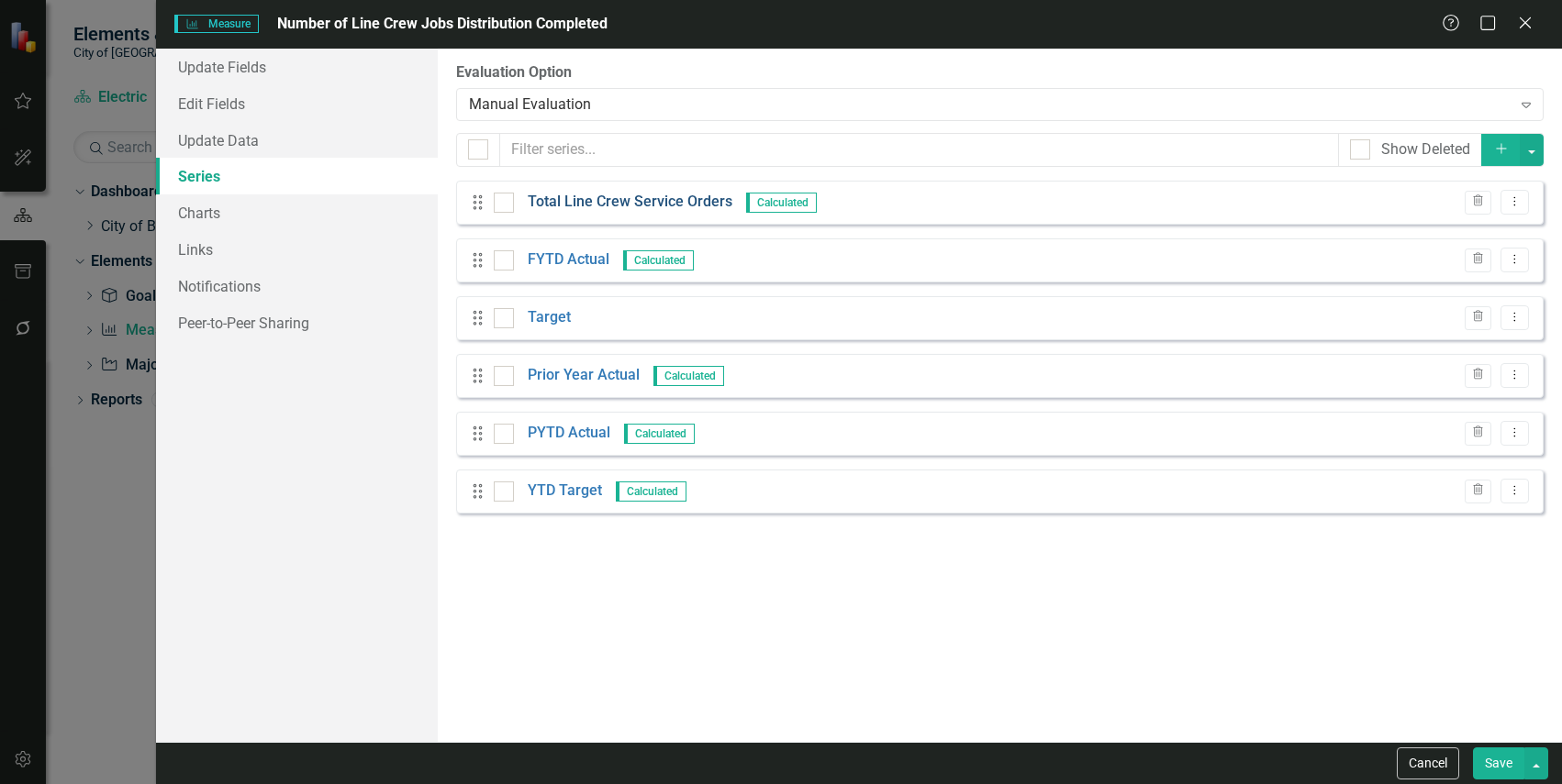
click at [671, 202] on link "Total Line Crew Service Orders" at bounding box center [630, 203] width 205 height 22
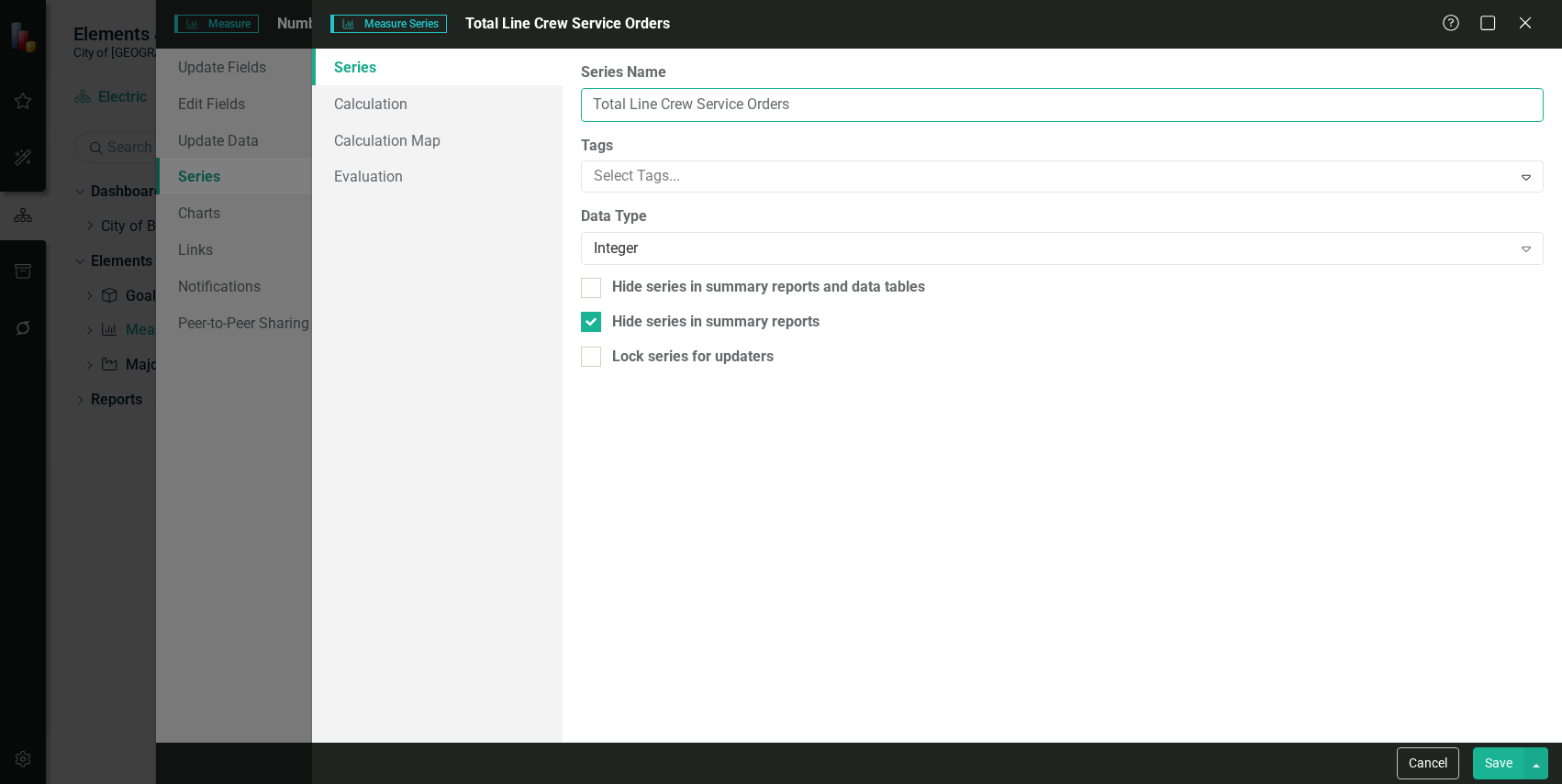
click at [783, 100] on input "Total Line Crew Service Orders" at bounding box center [1062, 105] width 963 height 34
click at [741, 106] on input "Total Line Crew Service Orders" at bounding box center [1062, 105] width 963 height 34
drag, startPoint x: 769, startPoint y: 103, endPoint x: 630, endPoint y: 113, distance: 139.4
click at [630, 113] on input "Total Line Crew Service Orders" at bounding box center [1062, 105] width 963 height 34
type input "Total Jobs"
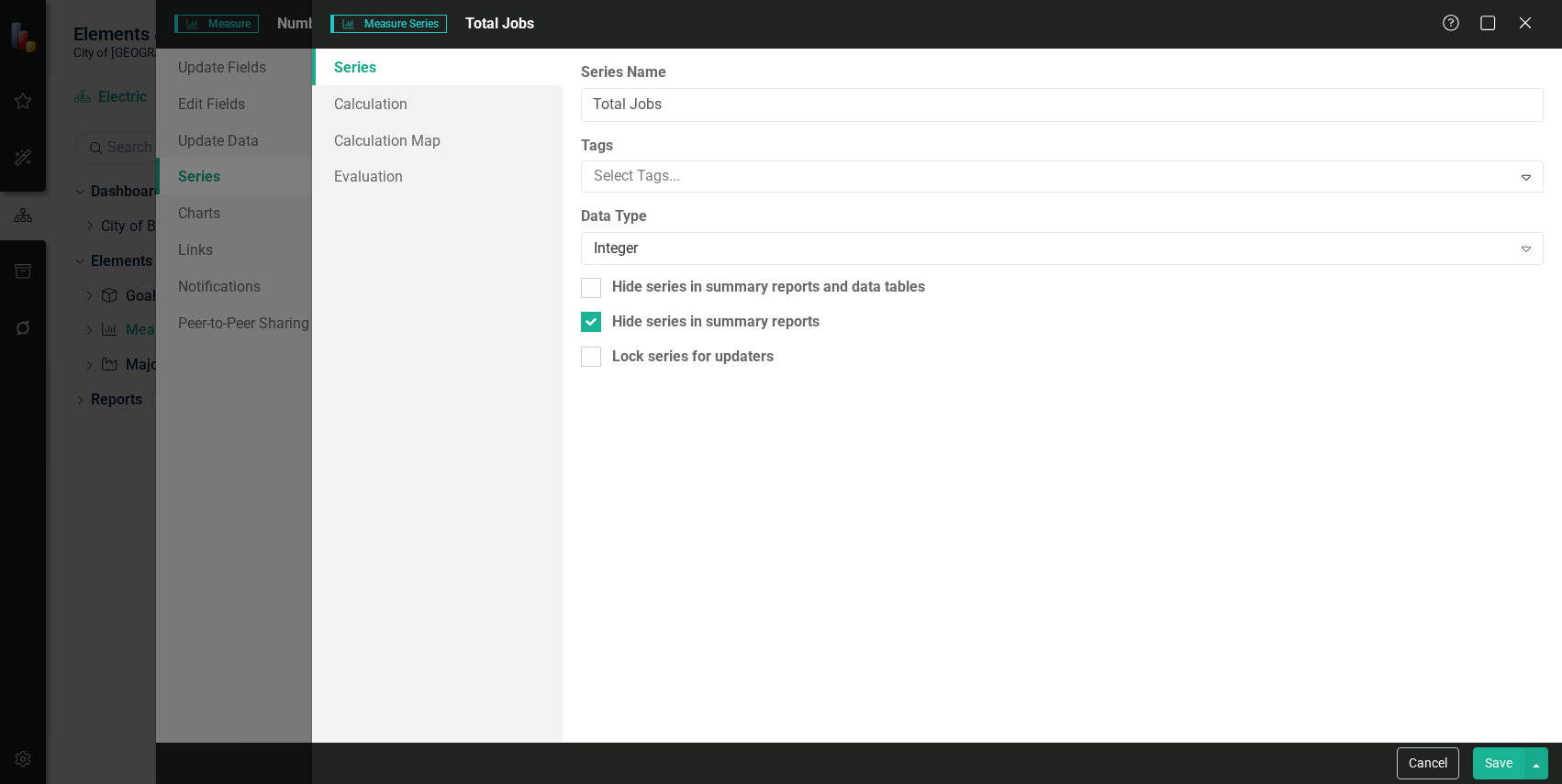
click at [784, 567] on div "From this page, you can edit the name, type, and visibility options of your ser…" at bounding box center [1062, 396] width 999 height 694
click at [1500, 758] on button "Save" at bounding box center [1498, 763] width 51 height 32
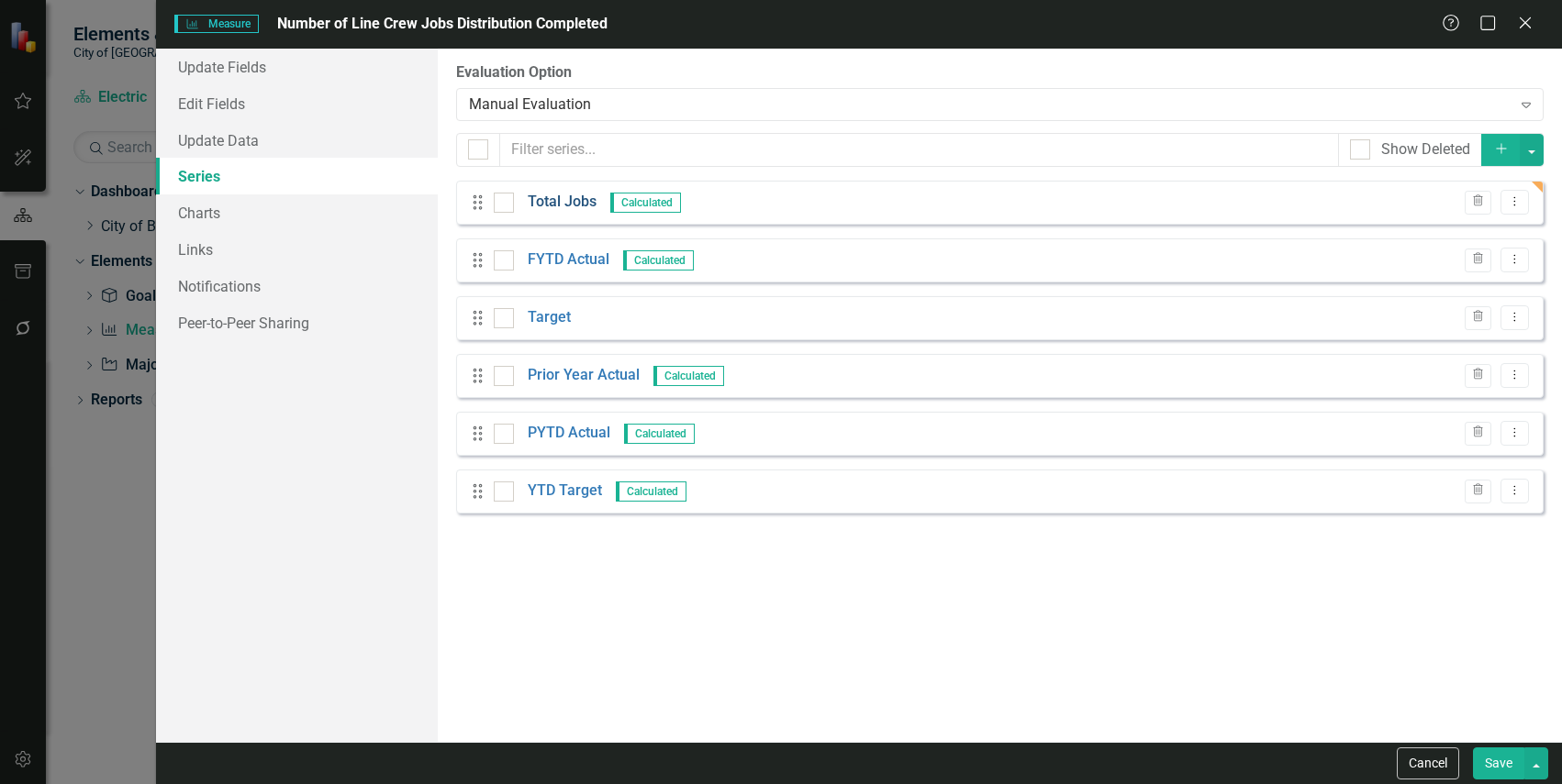
click at [566, 201] on link "Total Jobs" at bounding box center [562, 203] width 69 height 22
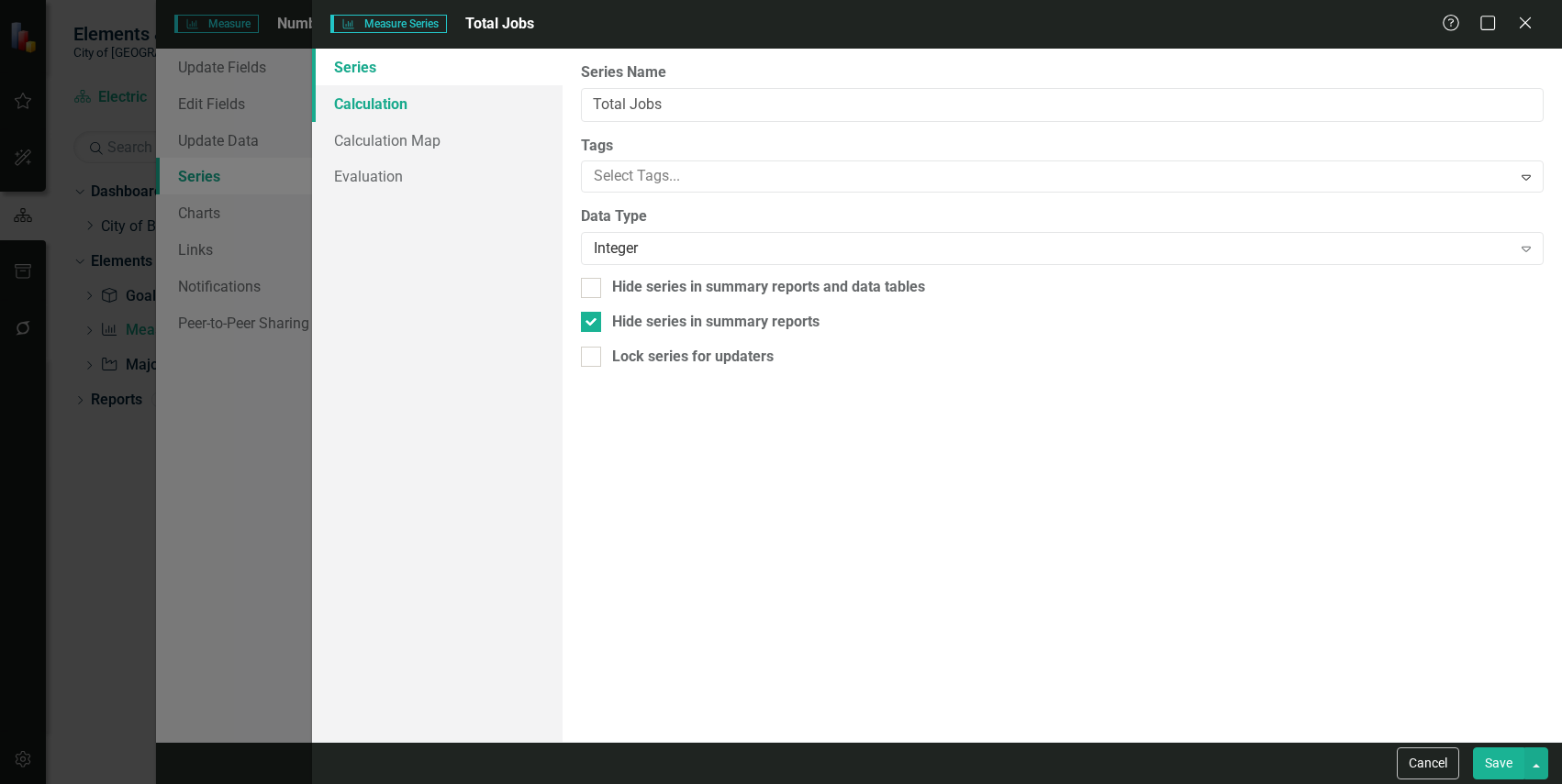
click at [410, 107] on link "Calculation" at bounding box center [436, 103] width 250 height 36
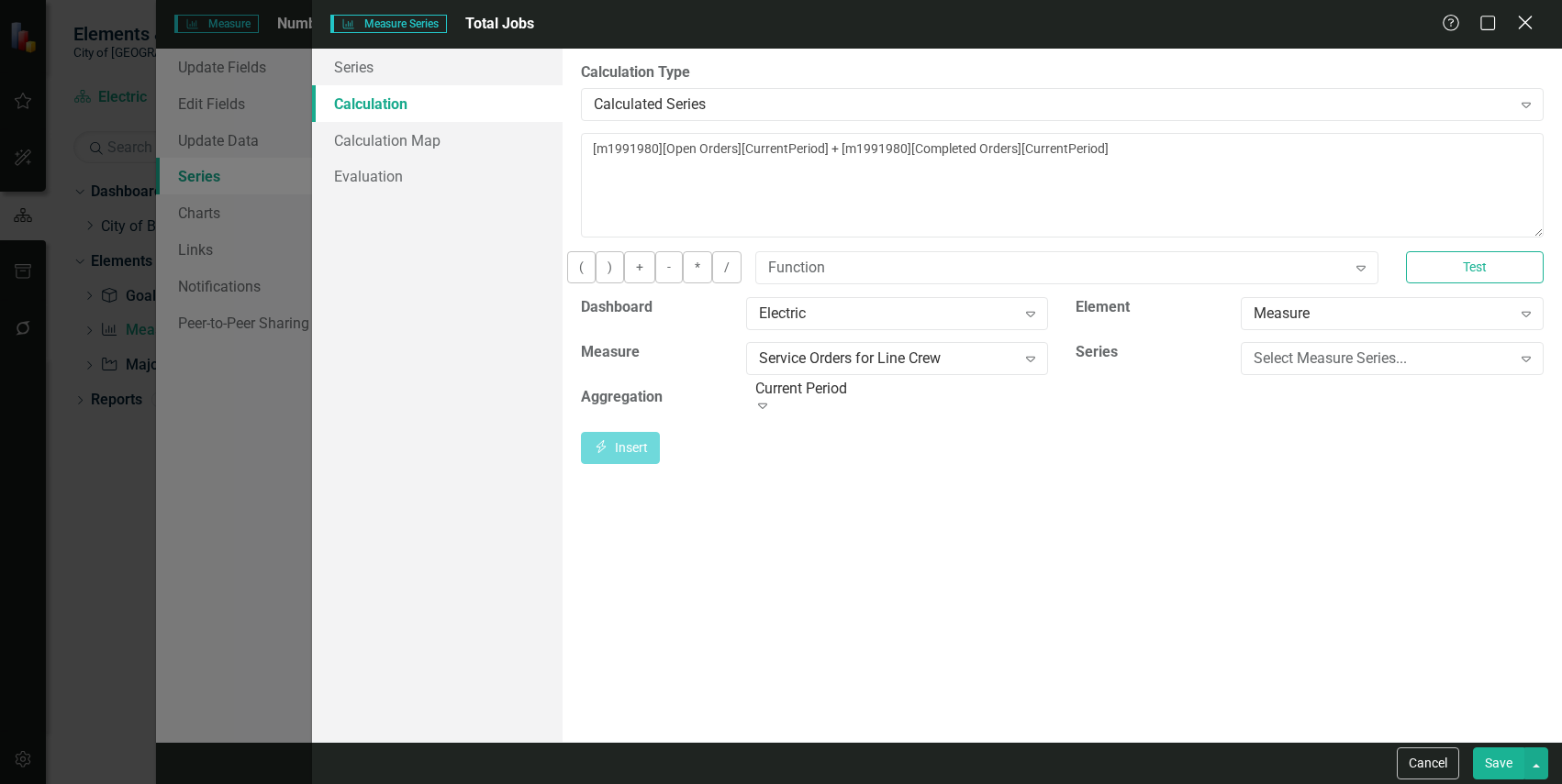
click at [1529, 17] on icon "Close" at bounding box center [1524, 23] width 23 height 18
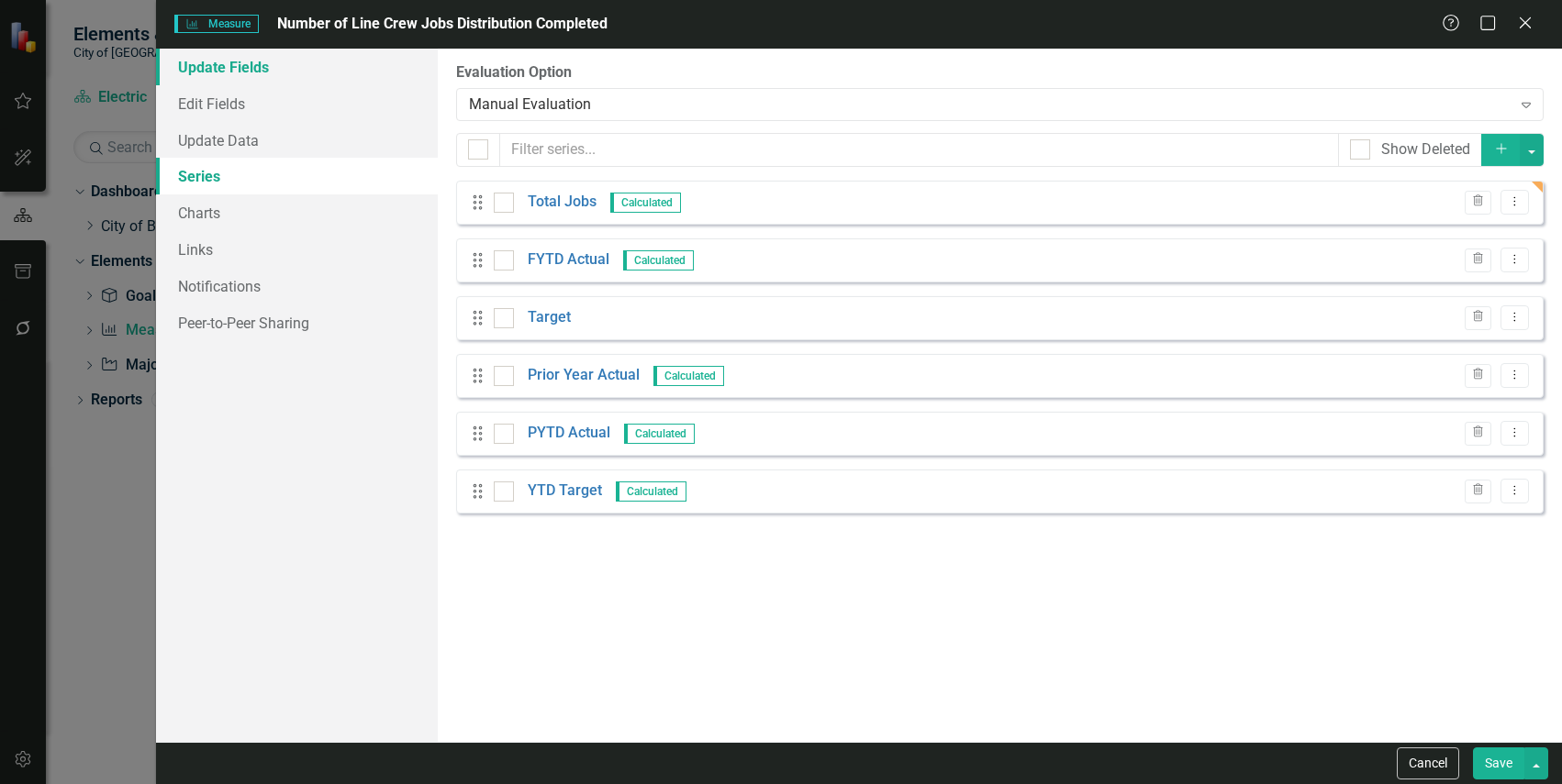
click at [241, 70] on link "Update Fields" at bounding box center [296, 67] width 280 height 36
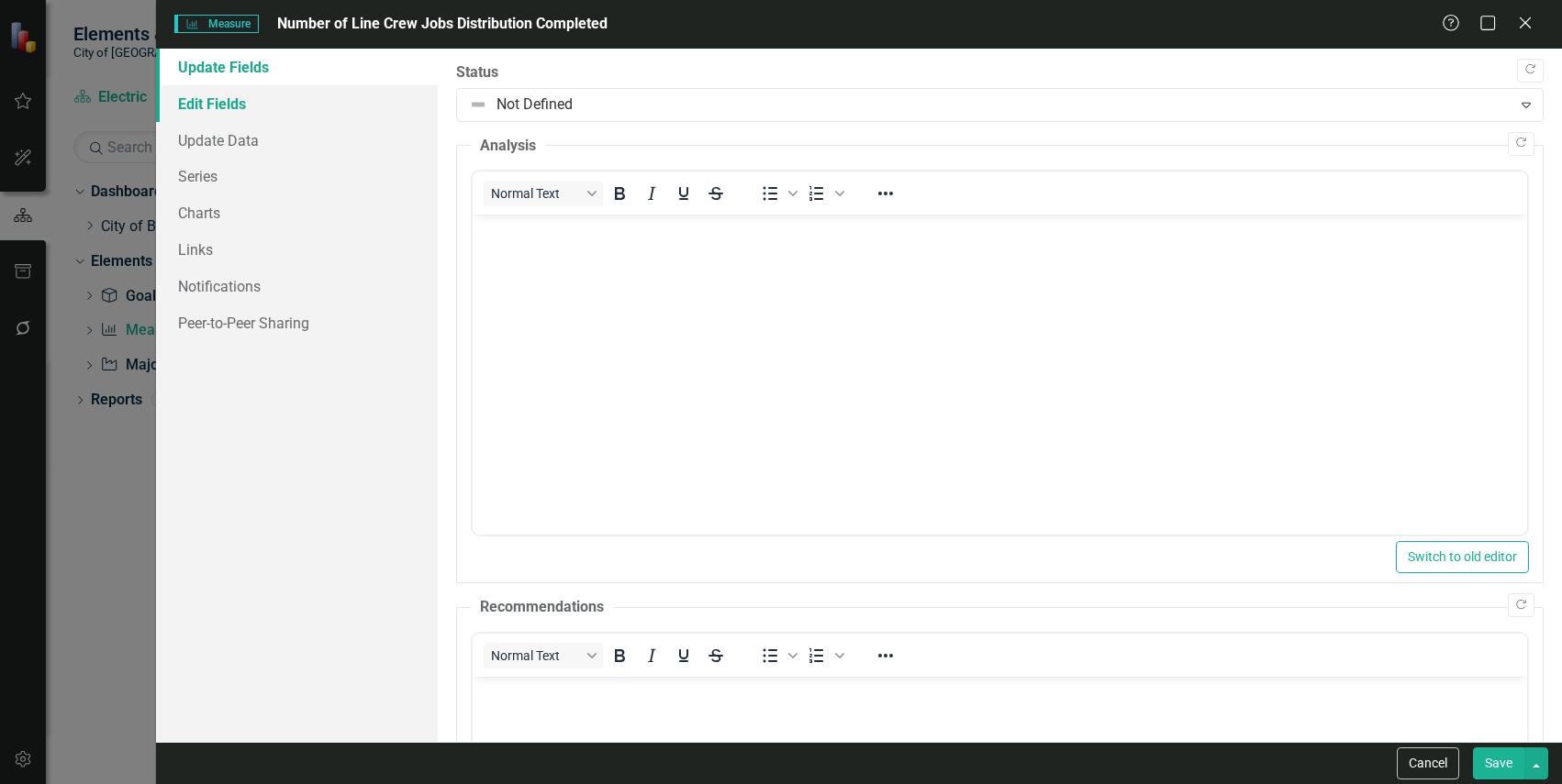
click at [277, 112] on link "Edit Fields" at bounding box center [296, 103] width 280 height 36
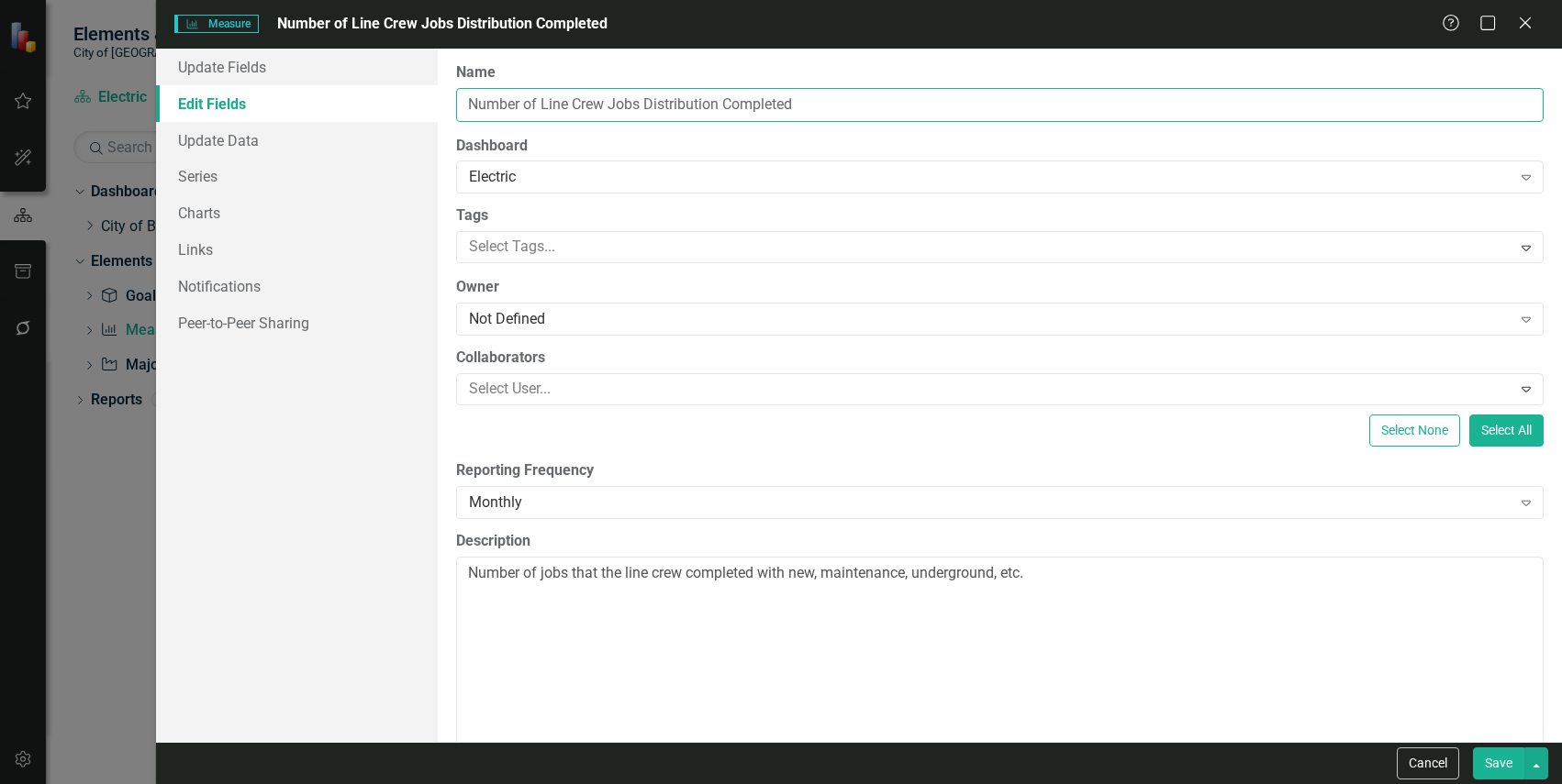
drag, startPoint x: 819, startPoint y: 102, endPoint x: 455, endPoint y: 94, distance: 364.1
click at [456, 94] on input "Number of Line Crew Jobs Distribution Completed" at bounding box center [999, 105] width 1087 height 34
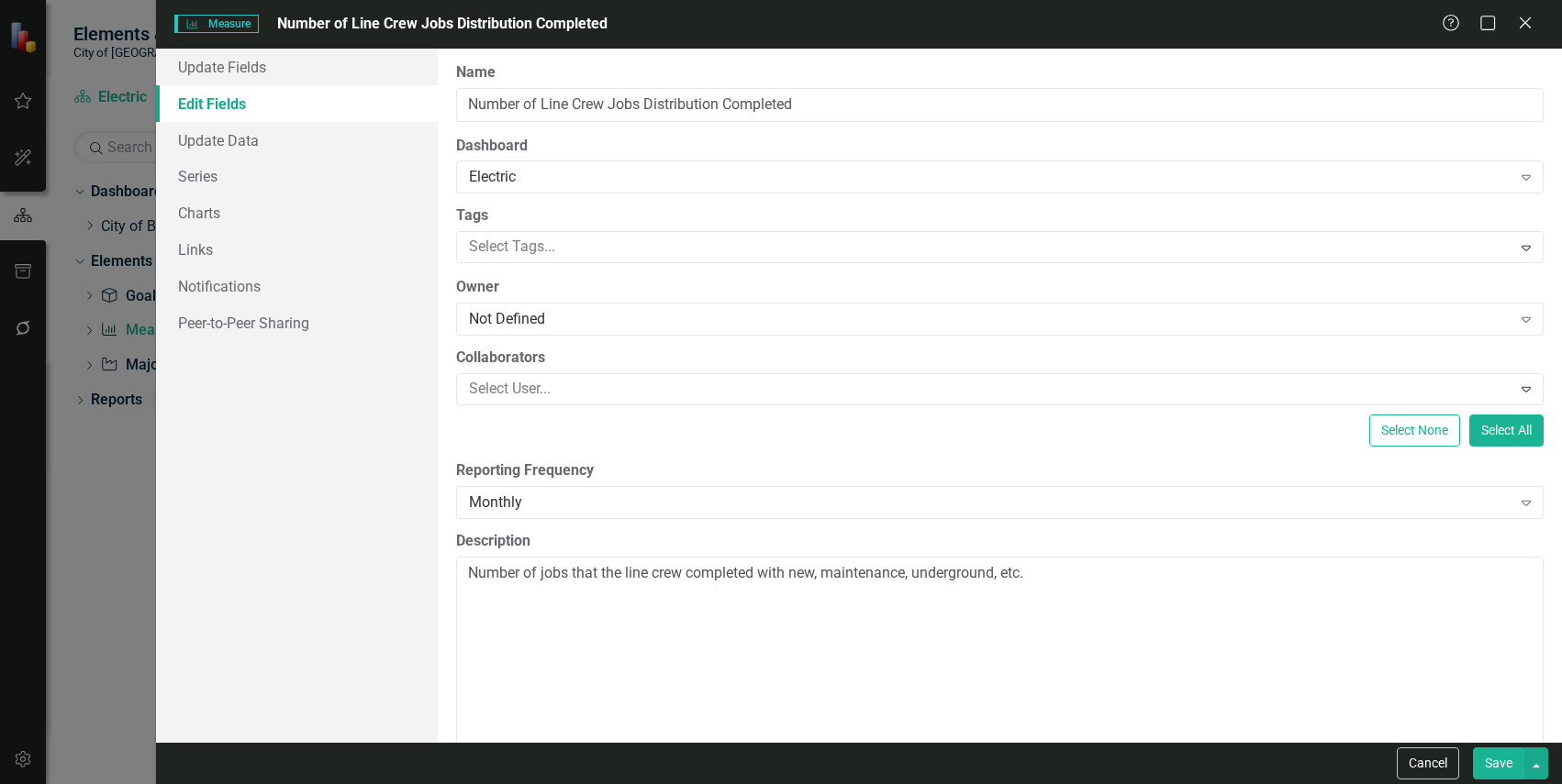
click at [351, 538] on div "Update Fields Edit Fields Update Data Series Charts Links Notifications Peer-to…" at bounding box center [296, 396] width 280 height 694
click at [1490, 767] on button "Save" at bounding box center [1498, 763] width 51 height 32
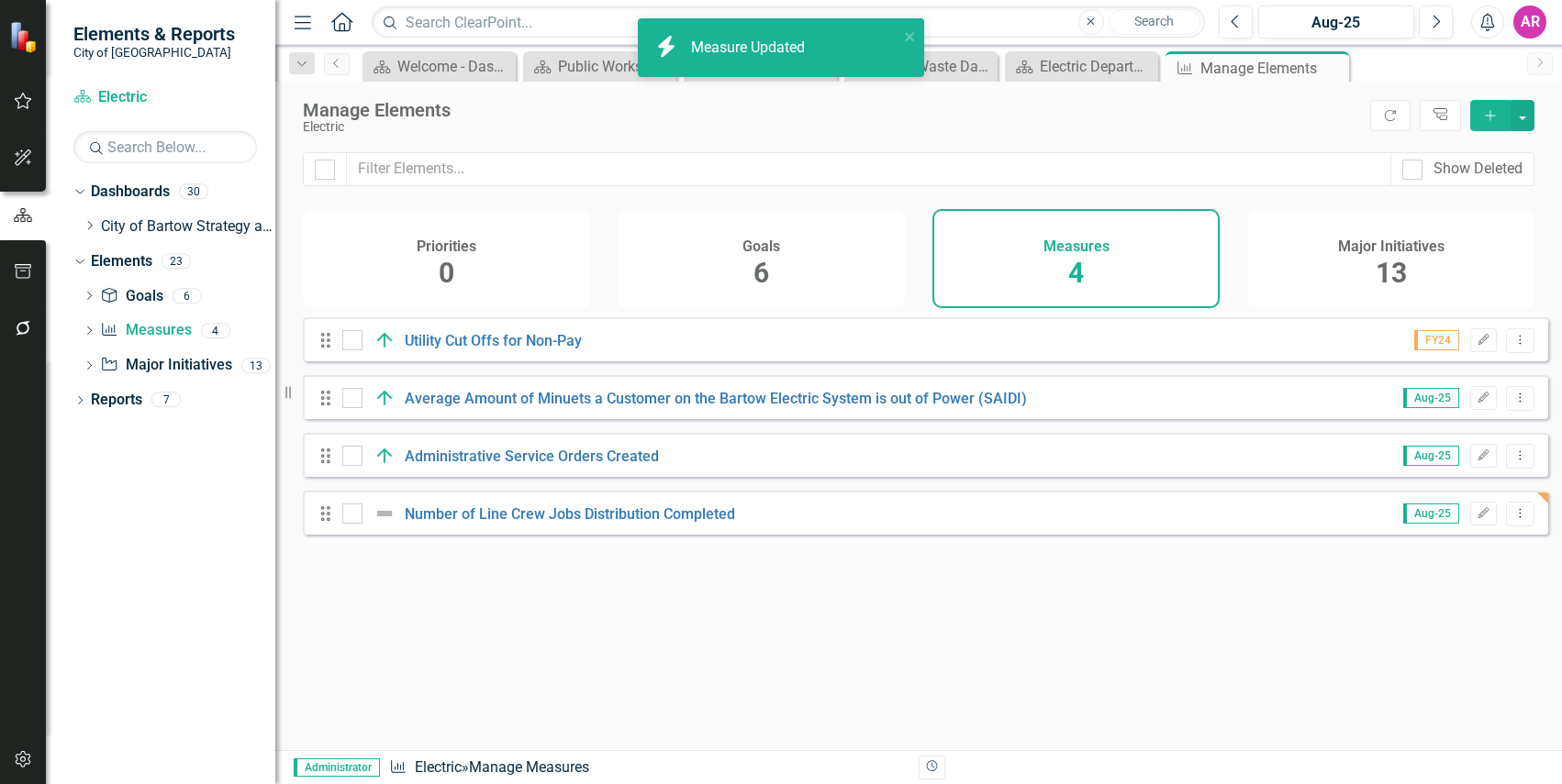
click at [1092, 719] on div "Looks like you don't have any Measures set up yet. Why don't you add a Measure …" at bounding box center [919, 534] width 1286 height 433
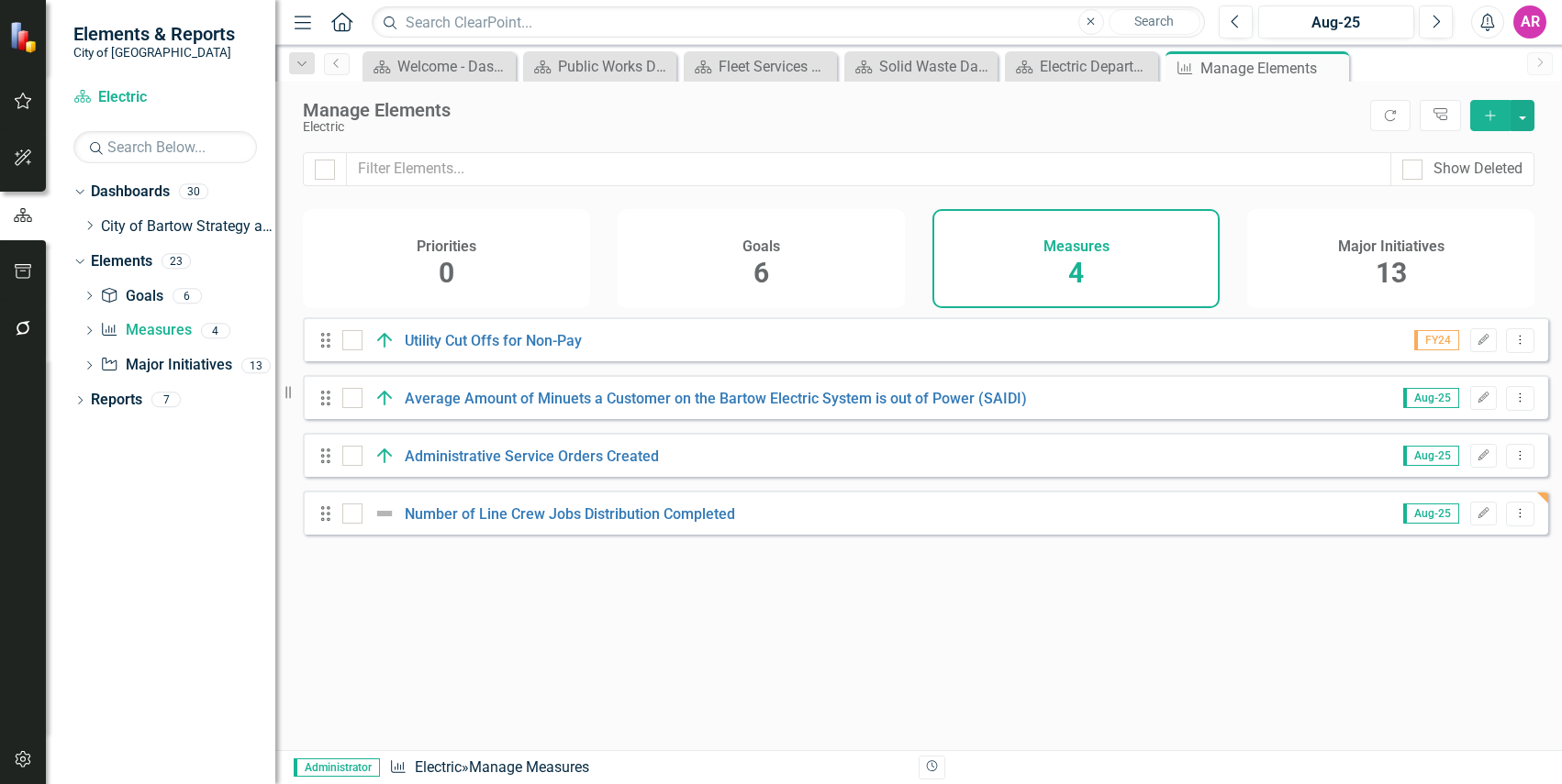
click at [717, 651] on div "Looks like you don't have any Measures set up yet. Why don't you add a Measure …" at bounding box center [926, 511] width 1245 height 387
click at [1477, 462] on icon "Edit" at bounding box center [1484, 456] width 14 height 11
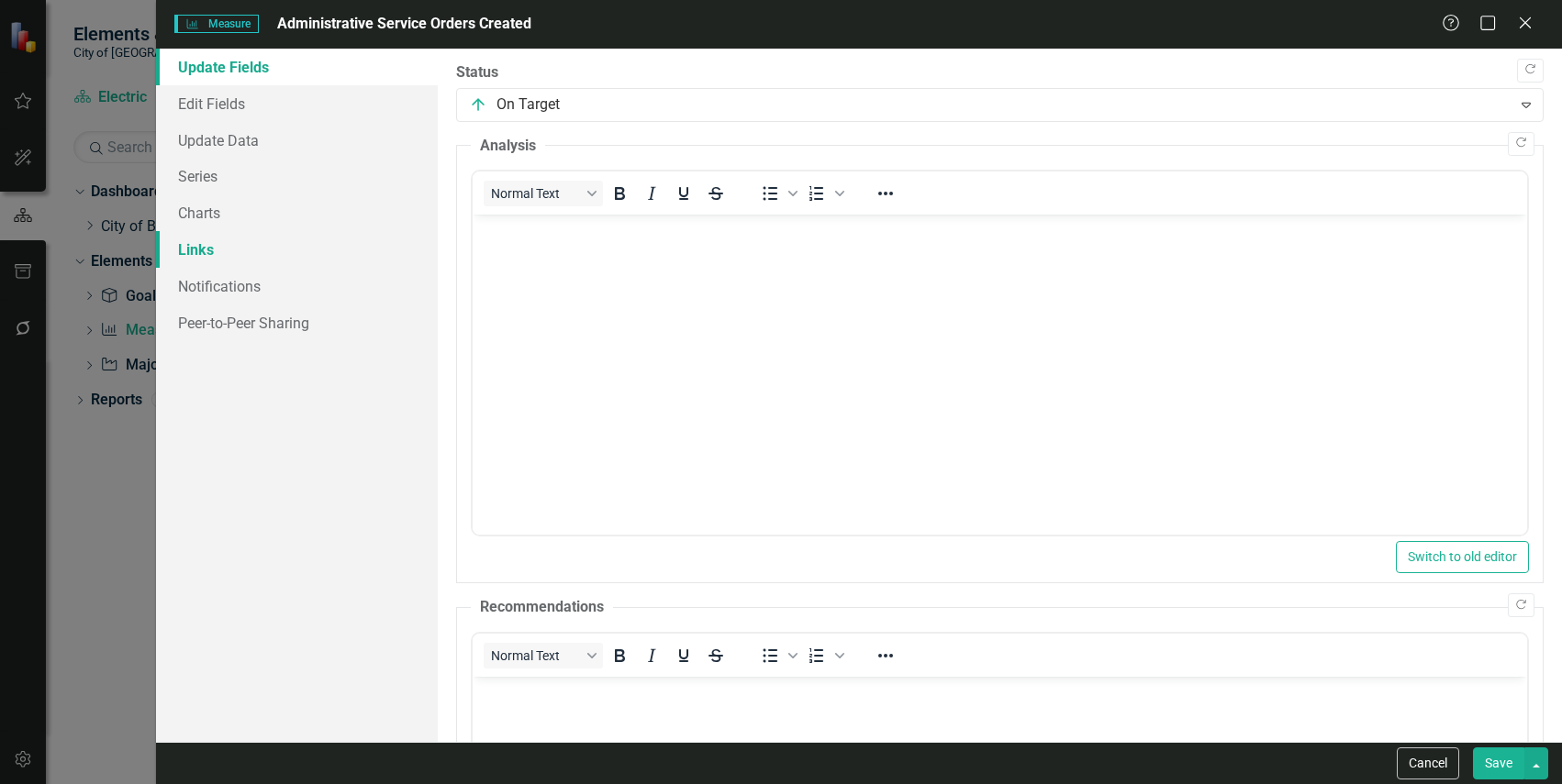
click at [277, 256] on link "Links" at bounding box center [296, 249] width 280 height 36
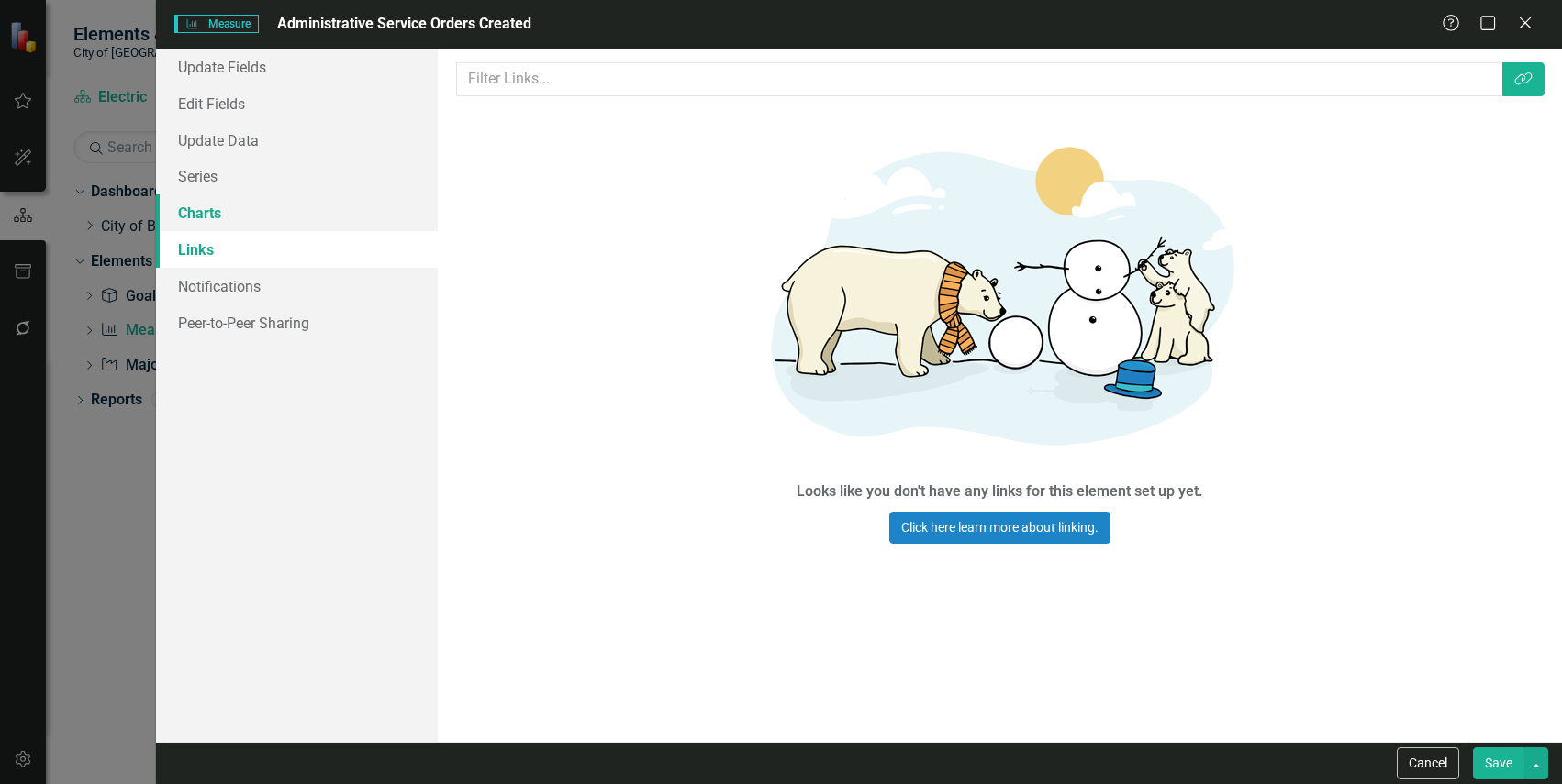
click at [261, 208] on link "Charts" at bounding box center [296, 212] width 280 height 36
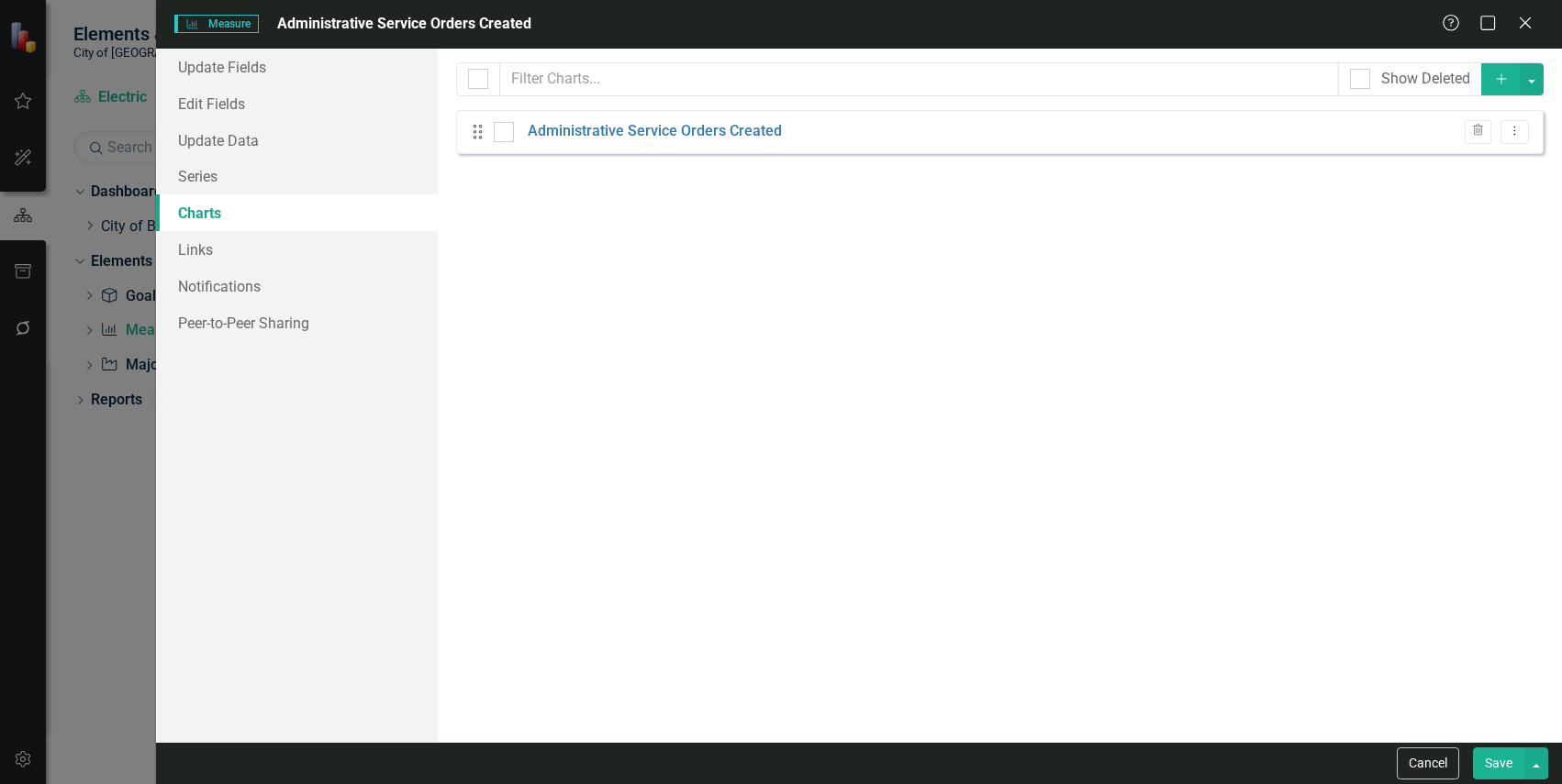
click at [227, 513] on div "Update Fields Edit Fields Update Data Series Charts Links Notifications Peer-to…" at bounding box center [296, 396] width 280 height 694
click at [279, 520] on div "Update Fields Edit Fields Update Data Series Charts Links Notifications Peer-to…" at bounding box center [296, 396] width 280 height 694
click at [290, 531] on div "Update Fields Edit Fields Update Data Series Charts Links Notifications Peer-to…" at bounding box center [296, 396] width 280 height 694
click at [633, 529] on div "From this page, you can add, edit, delete, or duplicate charts to show how you …" at bounding box center [999, 396] width 1124 height 694
click at [441, 570] on div "From this page, you can add, edit, delete, or duplicate charts to show how you …" at bounding box center [999, 396] width 1124 height 694
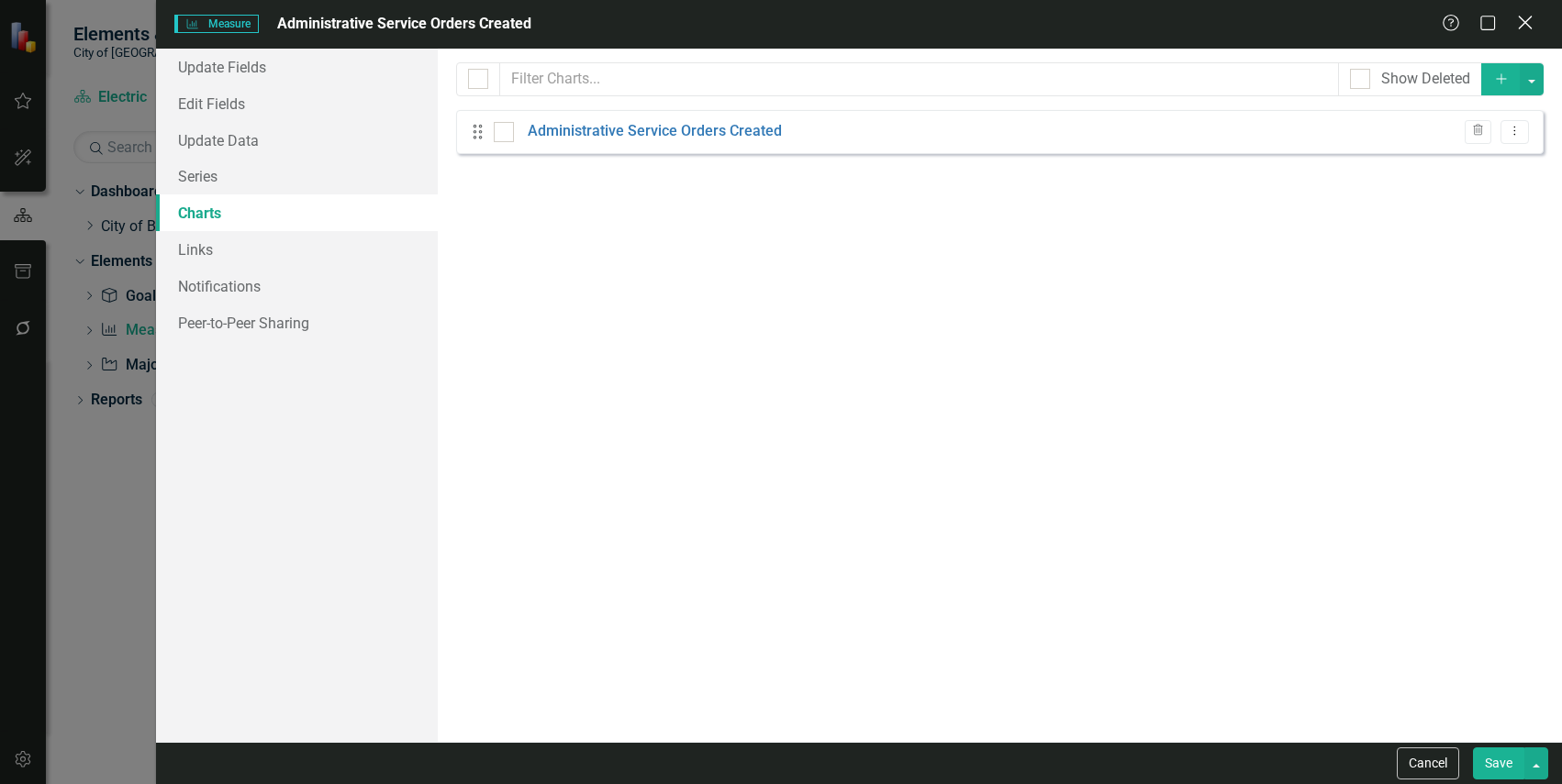
click at [1527, 22] on icon at bounding box center [1525, 23] width 14 height 14
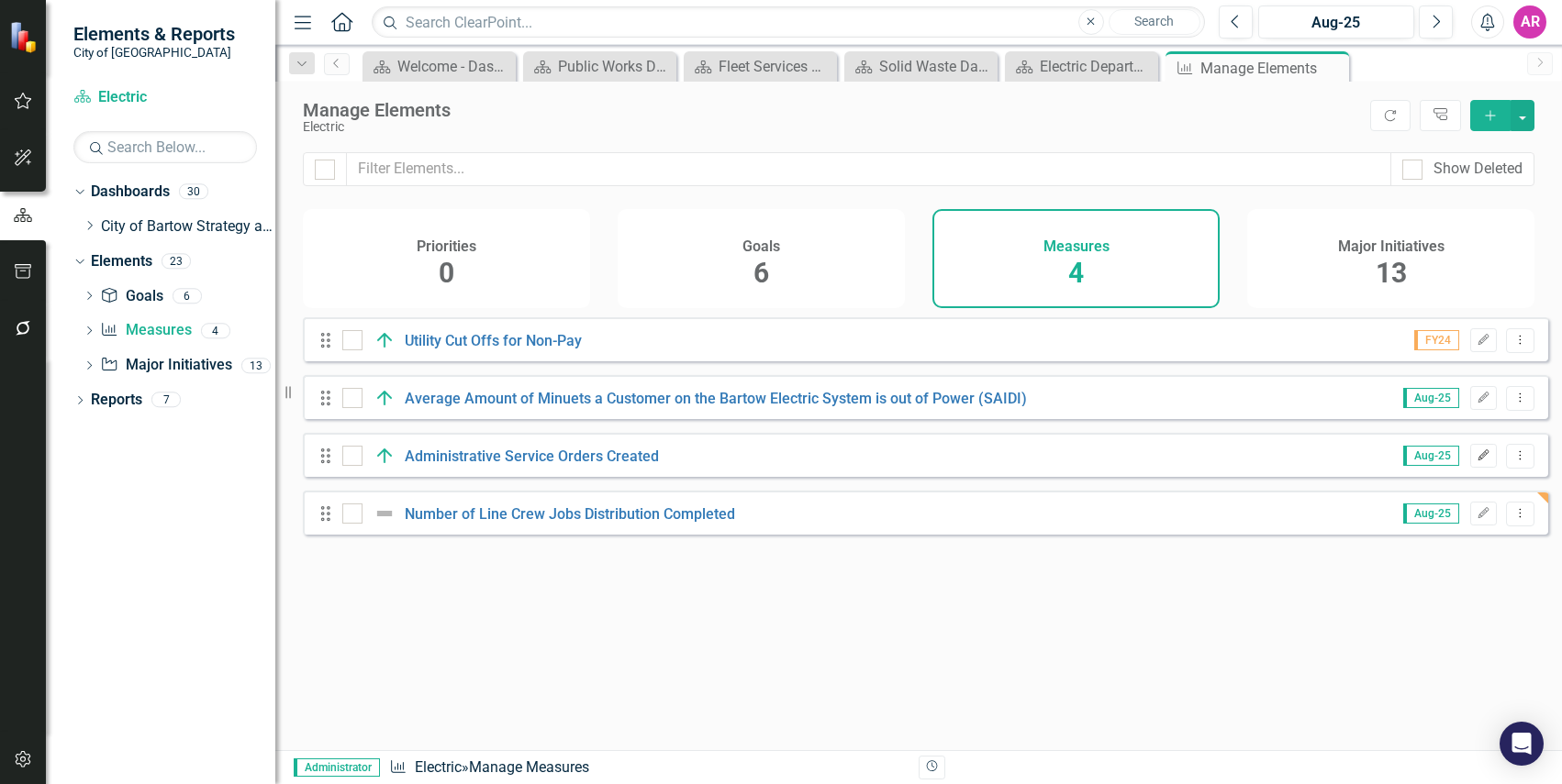
click at [1476, 462] on button "Edit" at bounding box center [1483, 456] width 26 height 24
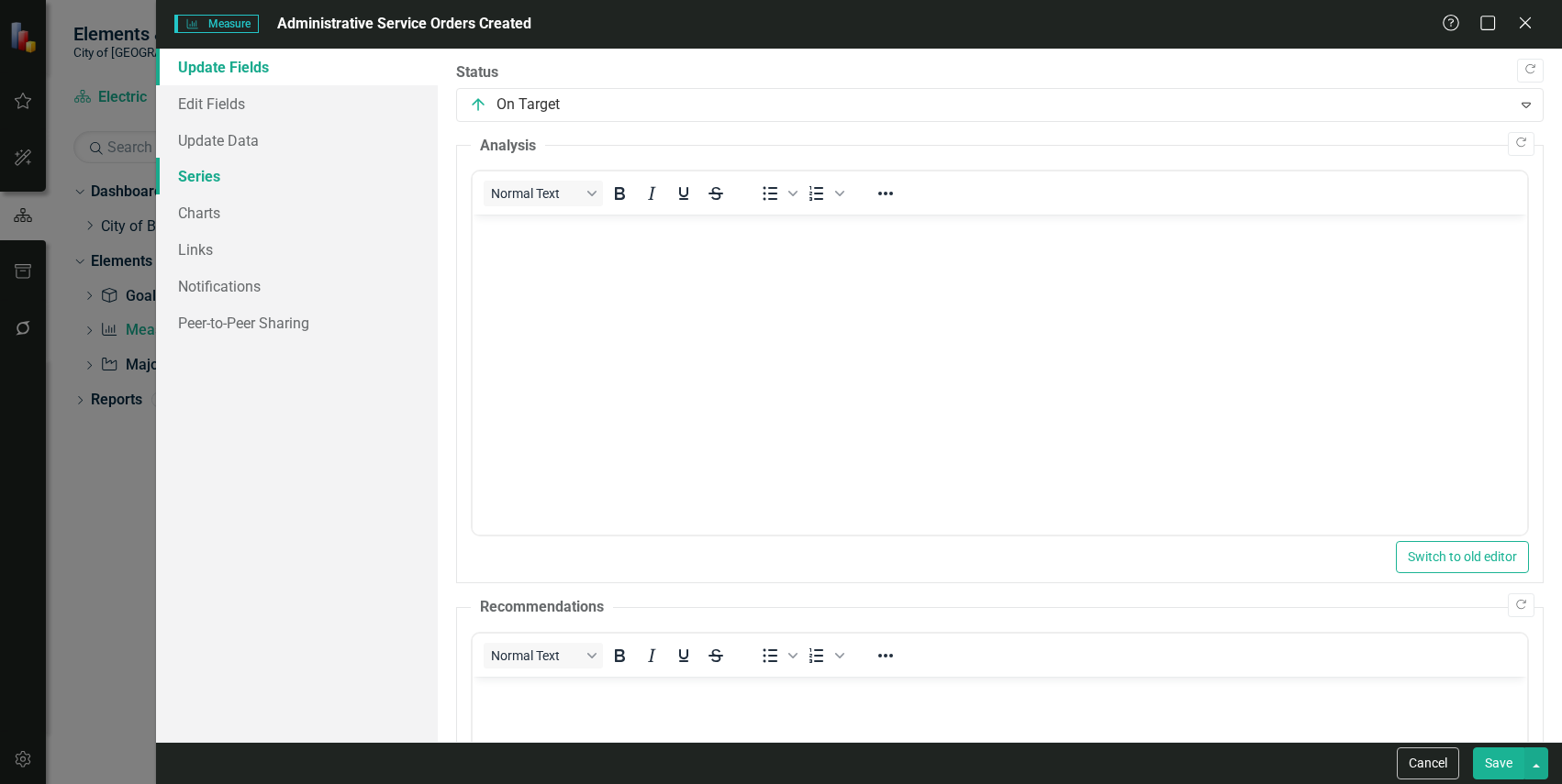
click at [266, 185] on link "Series" at bounding box center [296, 175] width 280 height 36
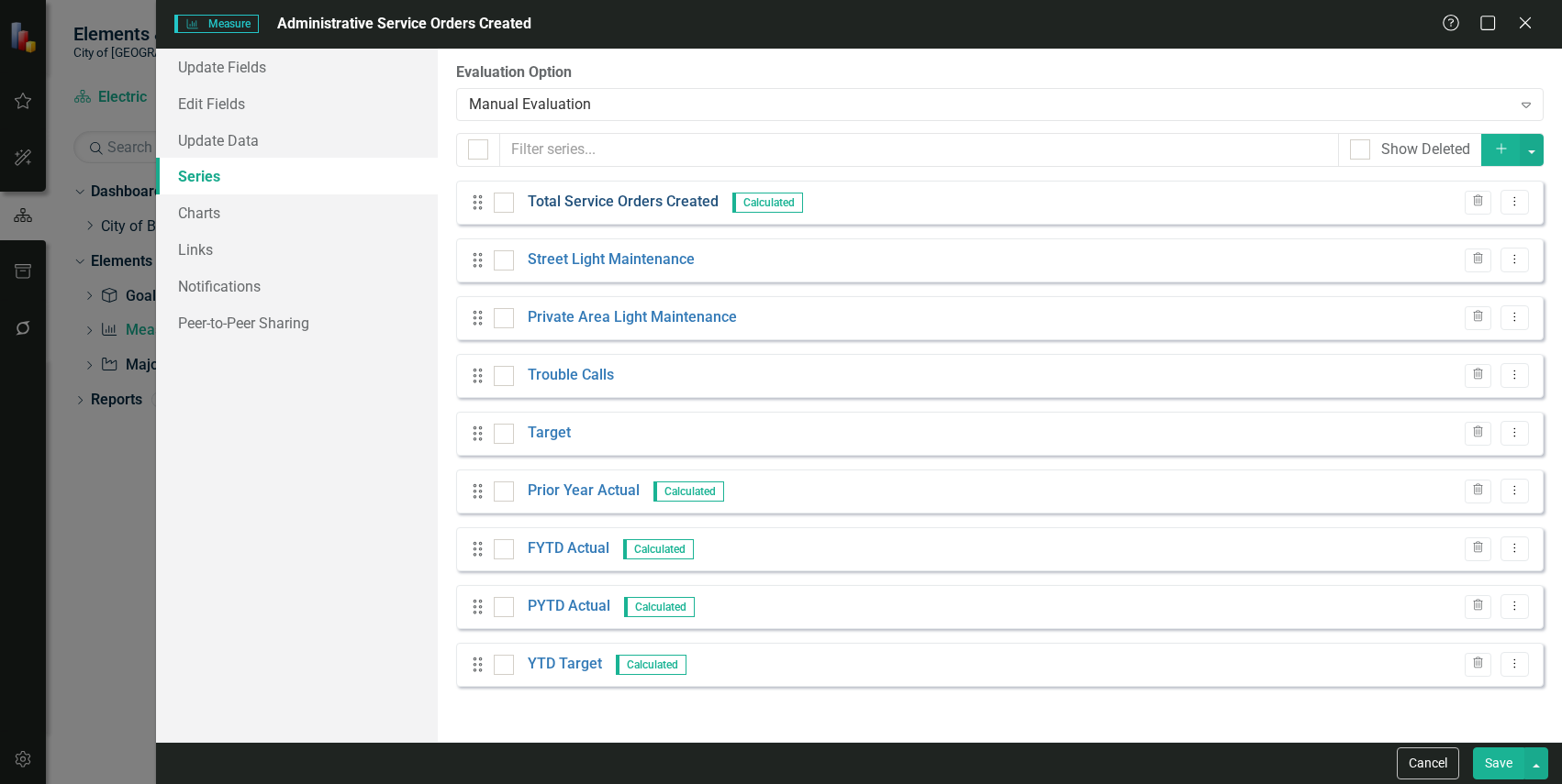
click at [637, 205] on link "Total Service Orders Created" at bounding box center [623, 203] width 191 height 22
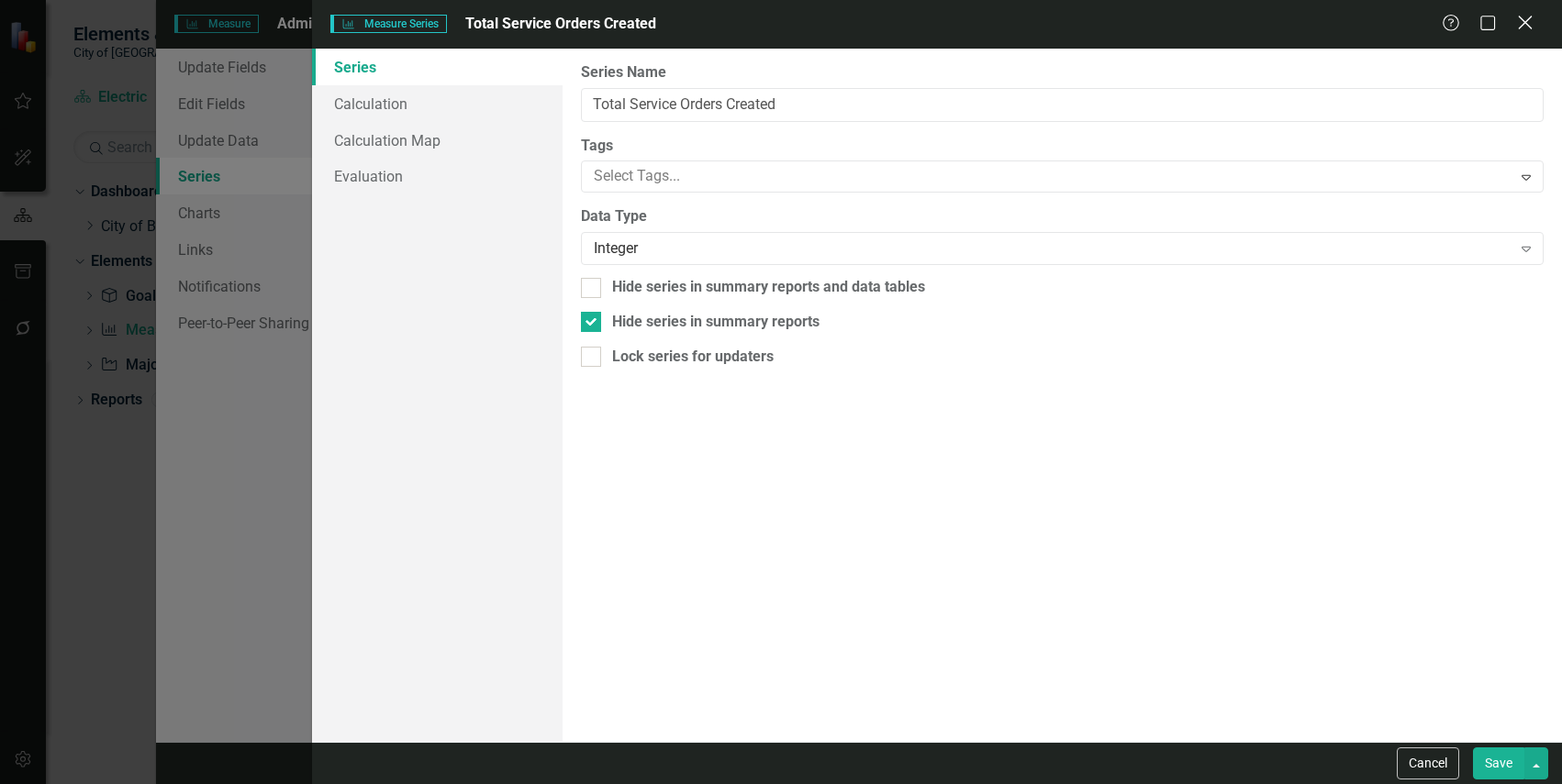
click at [1525, 24] on icon at bounding box center [1525, 23] width 14 height 14
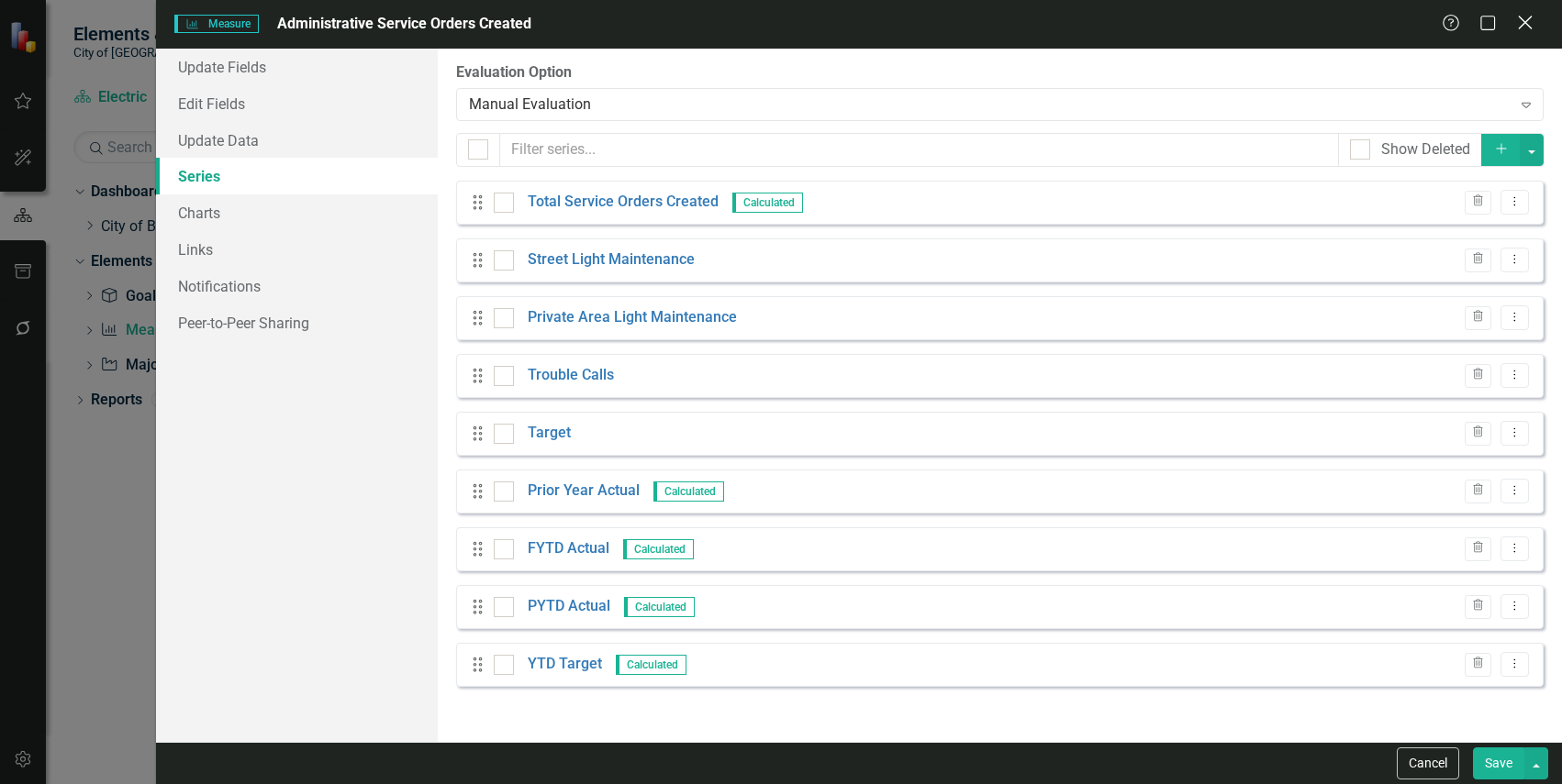
click at [1525, 24] on icon at bounding box center [1525, 23] width 14 height 14
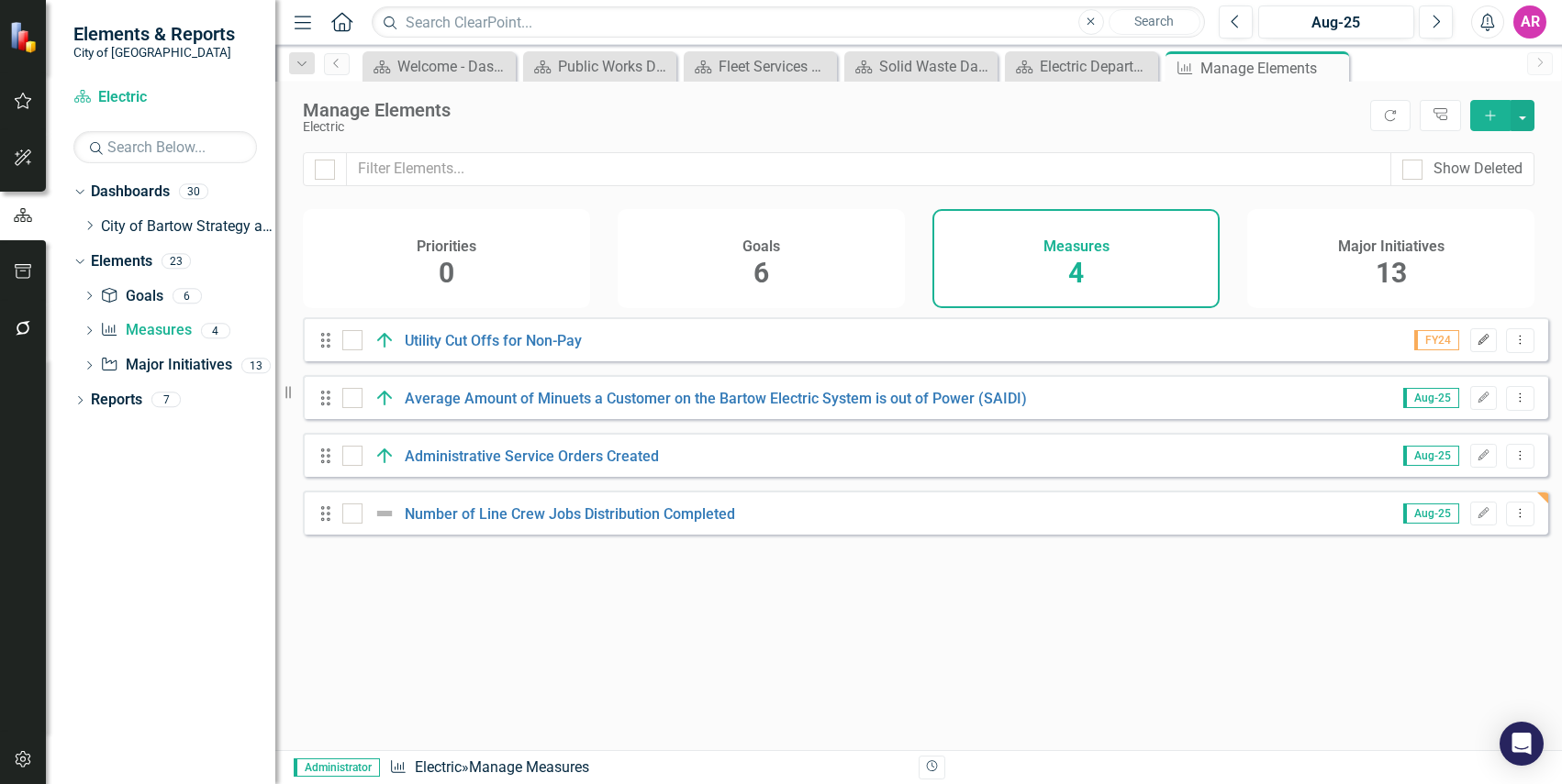
click at [1477, 346] on icon "Edit" at bounding box center [1484, 340] width 14 height 11
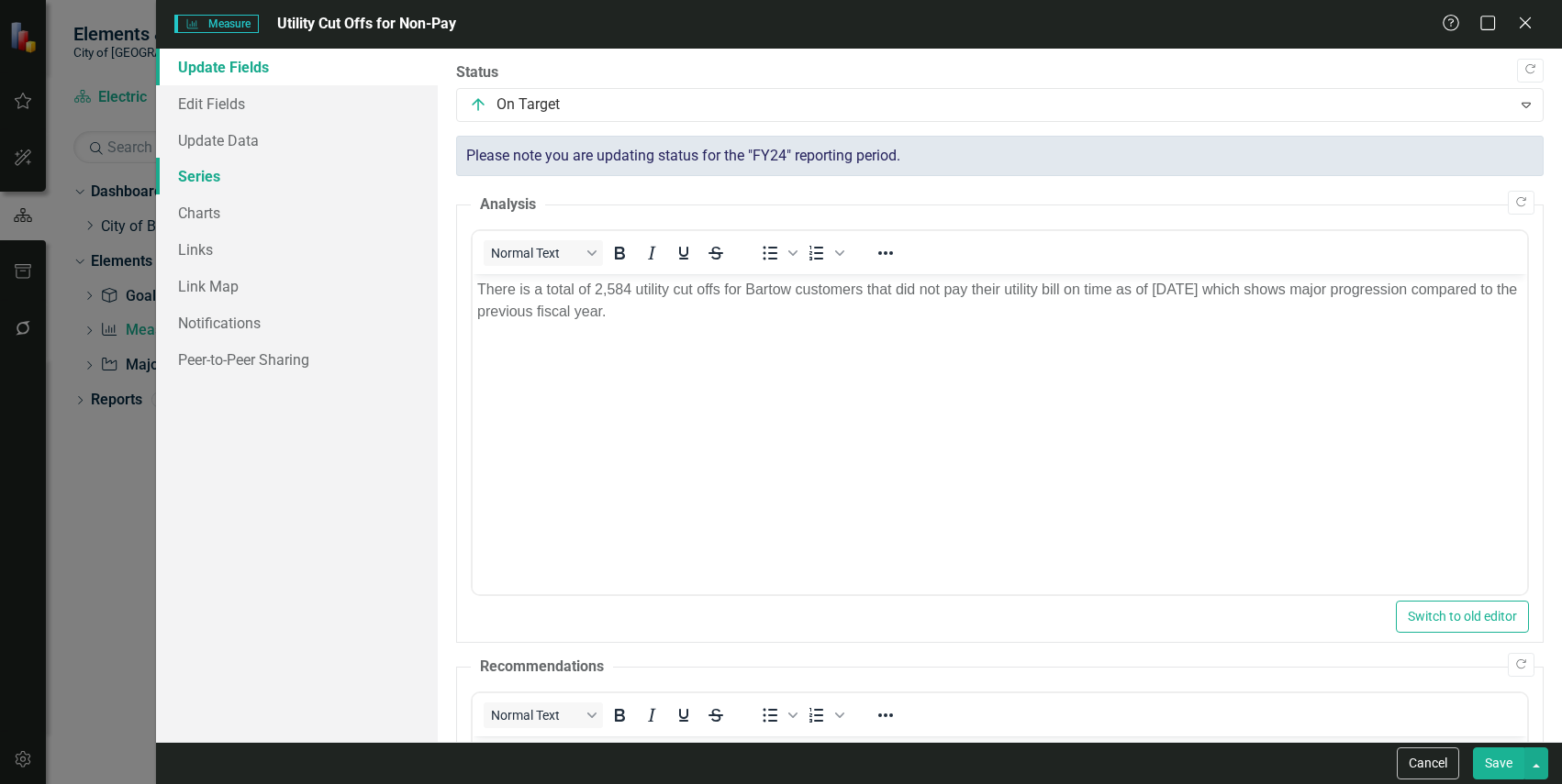
drag, startPoint x: 275, startPoint y: 177, endPoint x: 329, endPoint y: 177, distance: 54.0
click at [275, 177] on link "Series" at bounding box center [296, 175] width 280 height 36
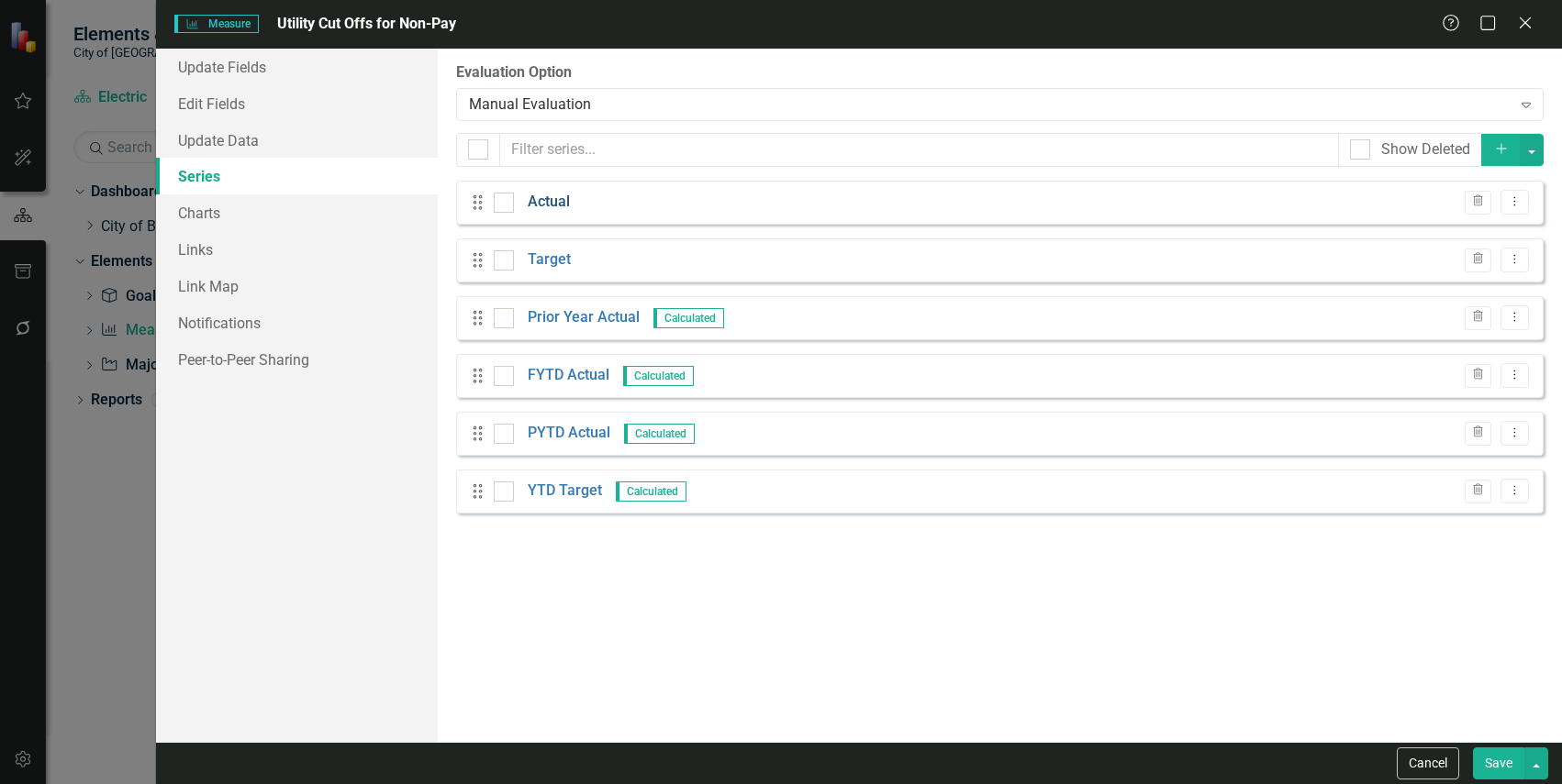
click at [550, 205] on link "Actual" at bounding box center [548, 203] width 42 height 22
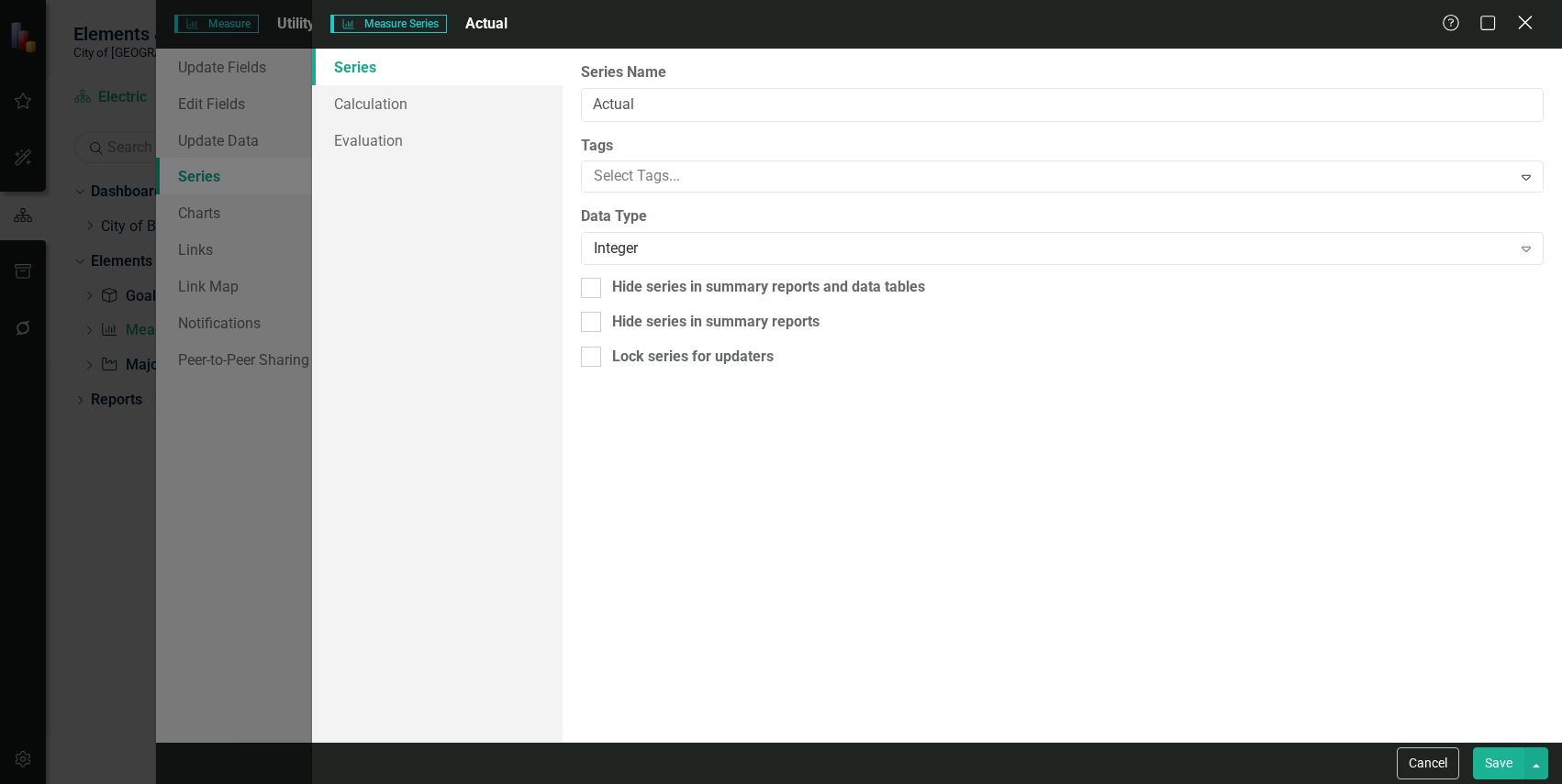
click at [1527, 23] on icon "Close" at bounding box center [1524, 23] width 23 height 18
click at [1526, 24] on icon at bounding box center [1525, 23] width 14 height 14
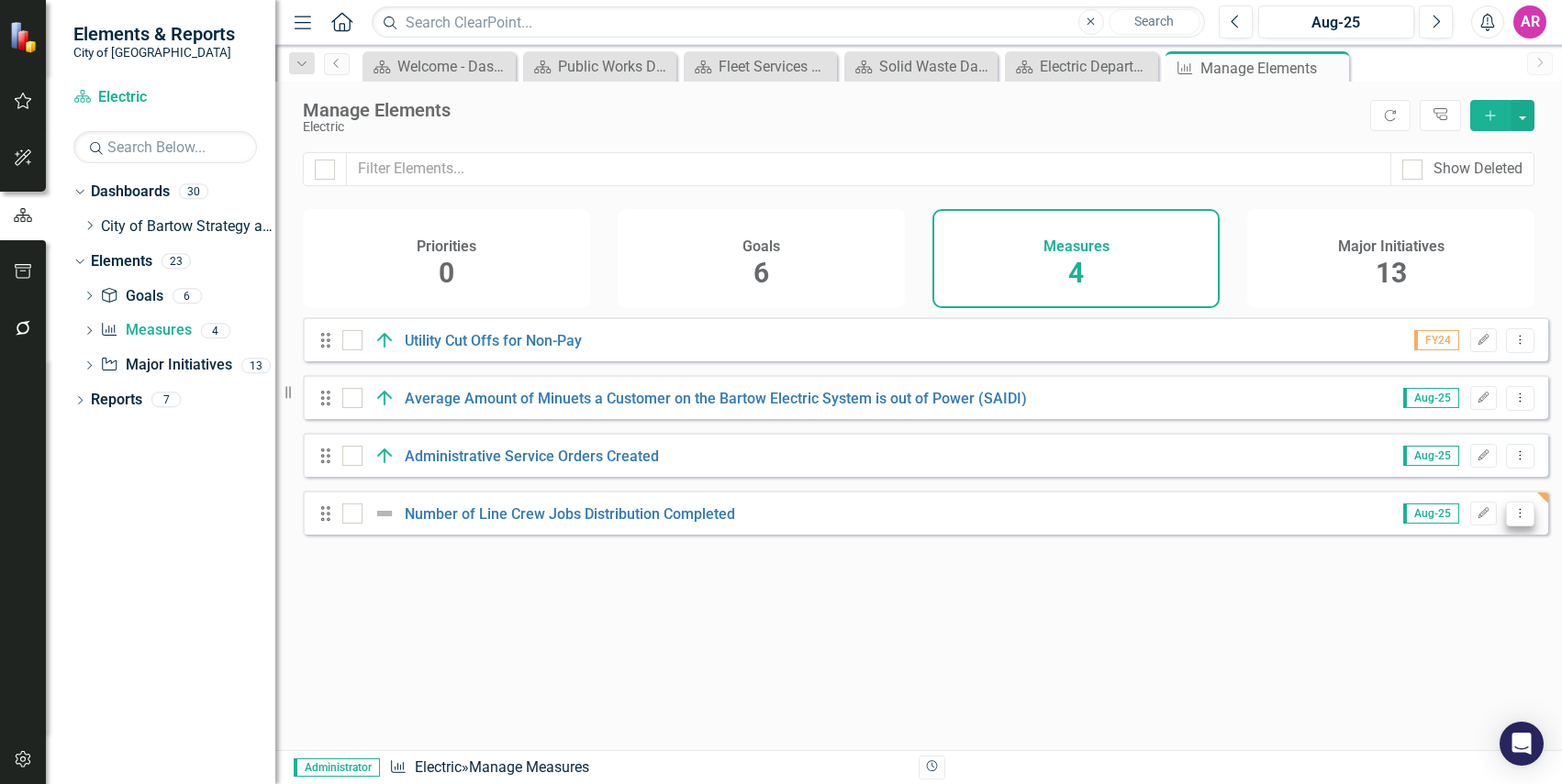
click at [1512, 519] on icon "Dropdown Menu" at bounding box center [1520, 514] width 16 height 12
click at [1428, 657] on link "Trash Delete Measure" at bounding box center [1436, 660] width 165 height 34
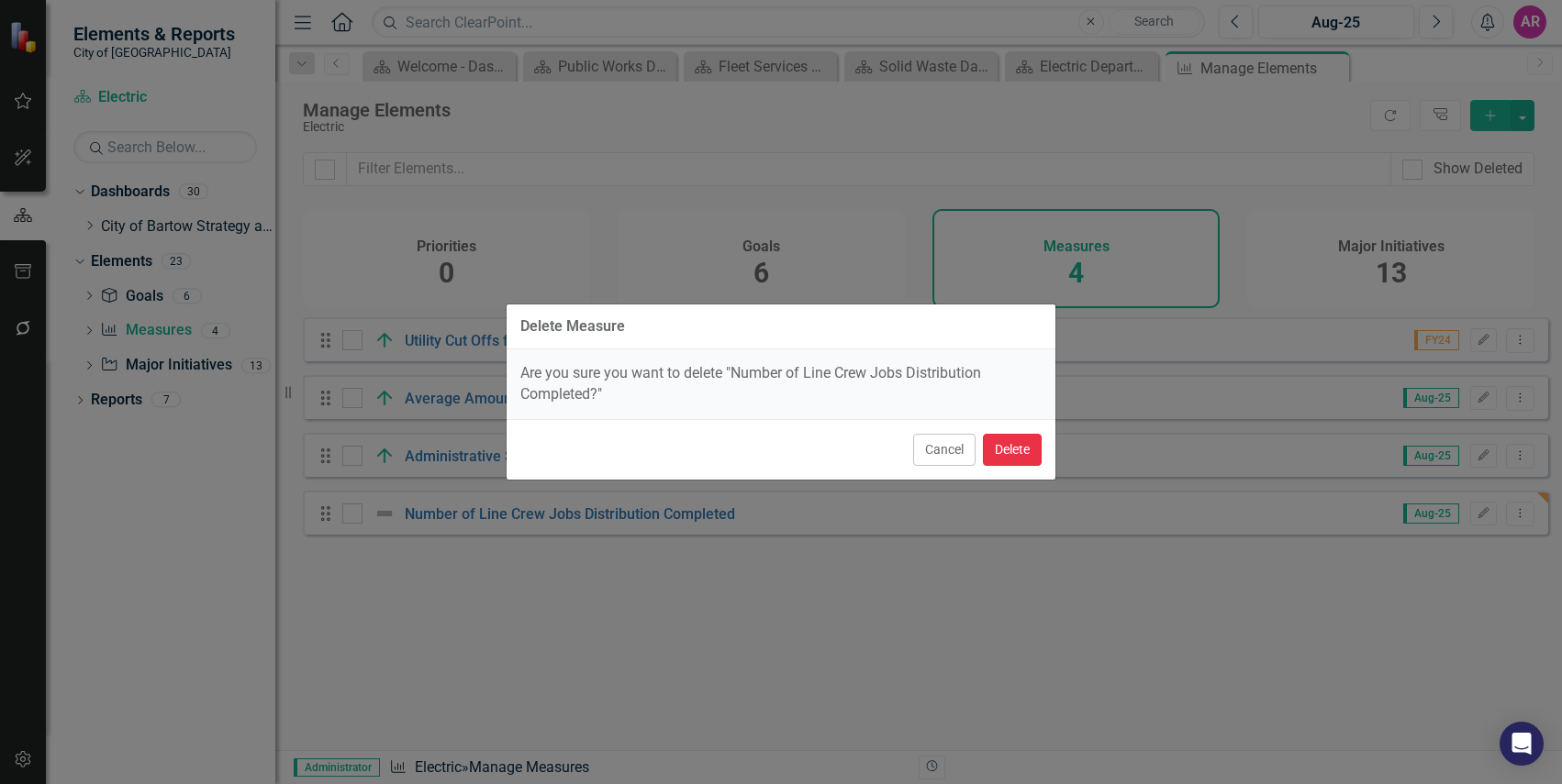
click at [1007, 450] on button "Delete" at bounding box center [1012, 450] width 59 height 32
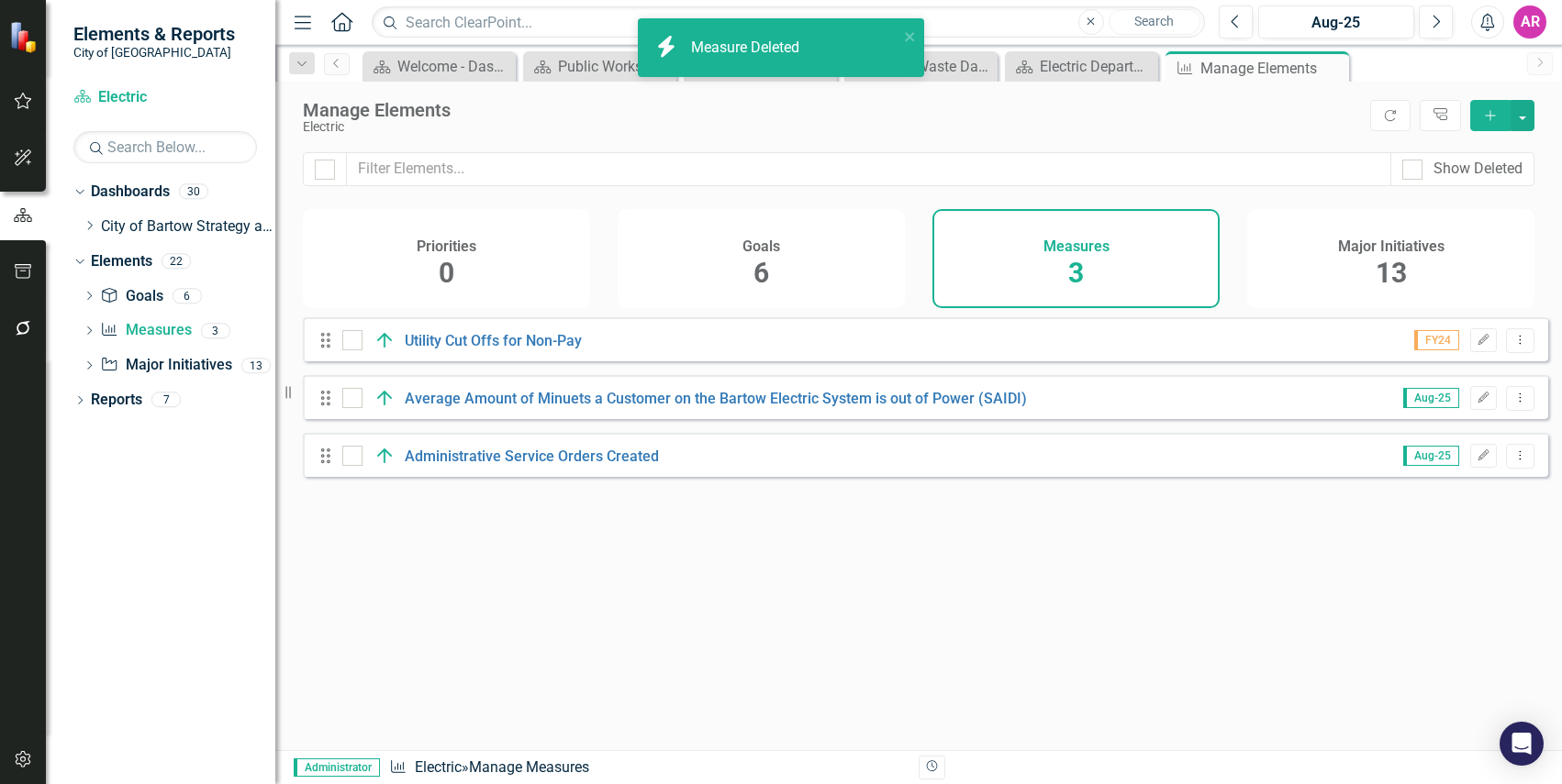
click at [1479, 117] on button "Add" at bounding box center [1489, 116] width 40 height 31
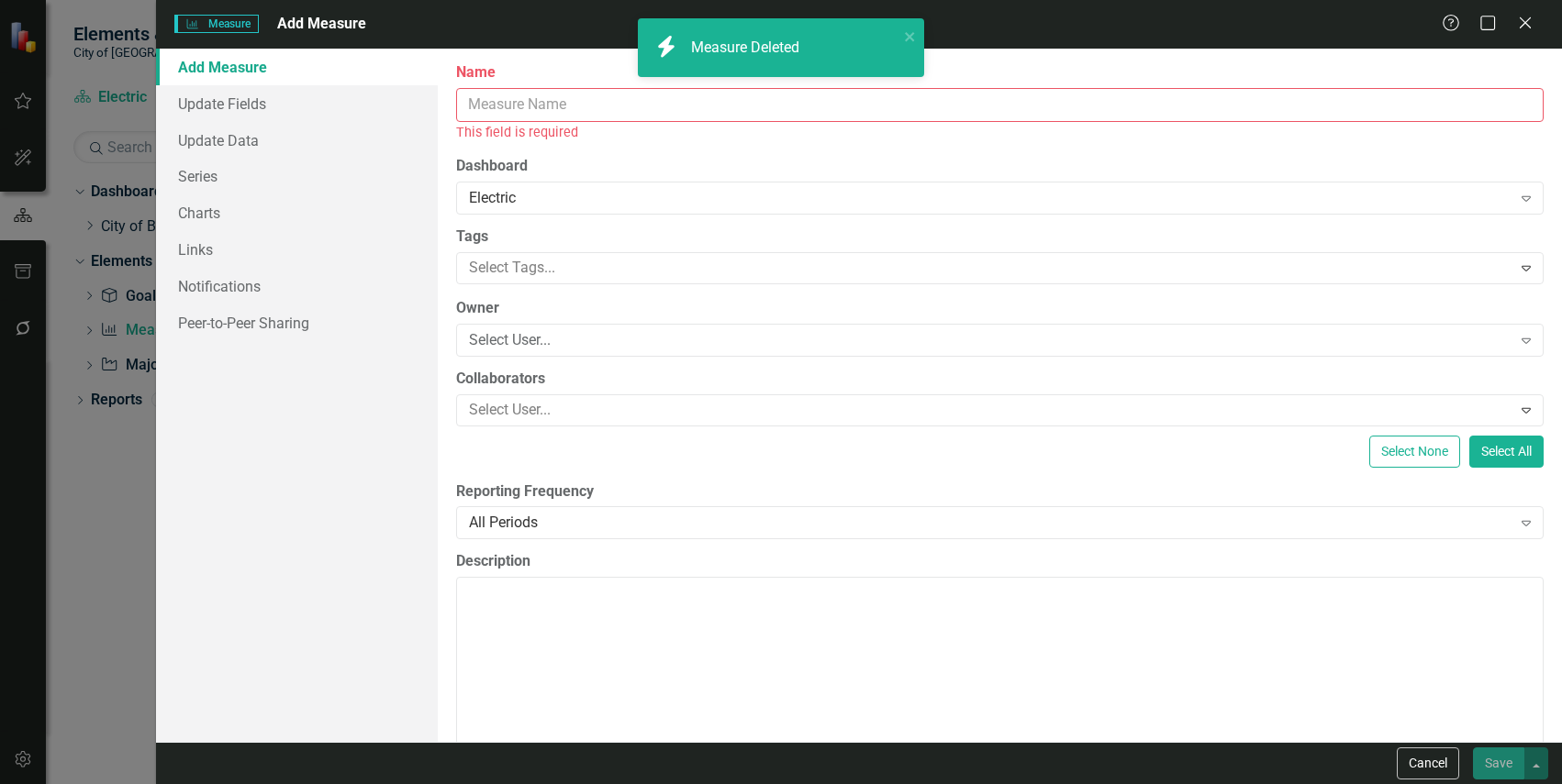
click at [986, 110] on input "Name" at bounding box center [999, 105] width 1087 height 34
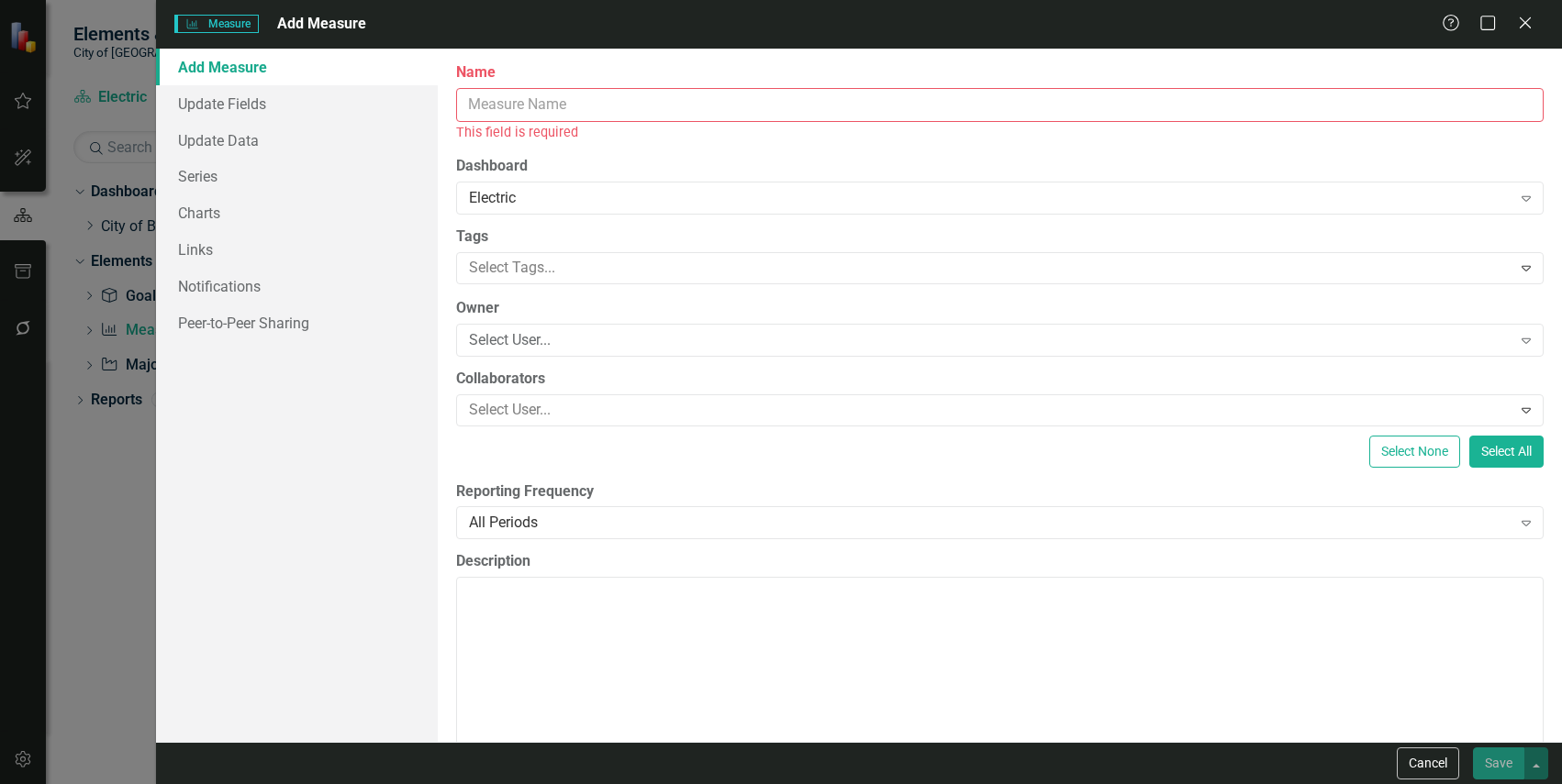
paste input "Number of Line Crew Jobs Distribution Completed"
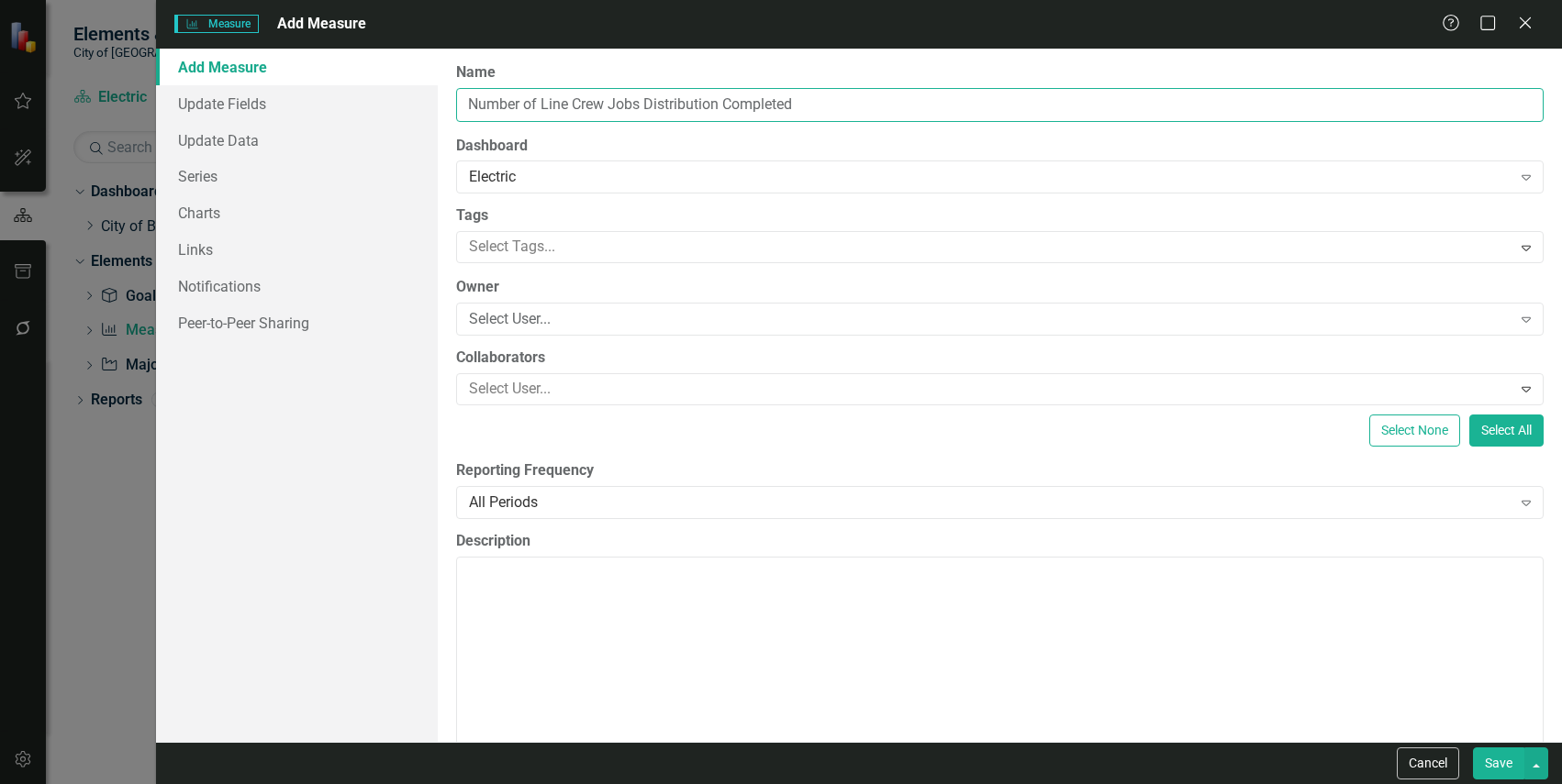
type input "Number of Line Crew Jobs Distribution Completed"
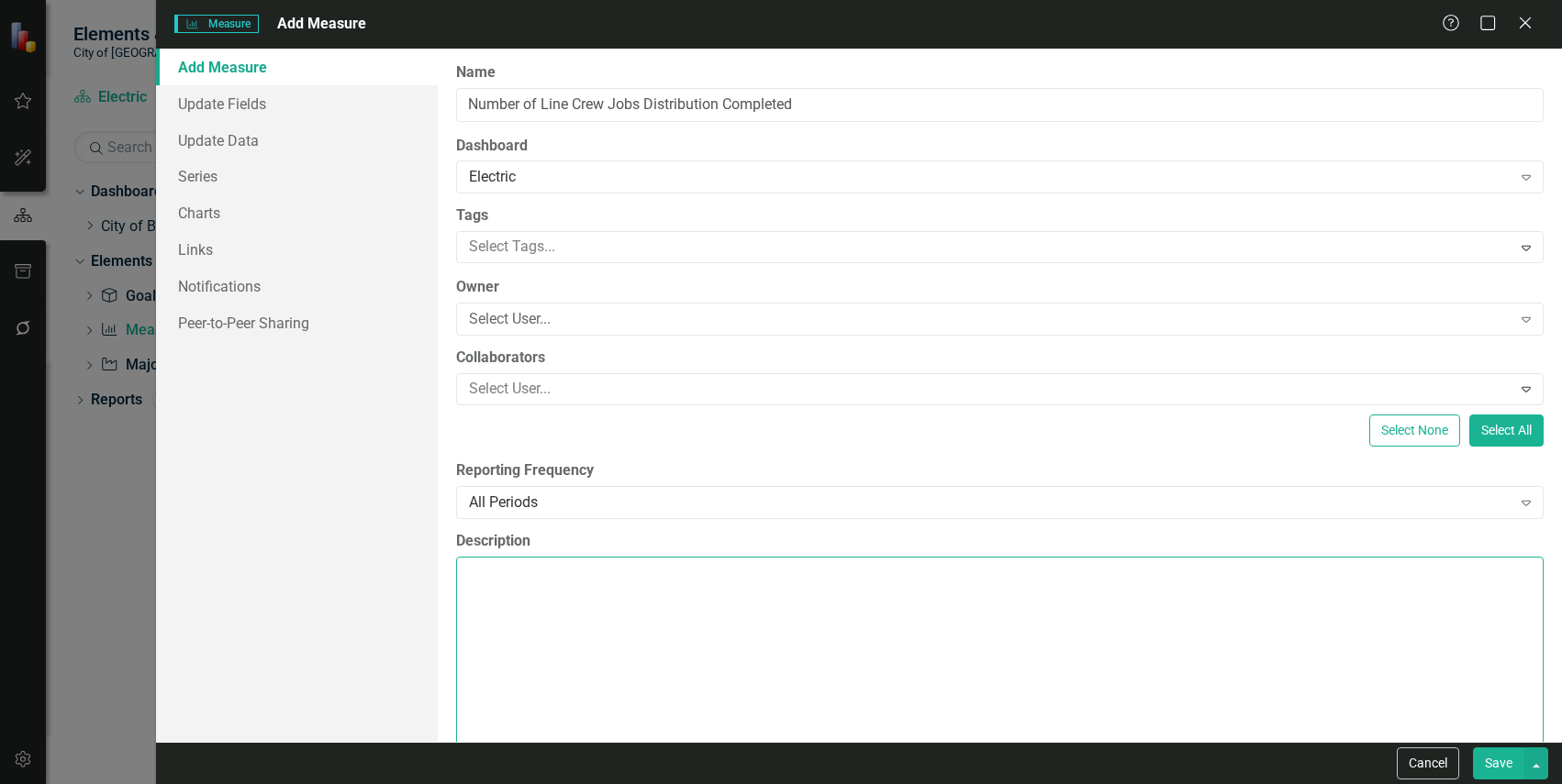
click at [829, 616] on textarea "Description" at bounding box center [999, 667] width 1087 height 221
type textarea "Number of jobs that the line crew completes with new, maintenance, underground,…"
click at [624, 508] on div "All Periods" at bounding box center [989, 503] width 1042 height 22
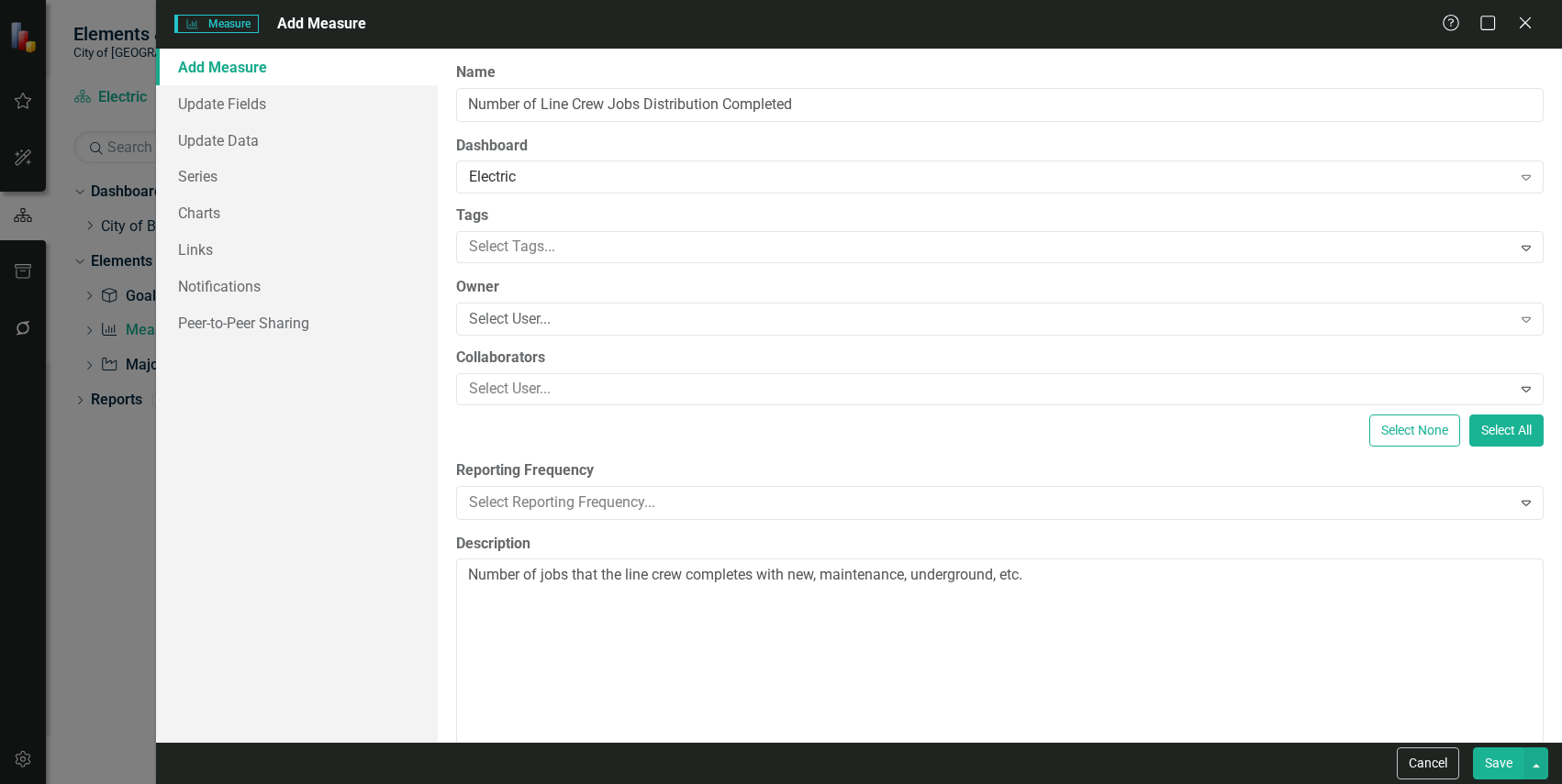
click at [1486, 772] on button "Save" at bounding box center [1498, 763] width 51 height 32
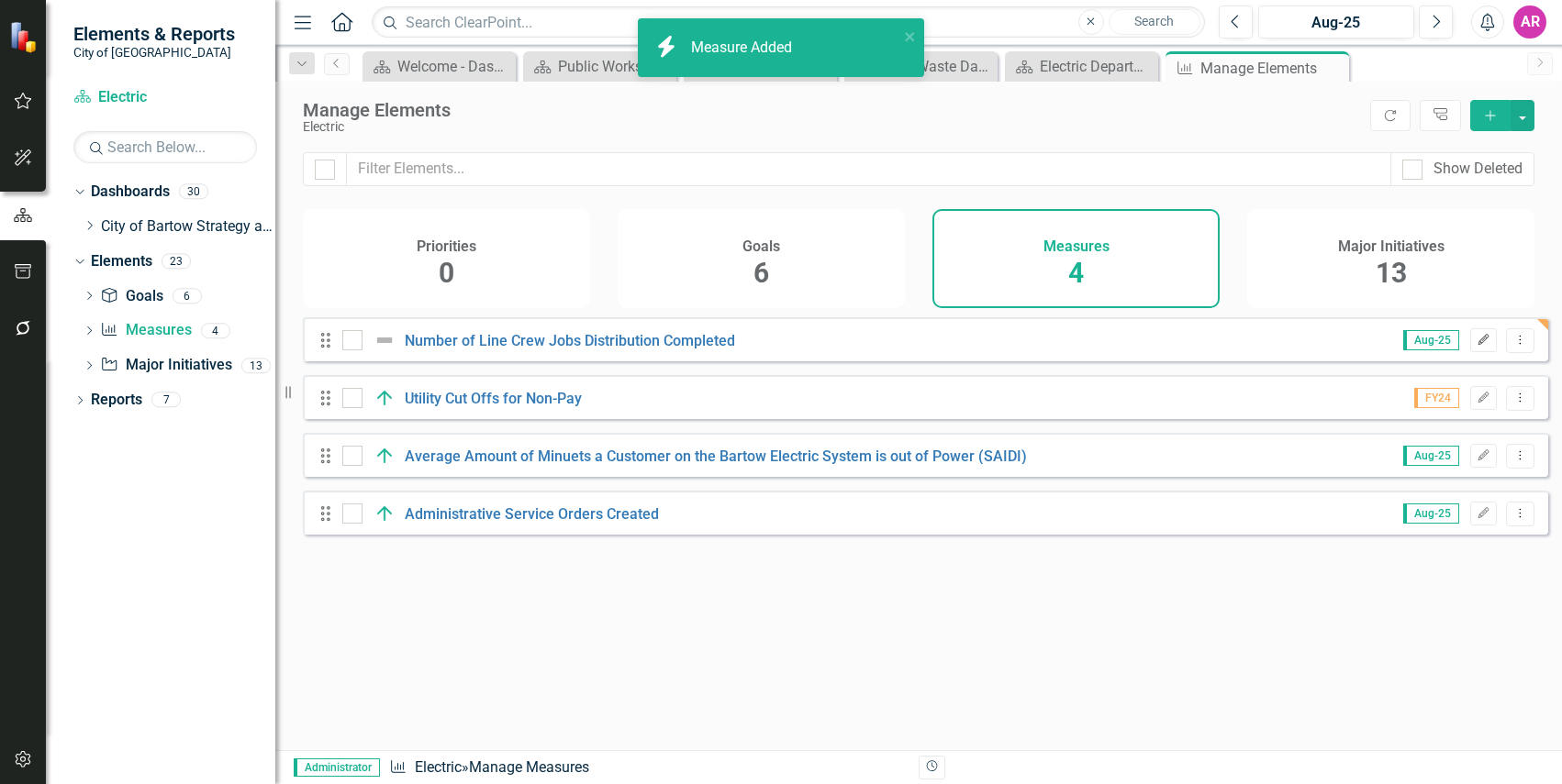
click at [1470, 352] on button "Edit" at bounding box center [1483, 340] width 26 height 24
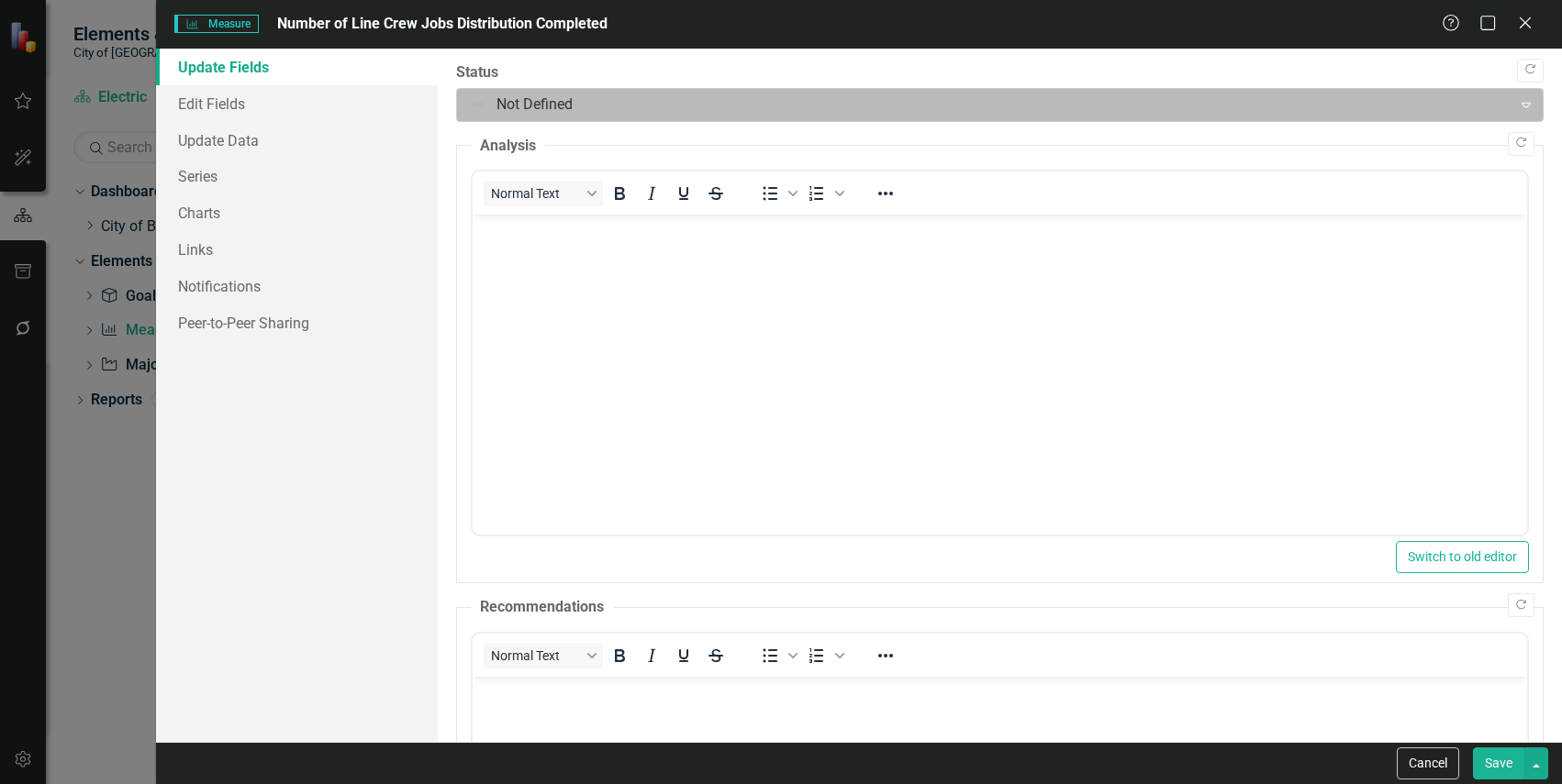
click at [494, 108] on div at bounding box center [984, 105] width 1032 height 24
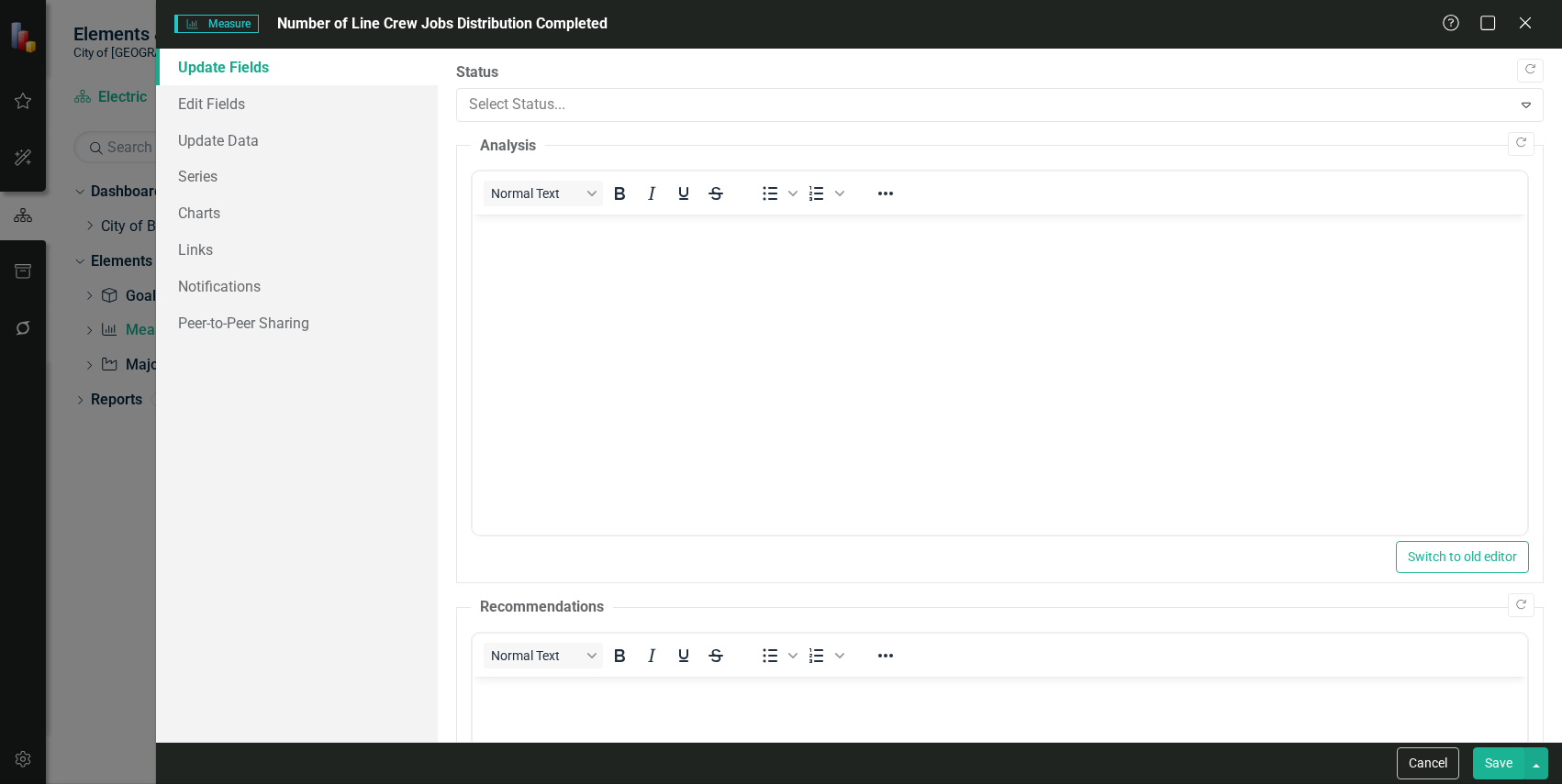
click at [292, 195] on link "Charts" at bounding box center [296, 212] width 280 height 36
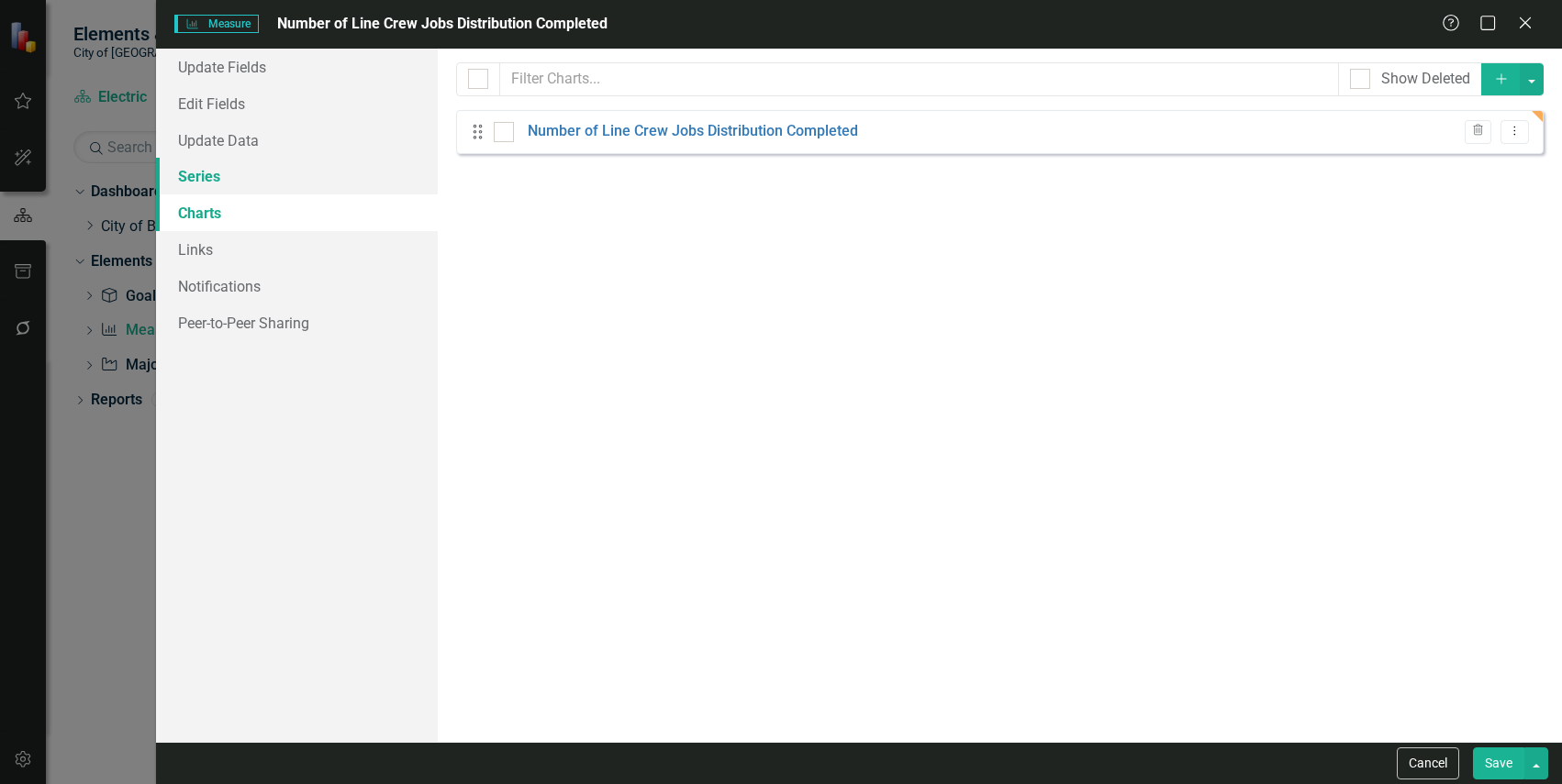
click at [305, 173] on link "Series" at bounding box center [296, 175] width 280 height 36
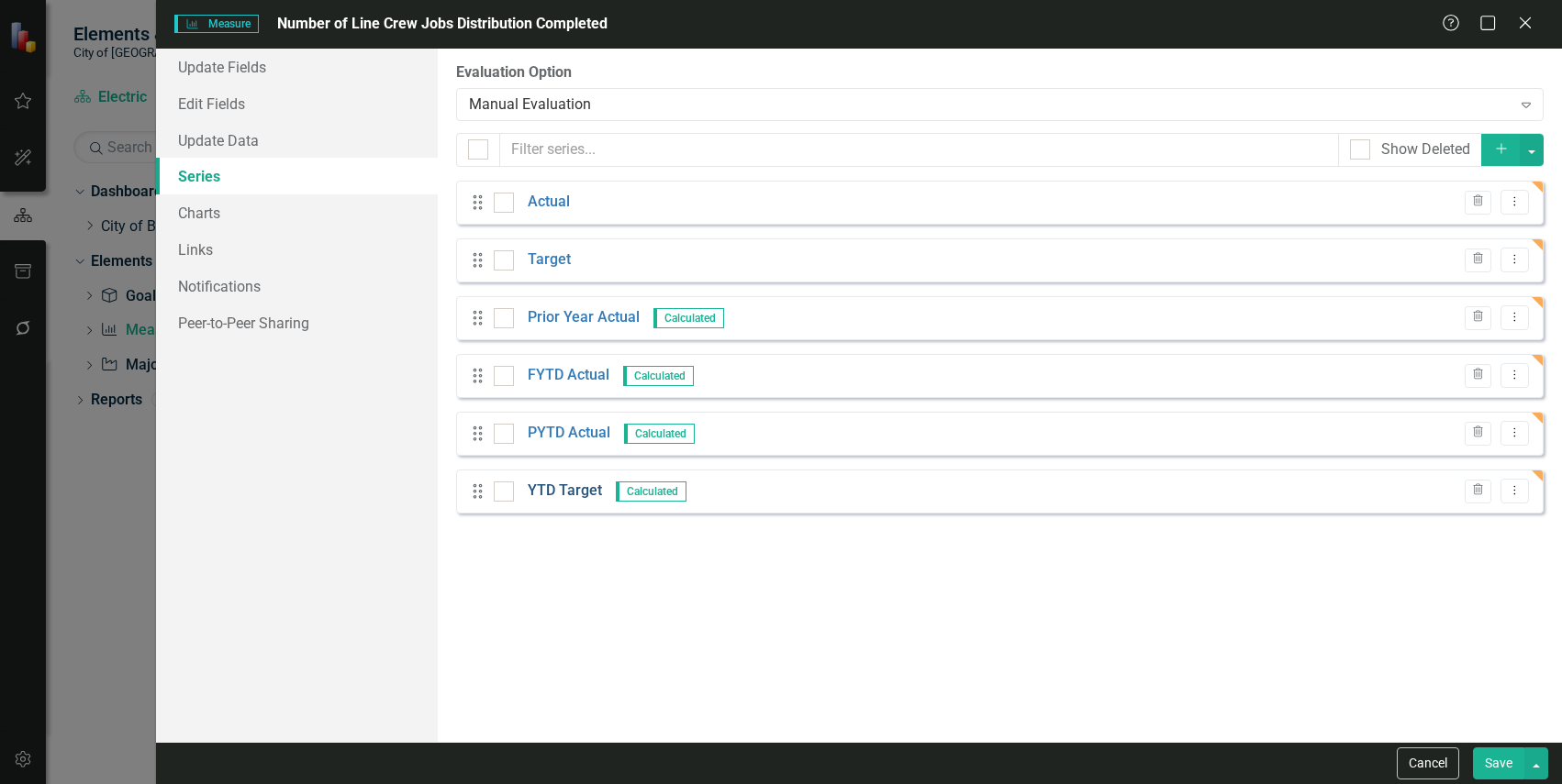
click at [570, 480] on link "YTD Target" at bounding box center [565, 491] width 75 height 22
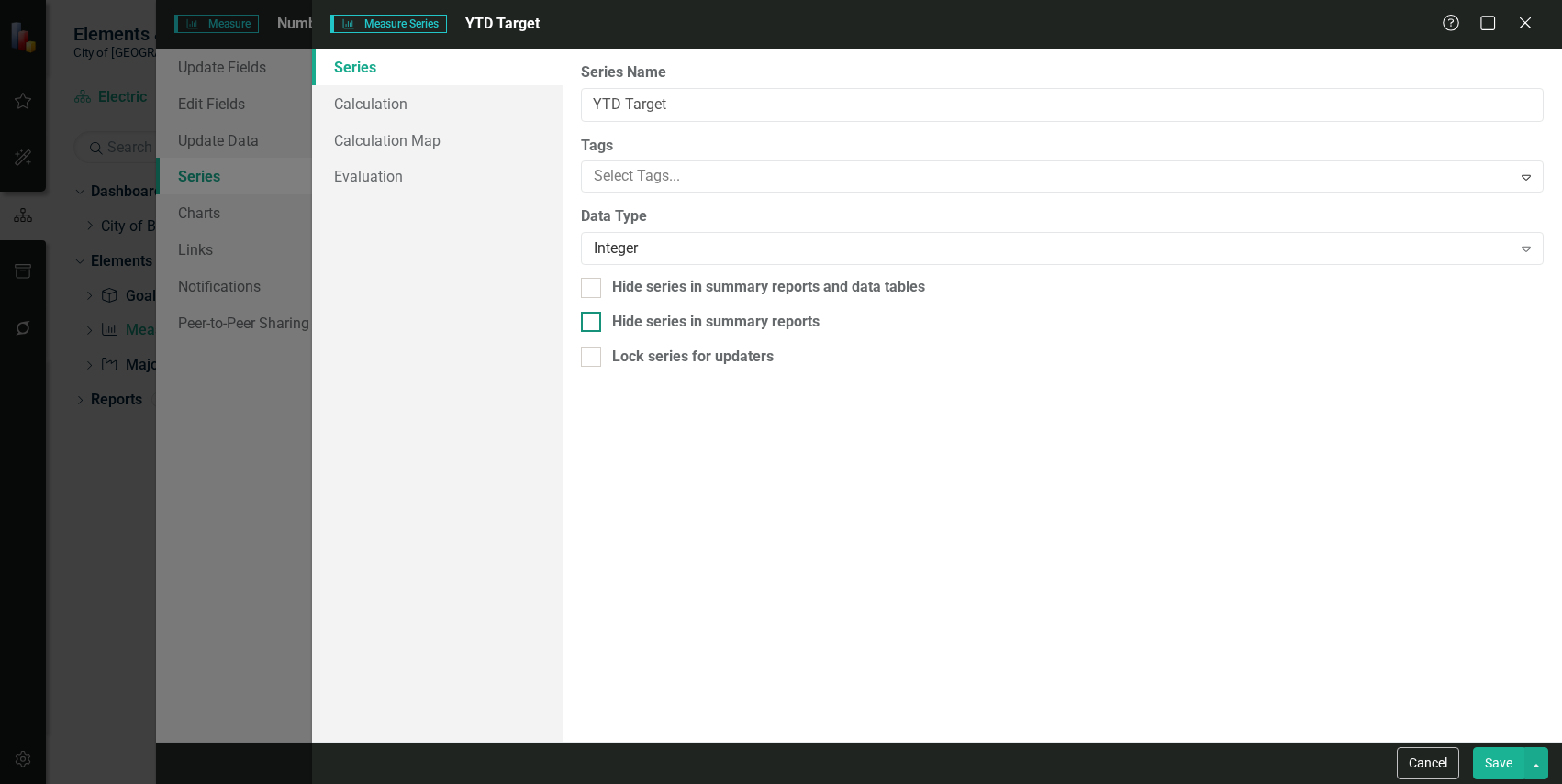
click at [680, 323] on div "Hide series in summary reports" at bounding box center [716, 322] width 208 height 22
click at [593, 323] on input "Hide series in summary reports" at bounding box center [586, 318] width 12 height 12
checkbox input "true"
click at [1487, 750] on button "Save" at bounding box center [1498, 763] width 51 height 32
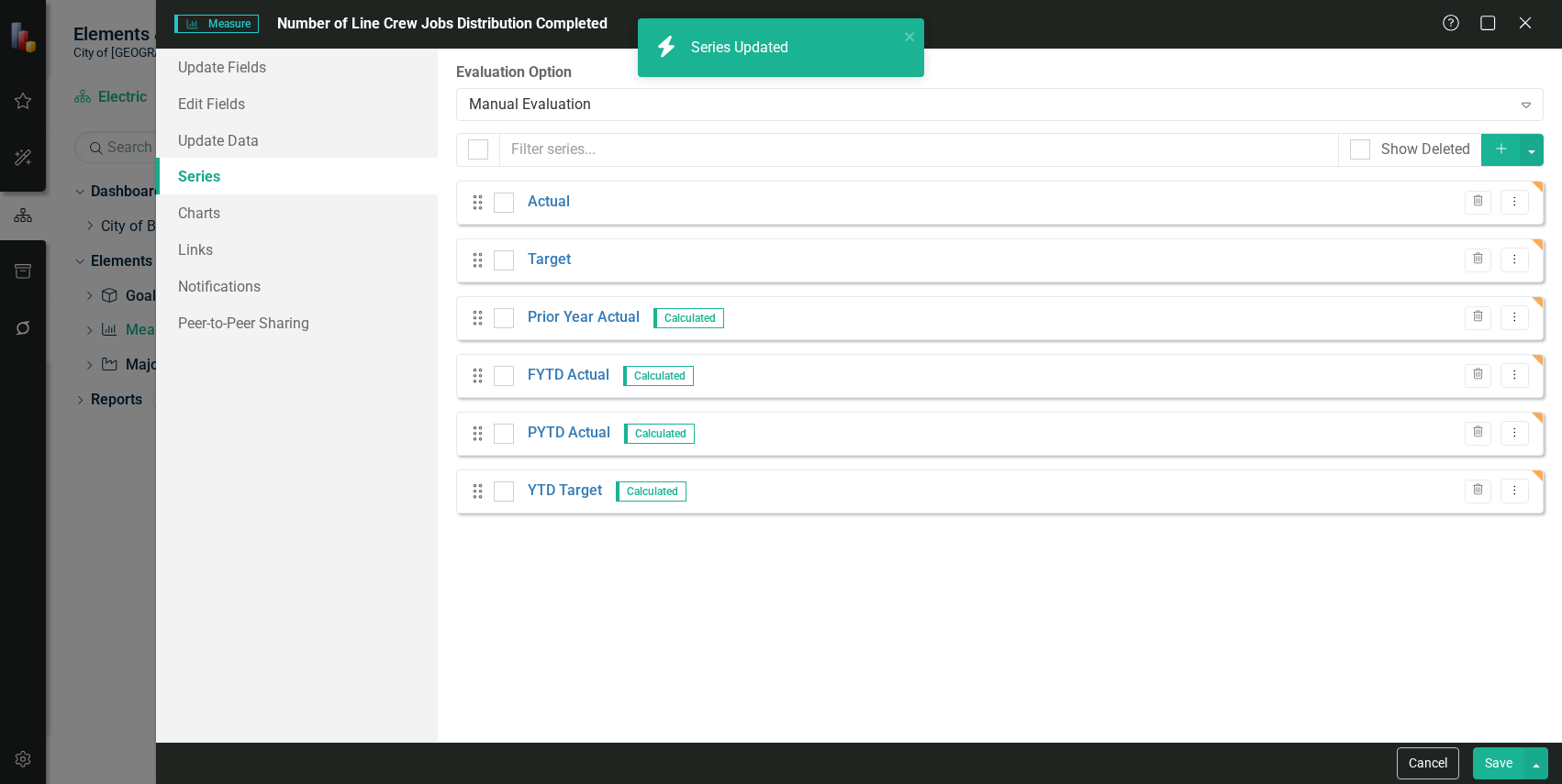
click at [574, 433] on link "PYTD Actual" at bounding box center [569, 433] width 82 height 22
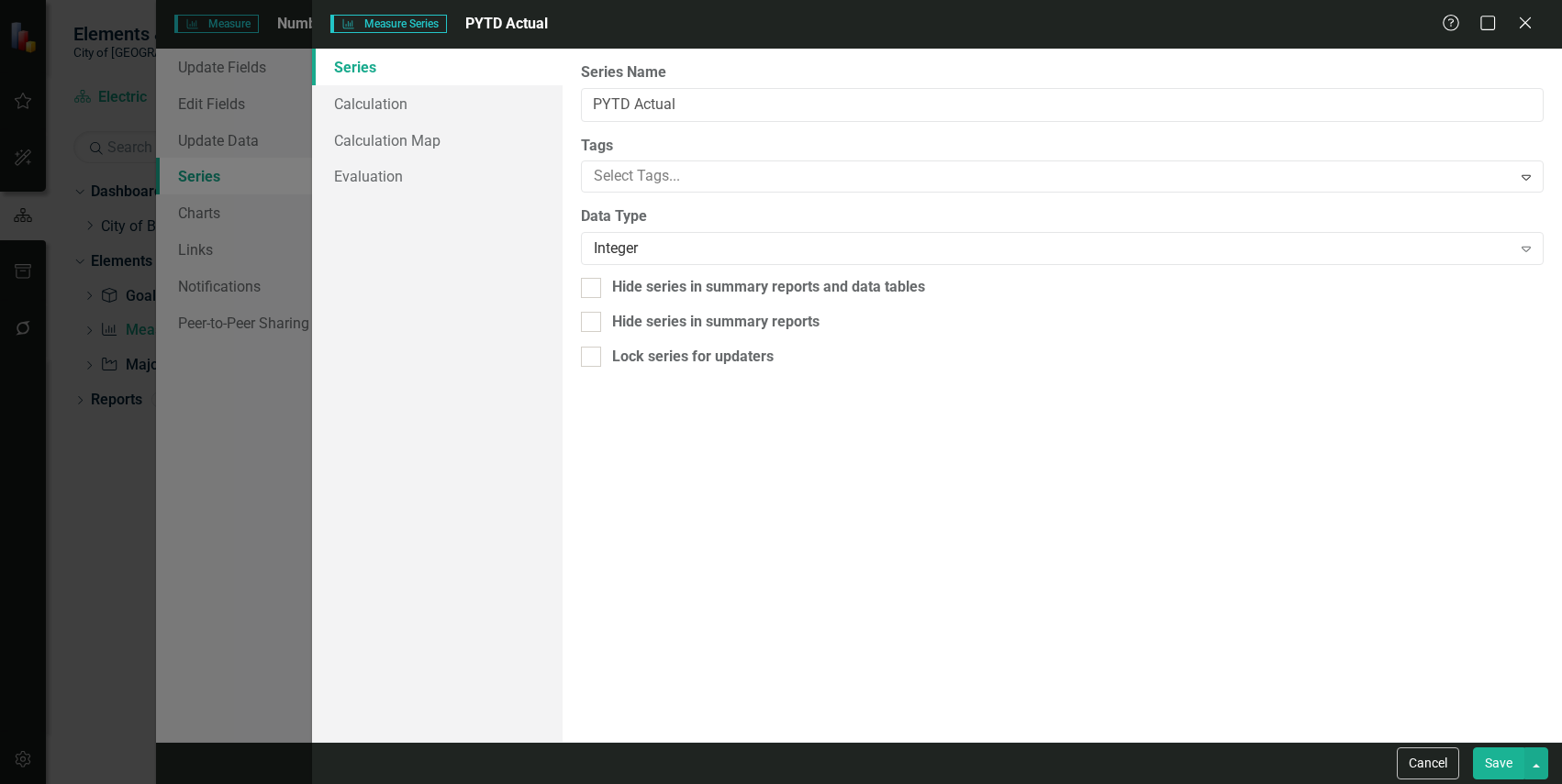
click at [262, 75] on div "Measure Series Measure Series PYTD Actual Help Maximize Close Series Calculatio…" at bounding box center [781, 392] width 1562 height 784
click at [1522, 20] on icon at bounding box center [1525, 23] width 14 height 14
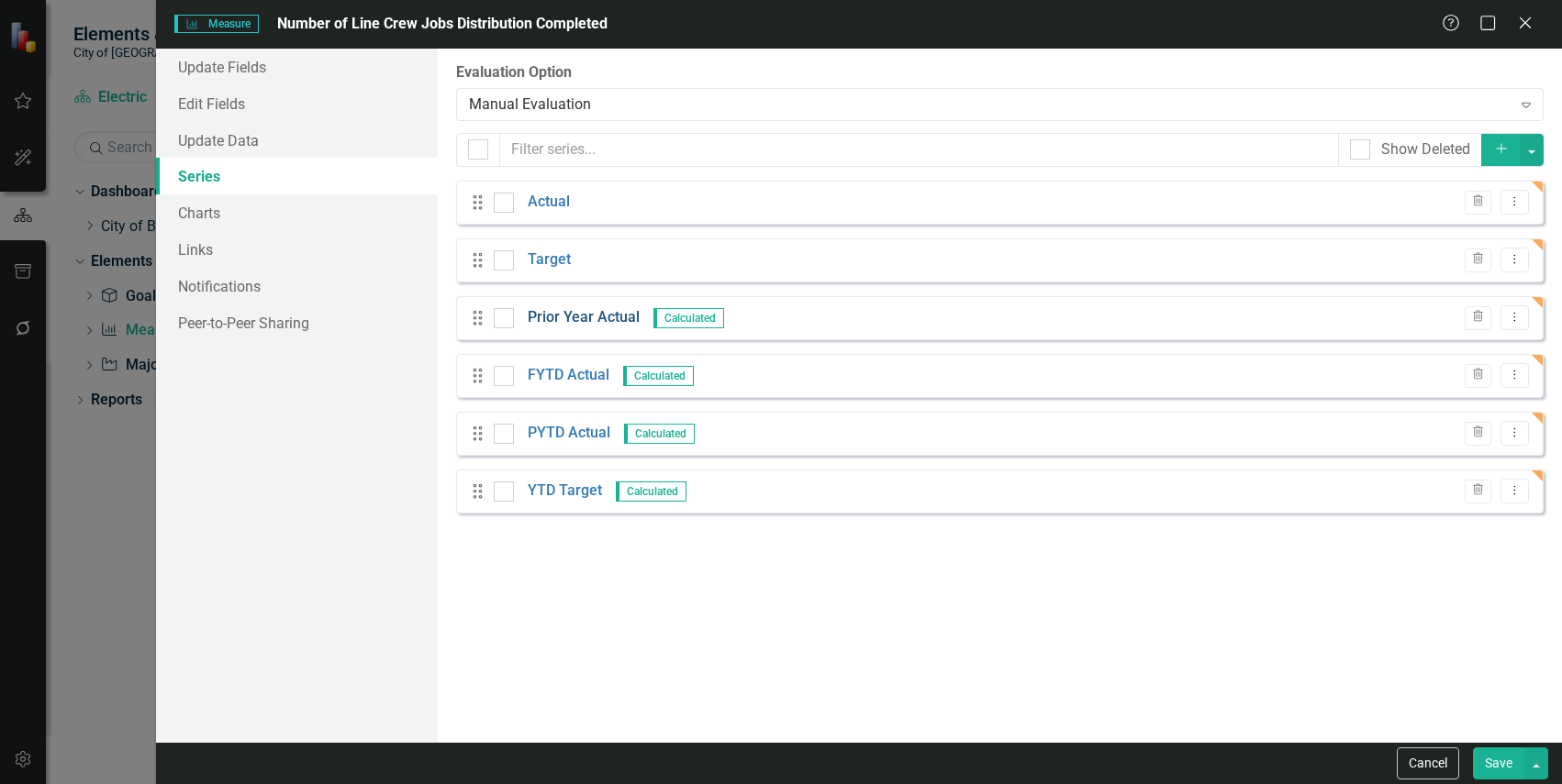
click at [609, 319] on link "Prior Year Actual" at bounding box center [583, 318] width 112 height 22
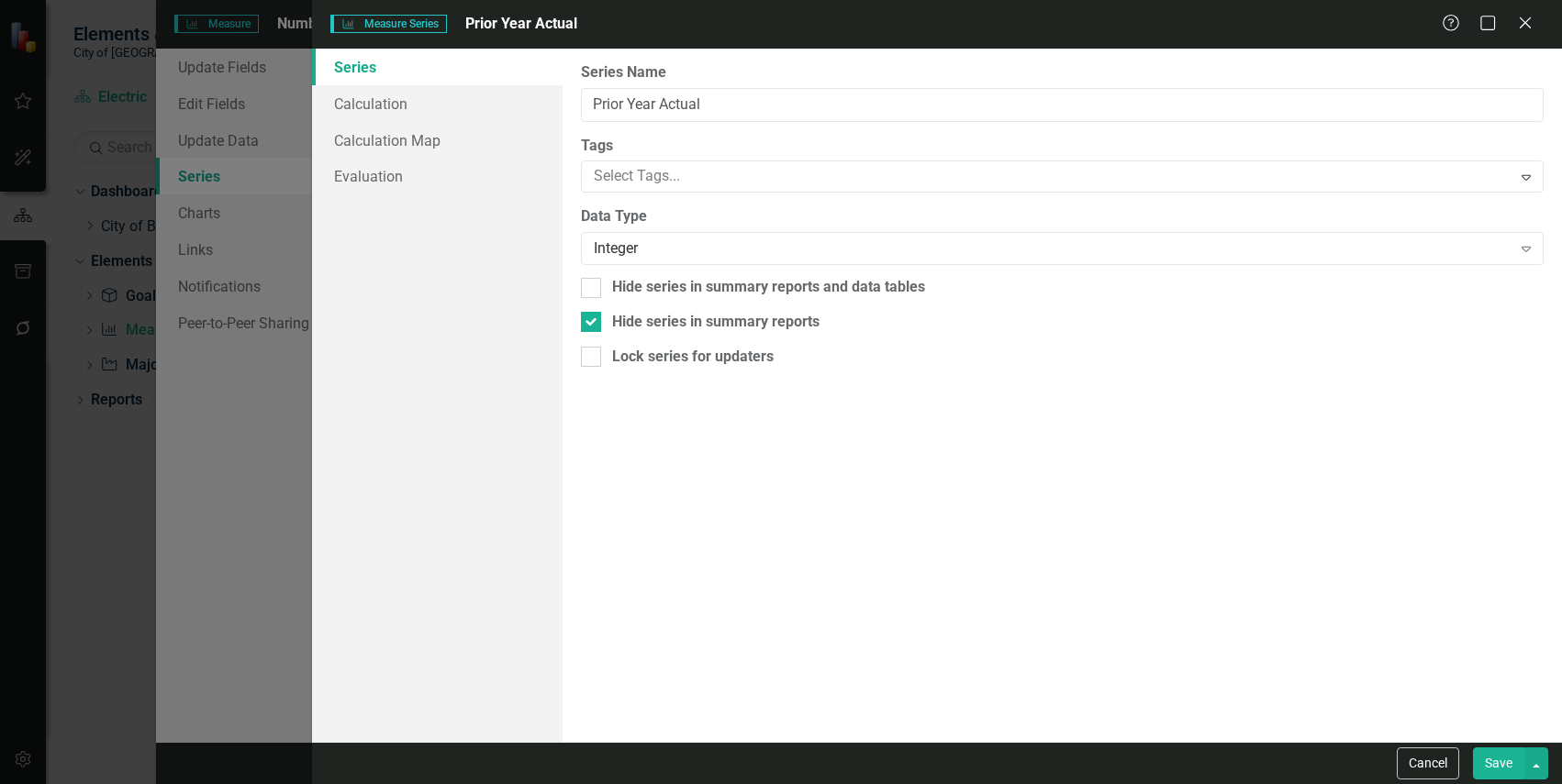
click at [1492, 759] on button "Save" at bounding box center [1498, 763] width 51 height 32
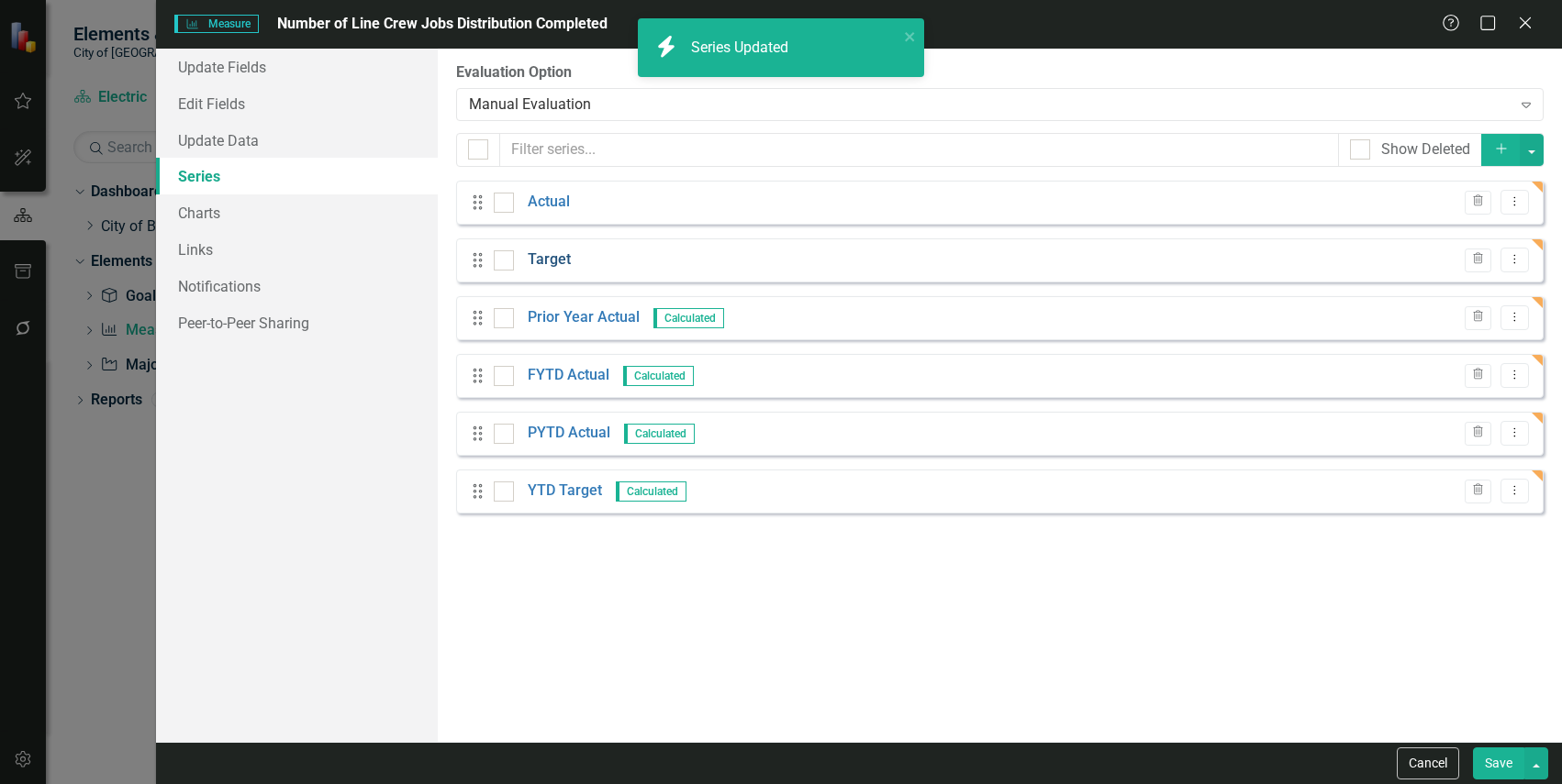
click at [551, 256] on link "Target" at bounding box center [549, 261] width 43 height 22
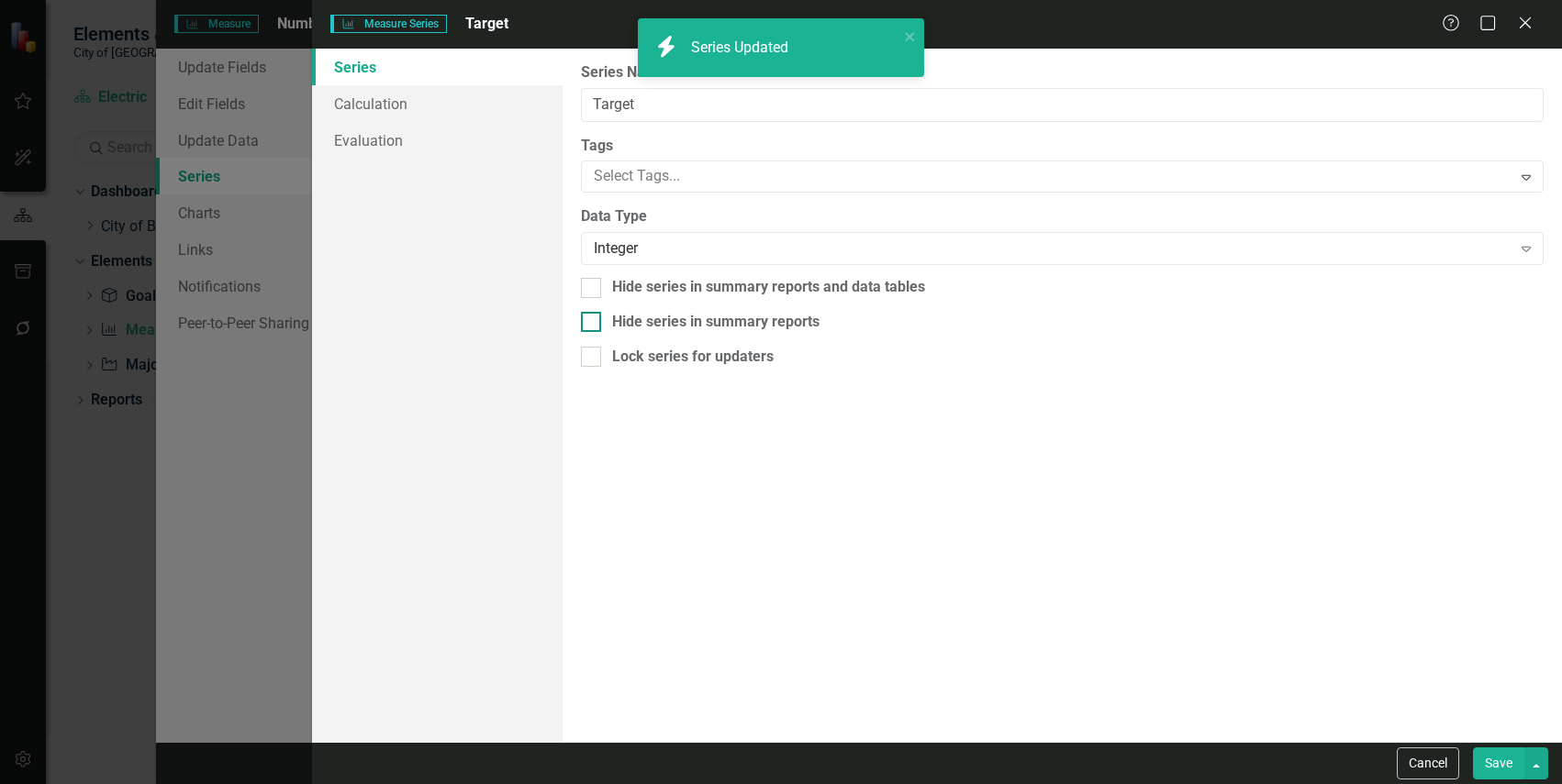
click at [788, 322] on div "Hide series in summary reports" at bounding box center [716, 322] width 208 height 22
click at [593, 322] on input "Hide series in summary reports" at bounding box center [586, 318] width 12 height 12
checkbox input "true"
click at [1480, 764] on button "Save" at bounding box center [1498, 763] width 51 height 32
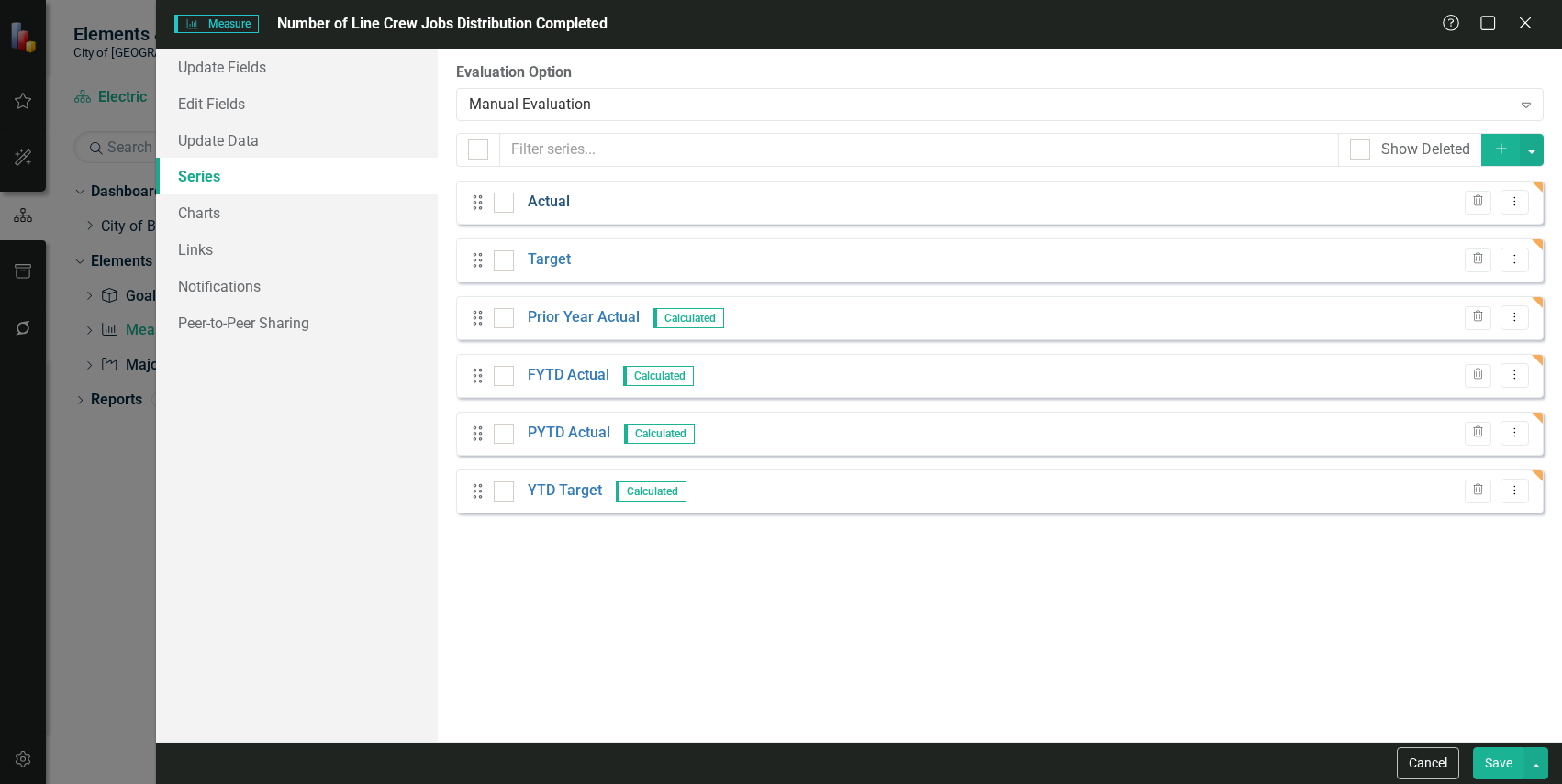
click at [536, 200] on link "Actual" at bounding box center [548, 203] width 42 height 22
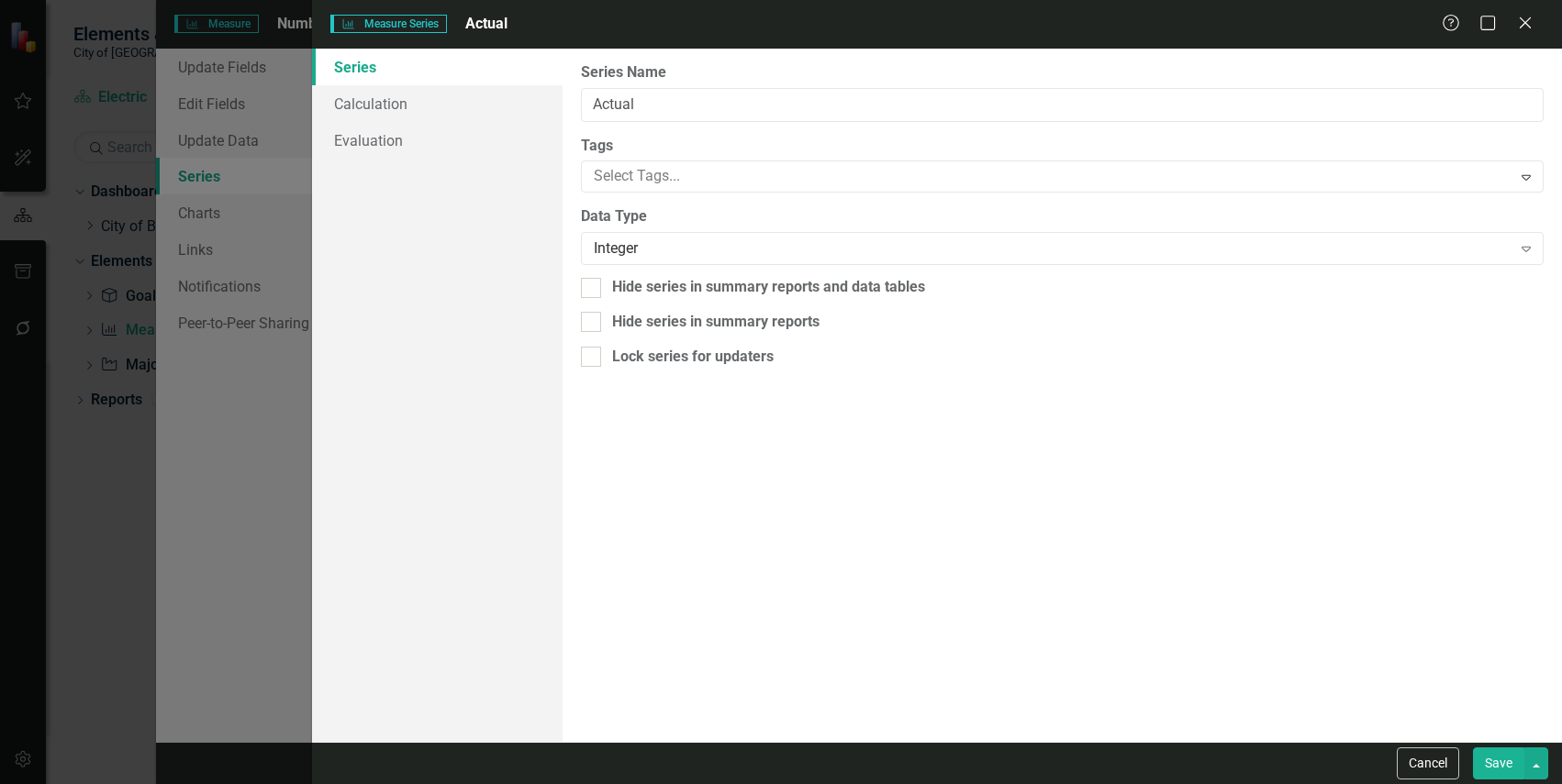
drag, startPoint x: 830, startPoint y: 322, endPoint x: 967, endPoint y: 369, distance: 144.8
click at [831, 322] on div "Hide series in summary reports" at bounding box center [1062, 322] width 963 height 22
click at [593, 322] on input "Hide series in summary reports" at bounding box center [586, 318] width 12 height 12
checkbox input "true"
click at [1492, 760] on button "Save" at bounding box center [1498, 763] width 51 height 32
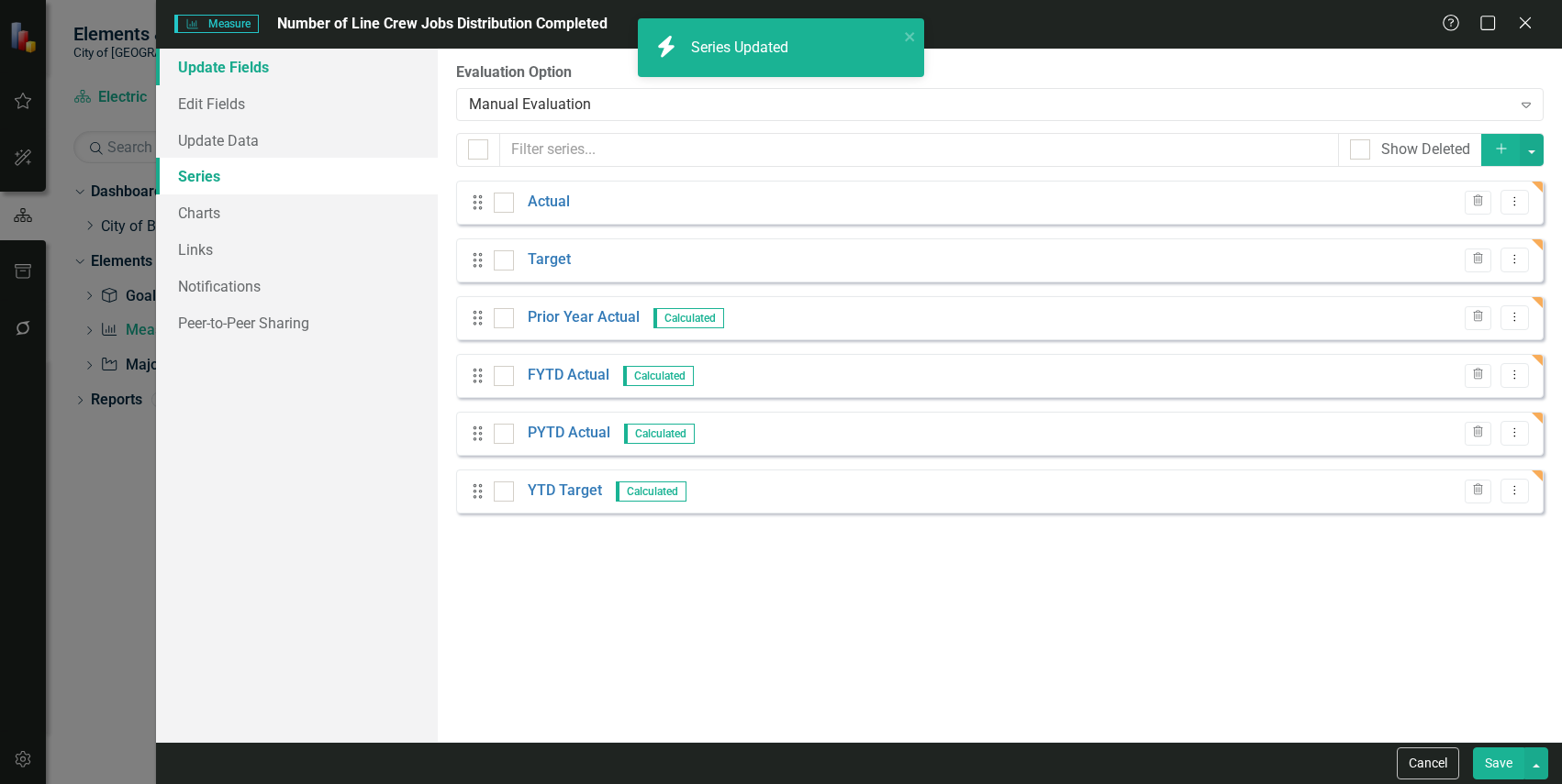
click at [270, 66] on link "Update Fields" at bounding box center [296, 67] width 280 height 36
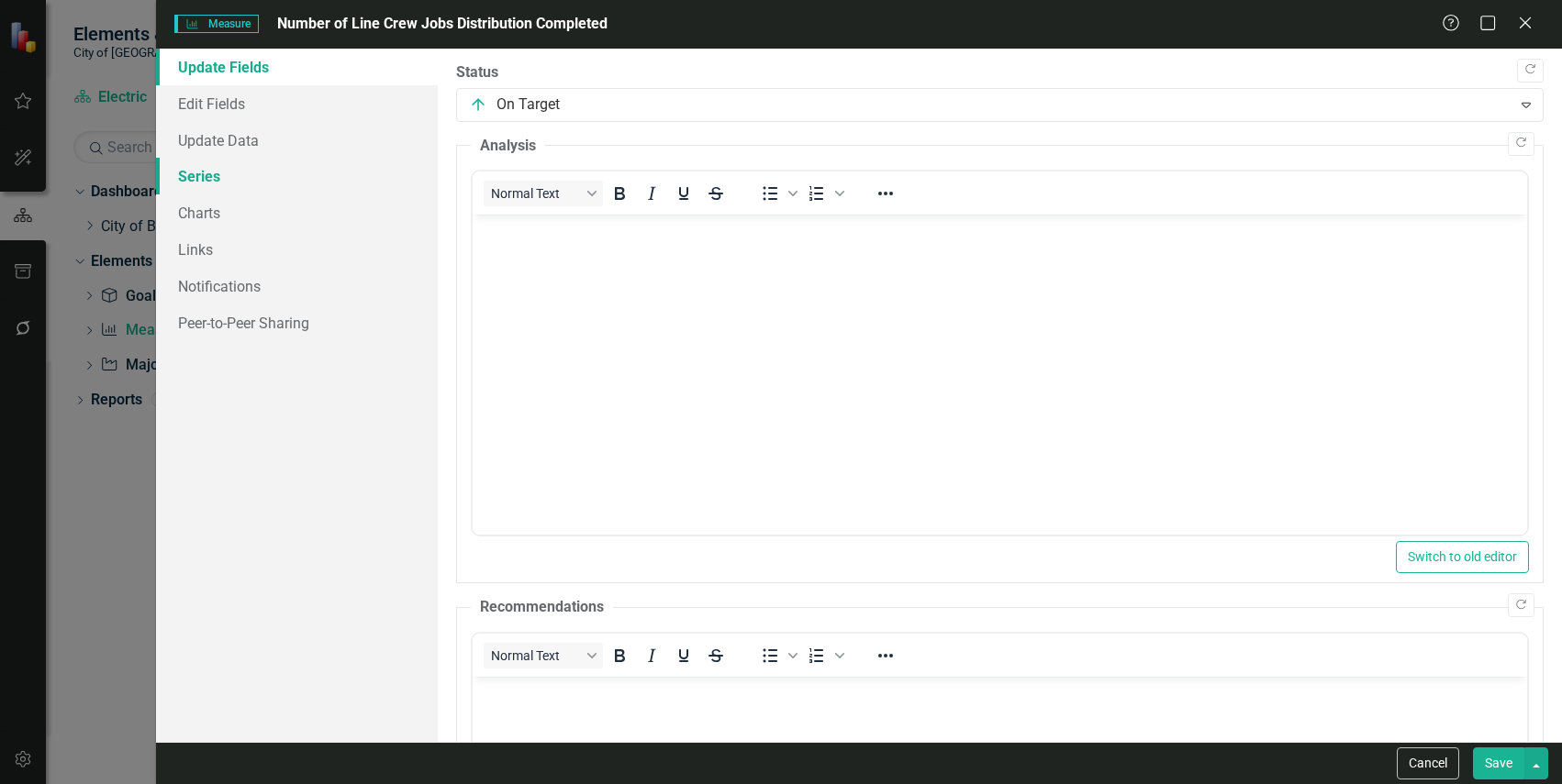
click at [265, 167] on link "Series" at bounding box center [296, 175] width 280 height 36
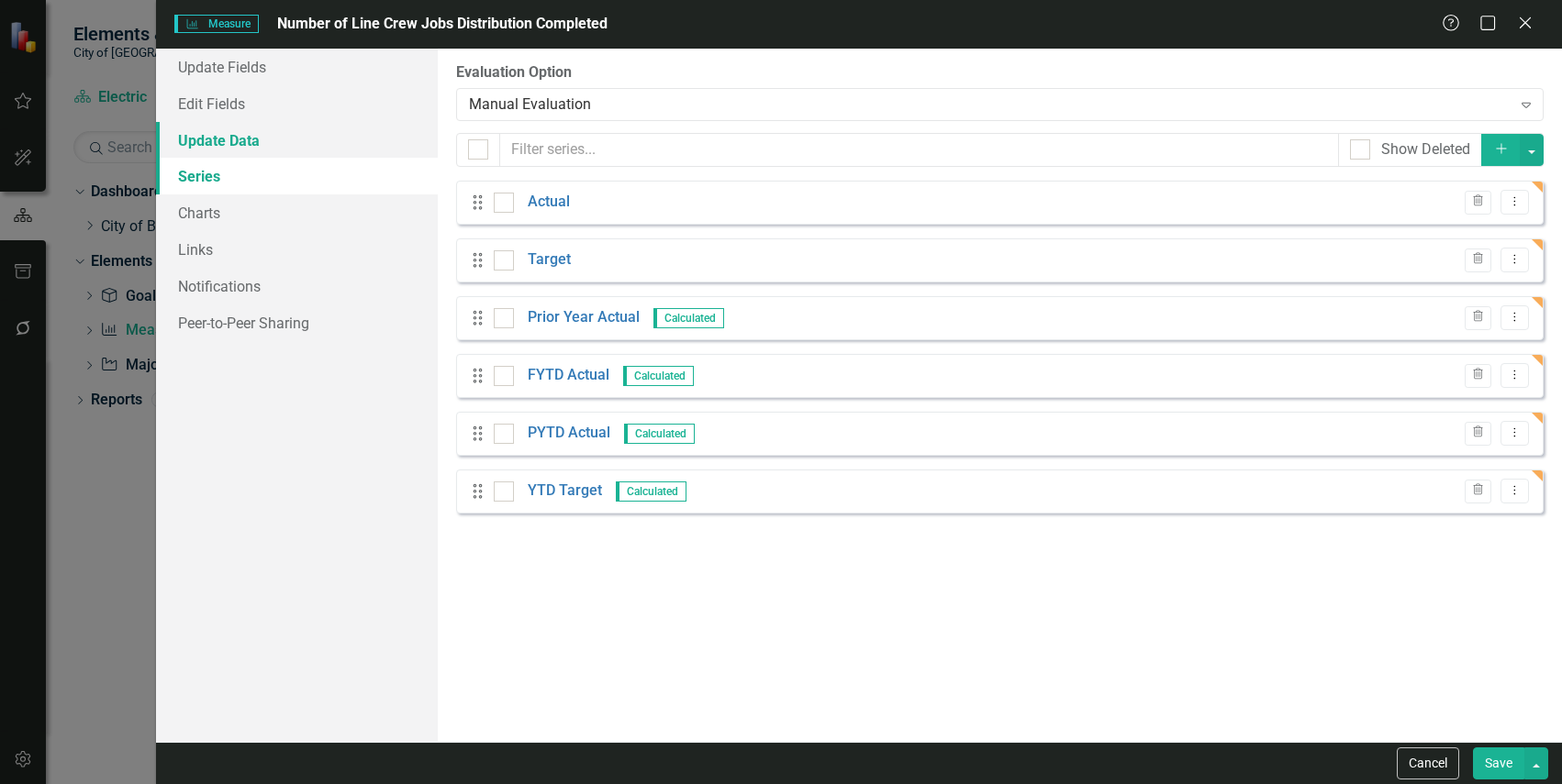
click at [291, 142] on link "Update Data" at bounding box center [296, 139] width 280 height 36
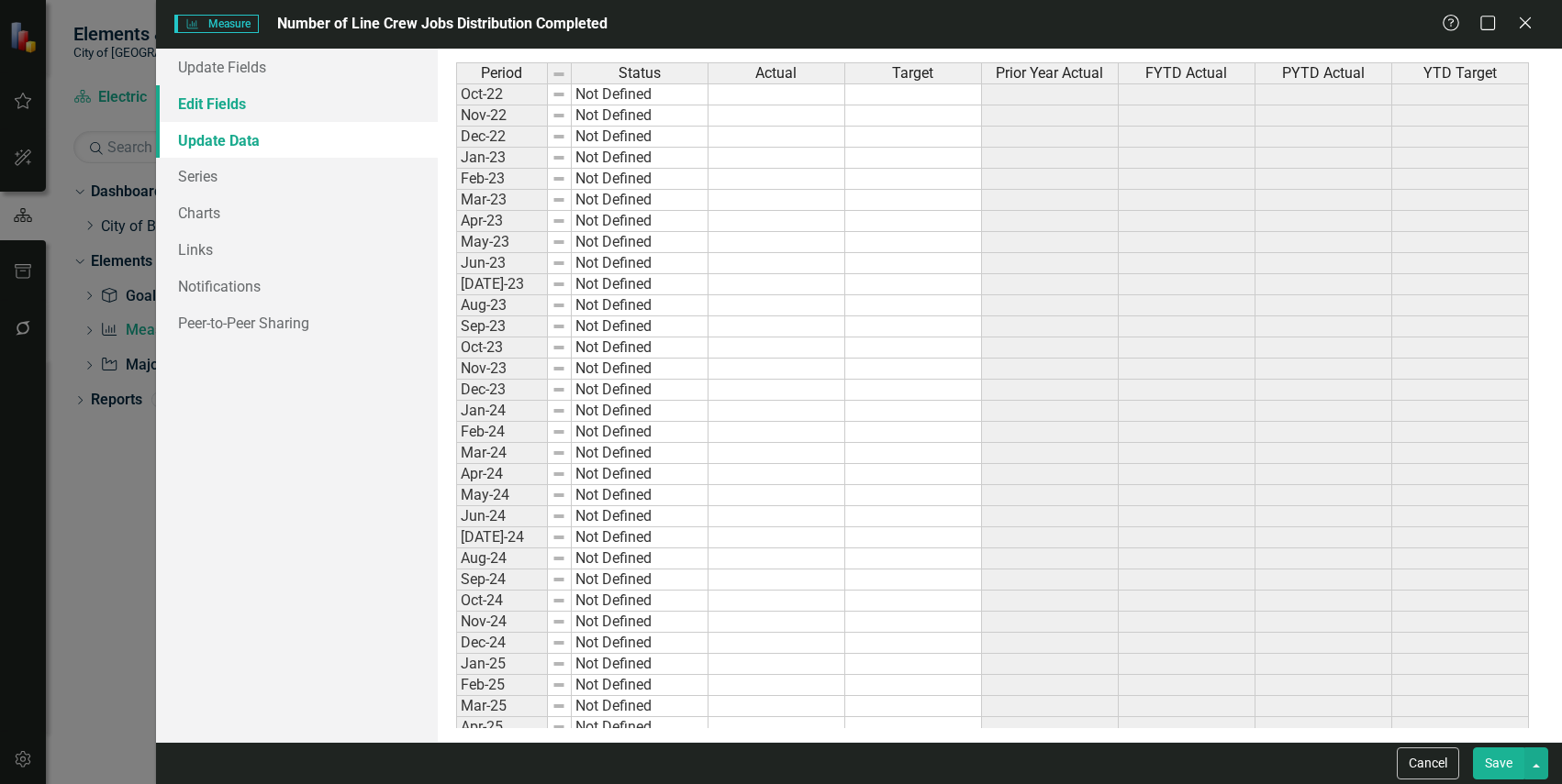
click at [300, 104] on link "Edit Fields" at bounding box center [296, 103] width 280 height 36
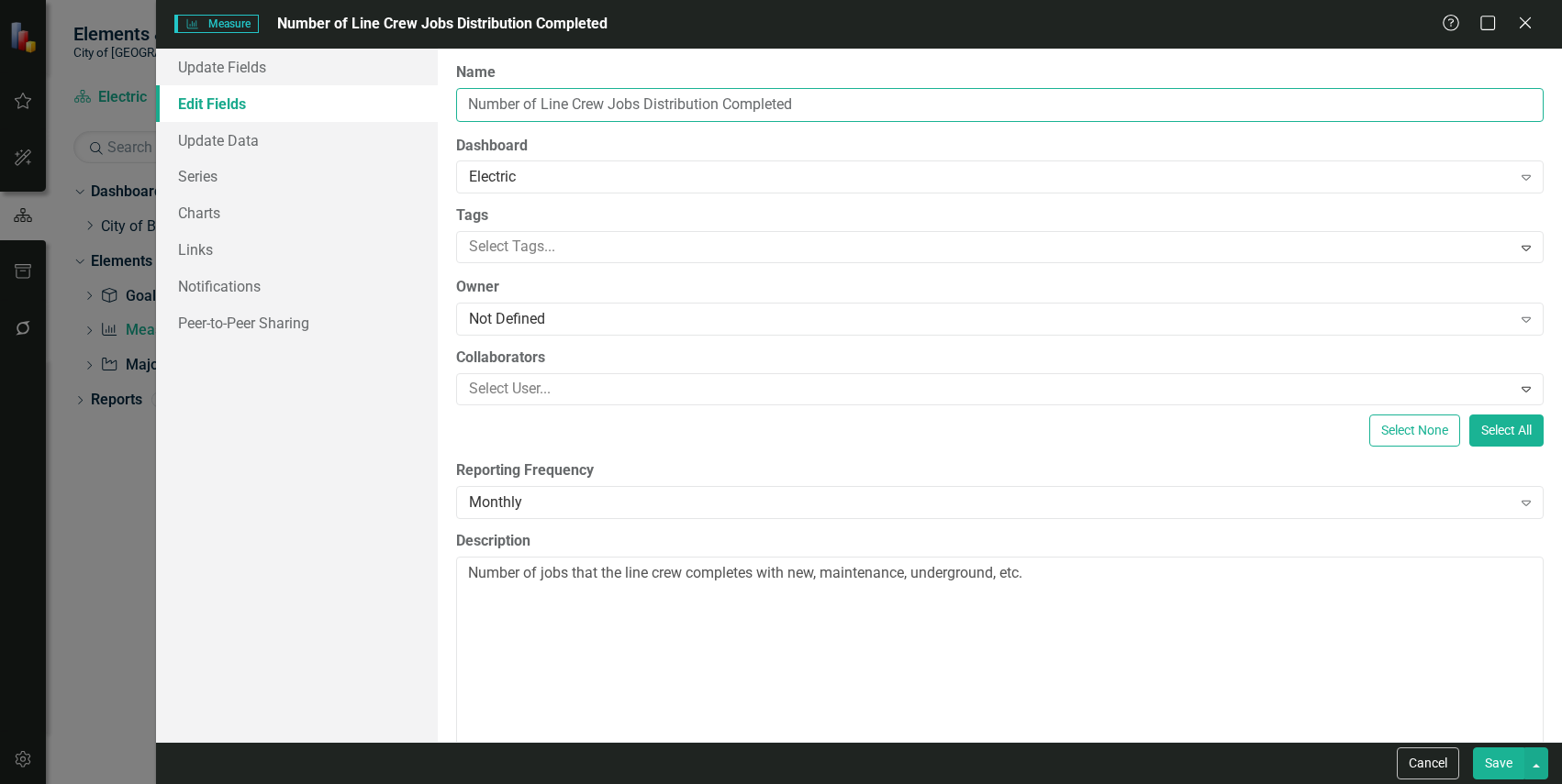
click at [784, 119] on input "Number of Line Crew Jobs Distribution Completed" at bounding box center [999, 105] width 1087 height 34
click at [812, 104] on input "Number of Line Crew Jobs Distribution Completed" at bounding box center [999, 105] width 1087 height 34
click at [912, 103] on input "Number of Line Crew Jobs Distribution Completed Service Order" at bounding box center [999, 105] width 1087 height 34
click at [964, 106] on input "Number of Line Crew Jobs Distribution Completed Service Order Number of Service…" at bounding box center [999, 105] width 1087 height 34
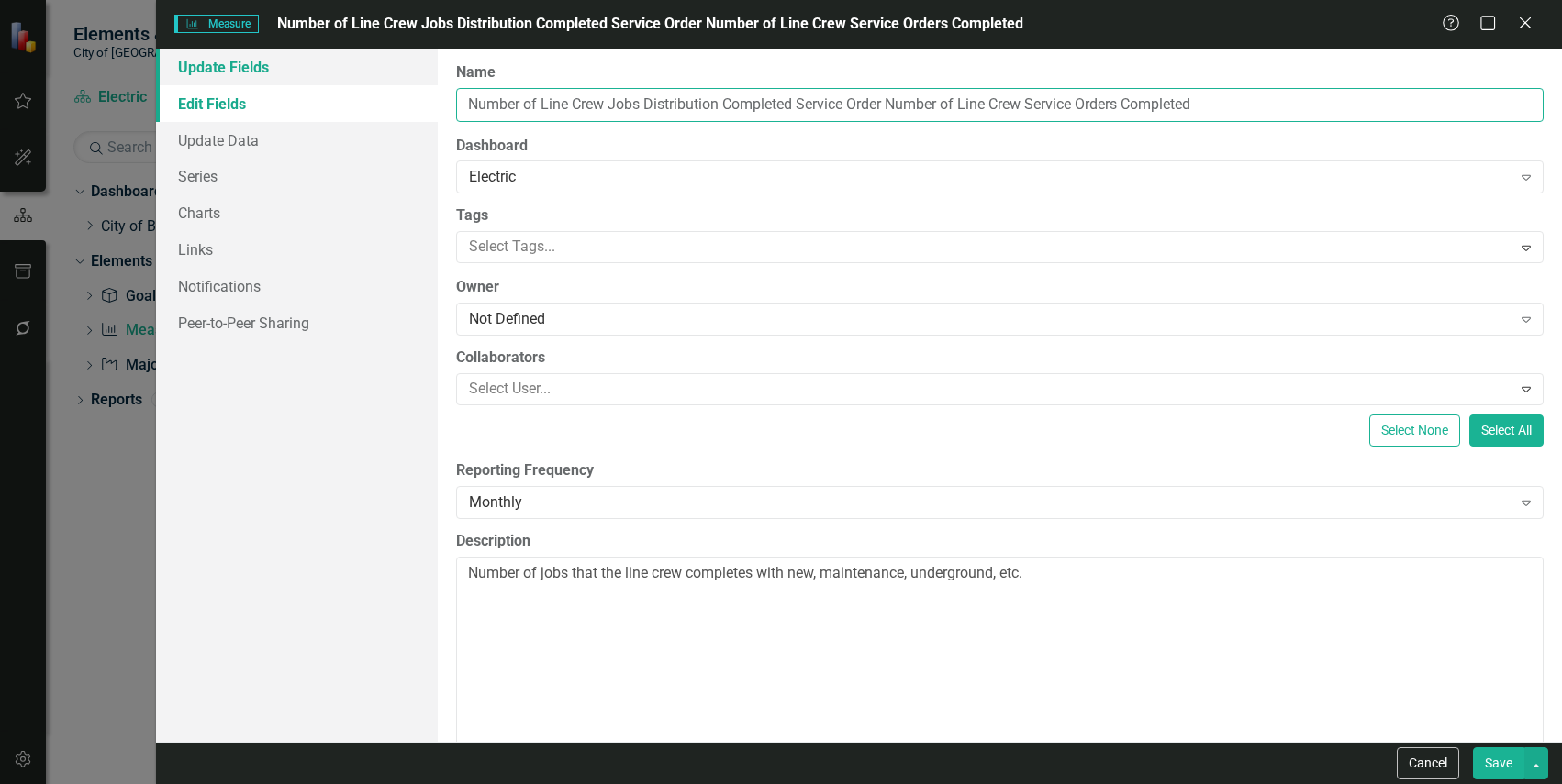
drag, startPoint x: 891, startPoint y: 103, endPoint x: 357, endPoint y: 78, distance: 534.6
click at [357, 78] on div "Update Fields Edit Fields Update Data Series Charts Links Notifications Peer-to…" at bounding box center [859, 396] width 1406 height 694
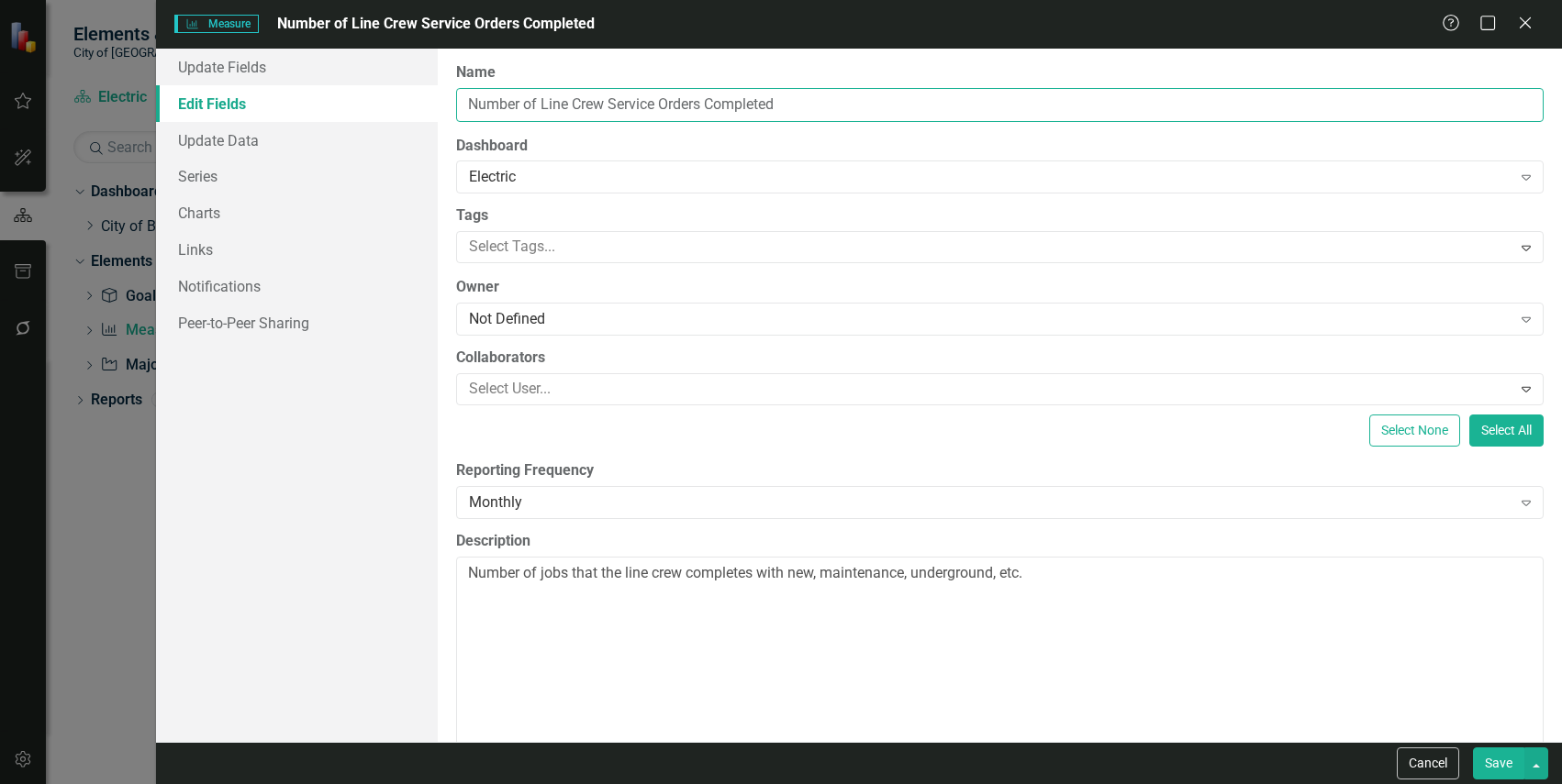
click at [857, 108] on input "Number of Line Crew Service Orders Completed" at bounding box center [999, 105] width 1087 height 34
type input "Number of Line Crew Service Orders Completed"
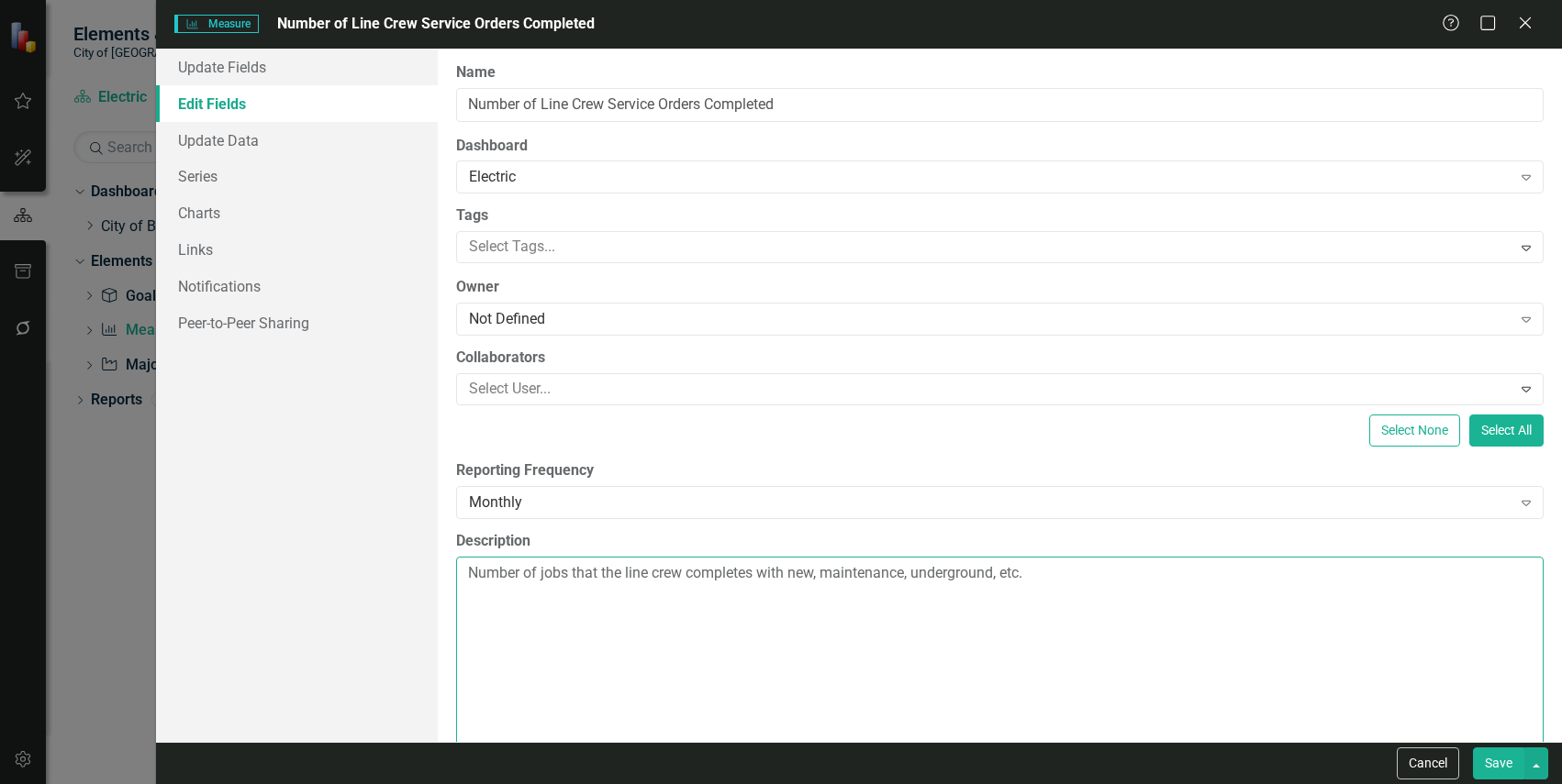
click at [794, 585] on textarea "Number of jobs that the line crew completes with new, maintenance, underground,…" at bounding box center [999, 667] width 1087 height 221
click at [540, 573] on textarea "Number of jobs that the line crew completes with new, maintenance, underground,…" at bounding box center [999, 667] width 1087 height 221
click at [774, 594] on textarea "Number of service order jobs that the line crew completes with new, maintenance…" at bounding box center [999, 667] width 1087 height 221
click at [1224, 584] on textarea "Number of service order jobs that the line crew completes with new, maintenance…" at bounding box center [999, 667] width 1087 height 221
type textarea "Number of service order jobs that the line crew completes with new, maintenance…"
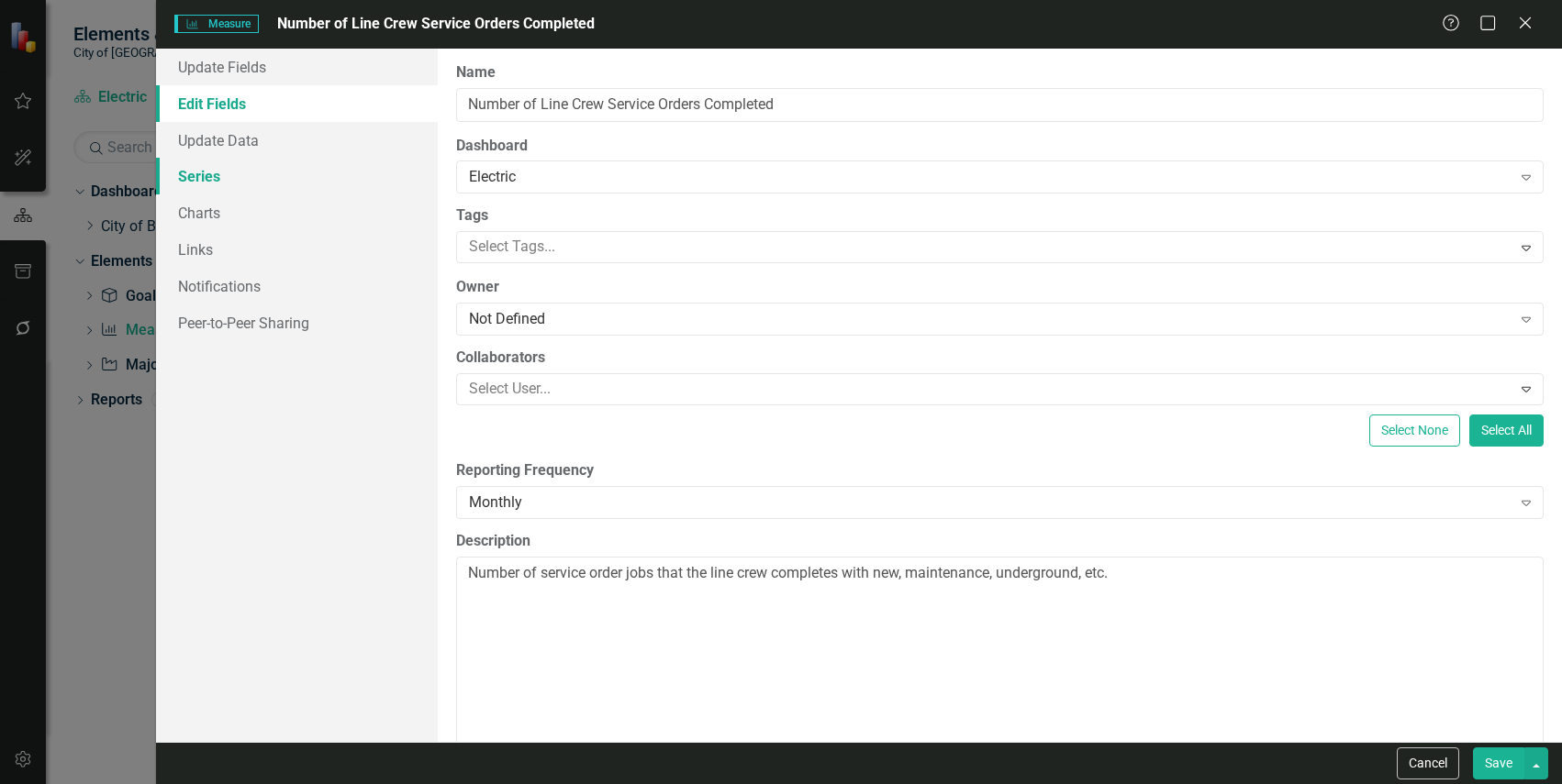
click at [290, 165] on link "Series" at bounding box center [296, 175] width 280 height 36
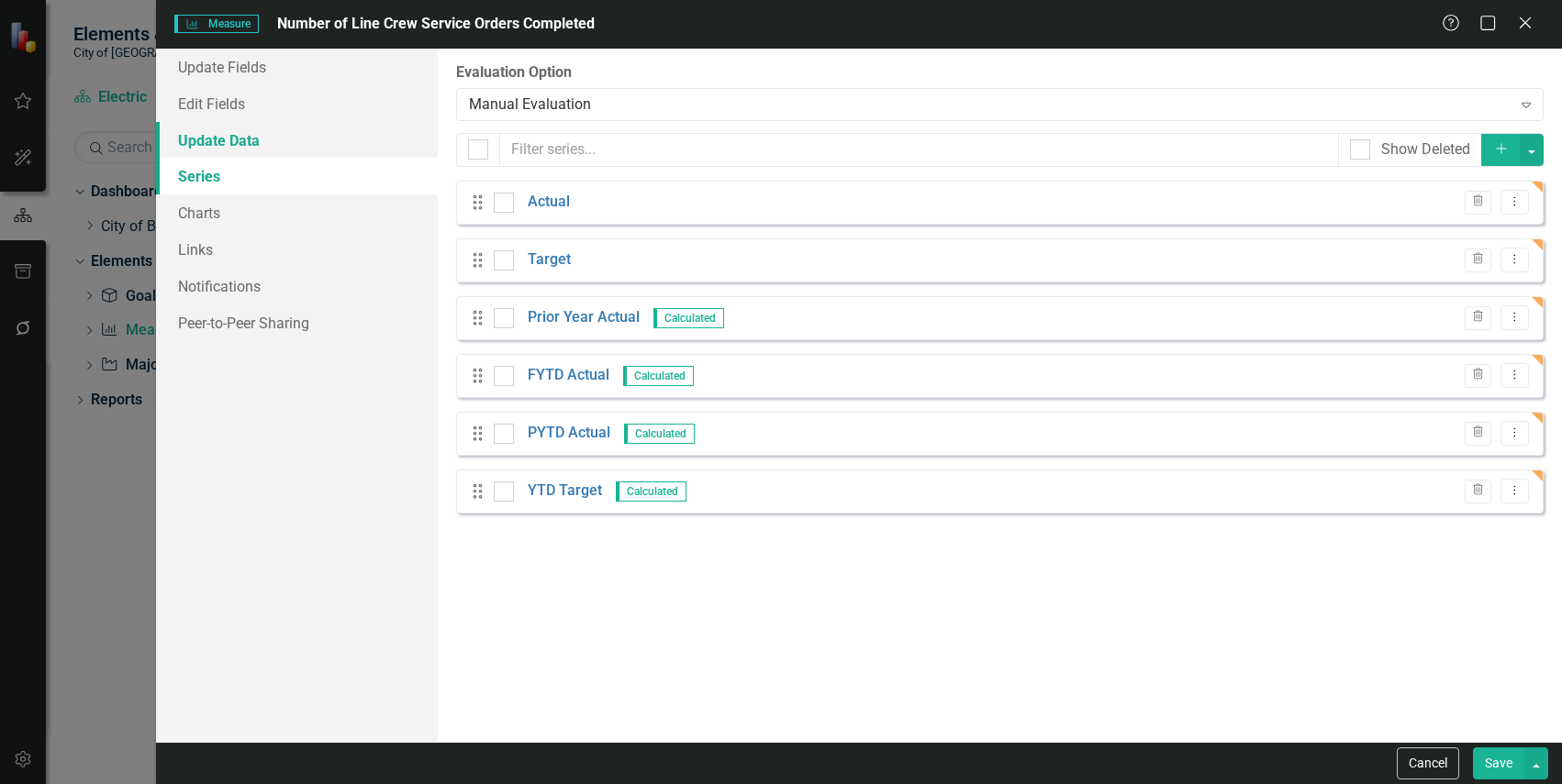
click at [282, 147] on link "Update Data" at bounding box center [296, 139] width 280 height 36
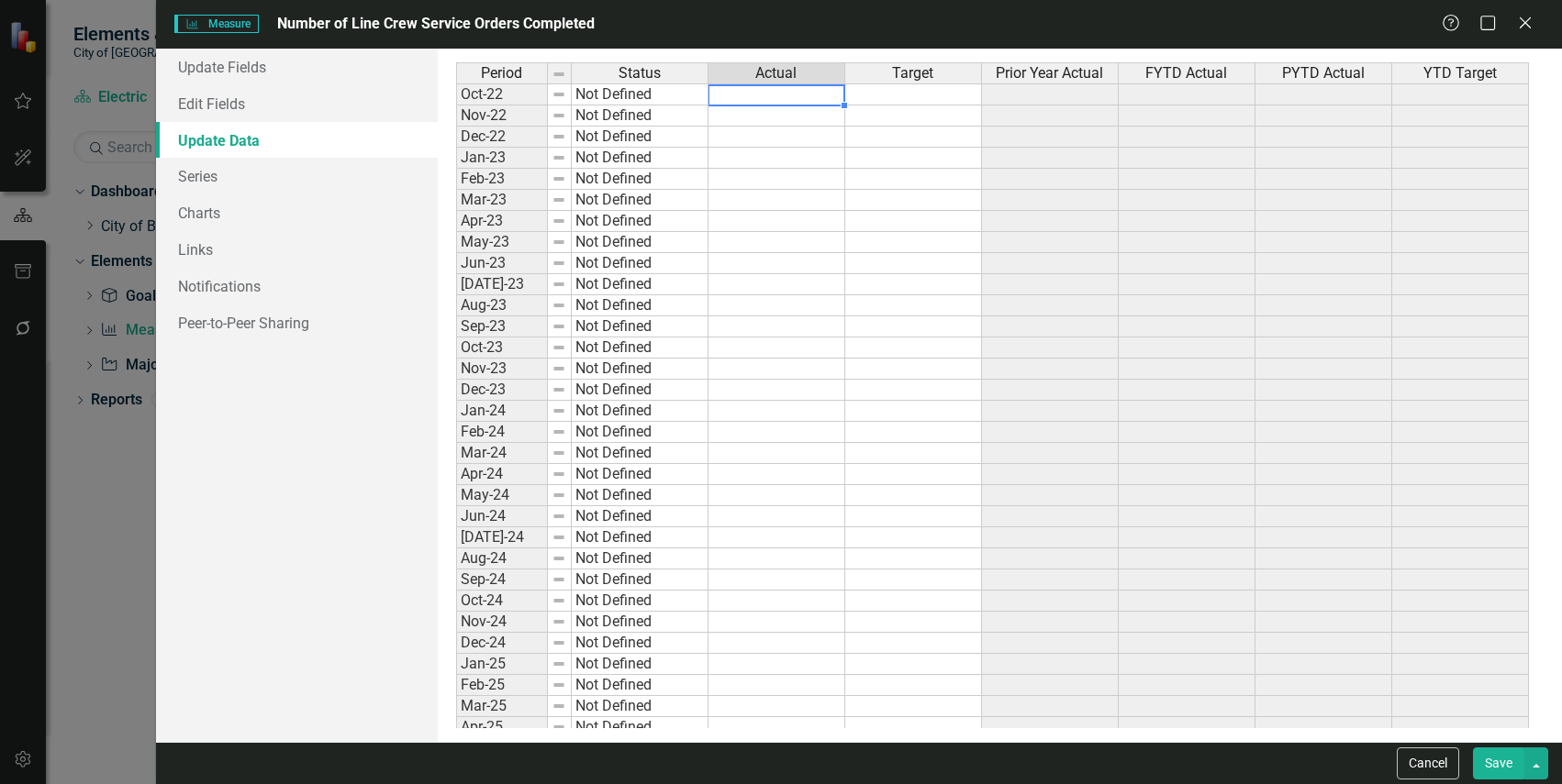
click at [771, 102] on td at bounding box center [777, 94] width 136 height 22
click at [781, 102] on td at bounding box center [777, 94] width 136 height 22
click at [775, 96] on textarea at bounding box center [777, 95] width 137 height 22
type textarea "68"
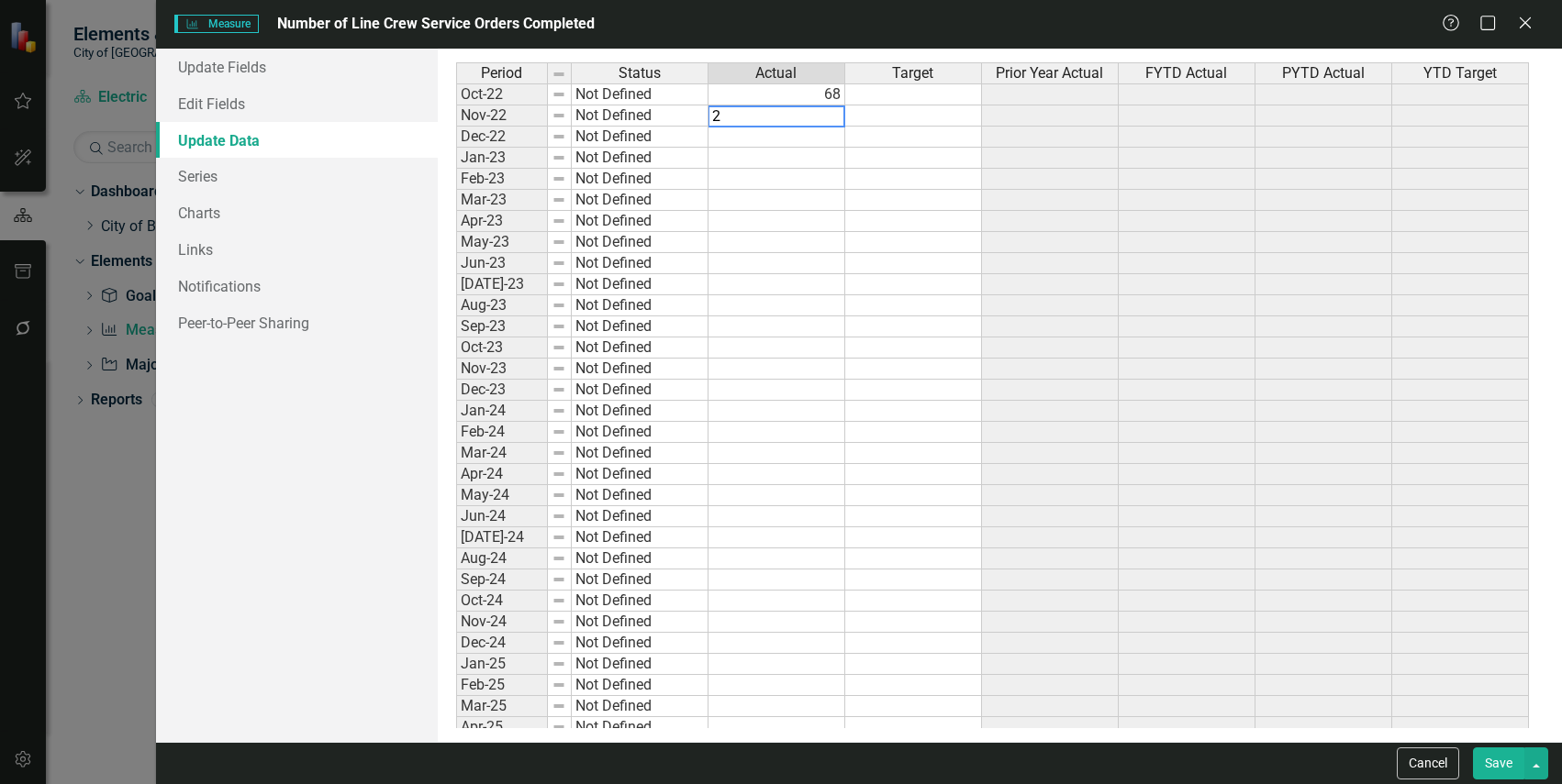
type textarea "23"
type textarea "39"
type textarea "23"
type textarea "45"
type textarea "30"
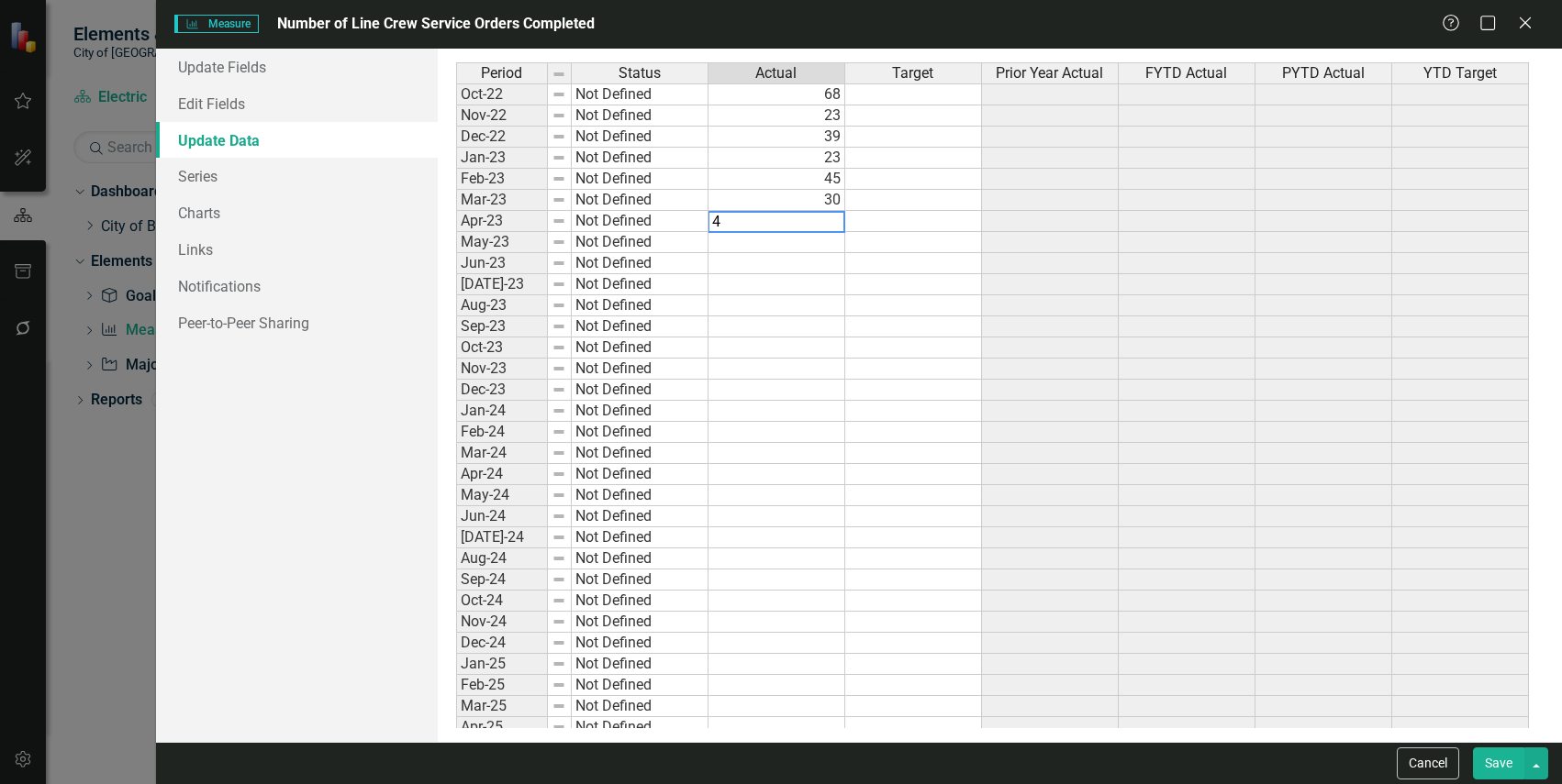
type textarea "47"
type textarea "44"
type textarea "52"
type textarea "38"
type textarea "31"
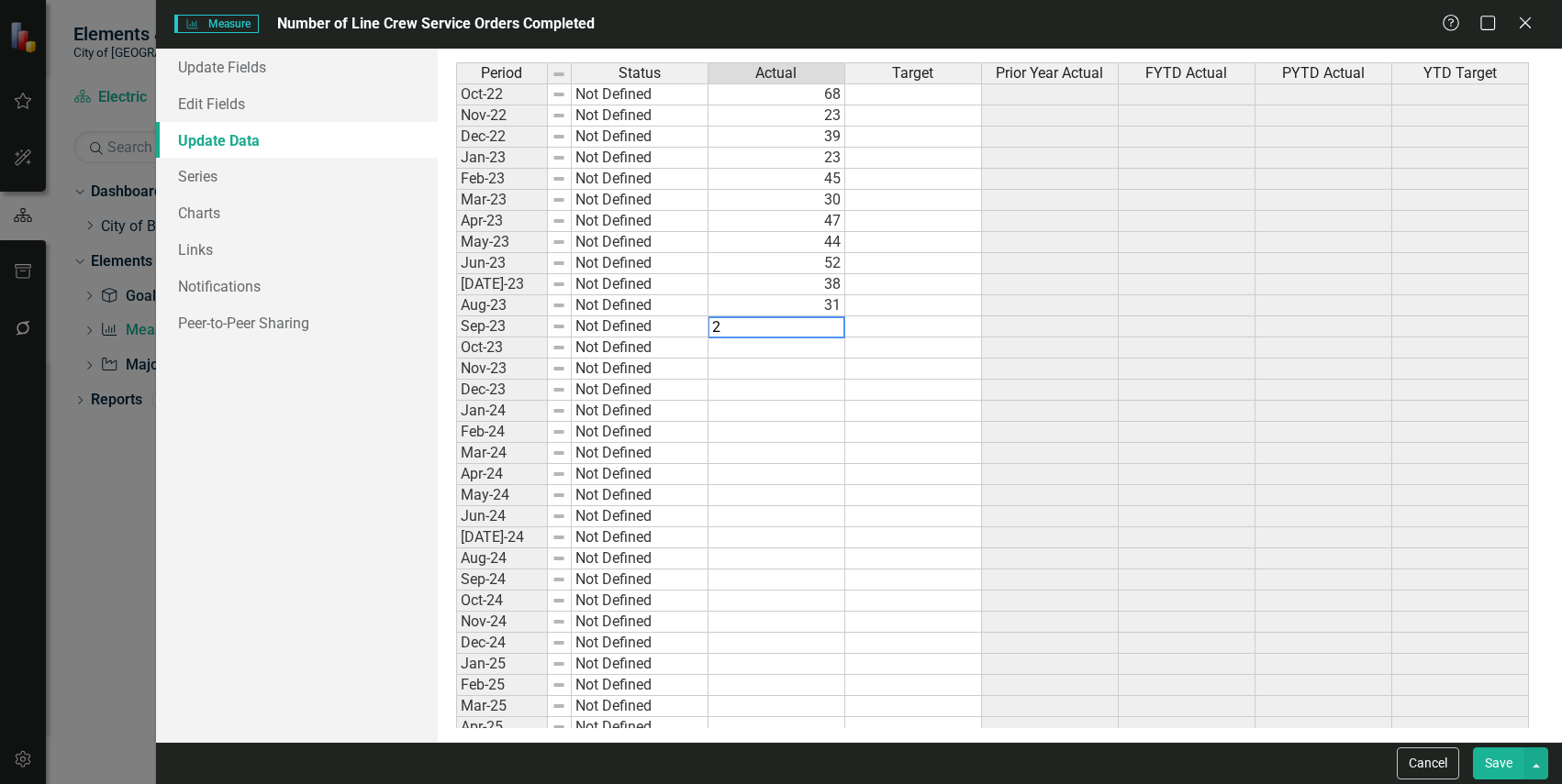
type textarea "27"
type textarea "51"
type textarea "18"
type textarea "21"
type textarea "24"
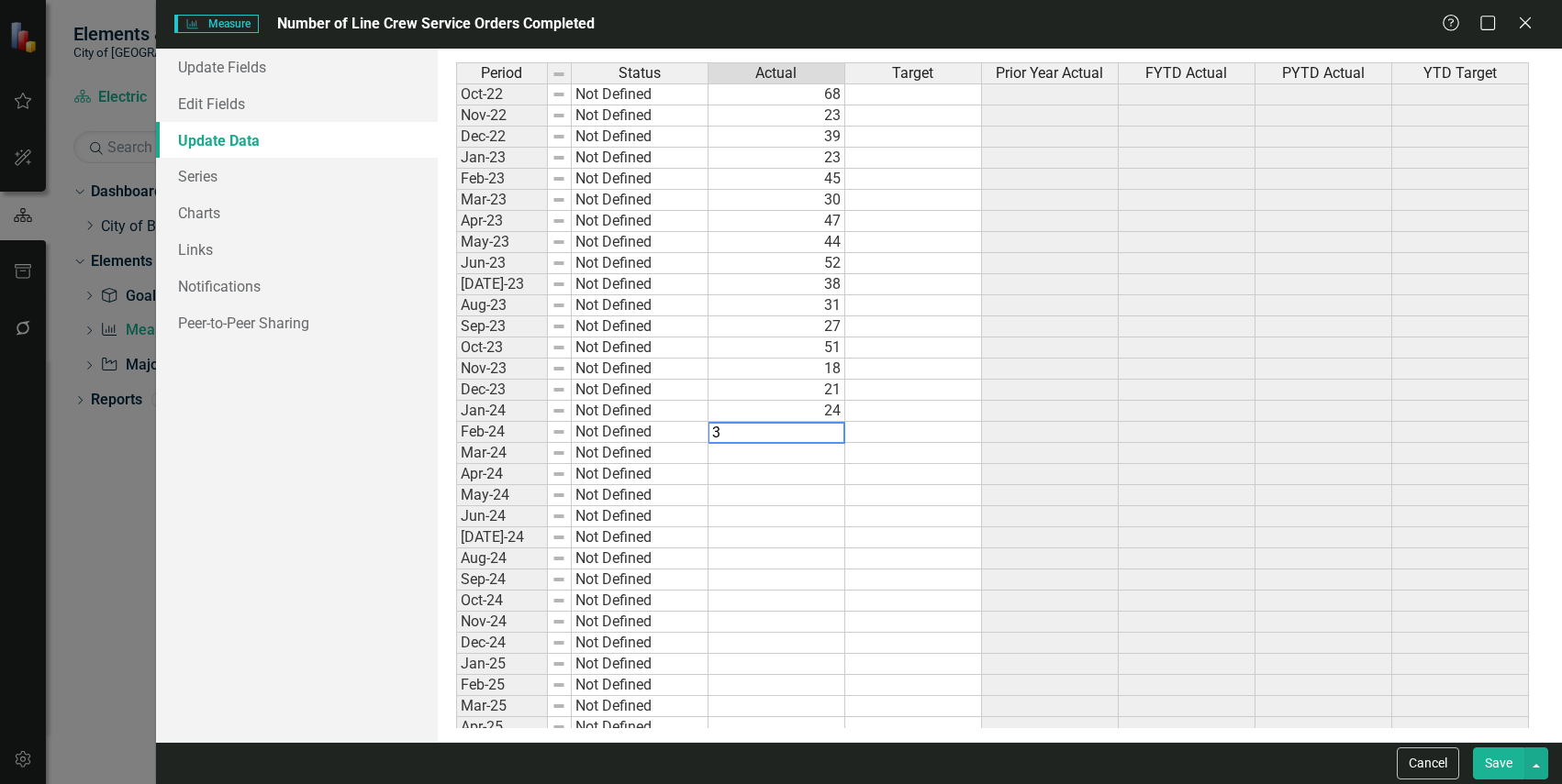
type textarea "31"
type textarea "44"
type textarea "27"
type textarea "18"
type textarea "28"
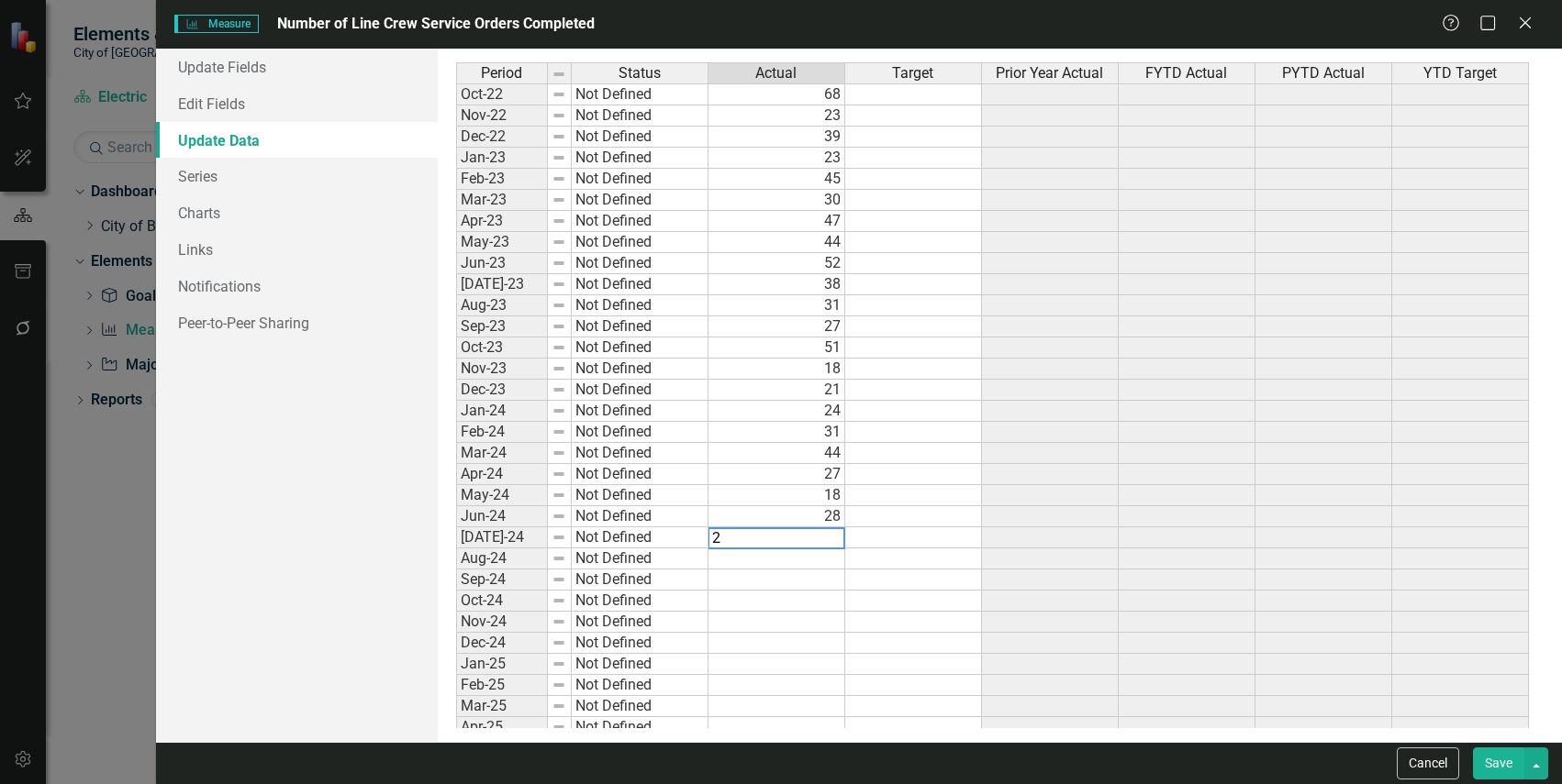
type textarea "29"
type textarea "26"
type textarea "14"
type textarea "21"
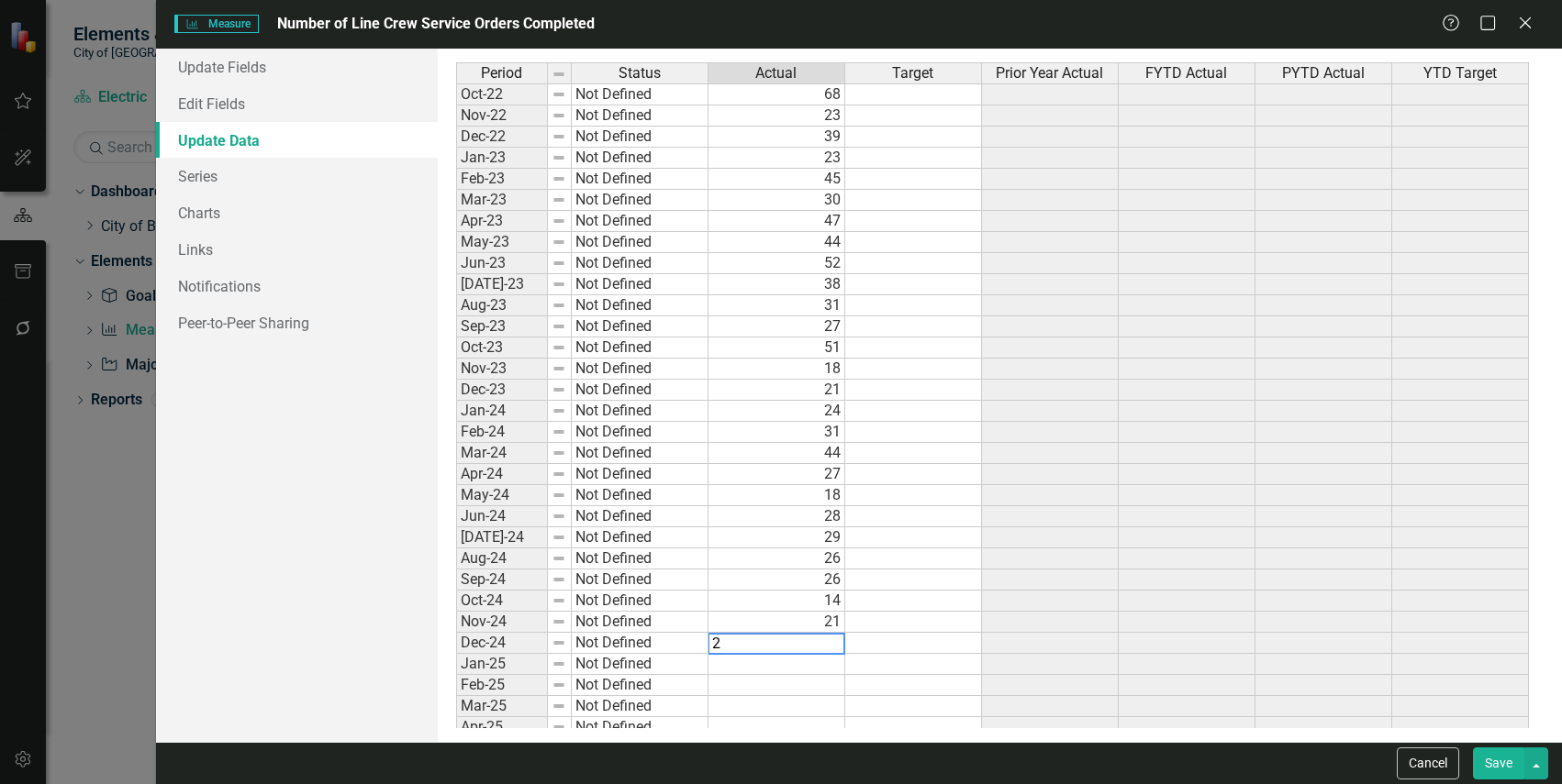
type textarea "20"
type textarea "21"
type textarea "13"
type textarea "29"
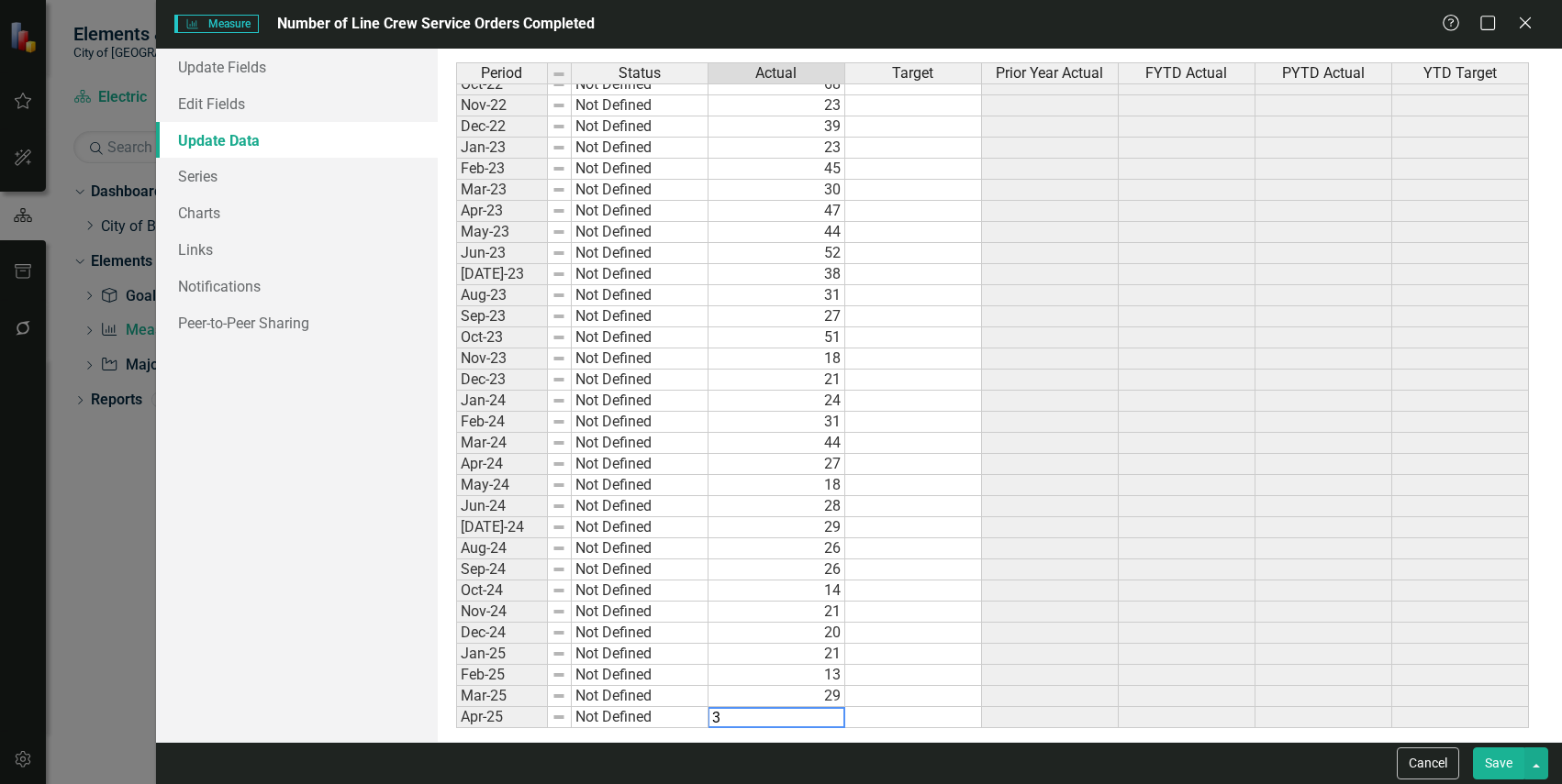
type textarea "30"
type textarea "22"
type textarea "28"
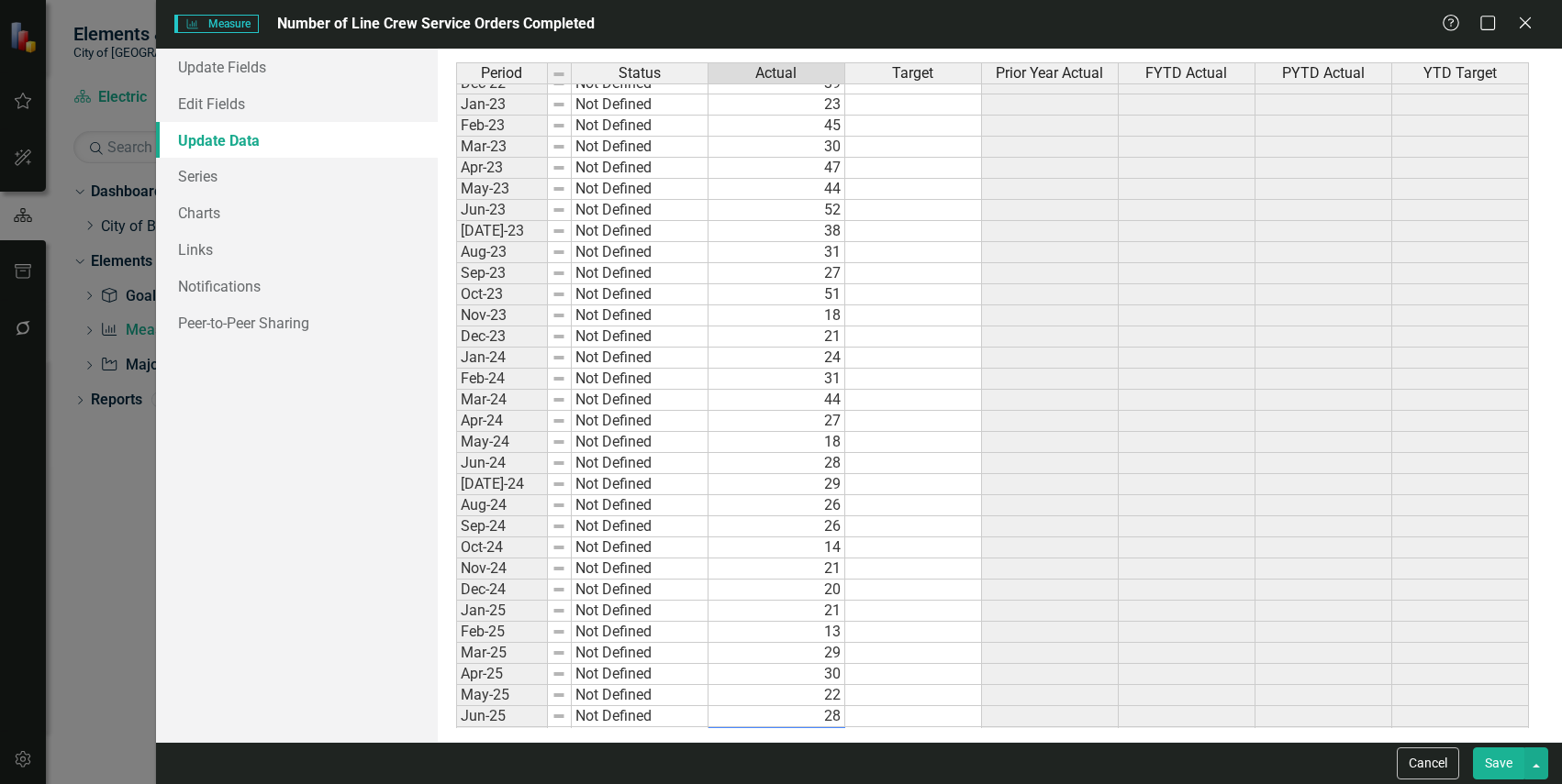
scroll to position [75, 0]
type textarea "20"
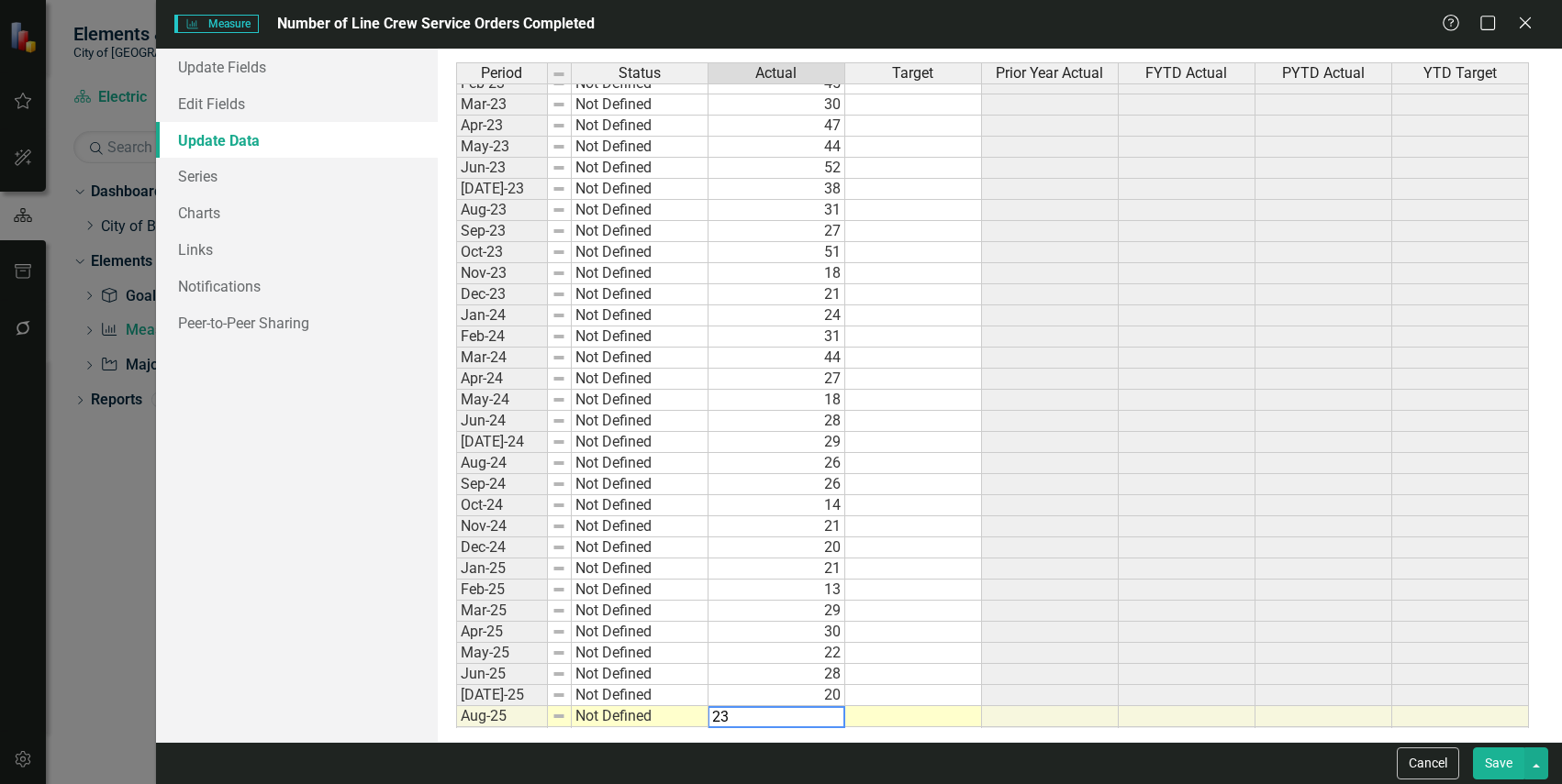
type textarea "23"
click at [971, 513] on td at bounding box center [913, 506] width 136 height 22
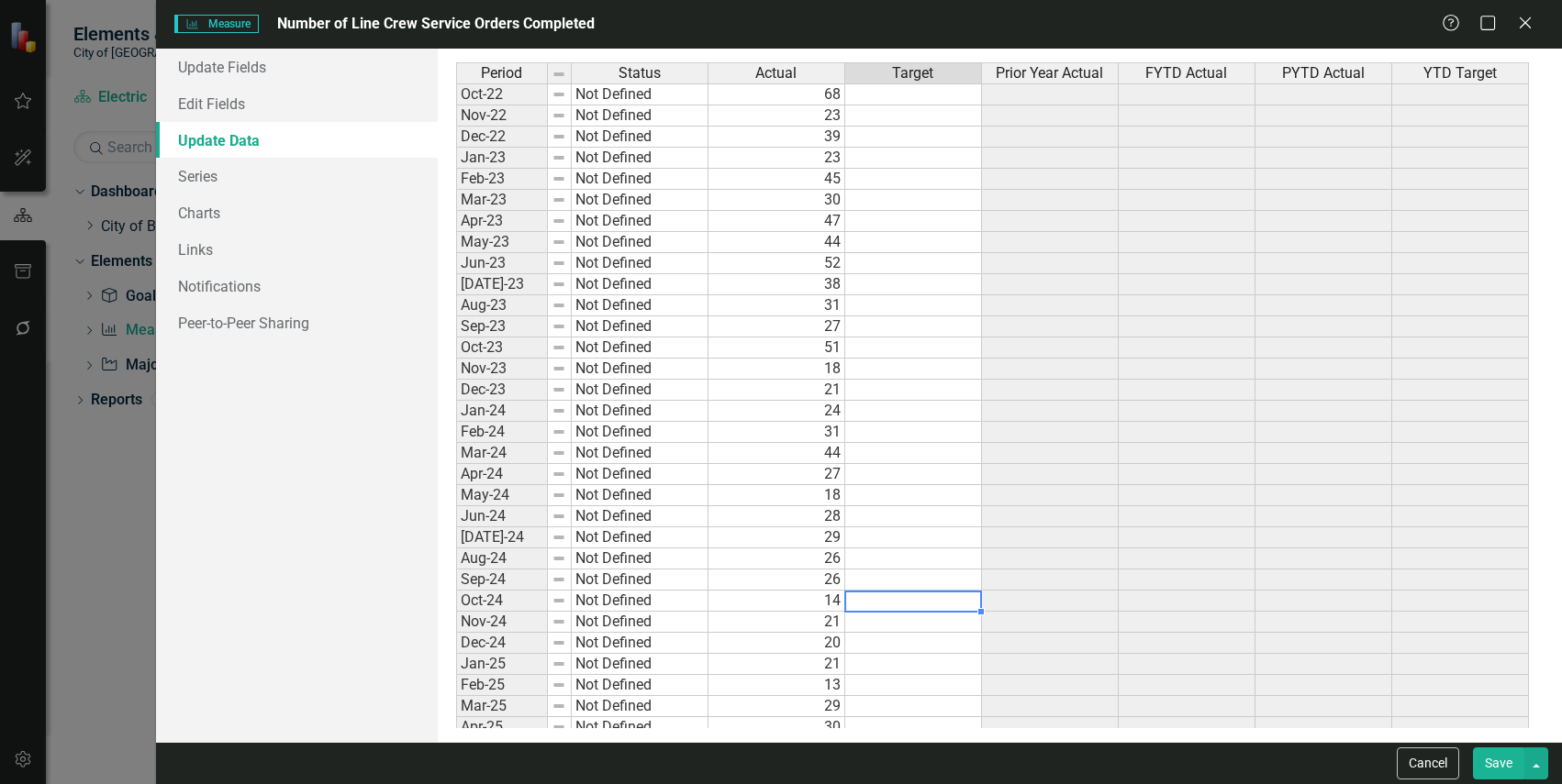
click at [646, 91] on td "Not Defined" at bounding box center [639, 94] width 136 height 22
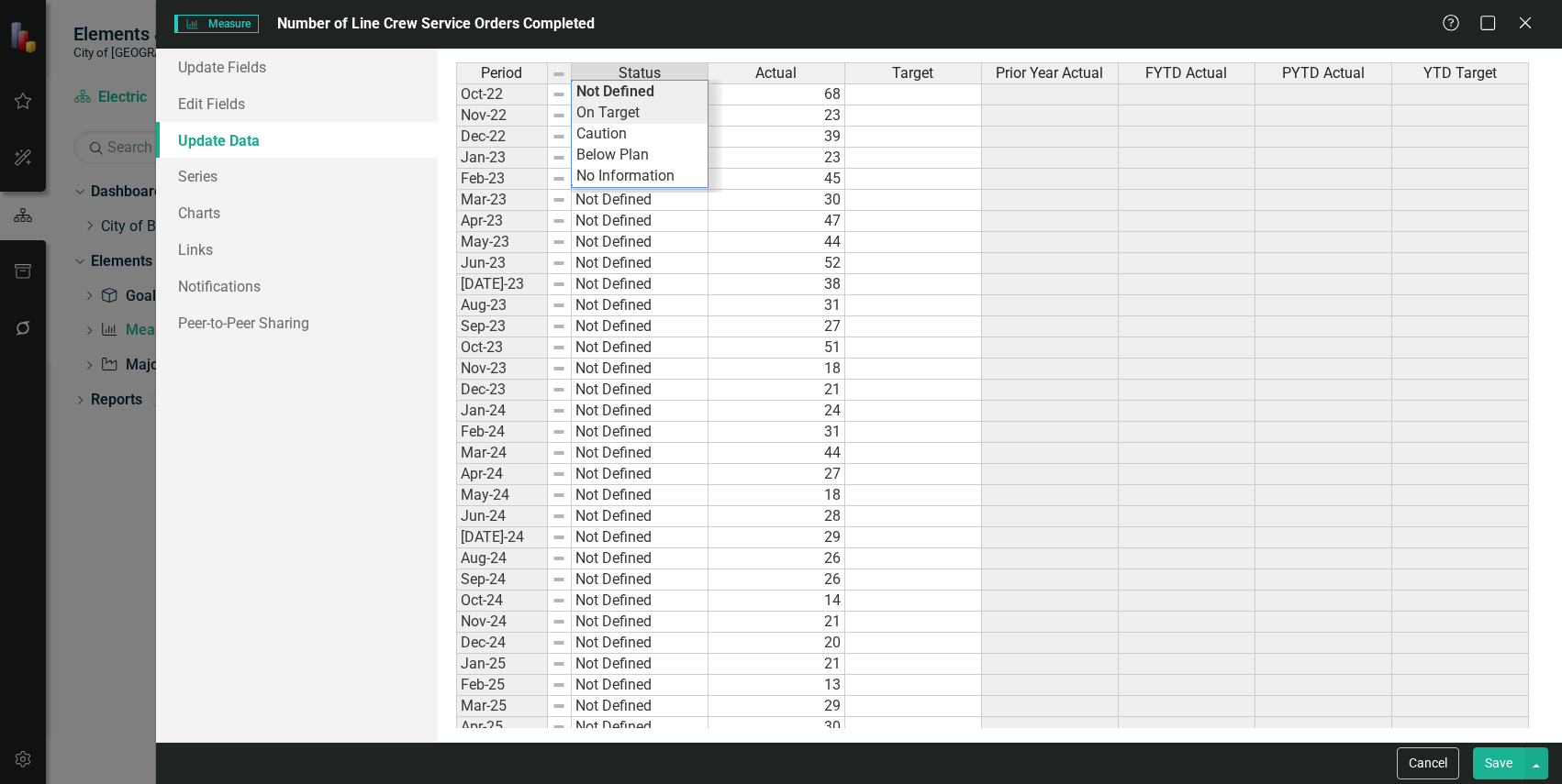
type textarea "On Target"
click at [662, 110] on div "Period Status Actual Target Prior Year Actual FYTD Actual PYTD Actual YTD Targe…" at bounding box center [999, 395] width 1087 height 665
click at [651, 94] on td "On Target" at bounding box center [639, 94] width 136 height 22
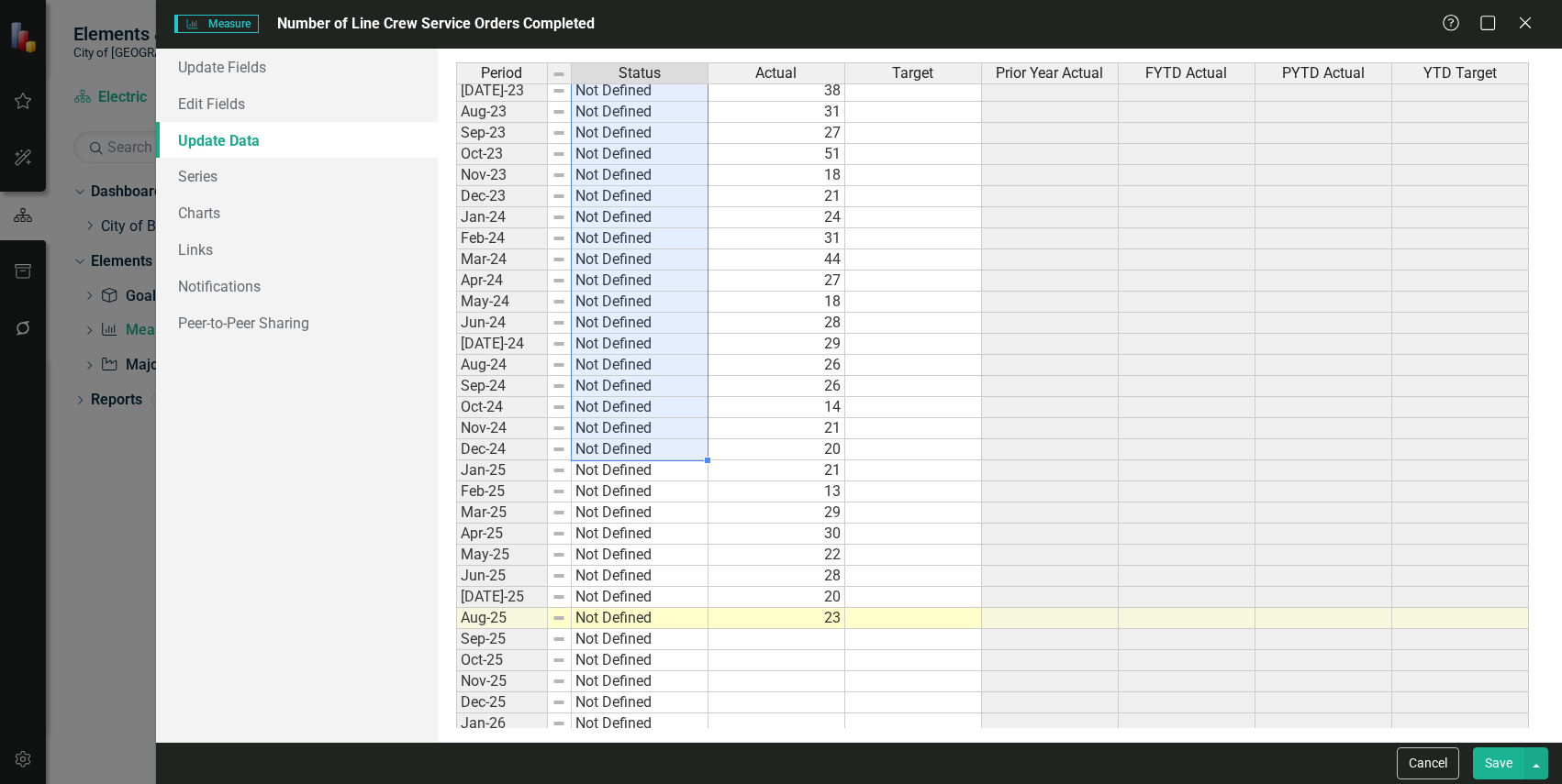
scroll to position [231, 0]
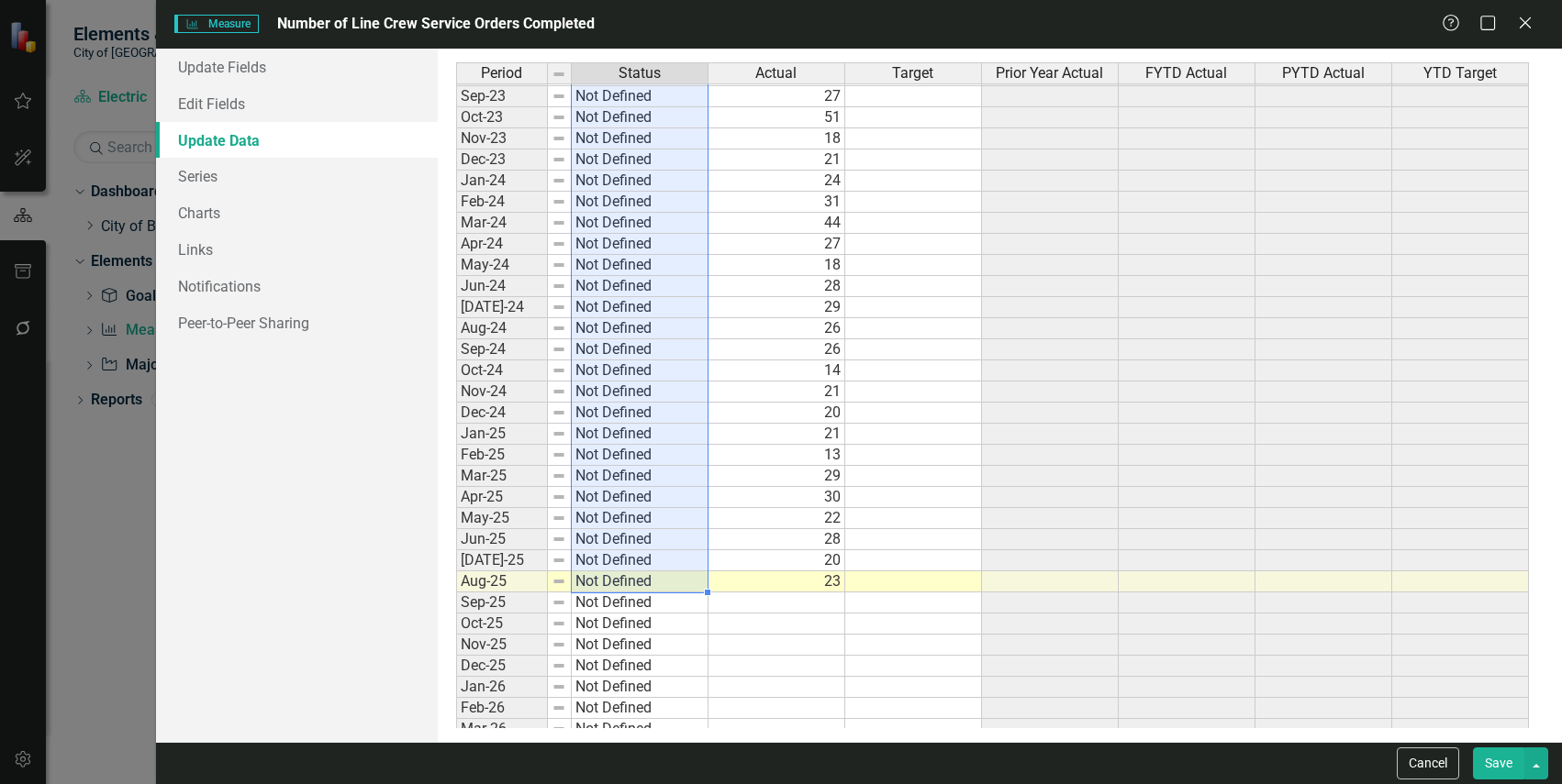
drag, startPoint x: 645, startPoint y: 120, endPoint x: 657, endPoint y: 589, distance: 469.2
click at [657, 589] on tbody "Oct-22 On Target Nov-22 Not Defined Dec-22 Not Defined Jan-23 Not Defined Feb-2…" at bounding box center [581, 391] width 252 height 1077
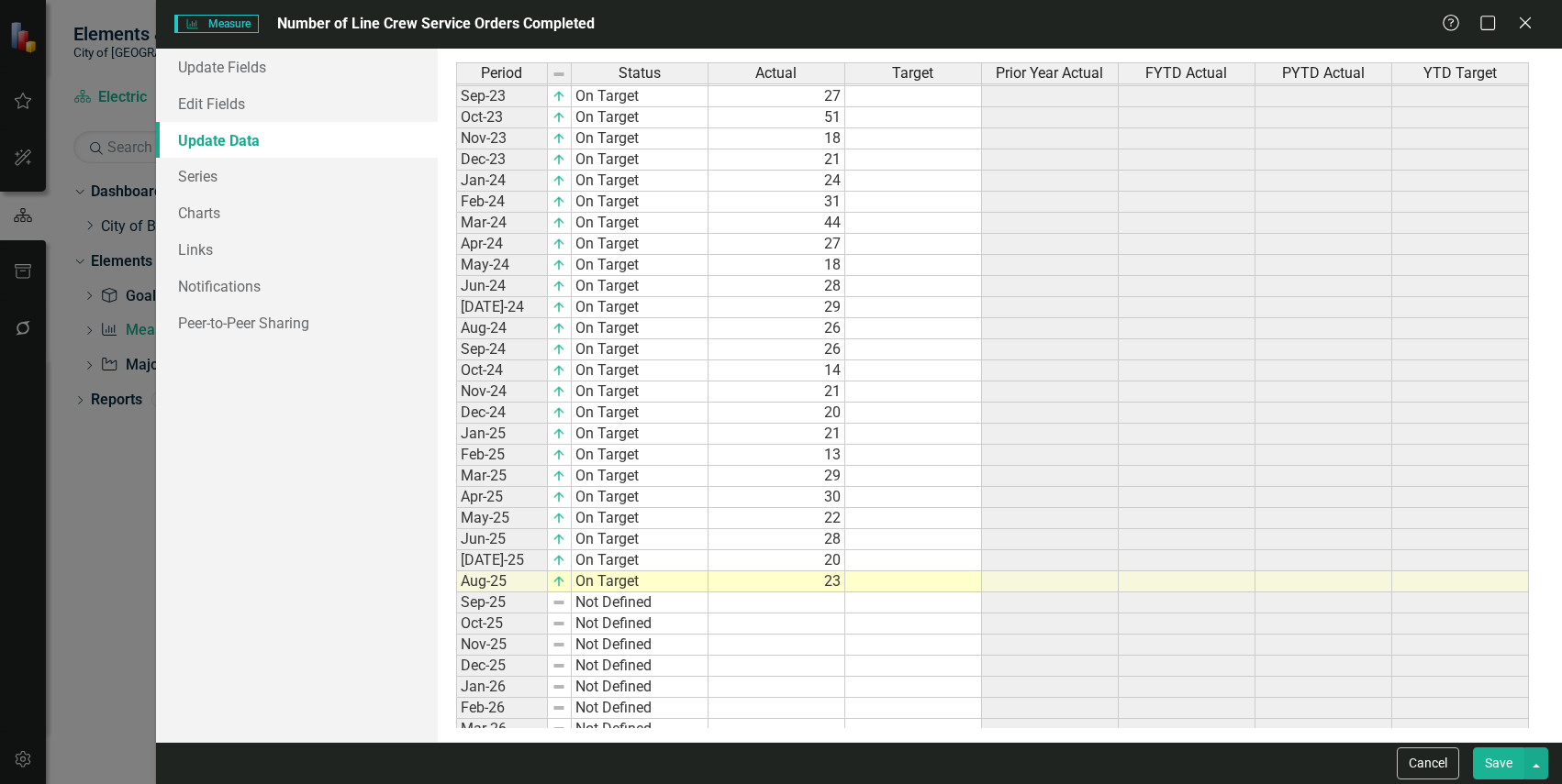
click at [1496, 761] on button "Save" at bounding box center [1498, 763] width 51 height 32
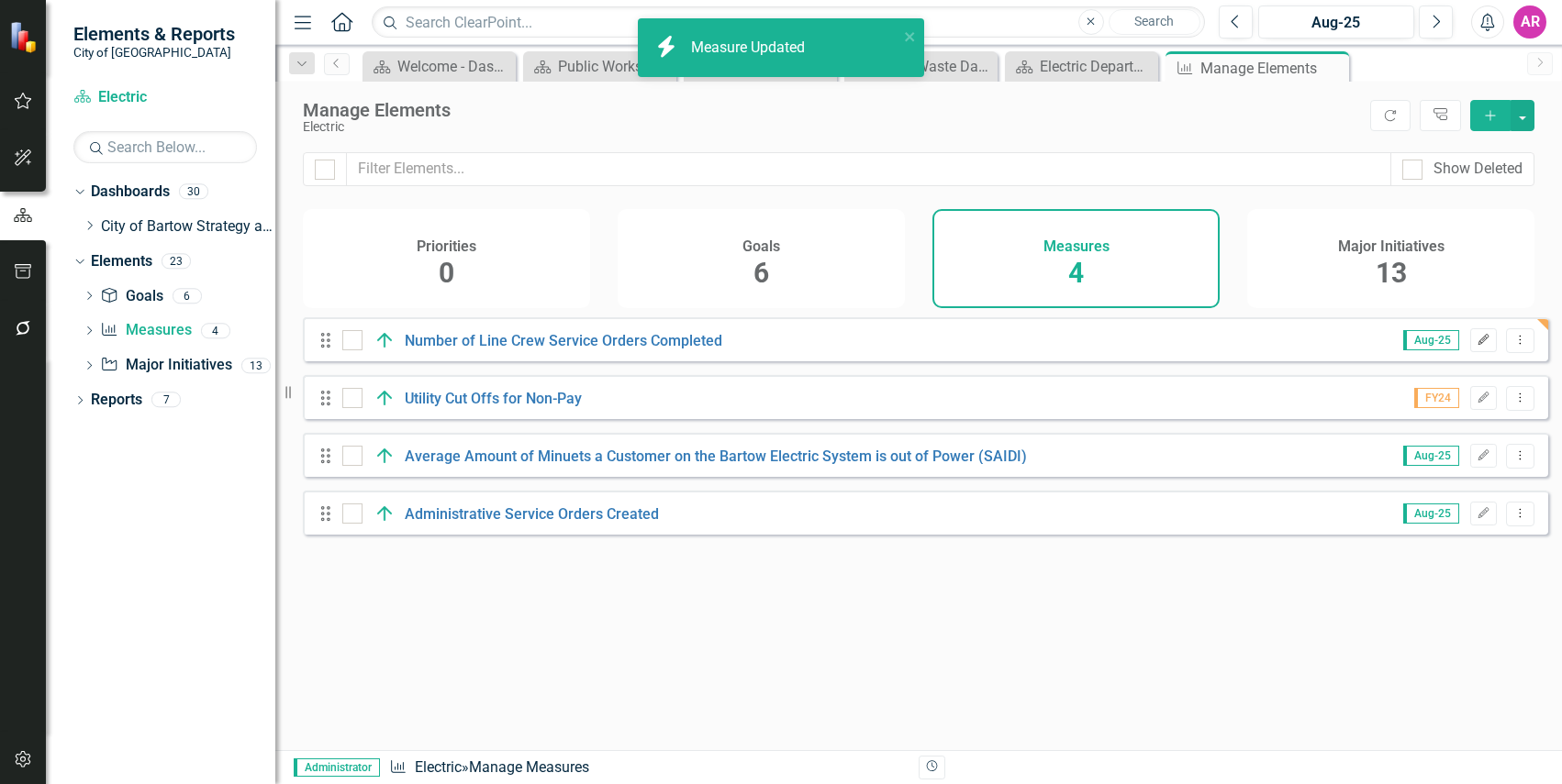
click at [1477, 346] on icon "Edit" at bounding box center [1484, 340] width 14 height 11
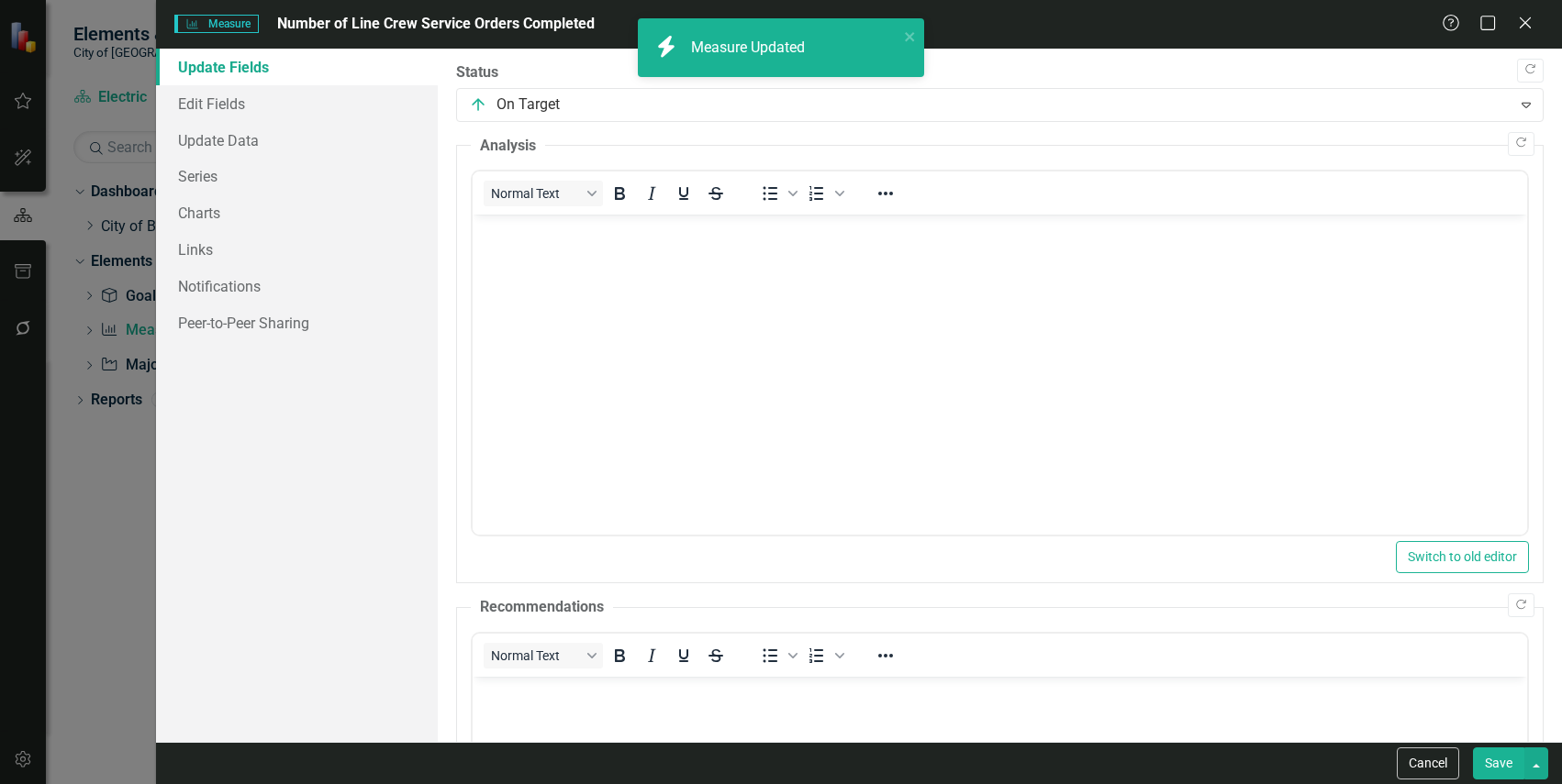
scroll to position [0, 0]
click at [309, 215] on link "Charts" at bounding box center [296, 212] width 280 height 36
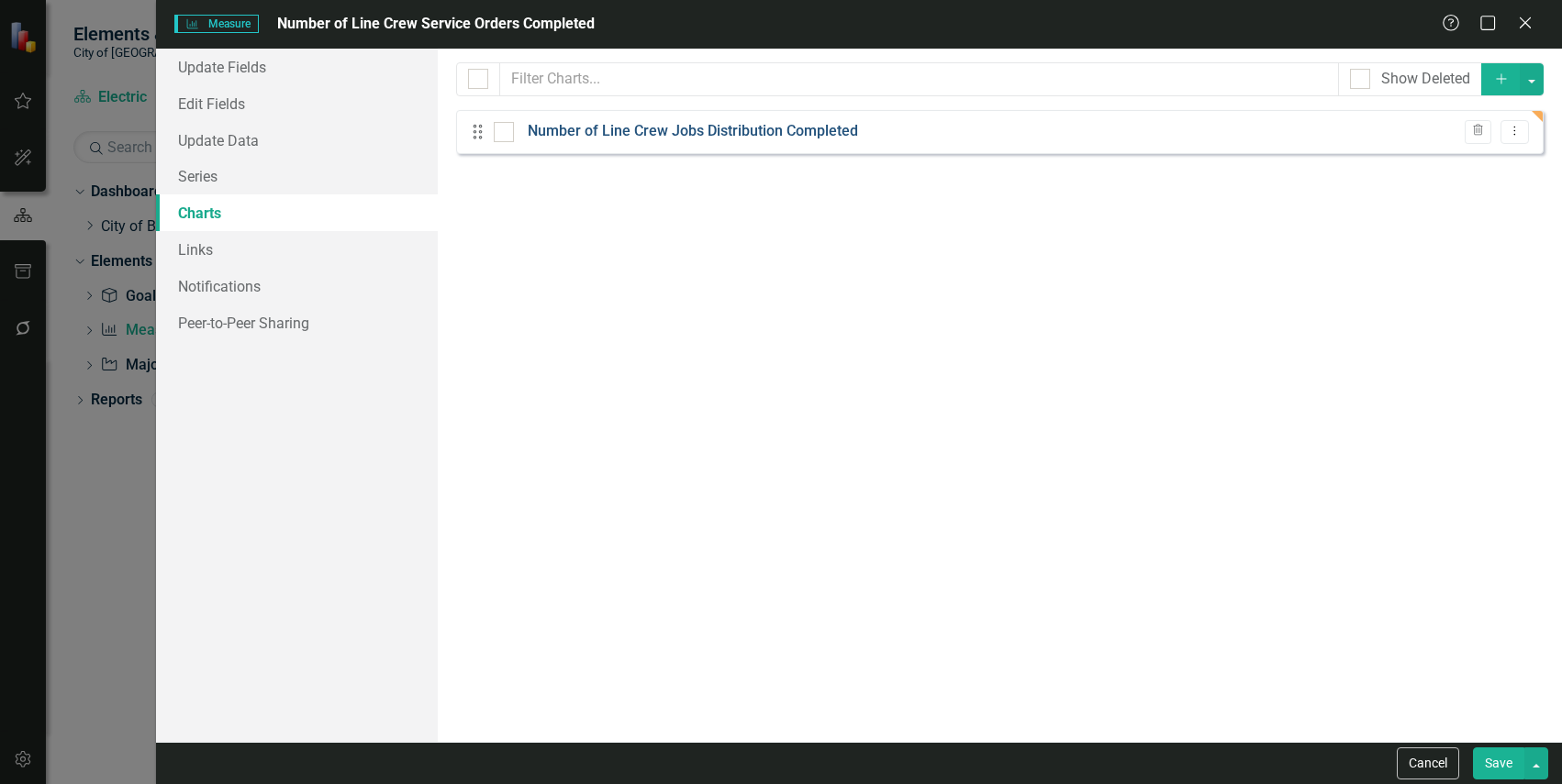
click at [807, 136] on link "Number of Line Crew Jobs Distribution Completed" at bounding box center [692, 132] width 330 height 22
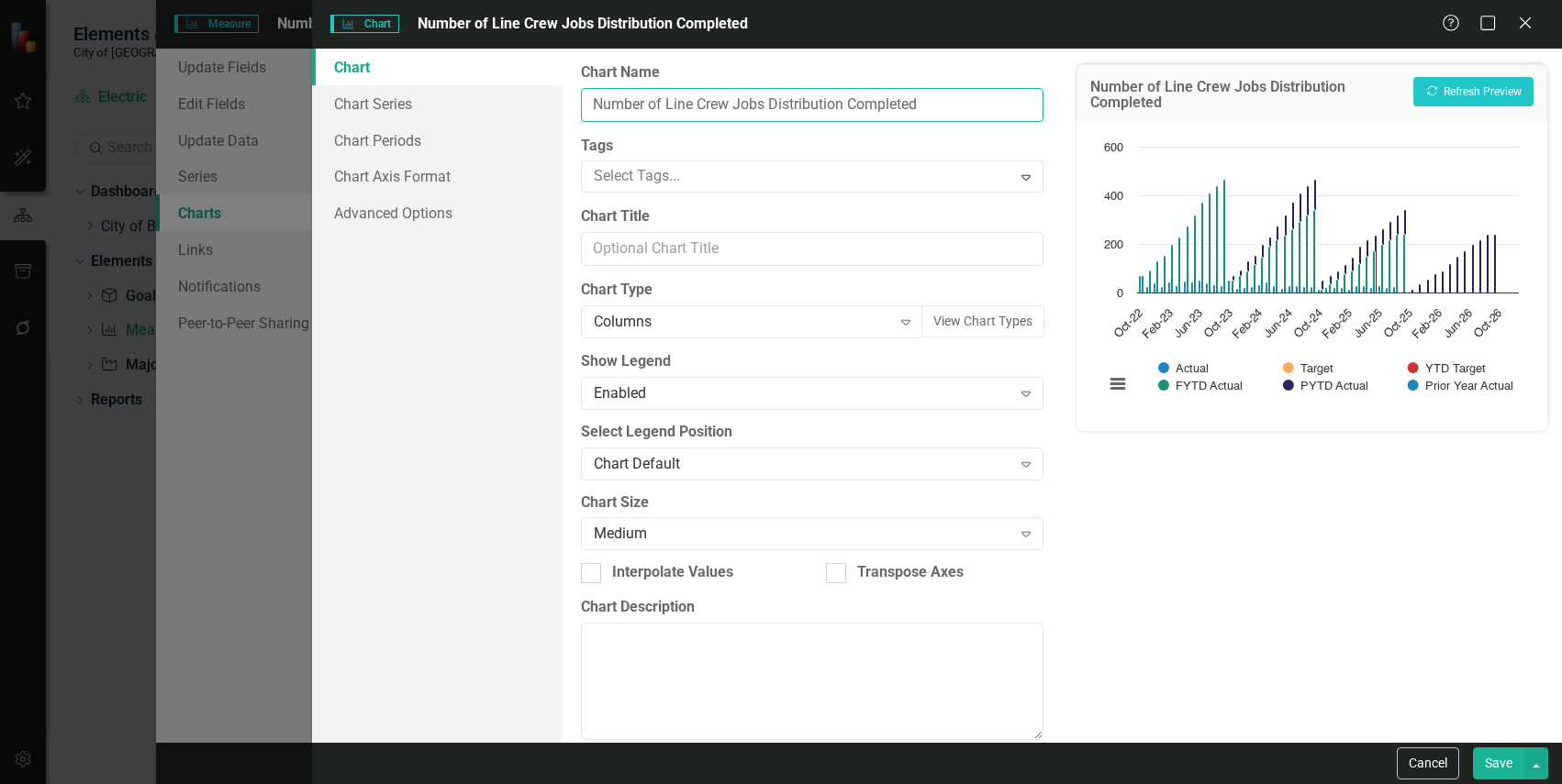
drag, startPoint x: 955, startPoint y: 108, endPoint x: 583, endPoint y: 105, distance: 372.0
click at [583, 105] on input "Number of Line Crew Jobs Distribution Completed" at bounding box center [812, 105] width 464 height 34
type input "S"
type input "Number of Line Crew Service Orders Completed"
click at [670, 322] on div "Columns" at bounding box center [742, 322] width 297 height 22
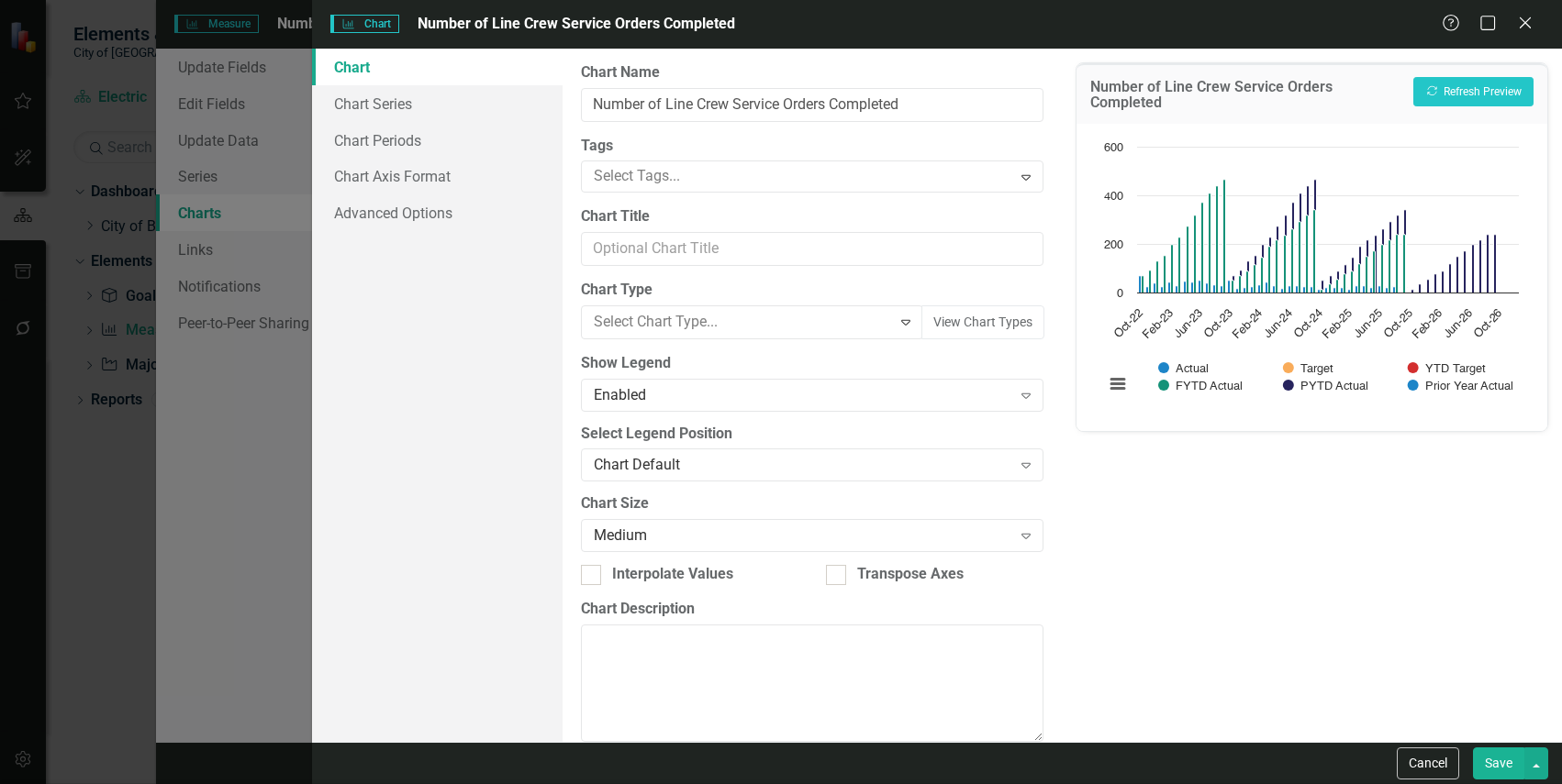
scroll to position [490, 0]
click at [1462, 93] on button "Recalculate Refresh Preview" at bounding box center [1473, 92] width 121 height 29
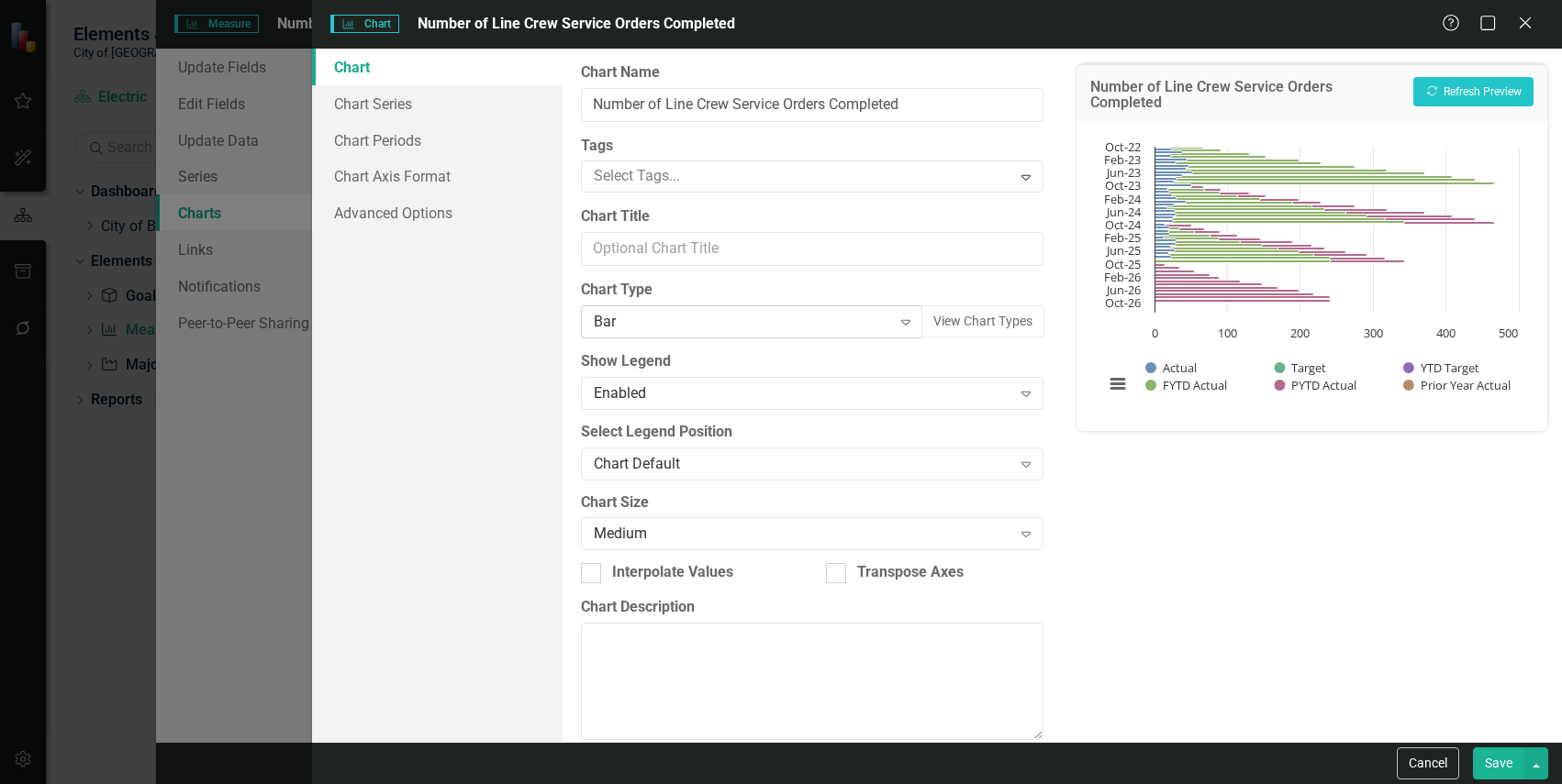
click at [734, 337] on div "Bar Expand" at bounding box center [752, 322] width 343 height 33
click at [1437, 86] on icon "Recalculate" at bounding box center [1432, 90] width 14 height 11
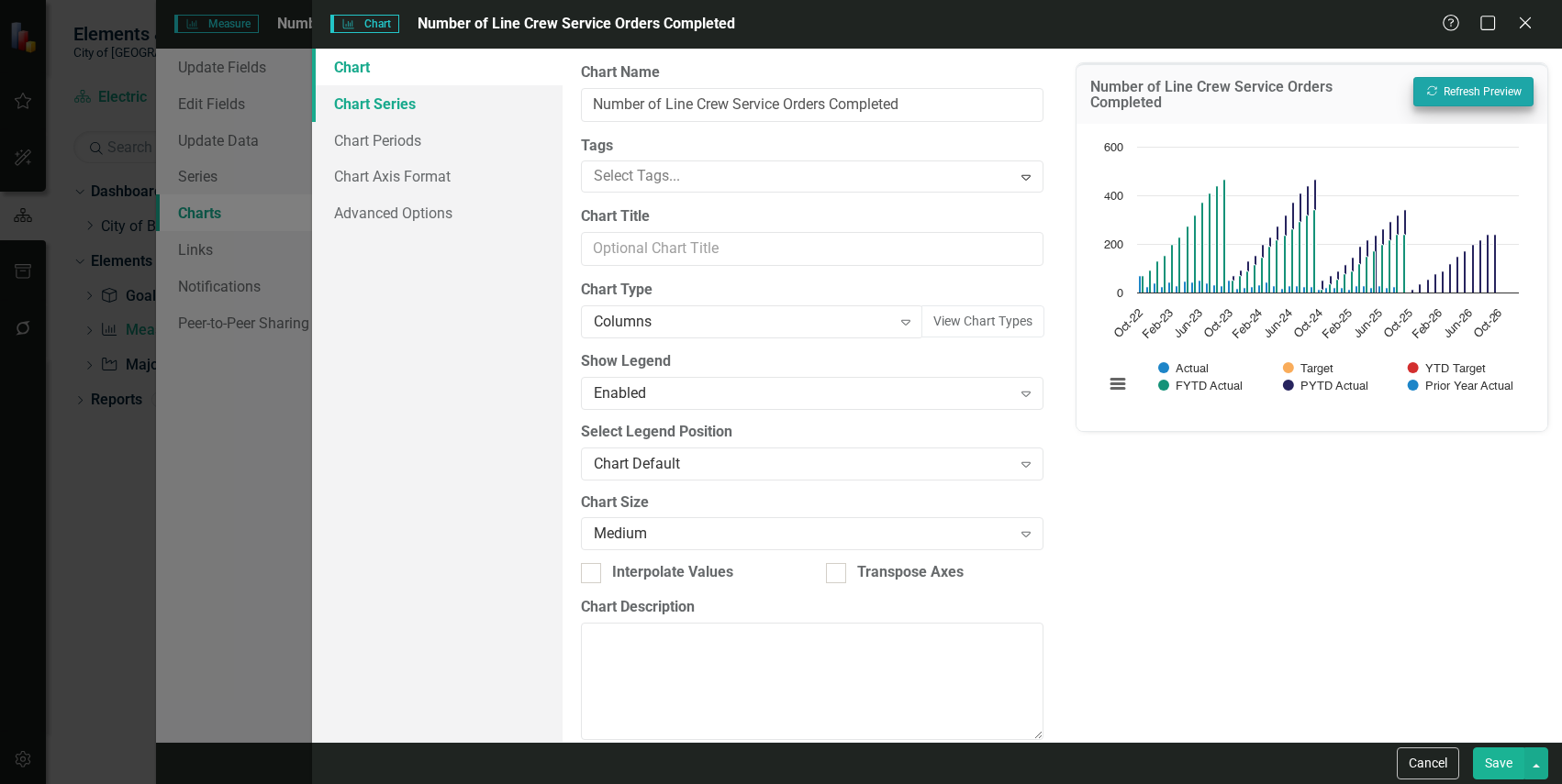
click at [452, 114] on link "Chart Series" at bounding box center [436, 103] width 250 height 36
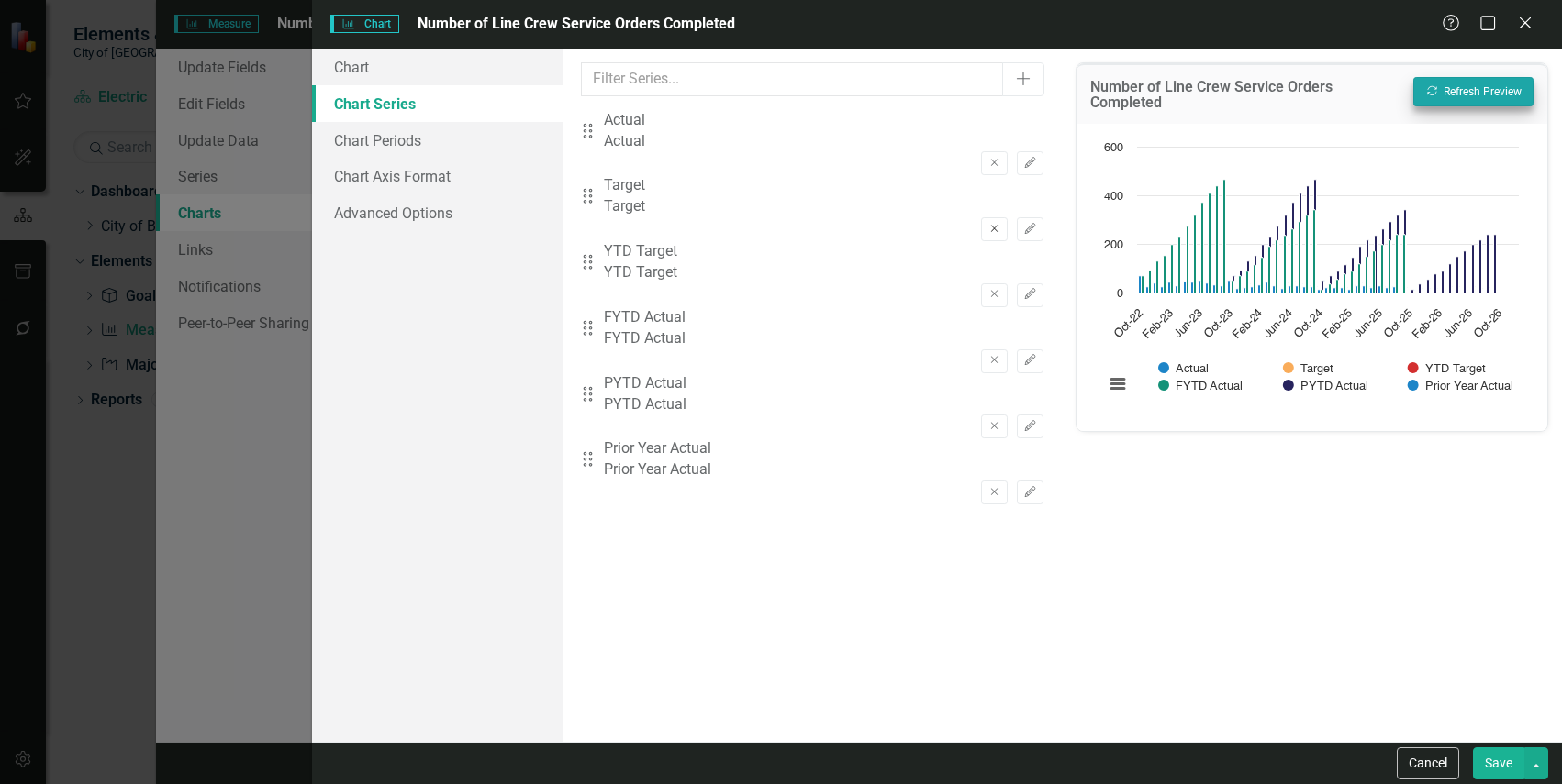
click at [987, 223] on icon "Remove" at bounding box center [994, 228] width 14 height 11
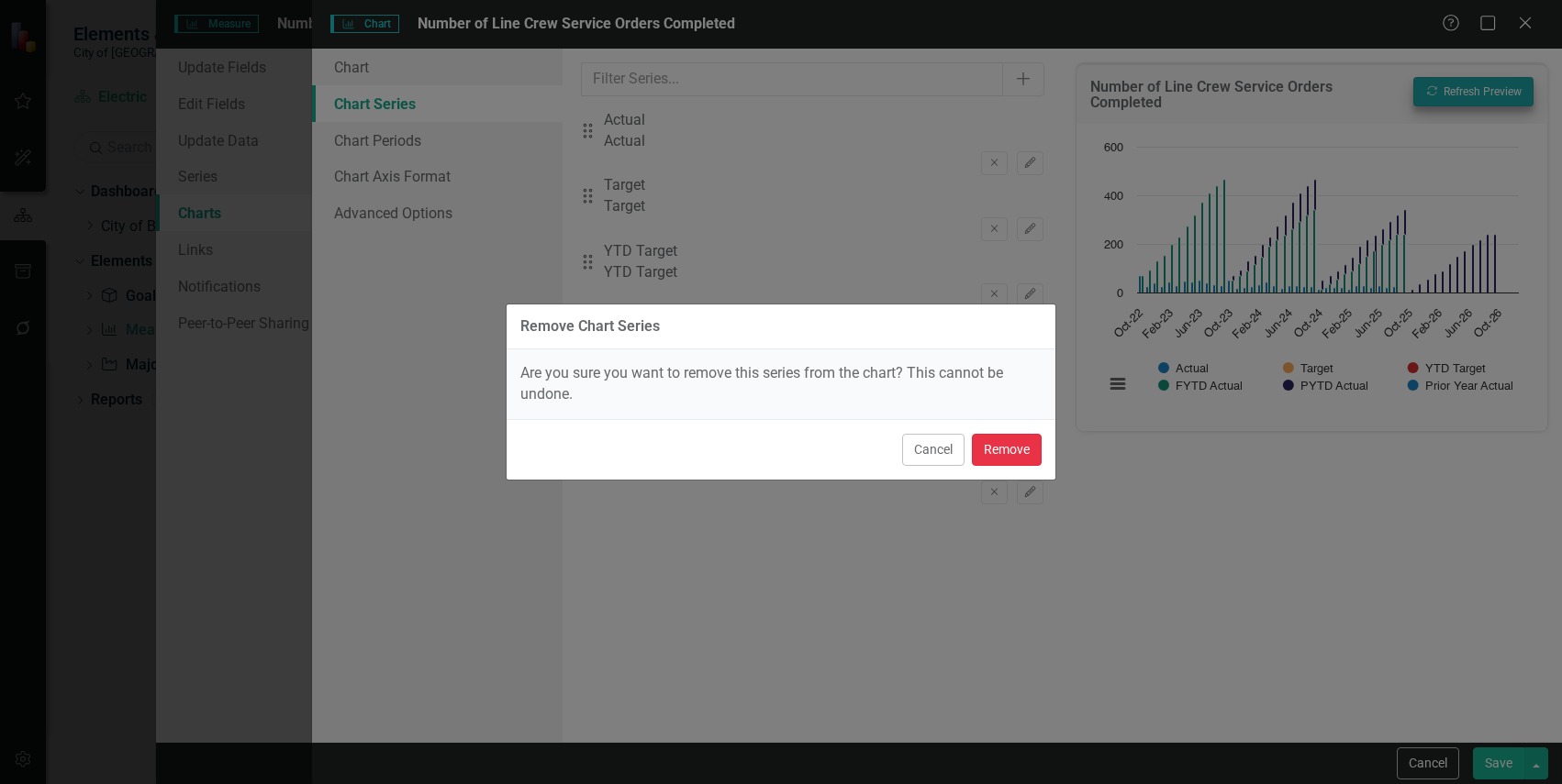
click at [995, 455] on button "Remove" at bounding box center [1006, 450] width 70 height 32
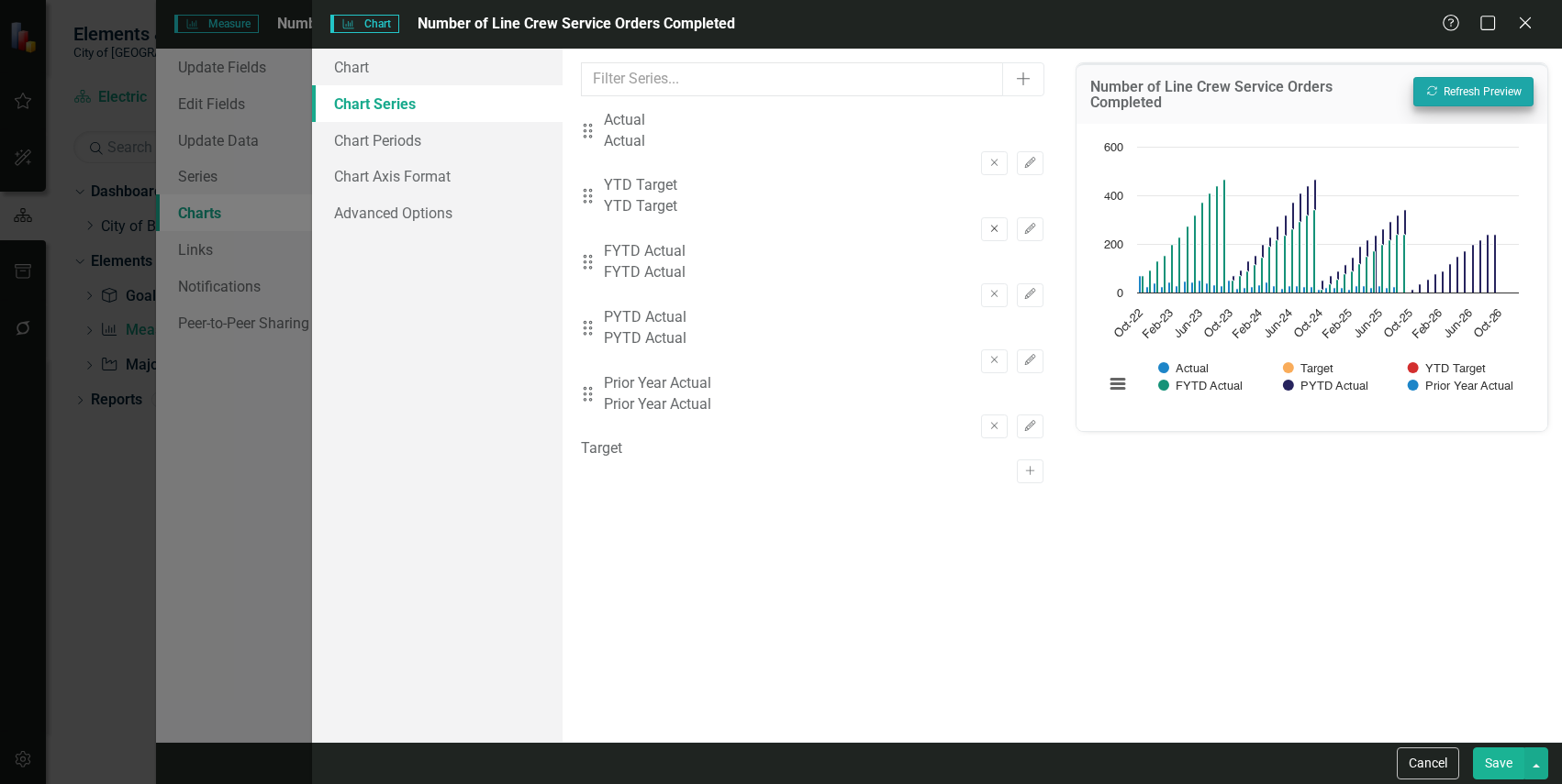
click at [987, 223] on icon "Remove" at bounding box center [994, 228] width 14 height 11
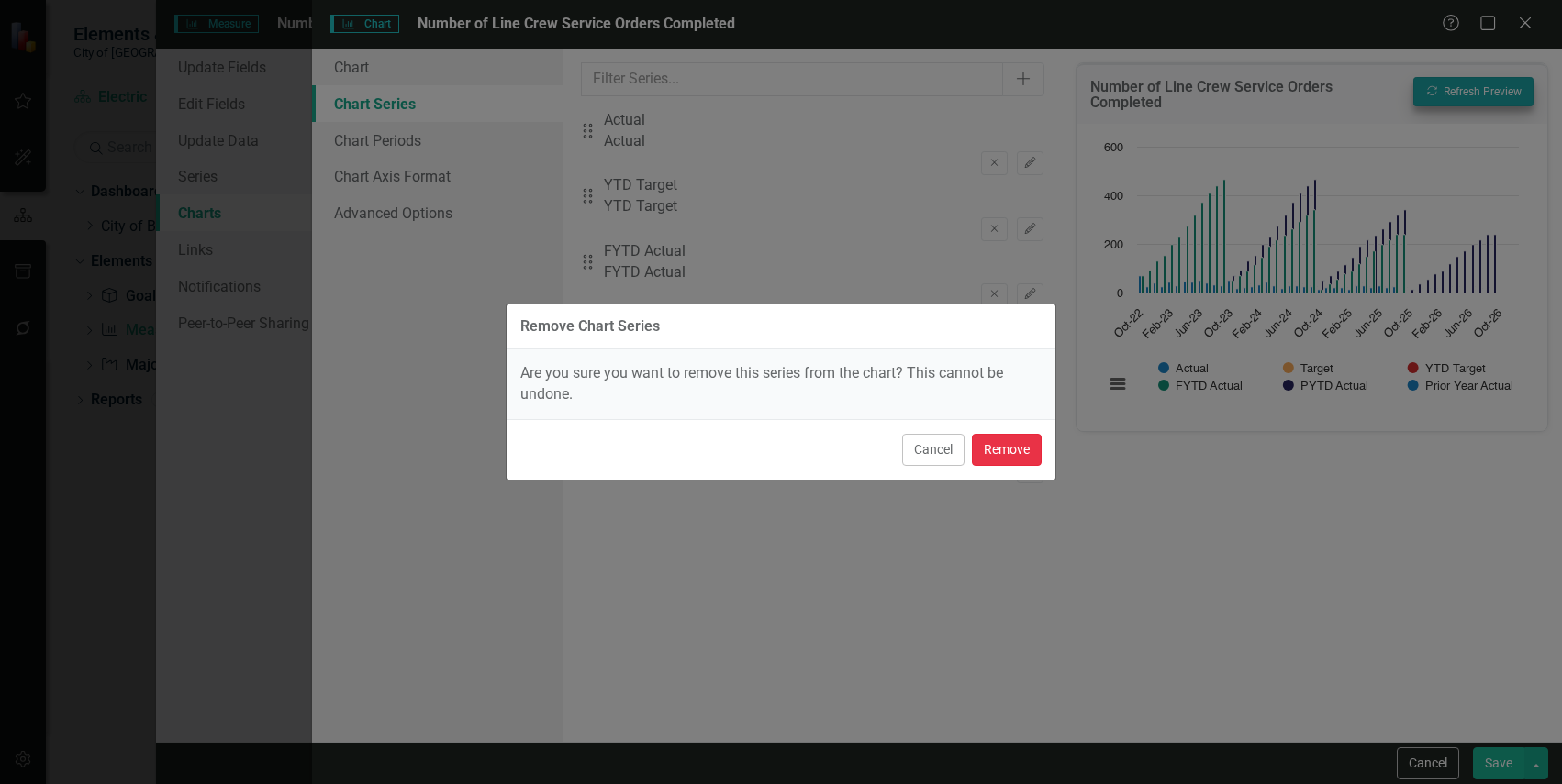
click at [992, 451] on button "Remove" at bounding box center [1006, 450] width 70 height 32
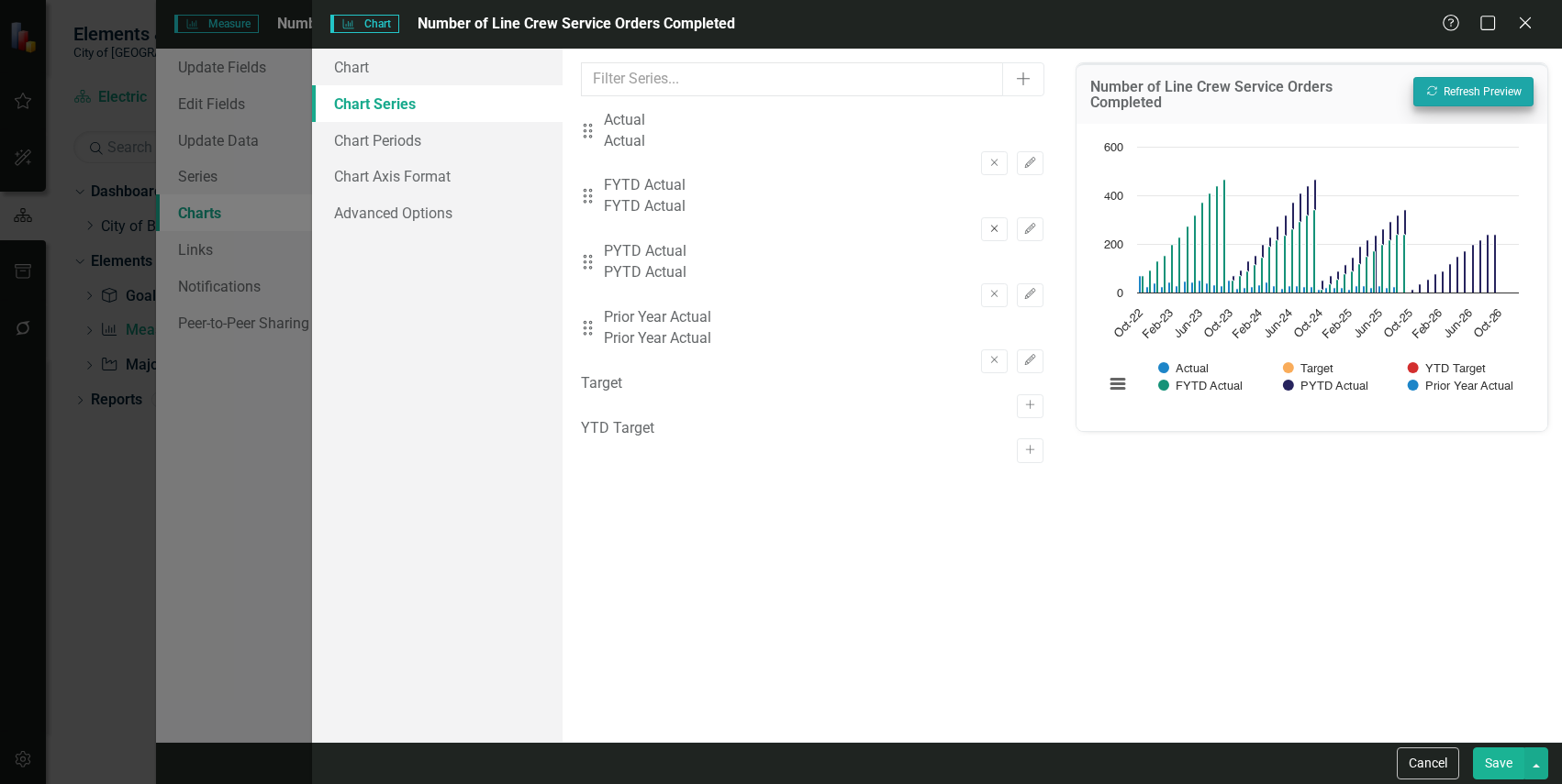
click at [982, 218] on button "Remove" at bounding box center [993, 229] width 26 height 24
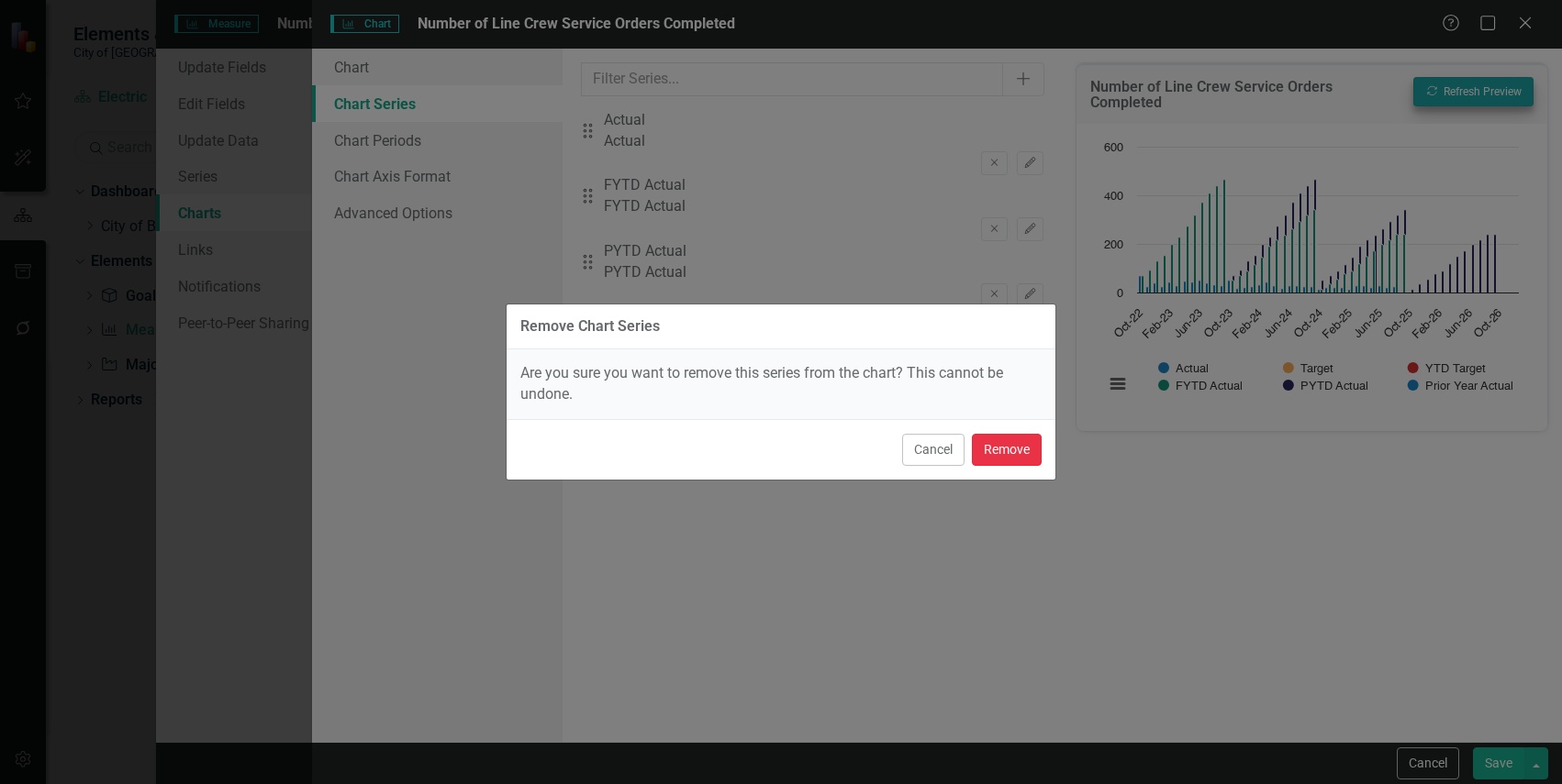
click at [1019, 451] on button "Remove" at bounding box center [1006, 450] width 70 height 32
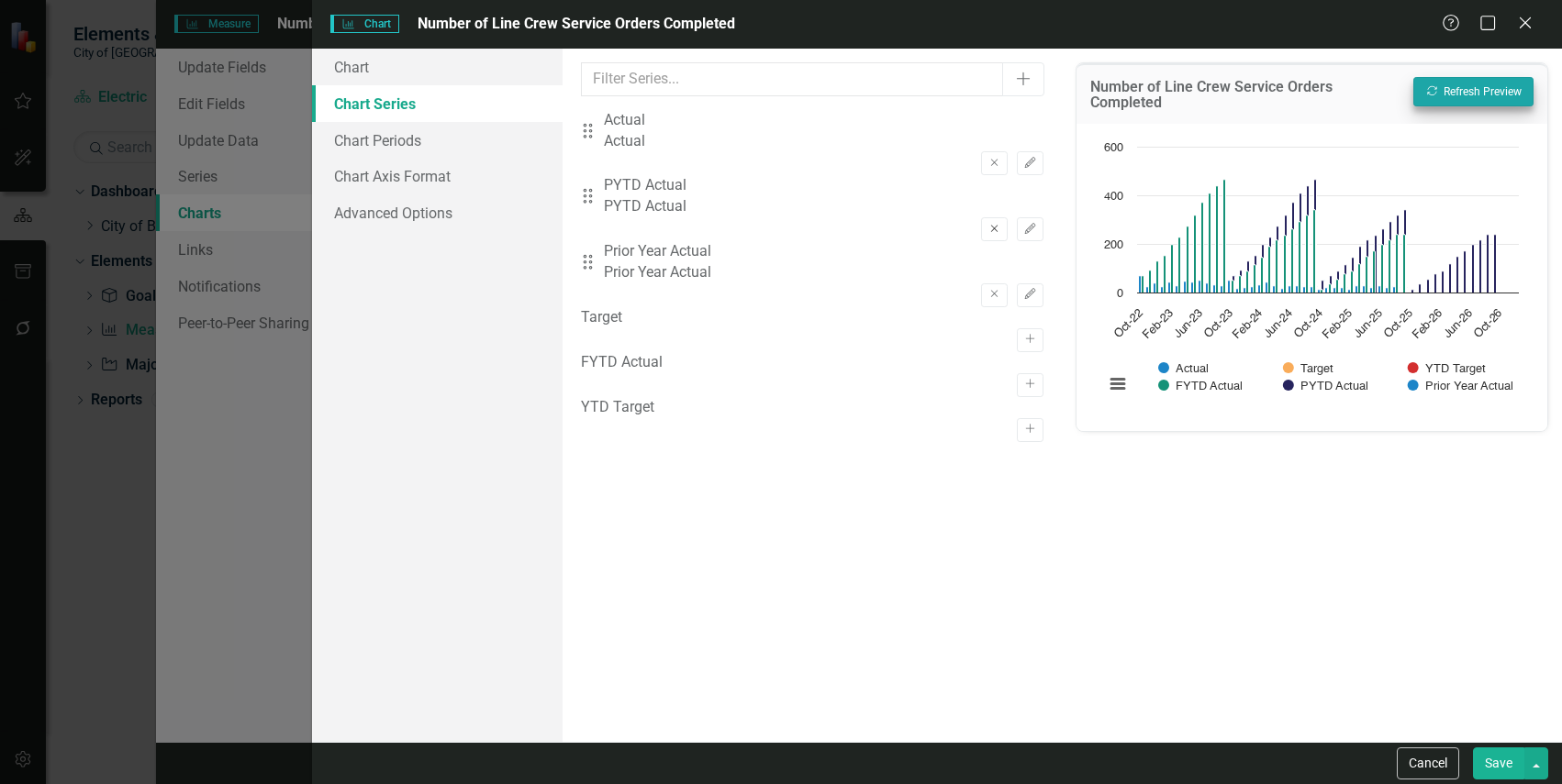
click at [987, 218] on button "Remove" at bounding box center [993, 229] width 26 height 24
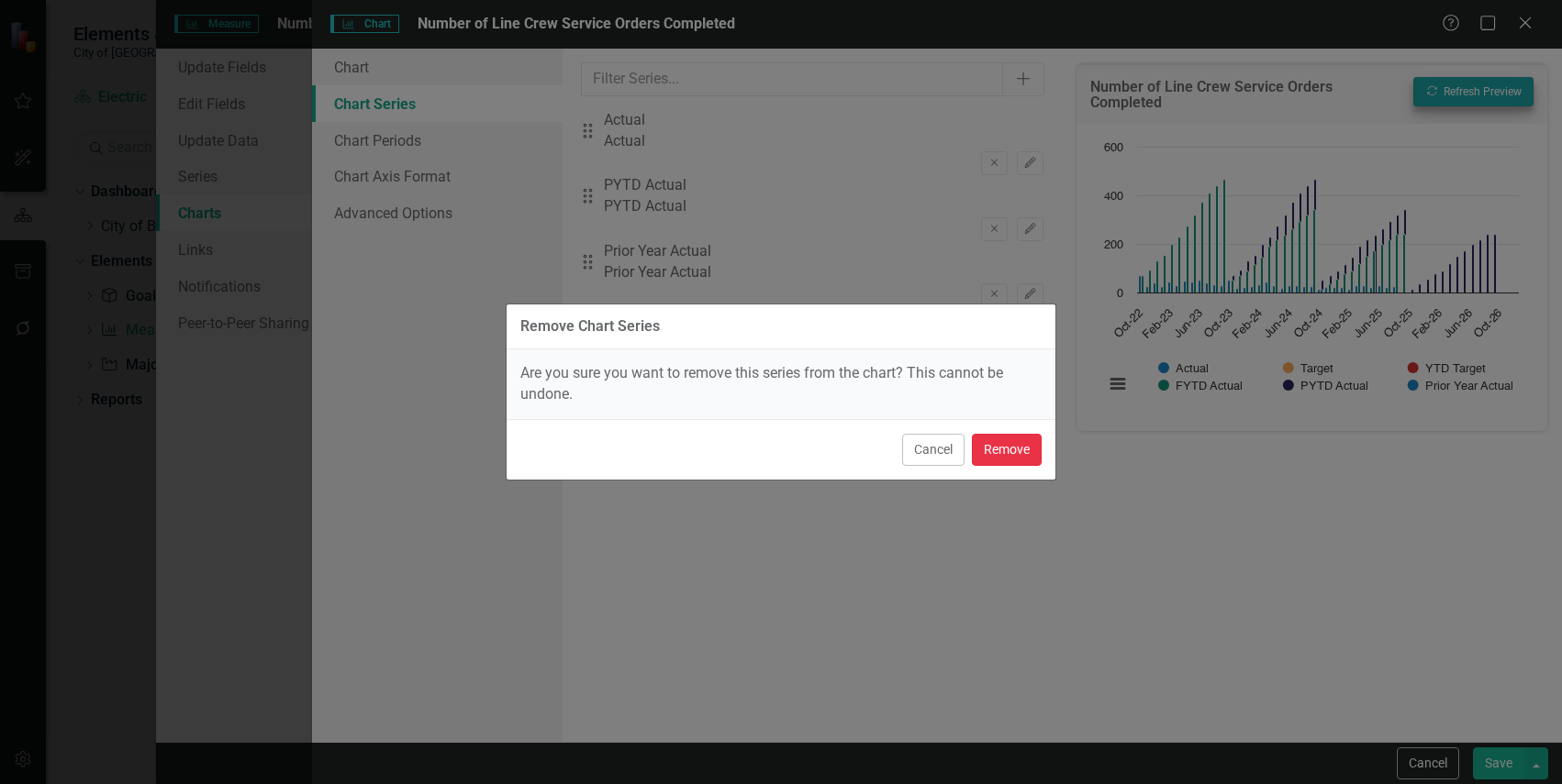
click at [1015, 459] on button "Remove" at bounding box center [1006, 450] width 70 height 32
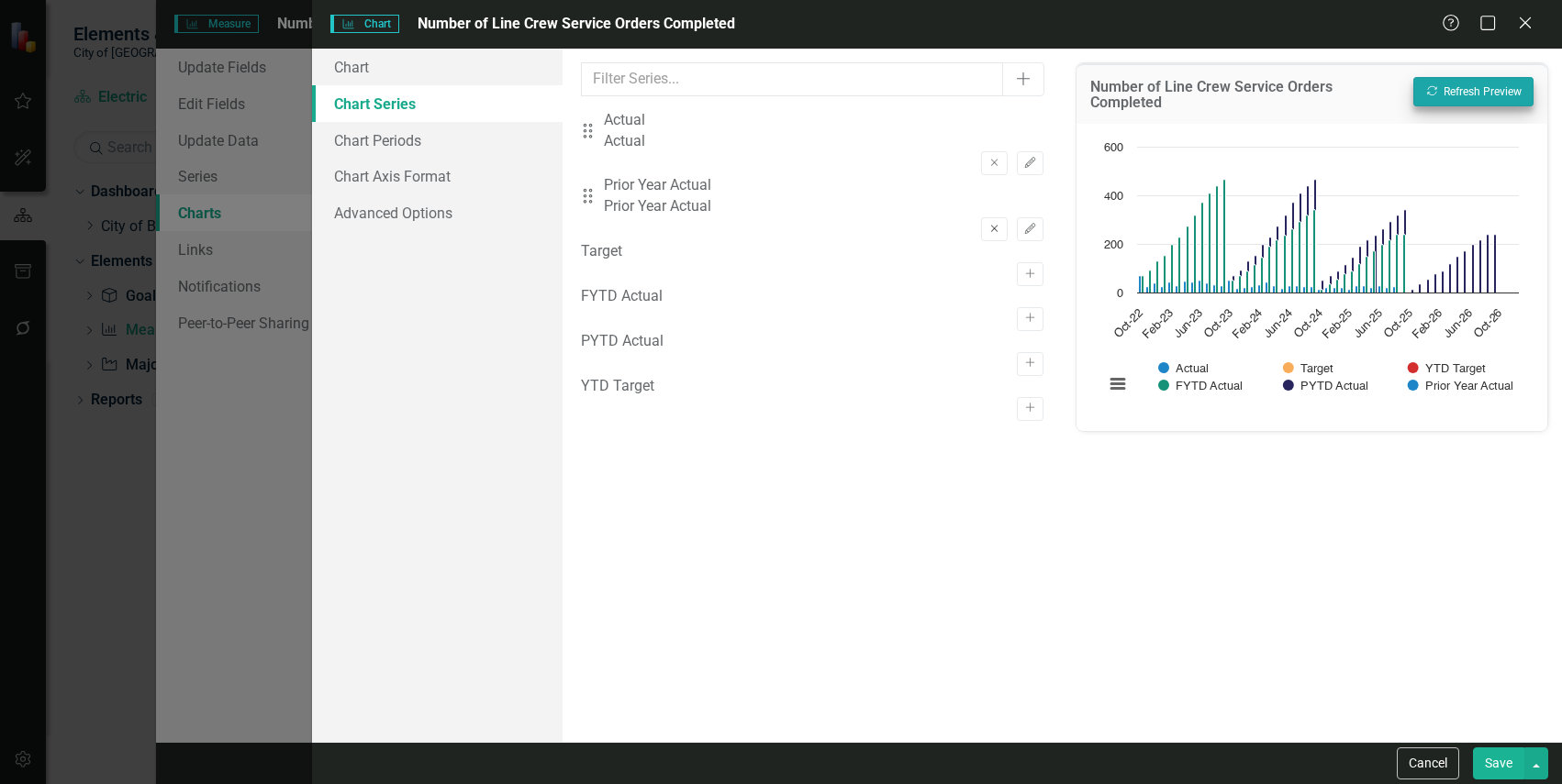
click at [981, 218] on button "Remove" at bounding box center [993, 229] width 26 height 24
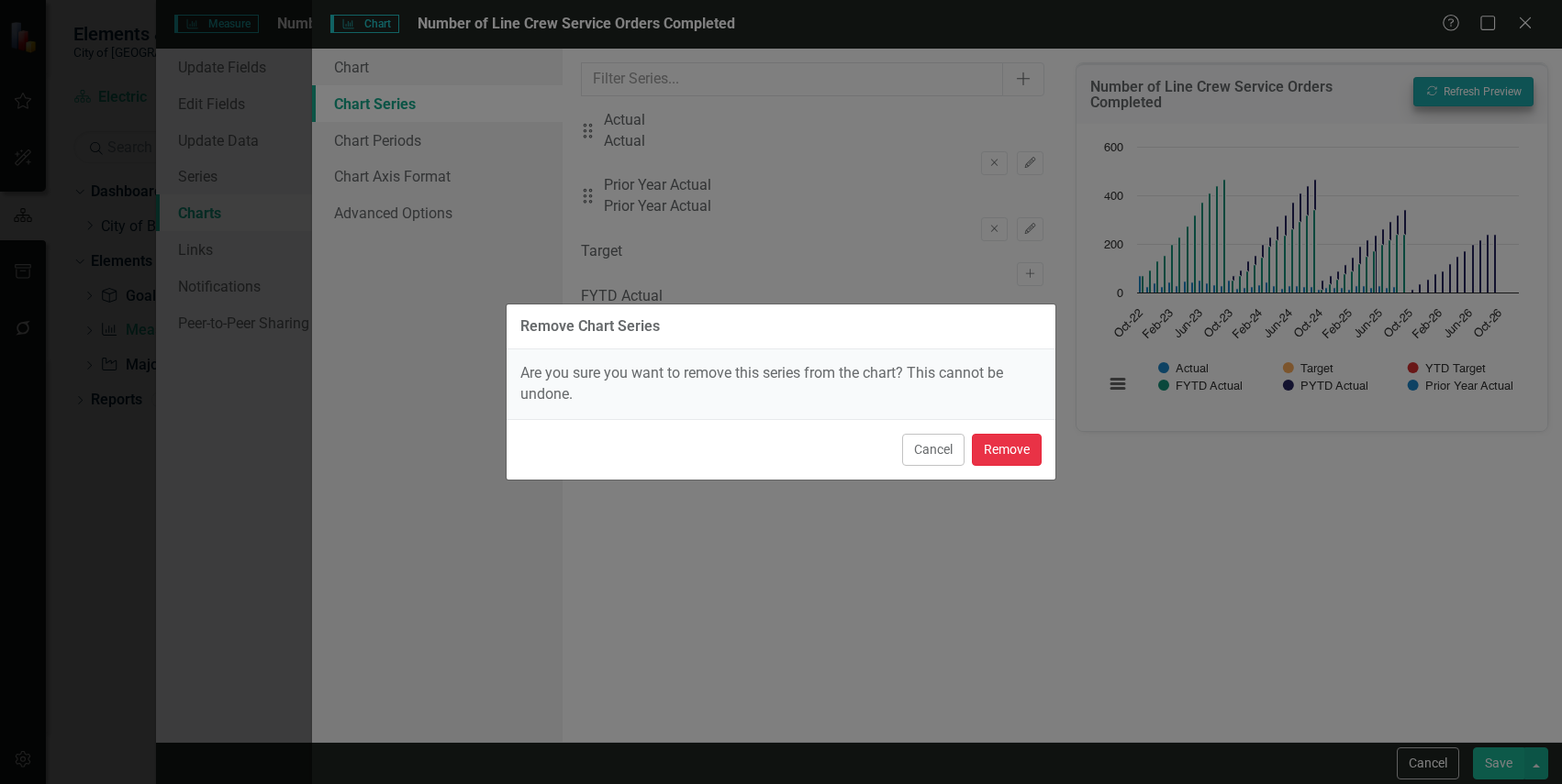
click at [1005, 462] on button "Remove" at bounding box center [1006, 450] width 70 height 32
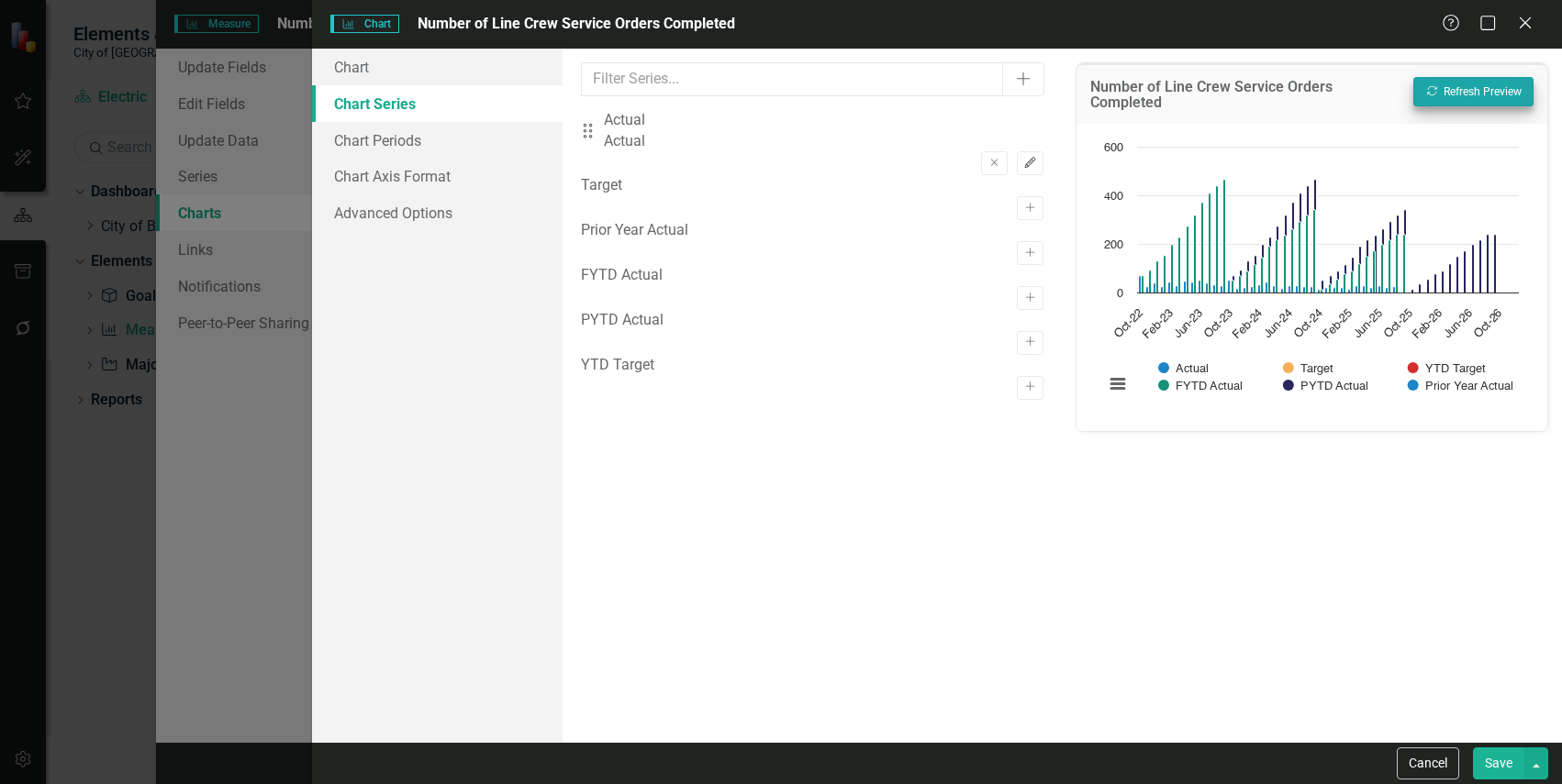
click at [1023, 151] on button "Edit" at bounding box center [1030, 163] width 26 height 24
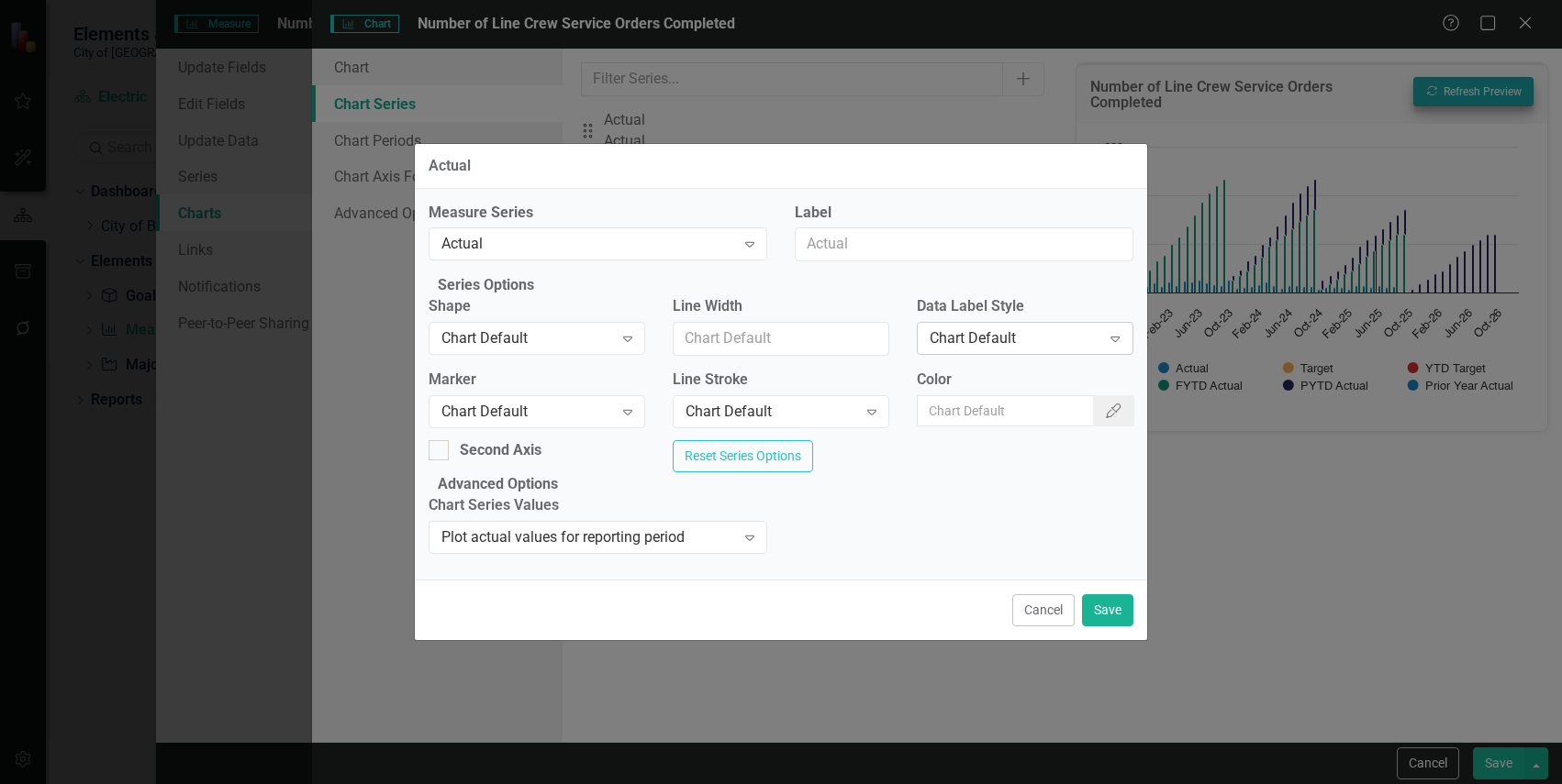
click at [990, 336] on div "Chart Default" at bounding box center [1015, 339] width 172 height 22
click at [1111, 626] on button "Save" at bounding box center [1107, 610] width 51 height 32
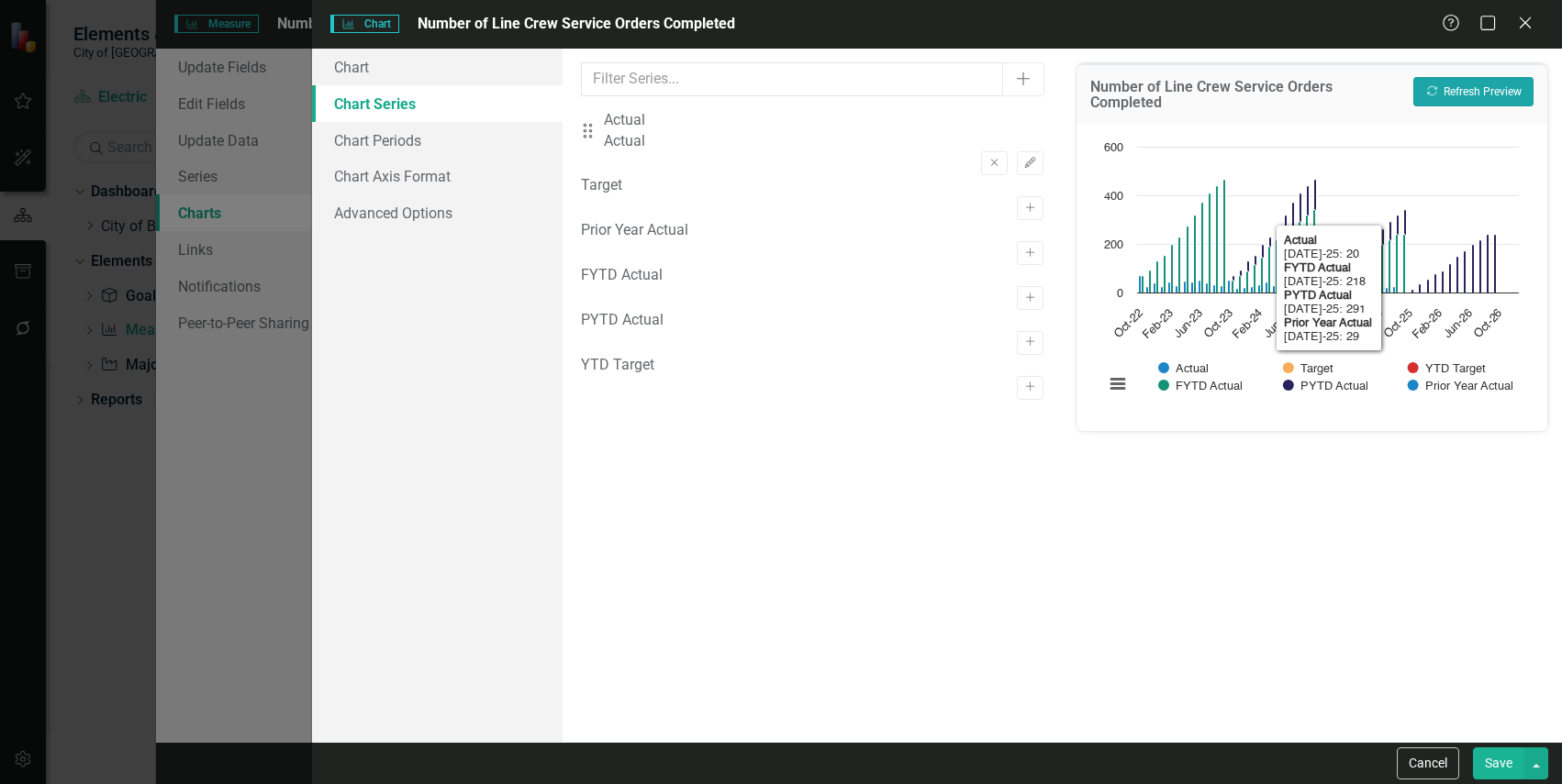
click at [1475, 91] on button "Recalculate Refresh Preview" at bounding box center [1473, 92] width 121 height 29
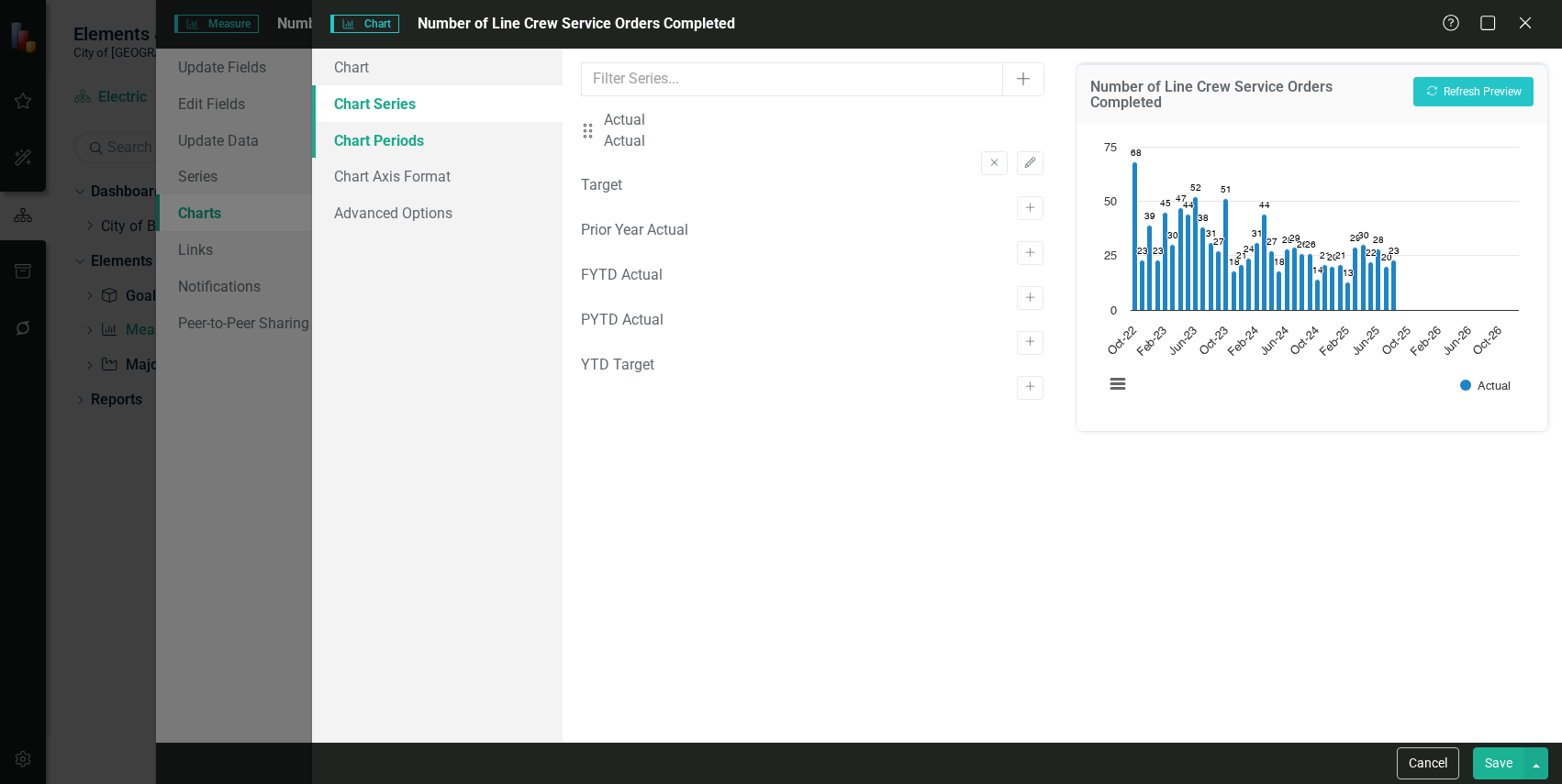
click at [447, 147] on link "Chart Periods" at bounding box center [436, 139] width 250 height 36
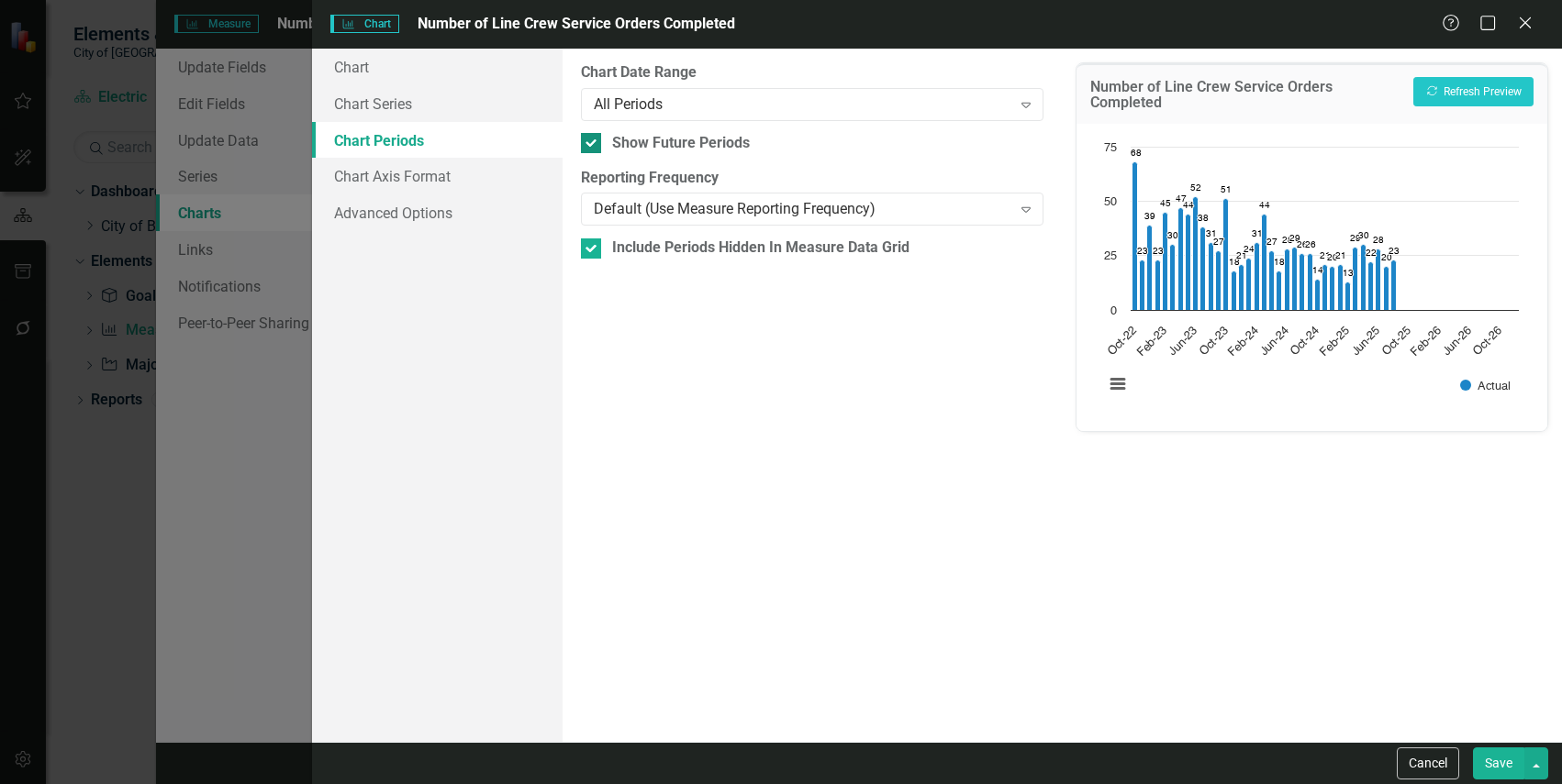
click at [732, 136] on div "Show Future Periods" at bounding box center [680, 144] width 137 height 22
click at [593, 136] on input "Show Future Periods" at bounding box center [586, 139] width 12 height 12
checkbox input "false"
click at [1450, 94] on button "Recalculate Refresh Preview" at bounding box center [1473, 92] width 121 height 29
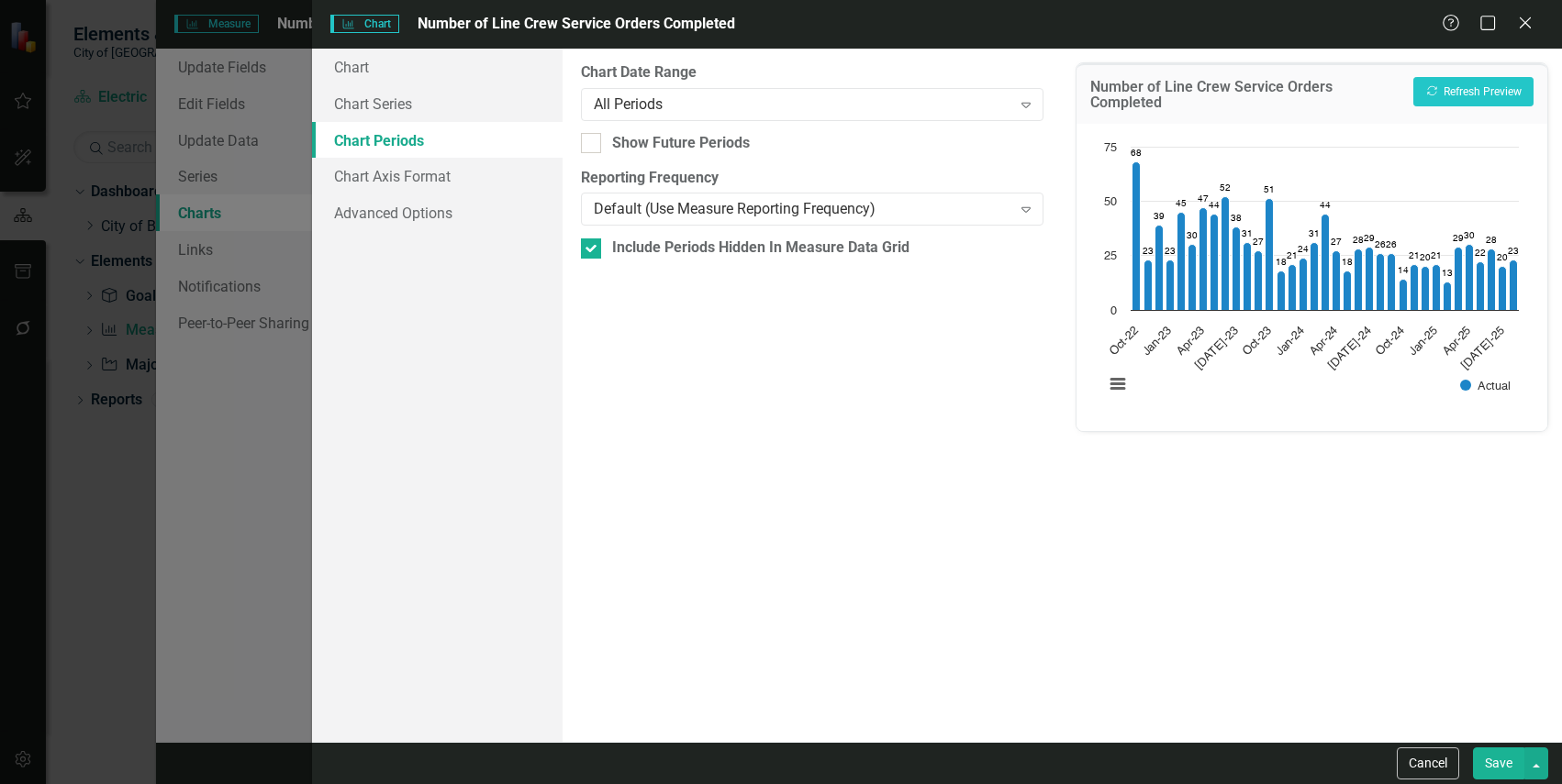
click at [1494, 770] on button "Save" at bounding box center [1498, 763] width 51 height 32
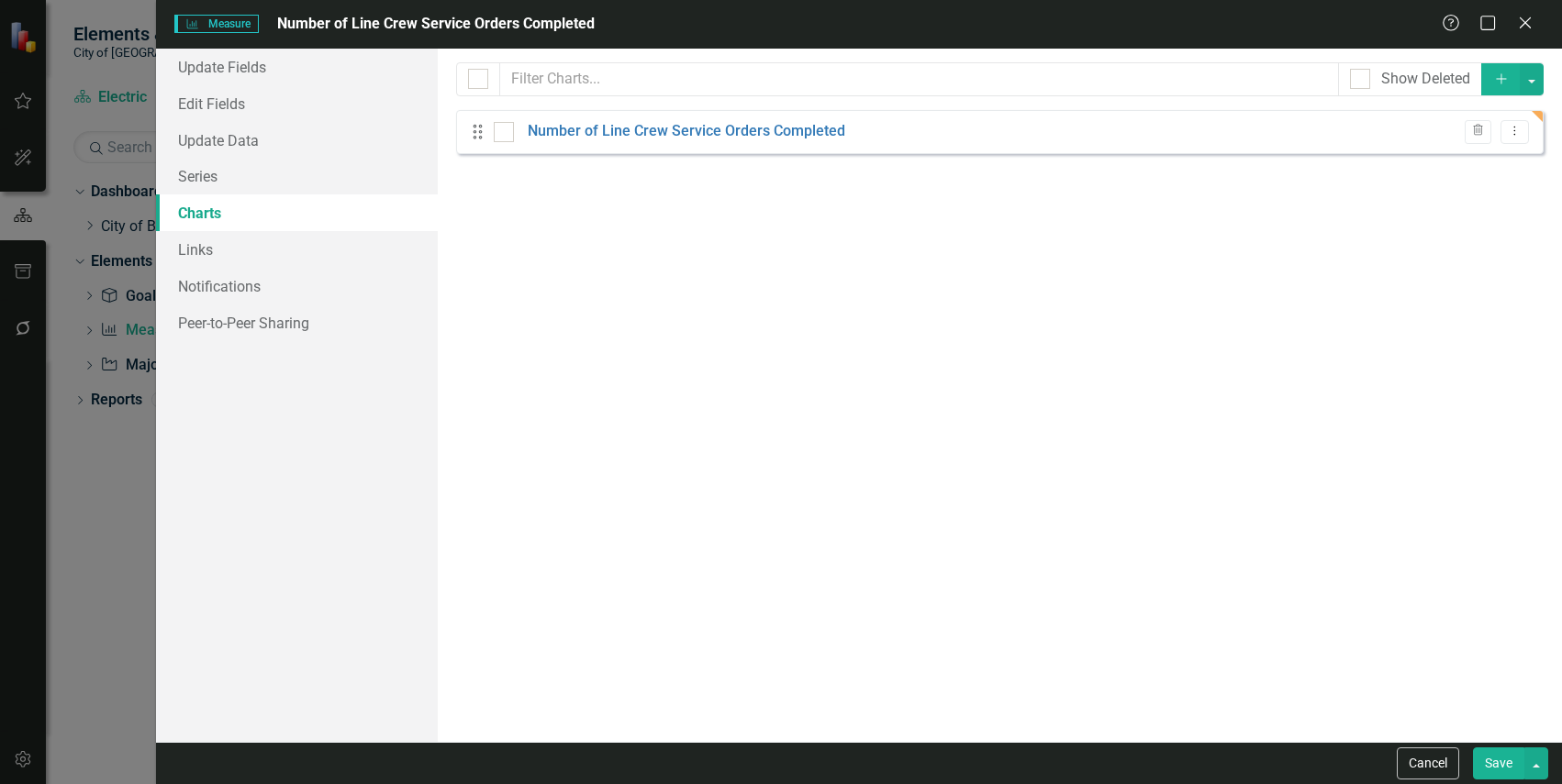
click at [809, 296] on div "From this page, you can add, edit, delete, or duplicate charts to show how you …" at bounding box center [999, 396] width 1124 height 694
click at [631, 134] on link "Number of Line Crew Service Orders Completed" at bounding box center [686, 132] width 318 height 22
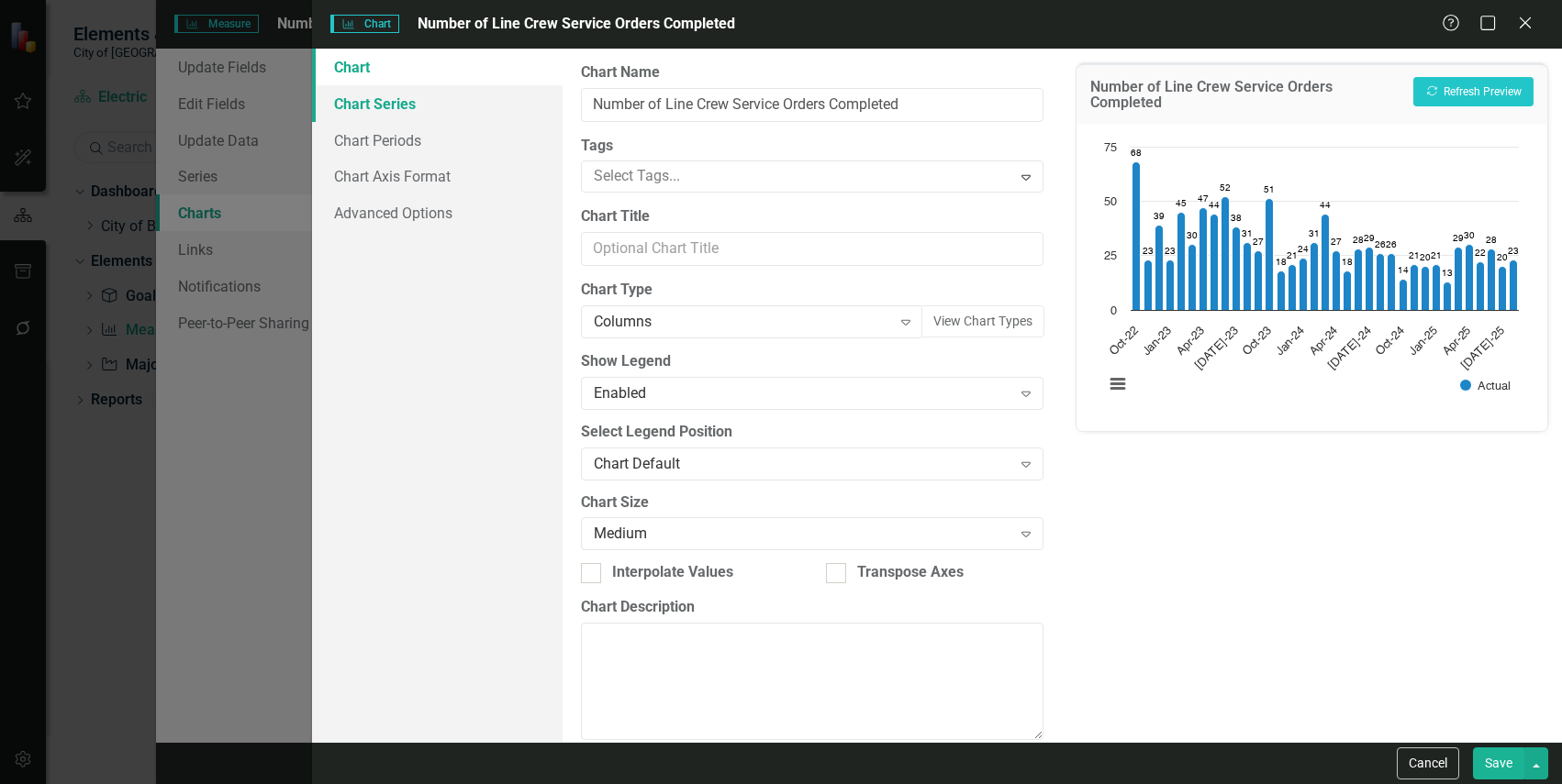
click at [426, 108] on link "Chart Series" at bounding box center [436, 103] width 250 height 36
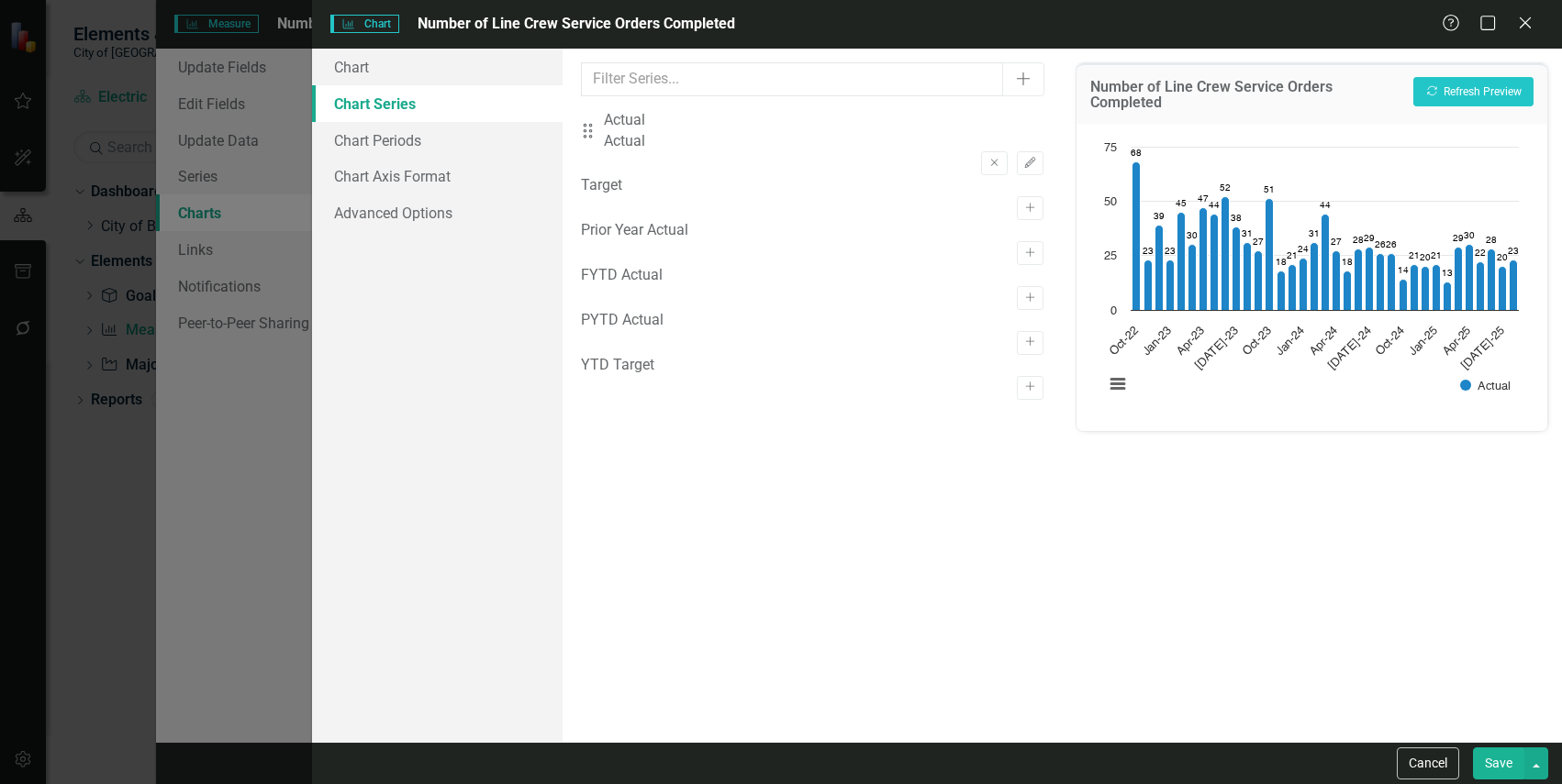
click at [1509, 762] on button "Save" at bounding box center [1498, 763] width 51 height 32
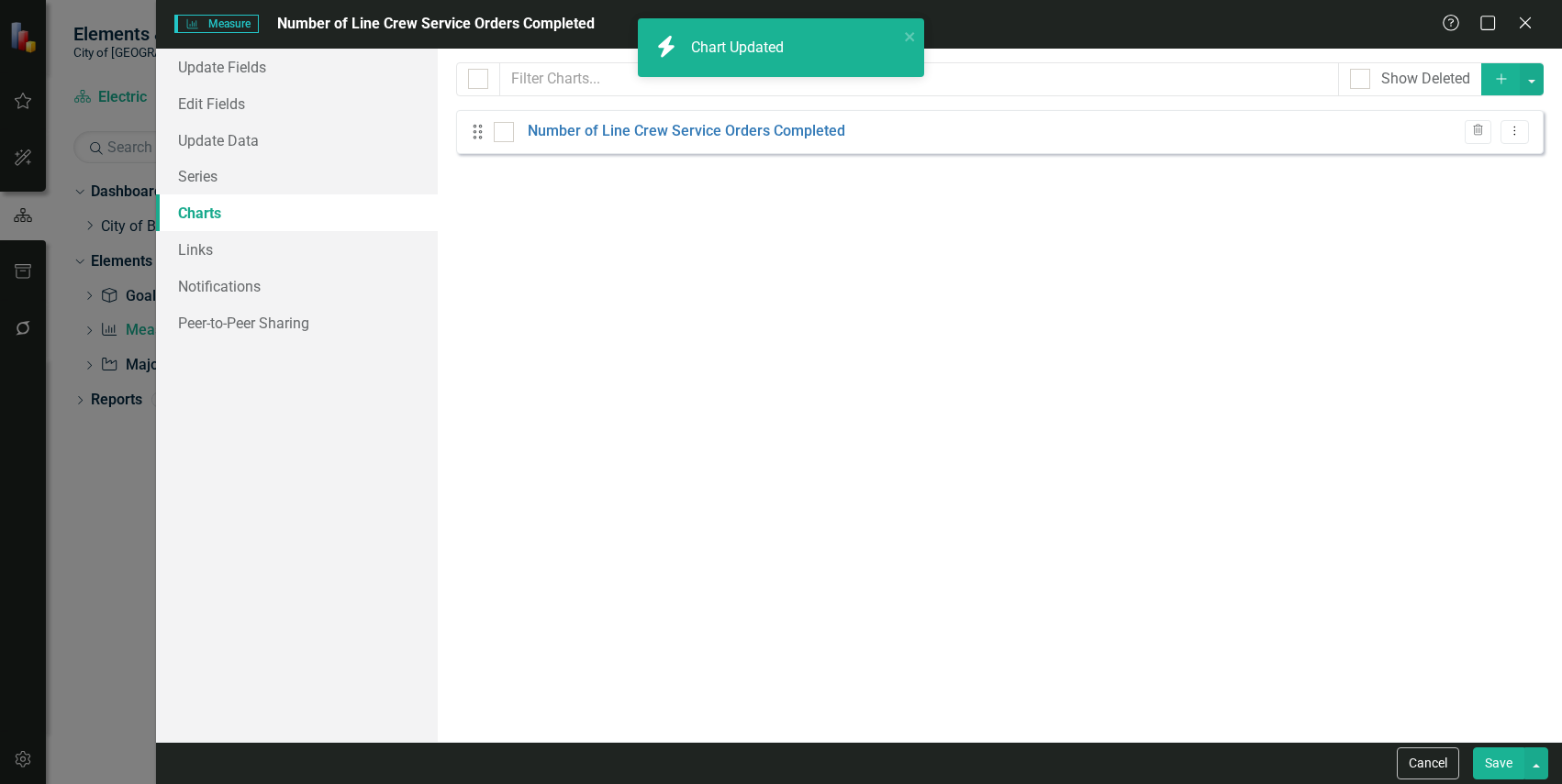
click at [1492, 759] on button "Save" at bounding box center [1498, 763] width 51 height 32
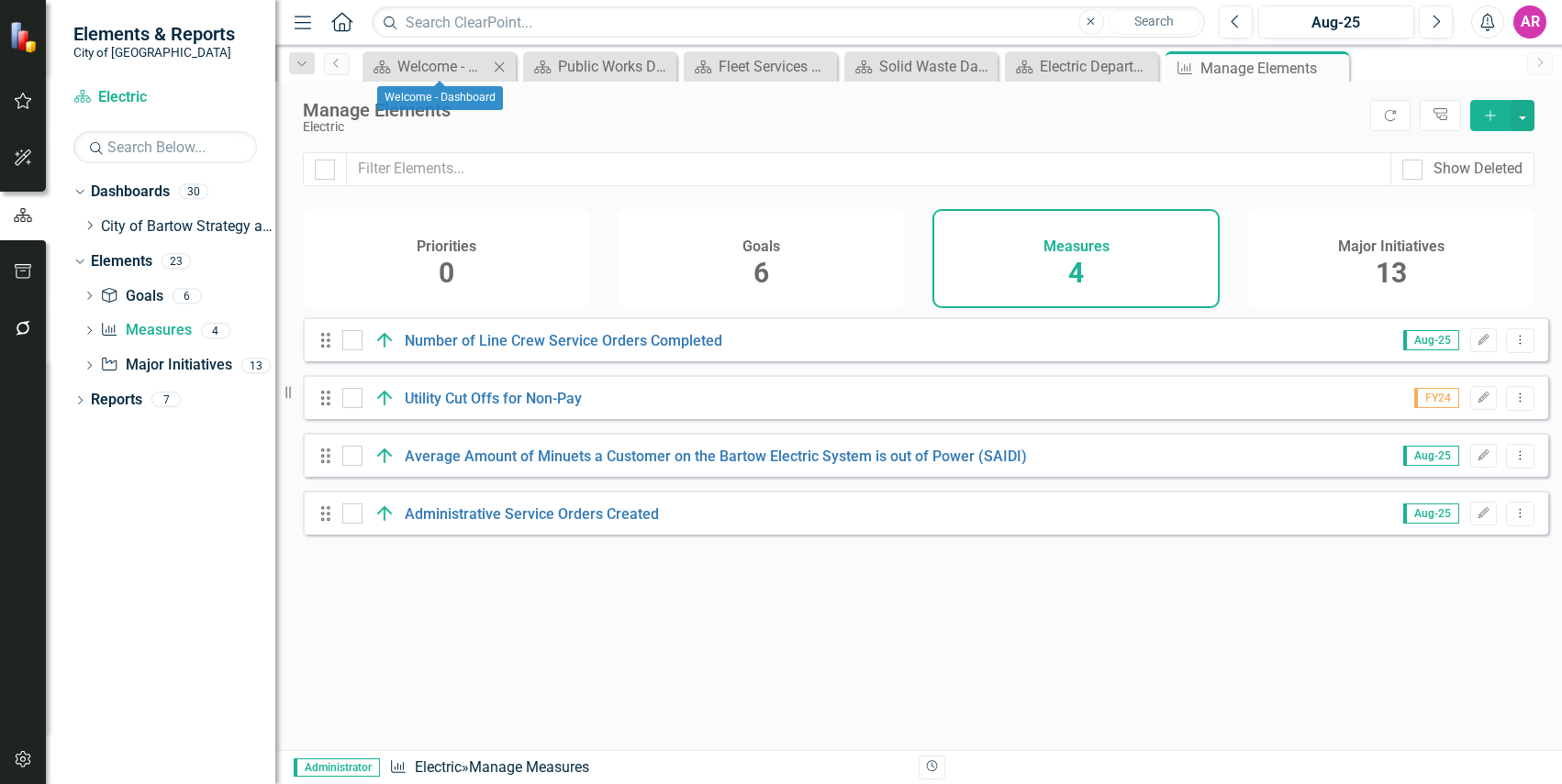
click at [503, 64] on icon at bounding box center [499, 67] width 10 height 10
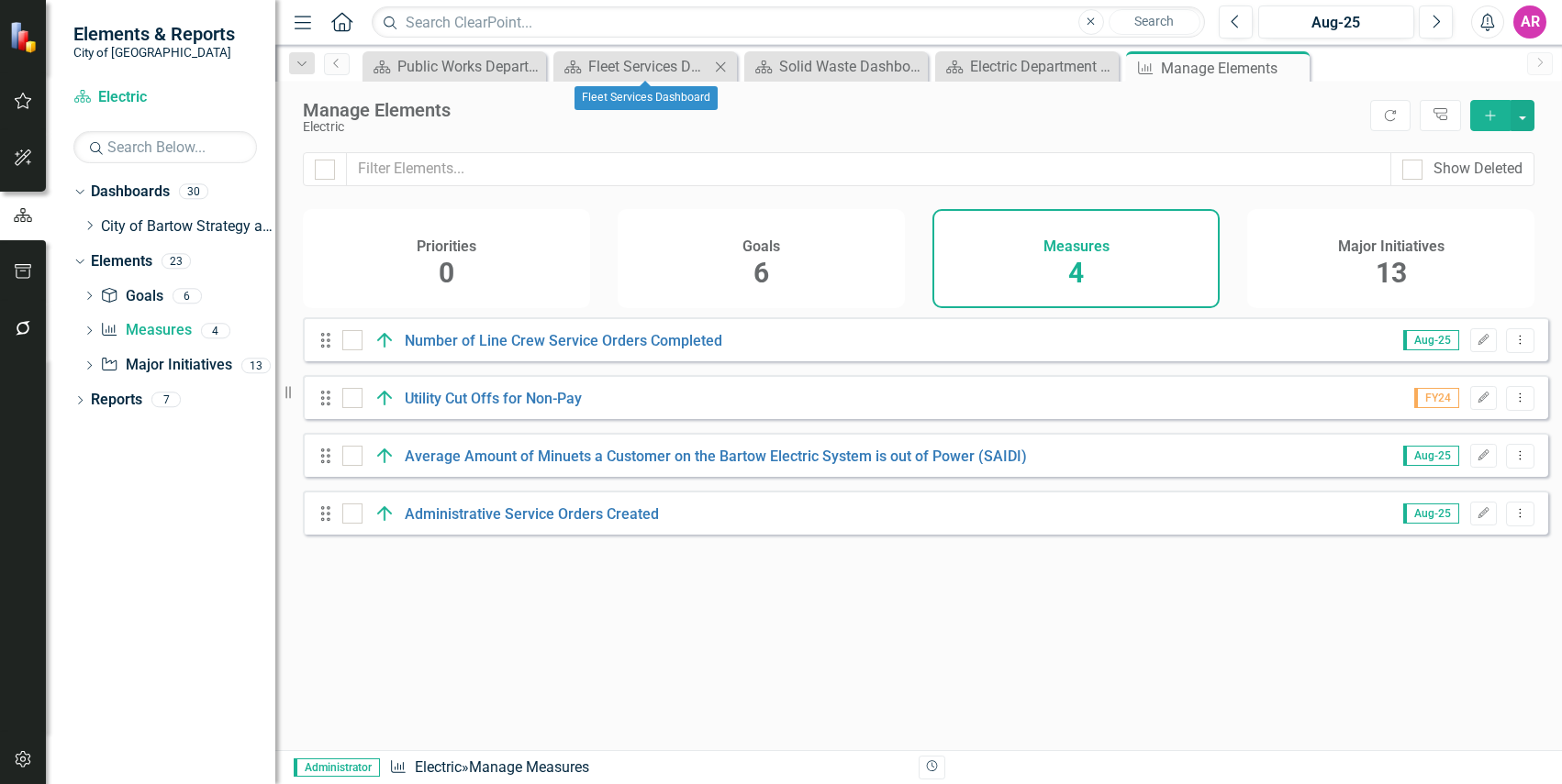
click at [721, 61] on icon "Close" at bounding box center [720, 67] width 19 height 15
click at [0, 0] on icon "Close" at bounding box center [0, 0] width 0 height 0
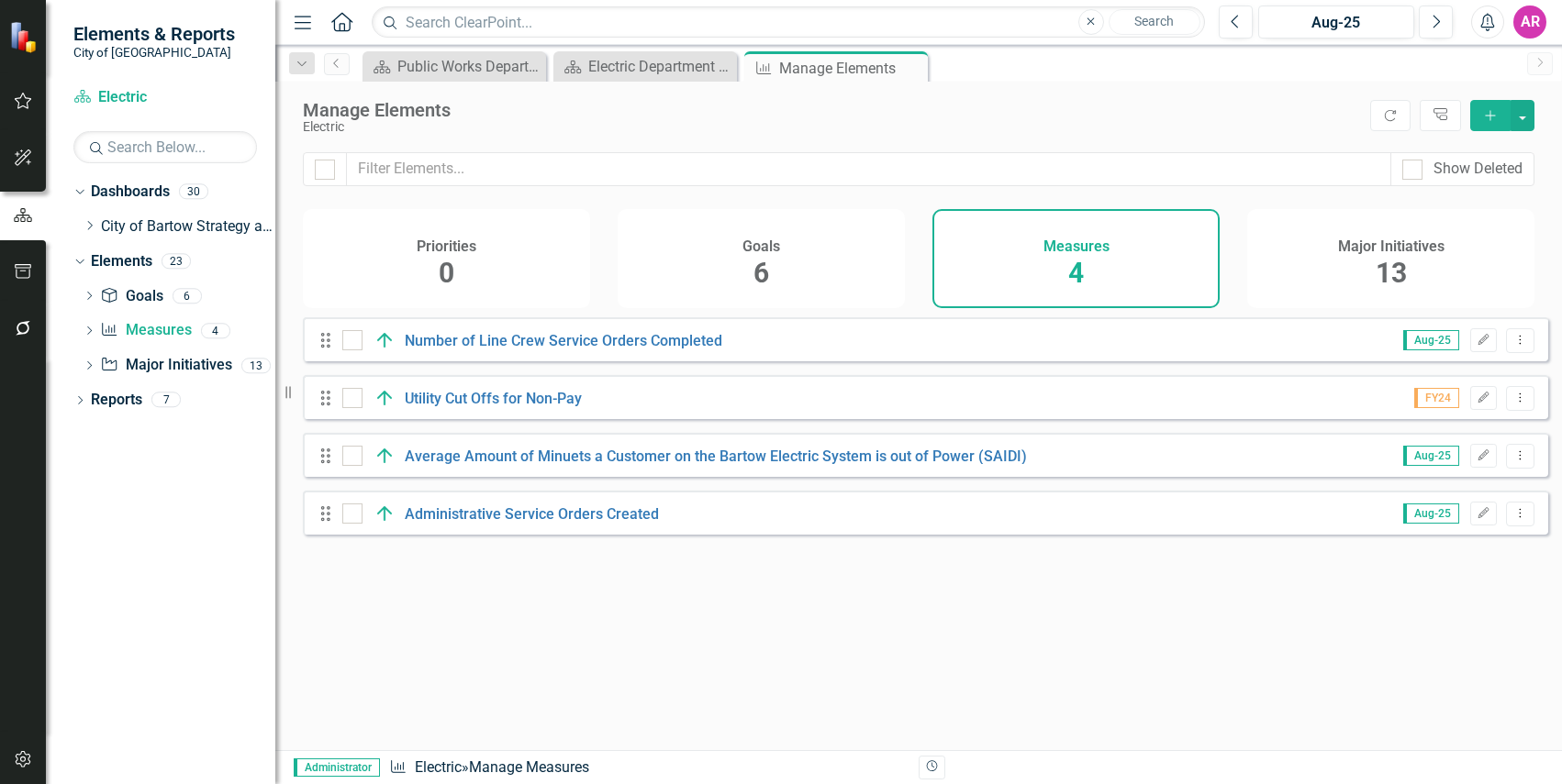
drag, startPoint x: 917, startPoint y: 66, endPoint x: 908, endPoint y: 75, distance: 12.7
click at [0, 0] on icon "Close" at bounding box center [0, 0] width 0 height 0
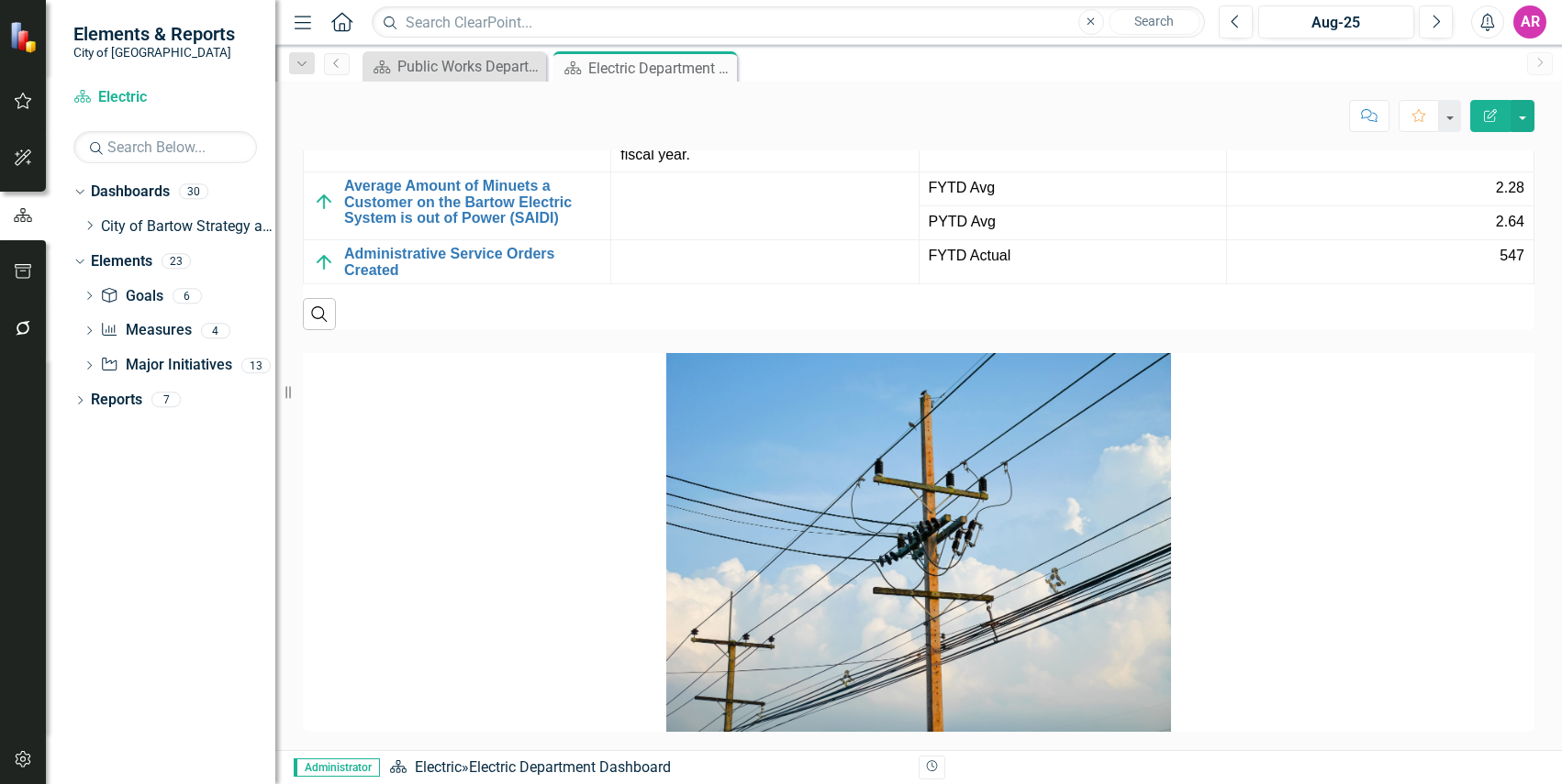
scroll to position [3026, 0]
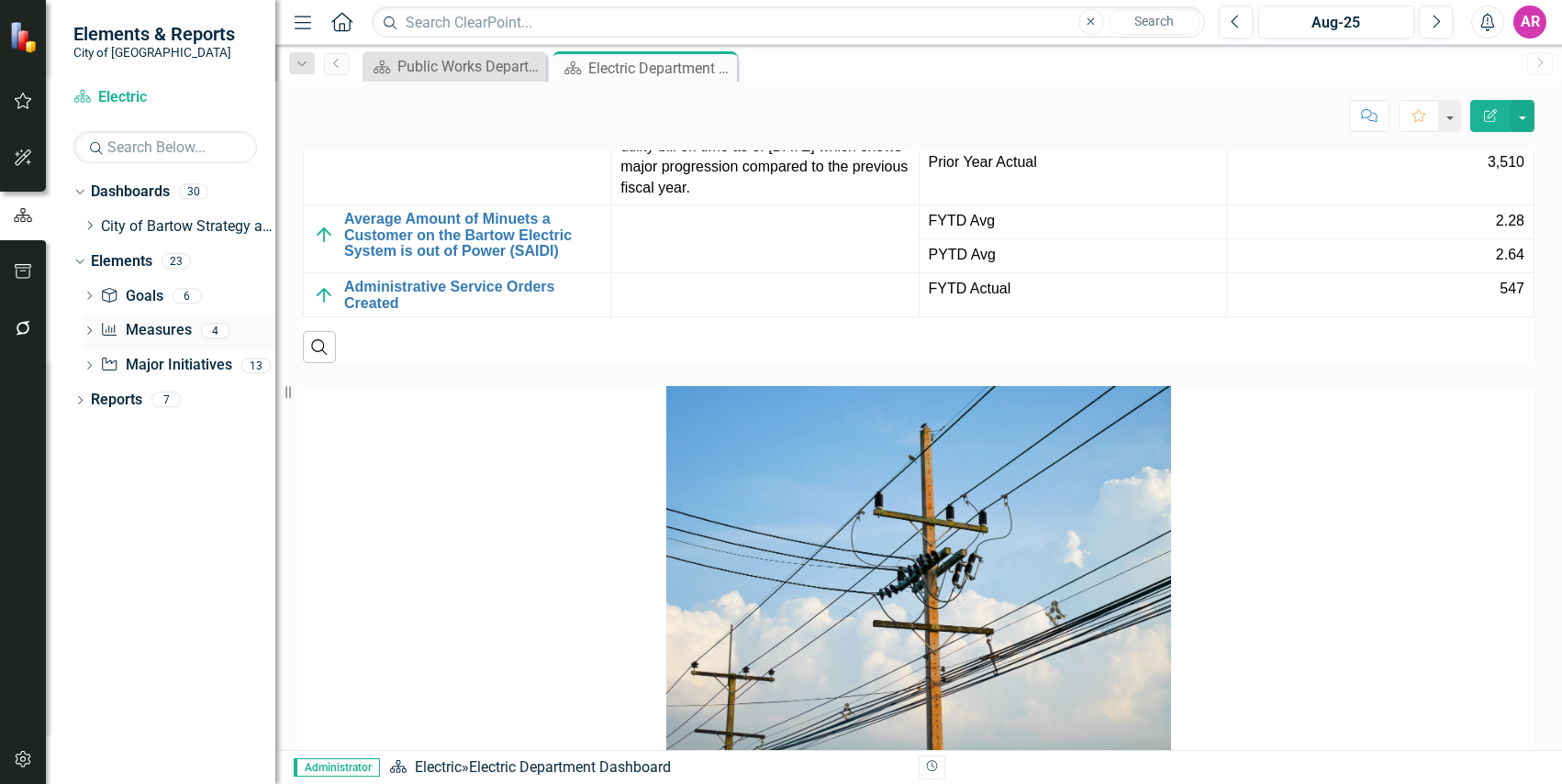
click at [159, 330] on link "Measure Measures" at bounding box center [145, 331] width 91 height 22
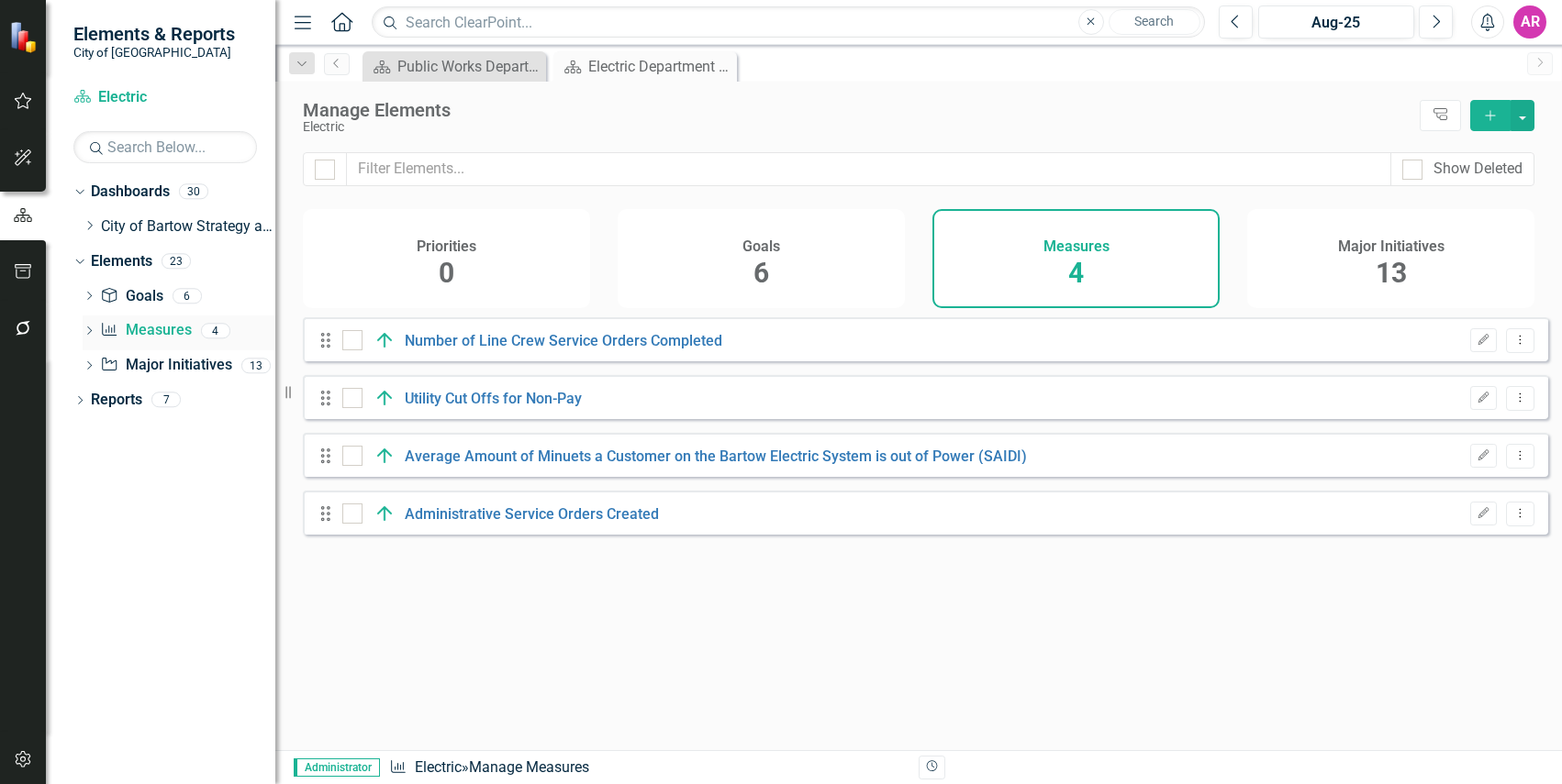
checkbox input "false"
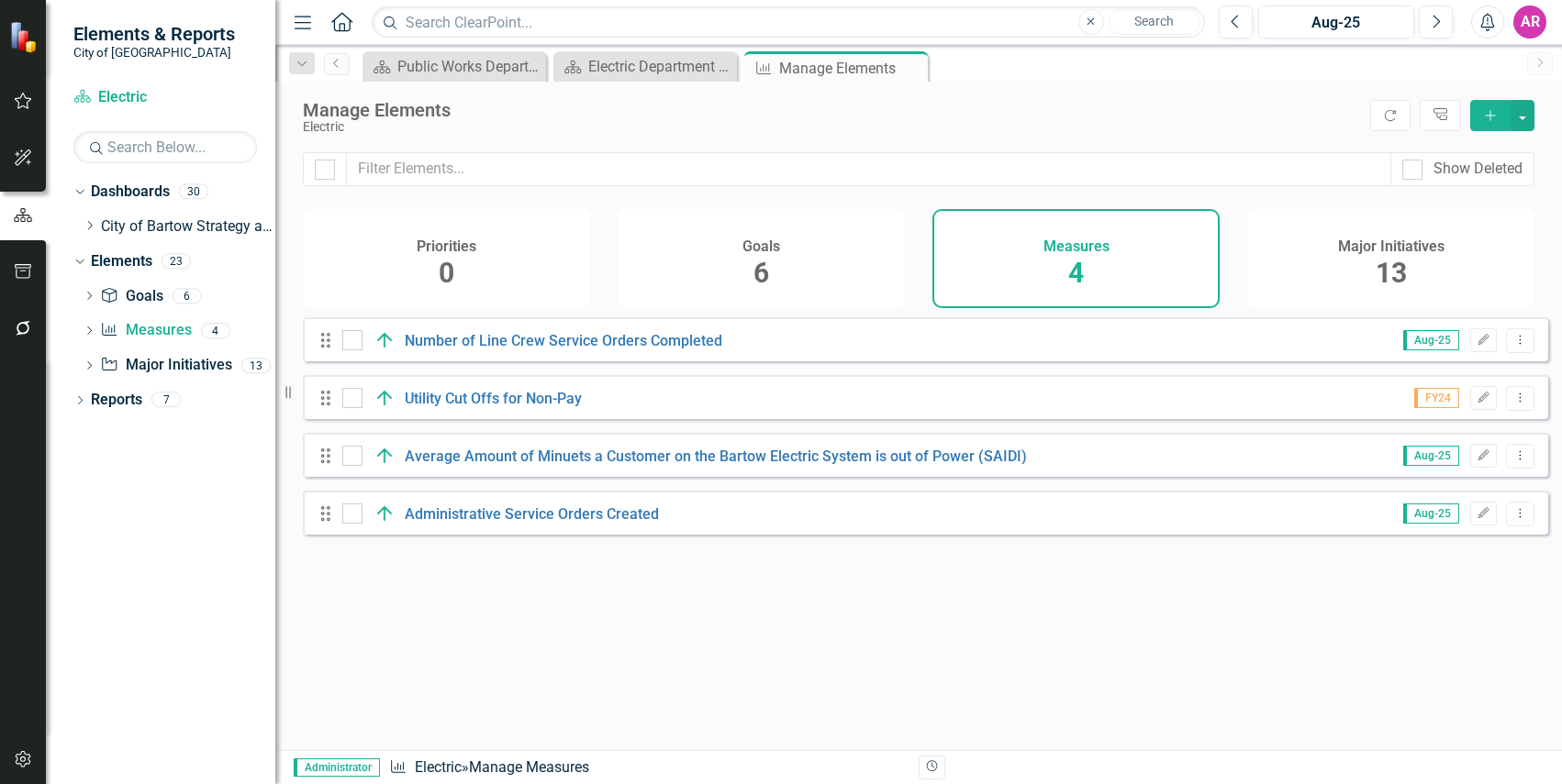
drag, startPoint x: 328, startPoint y: 365, endPoint x: 323, endPoint y: 502, distance: 137.1
click at [323, 502] on div "Drag Number of Line Crew Service Orders Completed Aug-25 Edit Dropdown Menu Dra…" at bounding box center [926, 426] width 1245 height 218
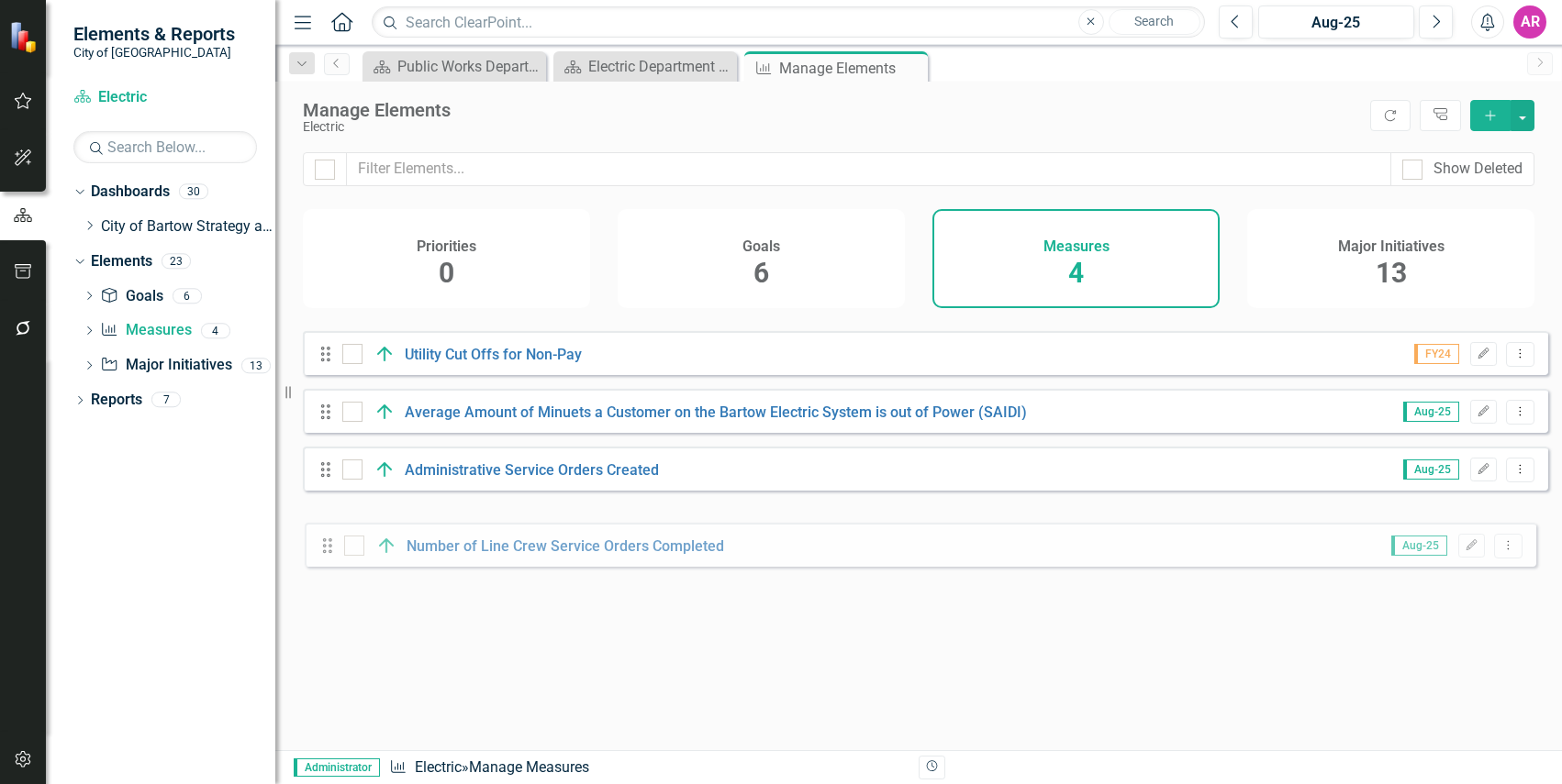
drag, startPoint x: 328, startPoint y: 353, endPoint x: 330, endPoint y: 546, distance: 193.0
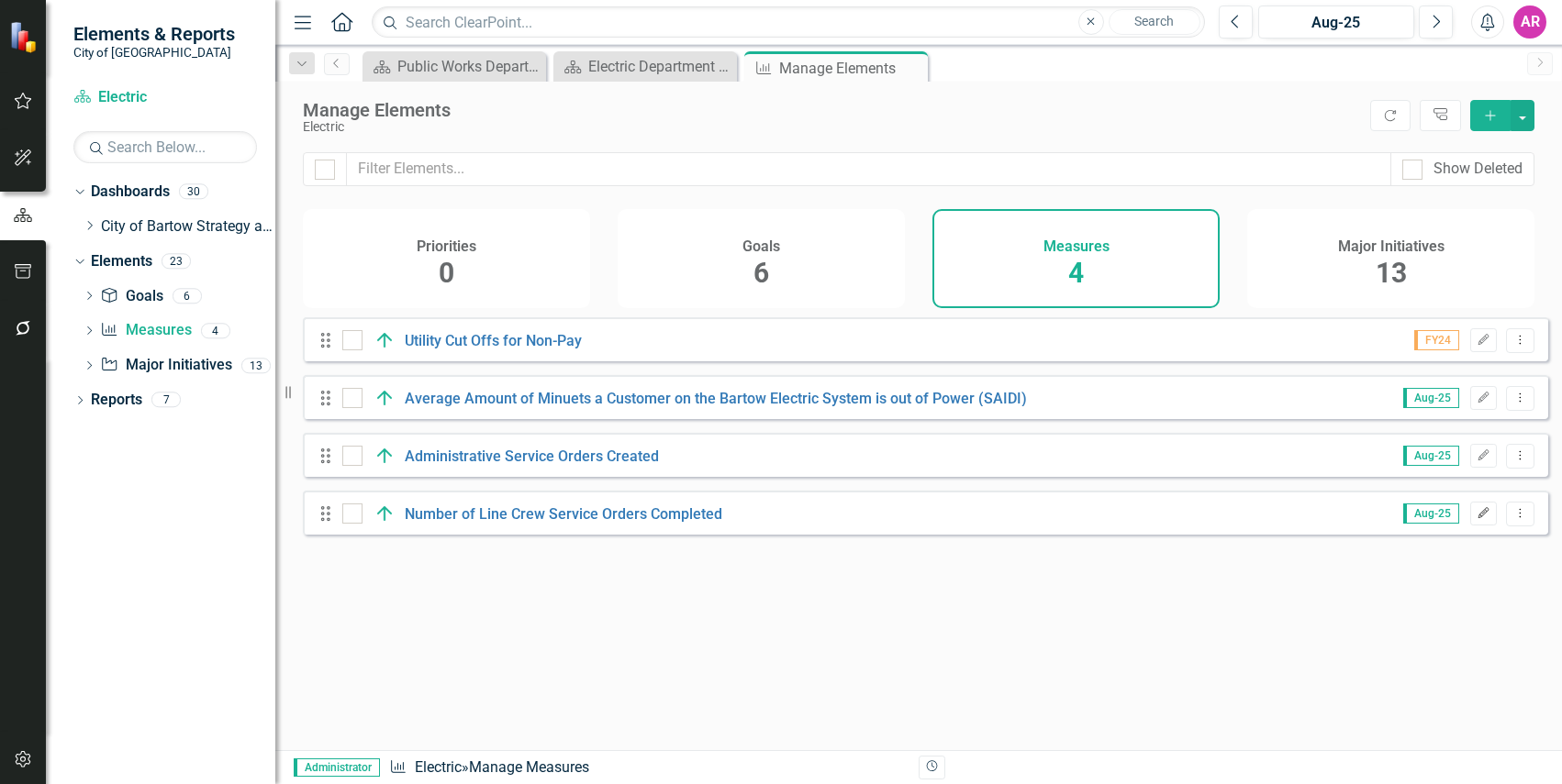
click at [1477, 519] on icon "Edit" at bounding box center [1484, 513] width 14 height 11
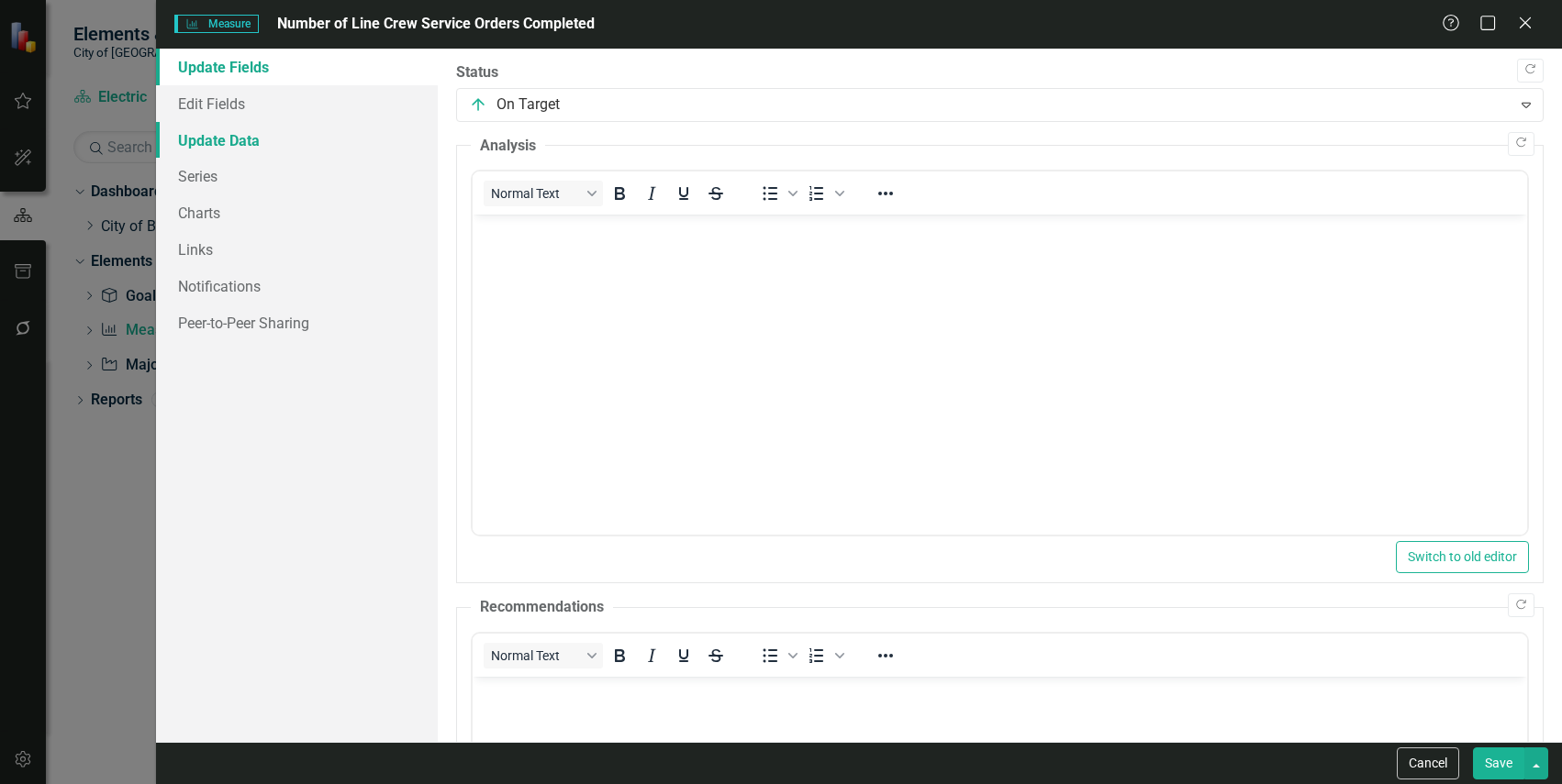
click at [309, 138] on link "Update Data" at bounding box center [296, 139] width 280 height 36
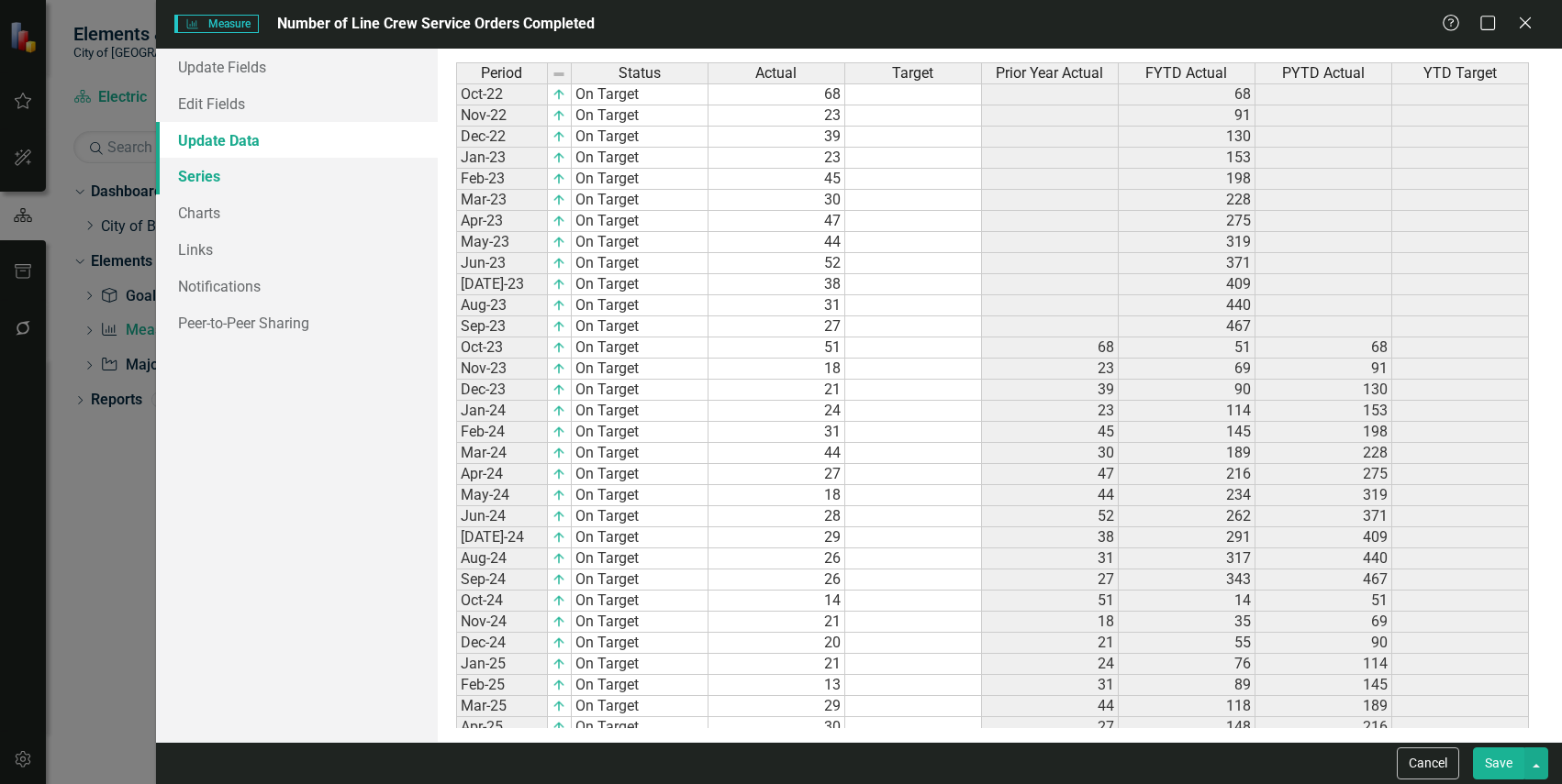
click at [309, 160] on link "Series" at bounding box center [296, 175] width 280 height 36
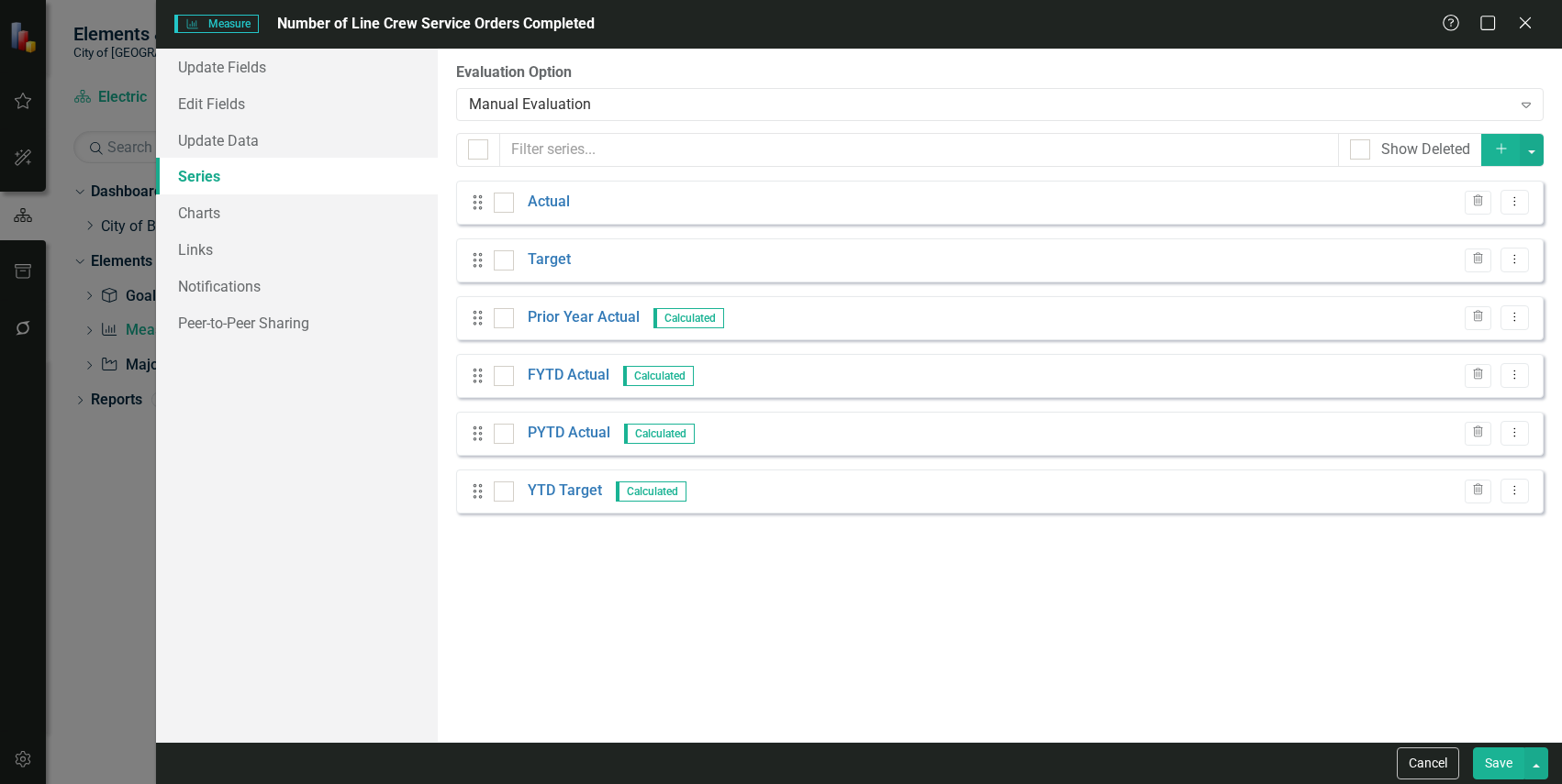
click at [841, 644] on div "From this page, you can add, edit, delete, or duplicate the measure series for …" at bounding box center [999, 396] width 1124 height 694
click at [571, 432] on link "PYTD Actual" at bounding box center [569, 433] width 82 height 22
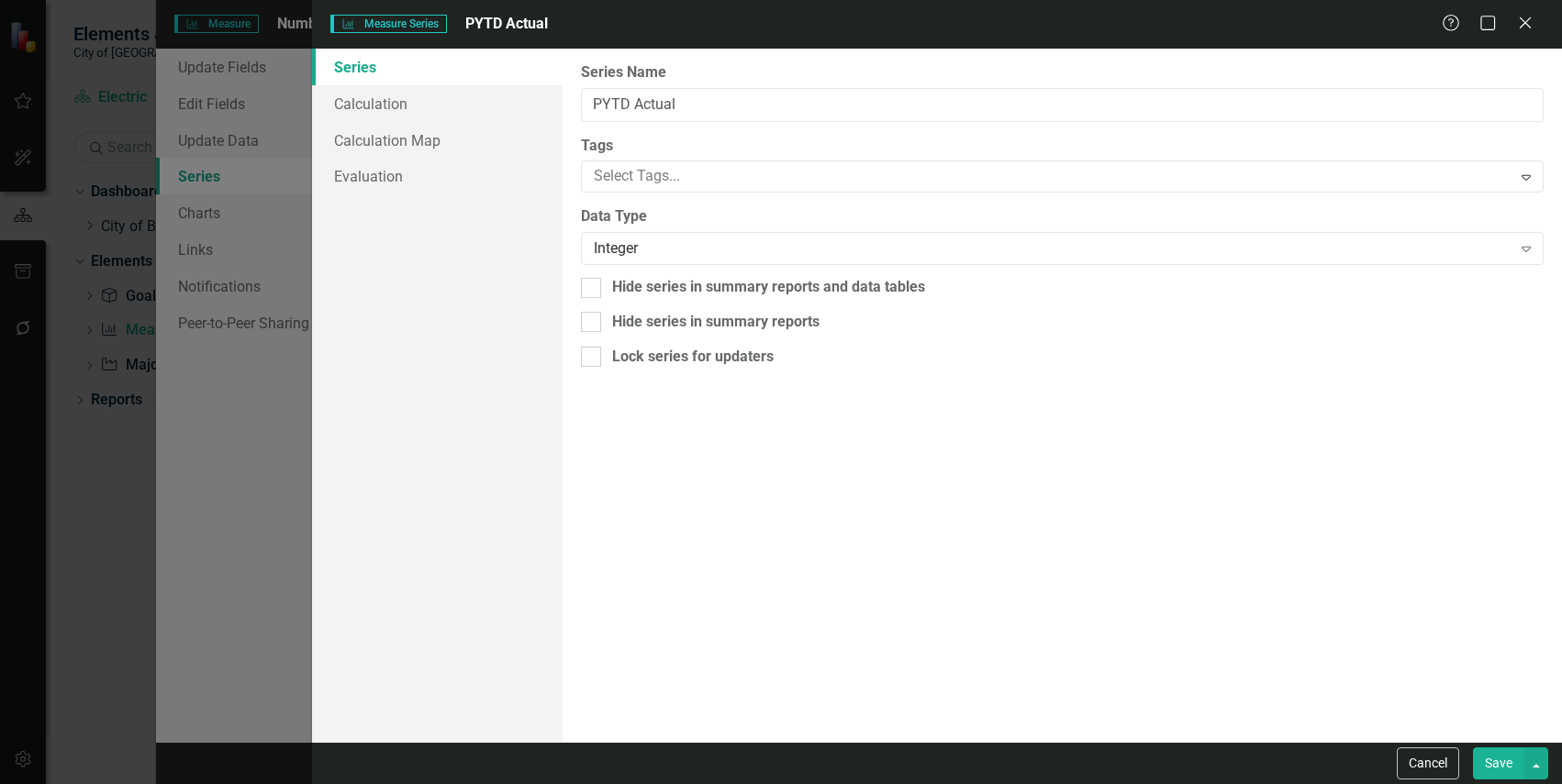
click at [1496, 759] on button "Save" at bounding box center [1498, 763] width 51 height 32
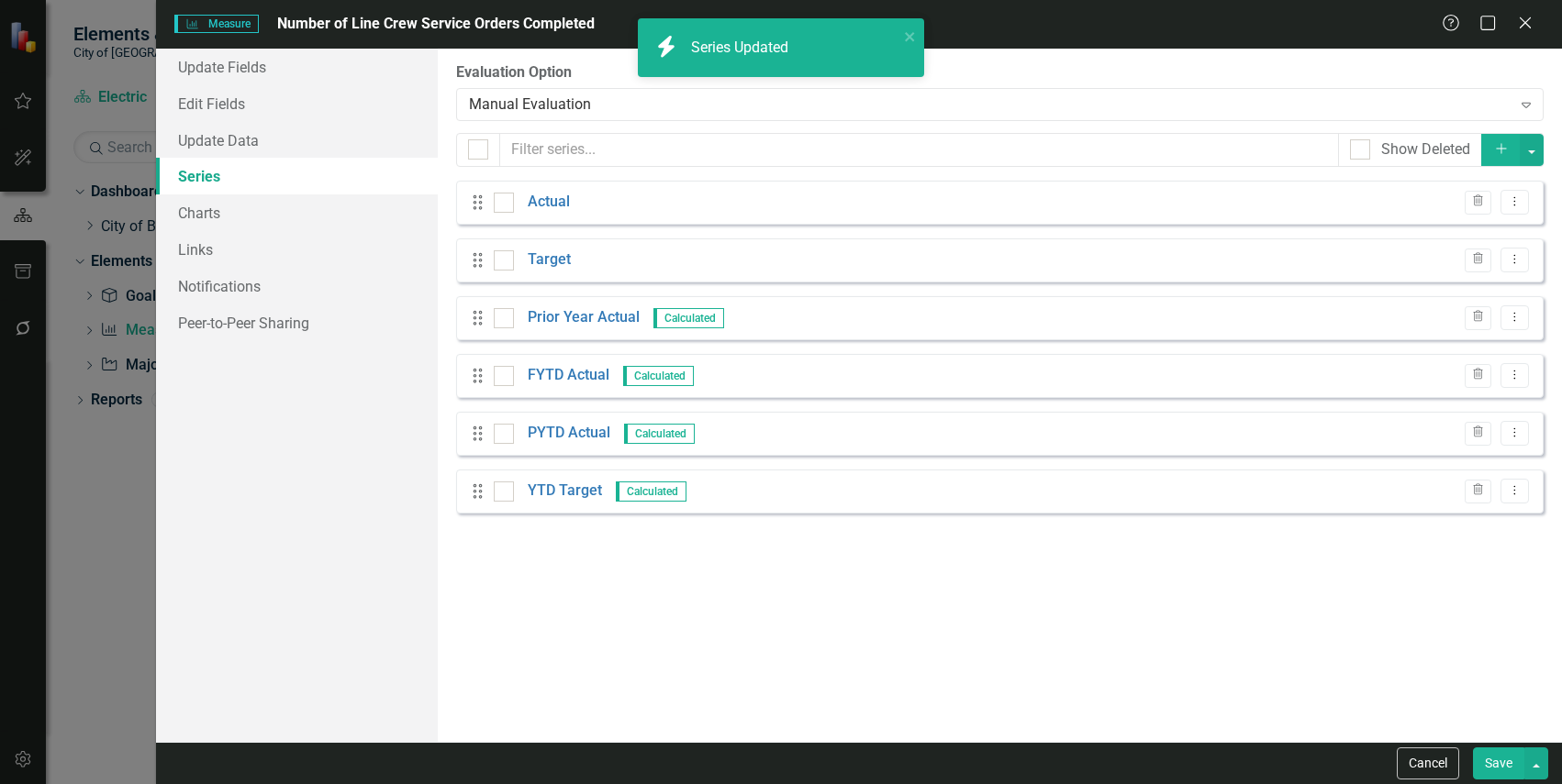
click at [1487, 757] on button "Save" at bounding box center [1498, 763] width 51 height 32
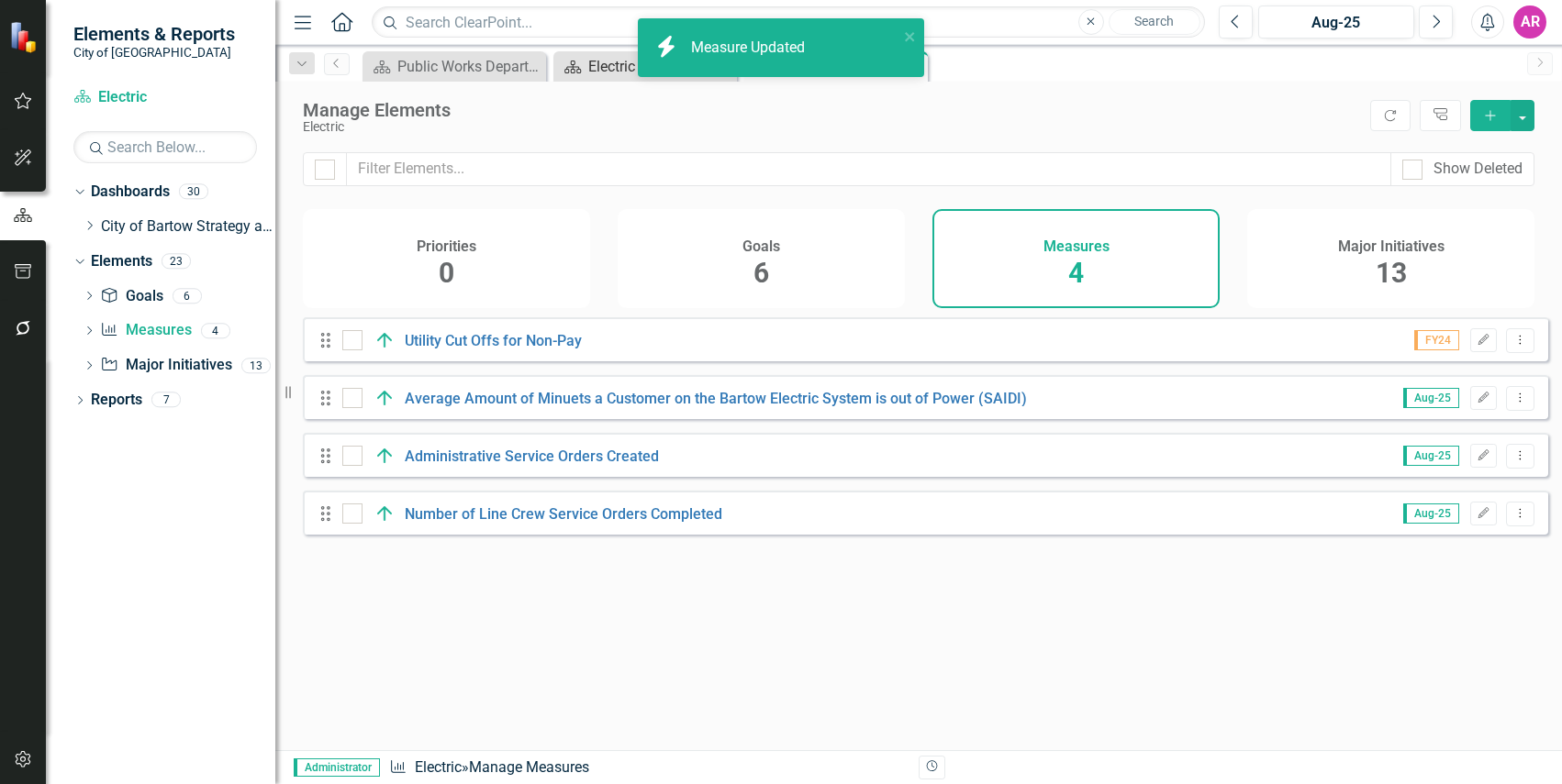
click at [599, 74] on div "Electric Department Dashboard" at bounding box center [649, 66] width 122 height 23
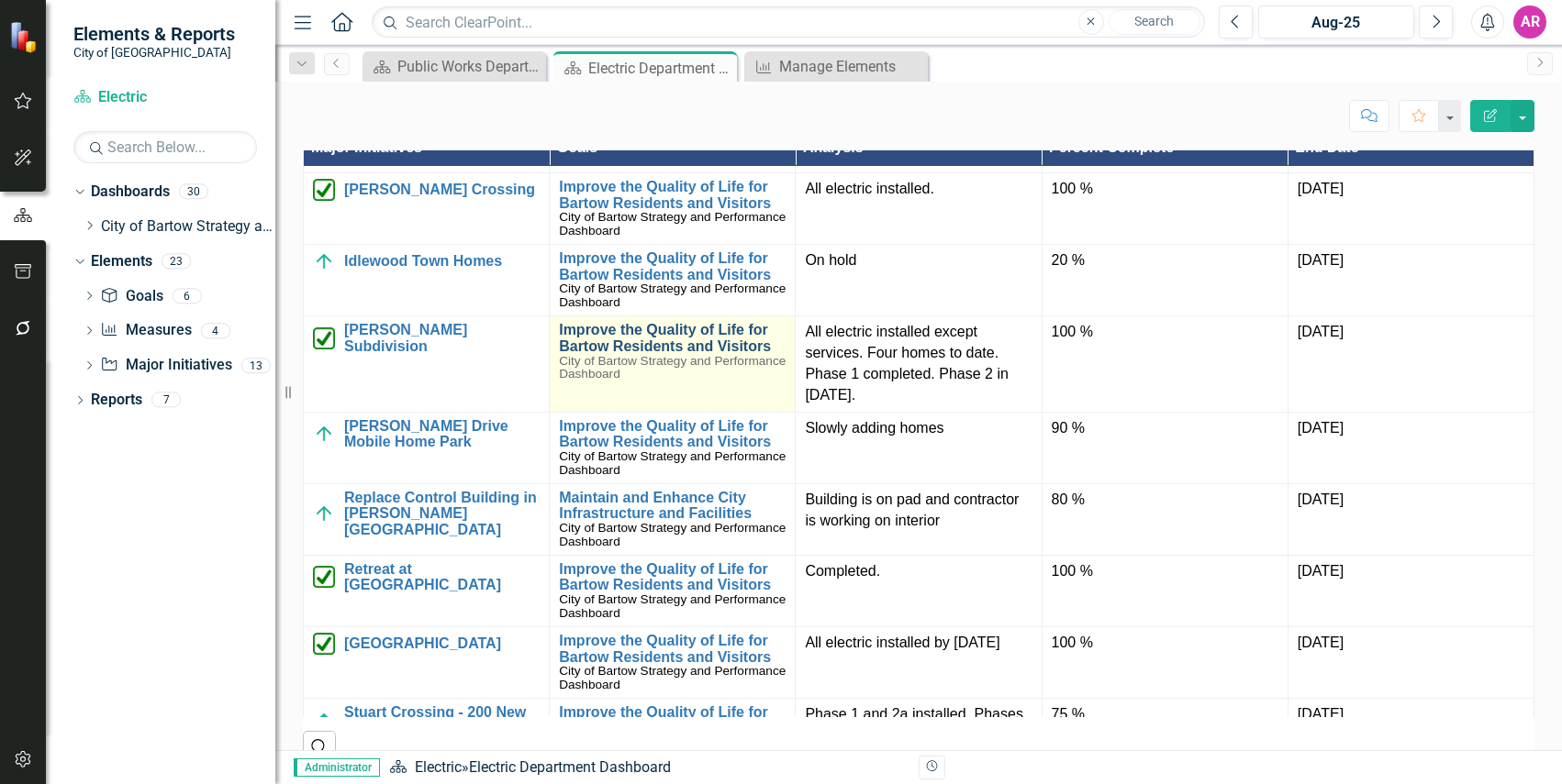
scroll to position [97, 0]
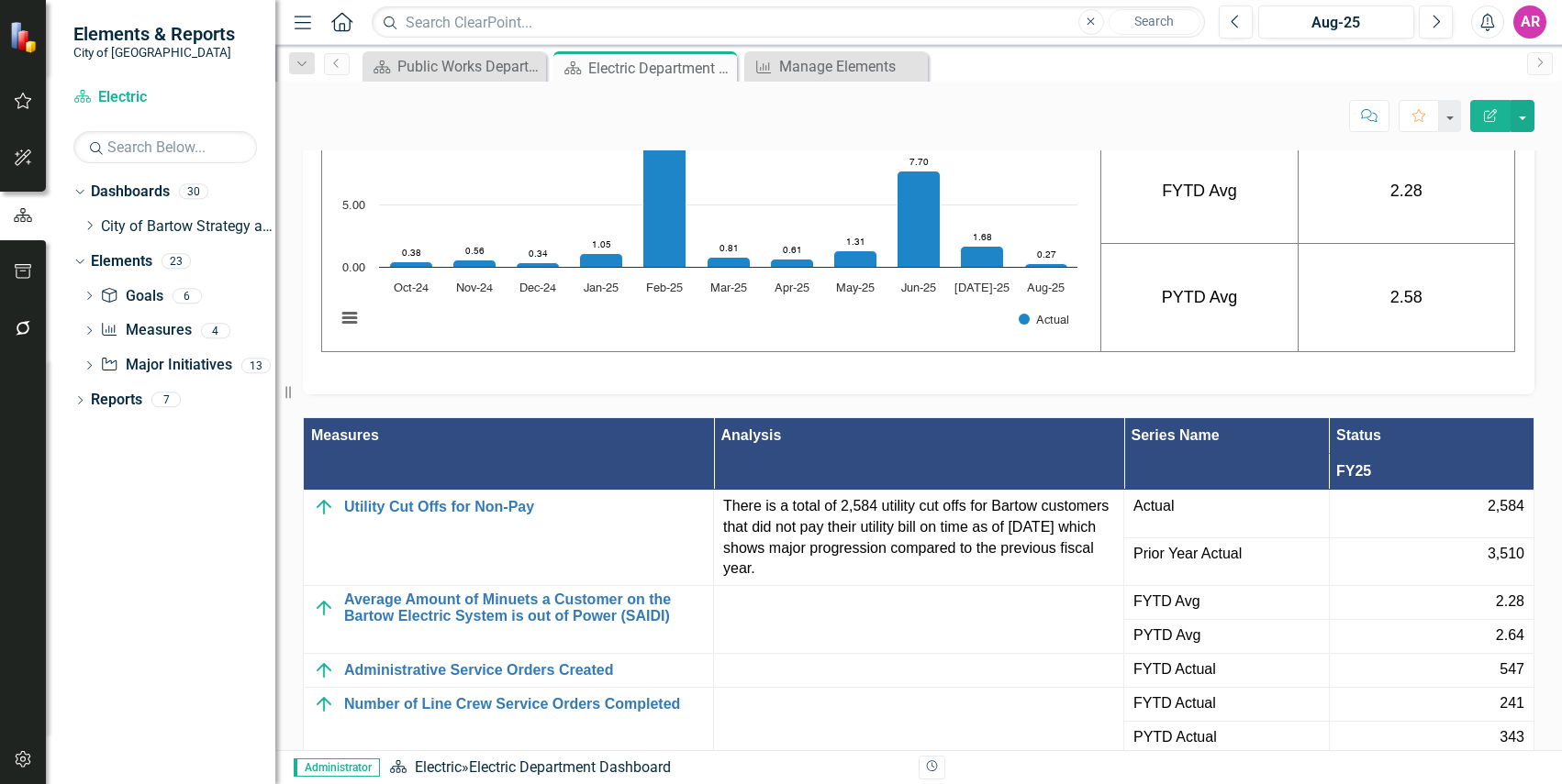
scroll to position [2384, 0]
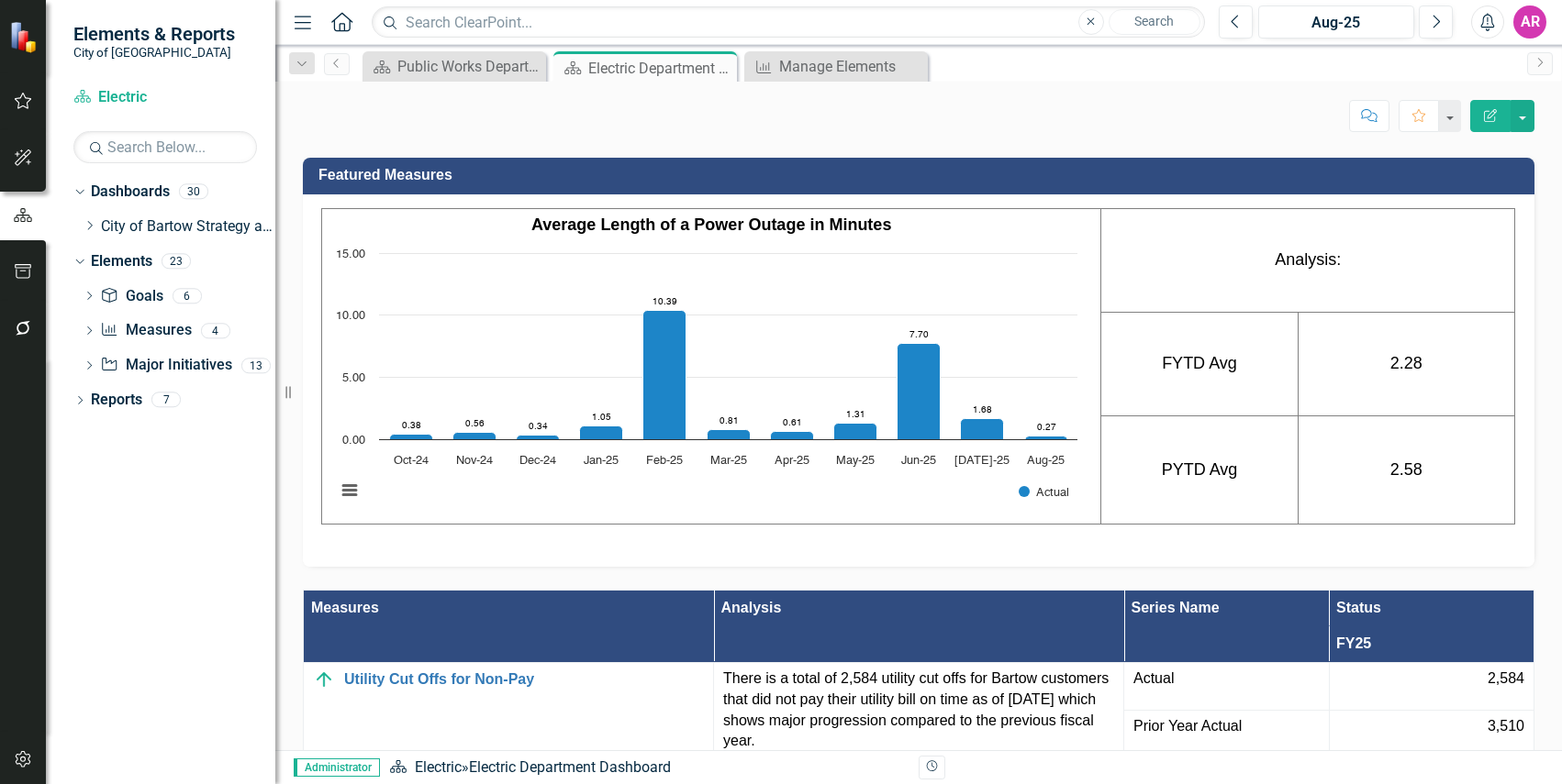
click at [1534, 422] on div "Featured Measures Average Length of a Power Outage in Minutes Chart Bar chart w…" at bounding box center [919, 351] width 1259 height 432
